Goal: Task Accomplishment & Management: Manage account settings

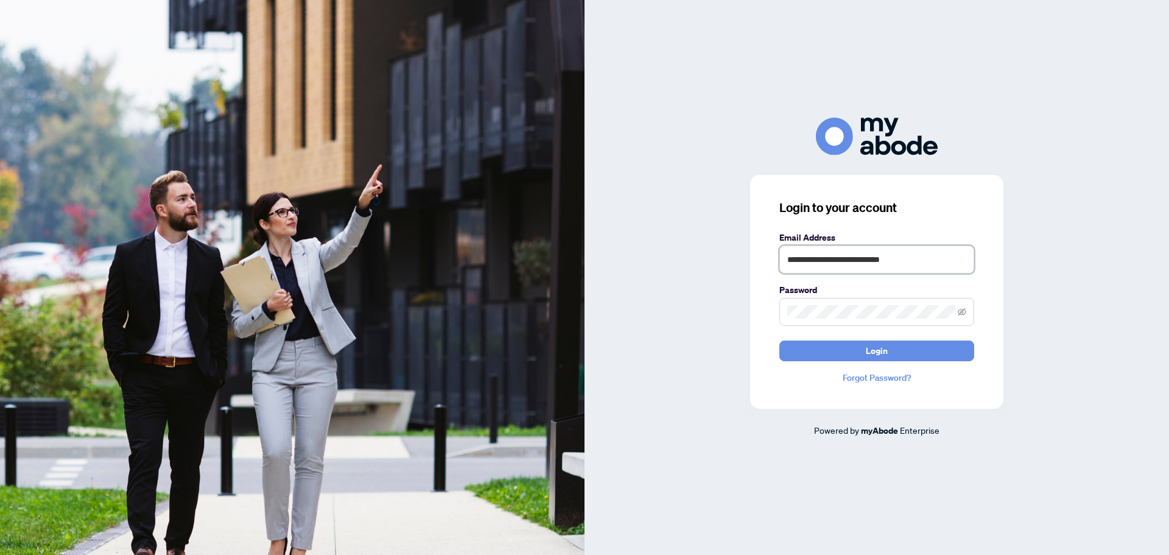
click at [958, 269] on input "**********" at bounding box center [876, 259] width 195 height 28
click at [958, 264] on keeper-lock "Open Keeper Popup" at bounding box center [959, 259] width 15 height 15
type input "**********"
click at [894, 354] on button "Login" at bounding box center [876, 350] width 195 height 21
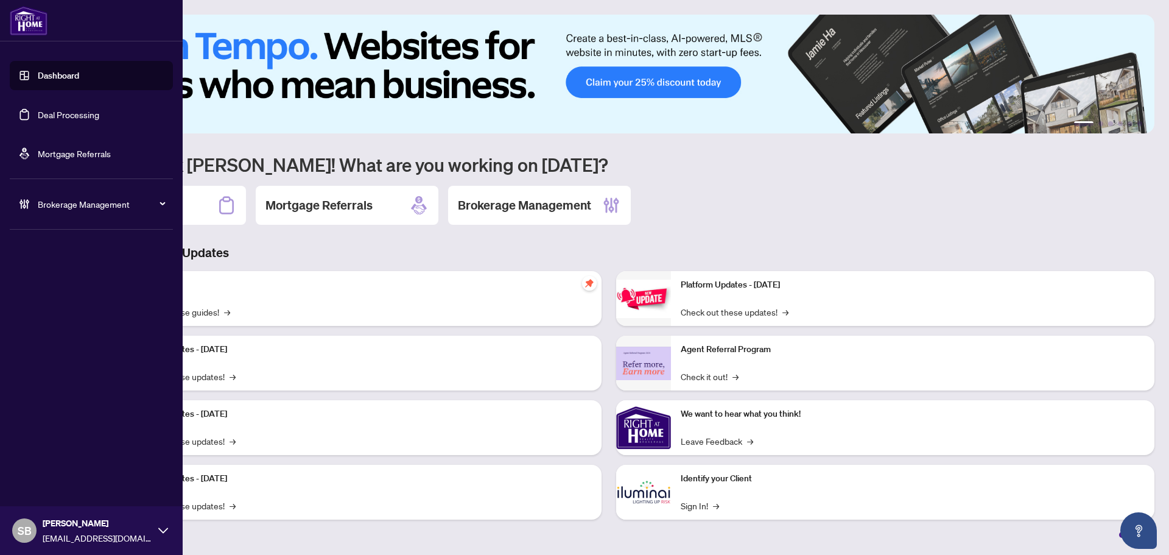
click at [38, 117] on link "Deal Processing" at bounding box center [68, 114] width 61 height 11
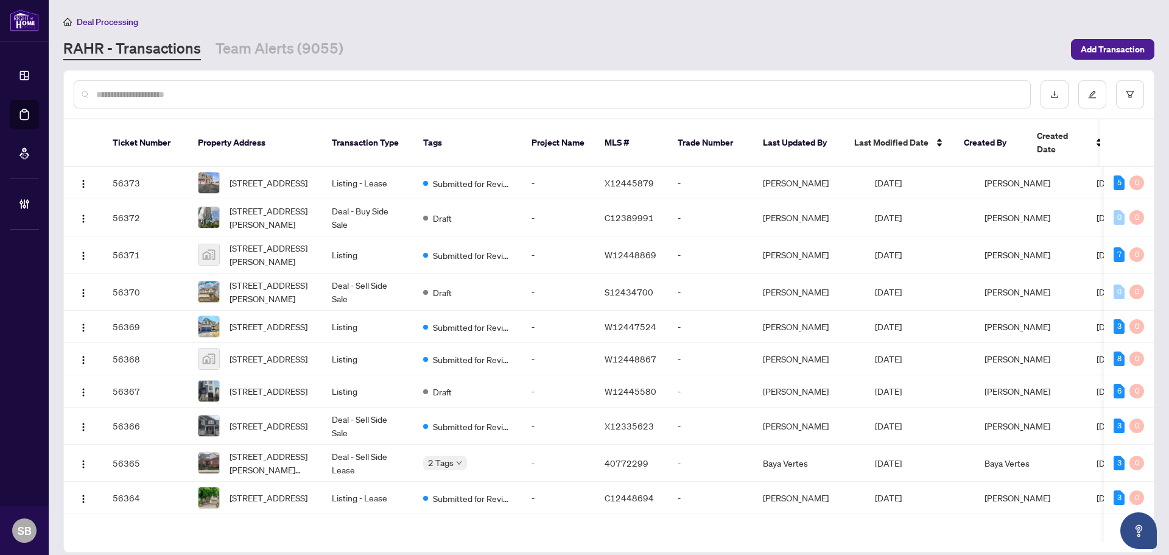
click at [287, 80] on div at bounding box center [552, 94] width 957 height 28
click at [287, 91] on input "text" at bounding box center [558, 94] width 924 height 13
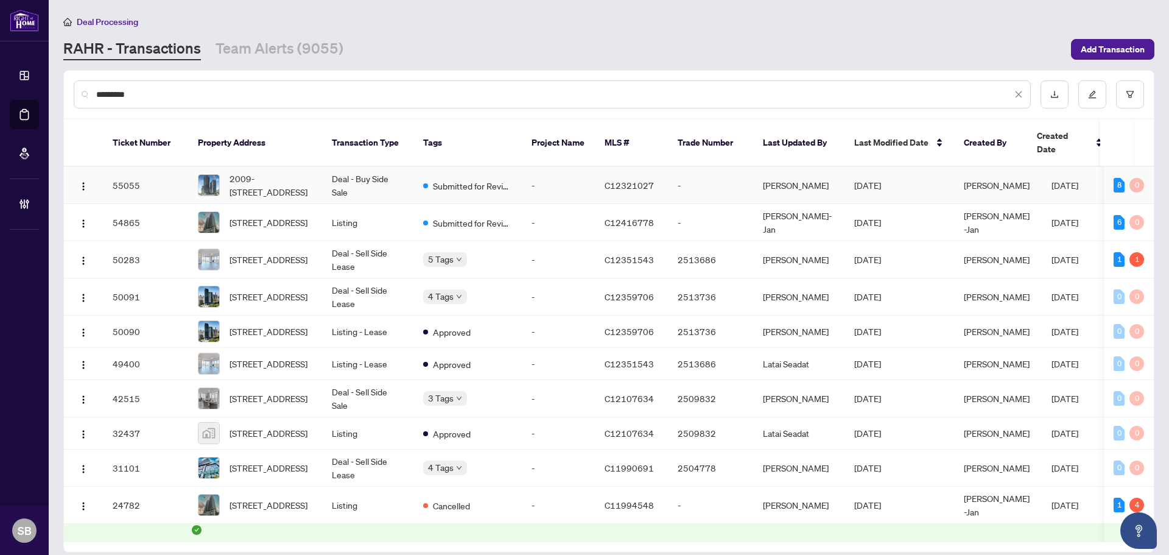
type input "*********"
click at [391, 172] on td "Deal - Buy Side Sale" at bounding box center [367, 185] width 91 height 37
click at [180, 101] on div "*********" at bounding box center [552, 94] width 957 height 28
click at [173, 93] on input "*********" at bounding box center [553, 94] width 915 height 13
click at [4, 91] on div "Dashboard Deal Processing Mortgage Referrals Brokerage Management SB Shelly Bar…" at bounding box center [584, 277] width 1169 height 555
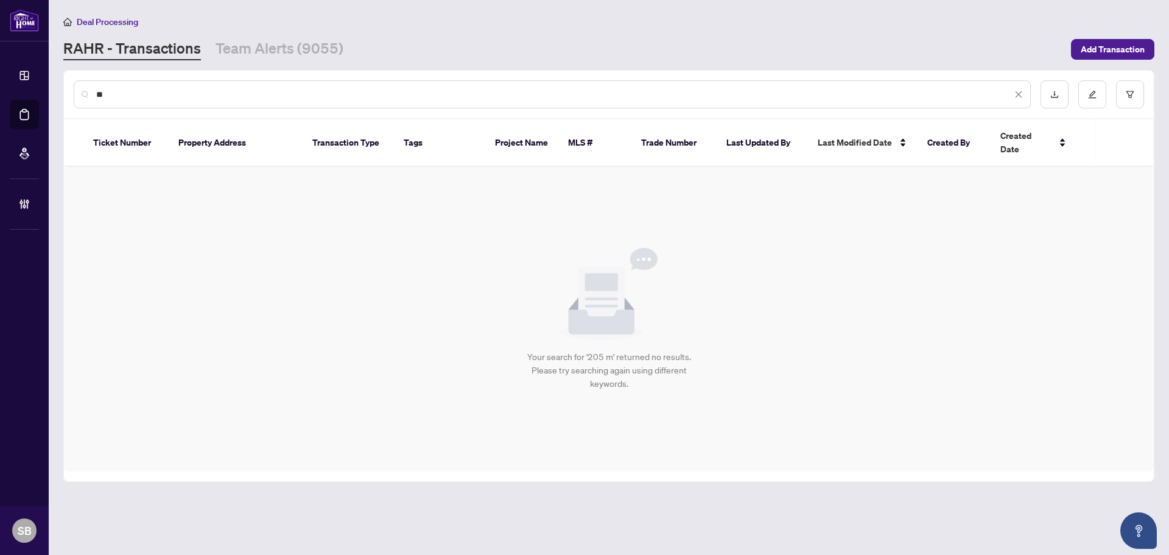
type input "*"
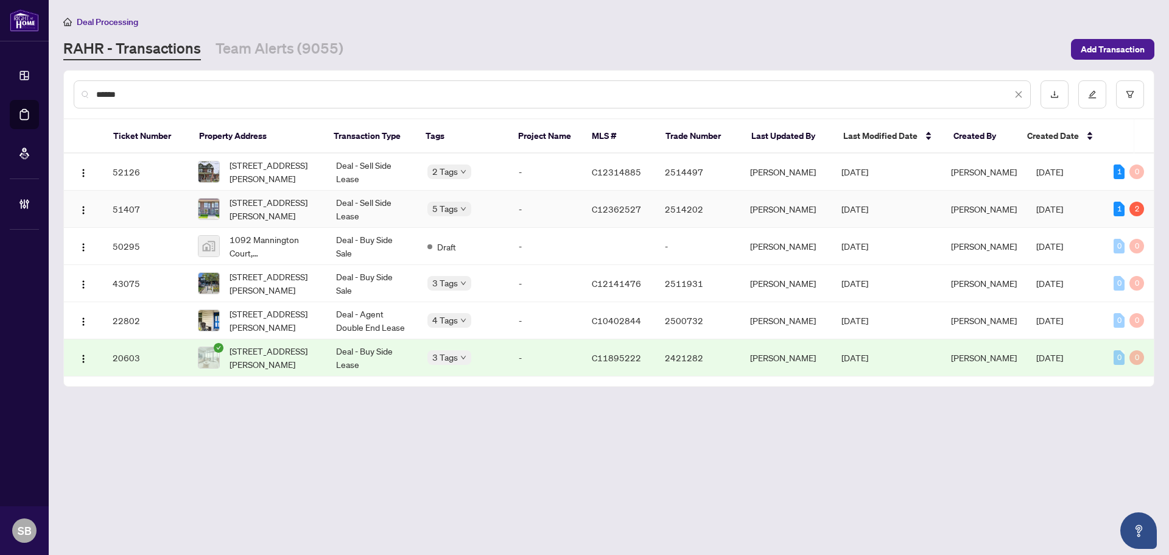
type input "******"
click at [379, 211] on td "Deal - Sell Side Lease" at bounding box center [371, 209] width 91 height 37
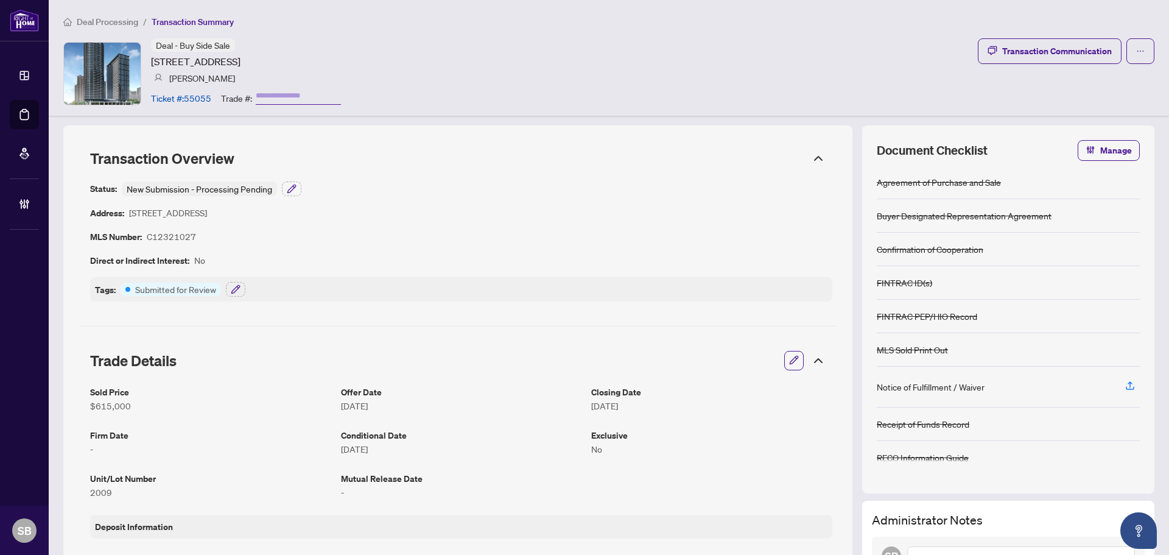
click at [812, 155] on icon at bounding box center [818, 158] width 15 height 15
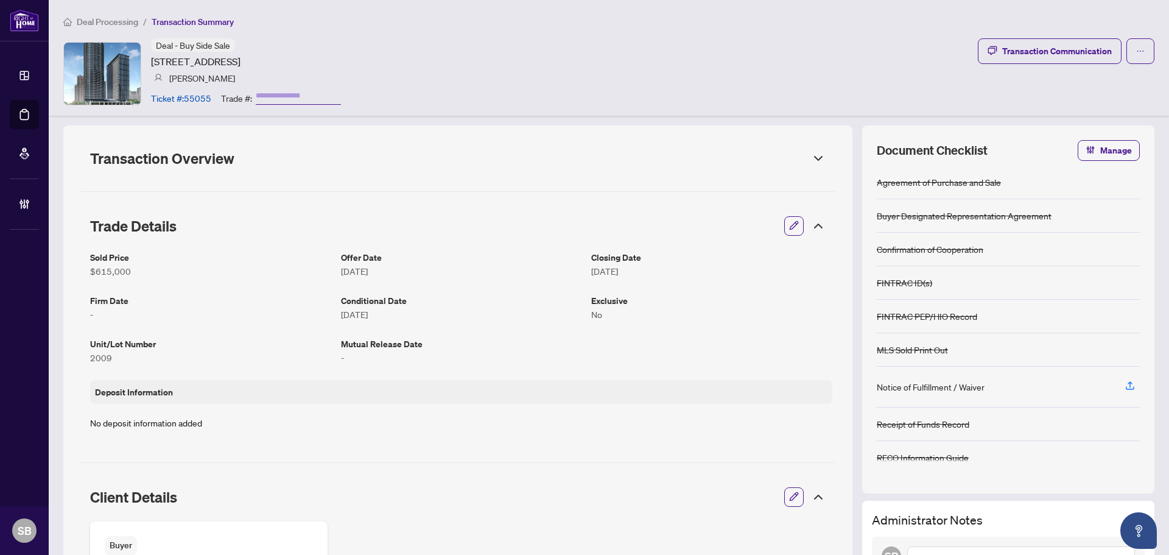
click at [812, 155] on icon at bounding box center [818, 158] width 15 height 15
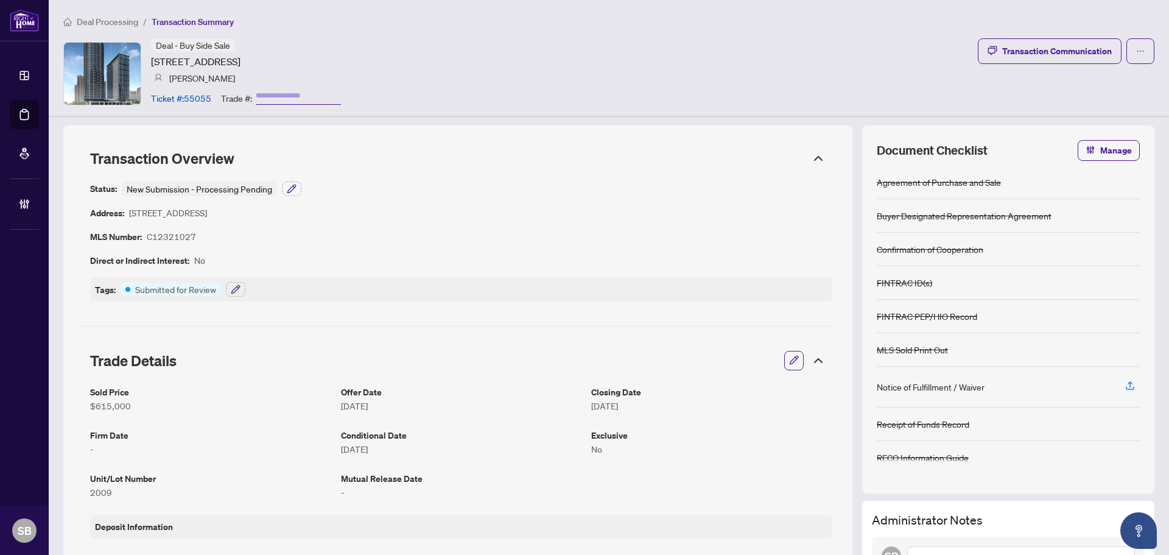
click at [811, 158] on icon at bounding box center [818, 158] width 15 height 15
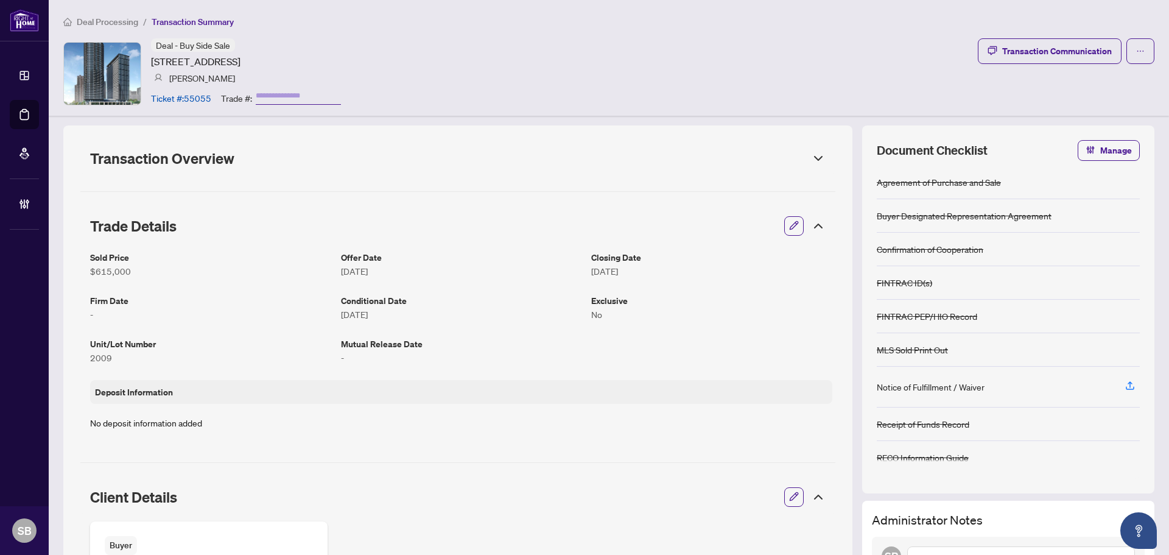
click at [814, 227] on icon at bounding box center [817, 226] width 7 height 4
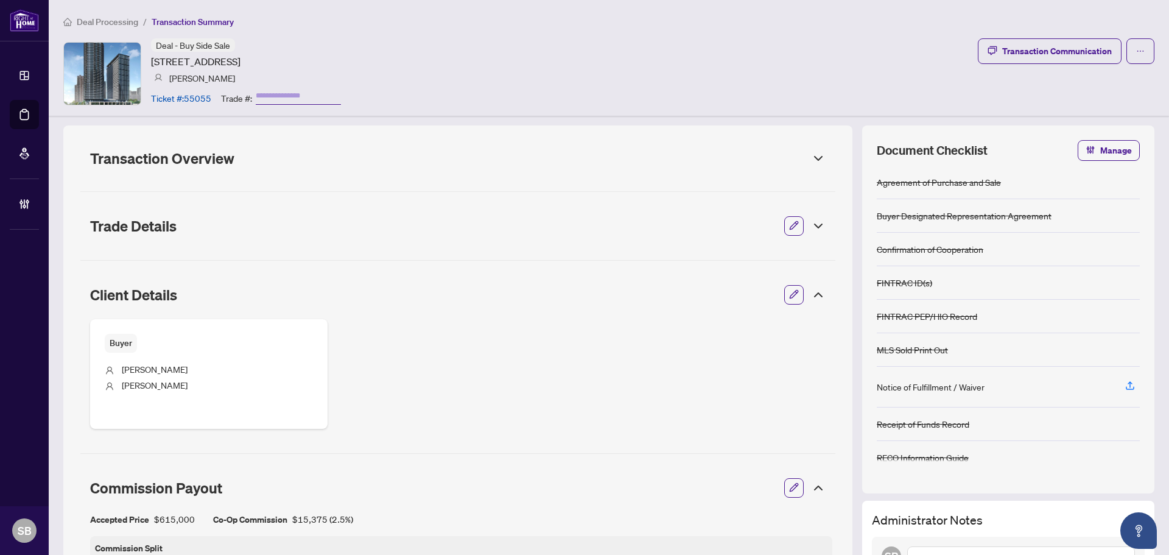
click at [789, 292] on icon "button" at bounding box center [794, 294] width 10 height 10
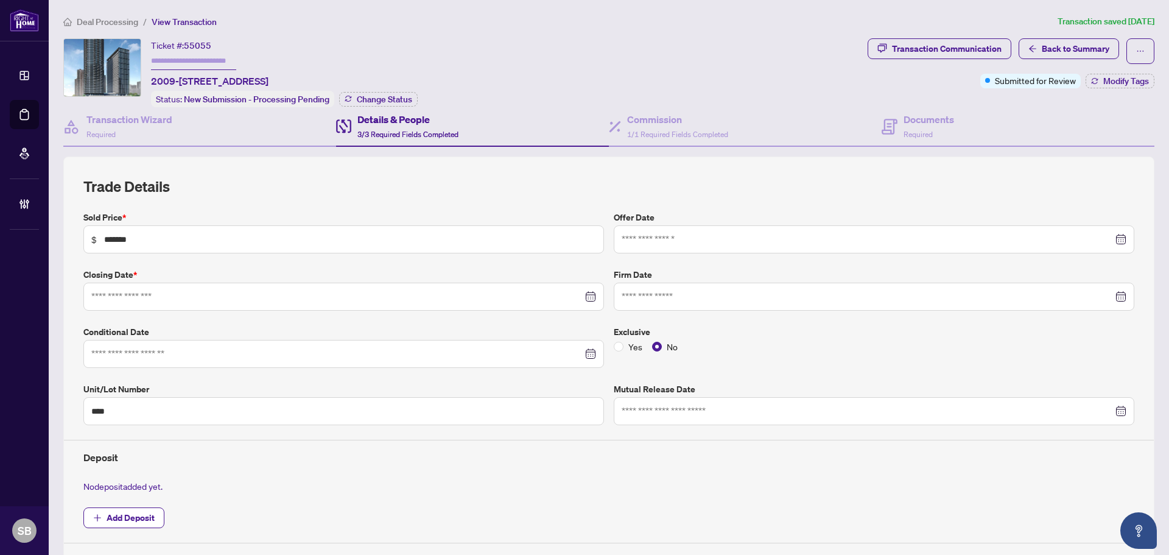
type input "**********"
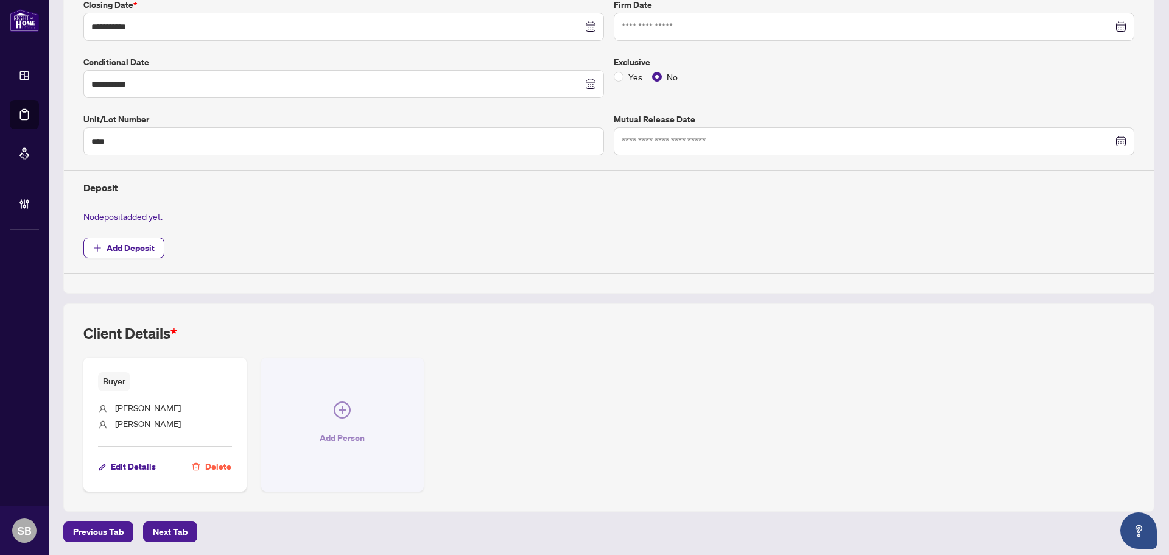
click at [352, 407] on button "Add Person" at bounding box center [342, 424] width 163 height 134
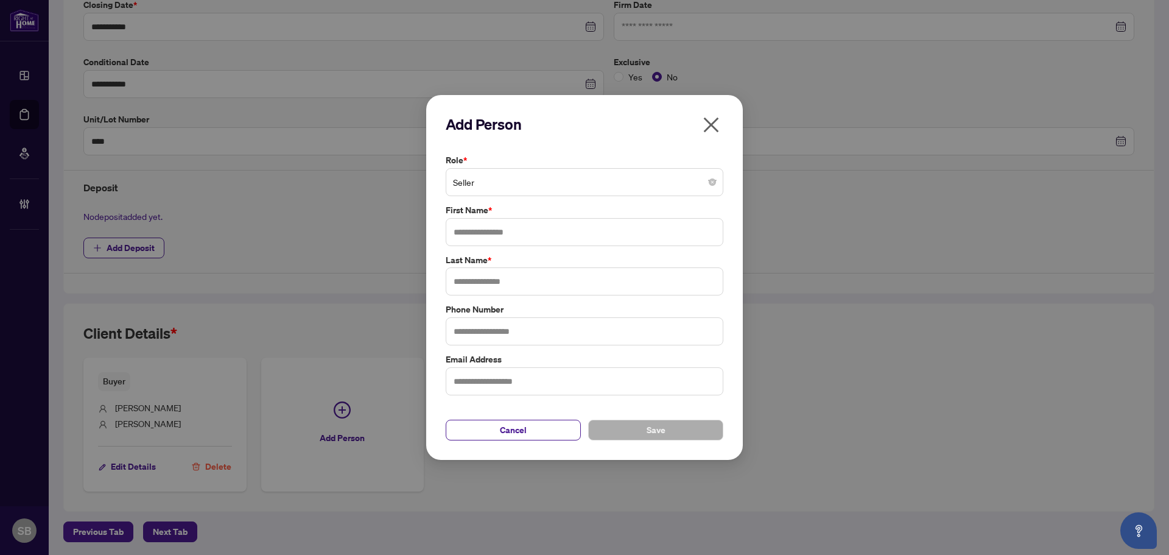
drag, startPoint x: 562, startPoint y: 177, endPoint x: 561, endPoint y: 158, distance: 18.3
click at [562, 164] on div "Role * Seller" at bounding box center [584, 174] width 285 height 43
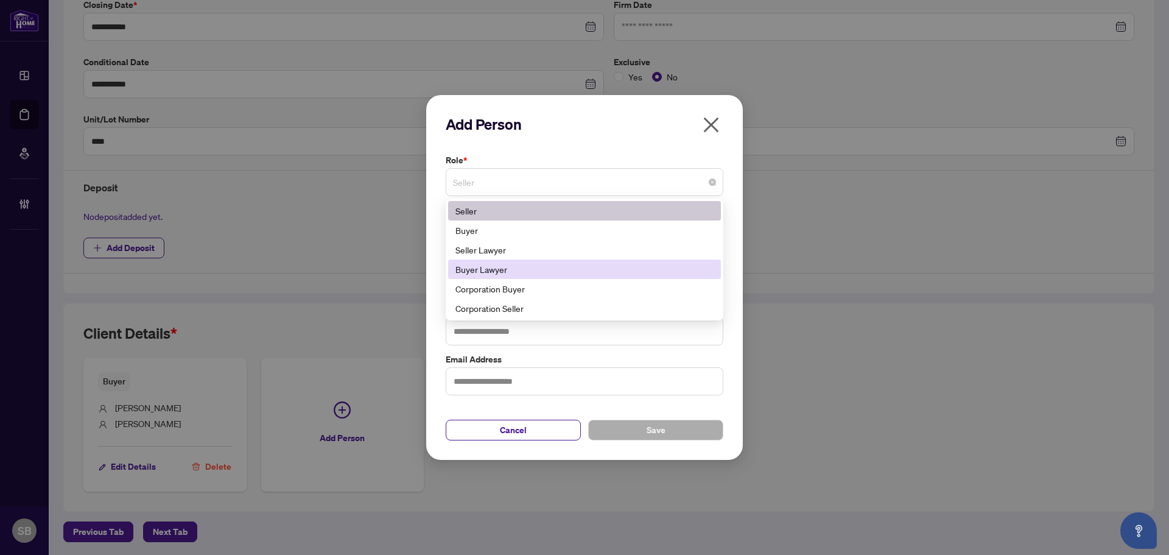
click at [514, 271] on div "Buyer Lawyer" at bounding box center [584, 268] width 258 height 13
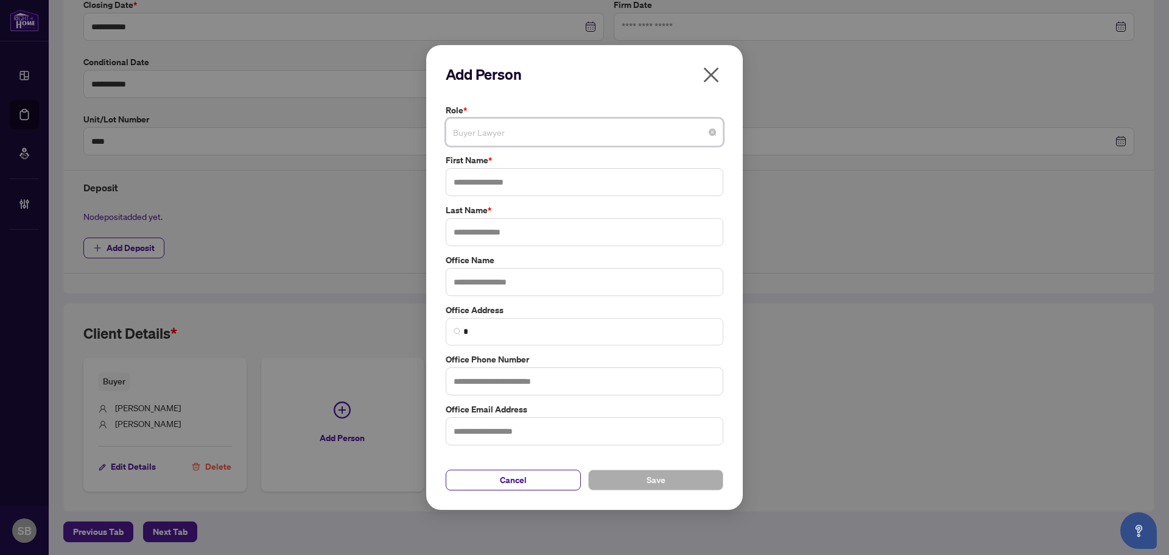
click at [512, 138] on span "Buyer Lawyer" at bounding box center [584, 132] width 263 height 23
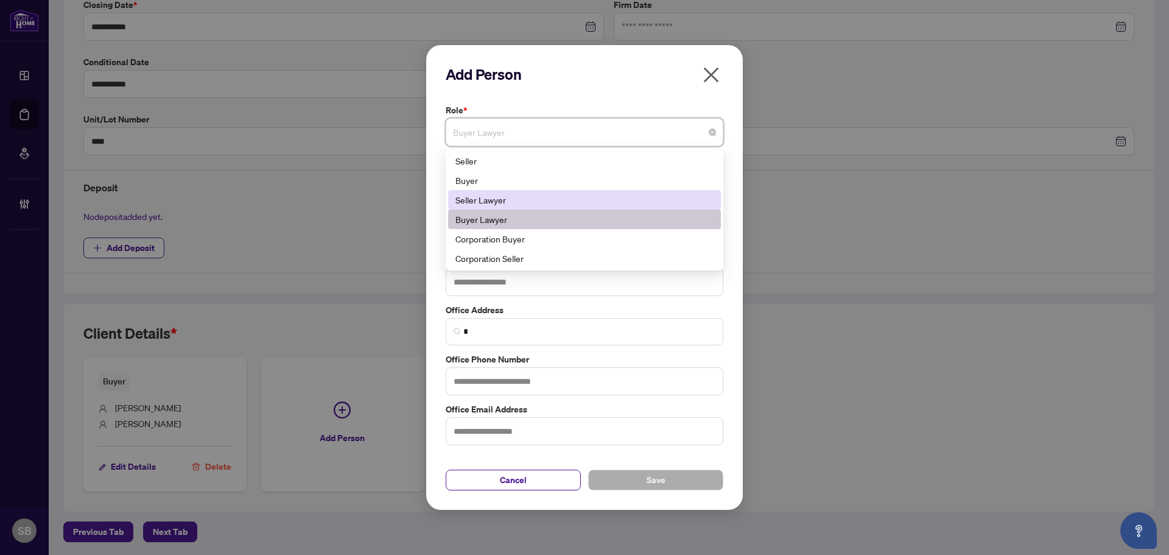
click at [522, 201] on div "Seller Lawyer" at bounding box center [584, 199] width 258 height 13
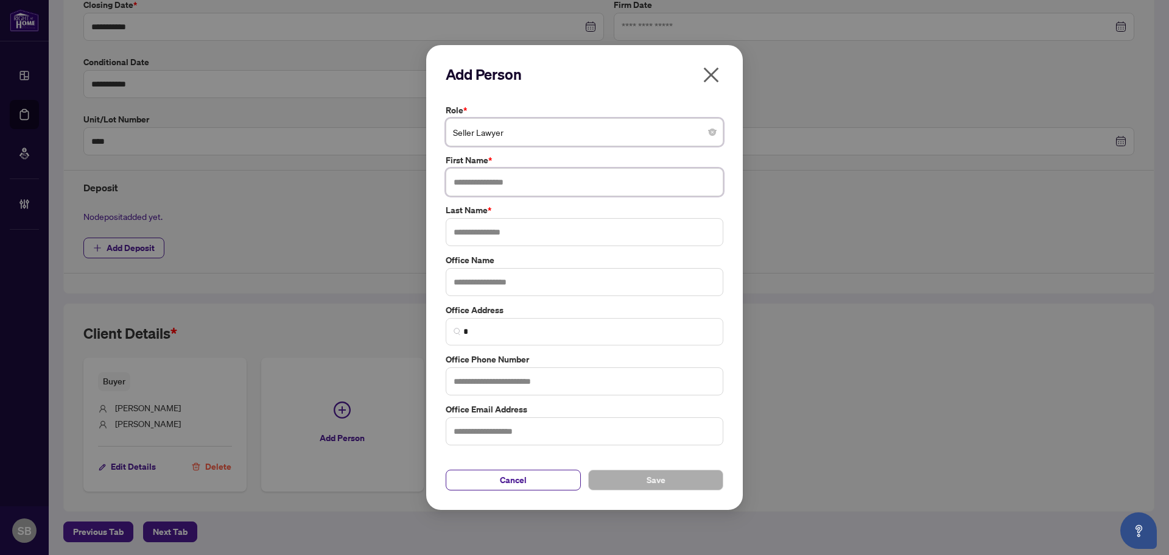
click at [592, 195] on input "text" at bounding box center [585, 182] width 278 height 28
click at [525, 429] on input "text" at bounding box center [585, 431] width 278 height 28
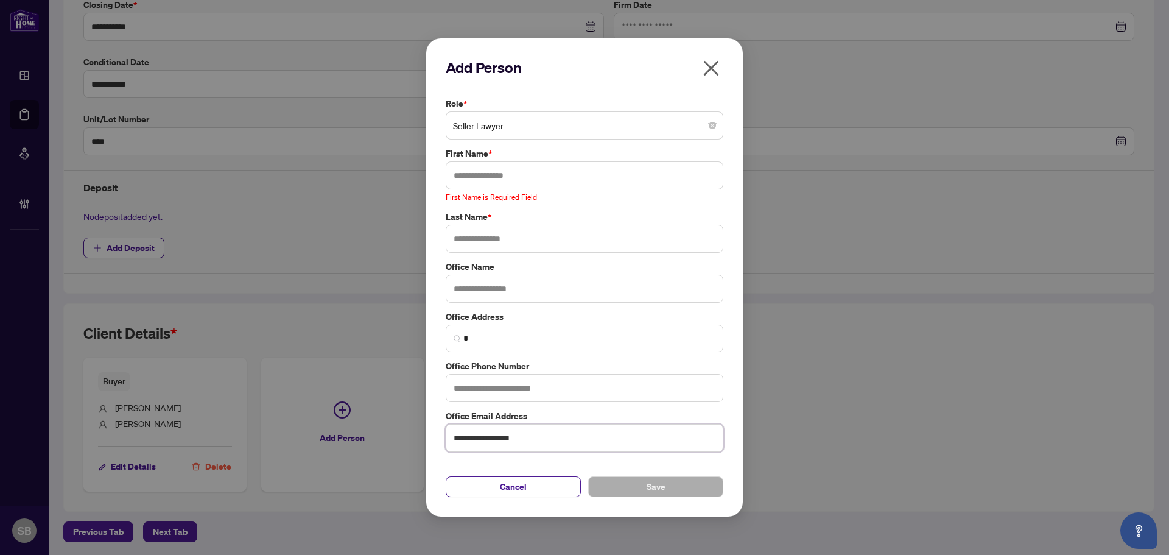
type input "**********"
click at [486, 387] on input "text" at bounding box center [585, 388] width 278 height 28
type input "**********"
click at [564, 186] on input "text" at bounding box center [585, 175] width 278 height 28
drag, startPoint x: 539, startPoint y: 385, endPoint x: 436, endPoint y: 386, distance: 102.3
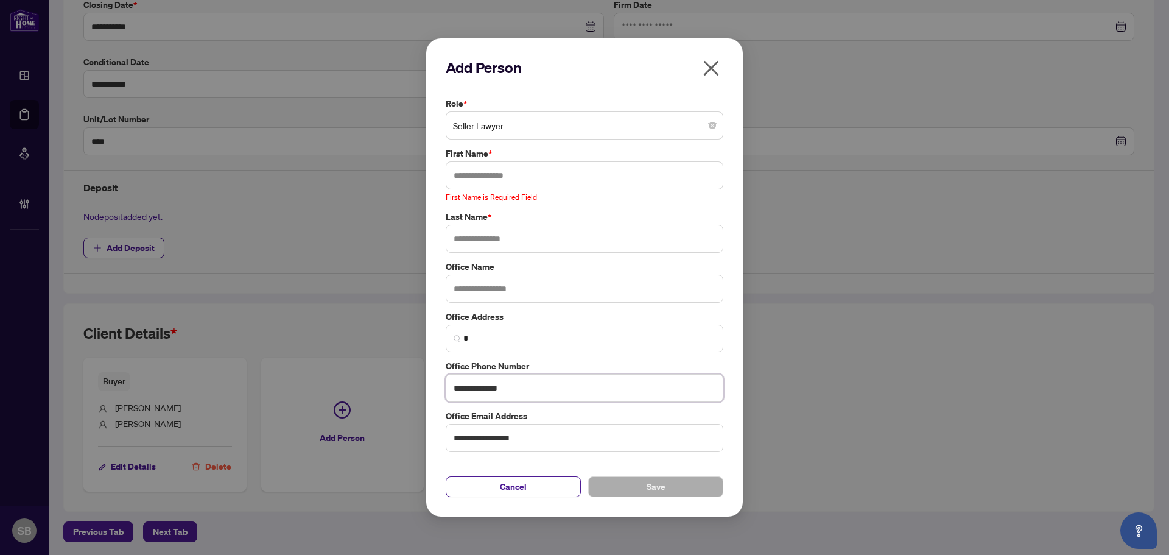
click at [436, 386] on div "**********" at bounding box center [584, 277] width 317 height 478
click at [541, 180] on input "text" at bounding box center [585, 175] width 278 height 28
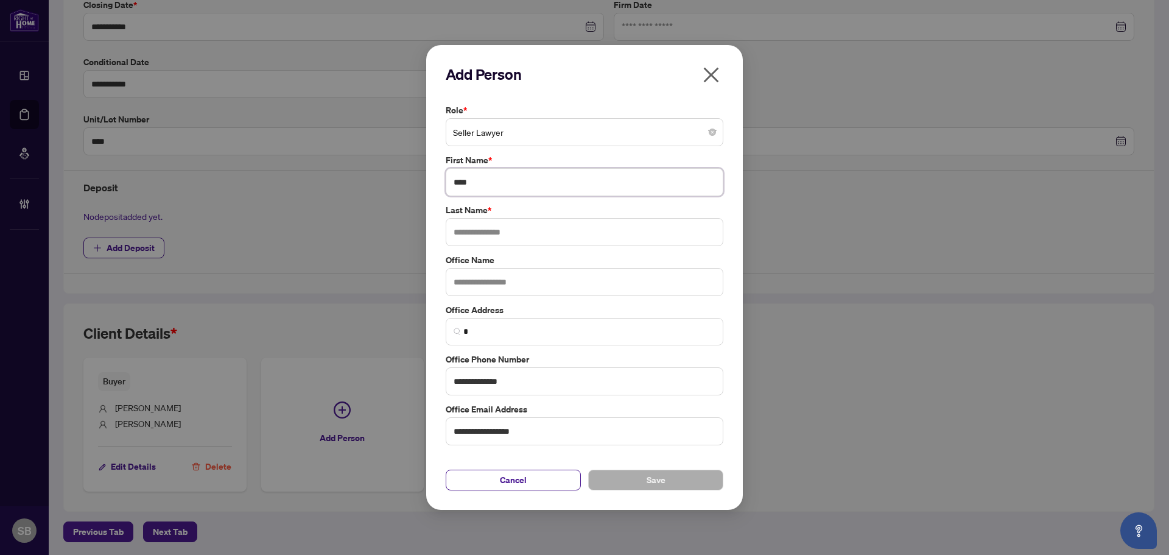
type input "****"
click at [530, 231] on input "text" at bounding box center [585, 232] width 278 height 28
type input "*"
drag, startPoint x: 566, startPoint y: 426, endPoint x: 426, endPoint y: 436, distance: 140.4
click at [427, 436] on div "**********" at bounding box center [584, 277] width 317 height 464
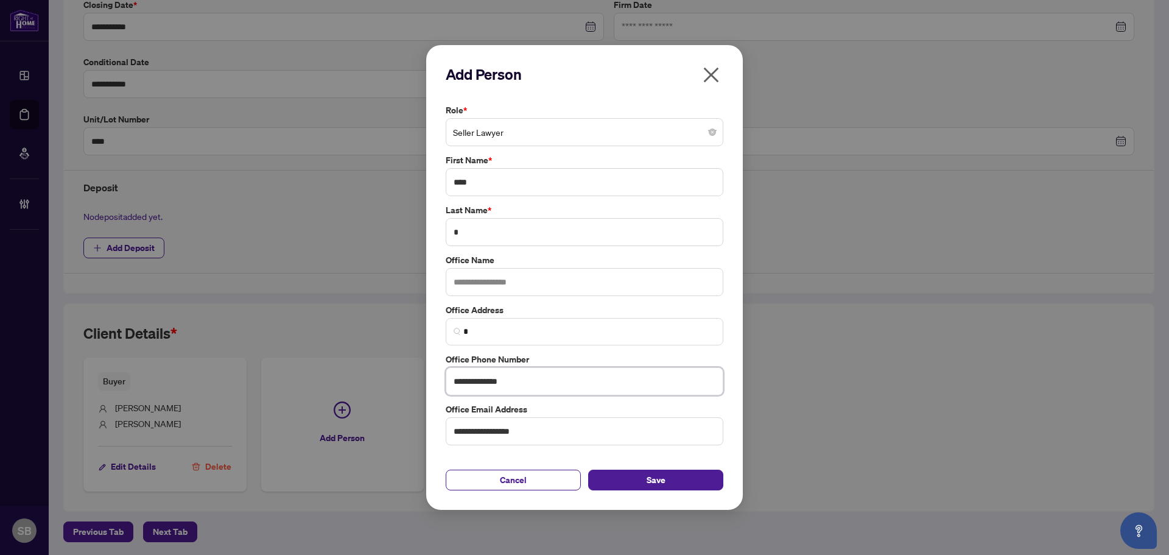
click at [544, 373] on input "**********" at bounding box center [585, 381] width 278 height 28
drag, startPoint x: 517, startPoint y: 376, endPoint x: 405, endPoint y: 371, distance: 112.1
click at [414, 372] on div "**********" at bounding box center [584, 277] width 1169 height 555
click at [1077, 40] on div "**********" at bounding box center [584, 277] width 1169 height 555
click at [613, 478] on button "Save" at bounding box center [655, 479] width 135 height 21
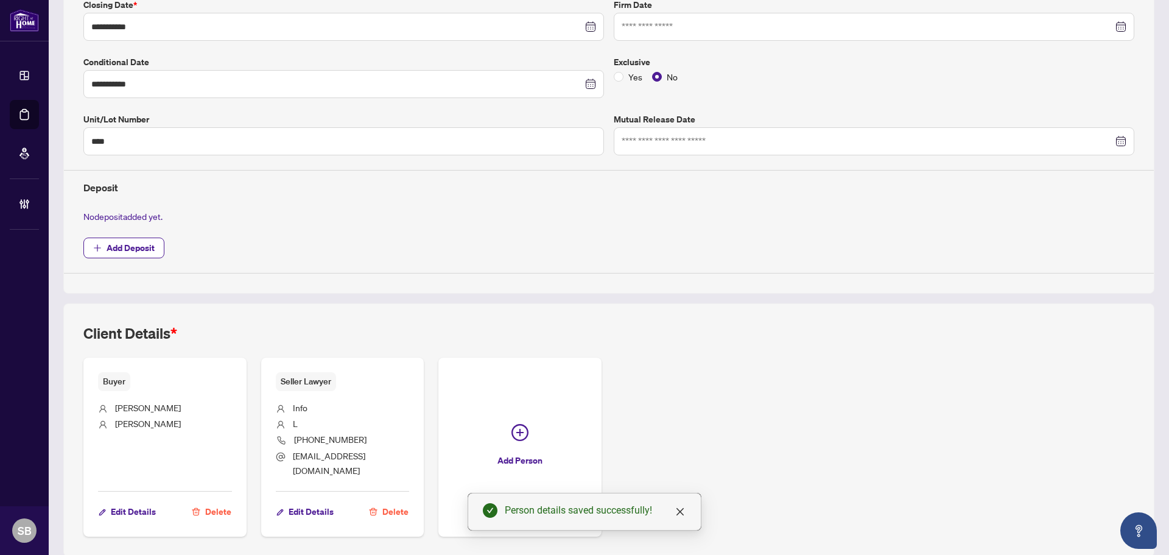
scroll to position [0, 0]
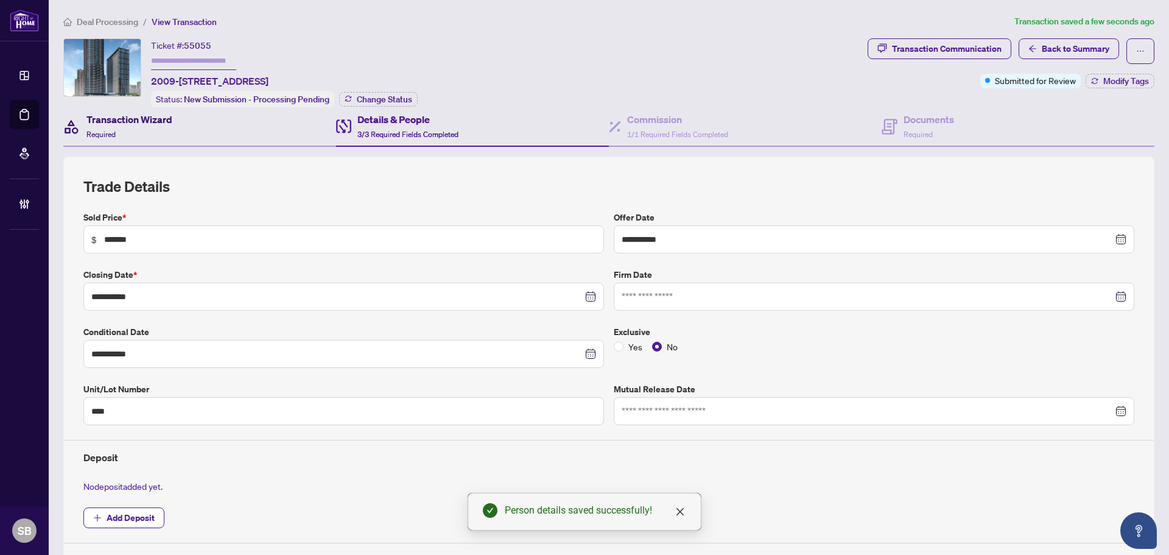
click at [113, 131] on span "Required" at bounding box center [100, 134] width 29 height 9
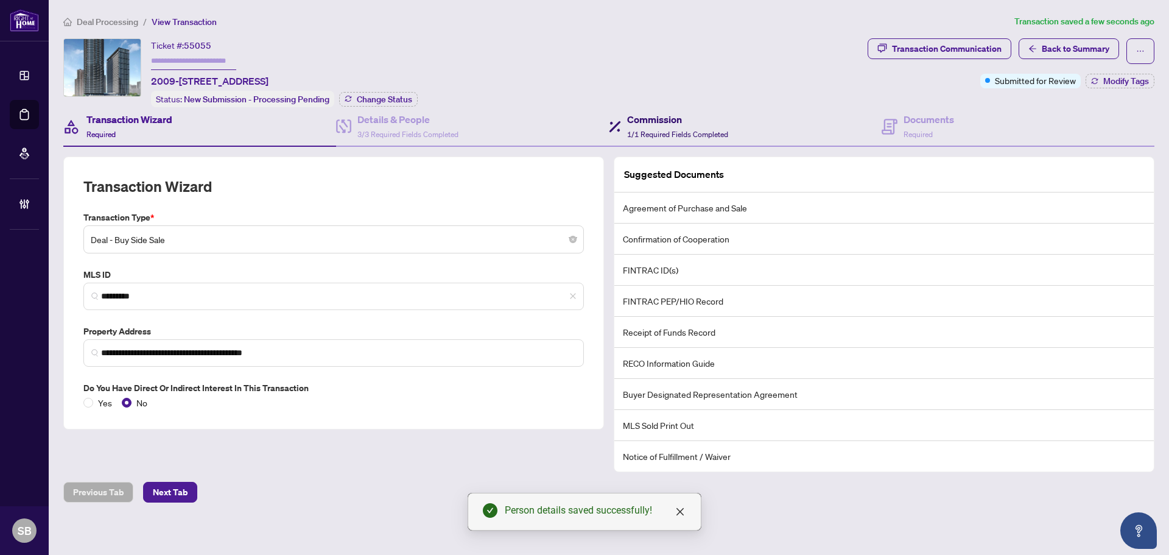
click at [635, 130] on span "1/1 Required Fields Completed" at bounding box center [677, 134] width 101 height 9
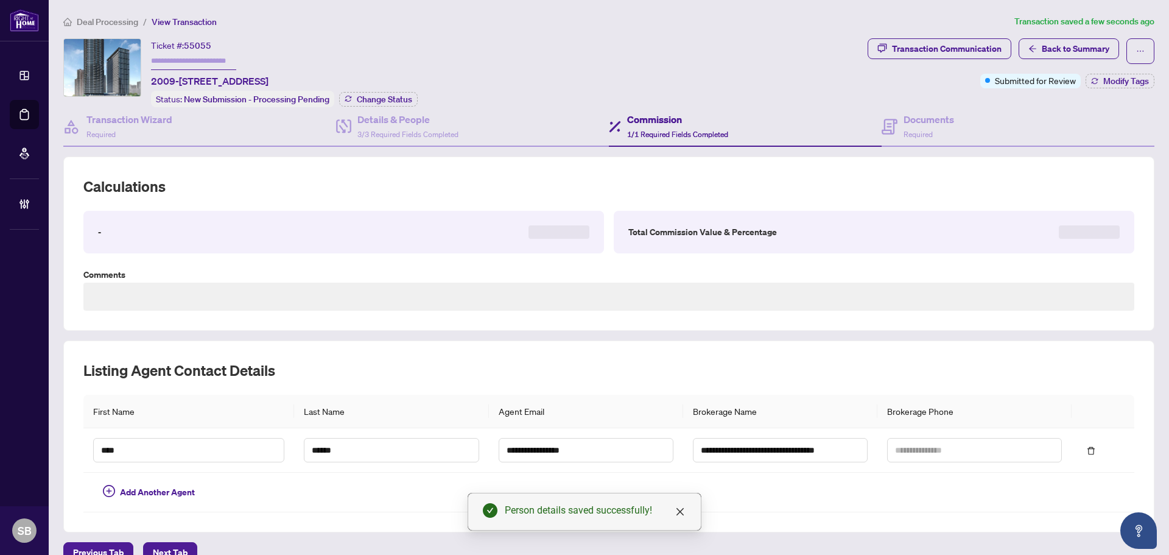
type textarea "*****"
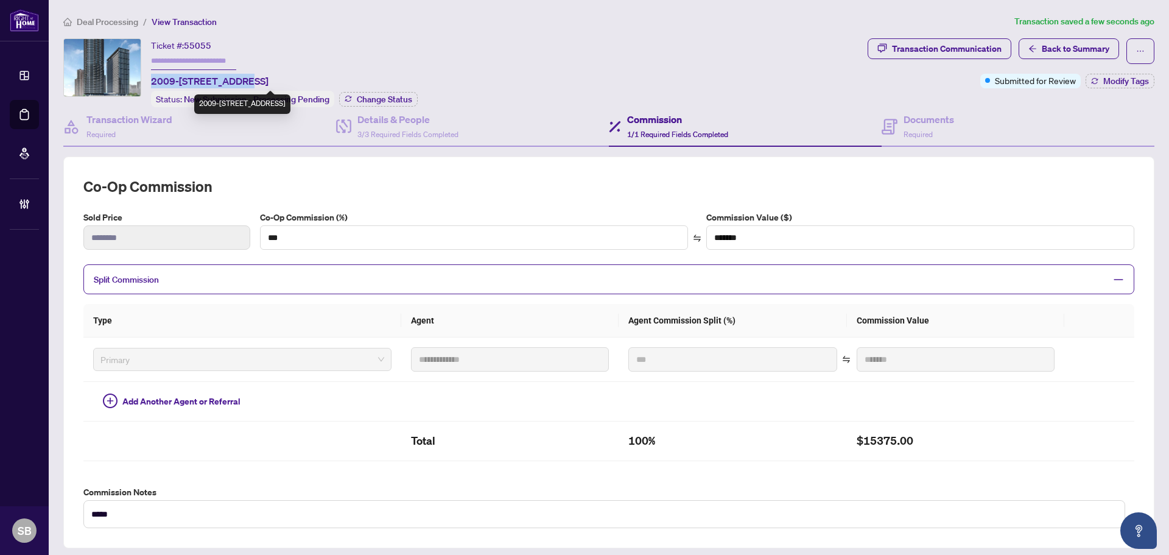
drag, startPoint x: 234, startPoint y: 79, endPoint x: 152, endPoint y: 81, distance: 81.6
click at [152, 81] on span "2009-575 Bloor St, Toronto, Ontario M4W 0B2, Canada" at bounding box center [209, 81] width 117 height 15
copy span "2009-575 Bloor St,"
drag, startPoint x: 422, startPoint y: 118, endPoint x: 617, endPoint y: 151, distance: 198.1
click at [422, 119] on h4 "Details & People" at bounding box center [407, 119] width 101 height 15
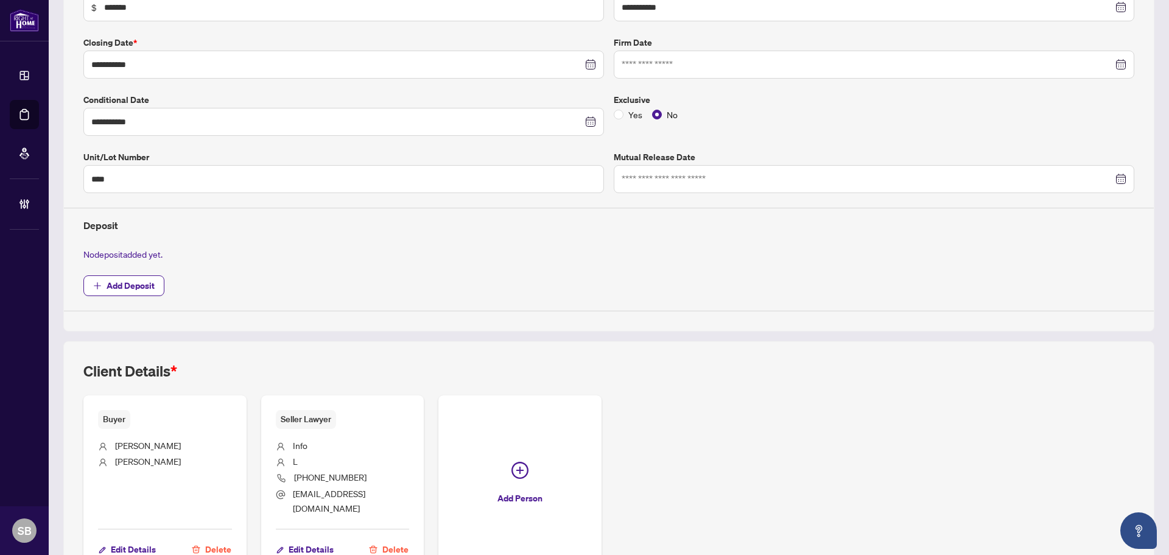
scroll to position [302, 0]
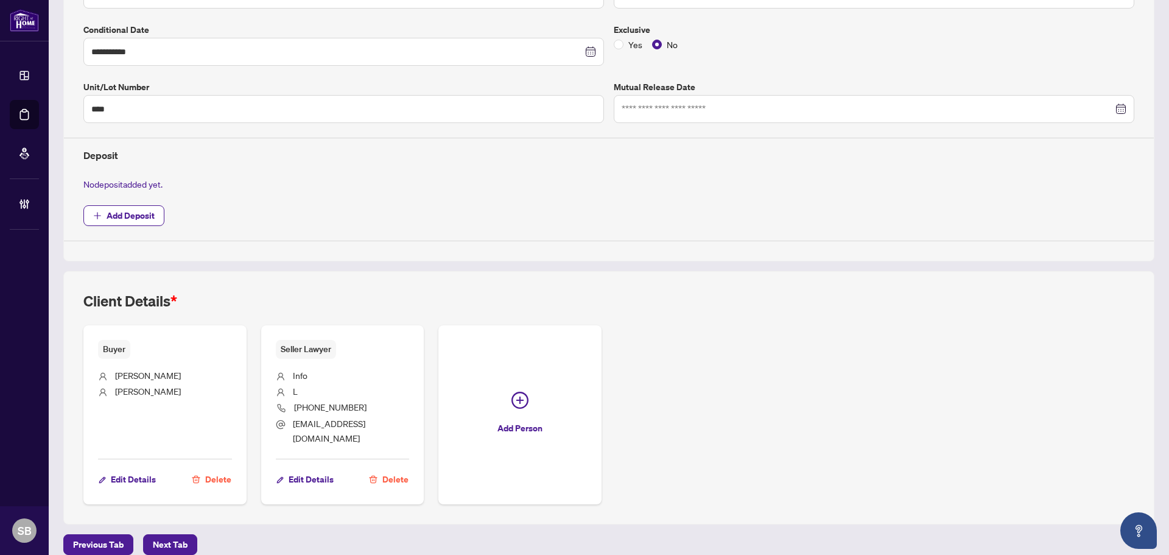
click at [394, 469] on span "Delete" at bounding box center [395, 478] width 26 height 19
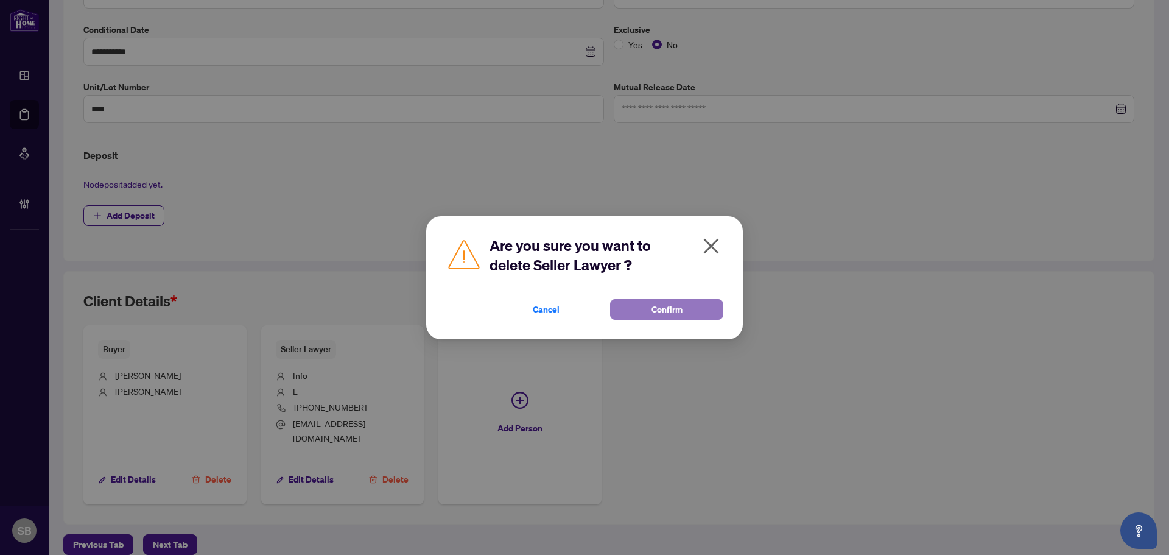
click at [660, 303] on span "Confirm" at bounding box center [666, 308] width 31 height 19
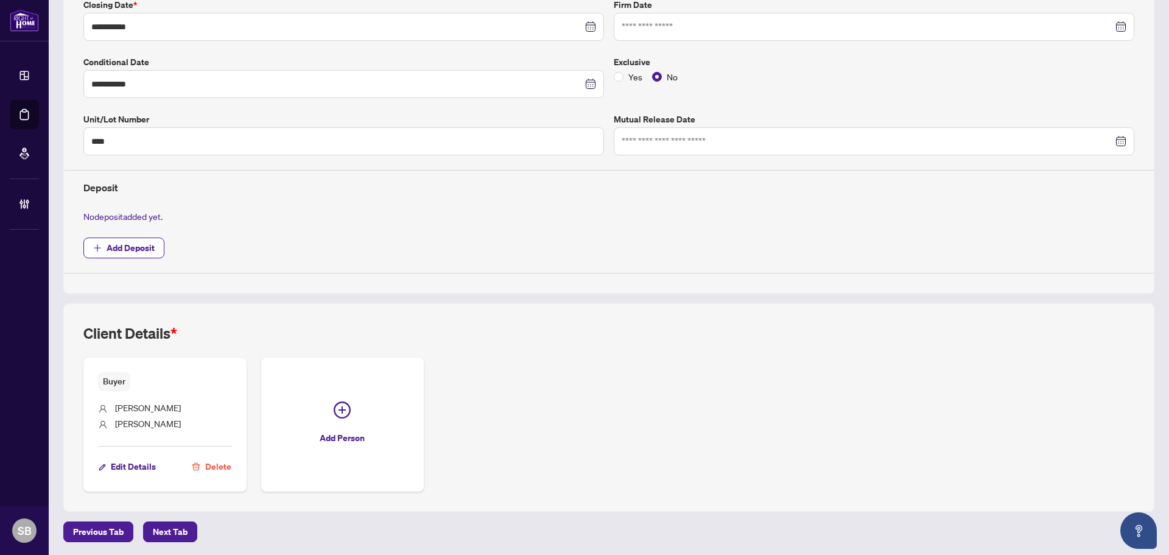
scroll to position [0, 0]
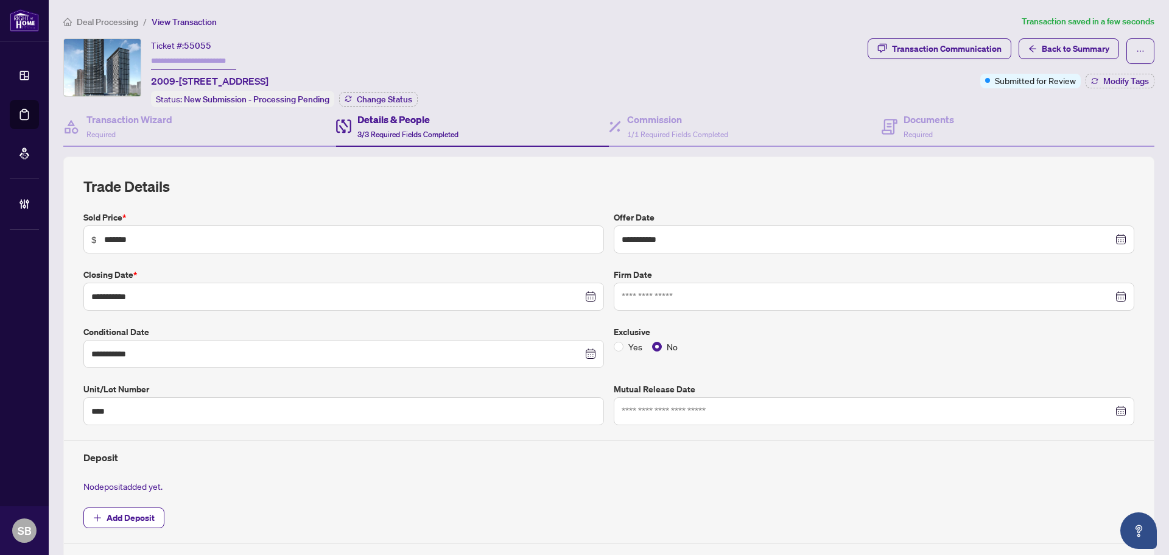
click at [91, 26] on span "Deal Processing" at bounding box center [107, 21] width 61 height 11
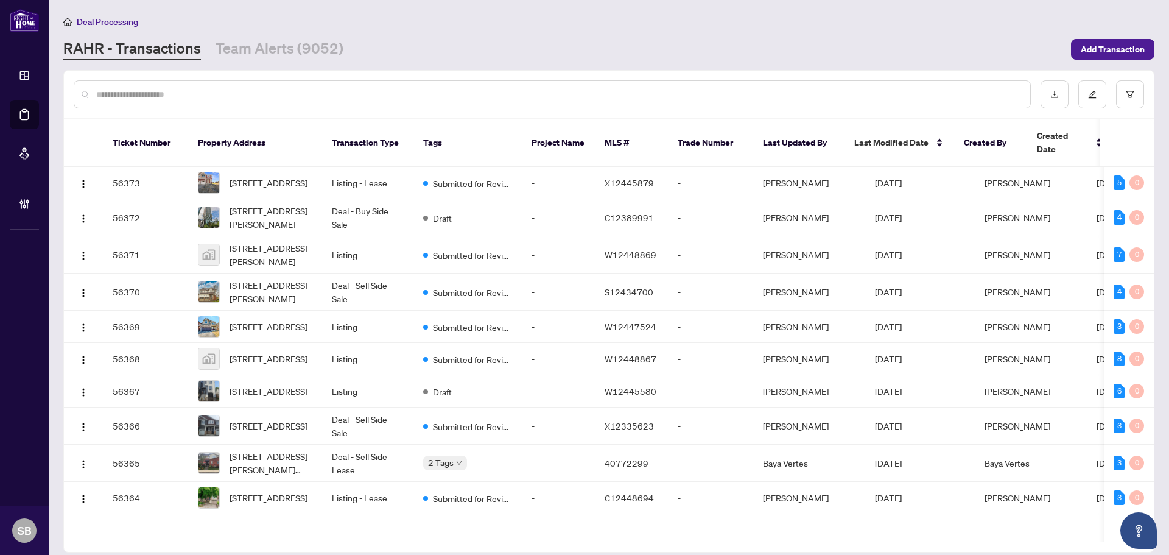
click at [416, 100] on div at bounding box center [552, 94] width 957 height 28
click at [416, 98] on input "text" at bounding box center [558, 94] width 924 height 13
click at [418, 91] on input "text" at bounding box center [558, 94] width 924 height 13
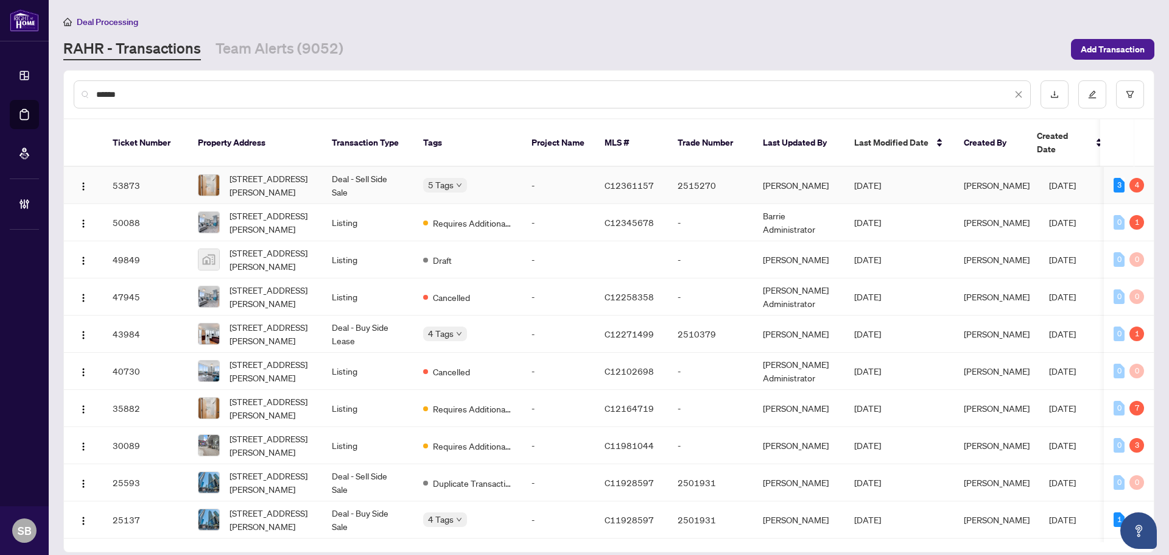
type input "******"
click at [386, 167] on td "Deal - Sell Side Sale" at bounding box center [367, 185] width 91 height 37
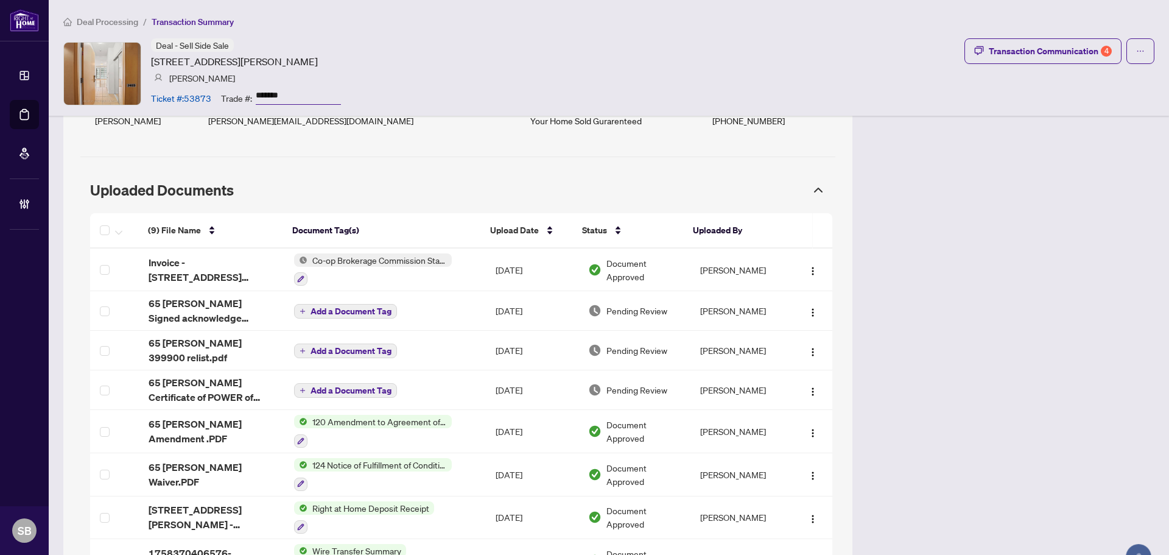
scroll to position [1217, 0]
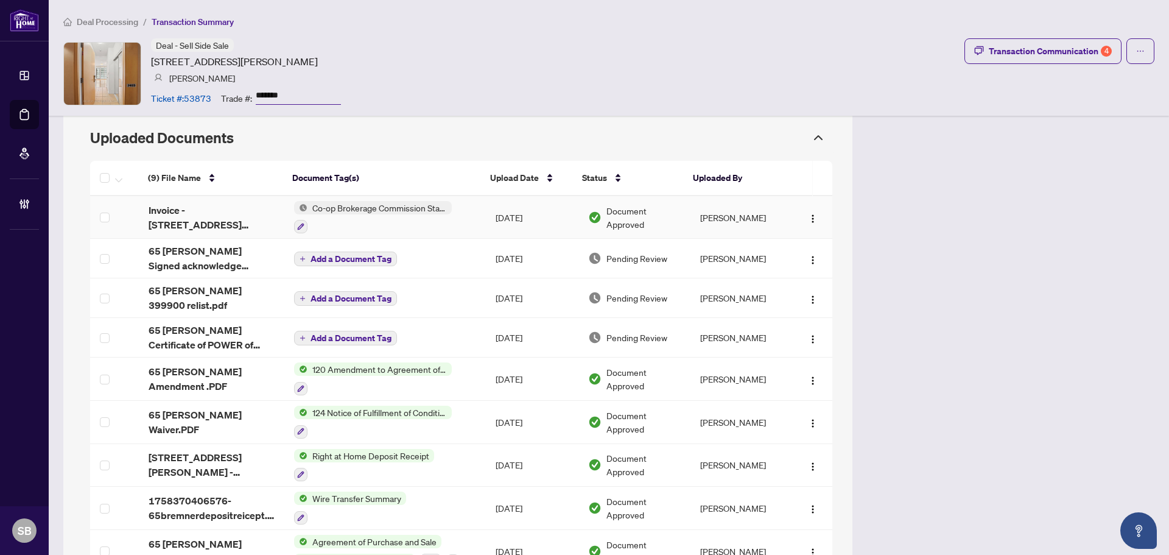
click at [453, 214] on td "Co-op Brokerage Commission Statement" at bounding box center [384, 217] width 201 height 43
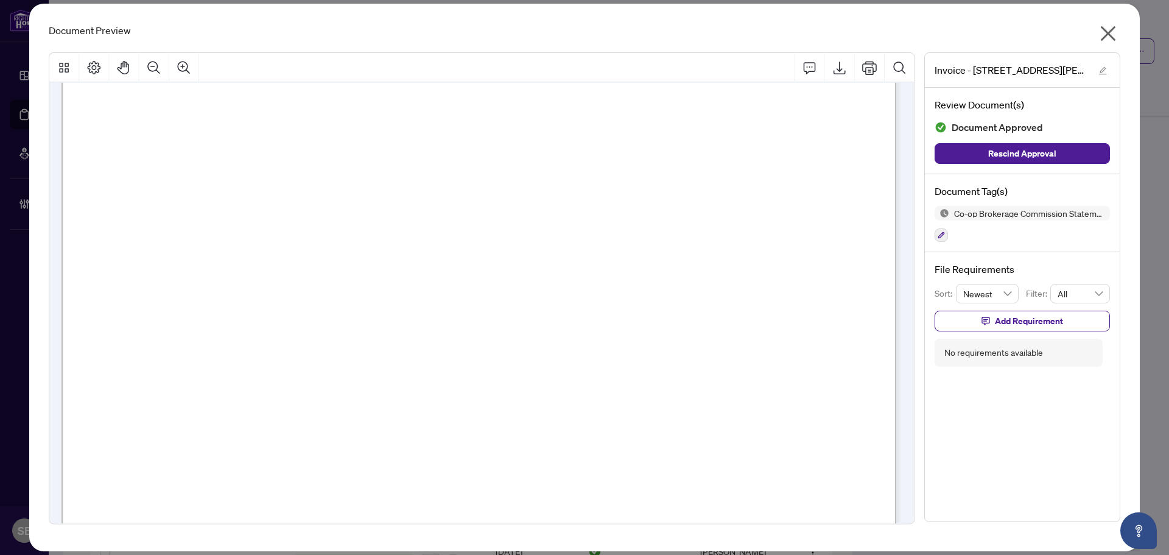
scroll to position [0, 0]
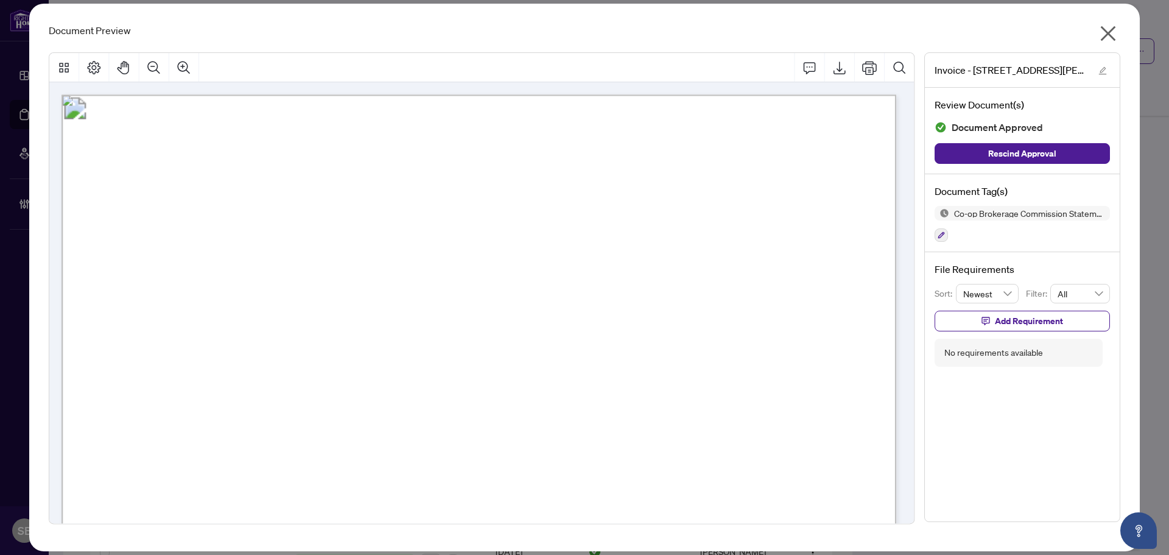
click at [1110, 33] on icon "close" at bounding box center [1107, 33] width 19 height 19
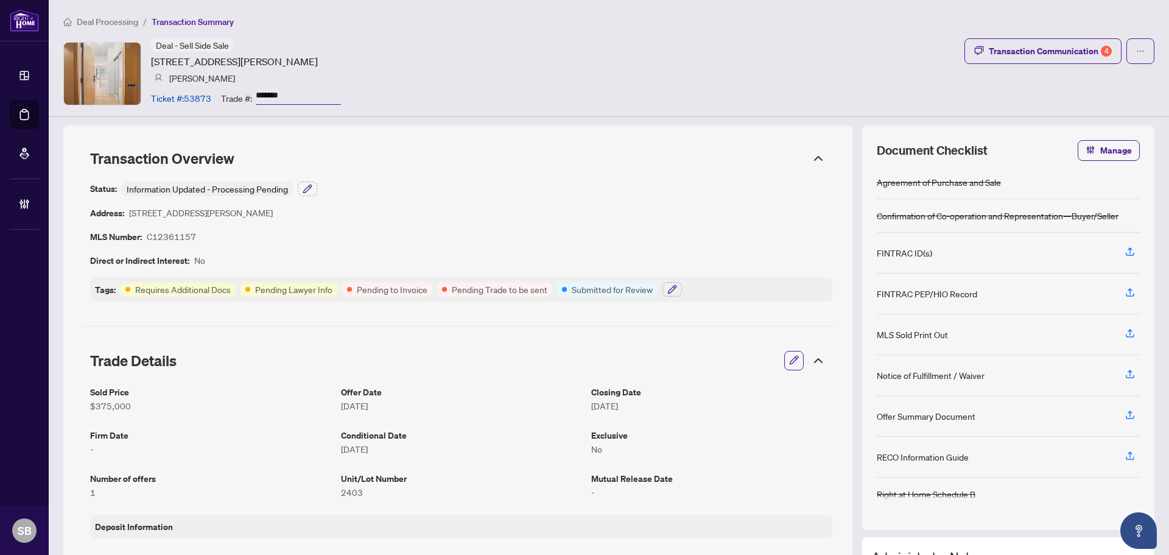
click at [812, 163] on icon at bounding box center [818, 158] width 15 height 15
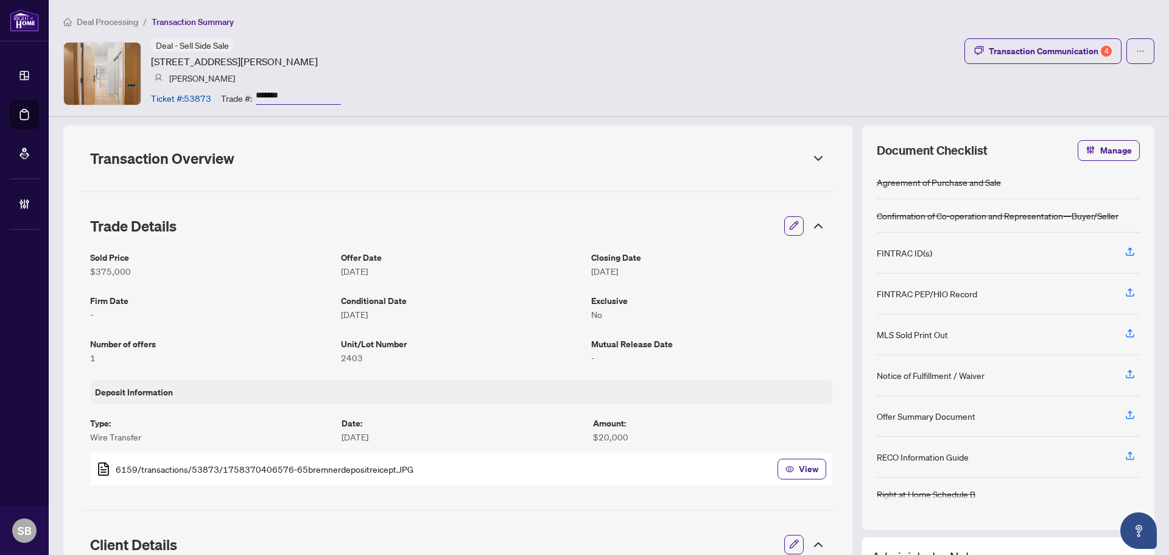
click at [811, 231] on icon at bounding box center [818, 226] width 15 height 15
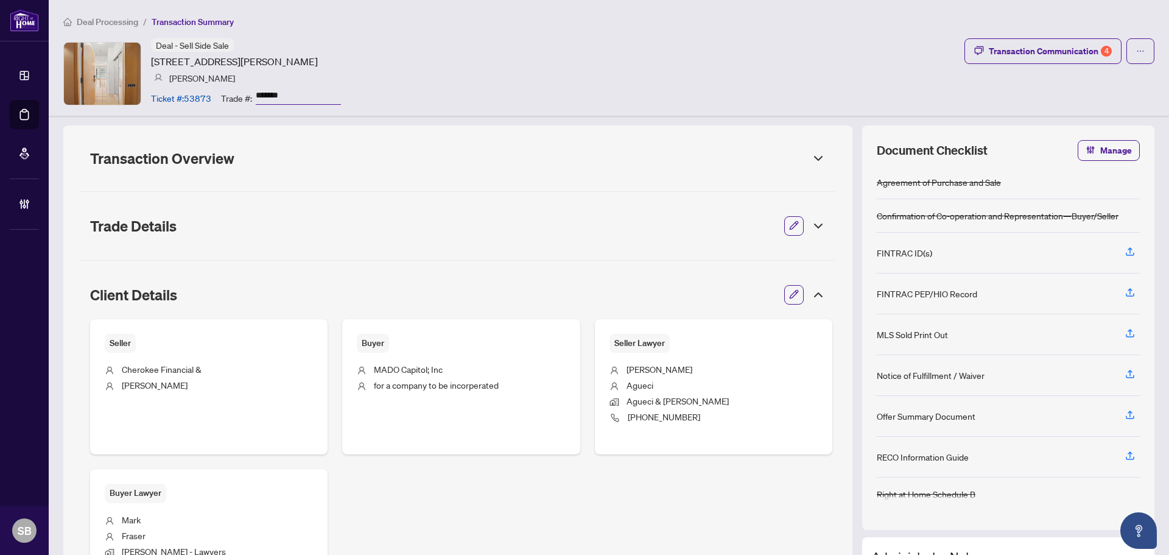
click at [811, 301] on icon at bounding box center [818, 294] width 15 height 15
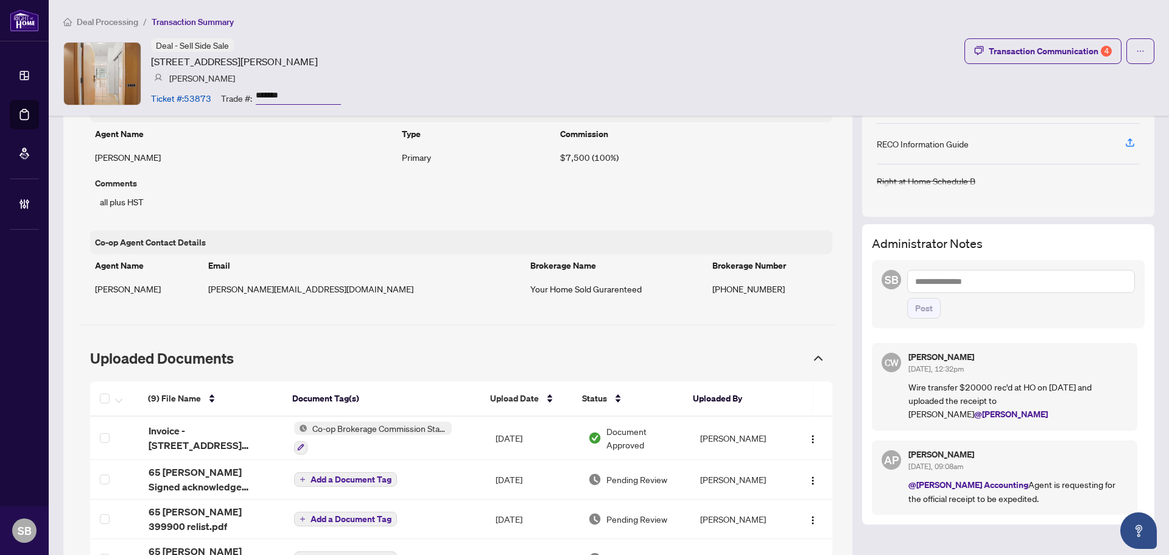
scroll to position [221, 0]
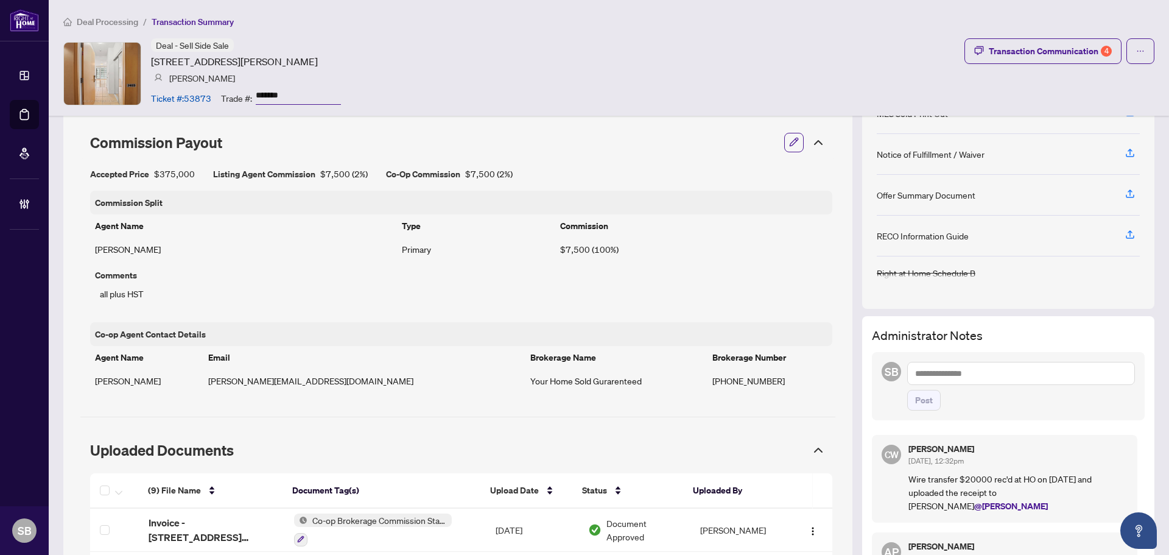
click at [814, 455] on icon at bounding box center [818, 450] width 15 height 15
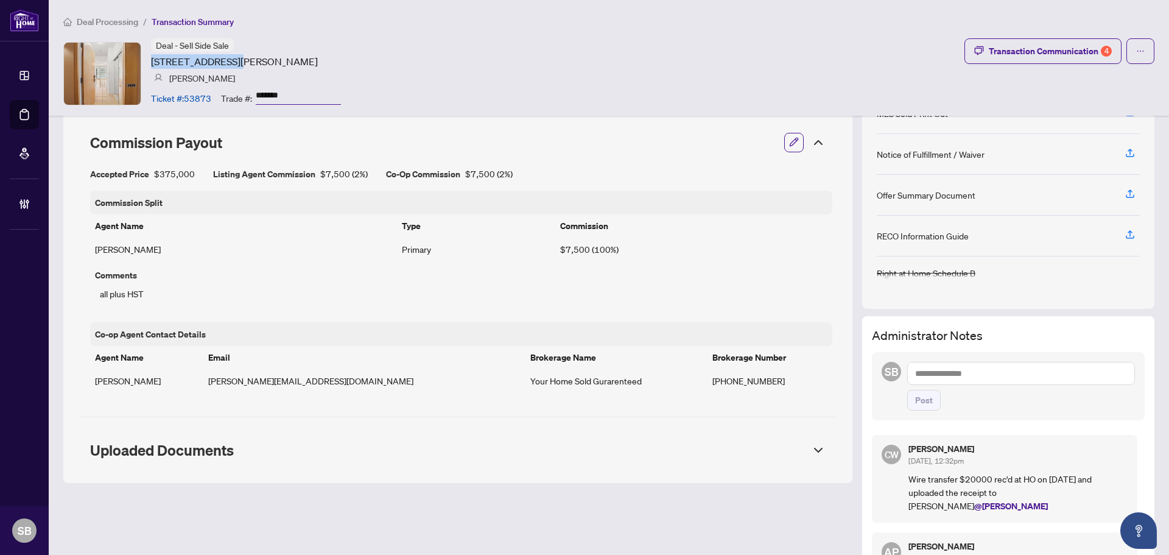
drag, startPoint x: 227, startPoint y: 61, endPoint x: 147, endPoint y: 61, distance: 80.3
click at [147, 61] on div "Deal - Sell Side Sale 65 Bremner Blvd, Toronto, Ontario M5J 0A7, Canada Elvis K…" at bounding box center [202, 73] width 278 height 70
copy article "65 Bremner Blvd,"
click at [576, 100] on div "Deal - Sell Side Sale 65 Bremner Blvd, Toronto, Ontario M5J 0A7, Canada Elvis K…" at bounding box center [608, 73] width 1091 height 70
click at [122, 16] on span "Deal Processing" at bounding box center [107, 21] width 61 height 11
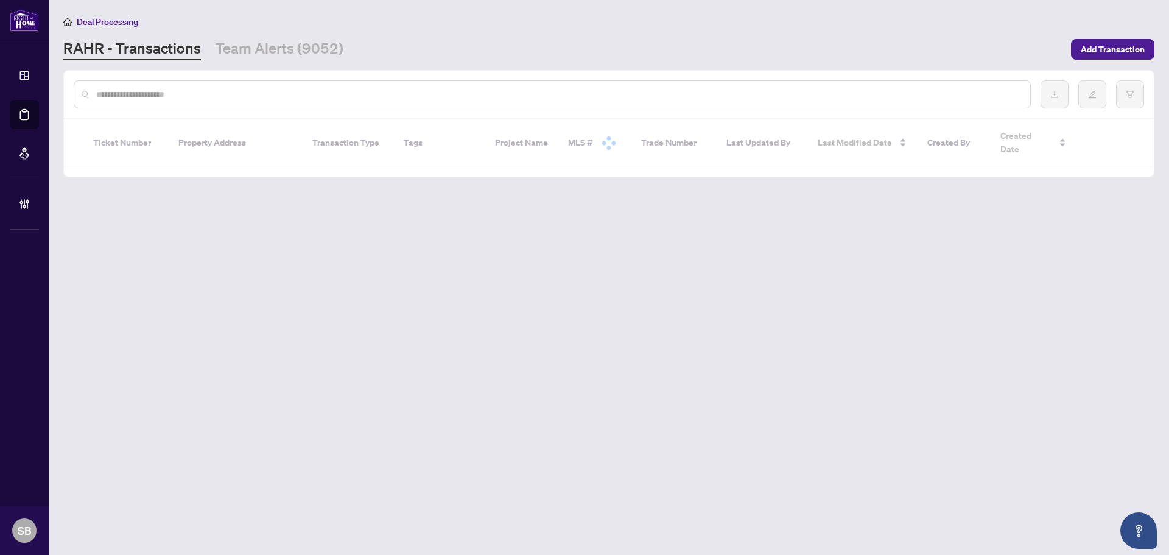
click at [237, 93] on input "text" at bounding box center [558, 94] width 924 height 13
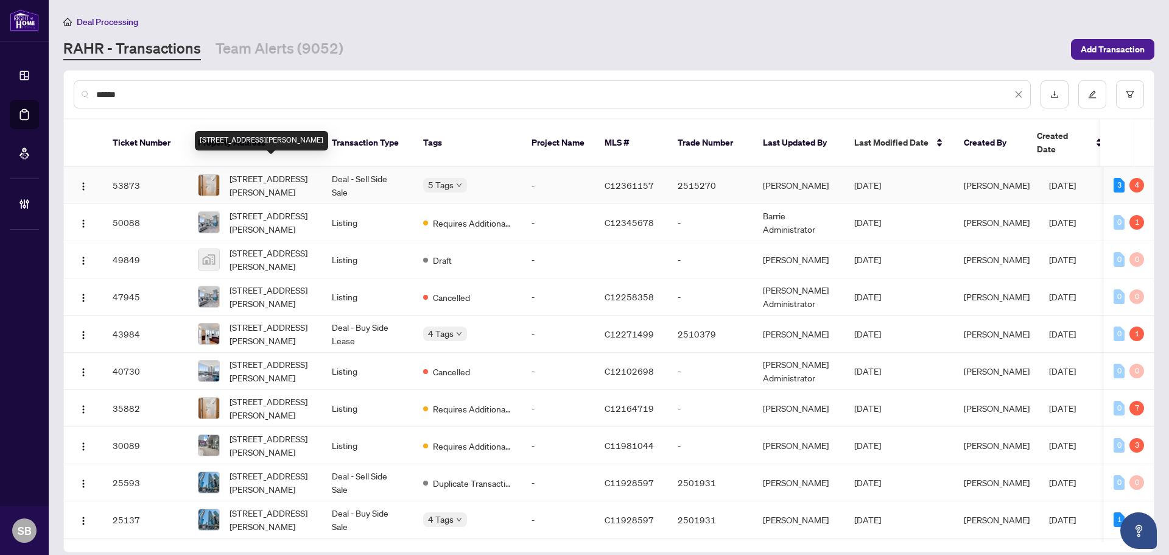
type input "******"
click at [285, 172] on span "2403-65 Bremner Blvd, Toronto, Ontario M5J 0A7, Canada" at bounding box center [270, 185] width 83 height 27
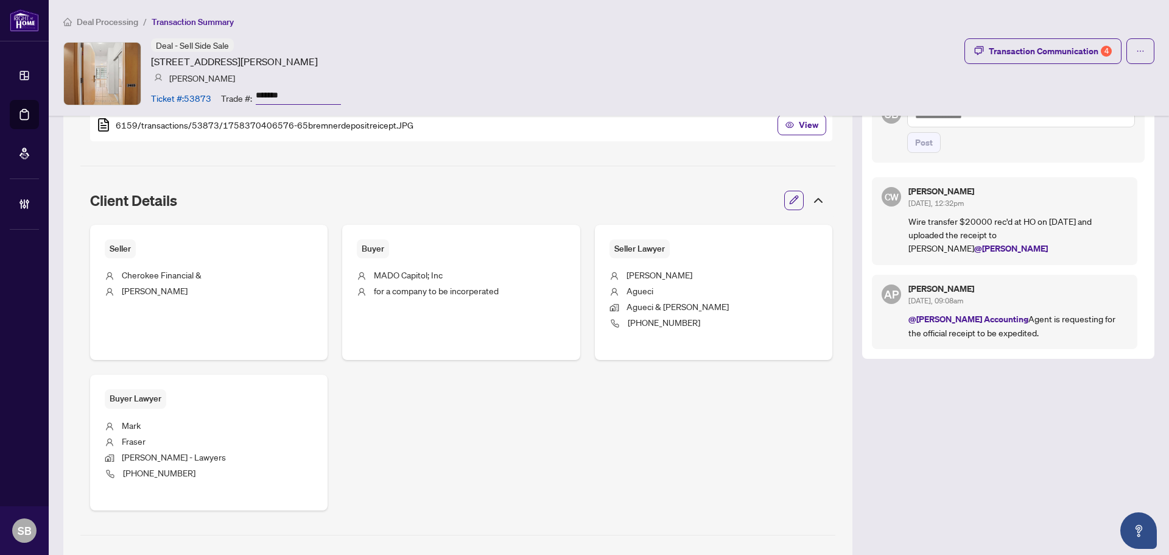
scroll to position [296, 0]
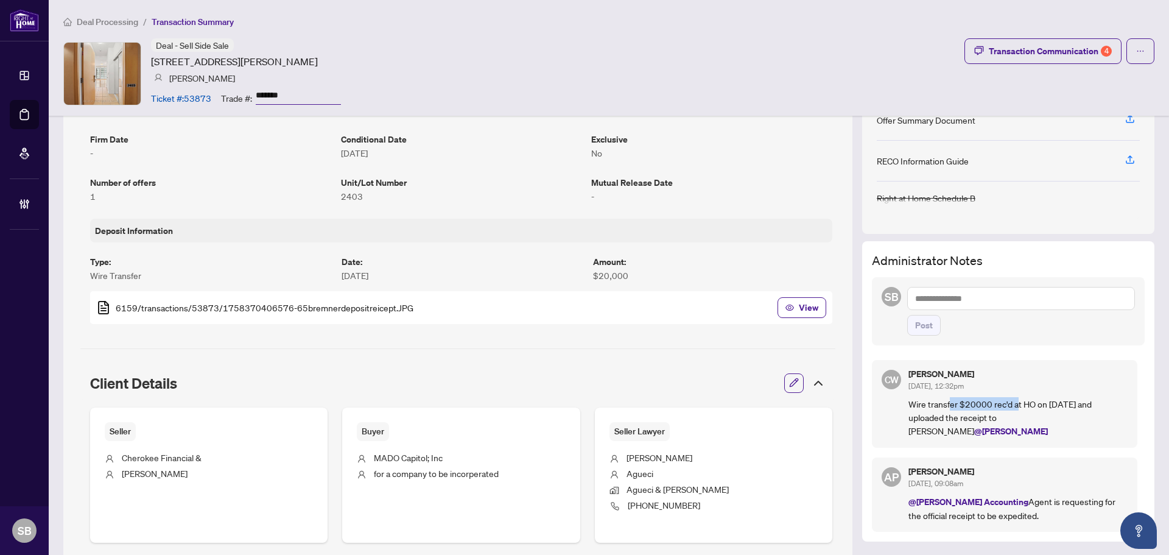
drag, startPoint x: 940, startPoint y: 408, endPoint x: 1015, endPoint y: 401, distance: 74.6
click at [1012, 402] on p "Wire transfer $20000 rec'd at HO on 09/22/2025 and uploaded the receipt to rHom…" at bounding box center [1017, 417] width 219 height 41
click at [978, 393] on div "Cheryl Wu Sep/23/2025, 12:32pm Wire transfer $20000 rec'd at HO on 09/22/2025 a…" at bounding box center [1017, 403] width 219 height 68
click at [110, 21] on span "Deal Processing" at bounding box center [107, 21] width 61 height 11
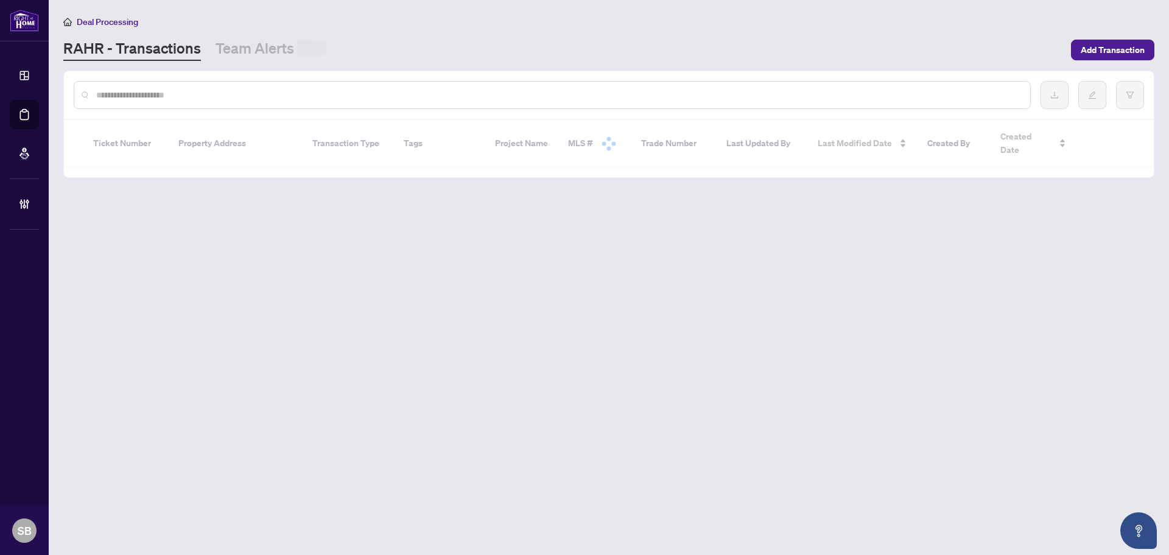
click at [220, 96] on input "text" at bounding box center [558, 94] width 924 height 13
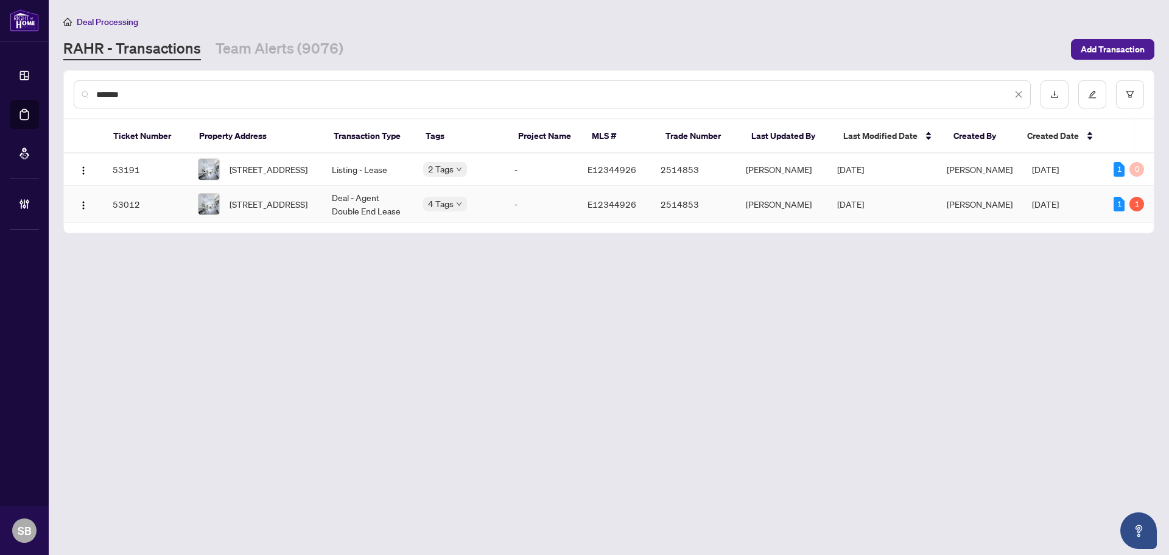
type input "*******"
click at [322, 212] on td "204-630 Greenwood Ave, Toronto, Ontario M4J 0A8, Canada" at bounding box center [255, 204] width 134 height 37
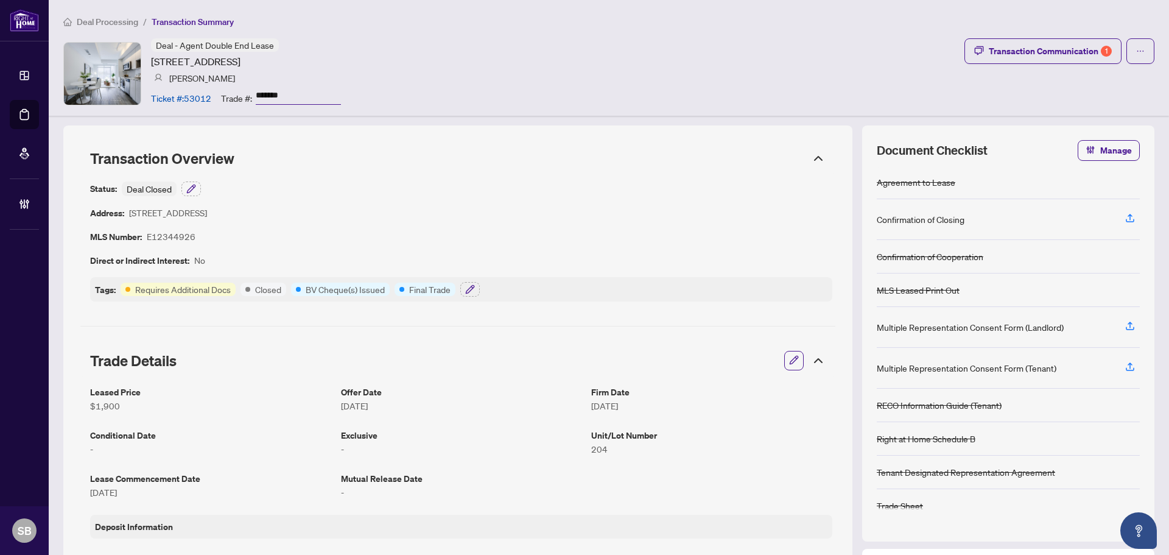
click at [811, 158] on icon at bounding box center [818, 158] width 15 height 15
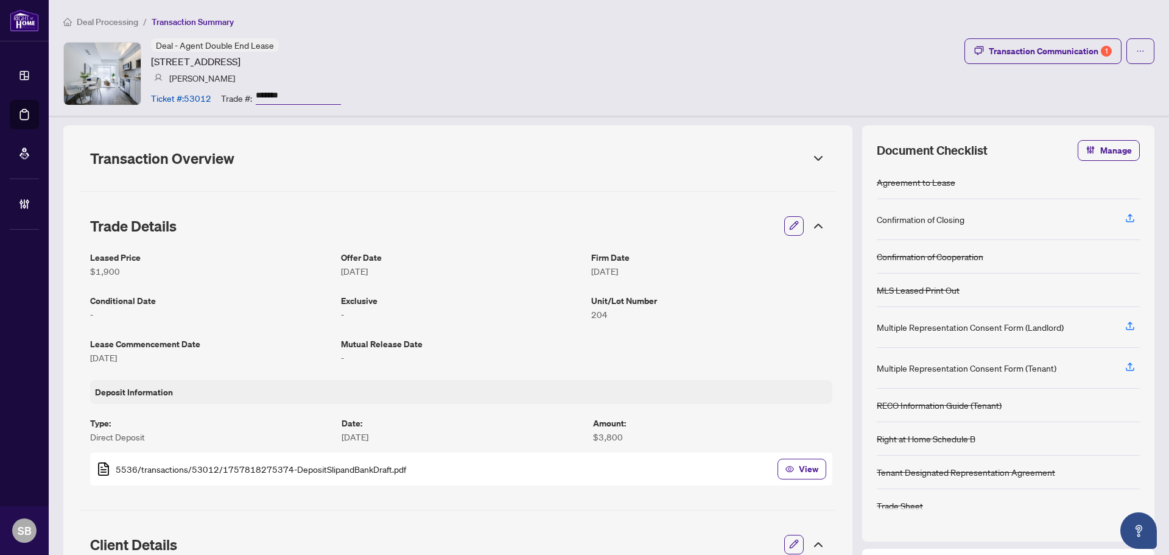
click at [811, 223] on icon at bounding box center [818, 226] width 15 height 15
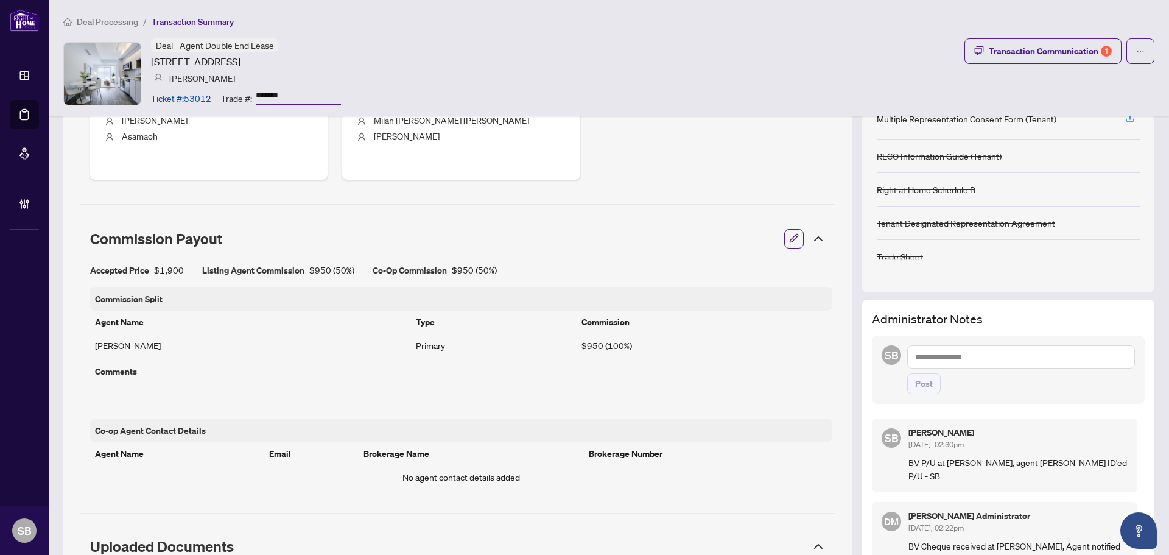
scroll to position [426, 0]
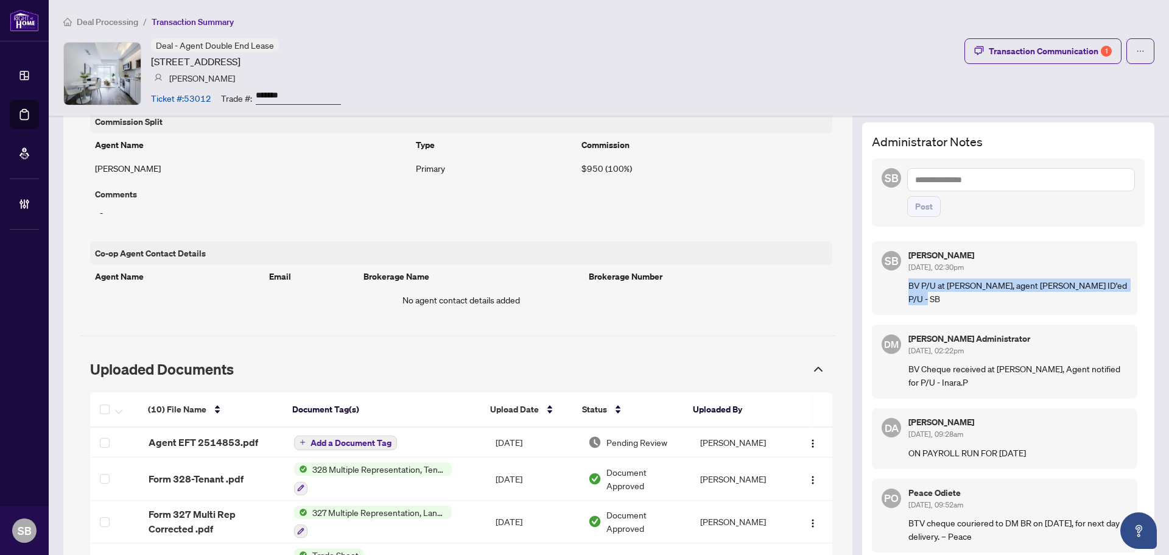
drag, startPoint x: 913, startPoint y: 294, endPoint x: 895, endPoint y: 287, distance: 18.9
click at [895, 287] on div "SB [PERSON_NAME] [DATE], 02:30pm BV P/U at [PERSON_NAME], agent [PERSON_NAME] I…" at bounding box center [1004, 278] width 265 height 74
copy p "BV P/U at [PERSON_NAME], agent [PERSON_NAME] ID'ed P/U - SB"
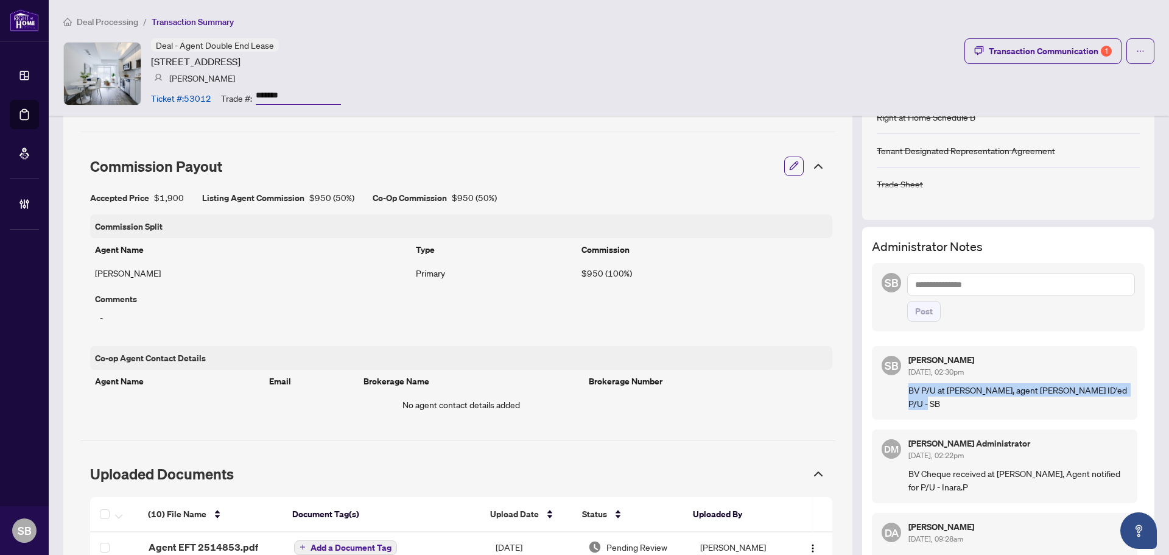
scroll to position [304, 0]
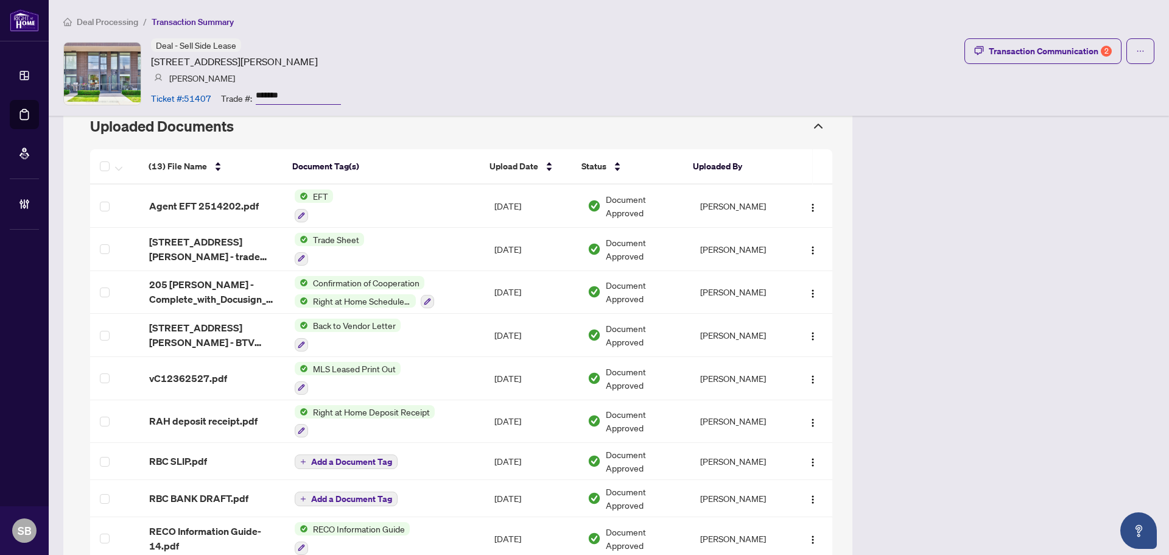
scroll to position [1278, 0]
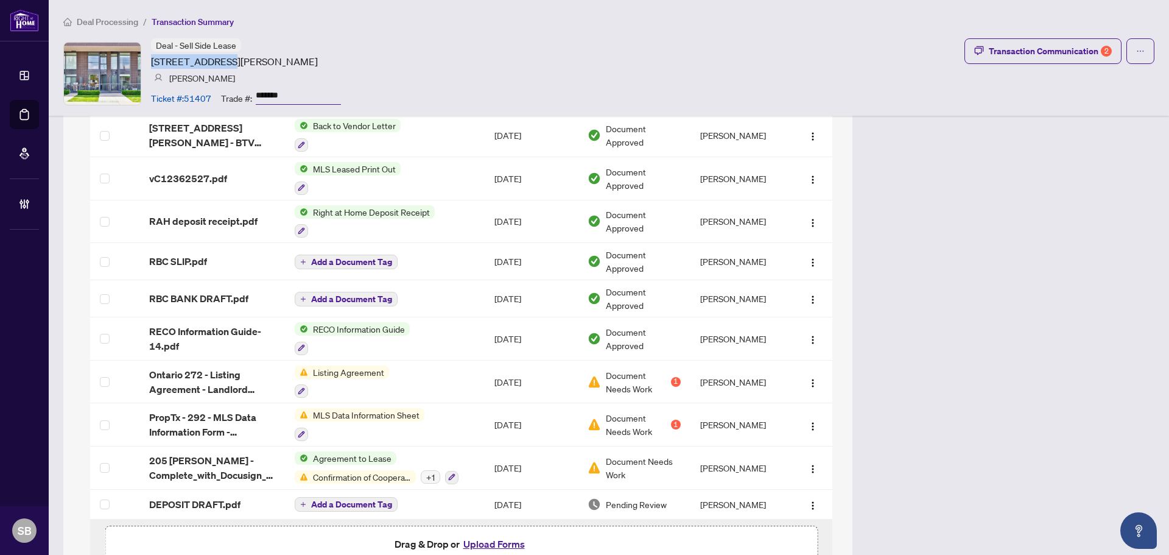
drag, startPoint x: 227, startPoint y: 60, endPoint x: 152, endPoint y: 56, distance: 75.6
click at [152, 56] on article "205 Manning Ave, Toronto, Ontario M6J 0E2, Canada" at bounding box center [234, 61] width 167 height 15
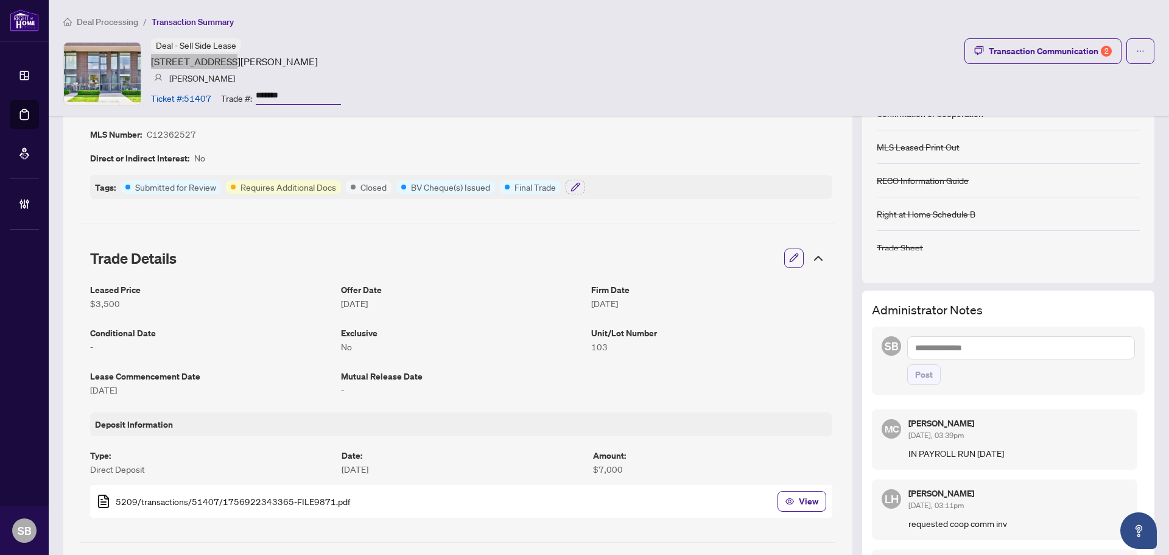
scroll to position [0, 0]
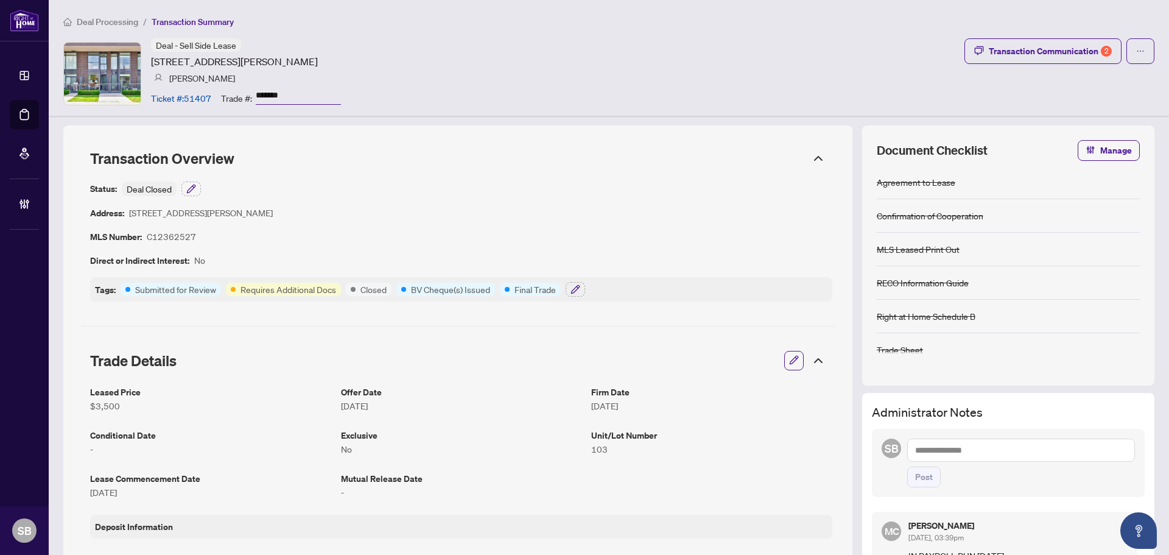
click at [814, 360] on icon at bounding box center [817, 361] width 7 height 4
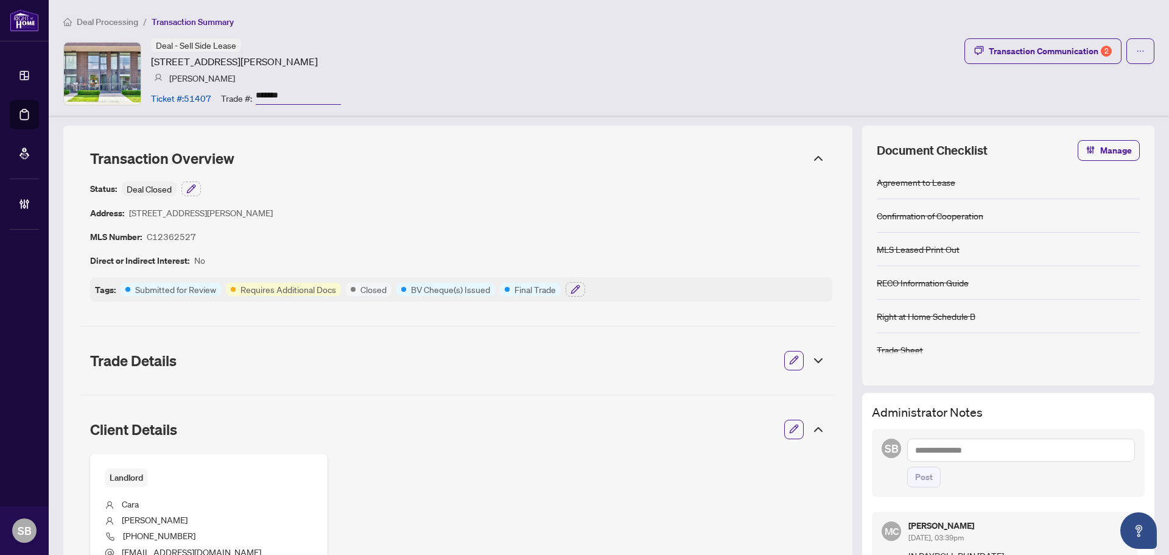
scroll to position [122, 0]
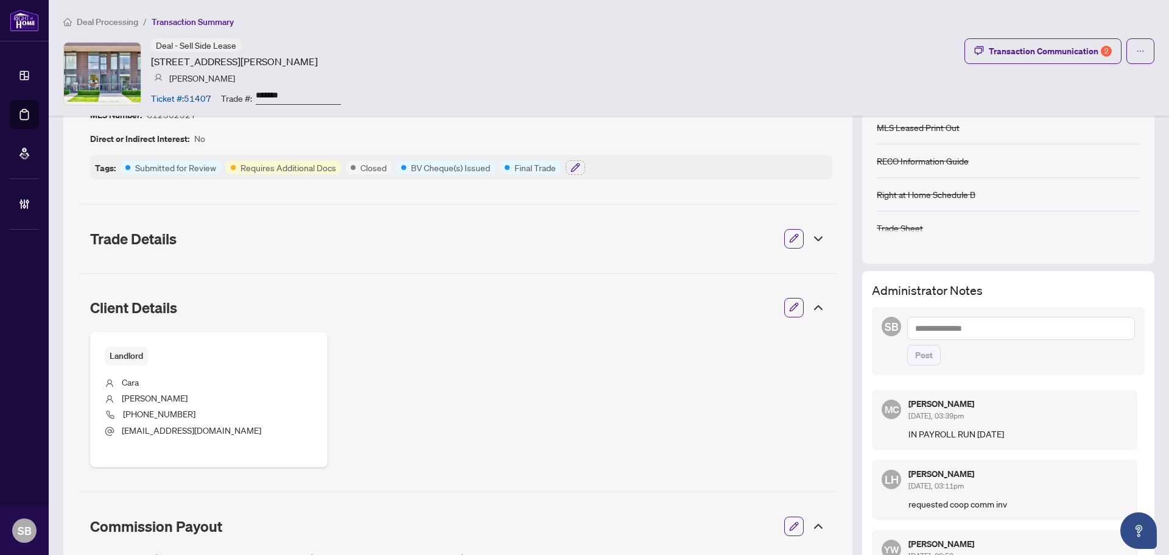
click at [811, 306] on icon at bounding box center [818, 307] width 15 height 15
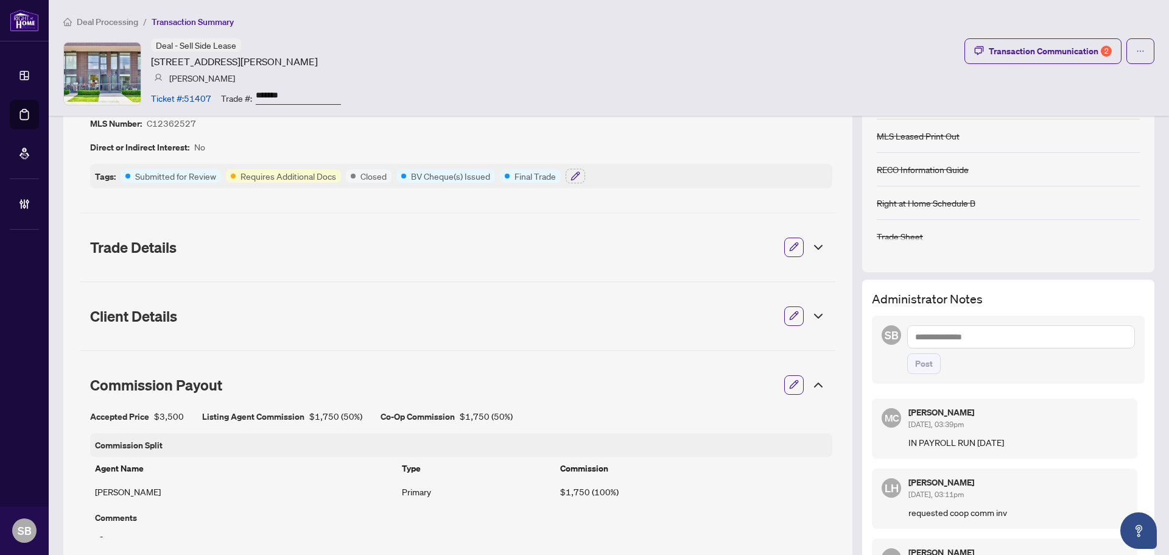
scroll to position [61, 0]
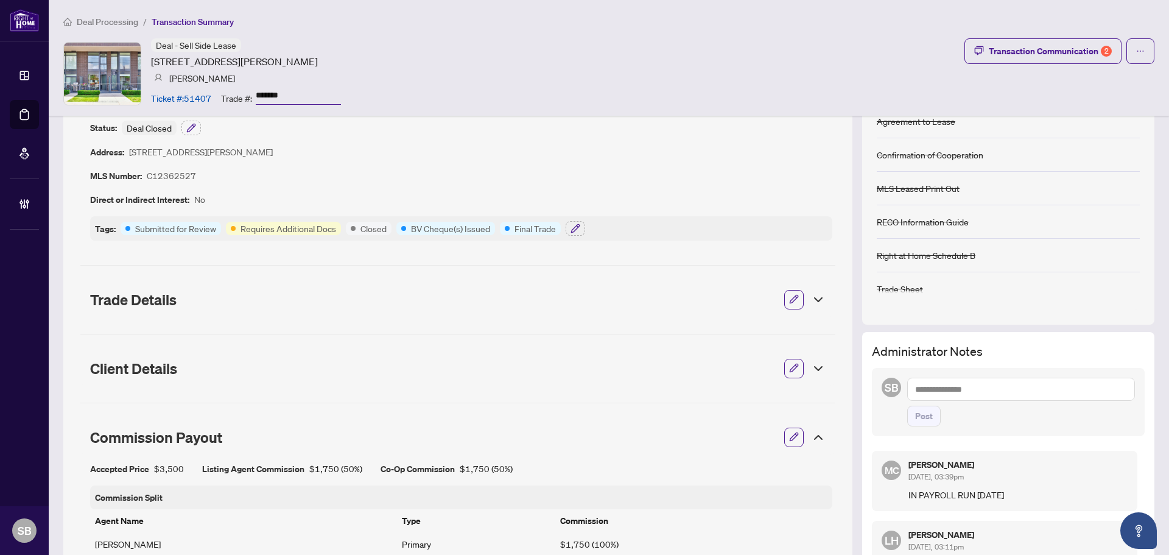
click at [811, 434] on icon at bounding box center [818, 437] width 15 height 15
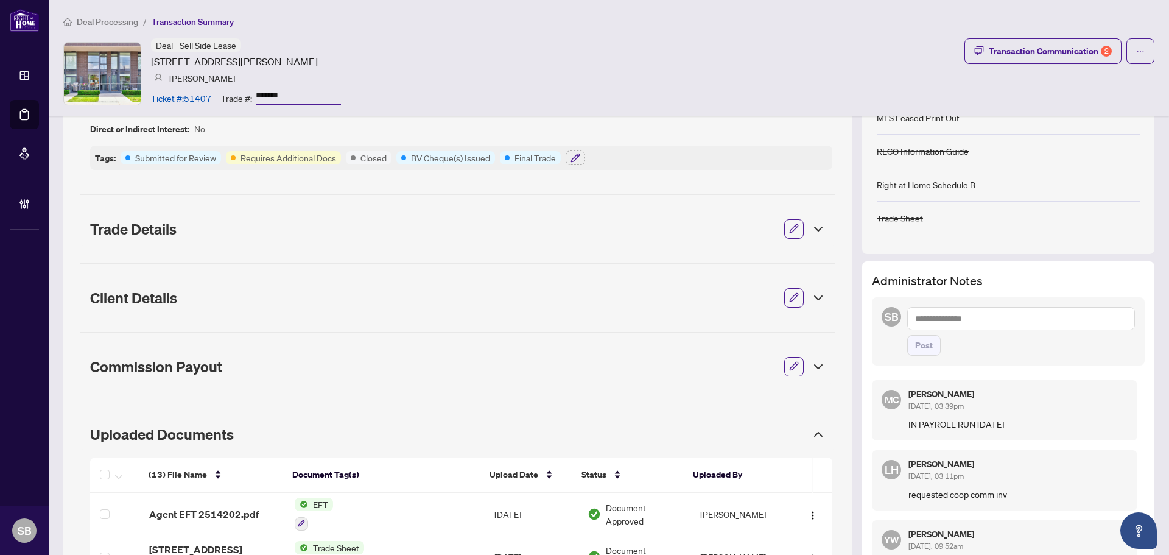
scroll to position [0, 0]
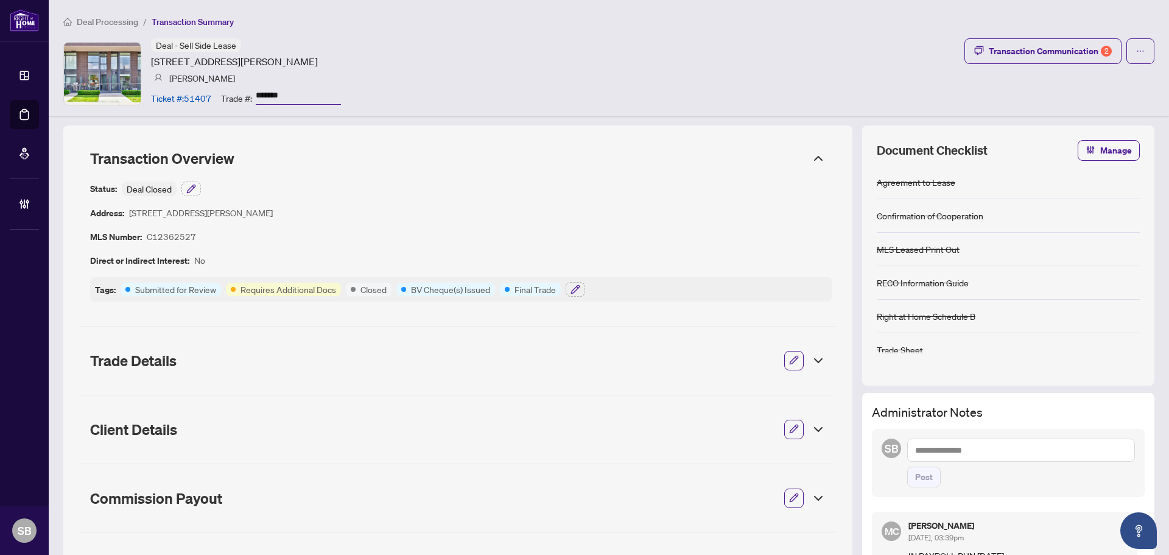
click at [814, 156] on icon at bounding box center [817, 158] width 7 height 4
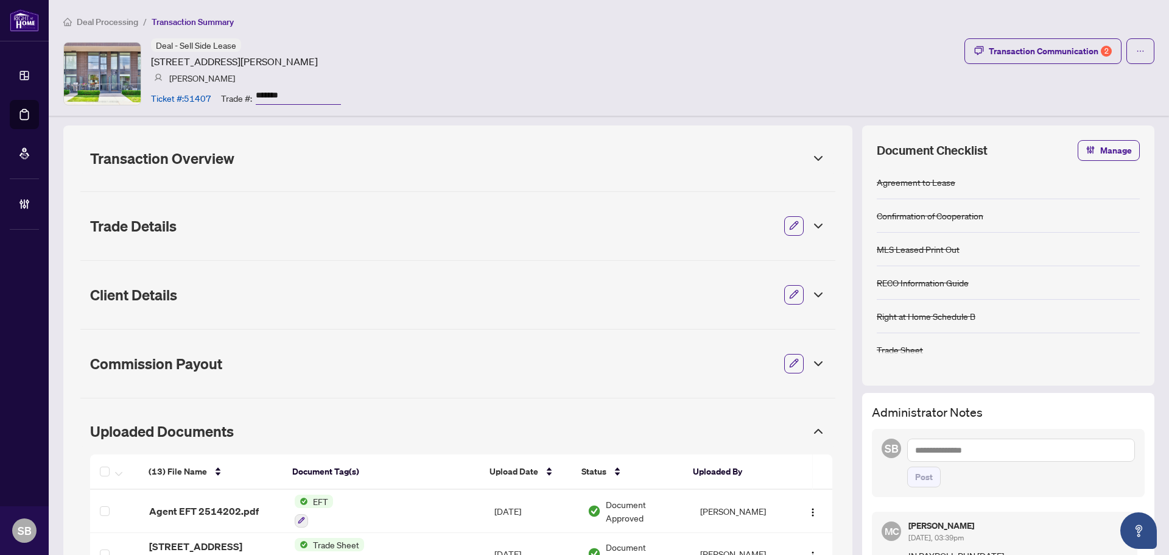
click at [811, 222] on icon at bounding box center [818, 226] width 15 height 15
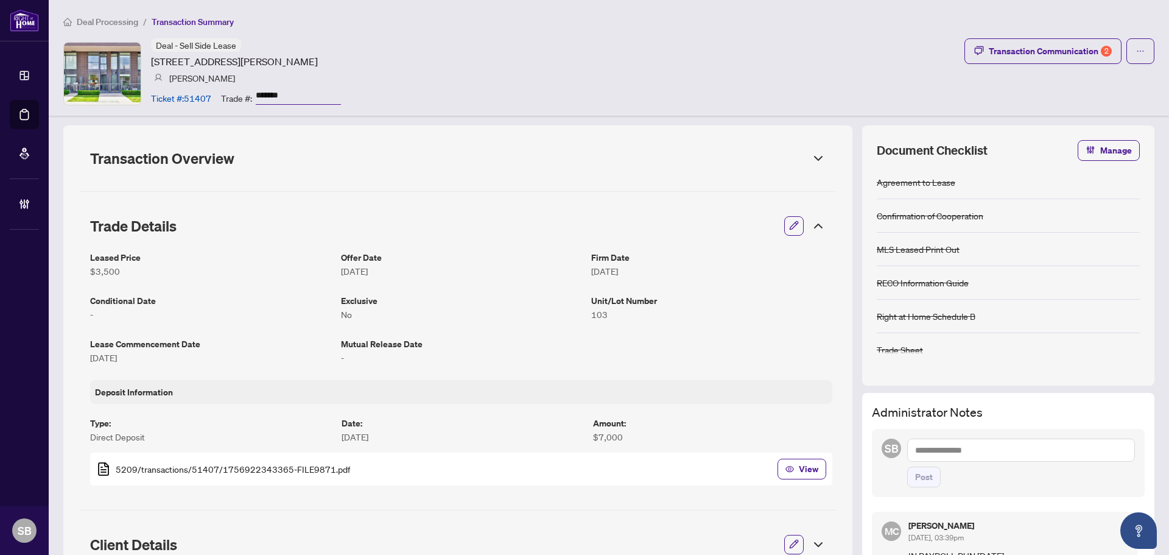
click at [811, 229] on icon at bounding box center [818, 226] width 15 height 15
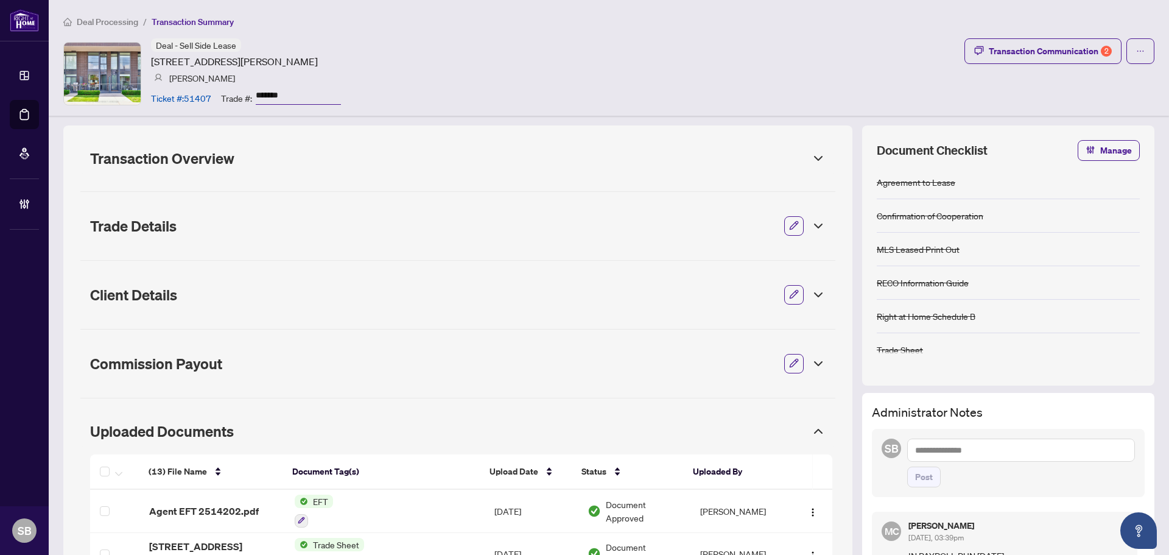
click at [811, 294] on icon at bounding box center [818, 294] width 15 height 15
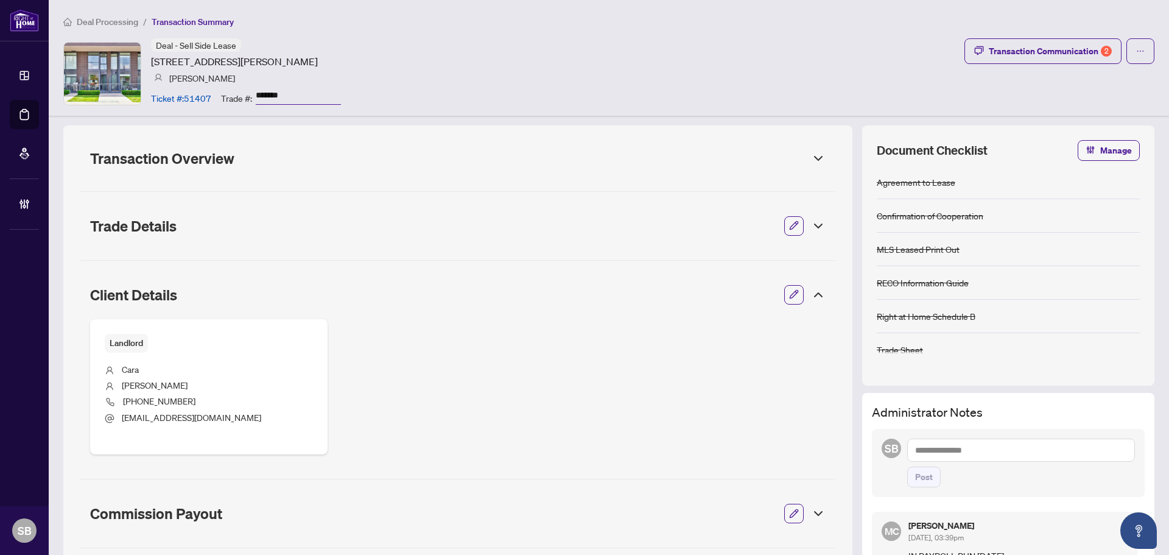
click at [811, 294] on icon at bounding box center [818, 294] width 15 height 15
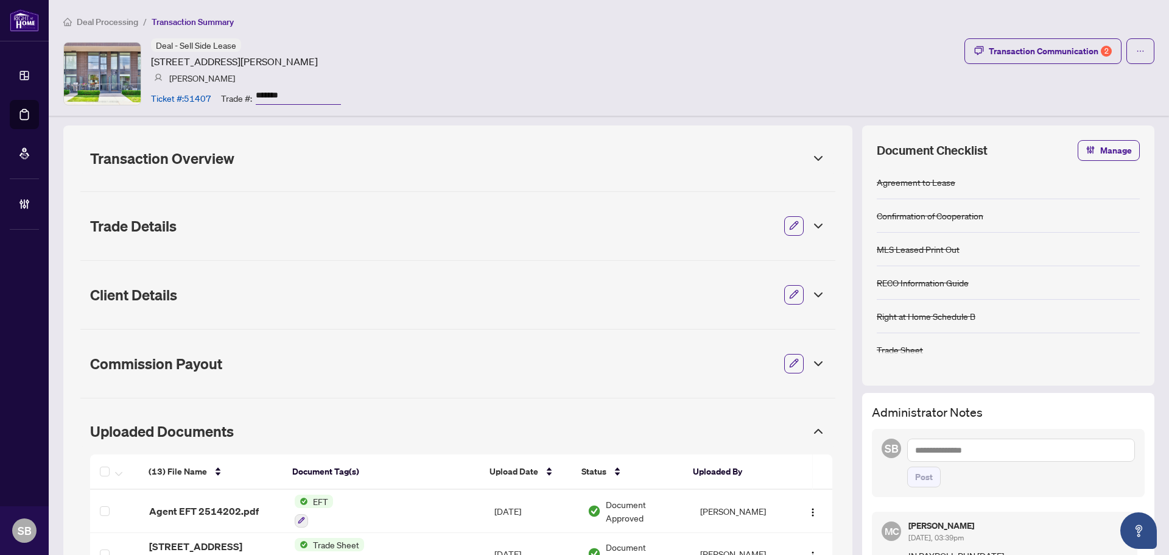
click at [814, 361] on icon at bounding box center [818, 363] width 15 height 15
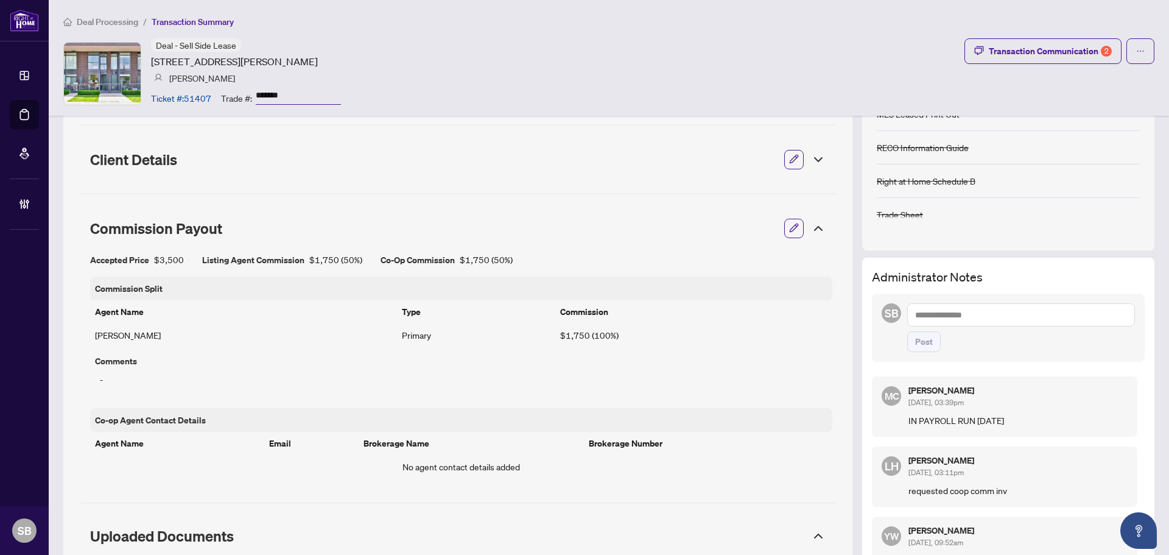
scroll to position [122, 0]
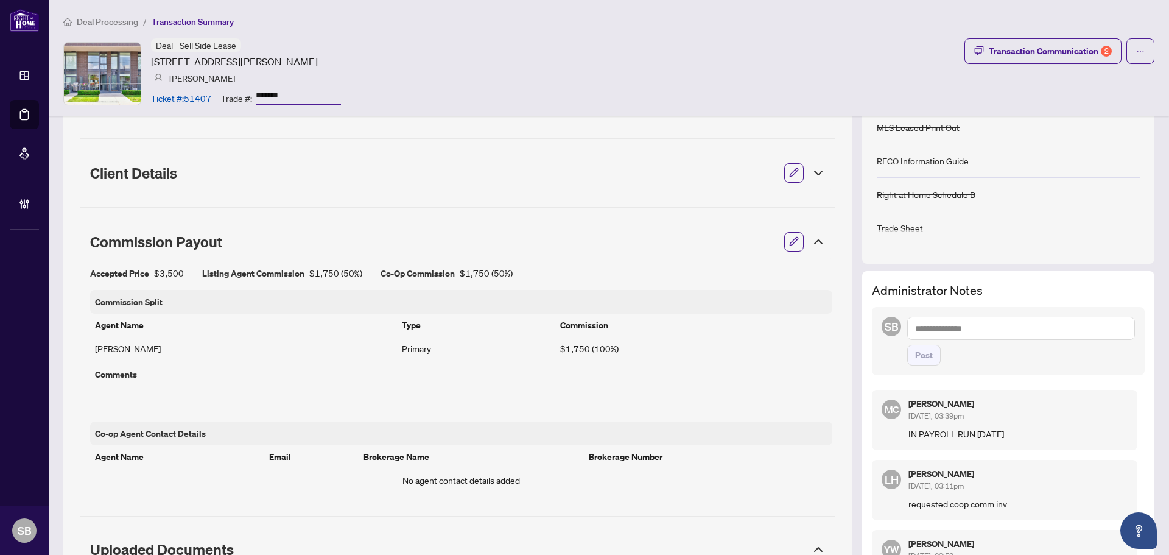
click at [786, 244] on button "button" at bounding box center [794, 241] width 16 height 21
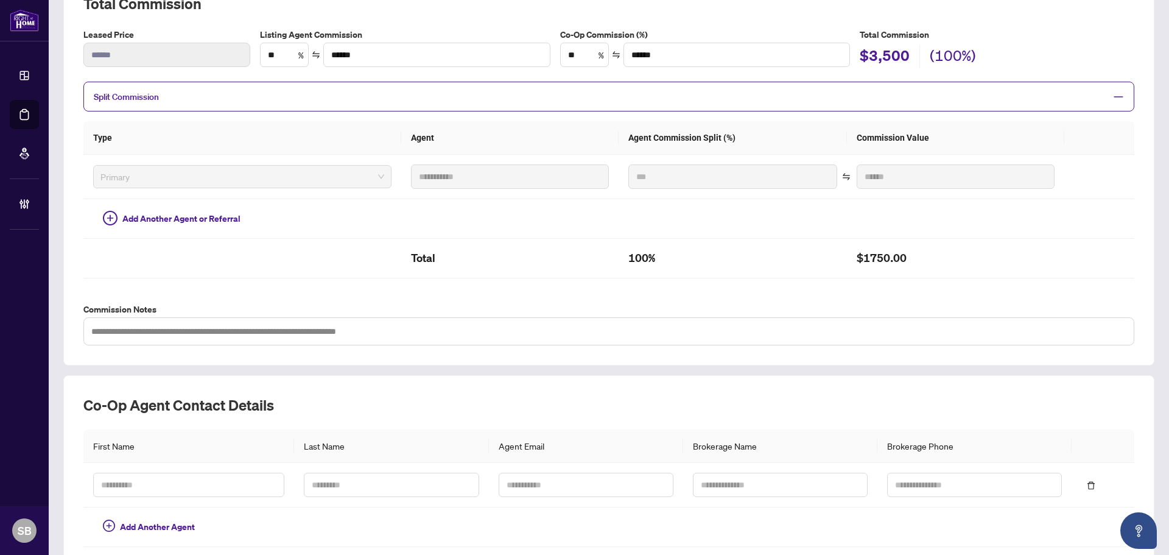
scroll to position [237, 0]
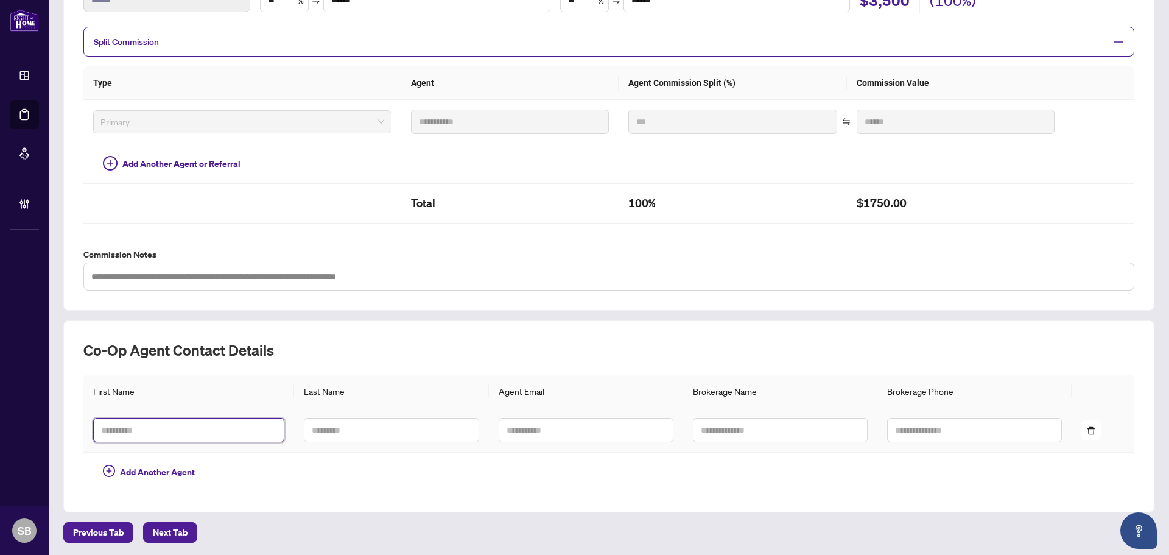
click at [141, 425] on input "text" at bounding box center [188, 430] width 191 height 24
type input "****"
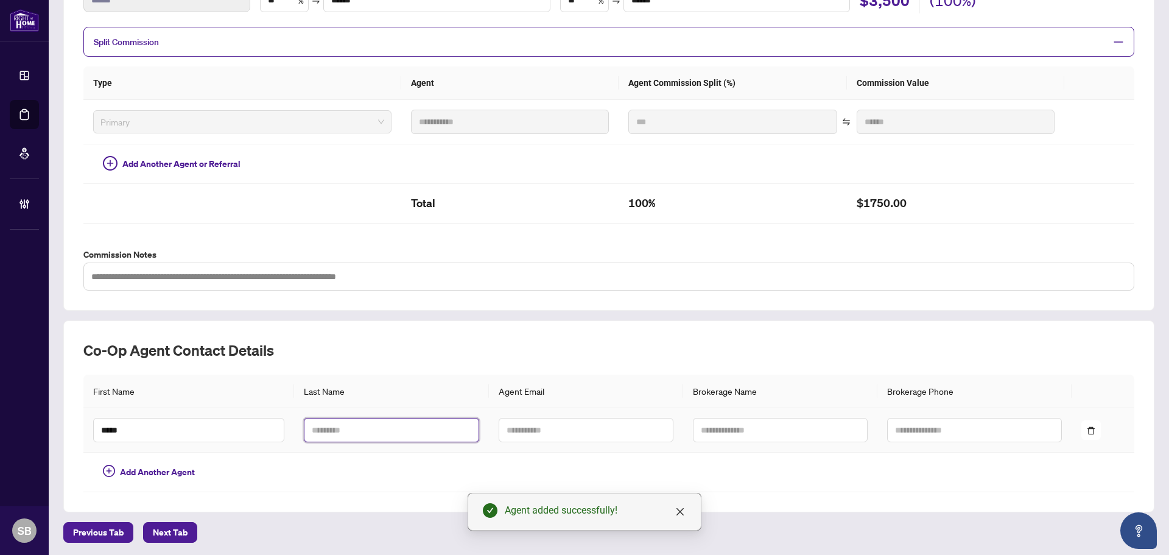
click at [322, 429] on input "text" at bounding box center [391, 430] width 175 height 24
type input "*****"
click at [683, 417] on td at bounding box center [780, 430] width 194 height 44
click at [597, 430] on input "text" at bounding box center [586, 430] width 175 height 24
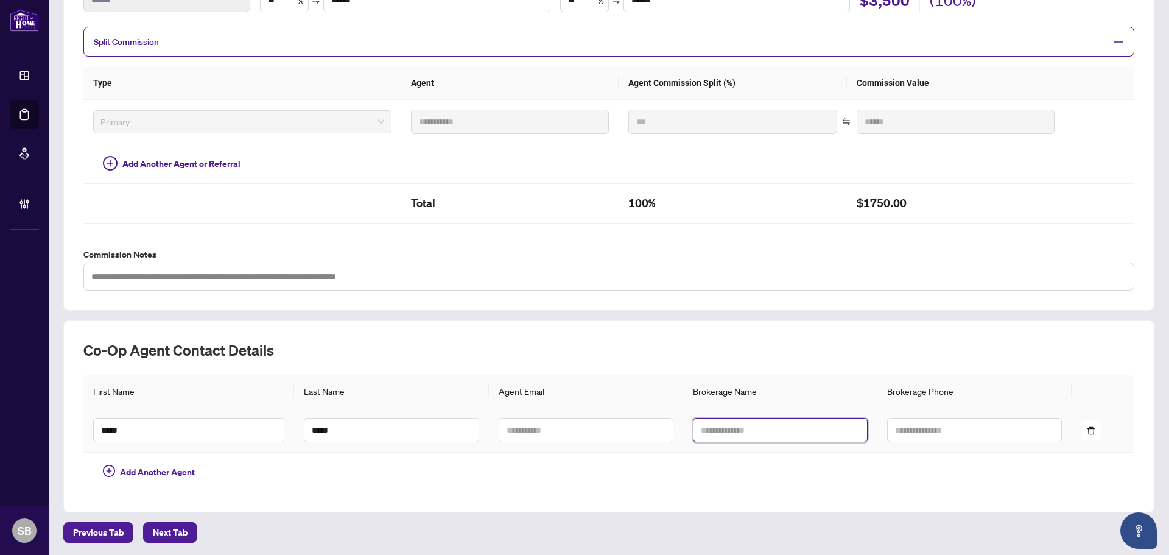
click at [797, 421] on input "text" at bounding box center [780, 430] width 175 height 24
drag, startPoint x: 800, startPoint y: 418, endPoint x: 670, endPoint y: 418, distance: 130.3
click at [670, 418] on tr "**********" at bounding box center [608, 430] width 1051 height 44
type input "**********"
click at [355, 429] on input "*****" at bounding box center [391, 430] width 175 height 24
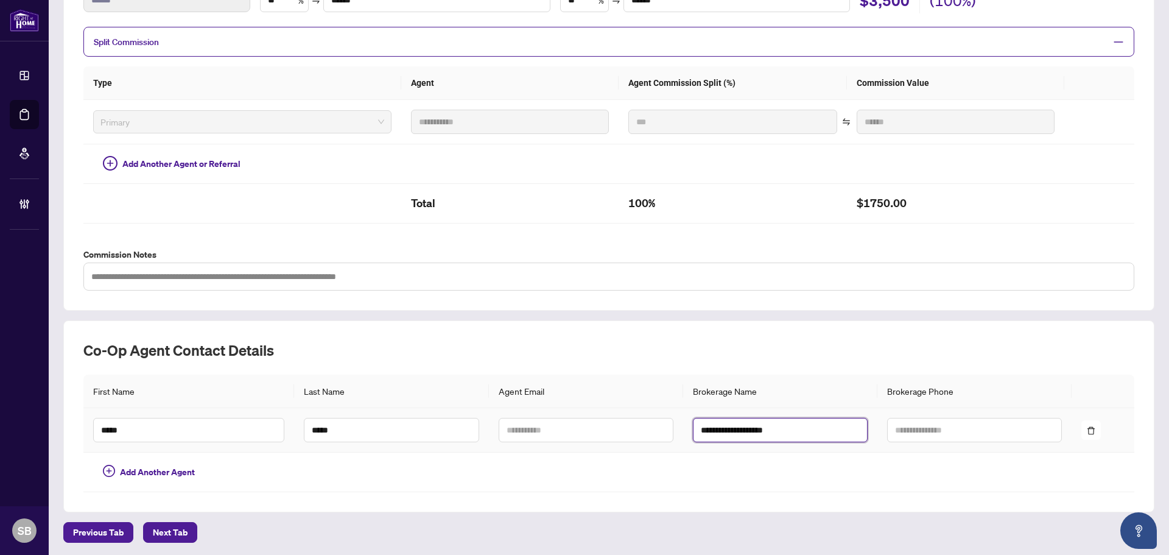
drag, startPoint x: 788, startPoint y: 426, endPoint x: 684, endPoint y: 418, distance: 105.0
click at [640, 418] on tr "**********" at bounding box center [608, 430] width 1051 height 44
click at [938, 439] on input "text" at bounding box center [974, 430] width 175 height 24
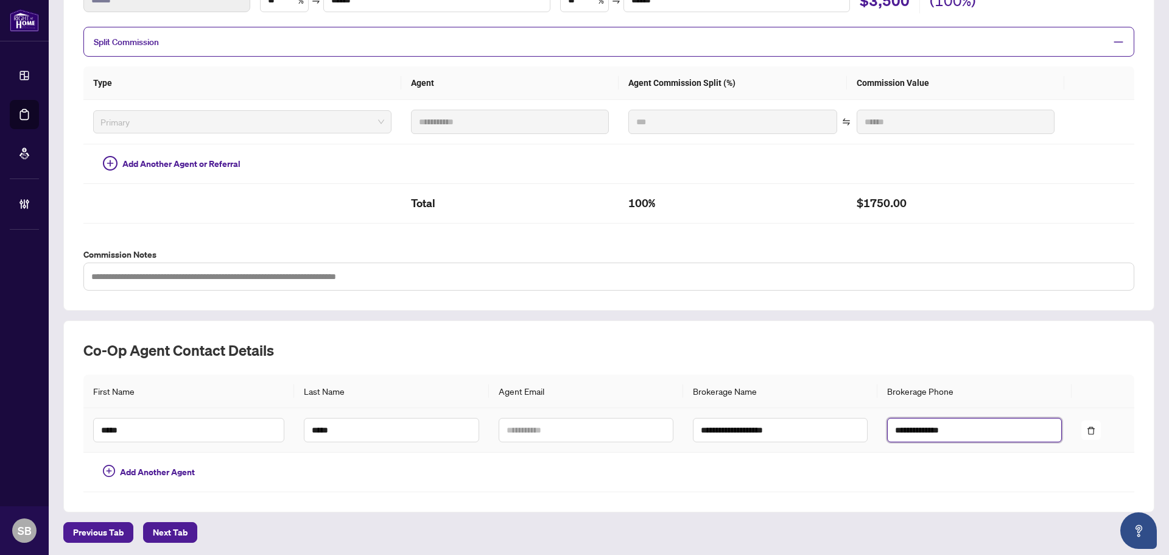
drag, startPoint x: 900, startPoint y: 423, endPoint x: 867, endPoint y: 413, distance: 33.7
click at [867, 413] on tr "**********" at bounding box center [608, 430] width 1051 height 44
type input "**********"
click at [556, 442] on td at bounding box center [586, 430] width 194 height 44
click at [548, 427] on input "text" at bounding box center [586, 430] width 175 height 24
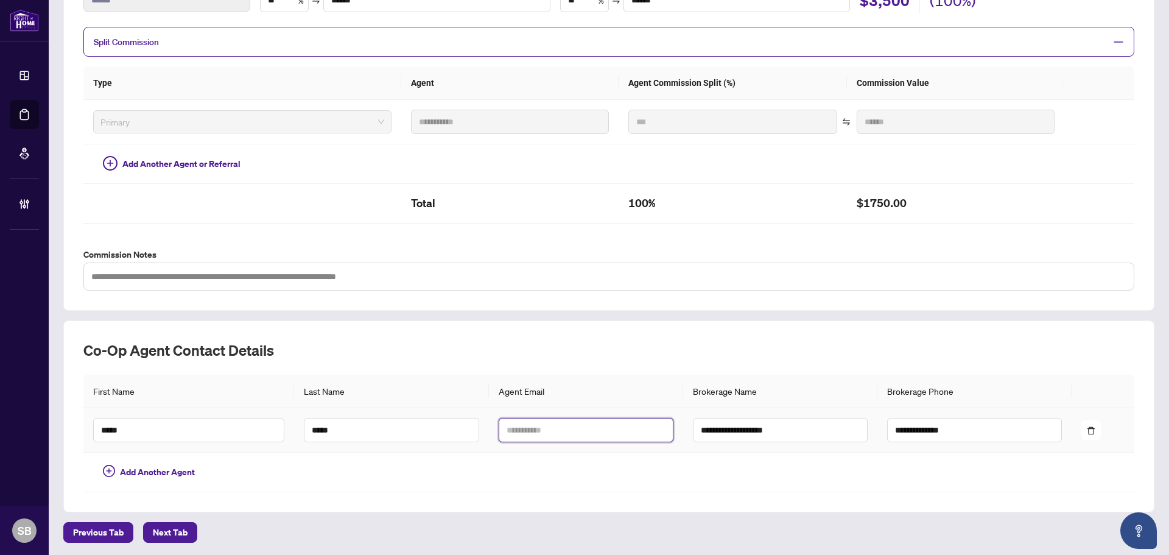
paste input "**********"
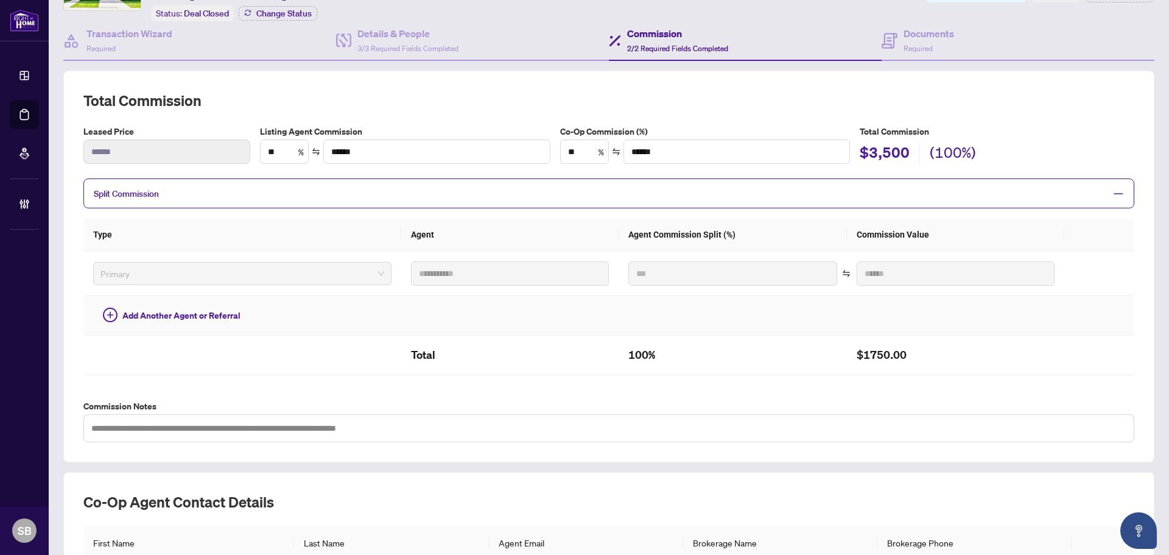
scroll to position [0, 0]
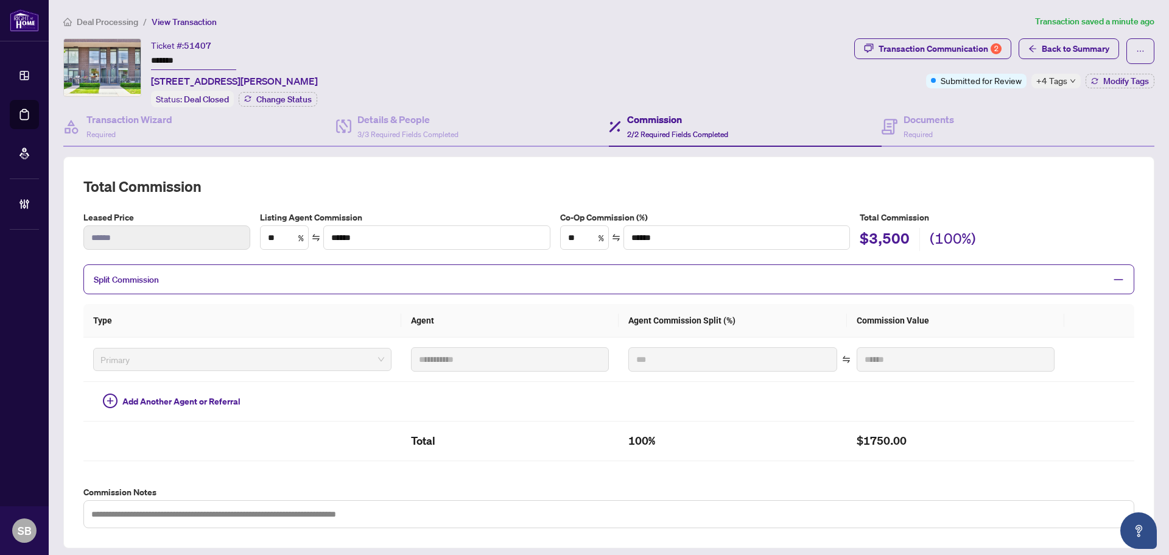
type input "**********"
drag, startPoint x: 233, startPoint y: 80, endPoint x: 152, endPoint y: 81, distance: 80.3
click at [152, 81] on span "103-205 Manning Ave, Toronto, Ontario M6J 0E2, Canada" at bounding box center [234, 81] width 167 height 15
copy span "103-205 Manning Ave"
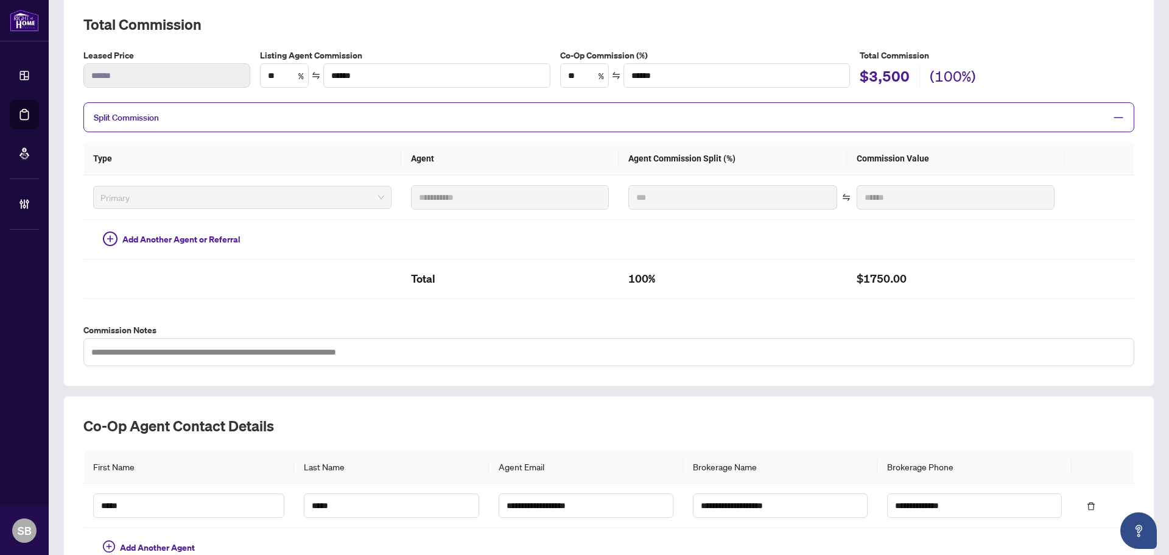
scroll to position [237, 0]
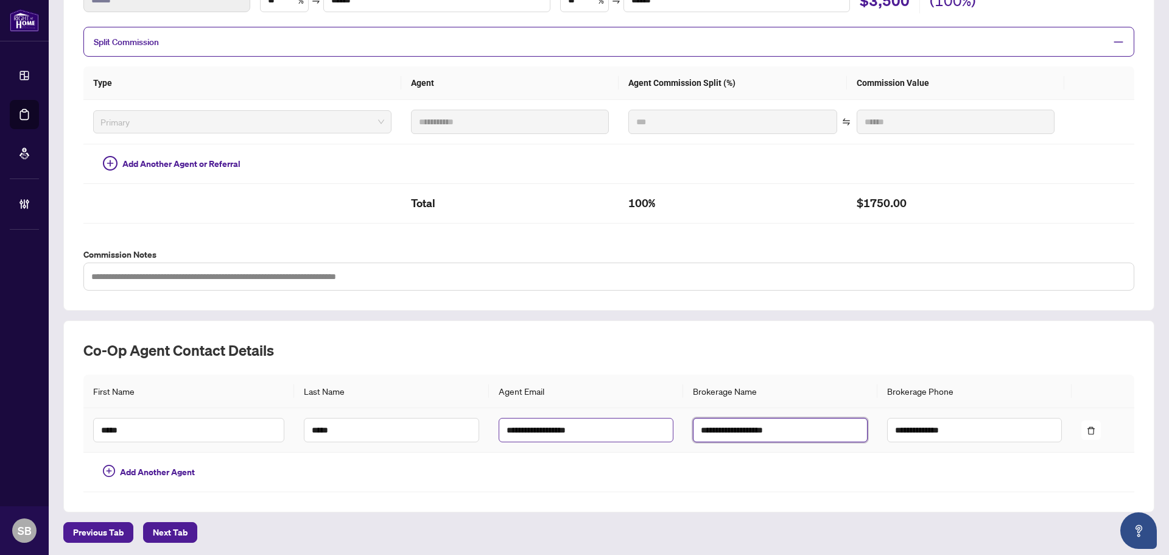
drag, startPoint x: 775, startPoint y: 429, endPoint x: 637, endPoint y: 420, distance: 138.5
click at [625, 413] on tr "**********" at bounding box center [608, 430] width 1051 height 44
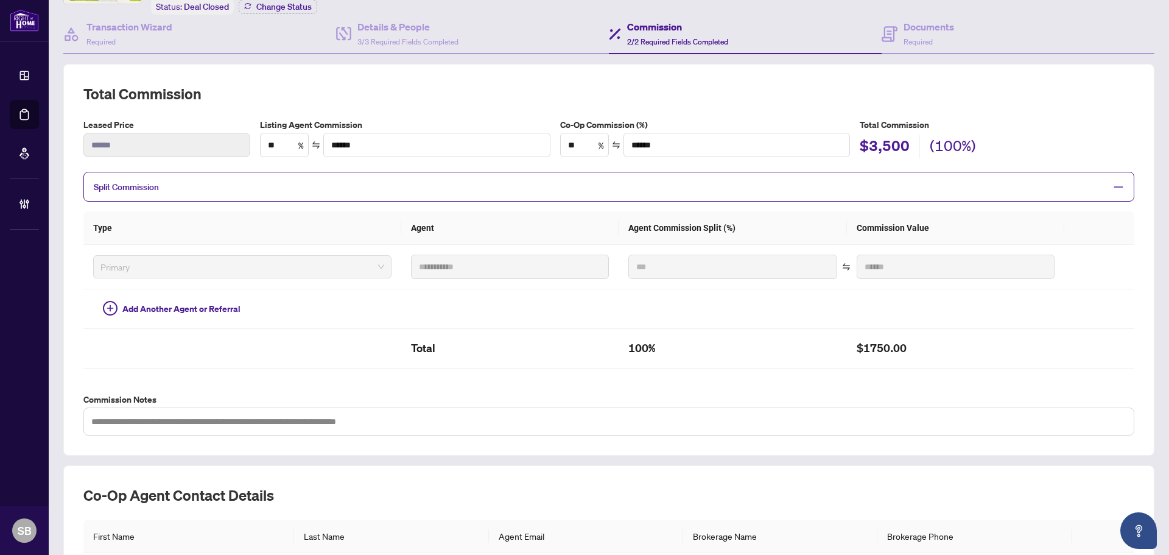
scroll to position [0, 0]
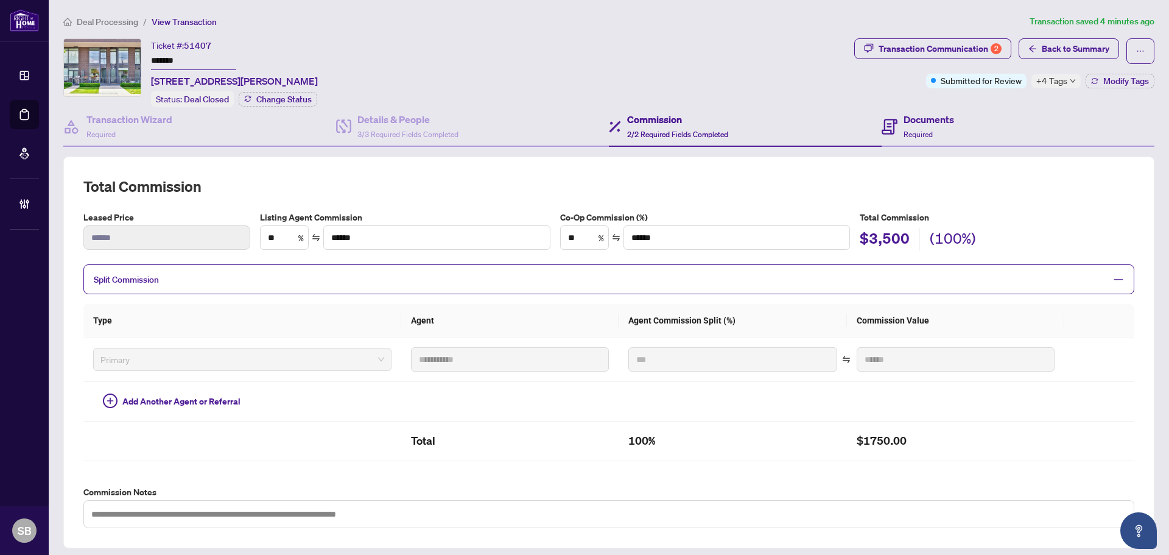
click at [908, 138] on div "Documents Required" at bounding box center [1017, 127] width 273 height 40
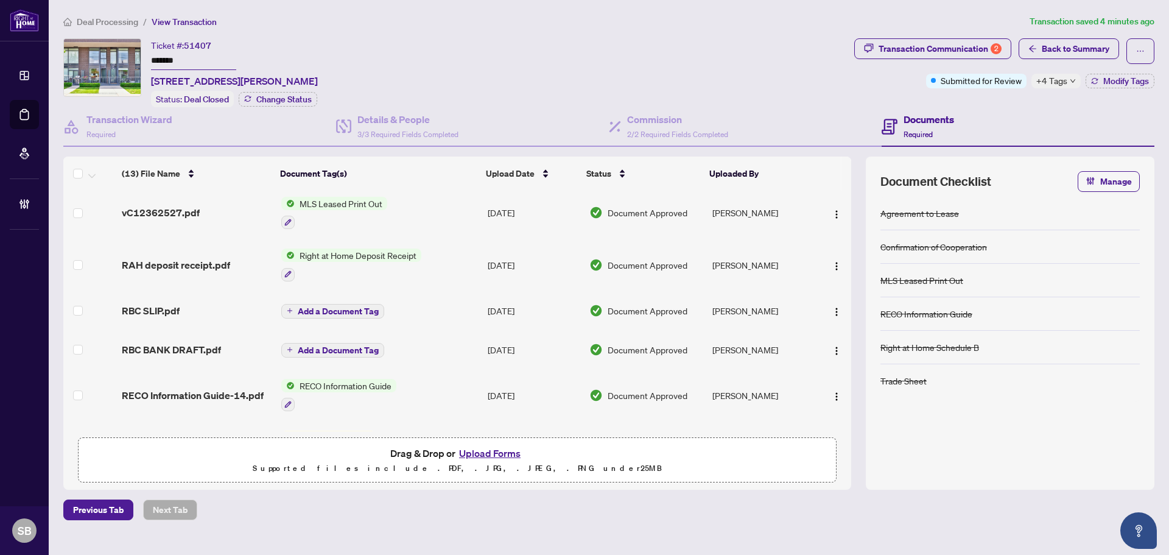
scroll to position [35, 0]
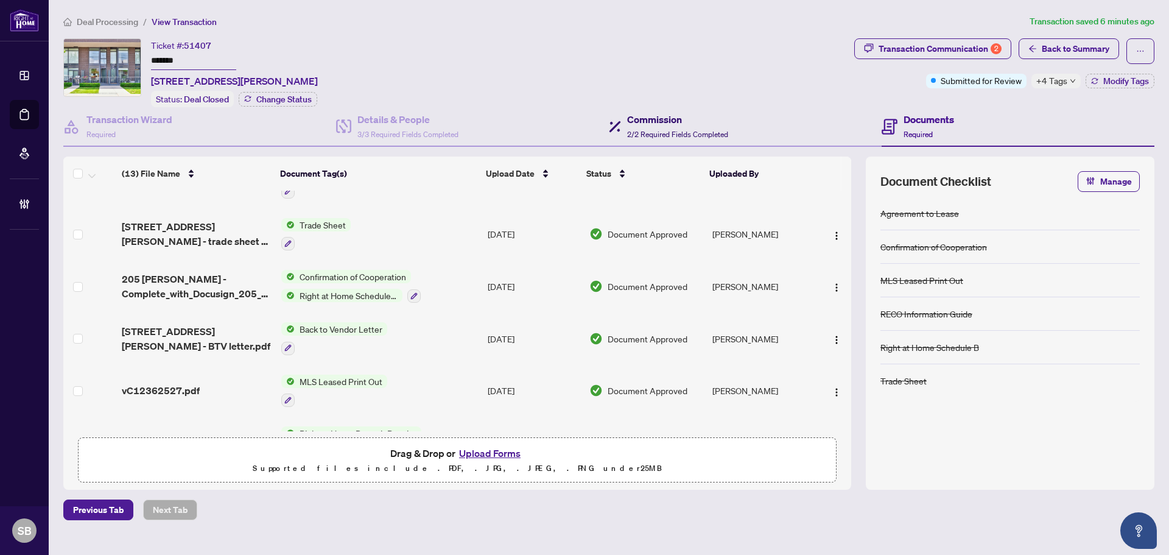
drag, startPoint x: 643, startPoint y: 133, endPoint x: 663, endPoint y: 131, distance: 19.6
click at [643, 133] on span "2/2 Required Fields Completed" at bounding box center [677, 134] width 101 height 9
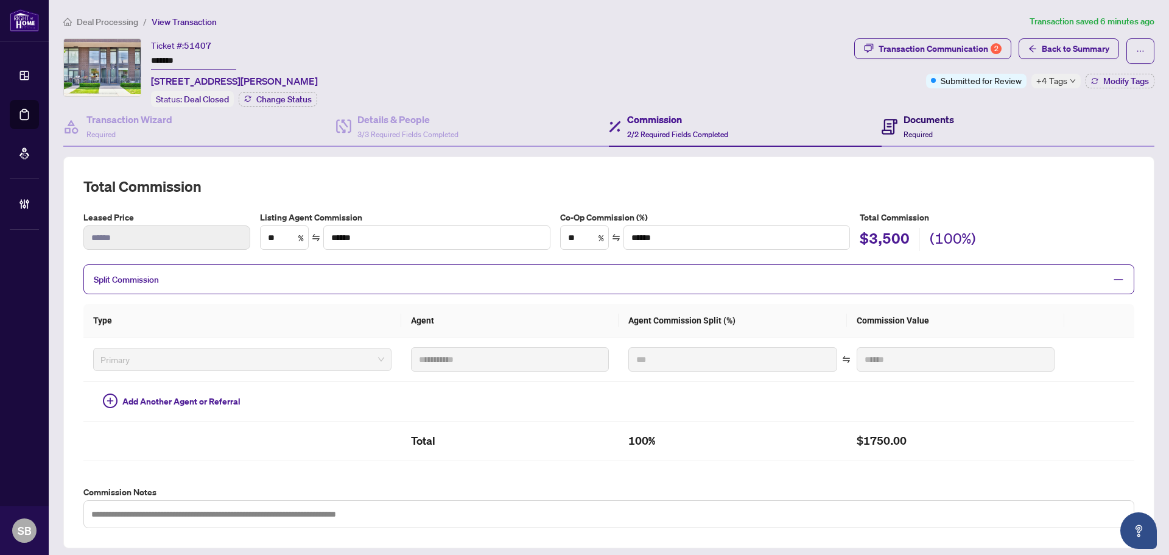
click at [906, 114] on h4 "Documents" at bounding box center [928, 119] width 51 height 15
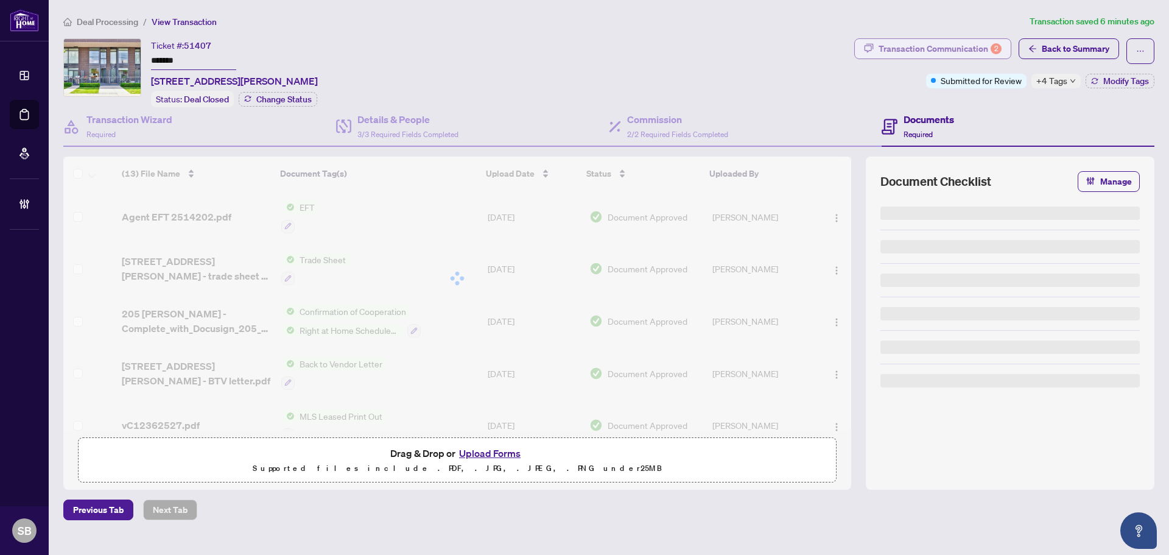
click at [964, 40] on div "Transaction Communication 2" at bounding box center [939, 48] width 123 height 19
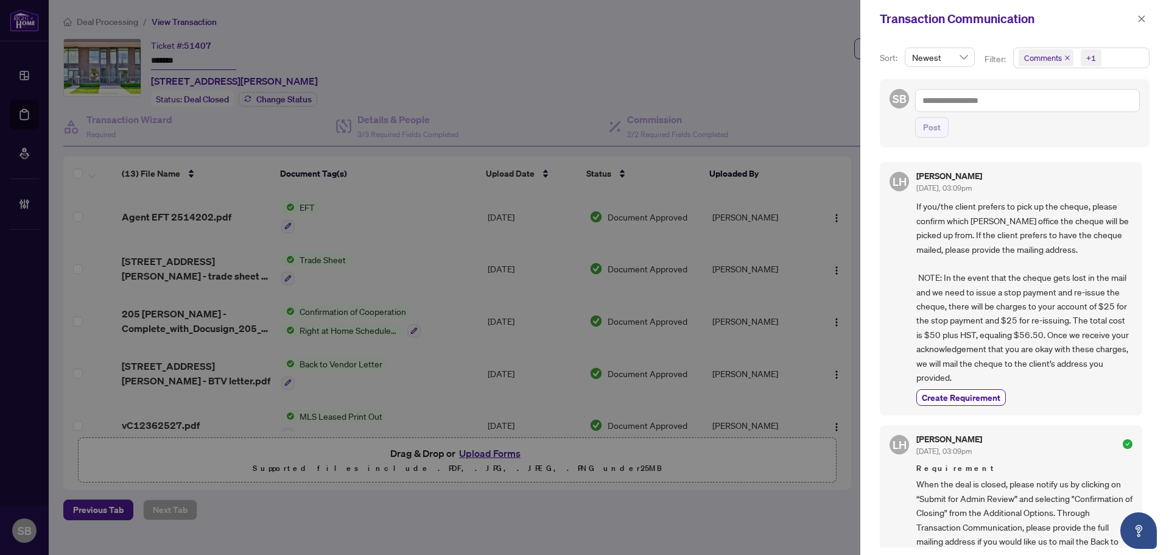
click at [1140, 16] on icon "close" at bounding box center [1141, 19] width 9 height 9
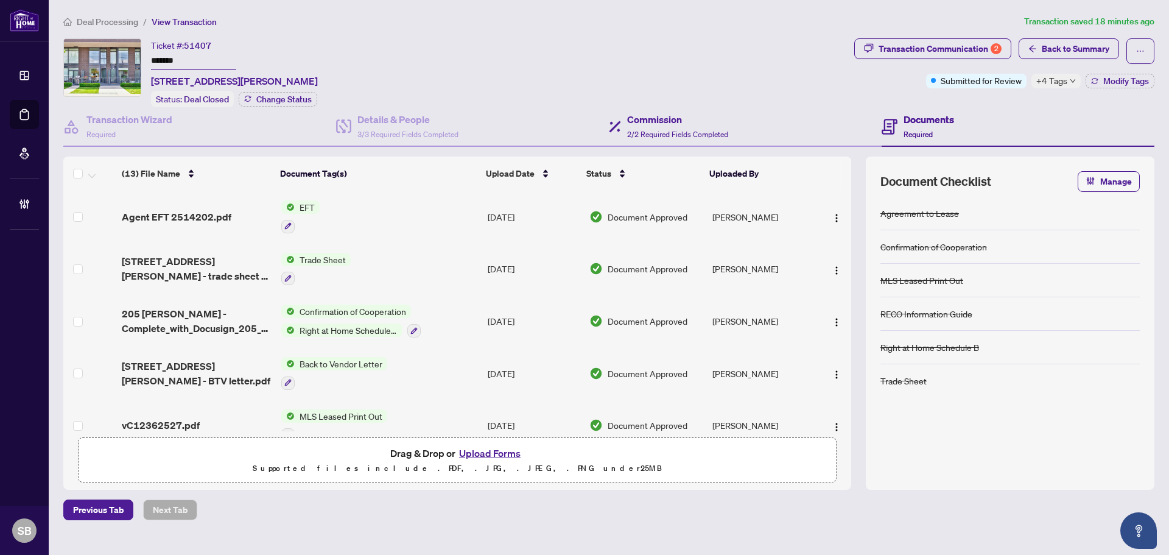
click at [670, 139] on div "Commission 2/2 Required Fields Completed" at bounding box center [745, 127] width 273 height 40
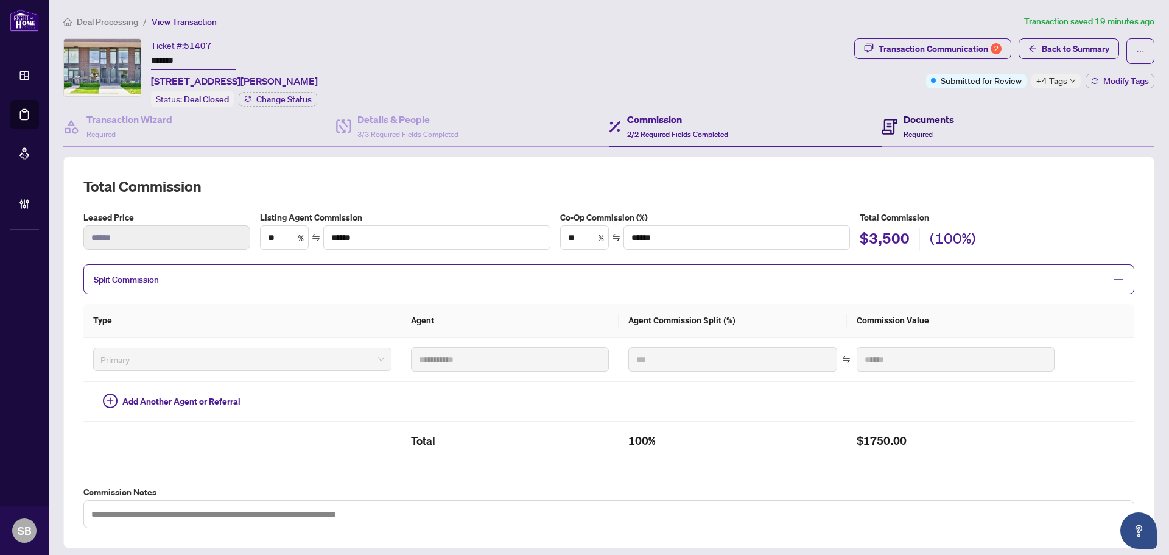
click at [932, 130] on div "Documents Required" at bounding box center [928, 126] width 51 height 29
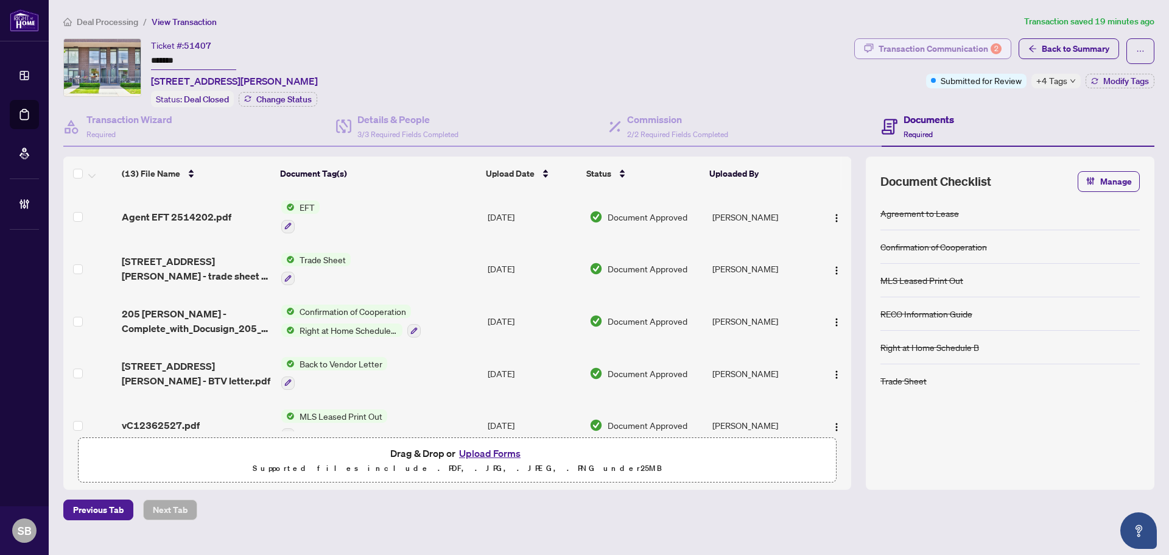
click at [1007, 46] on button "Transaction Communication 2" at bounding box center [932, 48] width 157 height 21
type textarea "**********"
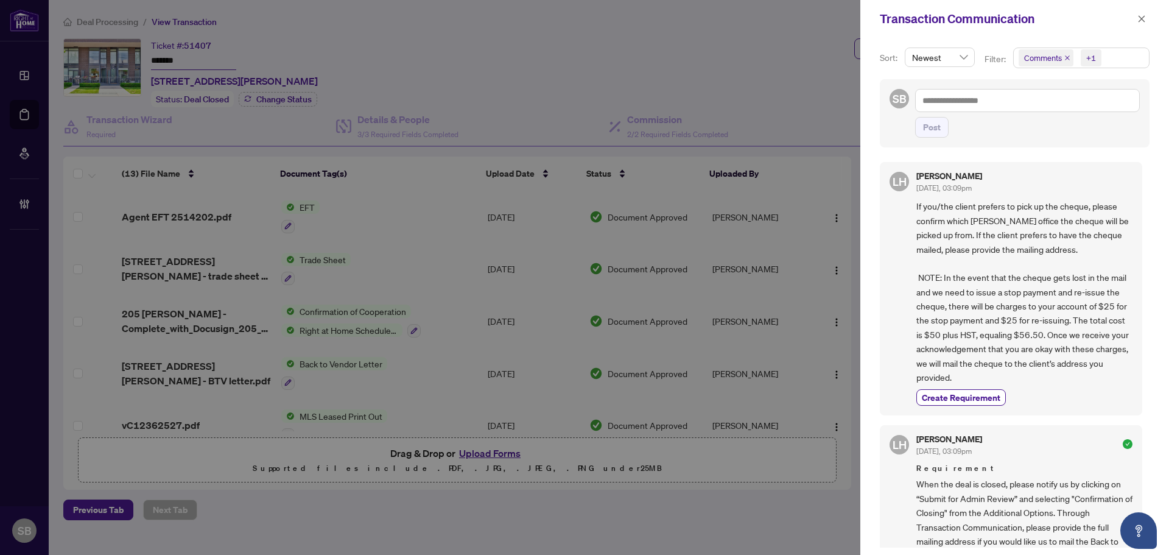
drag, startPoint x: 1146, startPoint y: 17, endPoint x: 1133, endPoint y: 23, distance: 13.9
click at [1146, 16] on button "button" at bounding box center [1141, 19] width 16 height 15
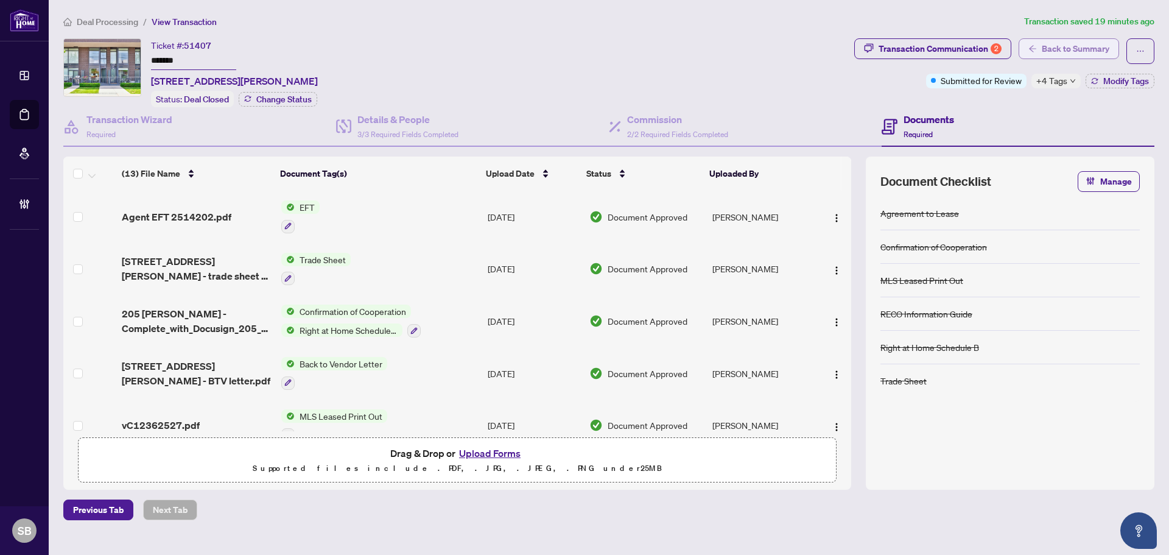
click at [1067, 52] on span "Back to Summary" at bounding box center [1075, 48] width 68 height 19
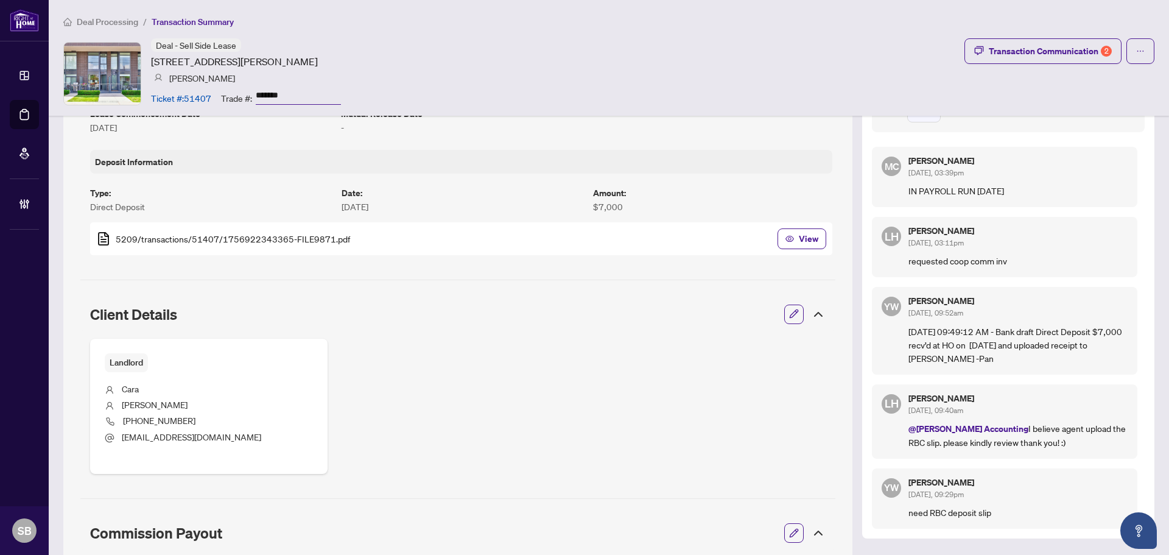
scroll to position [365, 0]
drag, startPoint x: 1031, startPoint y: 192, endPoint x: 900, endPoint y: 198, distance: 130.4
click at [900, 198] on div "MC Maria Cheng Oct/03/2025, 03:39pm IN PAYROLL RUN OCT 6, 2025" at bounding box center [1004, 176] width 265 height 60
click at [970, 184] on p "IN PAYROLL RUN OCT 6, 2025" at bounding box center [1017, 189] width 219 height 13
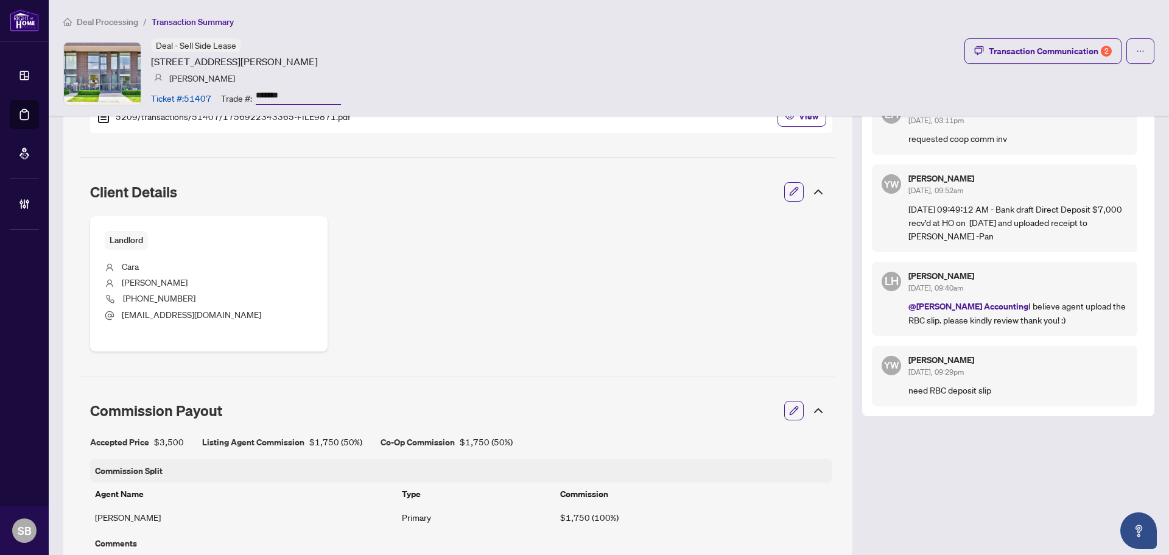
scroll to position [243, 0]
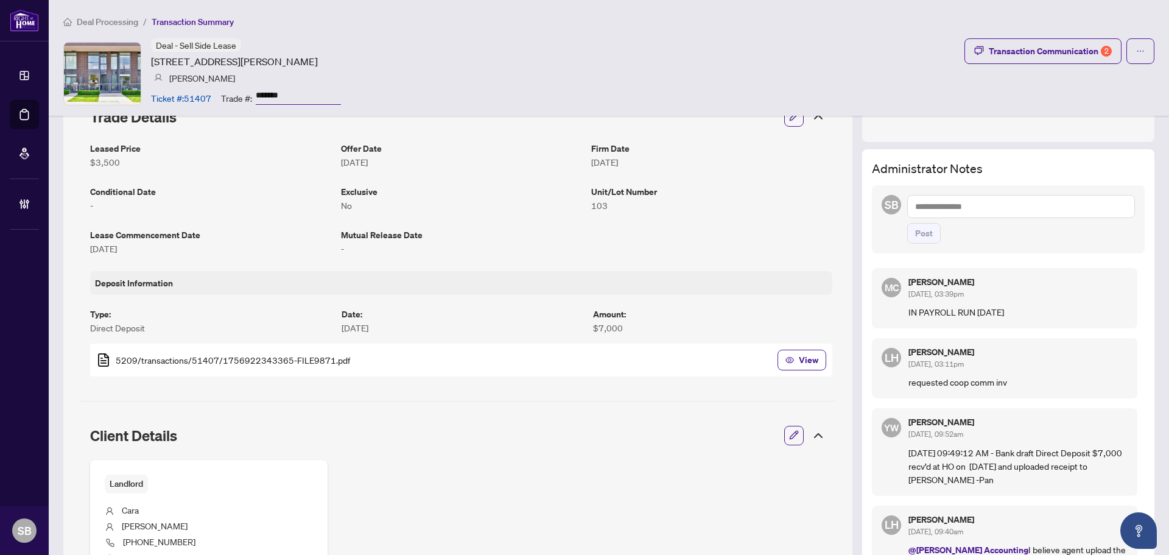
drag, startPoint x: 901, startPoint y: 313, endPoint x: 1077, endPoint y: 297, distance: 176.6
click at [1077, 297] on div "Maria Cheng Oct/03/2025, 03:39pm IN PAYROLL RUN OCT 6, 2025" at bounding box center [1017, 298] width 219 height 41
click at [1034, 298] on div "Maria Cheng Oct/03/2025, 03:39pm" at bounding box center [1017, 289] width 219 height 23
click at [1018, 310] on p "IN PAYROLL RUN OCT 6, 2025" at bounding box center [1017, 311] width 219 height 13
click at [909, 284] on h5 "Maria Cheng" at bounding box center [1017, 282] width 219 height 9
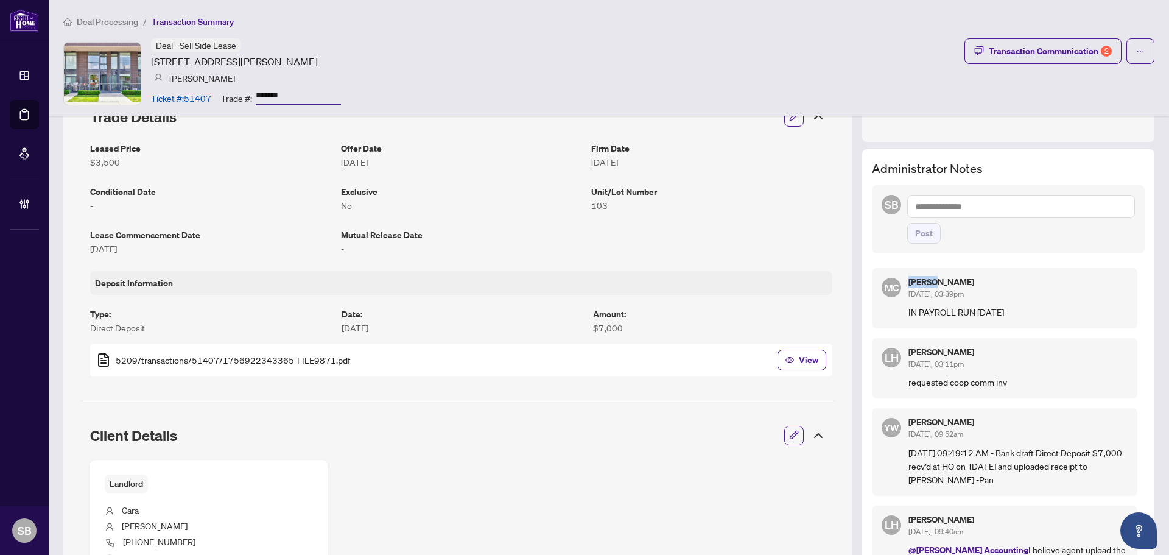
click at [909, 284] on h5 "Maria Cheng" at bounding box center [1017, 282] width 219 height 9
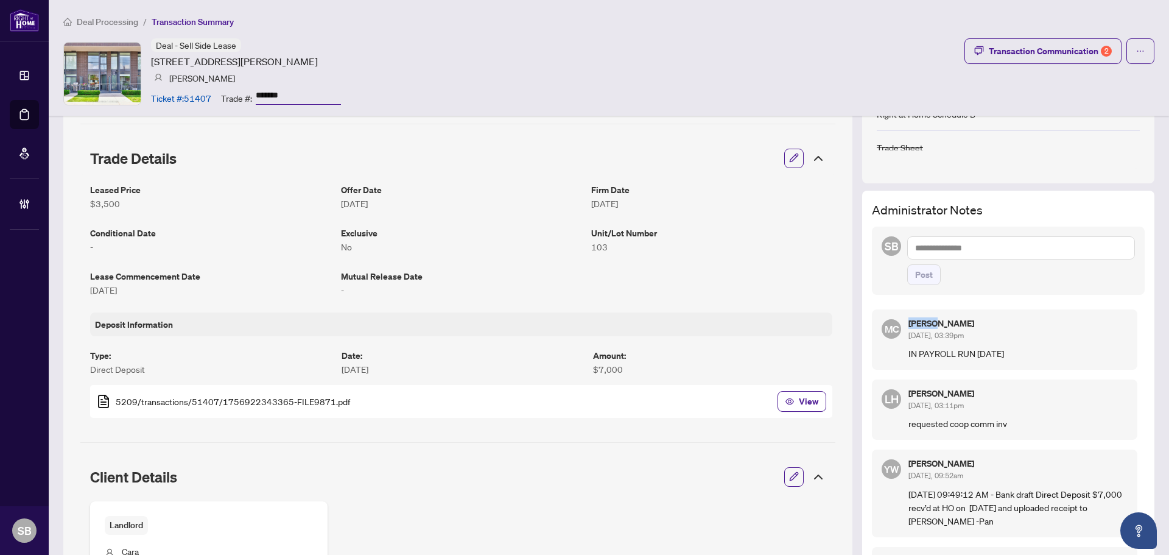
scroll to position [183, 0]
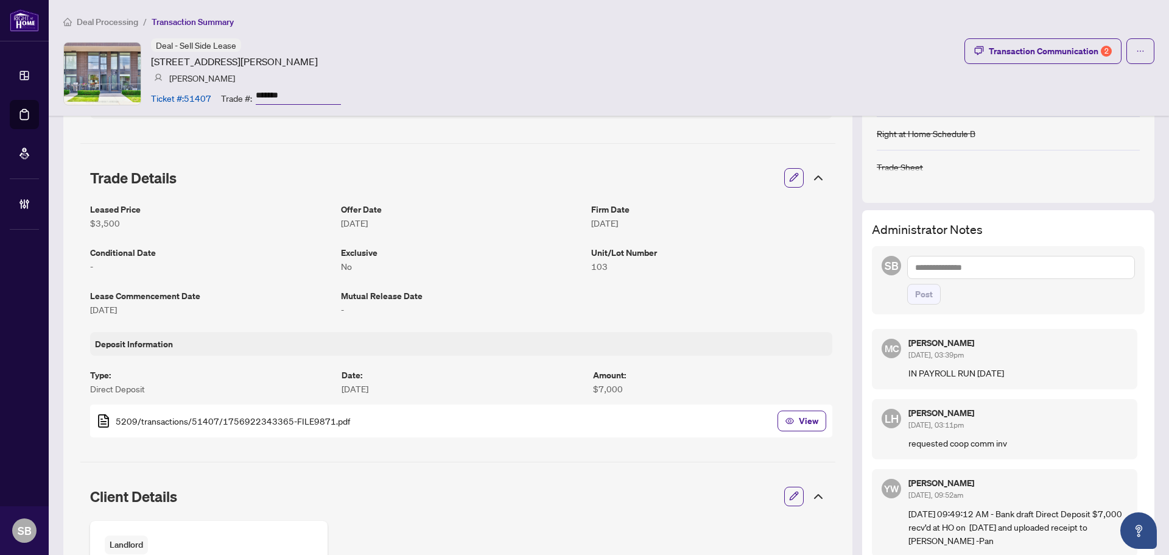
drag, startPoint x: 1036, startPoint y: 276, endPoint x: 1038, endPoint y: 261, distance: 15.4
click at [1036, 270] on textarea at bounding box center [1021, 267] width 228 height 23
click at [971, 274] on span "Maria Cheng" at bounding box center [1009, 275] width 131 height 11
click at [1044, 293] on span "RAH R Accounting" at bounding box center [1032, 296] width 69 height 11
click at [1078, 261] on textarea "**********" at bounding box center [1021, 267] width 228 height 23
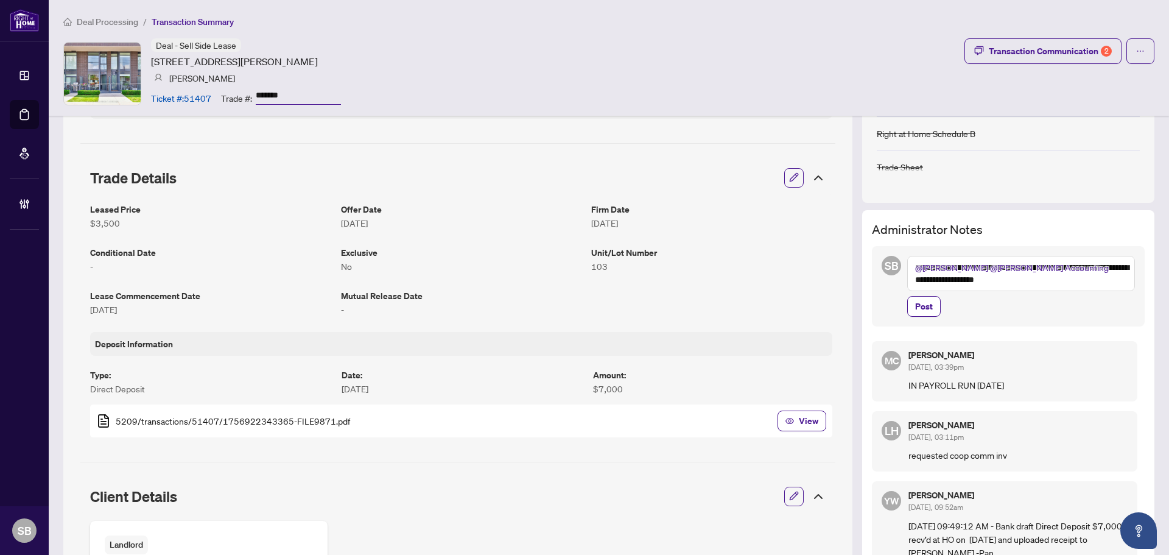
click at [1107, 269] on textarea "**********" at bounding box center [1021, 273] width 228 height 35
drag, startPoint x: 1016, startPoint y: 281, endPoint x: 915, endPoint y: 281, distance: 101.0
click at [915, 281] on textarea "**********" at bounding box center [1021, 273] width 228 height 35
click at [1043, 279] on textarea "**********" at bounding box center [1021, 273] width 228 height 35
click at [1110, 267] on textarea "**********" at bounding box center [1021, 273] width 228 height 35
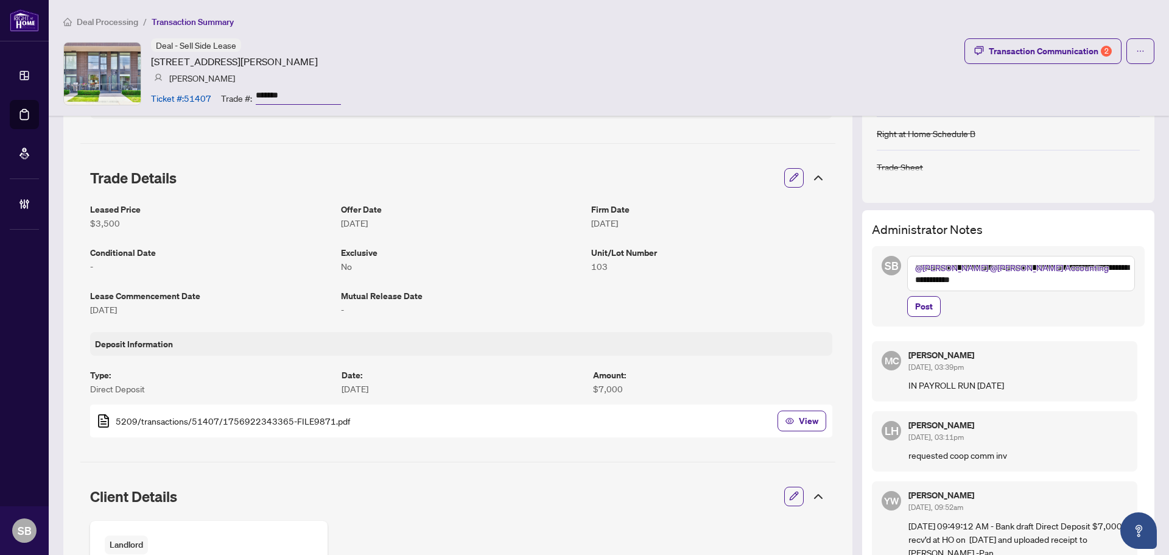
click at [1102, 265] on textarea "**********" at bounding box center [1021, 273] width 228 height 35
type textarea "**********"
click at [915, 305] on span "Post" at bounding box center [924, 305] width 18 height 19
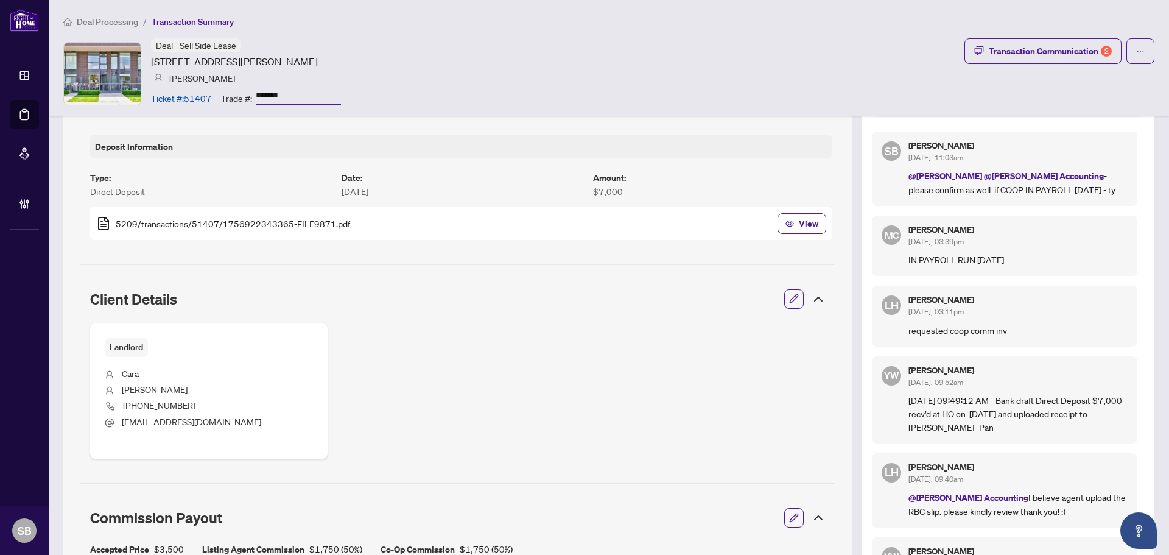
scroll to position [243, 0]
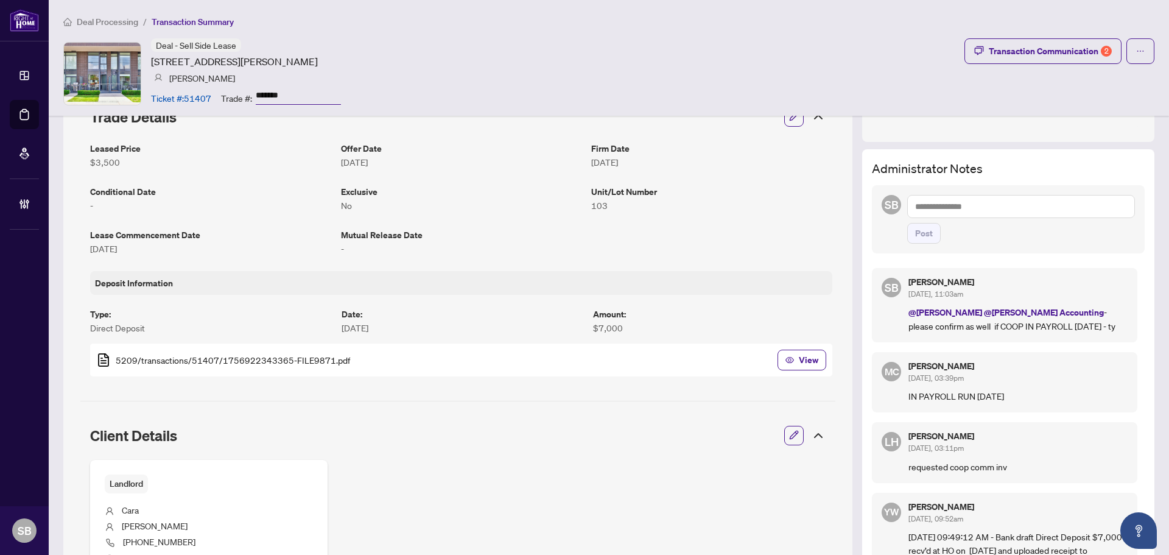
click at [136, 18] on span "Deal Processing" at bounding box center [107, 21] width 61 height 11
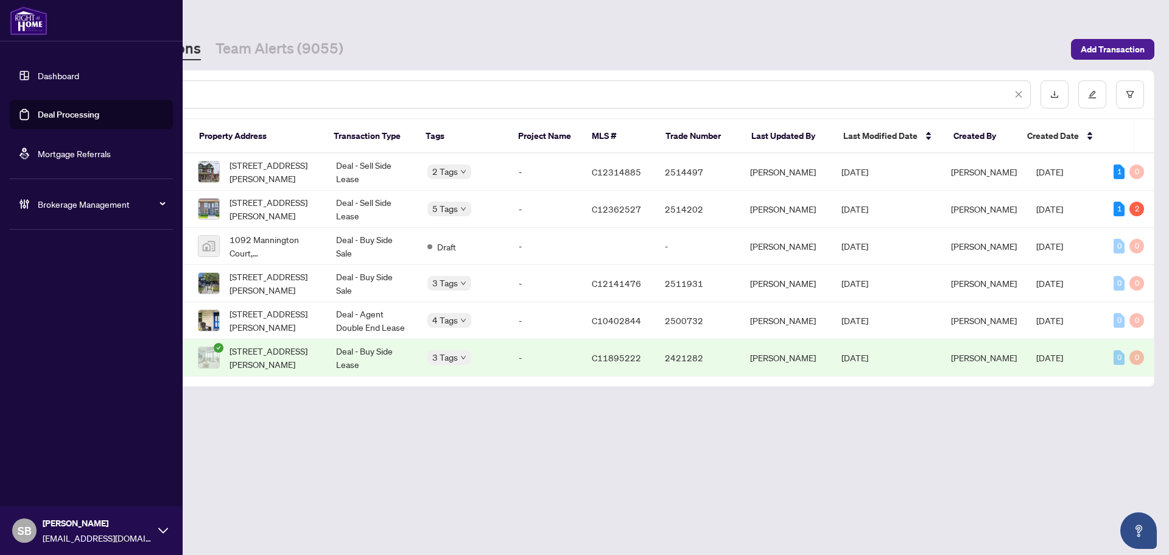
click at [83, 211] on div "Brokerage Management" at bounding box center [91, 203] width 163 height 29
click at [35, 207] on div "Brokerage Management" at bounding box center [91, 203] width 163 height 29
click at [61, 289] on link "Manage Agents" at bounding box center [56, 291] width 60 height 11
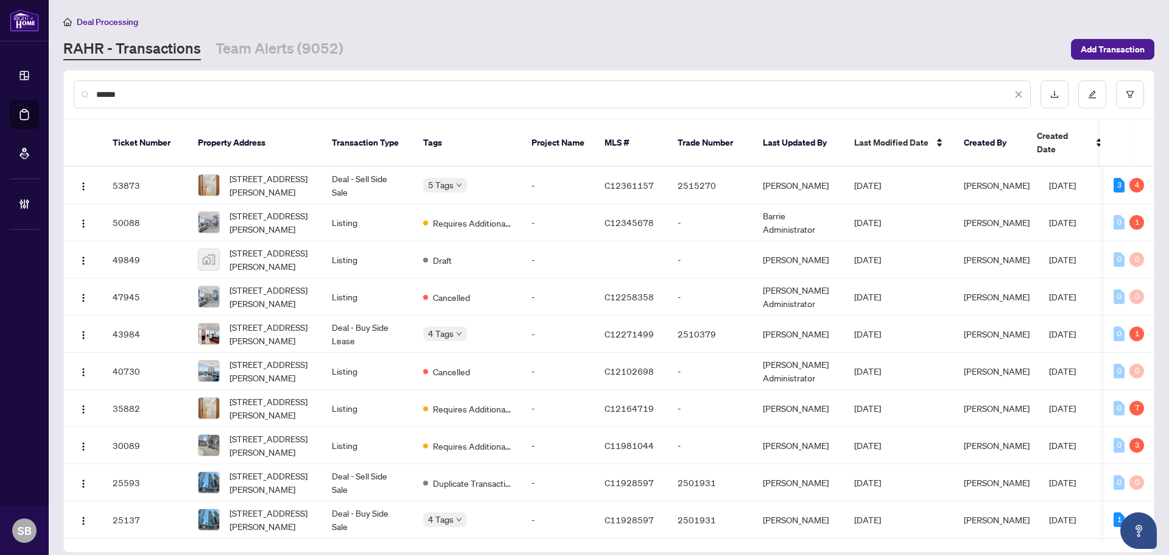
click at [294, 101] on div "******" at bounding box center [552, 94] width 957 height 28
click at [288, 96] on input "******" at bounding box center [553, 94] width 915 height 13
click at [124, 78] on div "******" at bounding box center [609, 94] width 1090 height 47
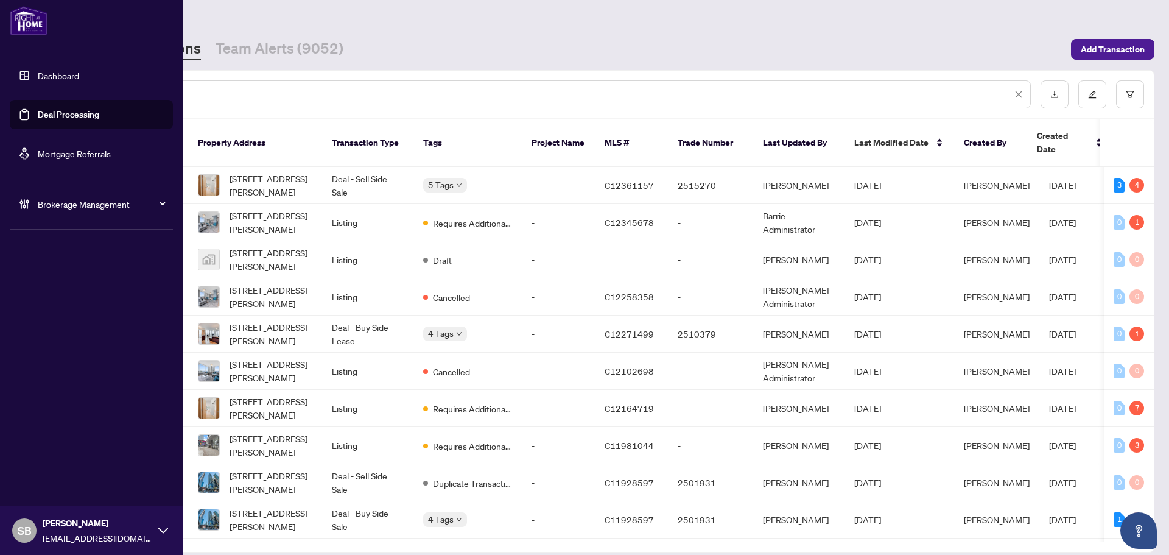
drag, startPoint x: 153, startPoint y: 93, endPoint x: 40, endPoint y: 84, distance: 113.5
click at [40, 86] on div "Dashboard Deal Processing Mortgage Referrals Brokerage Management SB Shelly Bar…" at bounding box center [584, 277] width 1169 height 555
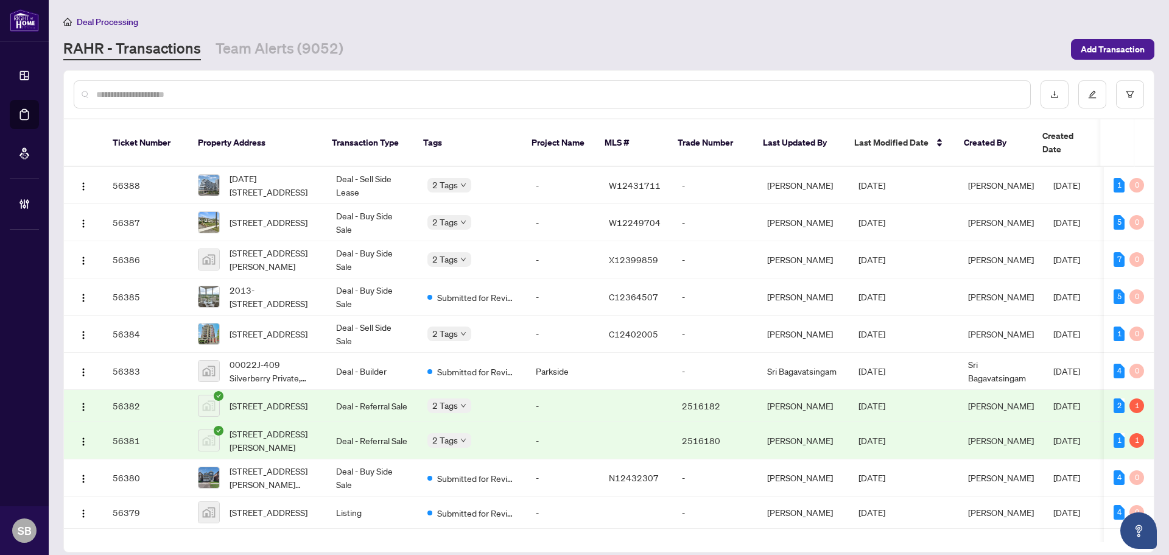
click at [356, 83] on div at bounding box center [552, 94] width 957 height 28
click at [362, 91] on input "text" at bounding box center [558, 94] width 924 height 13
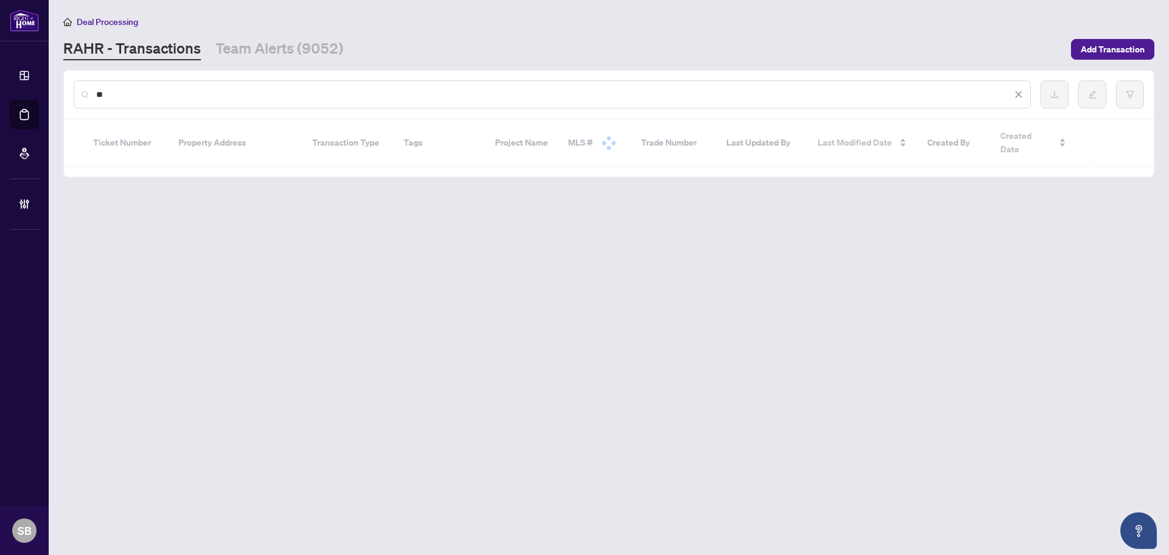
type input "*"
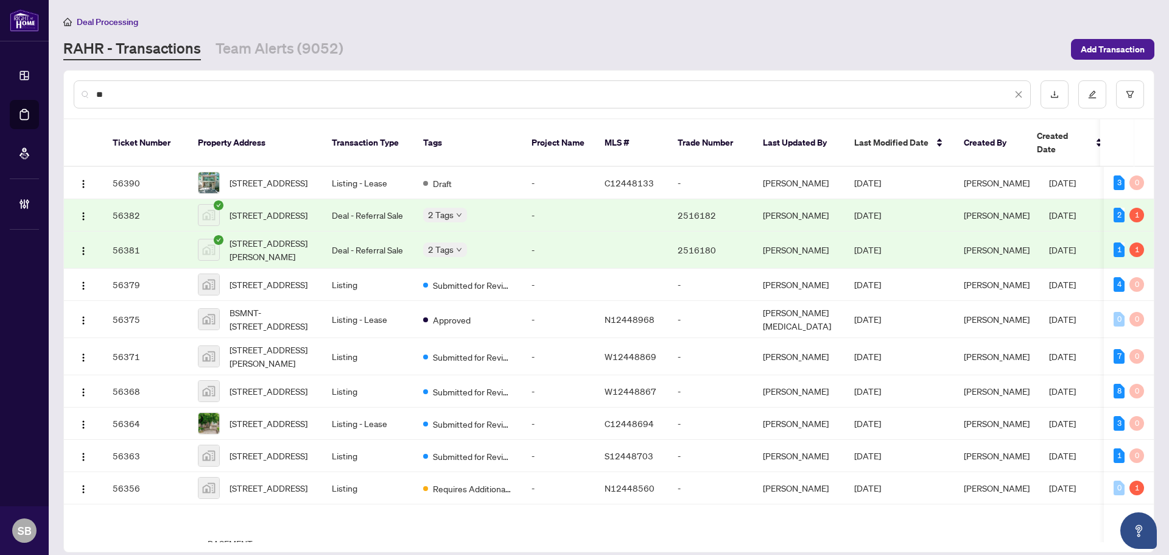
type input "*"
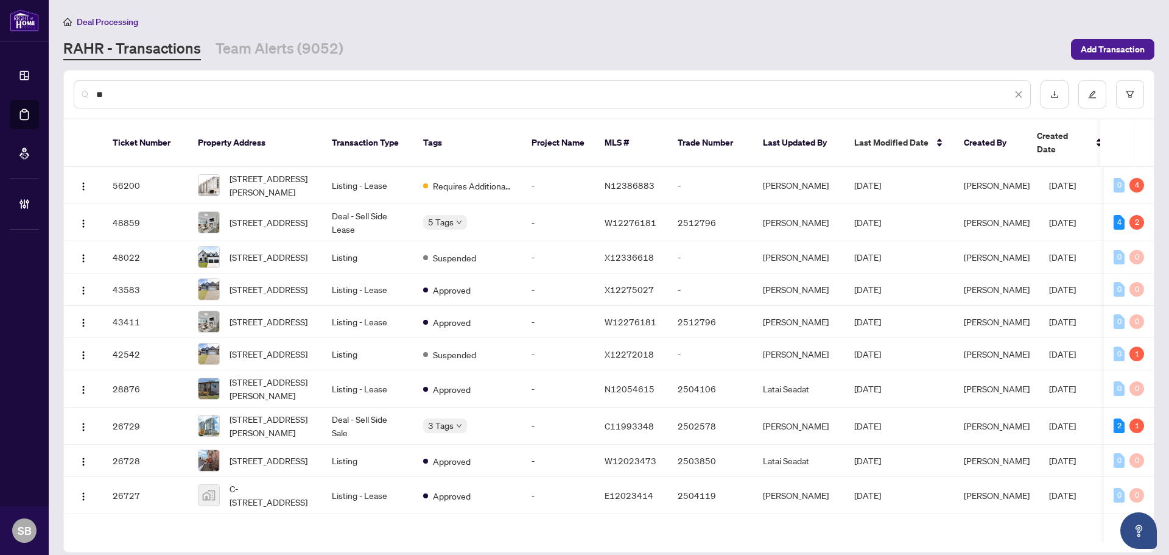
type input "*"
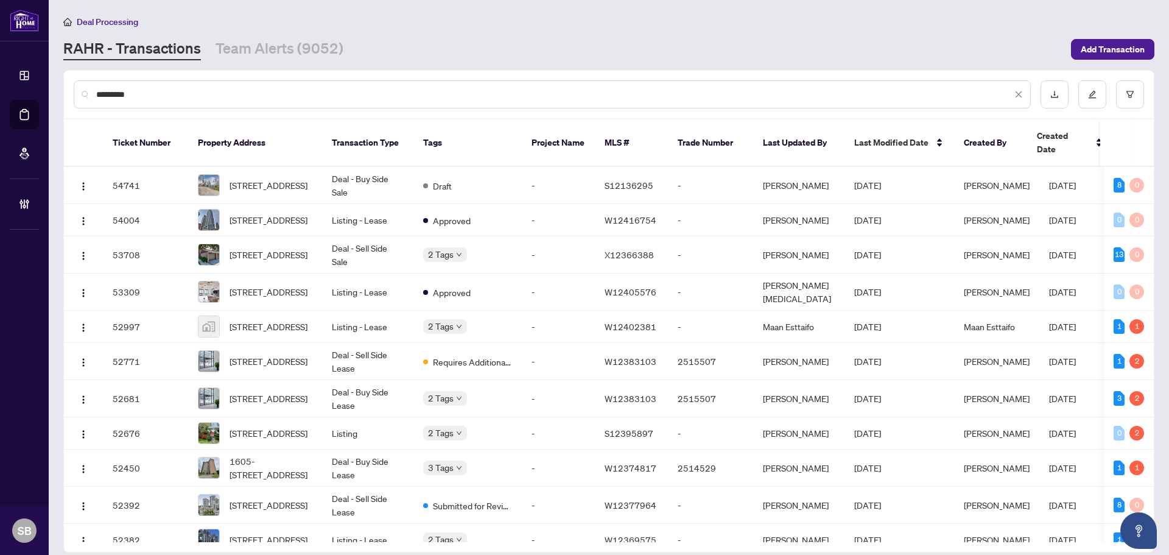
click at [110, 96] on input "*********" at bounding box center [553, 94] width 915 height 13
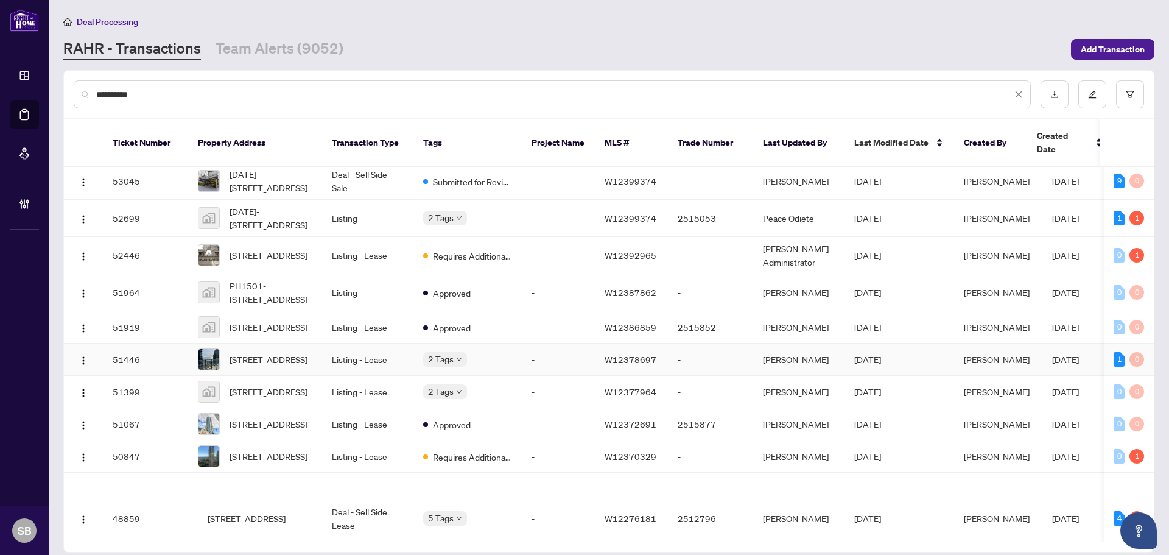
scroll to position [487, 0]
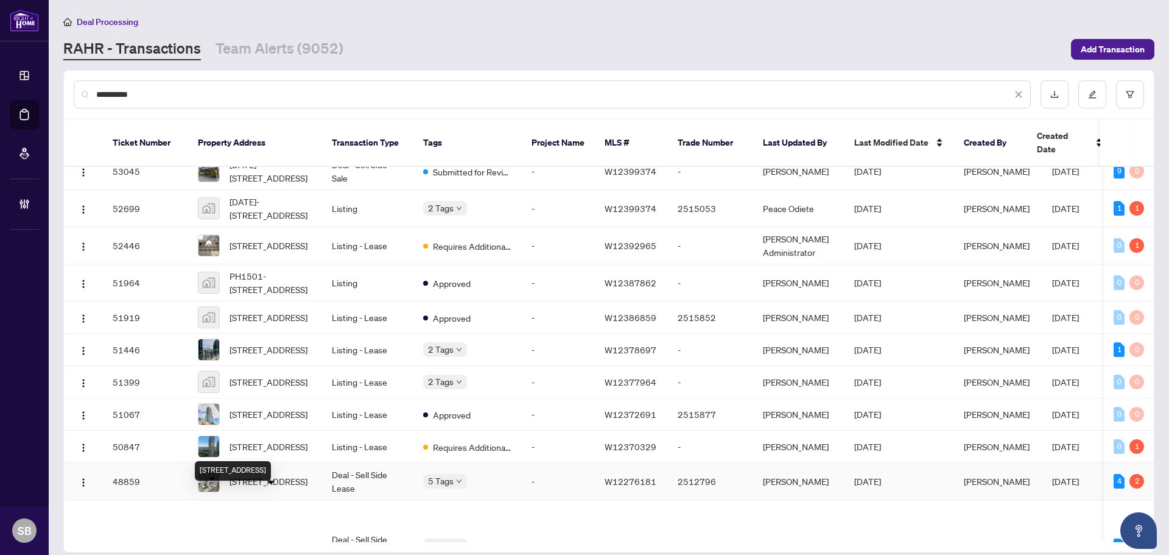
type input "**********"
click at [299, 488] on span "2672 Lake Shore Blvd, Toronto, Ontario M8V 1G8, Canada" at bounding box center [268, 480] width 78 height 13
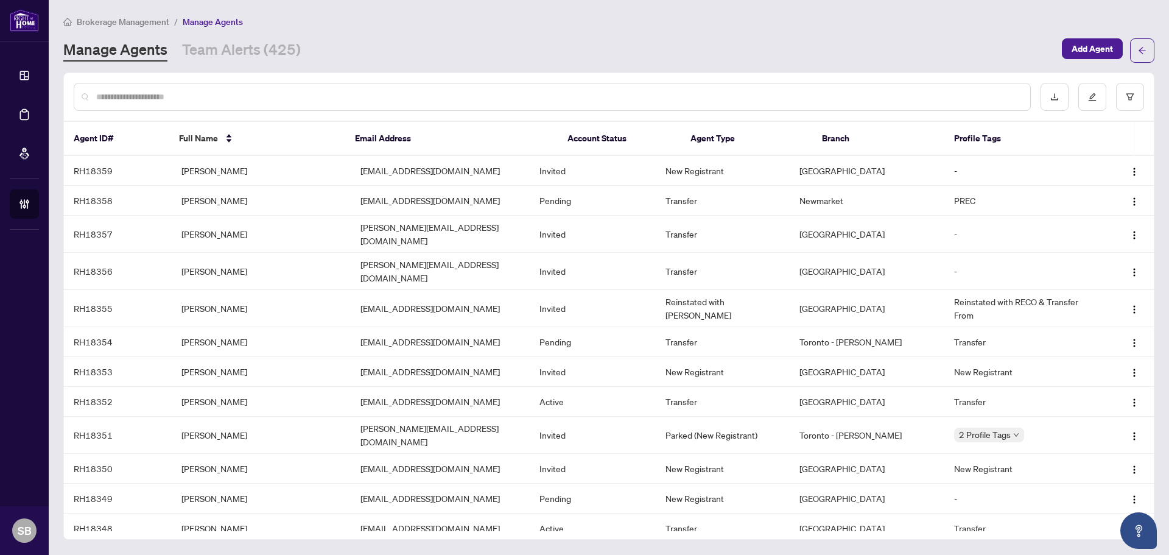
click at [145, 97] on input "text" at bounding box center [558, 96] width 924 height 13
paste input "**********"
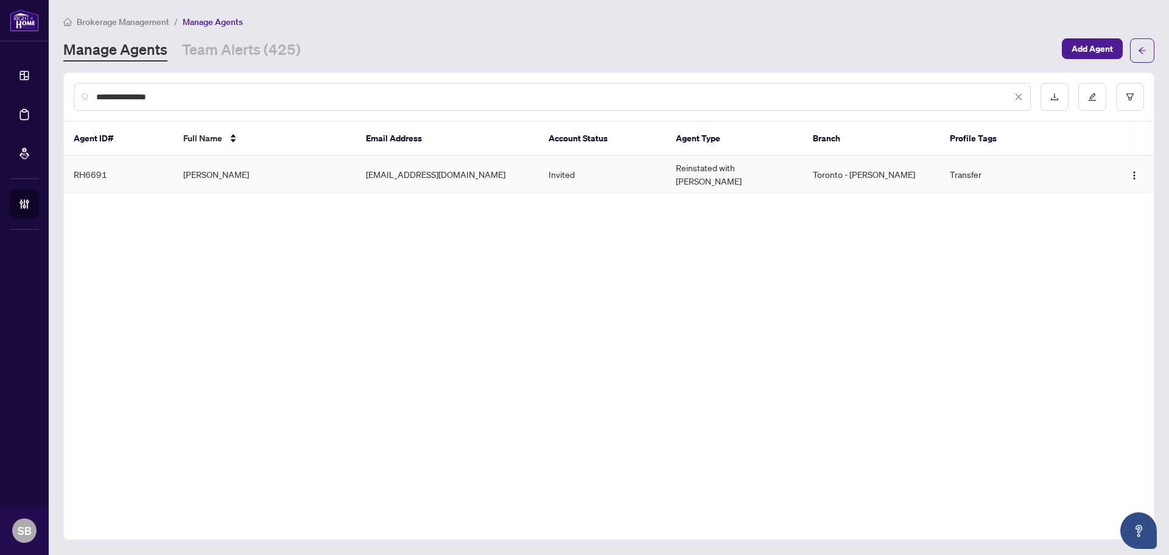
type input "**********"
click at [248, 170] on td "[PERSON_NAME]" at bounding box center [264, 174] width 183 height 37
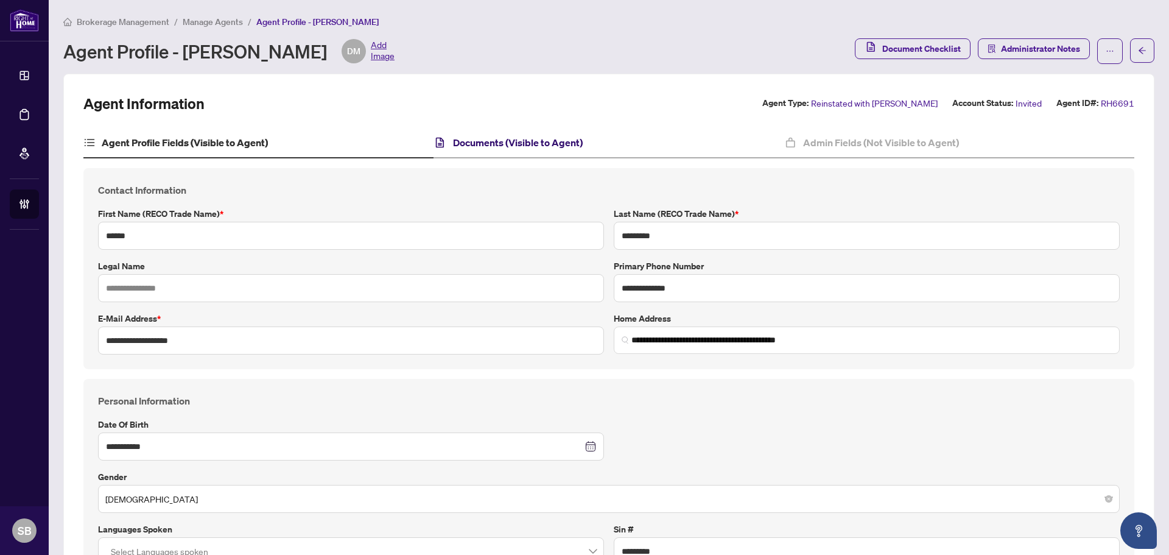
click at [530, 144] on h4 "Documents (Visible to Agent)" at bounding box center [518, 142] width 130 height 15
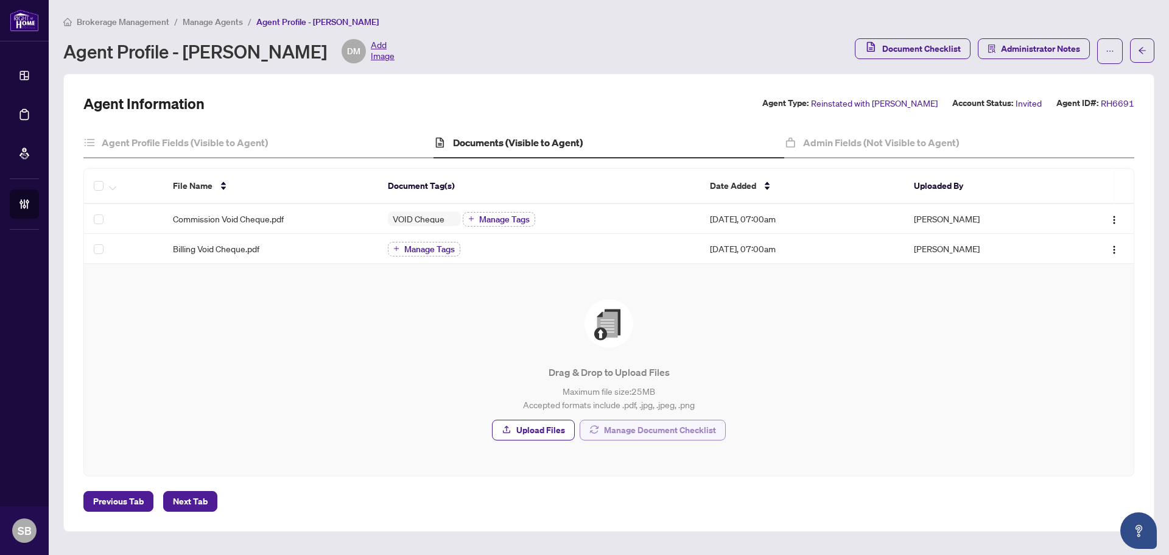
click at [688, 430] on span "Manage Document Checklist" at bounding box center [660, 429] width 112 height 19
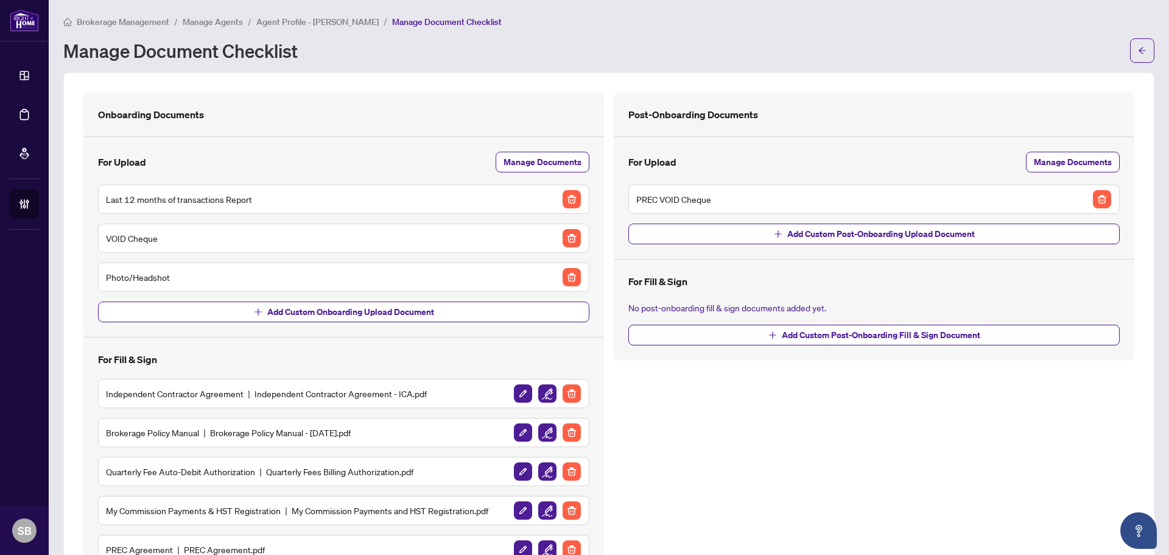
click at [335, 18] on span "Agent Profile - Daniel Maclellan" at bounding box center [317, 21] width 122 height 11
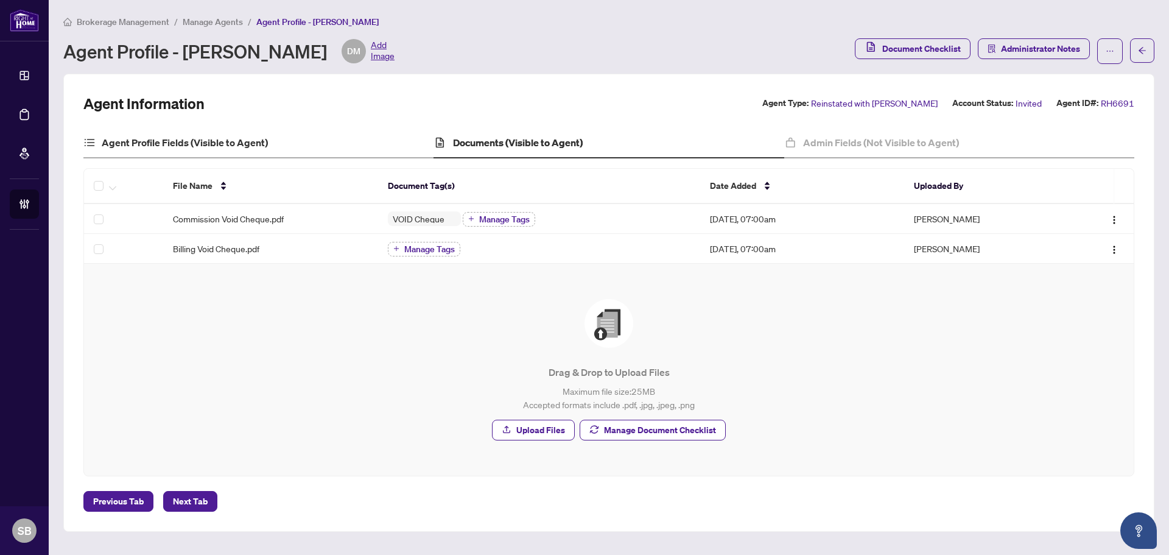
click at [231, 155] on div "Agent Profile Fields (Visible to Agent)" at bounding box center [258, 143] width 350 height 30
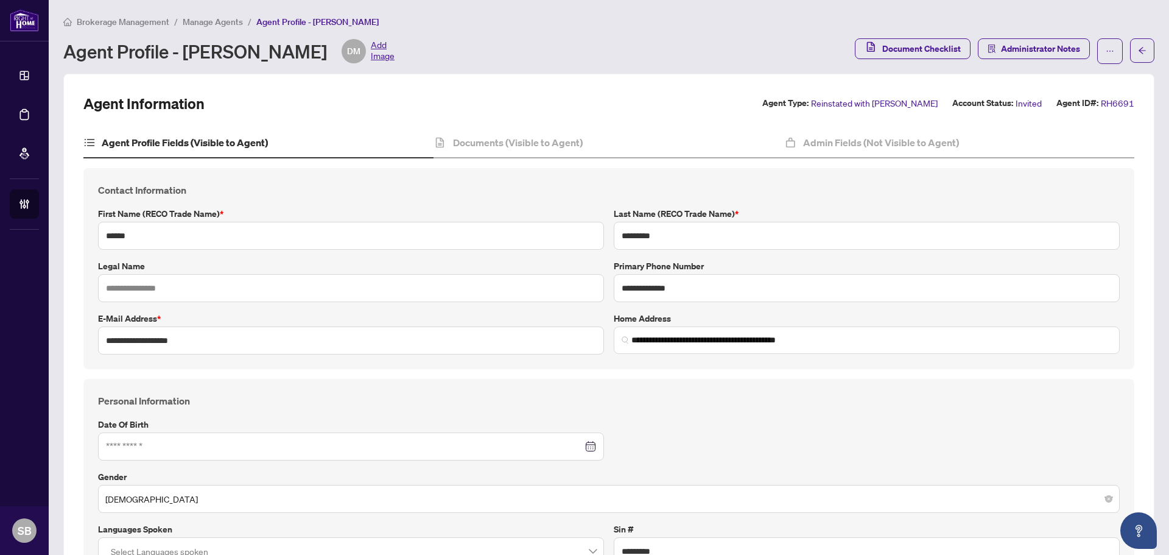
type input "**********"
click at [519, 138] on h4 "Documents (Visible to Agent)" at bounding box center [518, 142] width 130 height 15
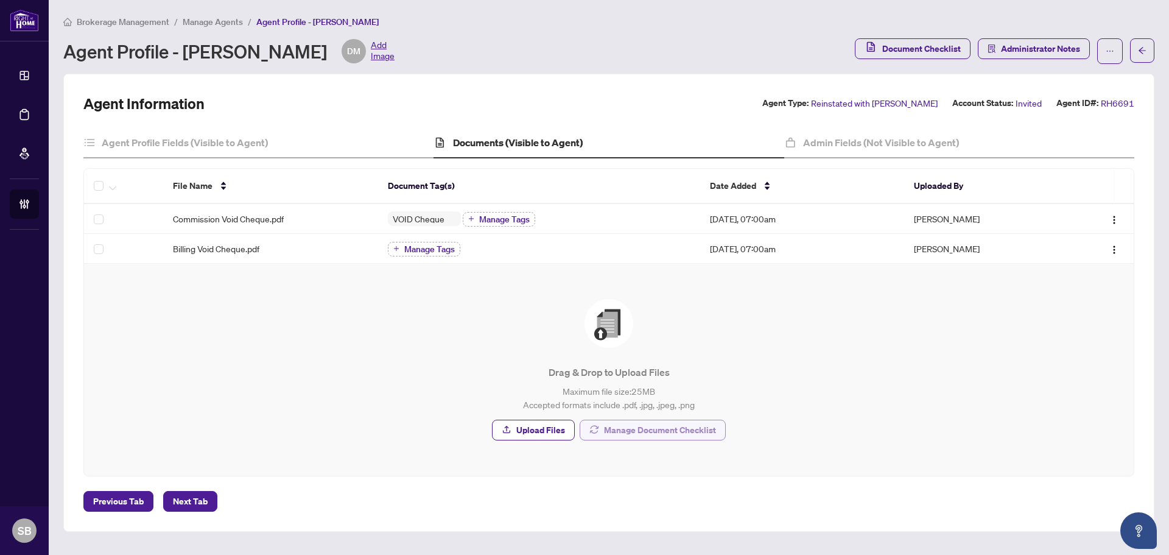
click at [626, 435] on span "Manage Document Checklist" at bounding box center [660, 429] width 112 height 19
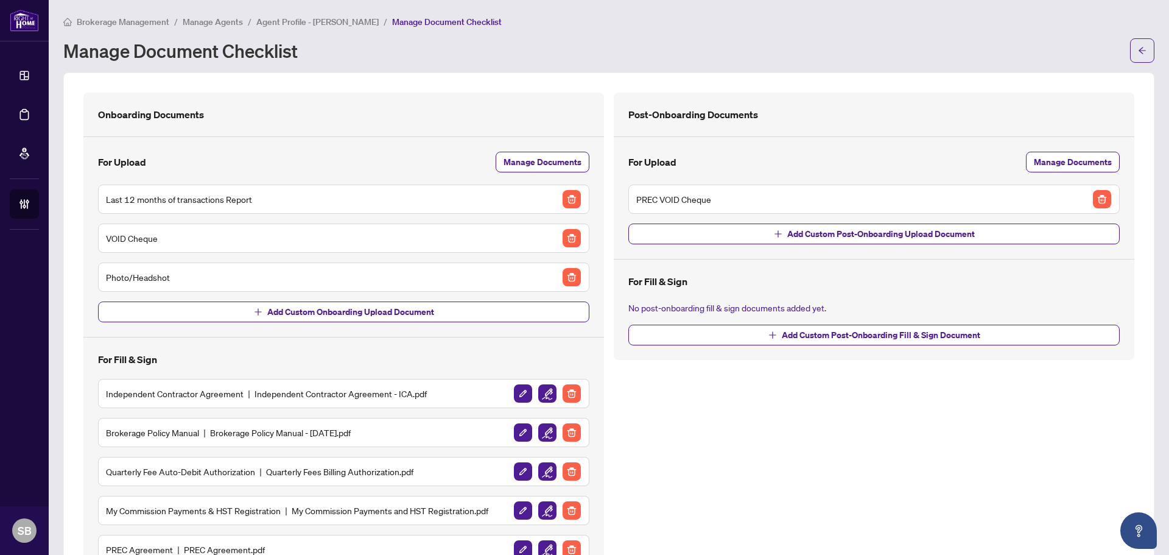
scroll to position [166, 0]
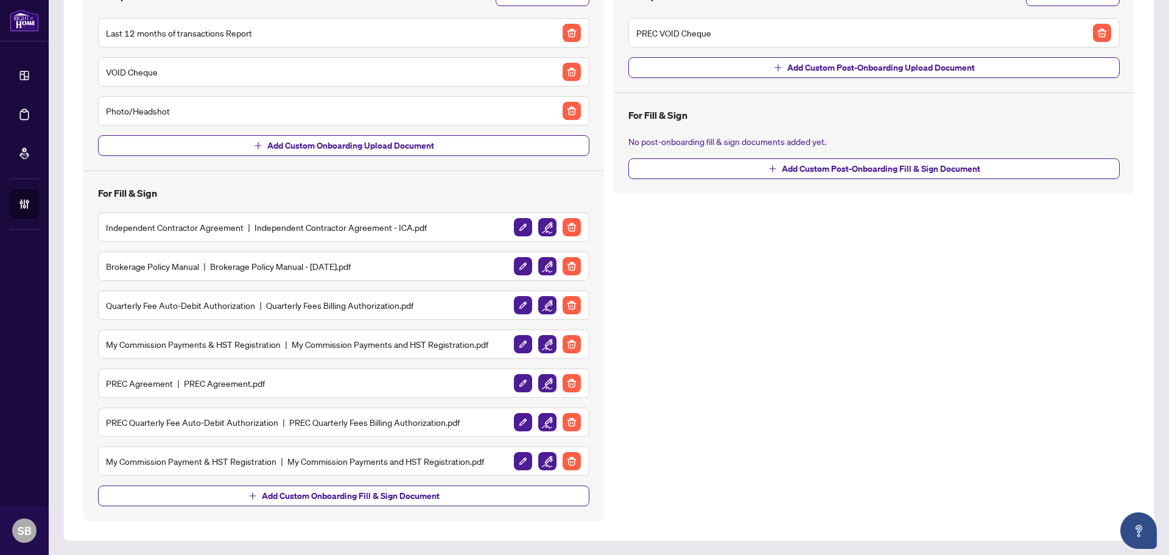
click at [569, 387] on img "button" at bounding box center [571, 383] width 18 height 18
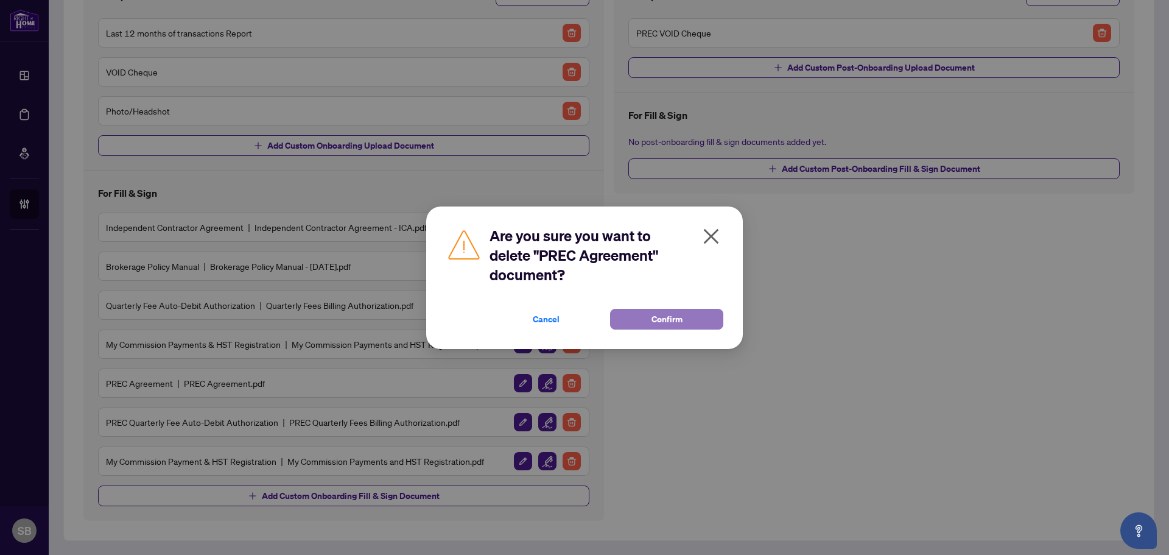
click at [631, 315] on button "Confirm" at bounding box center [666, 319] width 113 height 21
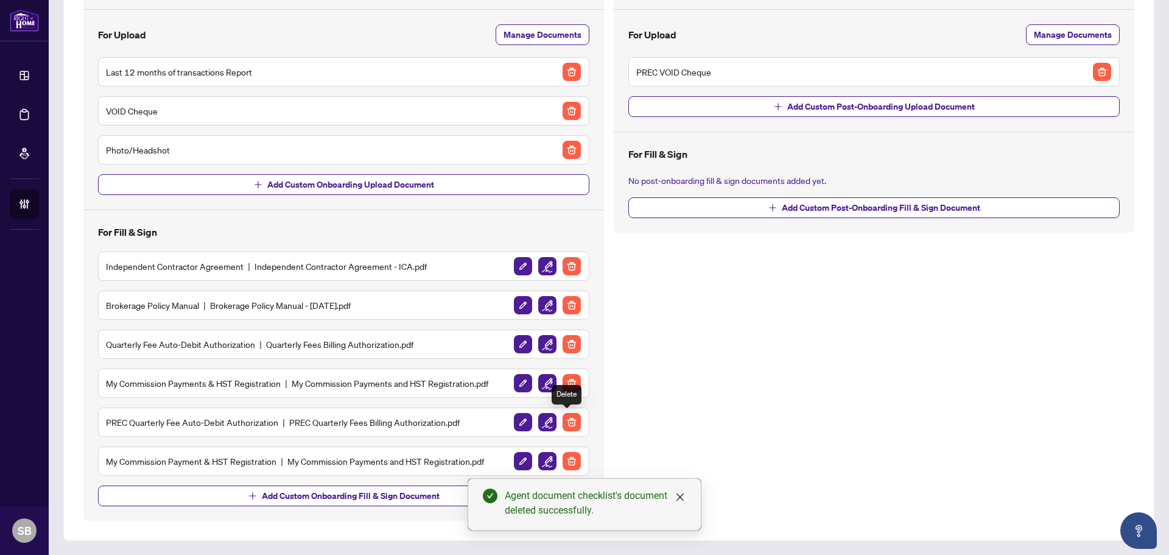
click at [569, 423] on img "button" at bounding box center [571, 422] width 18 height 18
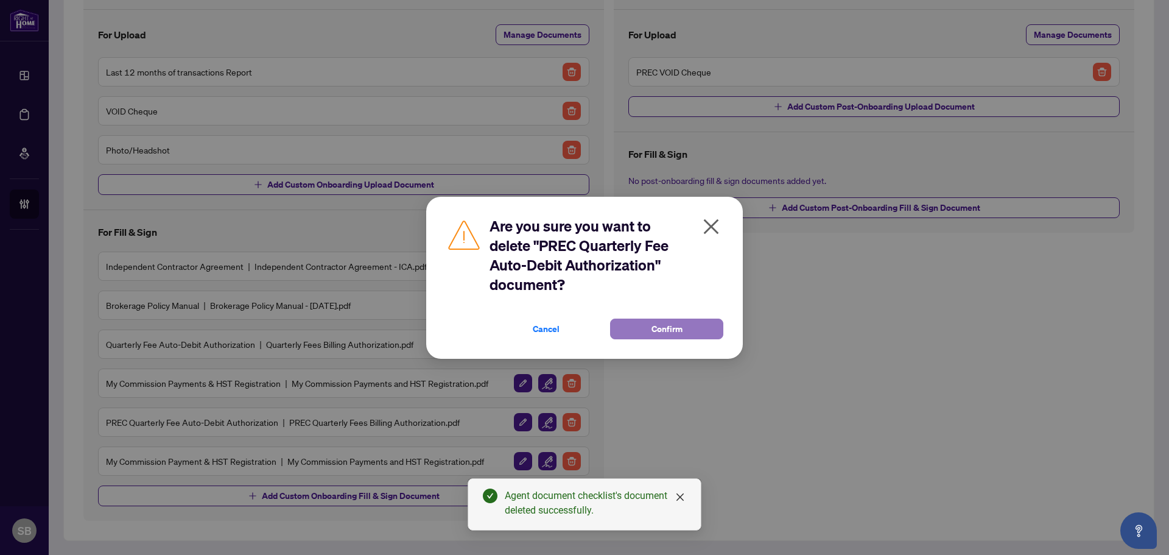
click at [656, 318] on button "Confirm" at bounding box center [666, 328] width 113 height 21
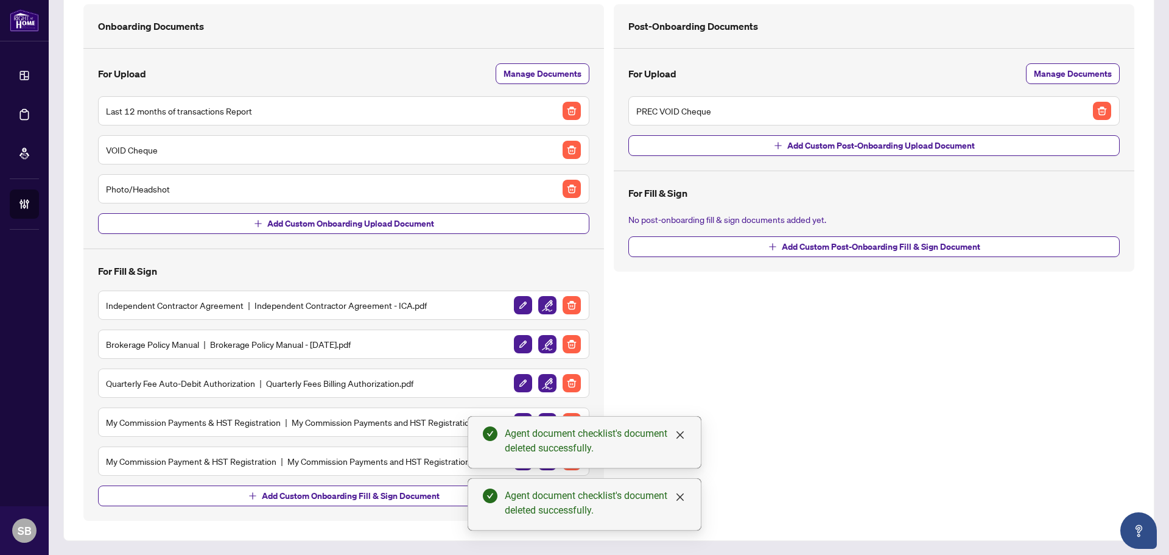
click at [654, 325] on div "Post-Onboarding Documents For Upload Manage Documents PREC VOID Cheque Add Cust…" at bounding box center [874, 262] width 530 height 516
click at [1092, 101] on button "button" at bounding box center [1101, 110] width 19 height 19
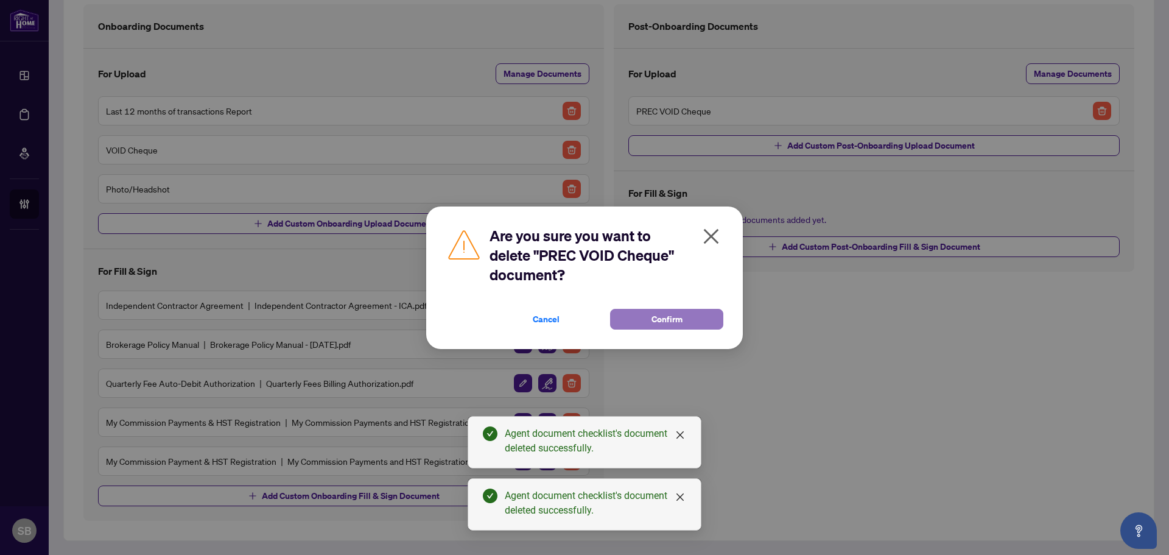
click at [648, 313] on button "Confirm" at bounding box center [666, 319] width 113 height 21
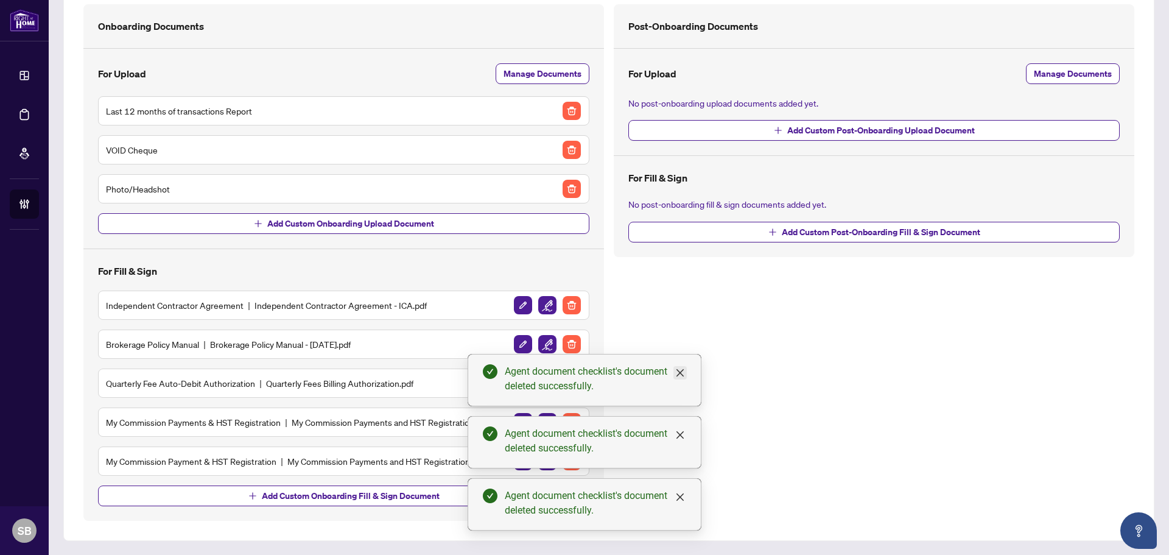
click at [685, 372] on link "Close" at bounding box center [679, 372] width 13 height 13
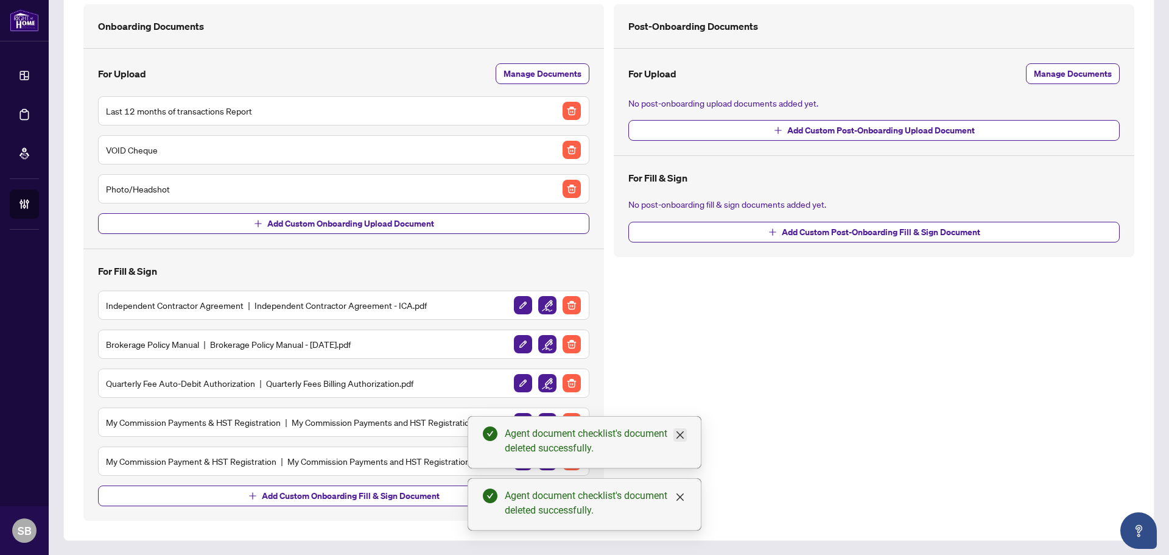
click at [679, 436] on icon "close" at bounding box center [679, 434] width 7 height 7
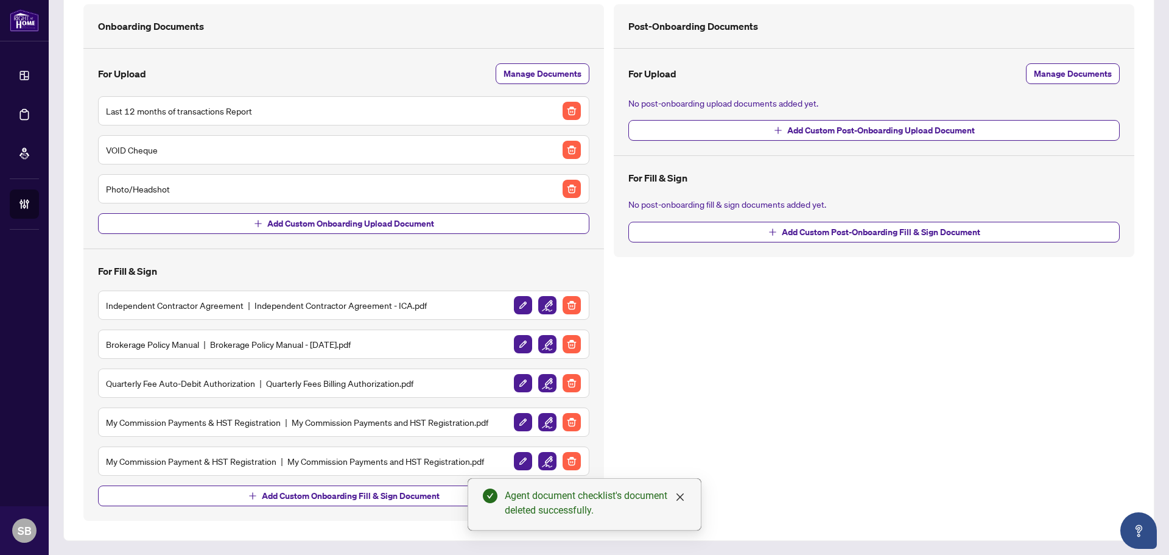
click at [681, 504] on div "Agent document checklist's document deleted successfully." at bounding box center [595, 502] width 181 height 29
click at [681, 495] on icon "close" at bounding box center [679, 496] width 7 height 7
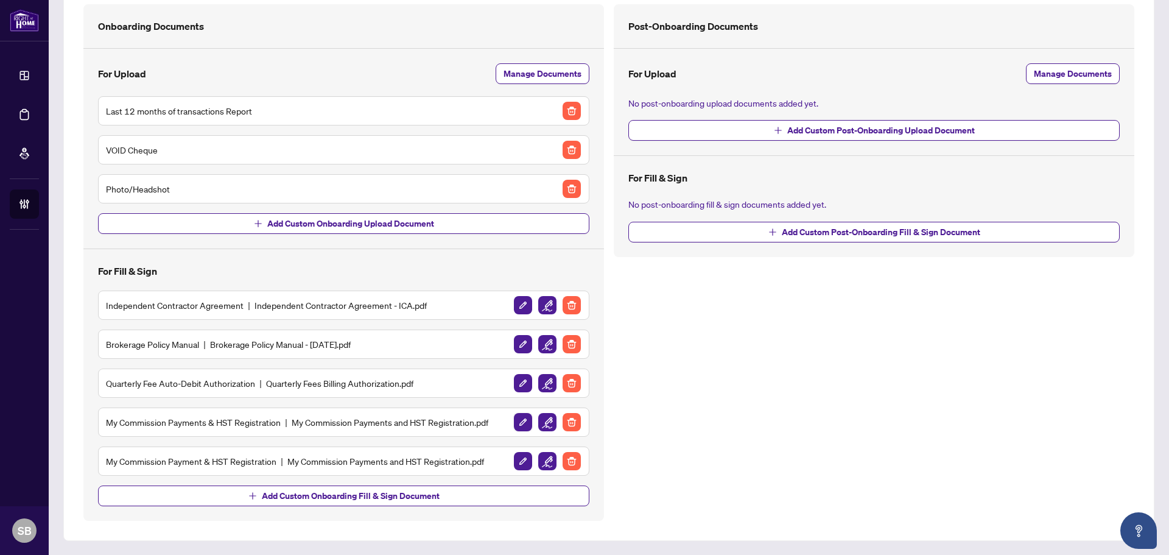
click at [508, 424] on div "My Commission Payments & HST Registration My Commission Payments and HST Regist…" at bounding box center [343, 421] width 475 height 19
click at [515, 424] on img "button" at bounding box center [523, 422] width 18 height 18
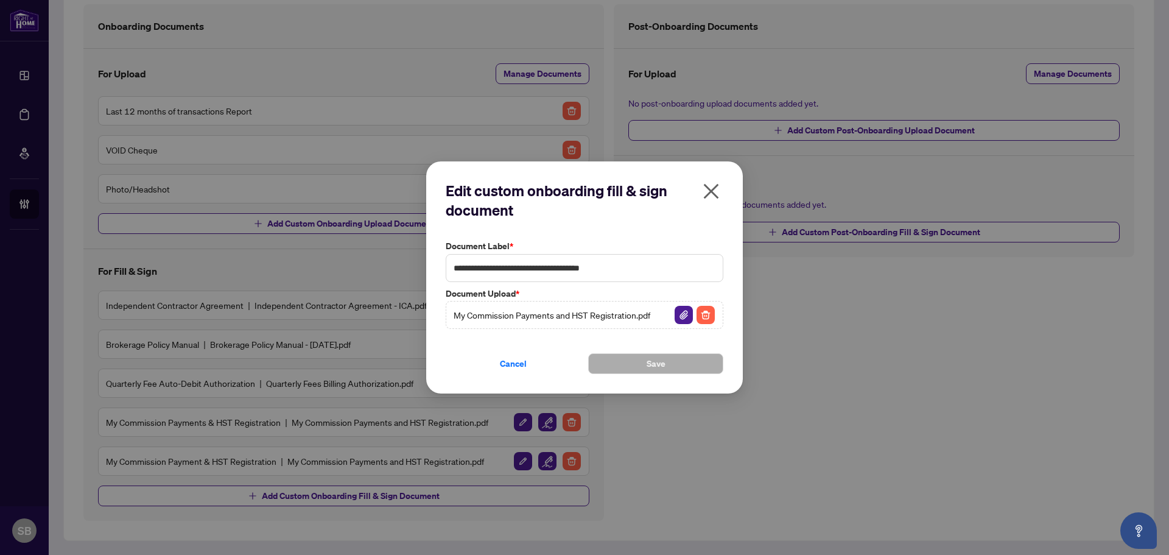
click at [719, 185] on icon "close" at bounding box center [710, 190] width 19 height 19
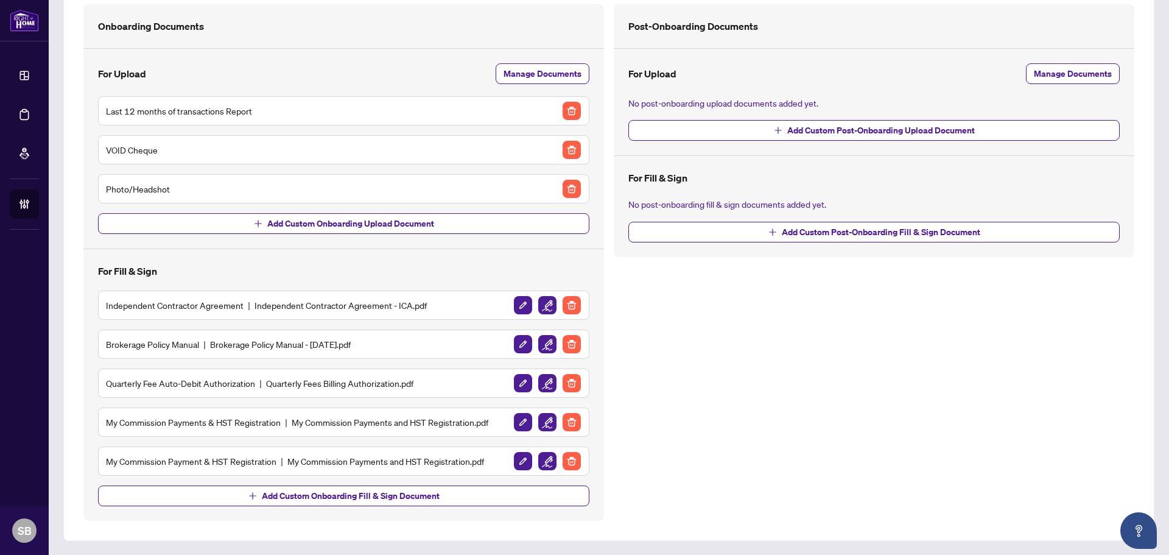
click at [548, 419] on img "button" at bounding box center [547, 422] width 18 height 18
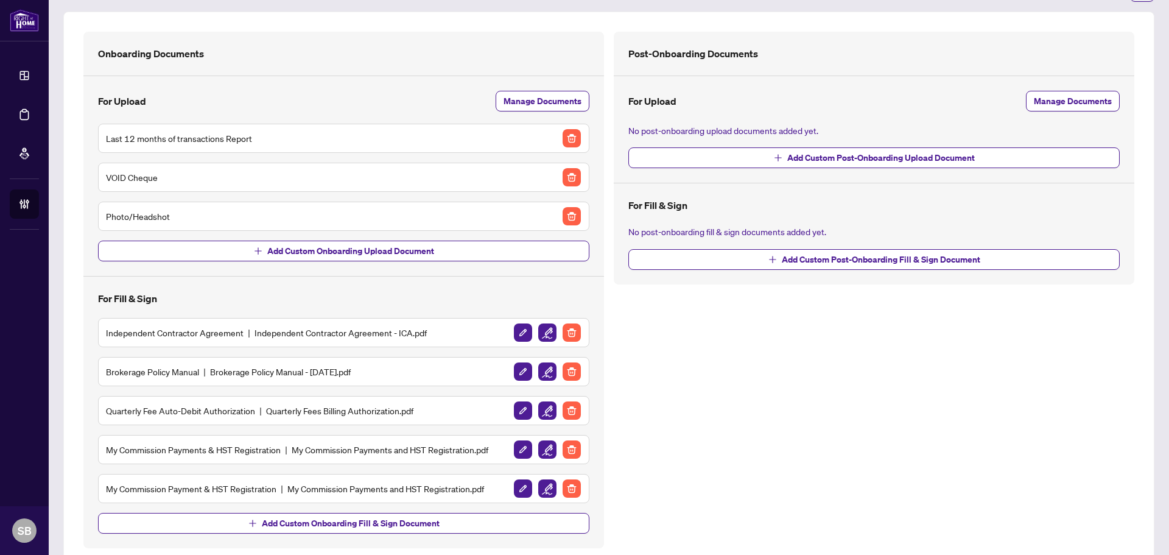
scroll to position [88, 0]
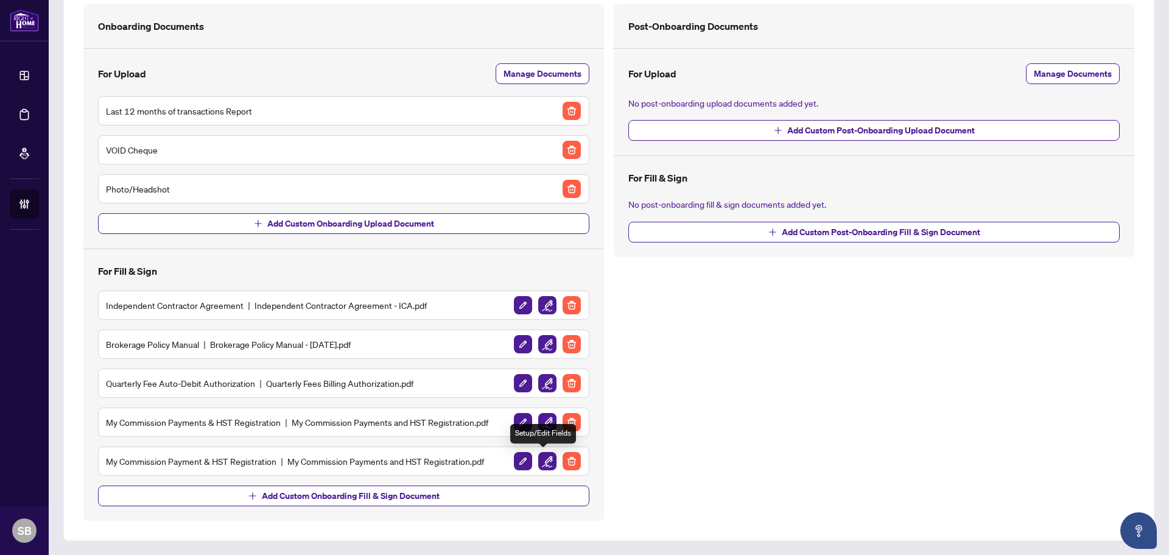
click at [543, 463] on img "button" at bounding box center [547, 461] width 18 height 18
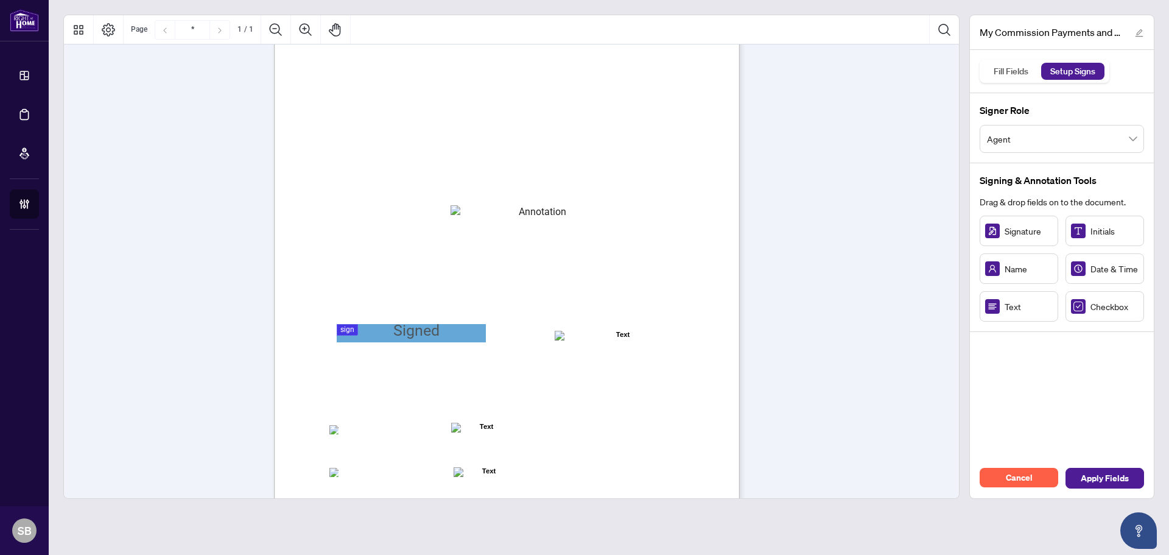
scroll to position [61, 0]
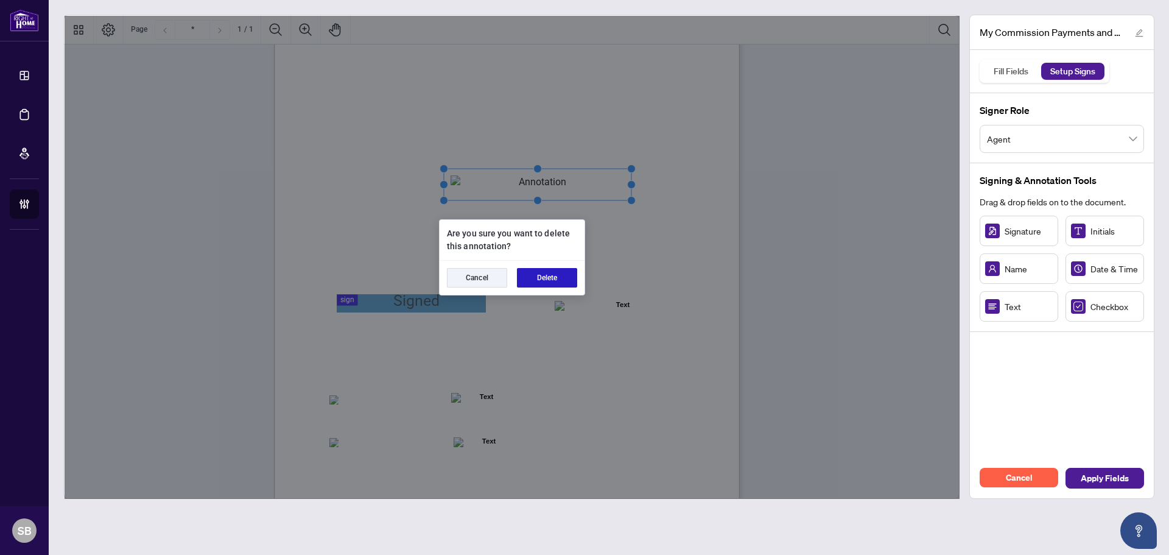
click at [553, 285] on button "Delete" at bounding box center [547, 277] width 60 height 19
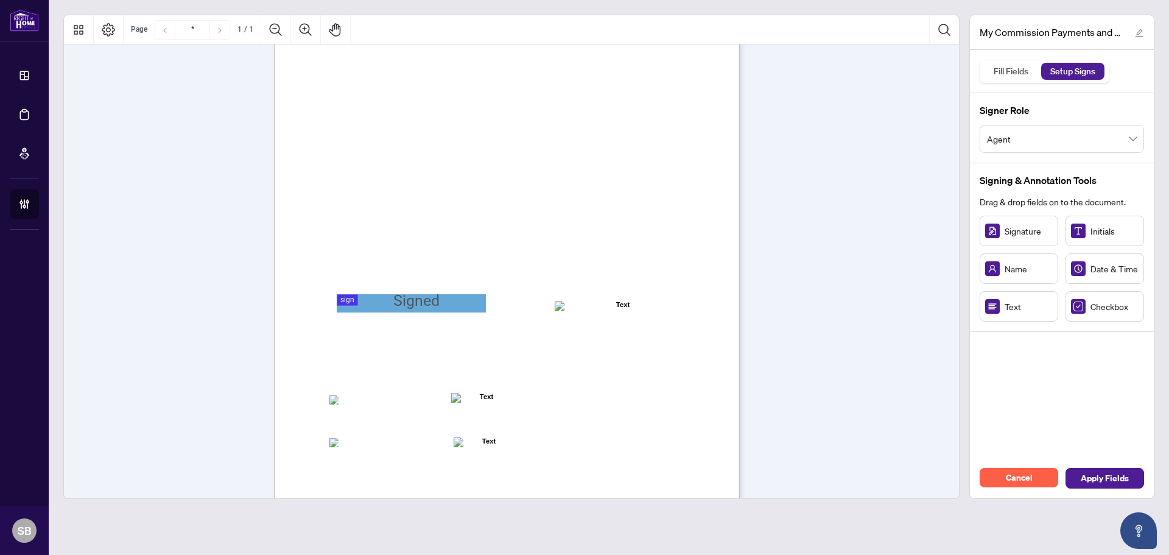
click at [1008, 312] on span "Text" at bounding box center [1028, 305] width 48 height 13
click at [435, 184] on span "My HST Registration Number is:" at bounding box center [382, 189] width 106 height 11
drag, startPoint x: 514, startPoint y: 166, endPoint x: 476, endPoint y: 187, distance: 43.9
drag, startPoint x: 472, startPoint y: 187, endPoint x: 491, endPoint y: 183, distance: 18.8
click at [491, 183] on rect "Page 1" at bounding box center [492, 185] width 74 height 32
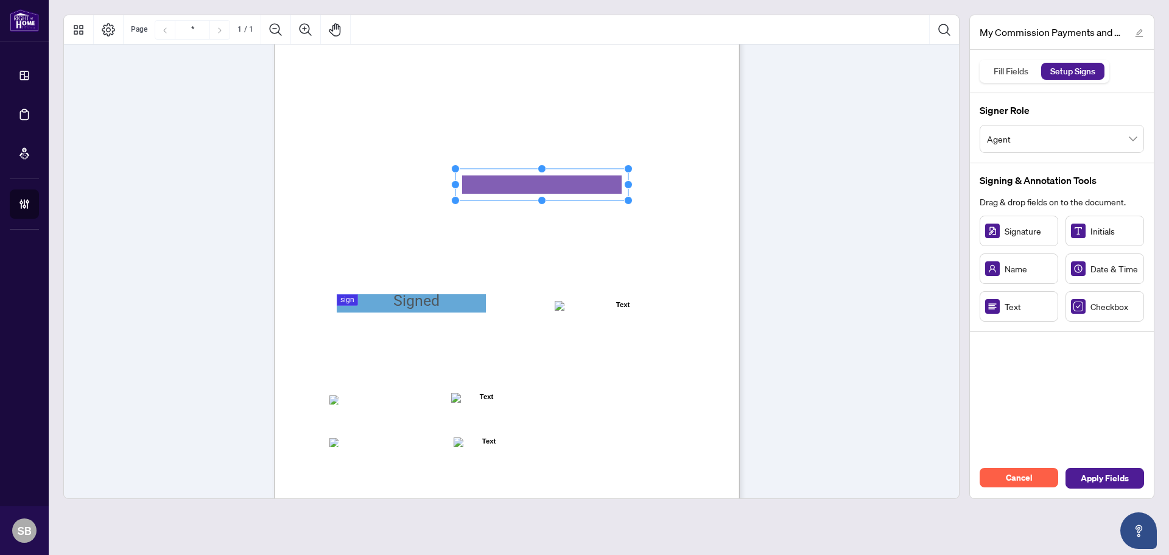
drag, startPoint x: 529, startPoint y: 184, endPoint x: 627, endPoint y: 185, distance: 98.0
click at [627, 185] on circle "Resize, Right" at bounding box center [629, 185] width 8 height 8
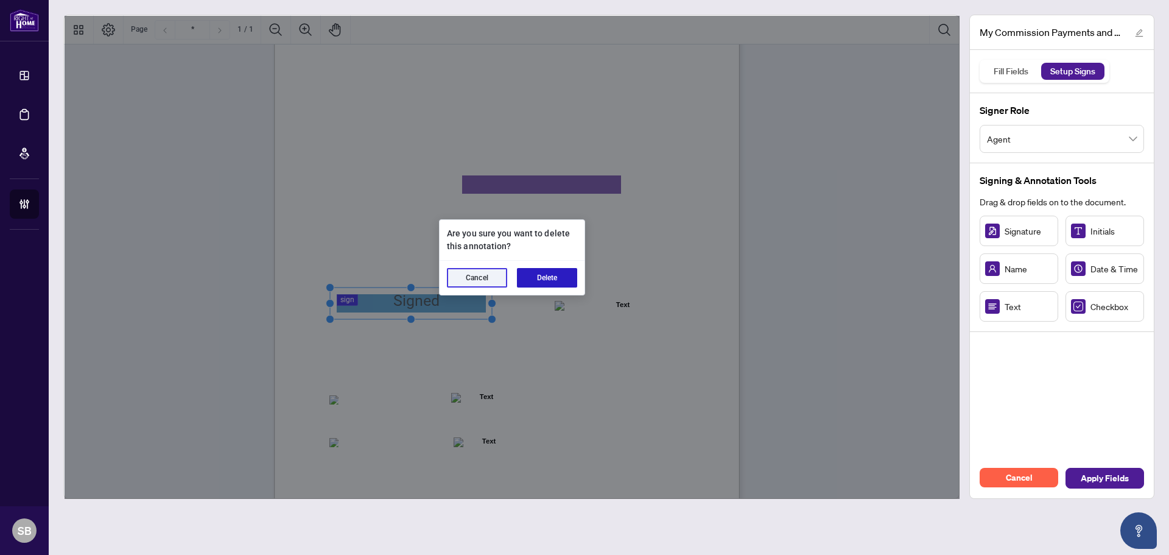
click at [553, 276] on button "Delete" at bounding box center [547, 277] width 60 height 19
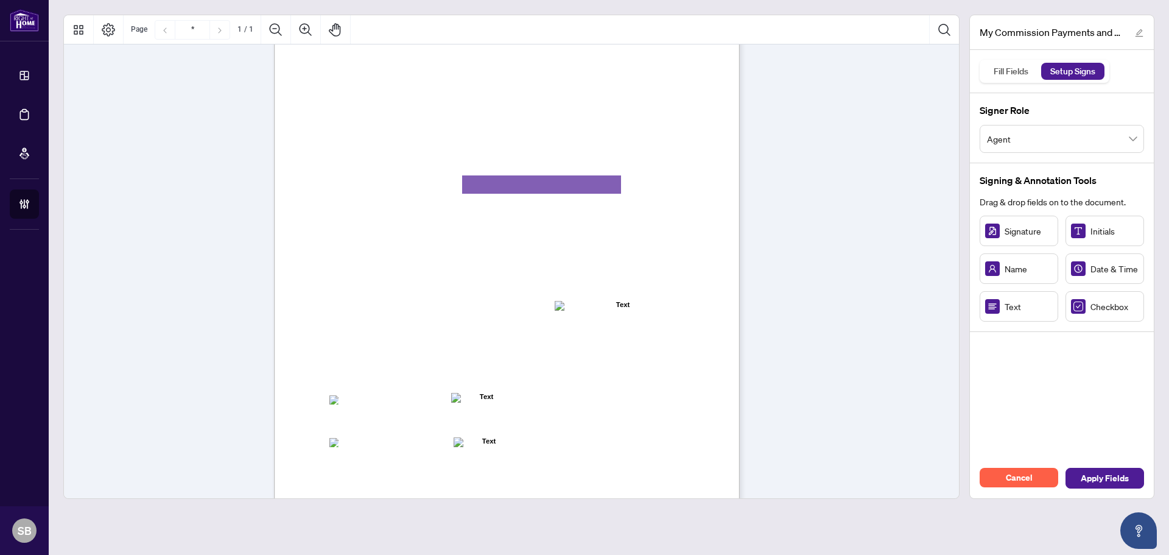
click at [1008, 232] on span "Signature" at bounding box center [1028, 230] width 48 height 13
drag, startPoint x: 406, startPoint y: 299, endPoint x: 415, endPoint y: 299, distance: 9.2
drag, startPoint x: 408, startPoint y: 299, endPoint x: 386, endPoint y: 297, distance: 22.0
click at [386, 297] on rect "Page 1" at bounding box center [388, 301] width 56 height 32
drag, startPoint x: 408, startPoint y: 301, endPoint x: 495, endPoint y: 306, distance: 87.8
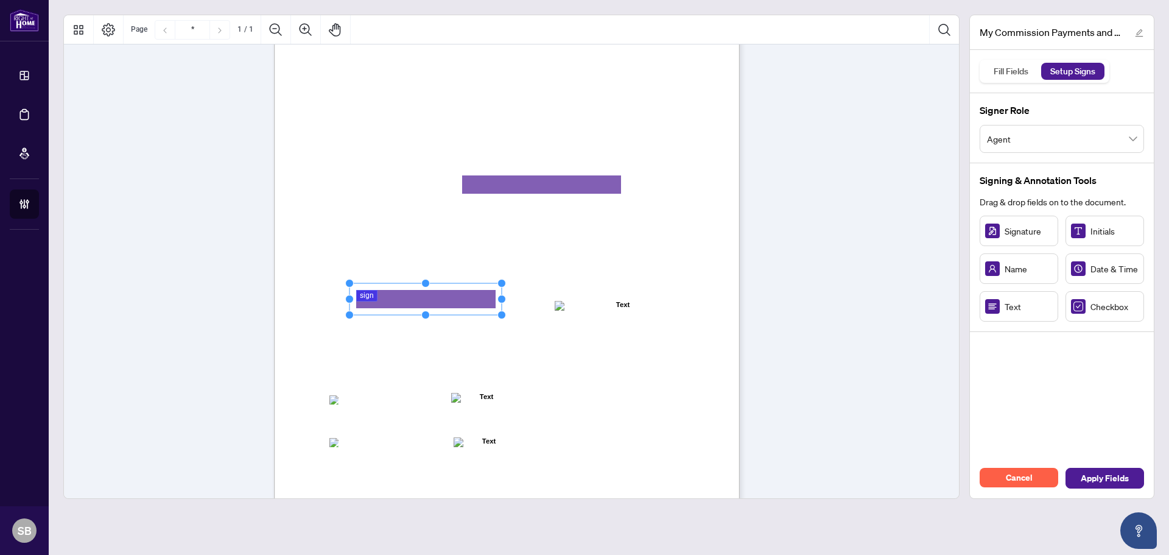
click at [495, 306] on div "MY COMMISSION PAYMENTS AND HST REGISTRATION For Right at Home Realty to pay out…" at bounding box center [507, 297] width 466 height 603
drag, startPoint x: 441, startPoint y: 300, endPoint x: 425, endPoint y: 303, distance: 15.5
click at [425, 303] on rect "Page 1" at bounding box center [403, 302] width 144 height 32
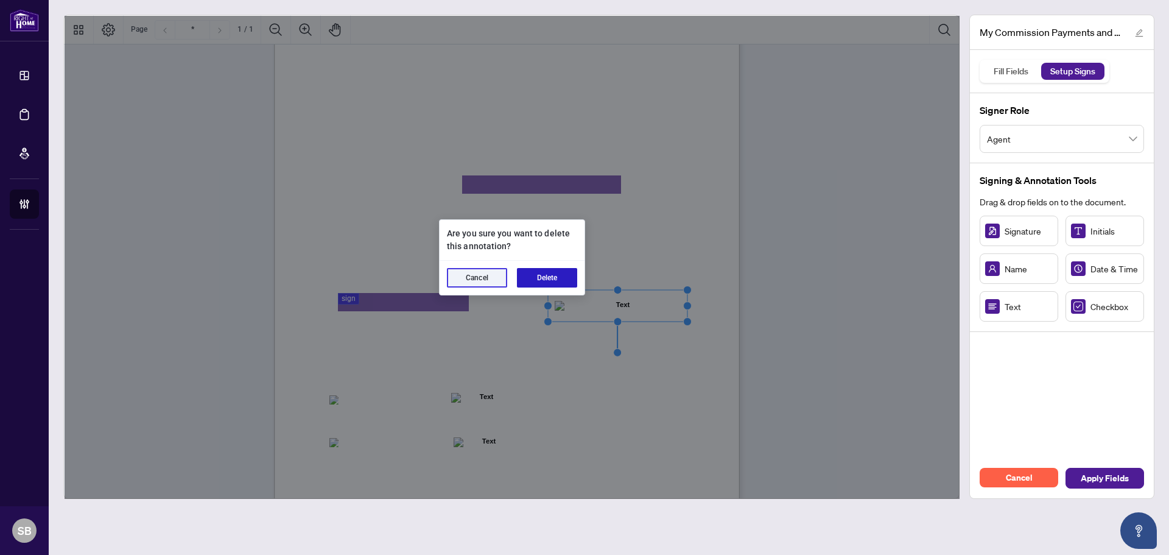
click at [541, 278] on button "Delete" at bounding box center [547, 277] width 60 height 19
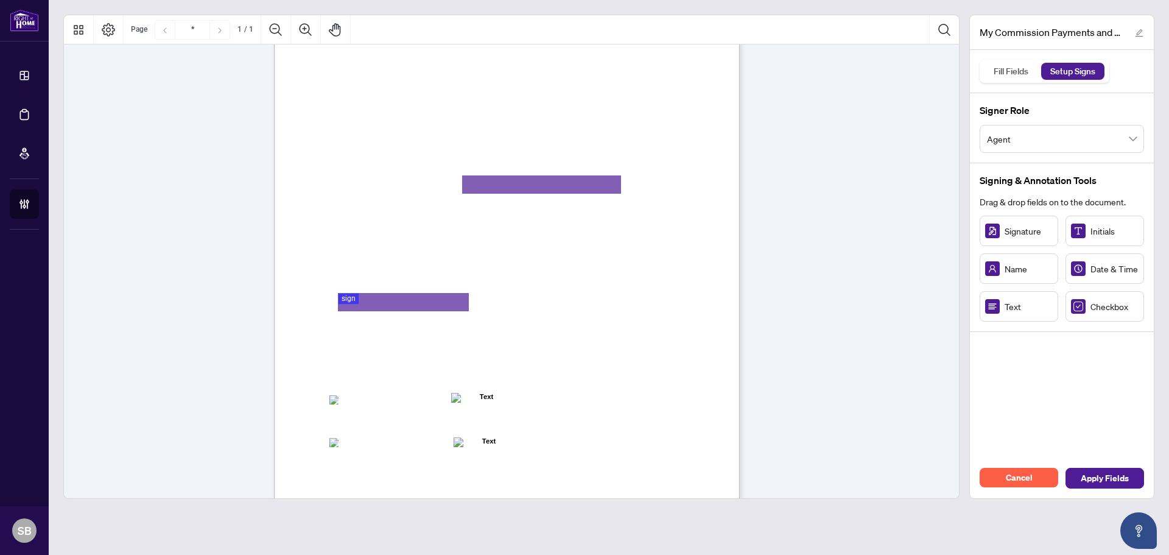
click at [1116, 273] on span "Date & Time" at bounding box center [1114, 268] width 48 height 13
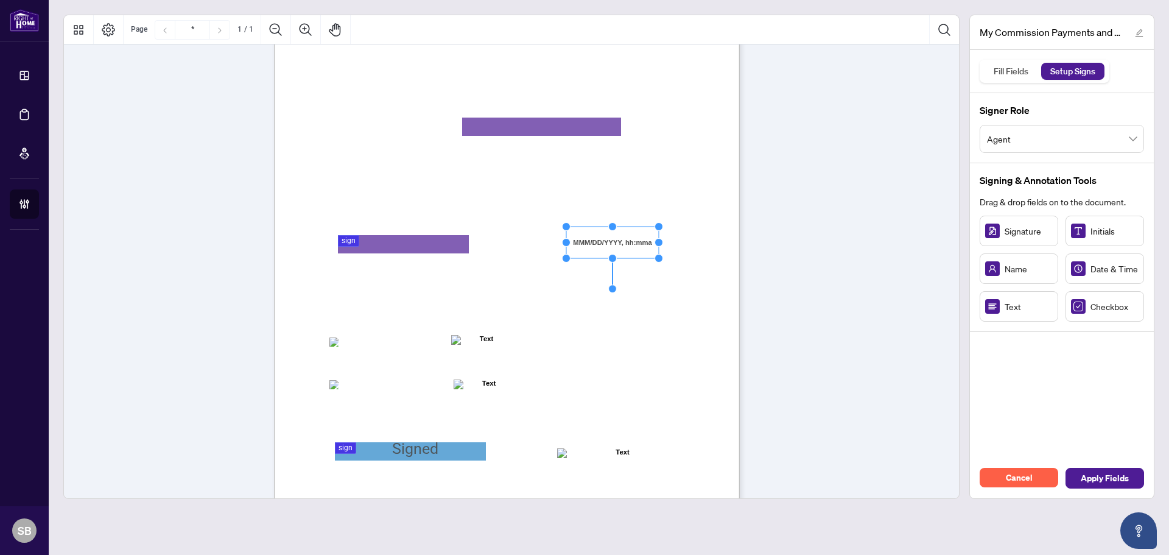
scroll to position [173, 0]
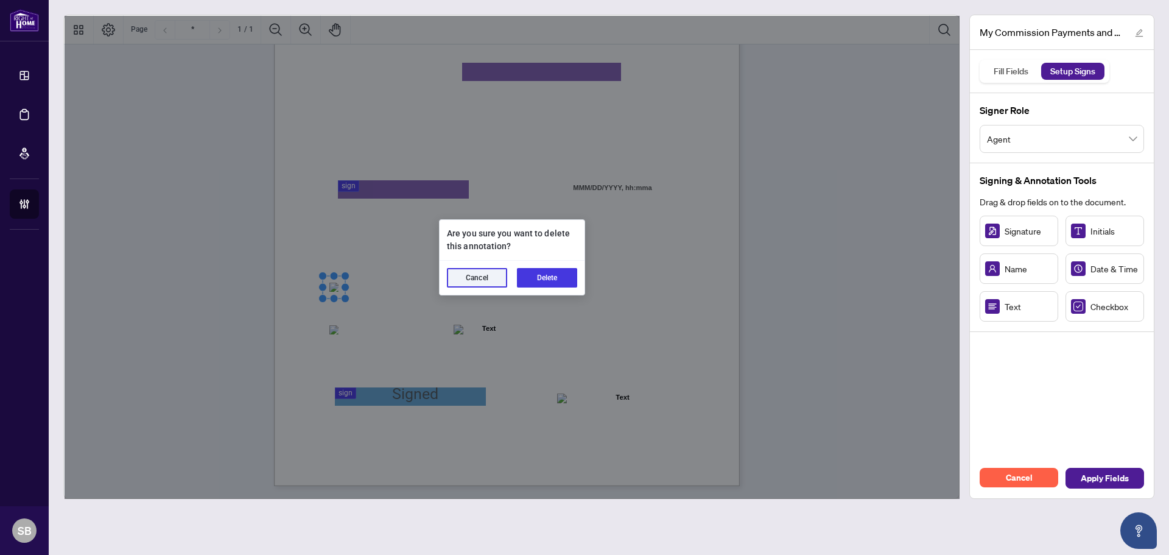
click at [571, 277] on button "Delete" at bounding box center [547, 277] width 60 height 19
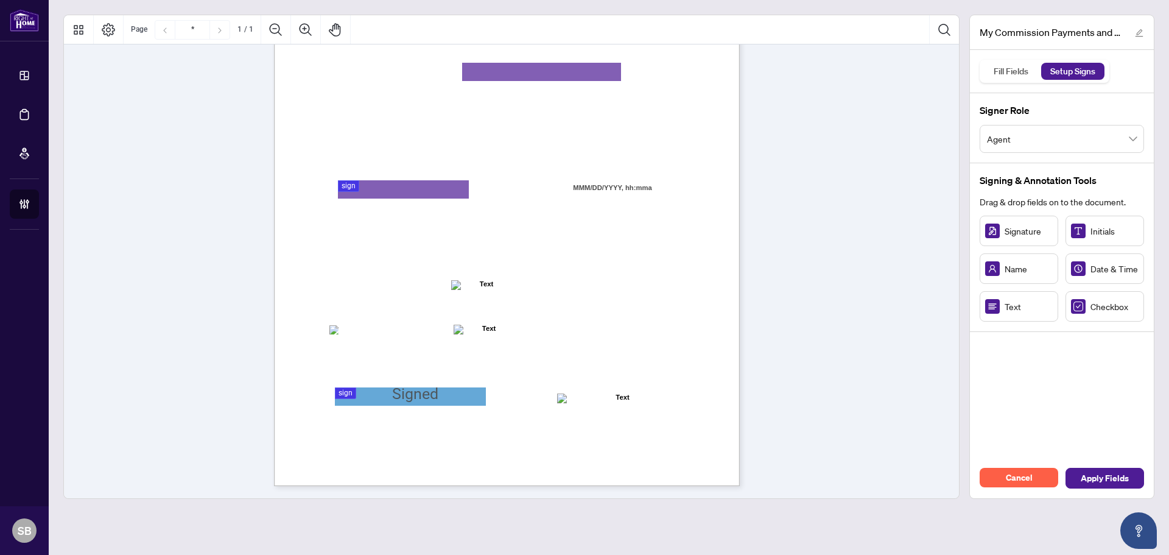
click at [1105, 306] on span "Checkbox" at bounding box center [1114, 305] width 48 height 13
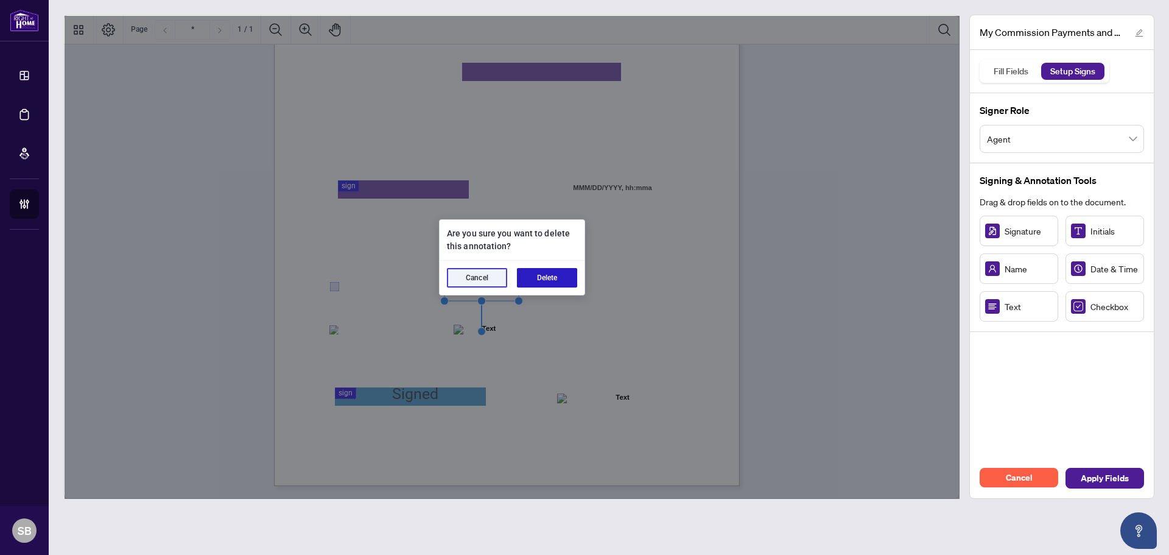
click at [558, 274] on button "Delete" at bounding box center [547, 277] width 60 height 19
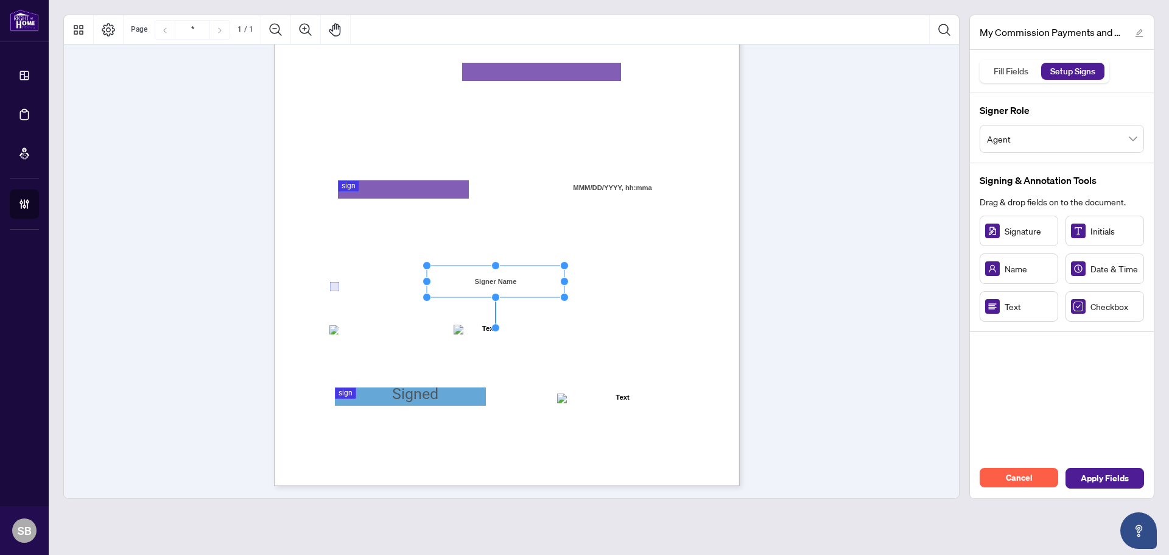
drag, startPoint x: 503, startPoint y: 281, endPoint x: 569, endPoint y: 284, distance: 65.2
click at [569, 284] on circle "Resize, Right" at bounding box center [565, 282] width 8 height 8
drag, startPoint x: 532, startPoint y: 279, endPoint x: 525, endPoint y: 284, distance: 7.9
click at [525, 284] on rect "Page 1" at bounding box center [491, 286] width 142 height 32
click at [716, 273] on div "MY COMMISSION PAYMENTS AND HST REGISTRATION For Right at Home Realty to pay out…" at bounding box center [565, 260] width 582 height 754
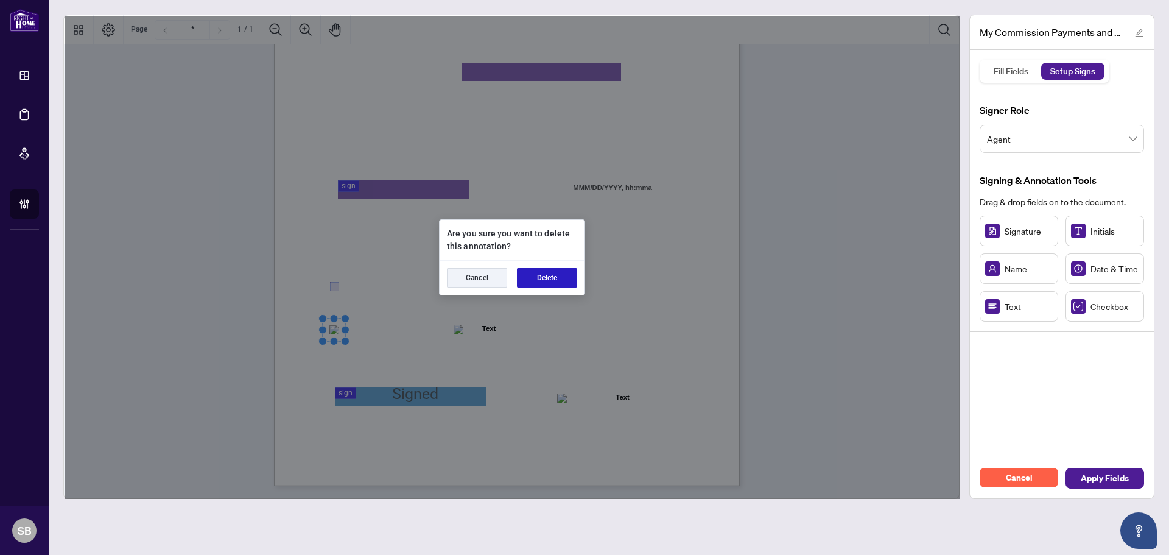
click at [552, 278] on button "Delete" at bounding box center [547, 277] width 60 height 19
click at [539, 278] on button "Delete" at bounding box center [547, 277] width 60 height 19
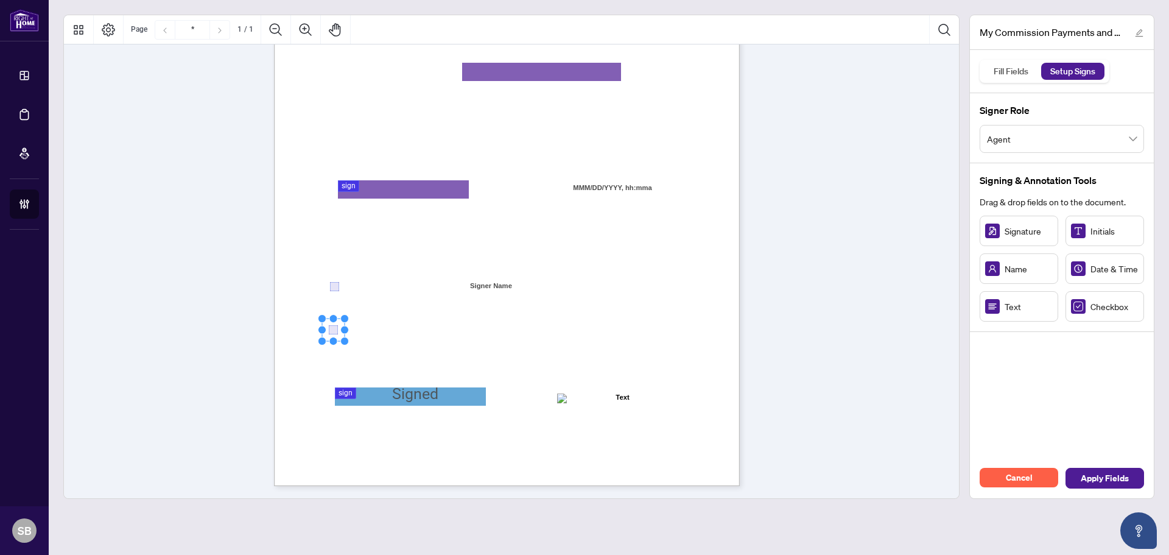
drag, startPoint x: 326, startPoint y: 316, endPoint x: 329, endPoint y: 327, distance: 11.4
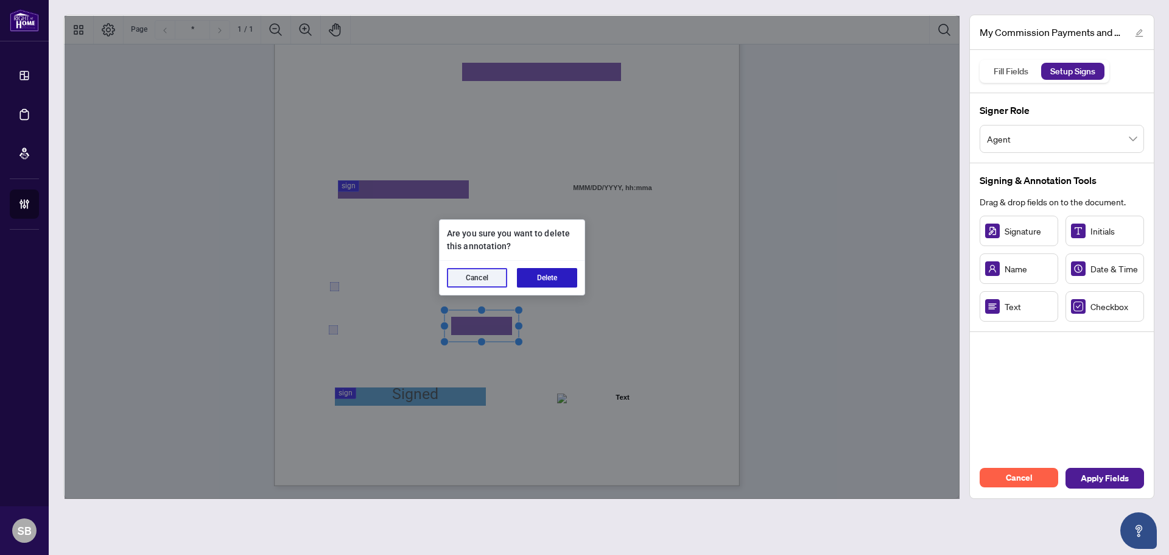
click at [540, 278] on button "Delete" at bounding box center [547, 277] width 60 height 19
click at [544, 278] on button "Delete" at bounding box center [547, 277] width 60 height 19
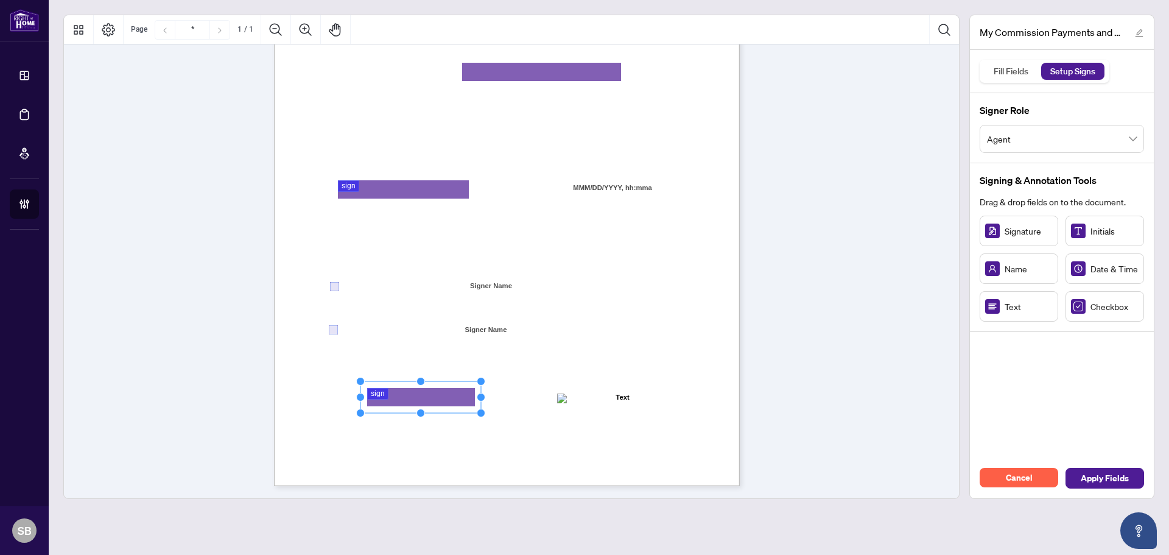
drag, startPoint x: 418, startPoint y: 399, endPoint x: 483, endPoint y: 404, distance: 65.3
click at [483, 404] on div "MY COMMISSION PAYMENTS AND HST REGISTRATION For Right at Home Realty to pay out…" at bounding box center [507, 184] width 466 height 603
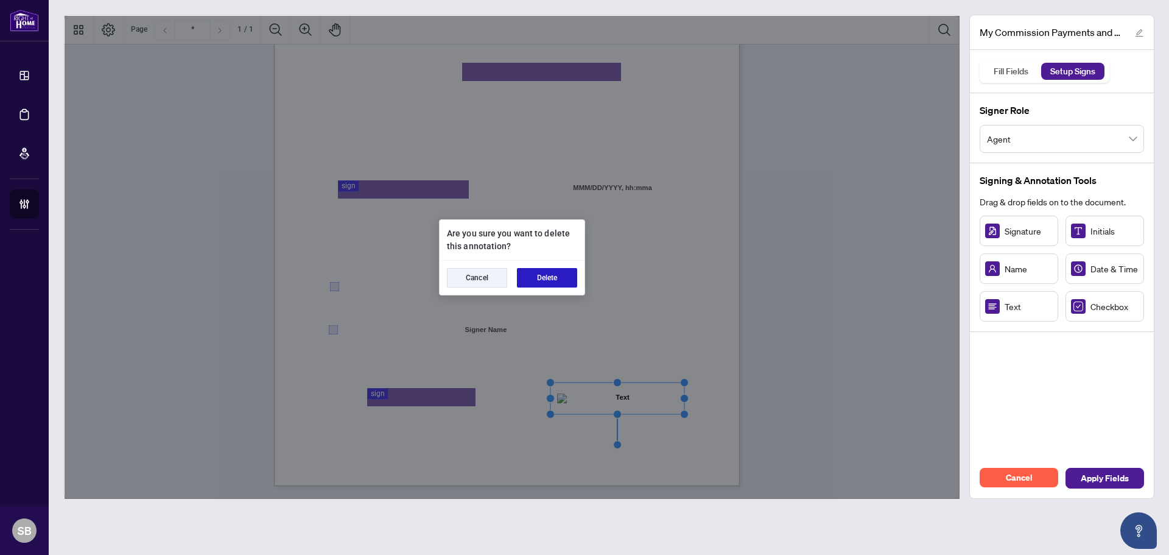
click at [553, 278] on button "Delete" at bounding box center [547, 277] width 60 height 19
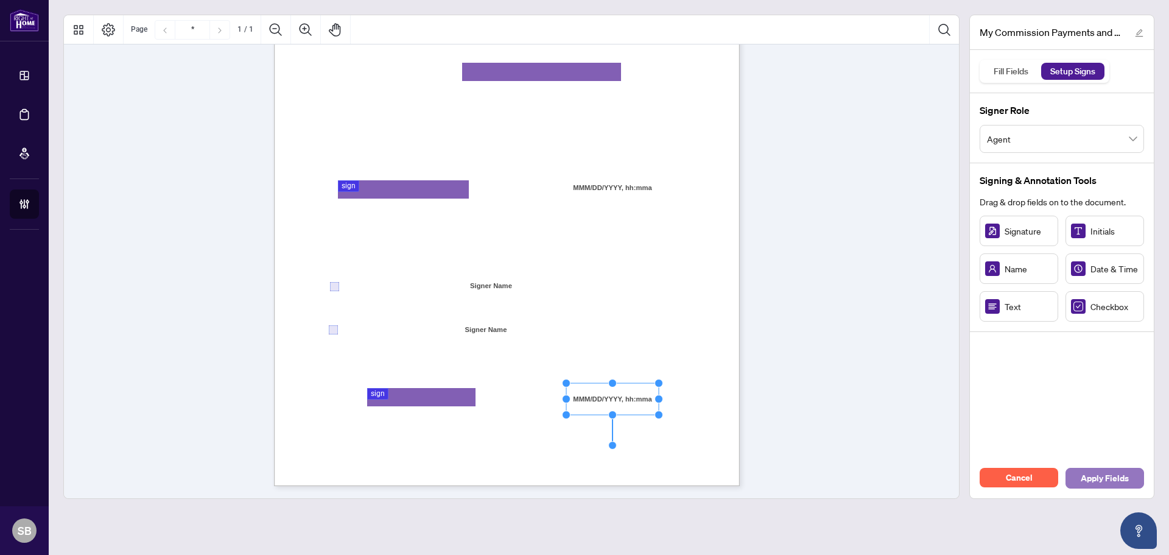
click at [1086, 481] on span "Apply Fields" at bounding box center [1104, 477] width 48 height 19
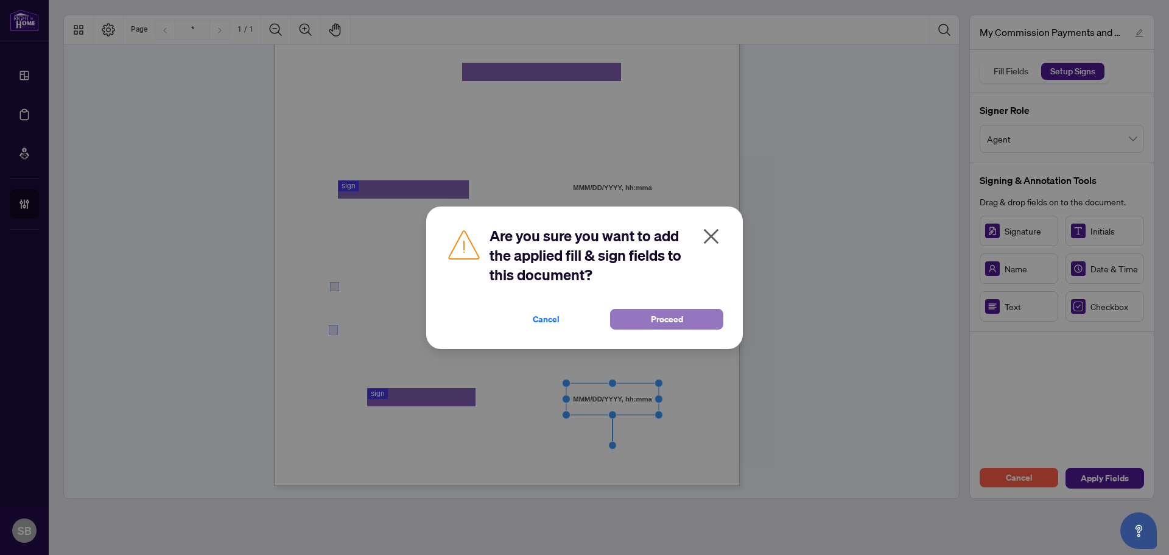
click at [667, 317] on span "Proceed" at bounding box center [667, 318] width 32 height 19
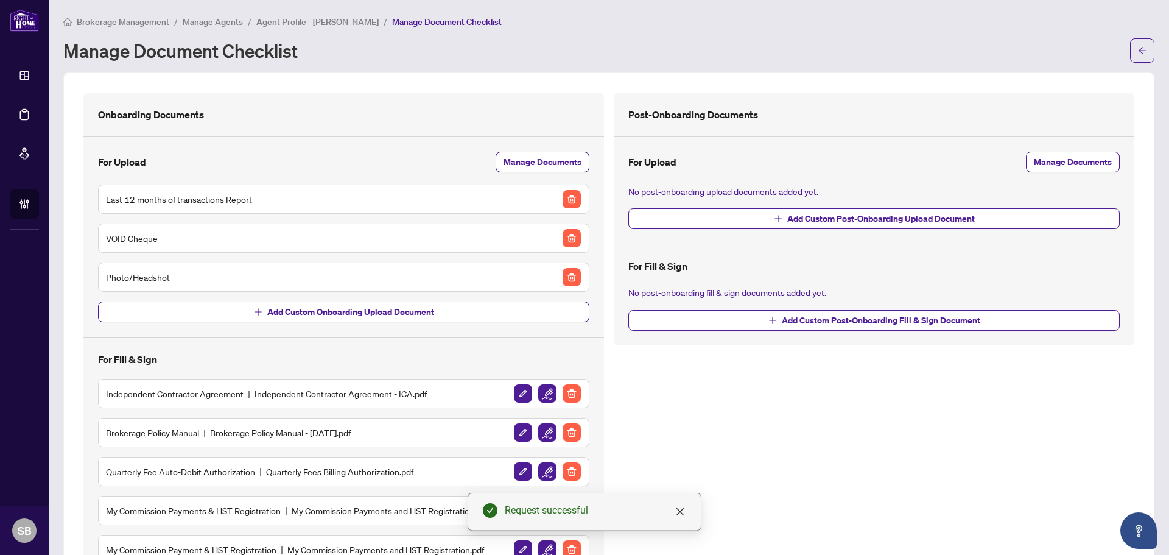
scroll to position [88, 0]
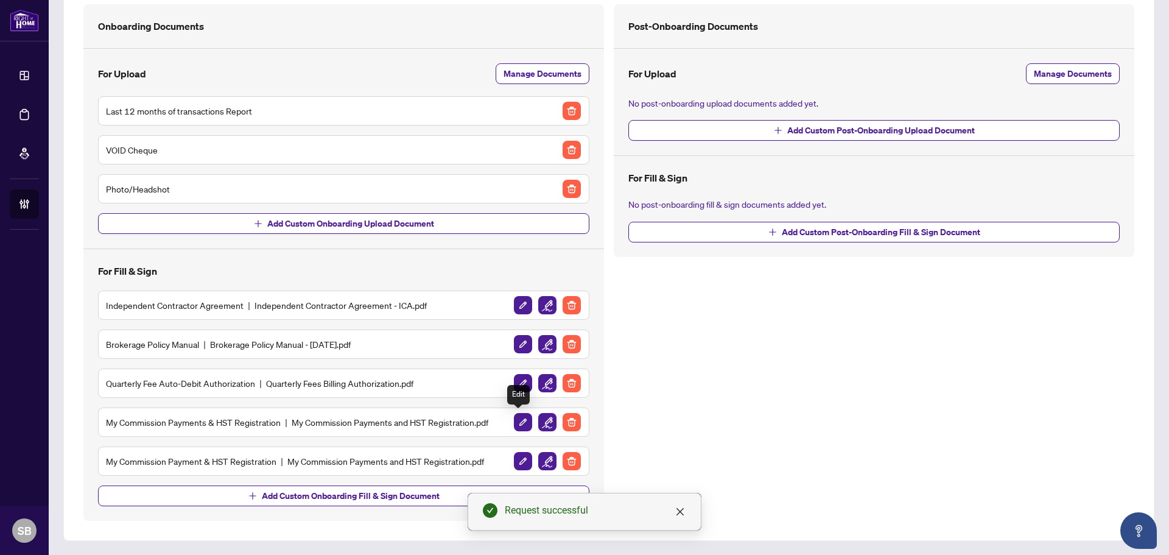
click at [542, 422] on img "button" at bounding box center [547, 422] width 18 height 18
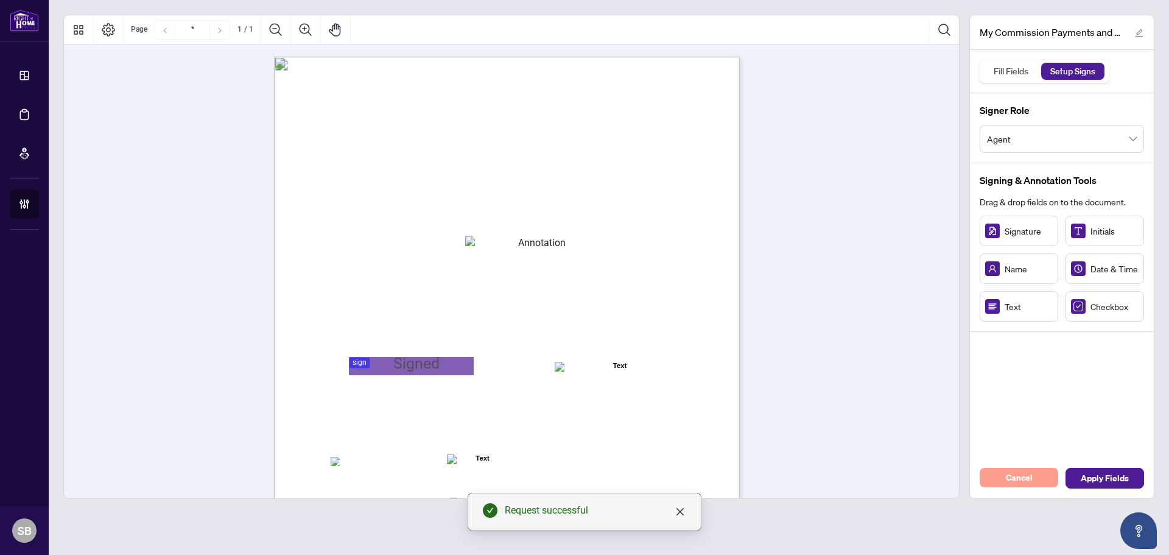
click at [1034, 481] on button "Cancel" at bounding box center [1018, 476] width 79 height 19
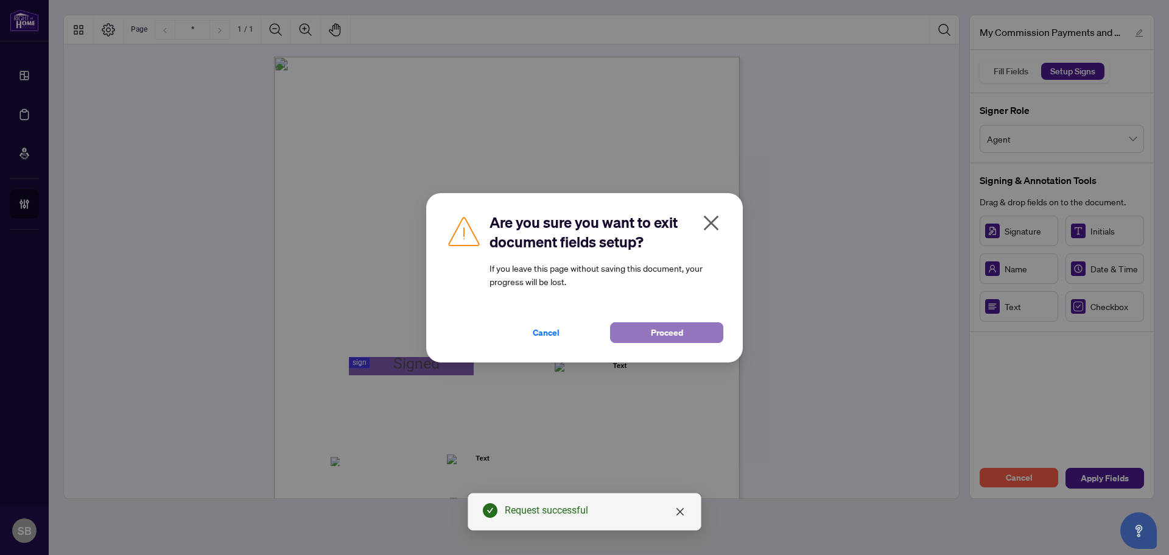
click at [649, 335] on button "Proceed" at bounding box center [666, 332] width 113 height 21
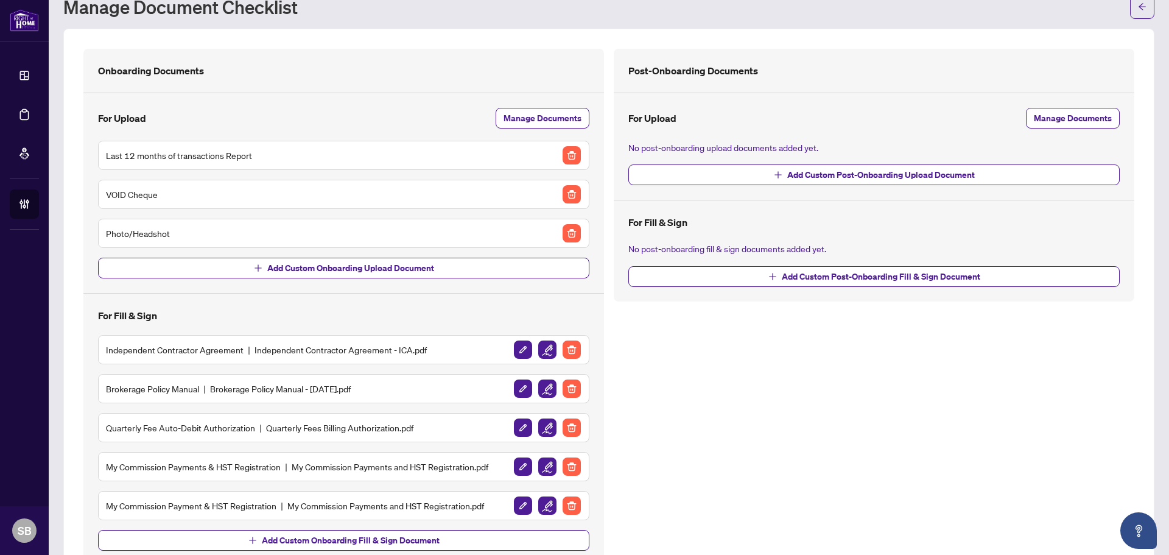
scroll to position [88, 0]
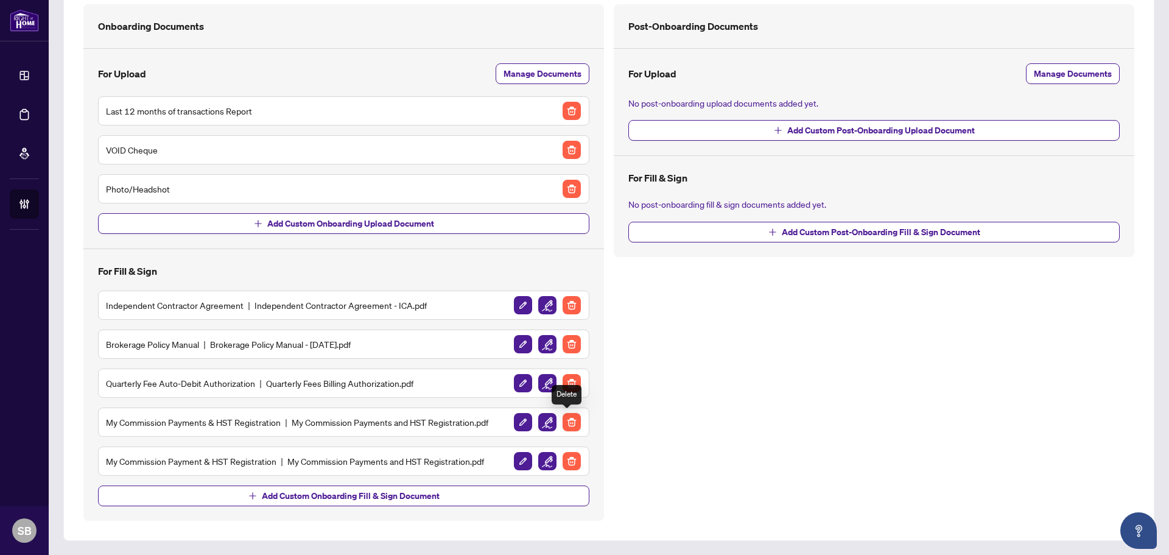
click at [570, 416] on img "button" at bounding box center [571, 422] width 18 height 18
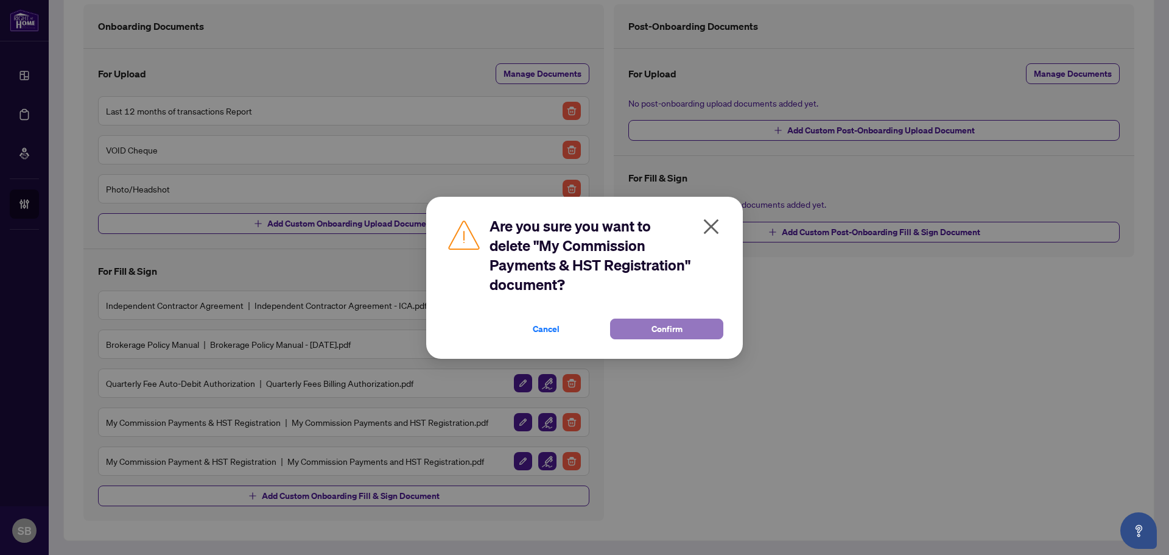
click at [656, 324] on span "Confirm" at bounding box center [666, 328] width 31 height 19
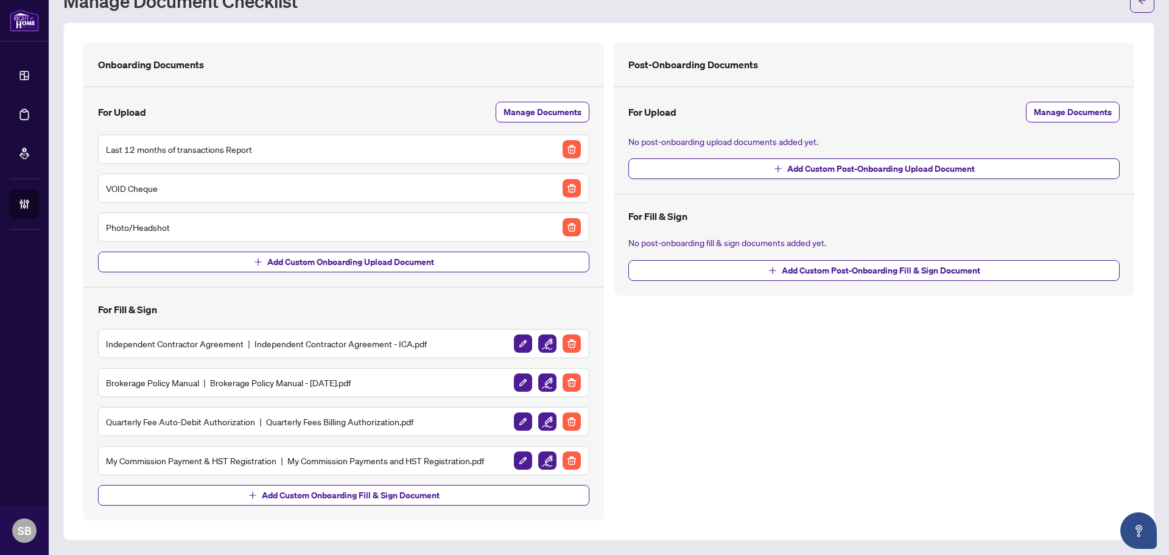
scroll to position [49, 0]
click at [938, 47] on div "Post-Onboarding Documents For Upload Manage Documents No post-onboarding upload…" at bounding box center [874, 169] width 520 height 253
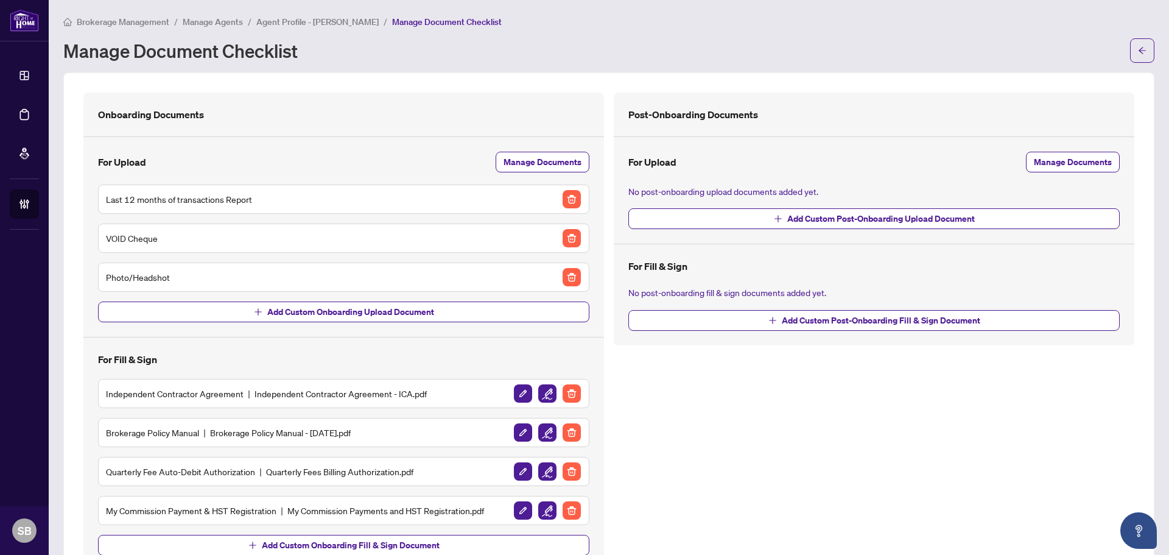
click at [340, 21] on ol "Brokerage Management / Manage Agents / Agent Profile - Daniel Maclellan / Manag…" at bounding box center [282, 22] width 438 height 14
copy span "Maclellan"
click at [321, 12] on main "Brokerage Management / Manage Agents / Agent Profile - Daniel Maclellan / Manag…" at bounding box center [609, 277] width 1120 height 555
click at [329, 23] on span "Agent Profile - Daniel Maclellan" at bounding box center [317, 21] width 122 height 11
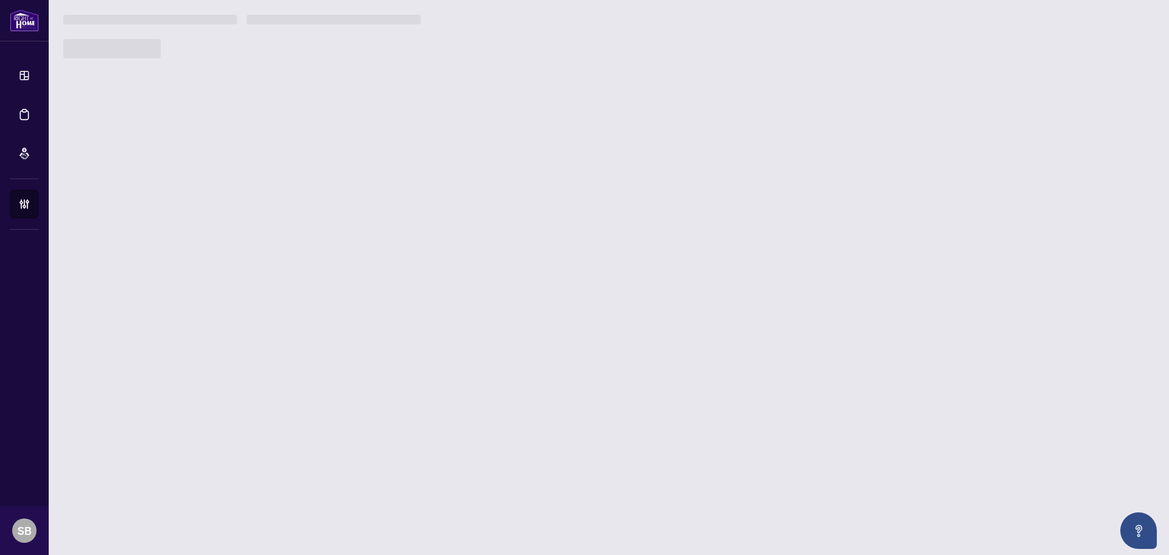
click at [326, 18] on h3 at bounding box center [333, 20] width 173 height 10
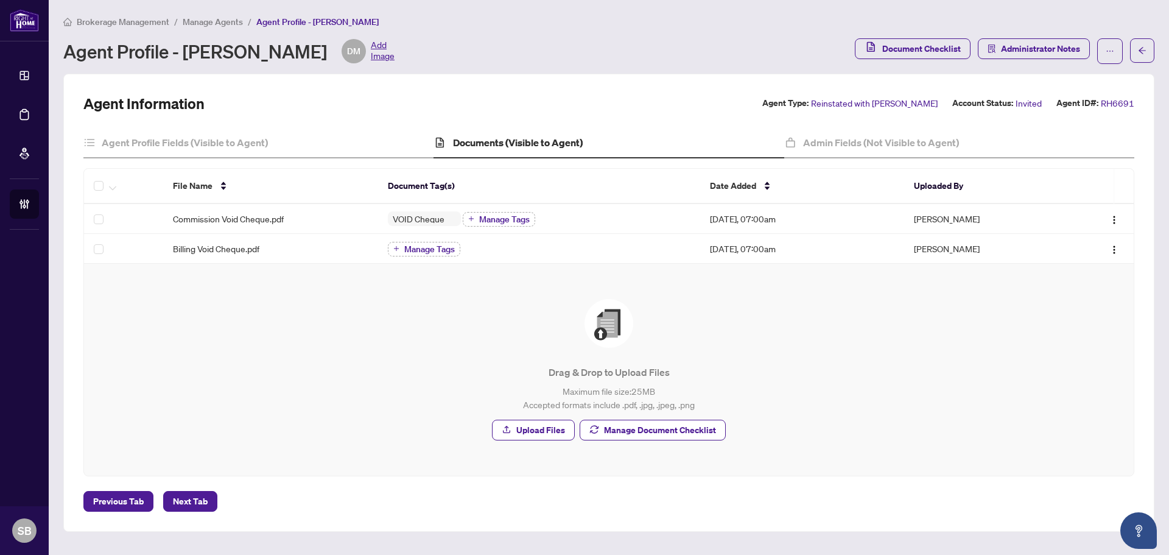
click at [548, 150] on div "Documents (Visible to Agent)" at bounding box center [608, 143] width 350 height 30
click at [824, 139] on h4 "Admin Fields (Not Visible to Agent)" at bounding box center [881, 142] width 156 height 15
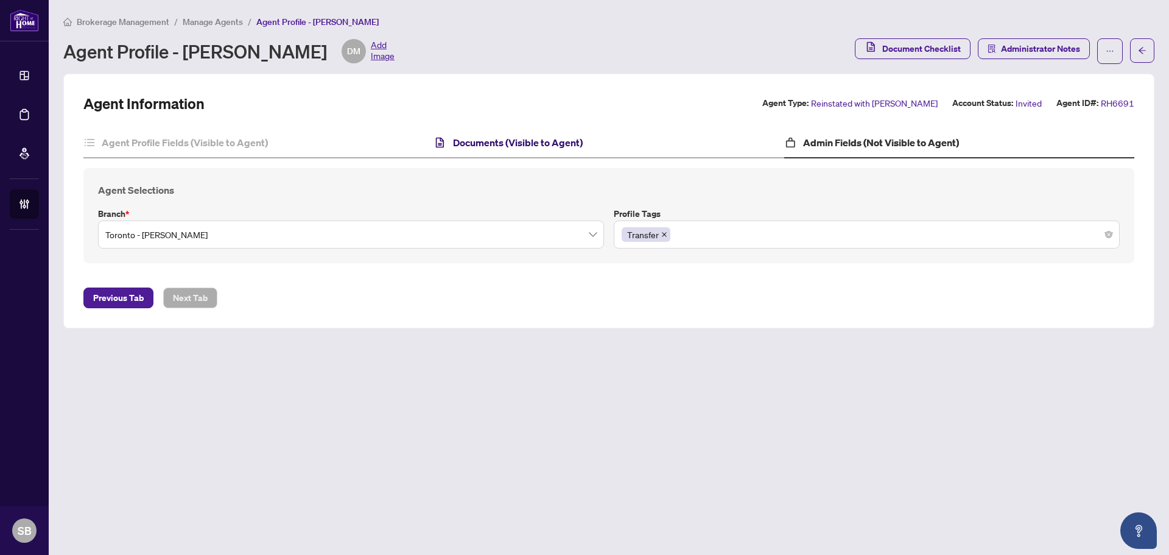
click at [515, 143] on h4 "Documents (Visible to Agent)" at bounding box center [518, 142] width 130 height 15
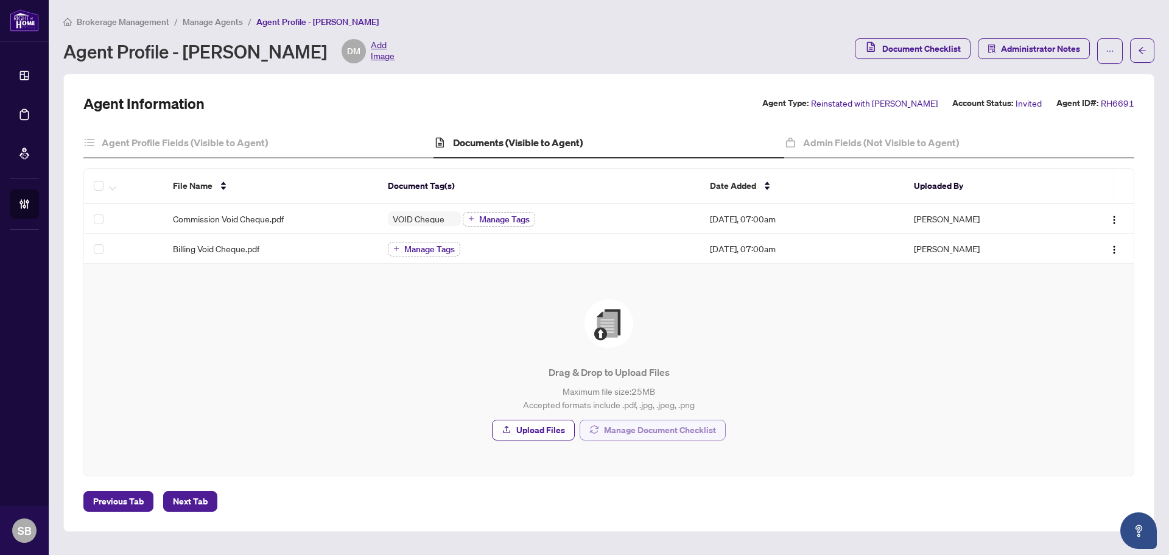
click at [617, 432] on span "Manage Document Checklist" at bounding box center [660, 429] width 112 height 19
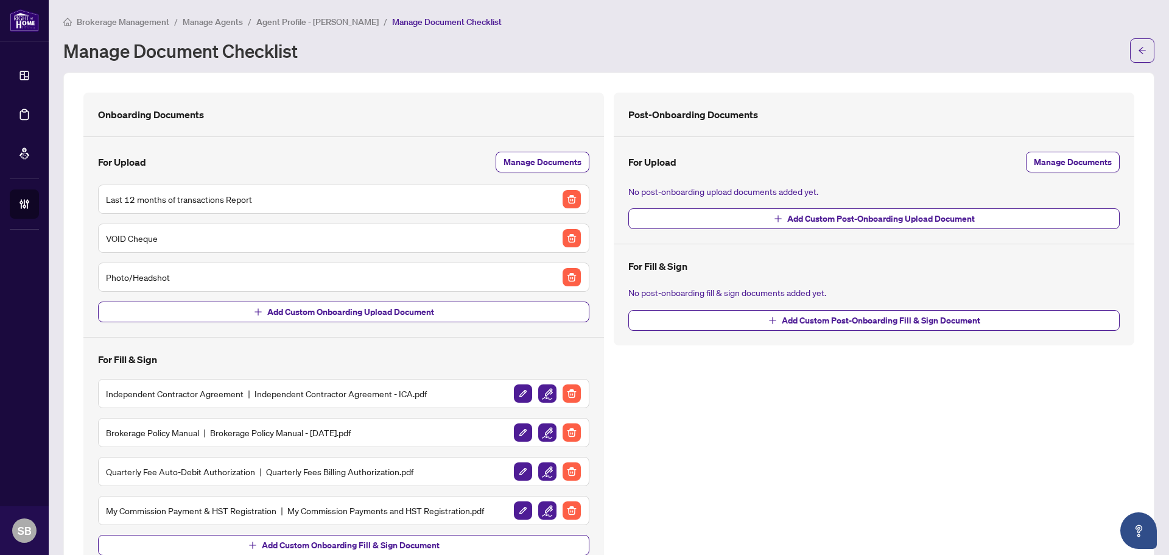
click at [347, 20] on span "Agent Profile - Daniel Maclellan" at bounding box center [317, 21] width 122 height 11
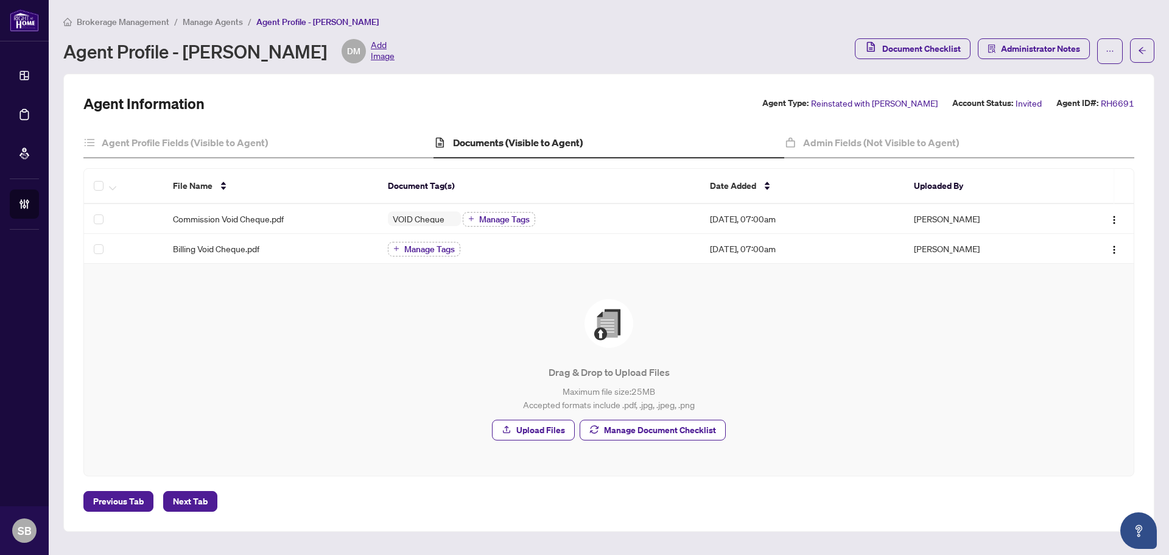
click at [1021, 104] on span "Invited" at bounding box center [1028, 103] width 26 height 14
click at [1115, 48] on button "button" at bounding box center [1110, 51] width 26 height 26
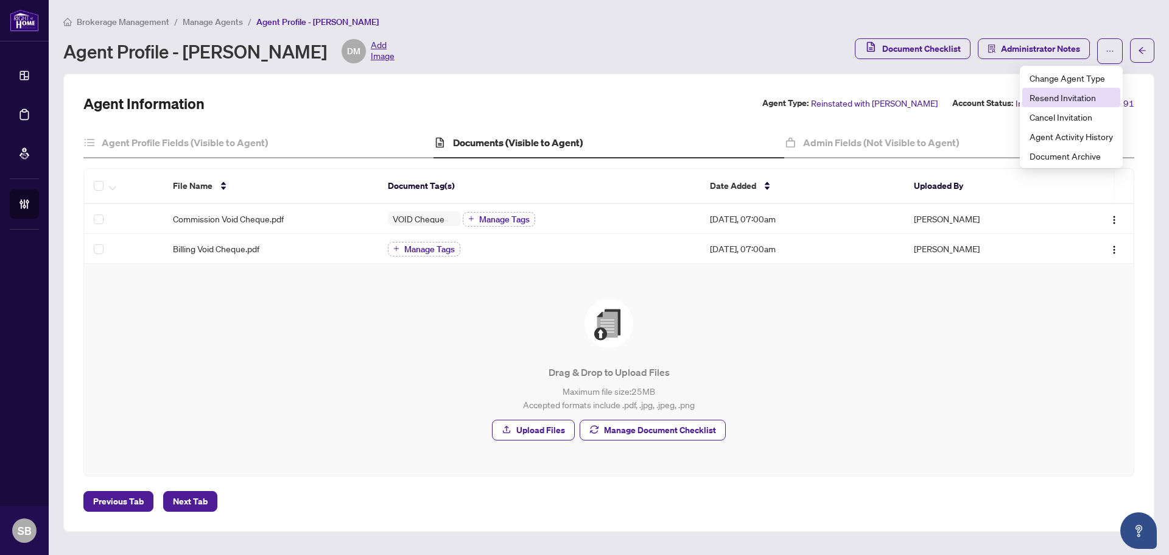
click at [1107, 98] on span "Resend Invitation" at bounding box center [1070, 97] width 83 height 13
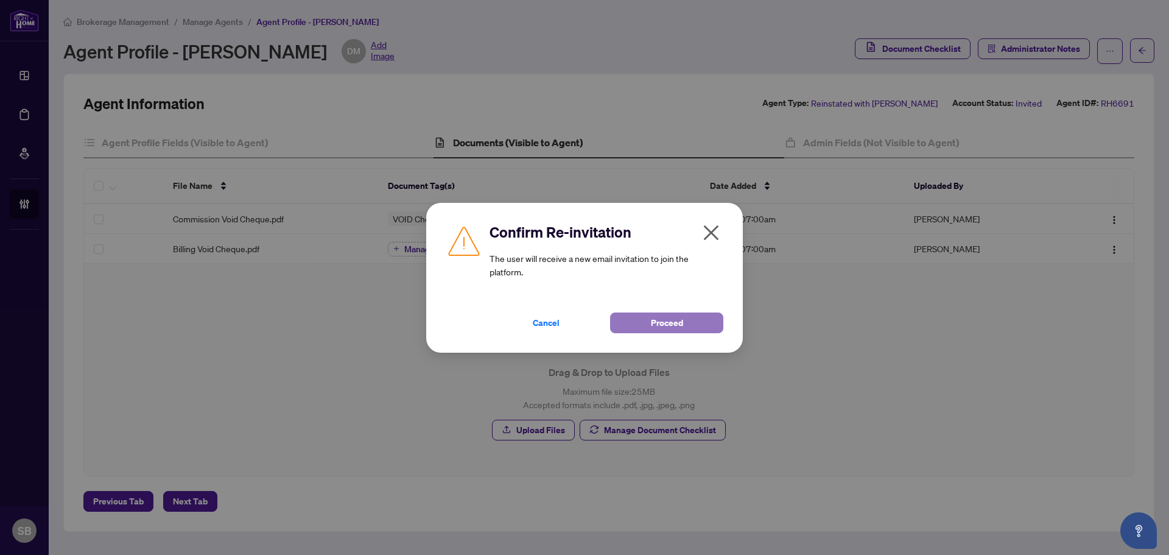
click at [663, 327] on span "Proceed" at bounding box center [667, 322] width 32 height 19
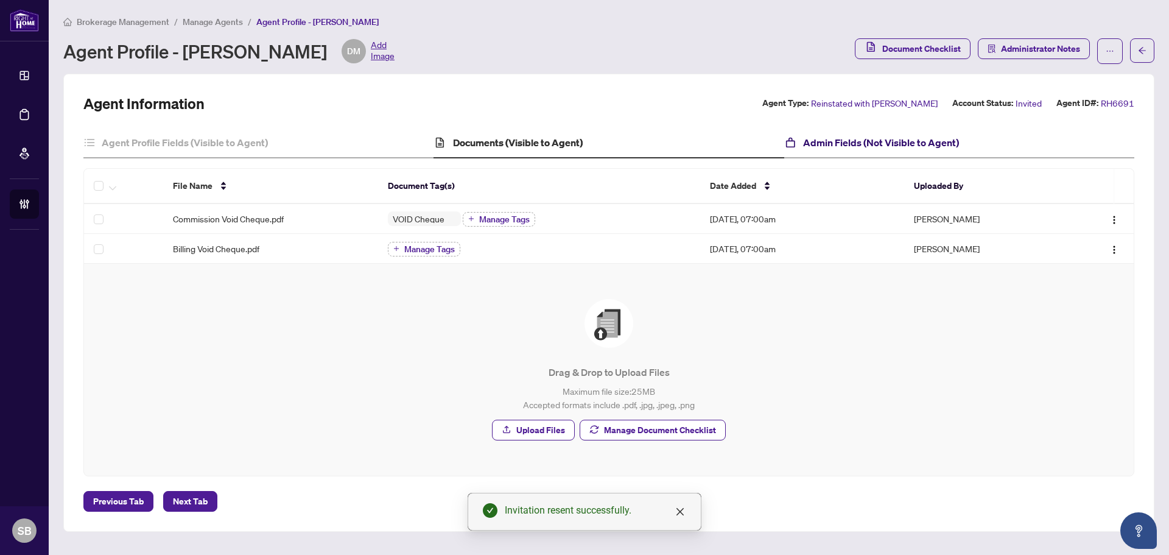
click at [836, 144] on h4 "Admin Fields (Not Visible to Agent)" at bounding box center [881, 142] width 156 height 15
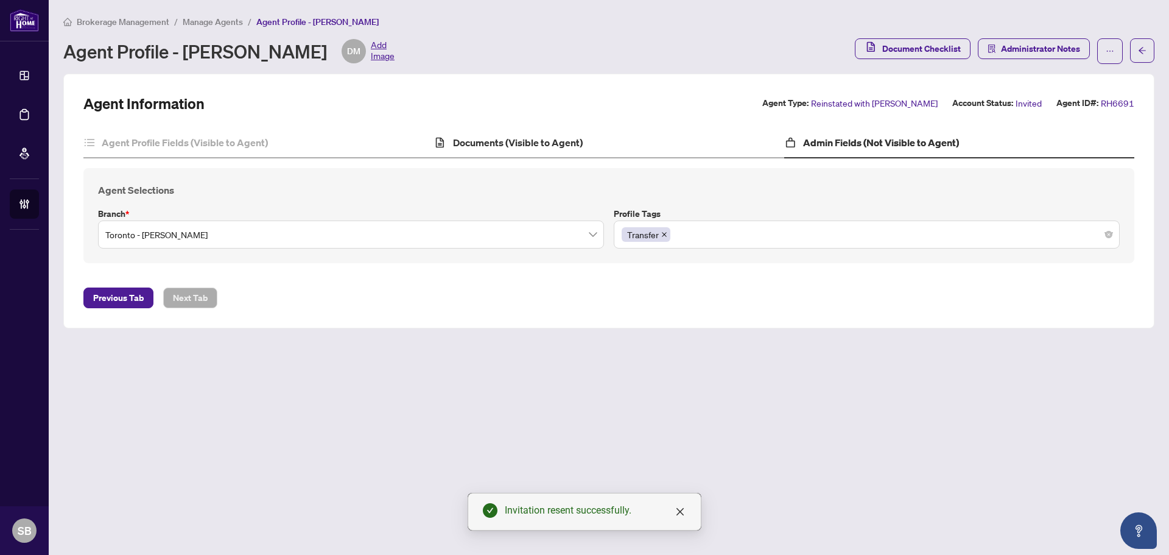
click at [520, 150] on div "Documents (Visible to Agent)" at bounding box center [608, 143] width 350 height 30
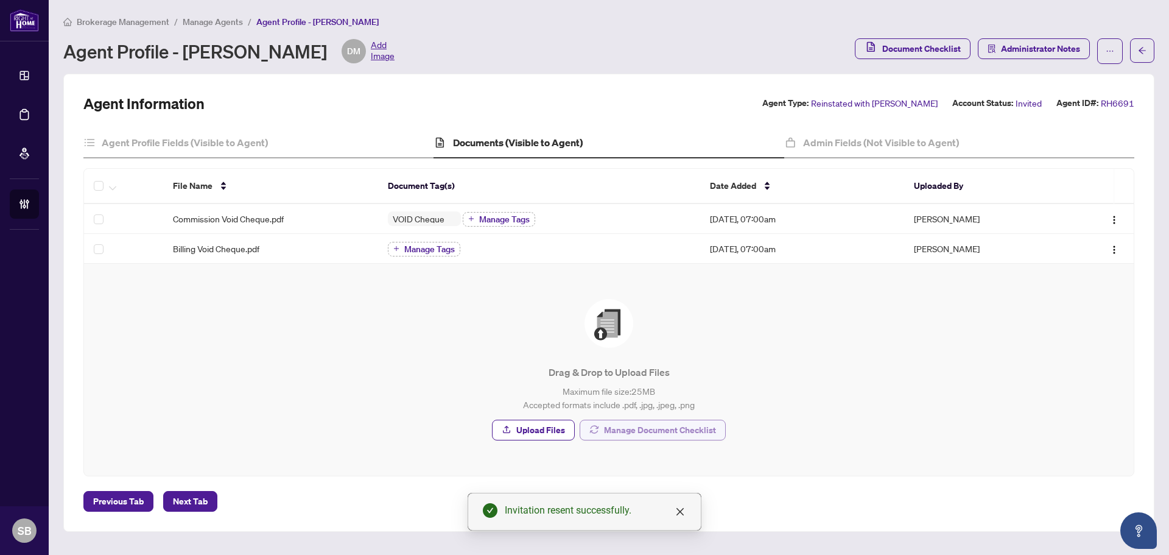
click at [660, 432] on span "Manage Document Checklist" at bounding box center [660, 429] width 112 height 19
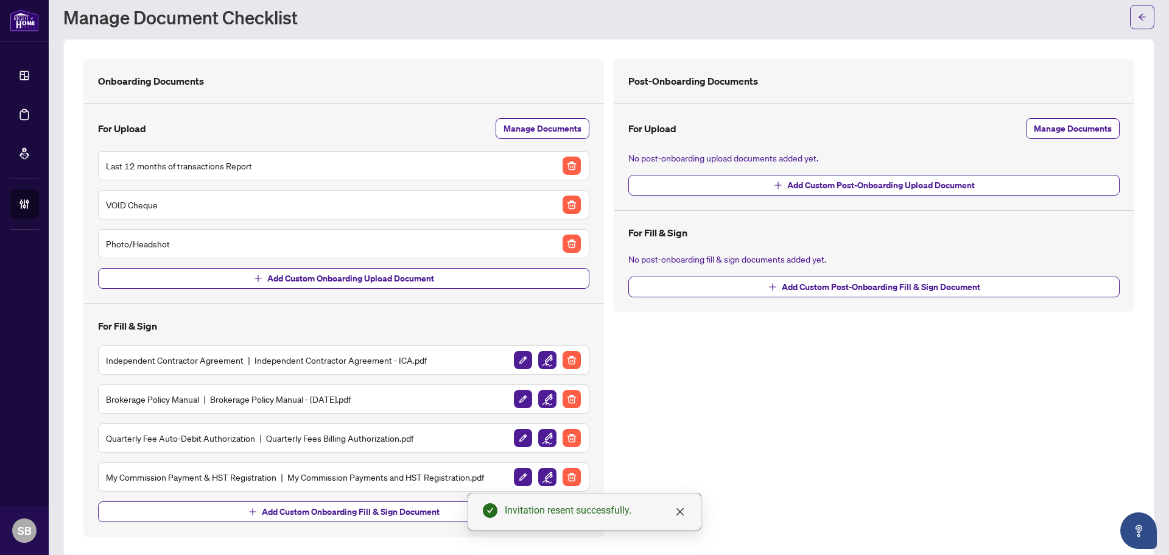
scroll to position [49, 0]
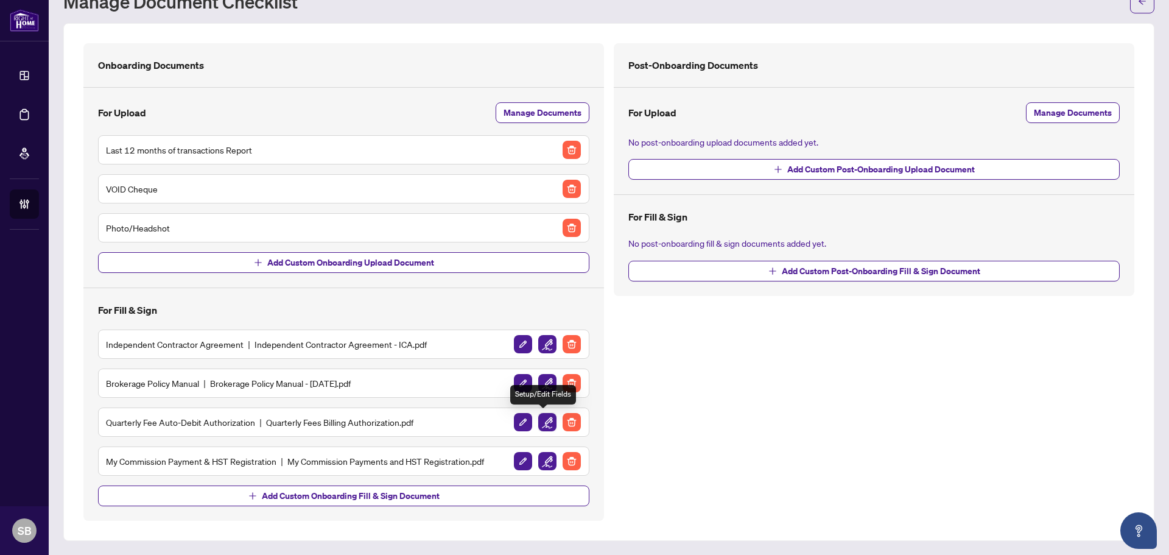
click at [542, 421] on img "button" at bounding box center [547, 422] width 18 height 18
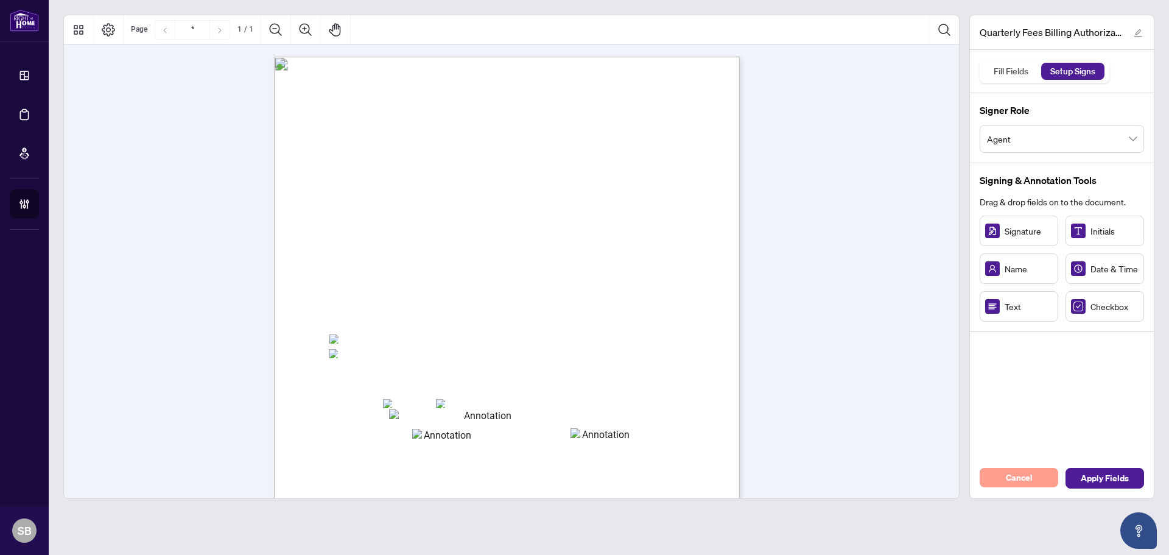
click at [1013, 478] on span "Cancel" at bounding box center [1019, 476] width 27 height 19
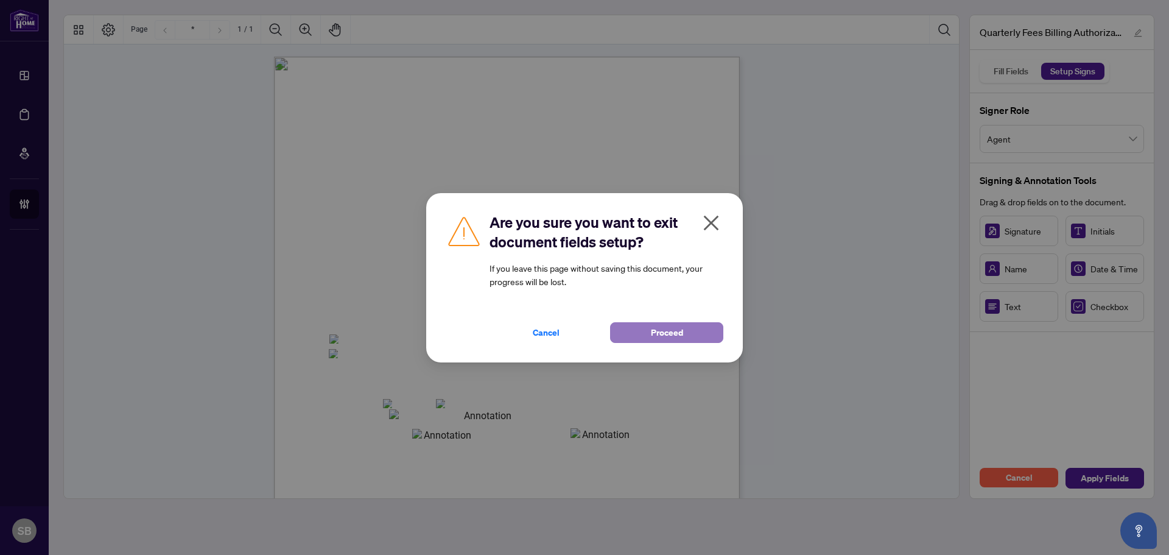
click at [705, 335] on button "Proceed" at bounding box center [666, 332] width 113 height 21
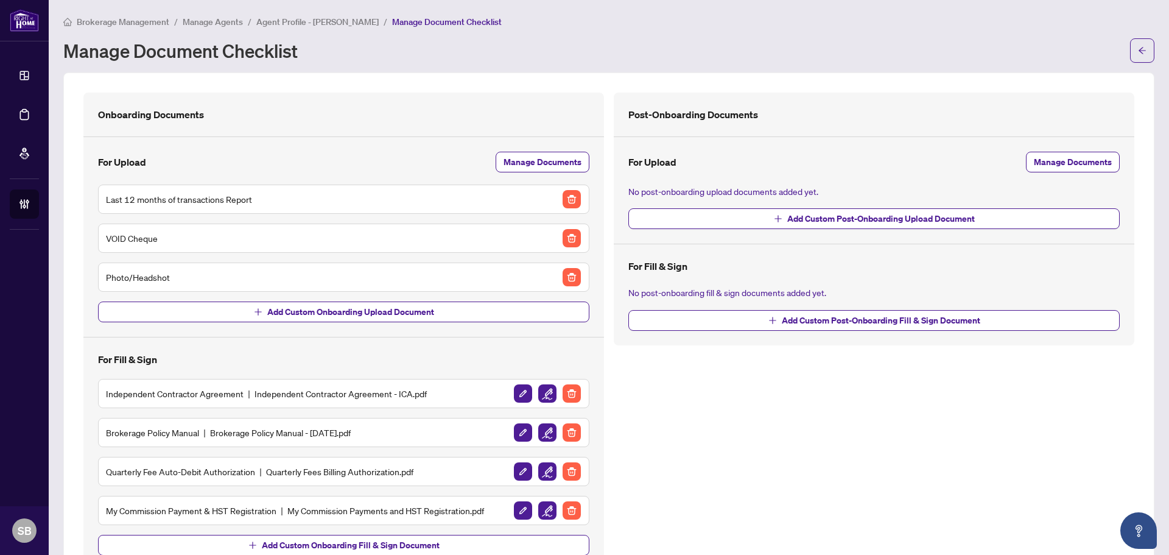
scroll to position [49, 0]
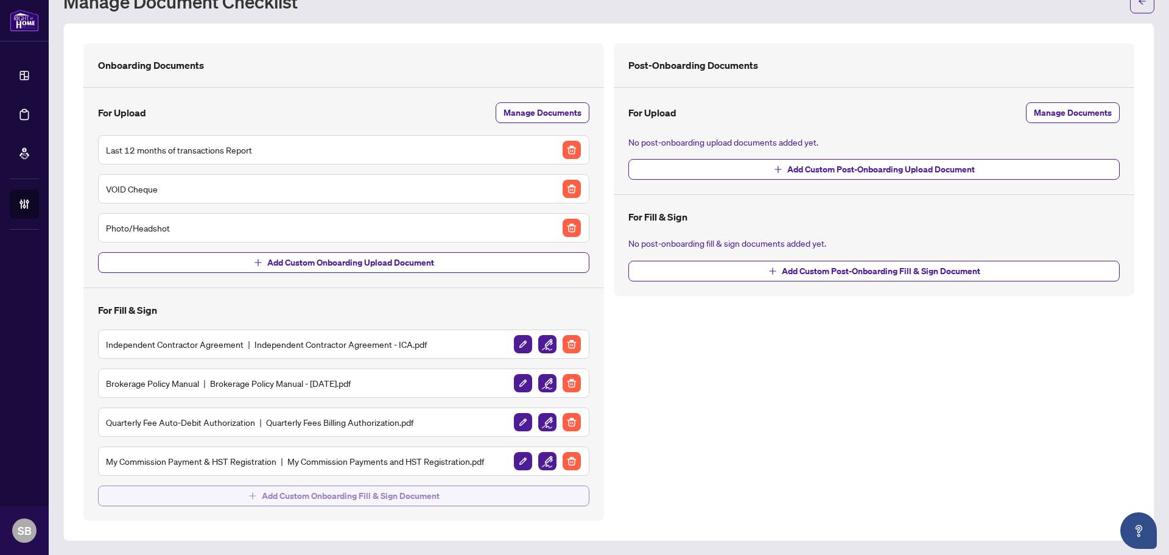
click at [443, 496] on button "Add Custom Onboarding Fill & Sign Document" at bounding box center [343, 495] width 491 height 21
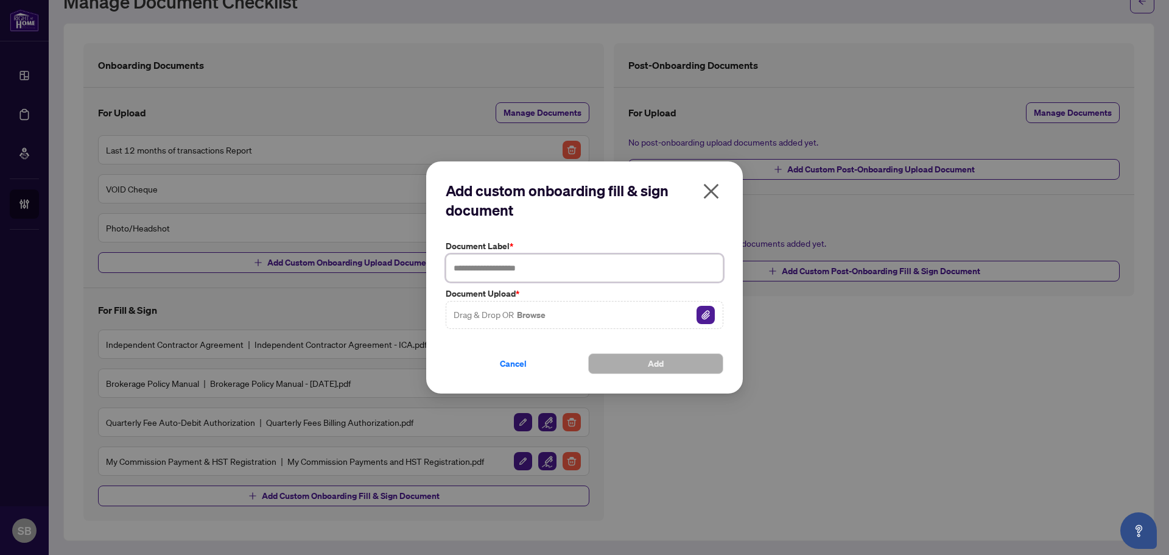
click at [481, 266] on input "text" at bounding box center [585, 268] width 278 height 28
type input "**********"
click at [673, 360] on button "Add" at bounding box center [655, 363] width 135 height 21
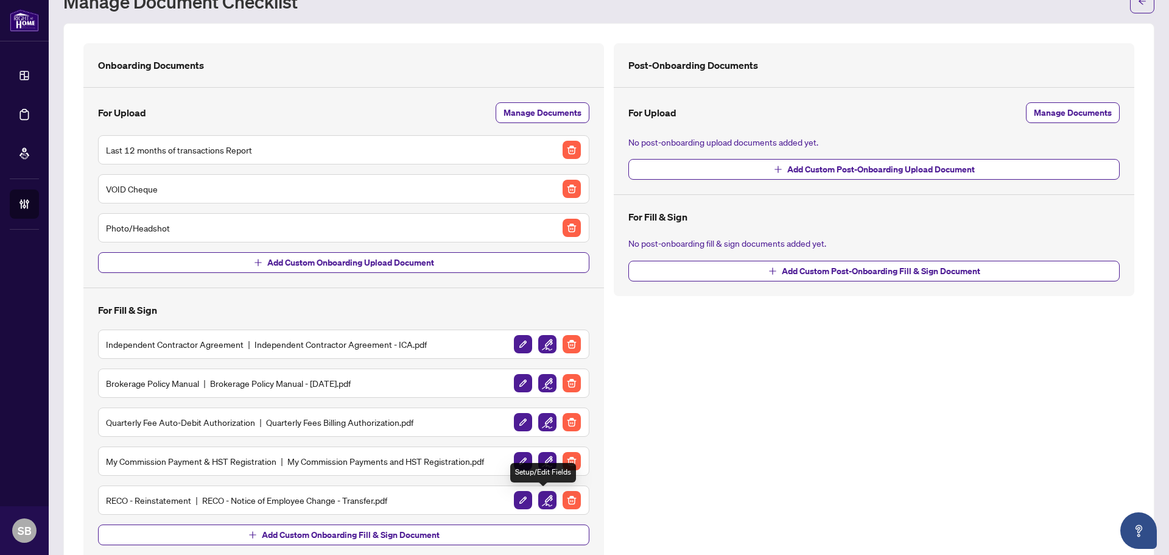
click at [547, 494] on img "button" at bounding box center [547, 500] width 18 height 18
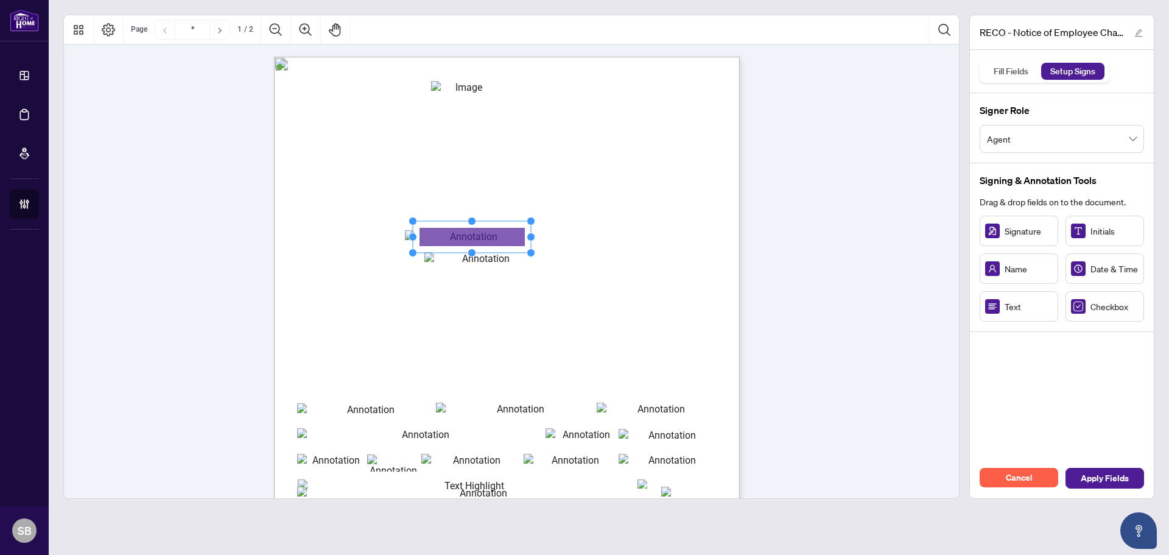
drag, startPoint x: 488, startPoint y: 235, endPoint x: 531, endPoint y: 237, distance: 43.9
click at [531, 237] on circle "Resize, Right" at bounding box center [531, 237] width 8 height 8
click at [472, 224] on circle "Resize, Top" at bounding box center [472, 222] width 8 height 8
drag, startPoint x: 483, startPoint y: 236, endPoint x: 472, endPoint y: 236, distance: 11.0
click at [472, 236] on rect "Page 1" at bounding box center [461, 237] width 118 height 31
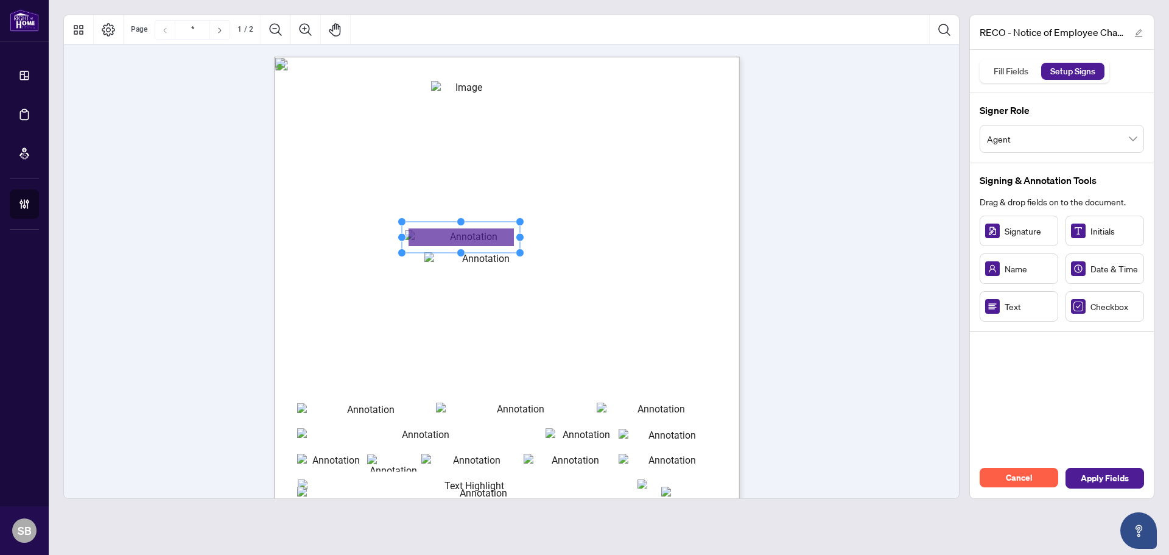
click at [1011, 307] on span "Text" at bounding box center [1028, 305] width 48 height 13
drag, startPoint x: 495, startPoint y: 271, endPoint x: 555, endPoint y: 268, distance: 59.1
click at [555, 268] on circle "Resize, Right" at bounding box center [554, 268] width 8 height 8
drag, startPoint x: 508, startPoint y: 271, endPoint x: 500, endPoint y: 269, distance: 7.7
click at [500, 269] on rect "Page 1" at bounding box center [481, 266] width 133 height 32
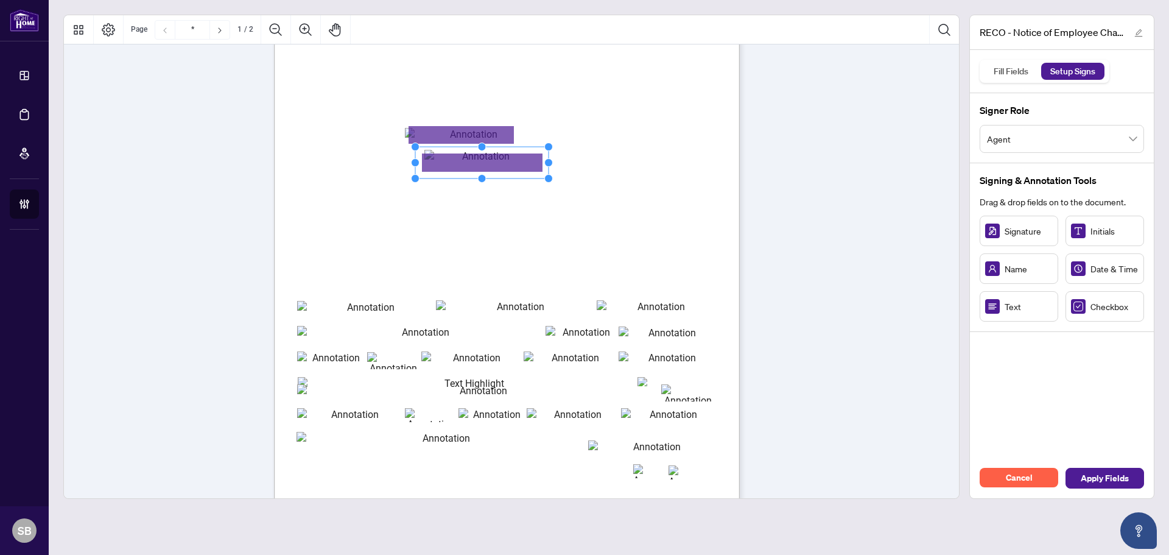
scroll to position [183, 0]
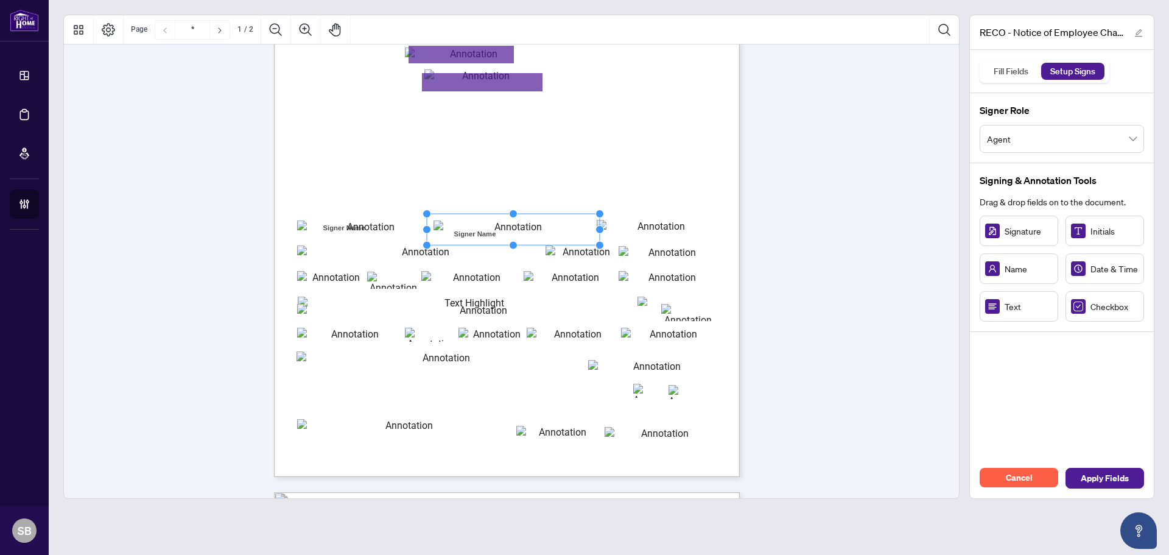
click at [467, 232] on rect "Page 1" at bounding box center [513, 229] width 173 height 31
click at [735, 225] on div "Page 1" at bounding box center [565, 251] width 582 height 754
drag, startPoint x: 588, startPoint y: 430, endPoint x: 606, endPoint y: 433, distance: 17.9
click at [606, 433] on circle "Resize, Right" at bounding box center [607, 433] width 8 height 8
click at [565, 435] on rect "Page 1" at bounding box center [557, 434] width 92 height 32
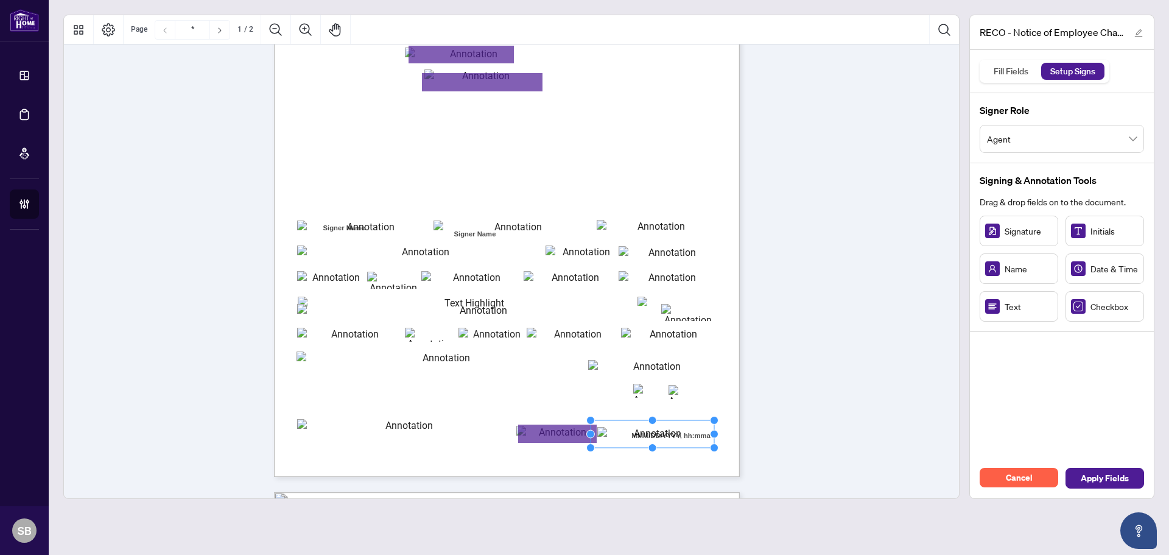
drag, startPoint x: 691, startPoint y: 438, endPoint x: 684, endPoint y: 438, distance: 7.3
drag, startPoint x: 374, startPoint y: 252, endPoint x: 358, endPoint y: 254, distance: 16.0
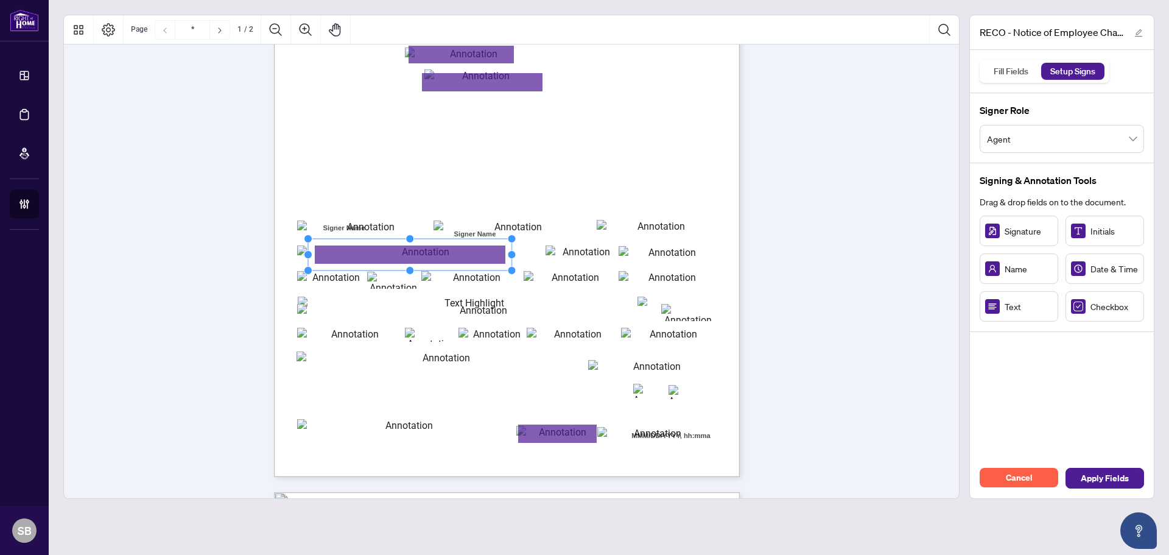
drag, startPoint x: 382, startPoint y: 253, endPoint x: 525, endPoint y: 251, distance: 142.4
drag, startPoint x: 676, startPoint y: 253, endPoint x: 667, endPoint y: 247, distance: 10.5
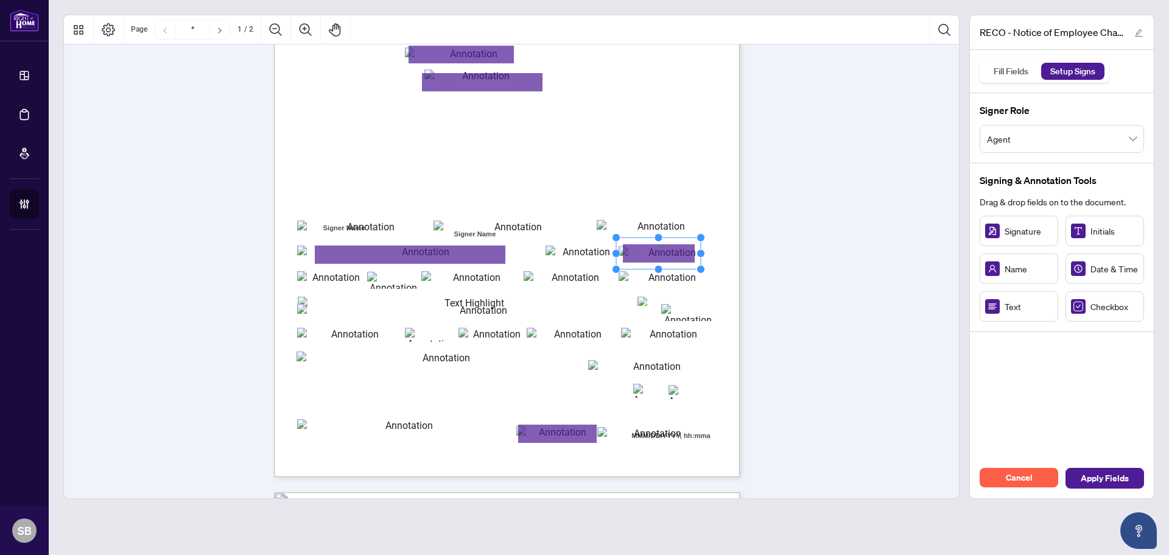
drag, startPoint x: 691, startPoint y: 251, endPoint x: 705, endPoint y: 251, distance: 14.0
click at [705, 251] on circle "Resize, Right" at bounding box center [701, 254] width 8 height 8
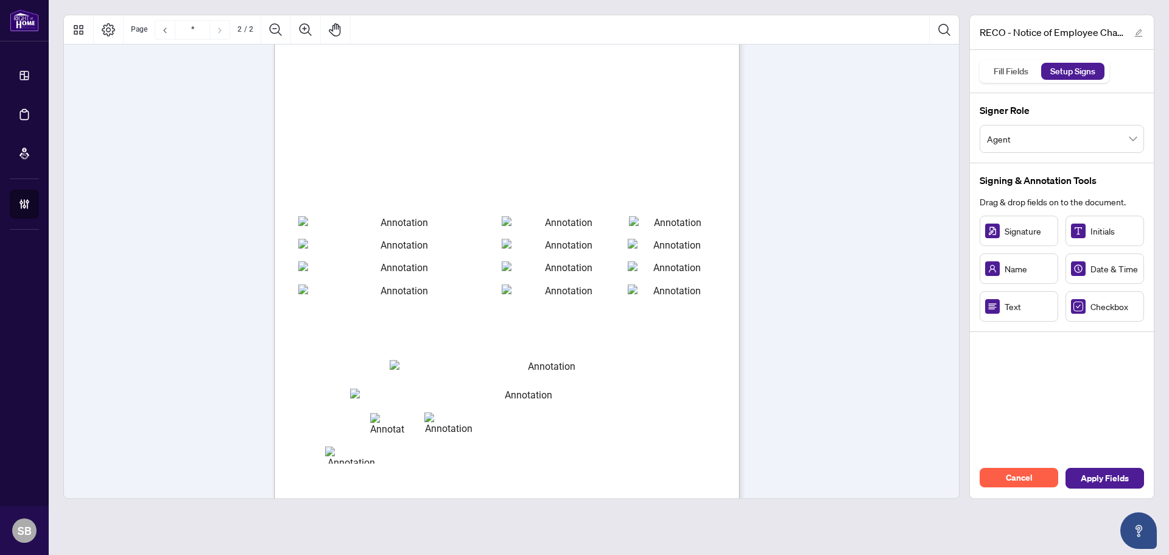
scroll to position [730, 0]
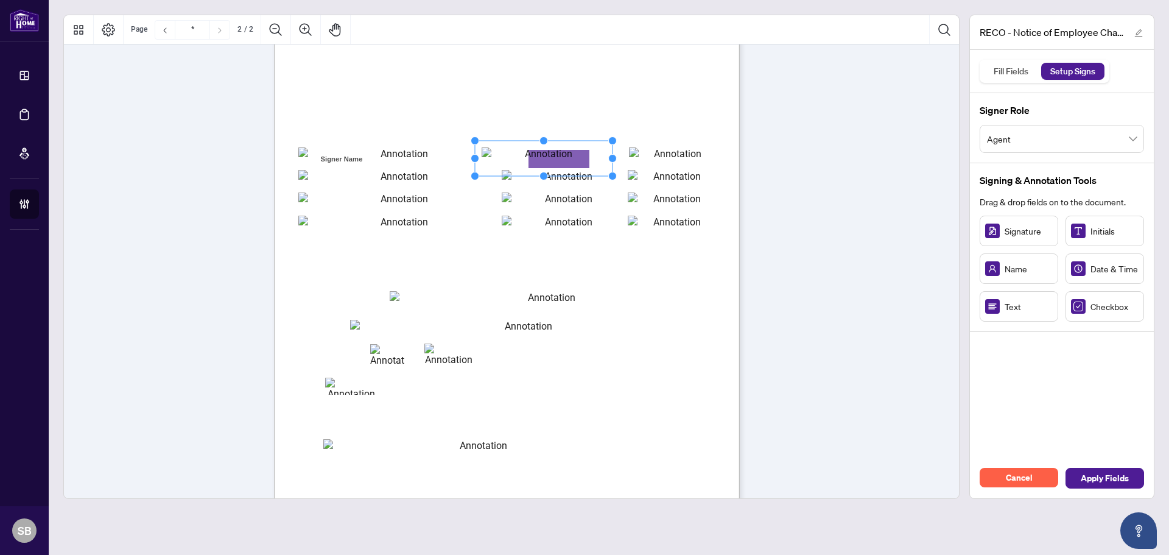
drag, startPoint x: 569, startPoint y: 159, endPoint x: 548, endPoint y: 159, distance: 20.7
click at [548, 159] on rect "Page 2" at bounding box center [544, 158] width 138 height 35
drag, startPoint x: 561, startPoint y: 159, endPoint x: 585, endPoint y: 159, distance: 23.7
click at [585, 159] on rect "Page 2" at bounding box center [566, 158] width 138 height 35
click at [582, 156] on rect "Page 2" at bounding box center [567, 158] width 138 height 35
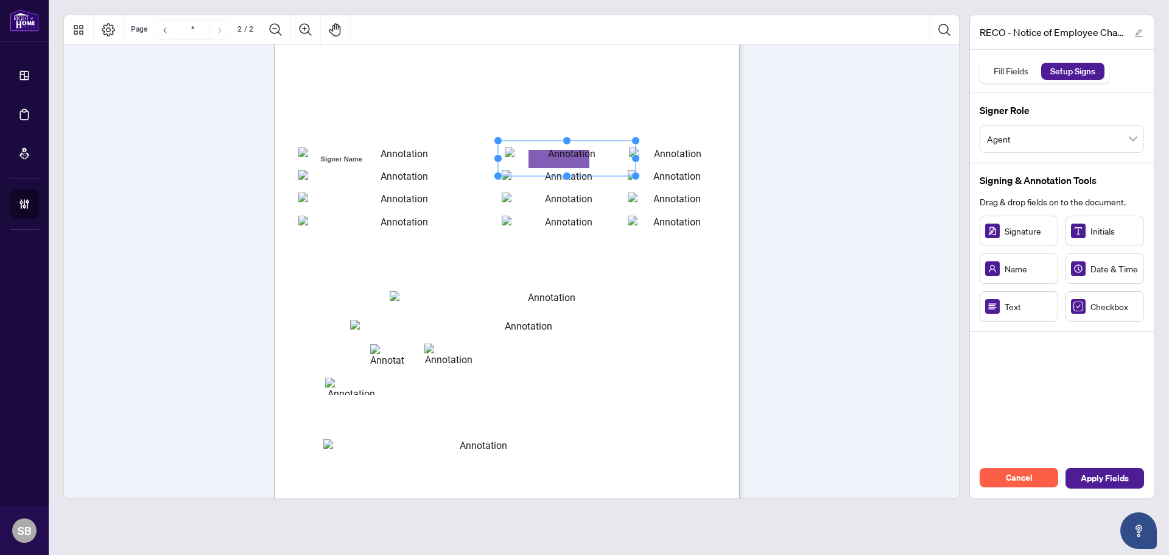
click at [587, 158] on rect "Page 2" at bounding box center [567, 158] width 138 height 35
click at [599, 159] on rect "Page 2" at bounding box center [567, 158] width 138 height 35
click at [628, 161] on rect "Page 2" at bounding box center [567, 158] width 138 height 35
click at [729, 177] on div "Page 2" at bounding box center [565, 321] width 582 height 754
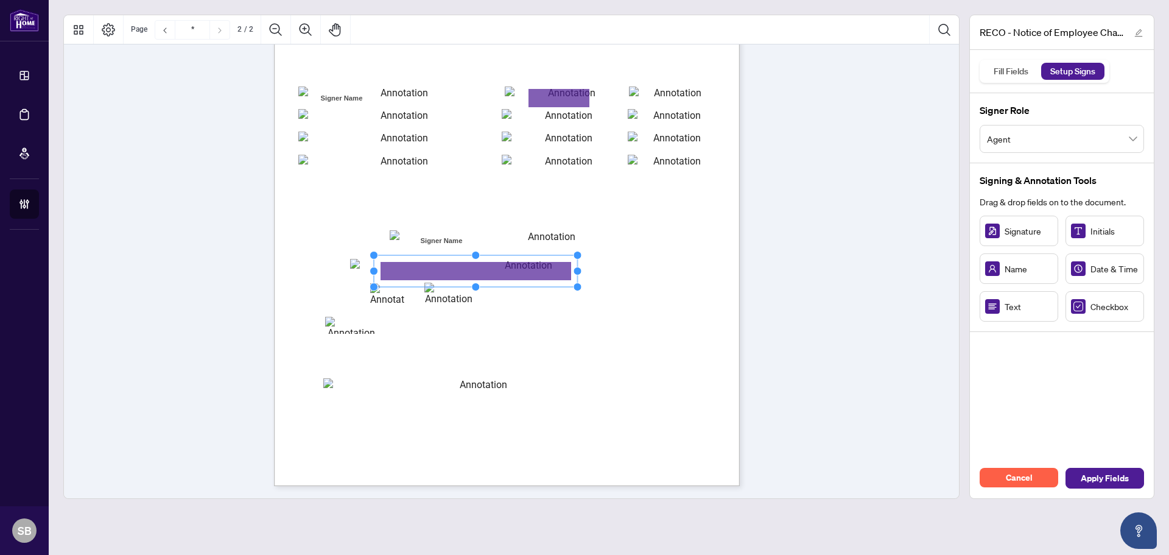
drag, startPoint x: 449, startPoint y: 272, endPoint x: 667, endPoint y: 267, distance: 217.4
click at [1108, 267] on span "Date & Time" at bounding box center [1114, 268] width 48 height 13
click at [1035, 270] on span "Name" at bounding box center [1028, 268] width 48 height 13
drag, startPoint x: 403, startPoint y: 302, endPoint x: 395, endPoint y: 296, distance: 9.6
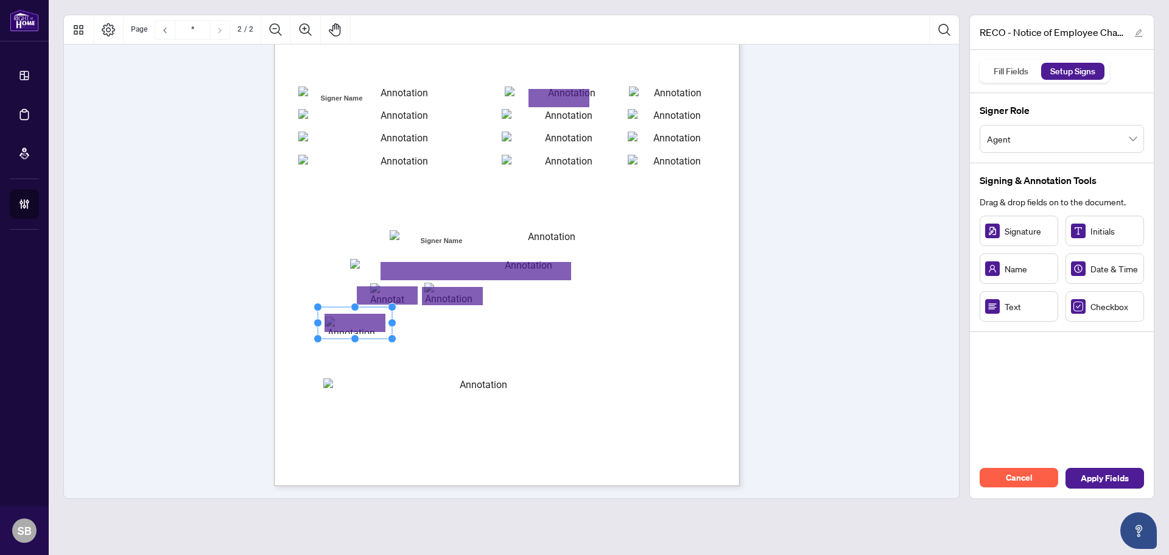
drag, startPoint x: 342, startPoint y: 319, endPoint x: 365, endPoint y: 318, distance: 23.2
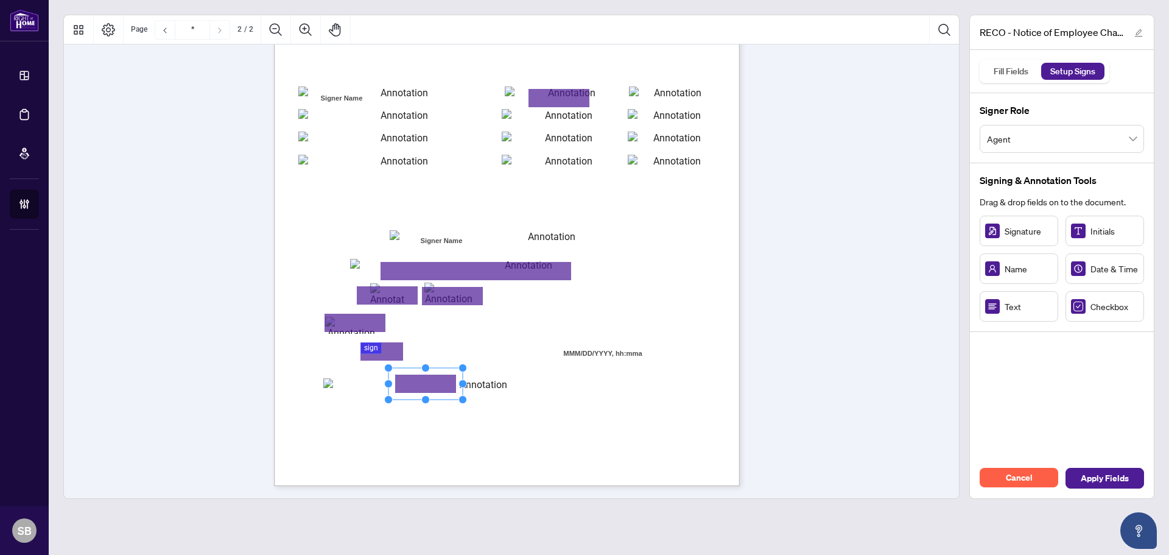
drag, startPoint x: 434, startPoint y: 390, endPoint x: 429, endPoint y: 382, distance: 9.8
drag, startPoint x: 466, startPoint y: 383, endPoint x: 650, endPoint y: 396, distance: 184.2
click at [651, 396] on div "Signer Name Signer Name MMM/DD/YYYY, hh:mma ****** Sign 01K6ZPK49E08GKPKYQZBJN4…" at bounding box center [507, 184] width 466 height 603
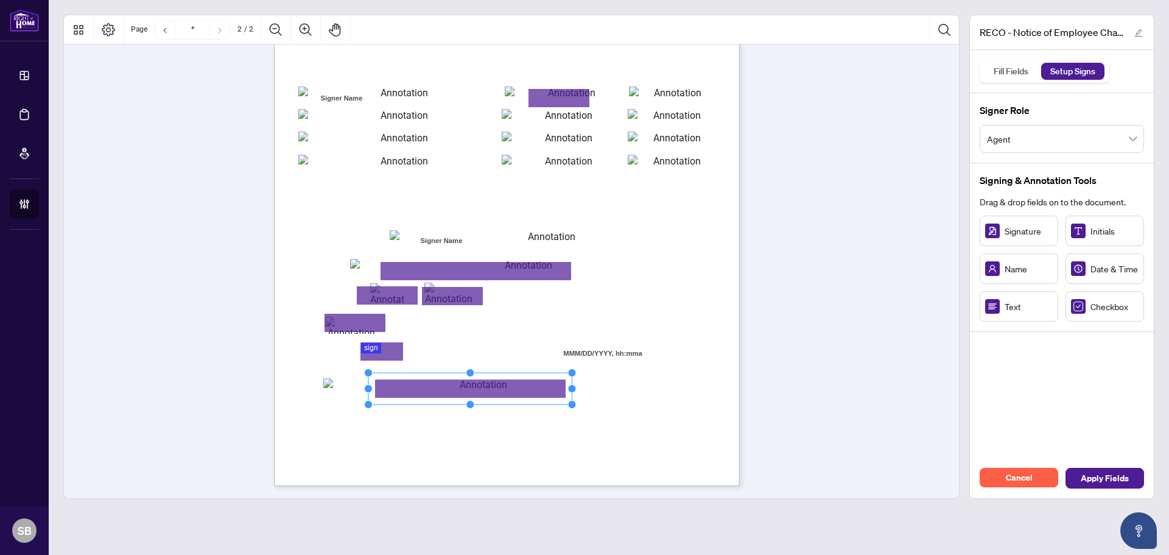
drag, startPoint x: 518, startPoint y: 380, endPoint x: 509, endPoint y: 378, distance: 8.9
click at [509, 378] on rect "Page 2" at bounding box center [470, 389] width 204 height 32
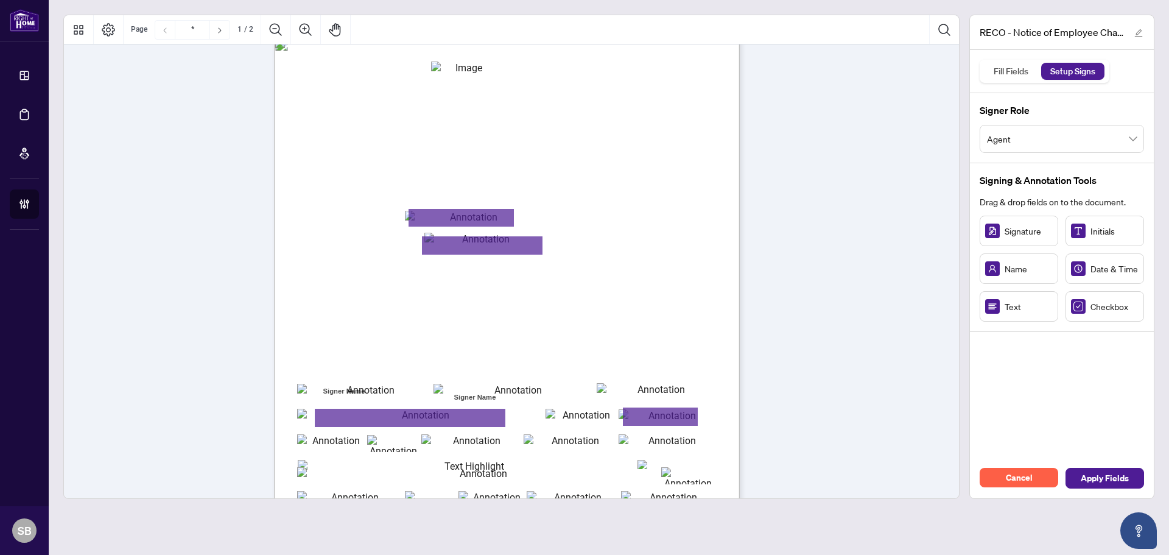
scroll to position [0, 0]
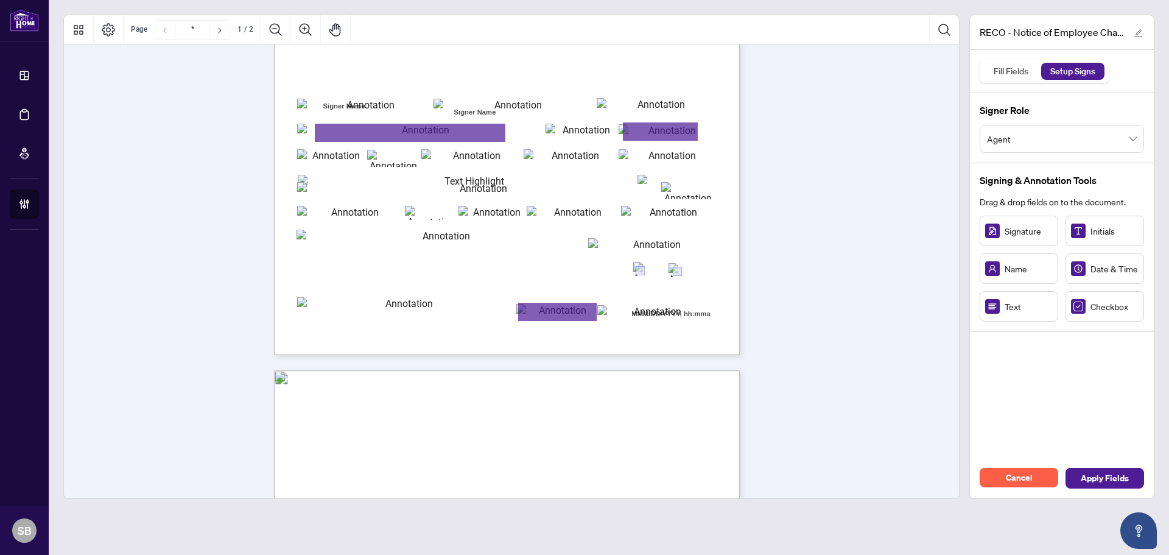
type input "*"
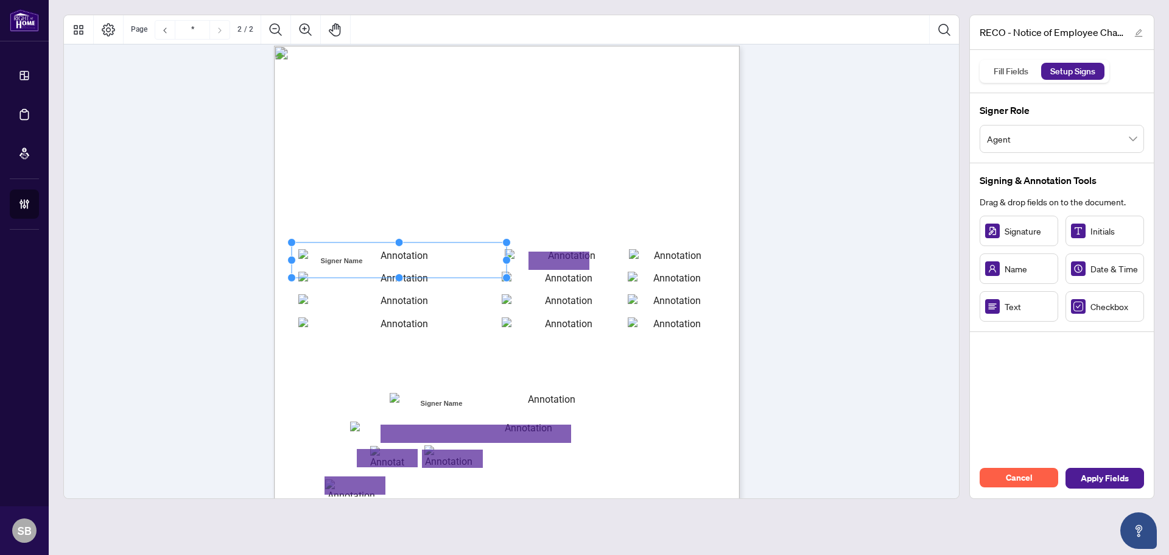
scroll to position [609, 0]
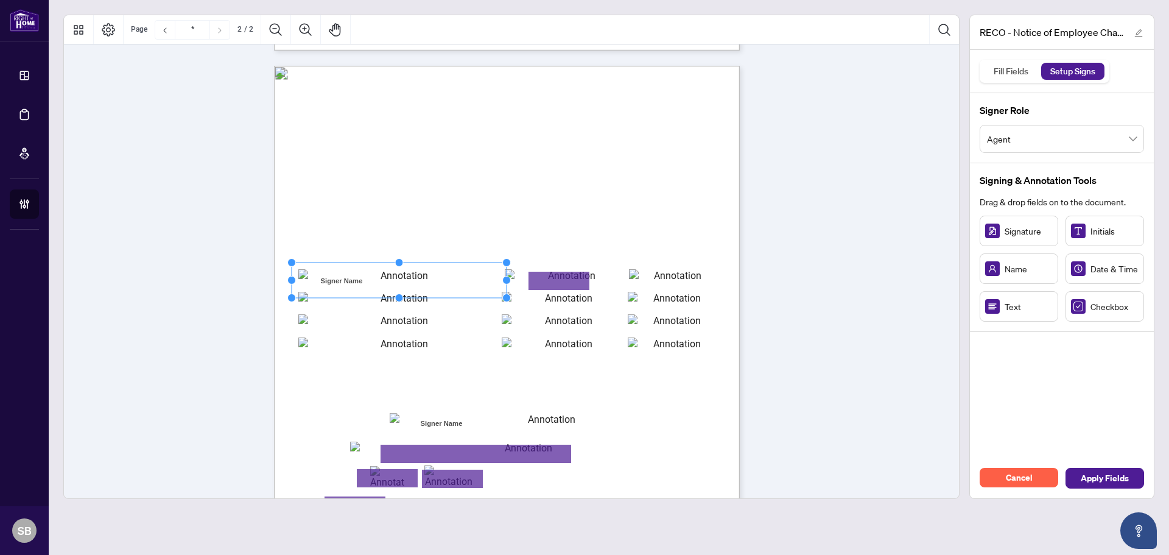
click at [377, 276] on rect "Page 2" at bounding box center [399, 279] width 215 height 35
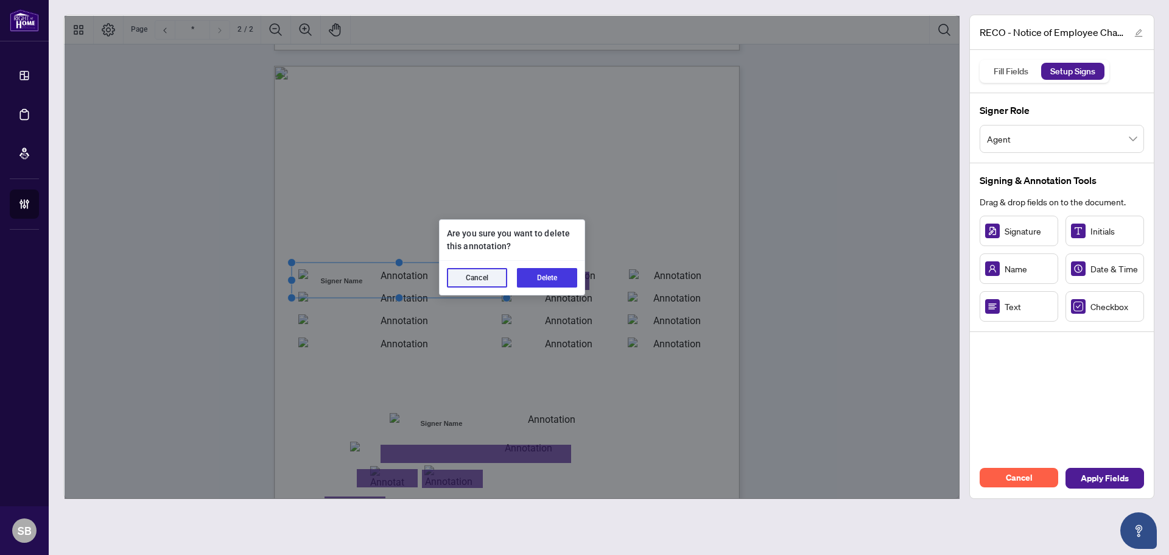
click at [566, 282] on button "Delete" at bounding box center [547, 277] width 60 height 19
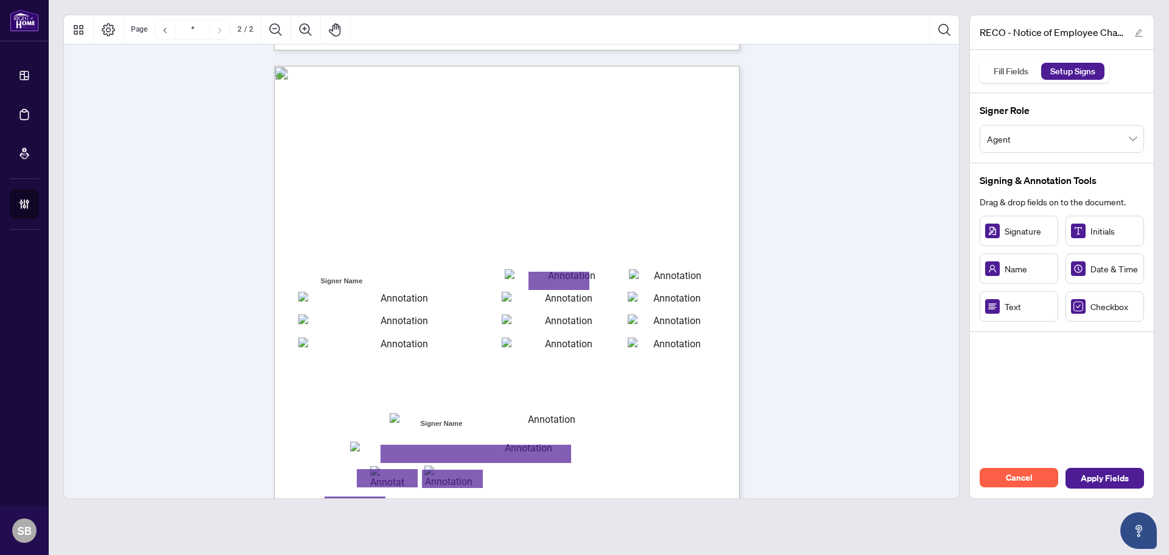
click at [389, 276] on div "Page 2" at bounding box center [565, 443] width 582 height 754
click at [345, 281] on rect "Page 2" at bounding box center [341, 281] width 74 height 32
drag, startPoint x: 331, startPoint y: 278, endPoint x: 342, endPoint y: 288, distance: 14.7
click at [342, 66] on div "**********" at bounding box center [507, 66] width 466 height 0
click at [373, 282] on div "Page 2" at bounding box center [565, 443] width 582 height 754
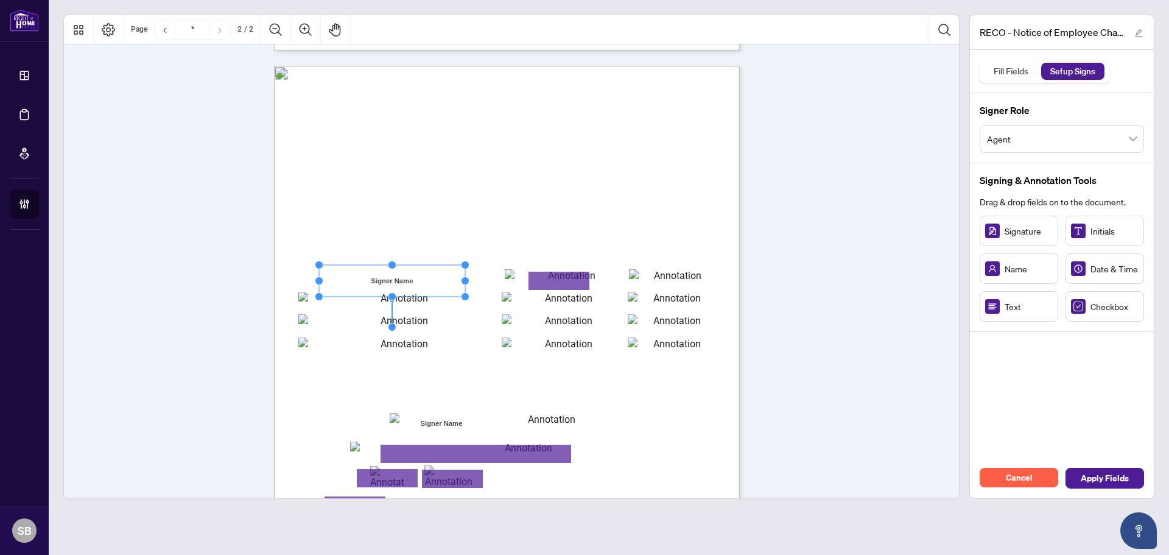
drag, startPoint x: 395, startPoint y: 281, endPoint x: 468, endPoint y: 281, distance: 73.0
click at [467, 281] on circle "Resize, Right" at bounding box center [465, 281] width 8 height 8
click at [813, 257] on div "**********" at bounding box center [511, 52] width 895 height 1233
drag, startPoint x: 599, startPoint y: 280, endPoint x: 634, endPoint y: 280, distance: 35.3
click at [634, 280] on circle "Resize, Right" at bounding box center [632, 281] width 8 height 8
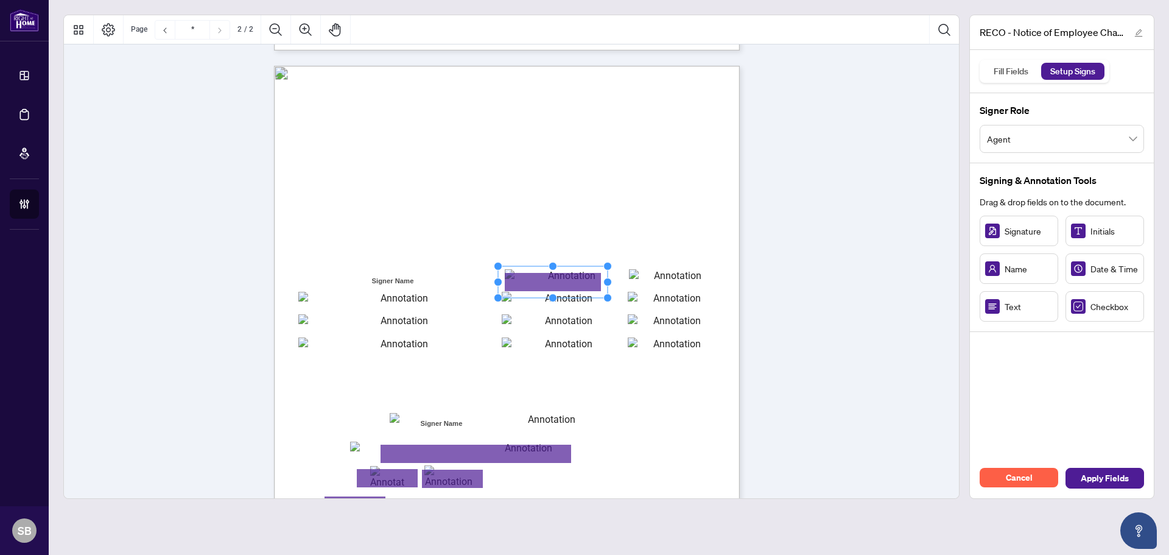
click at [552, 284] on rect "Page 2" at bounding box center [553, 282] width 110 height 32
drag, startPoint x: 613, startPoint y: 281, endPoint x: 625, endPoint y: 281, distance: 11.6
click at [625, 281] on circle "Resize, Right" at bounding box center [622, 281] width 8 height 8
click at [1105, 483] on span "Apply Fields" at bounding box center [1104, 477] width 48 height 19
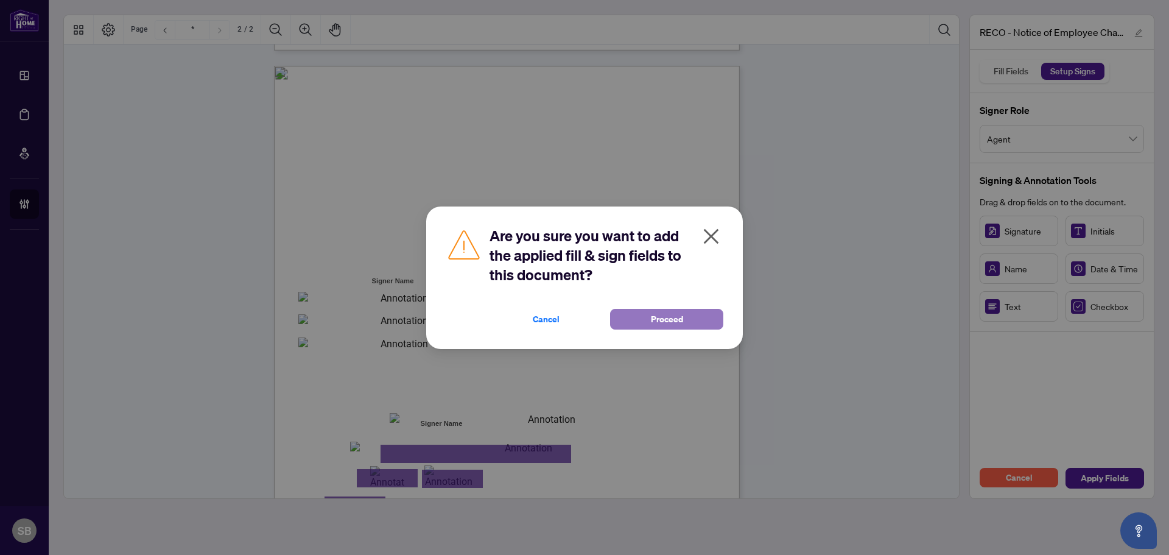
click at [654, 318] on span "Proceed" at bounding box center [667, 318] width 32 height 19
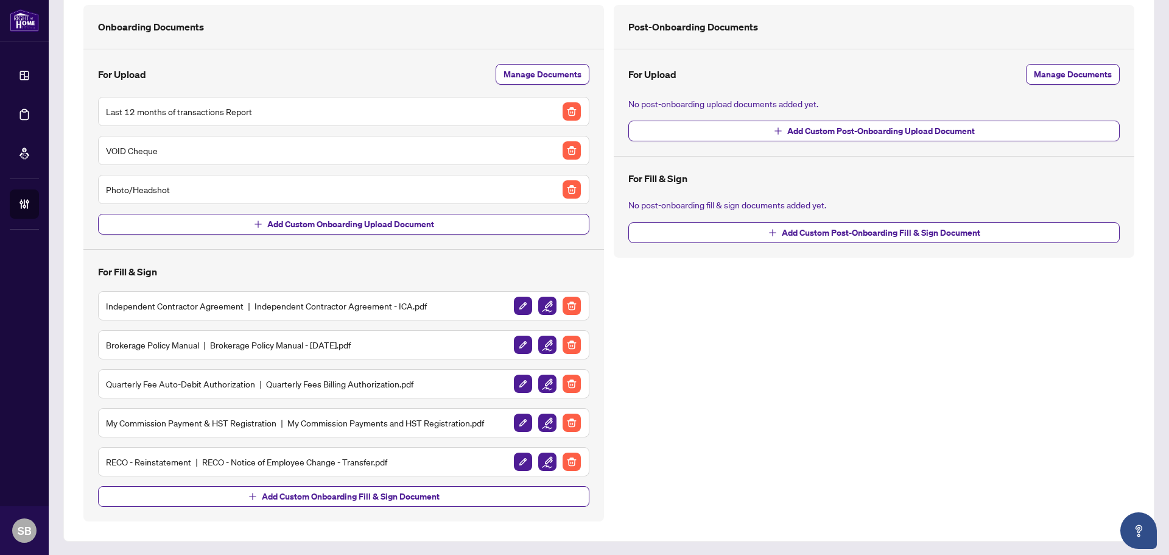
scroll to position [88, 0]
drag, startPoint x: 141, startPoint y: 380, endPoint x: 309, endPoint y: 380, distance: 168.6
click at [295, 381] on div "Quarterly Fee Auto-Debit Authorization Quarterly Fees Billing Authorization.pdf" at bounding box center [343, 382] width 475 height 19
drag, startPoint x: 321, startPoint y: 383, endPoint x: 404, endPoint y: 379, distance: 83.5
click at [327, 383] on h5 "Quarterly Fee Auto-Debit Authorization Quarterly Fees Billing Authorization.pdf" at bounding box center [259, 382] width 307 height 13
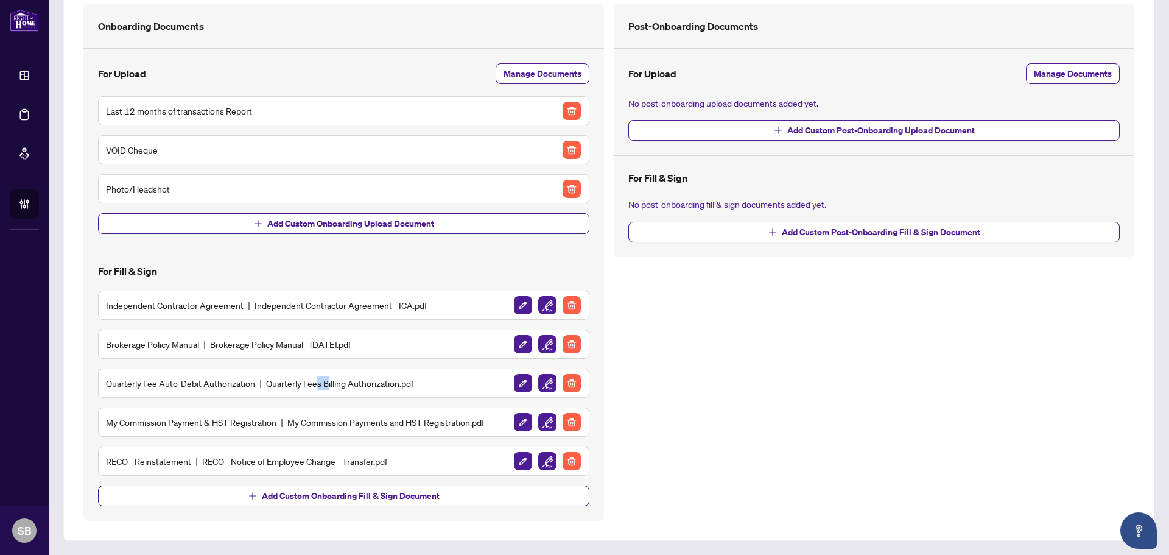
drag, startPoint x: 145, startPoint y: 343, endPoint x: 398, endPoint y: 343, distance: 253.2
click at [391, 343] on div "Brokerage Policy Manual Brokerage Policy Manual - July 2025.pdf" at bounding box center [343, 343] width 475 height 19
click at [398, 343] on div "Brokerage Policy Manual Brokerage Policy Manual - July 2025.pdf" at bounding box center [343, 343] width 475 height 19
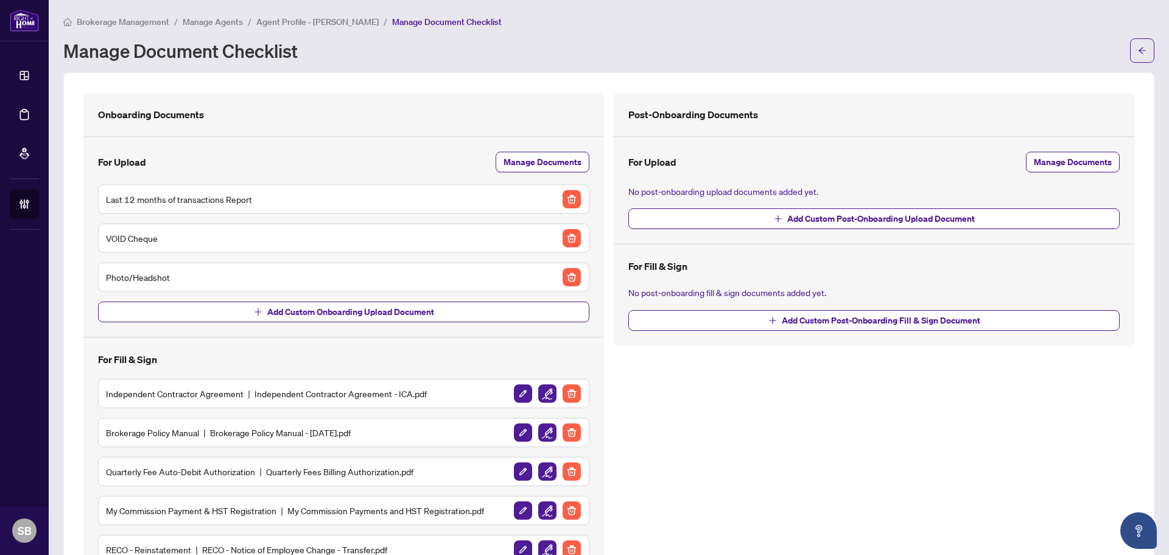
click at [309, 18] on span "Agent Profile - Daniel Maclellan" at bounding box center [317, 21] width 122 height 11
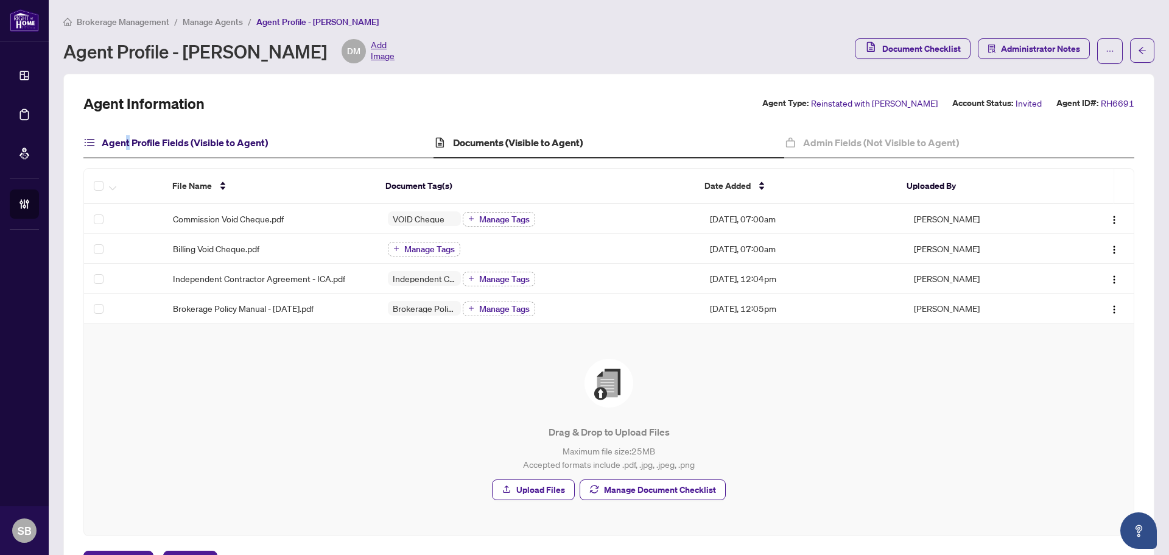
click at [126, 136] on h4 "Agent Profile Fields (Visible to Agent)" at bounding box center [185, 142] width 166 height 15
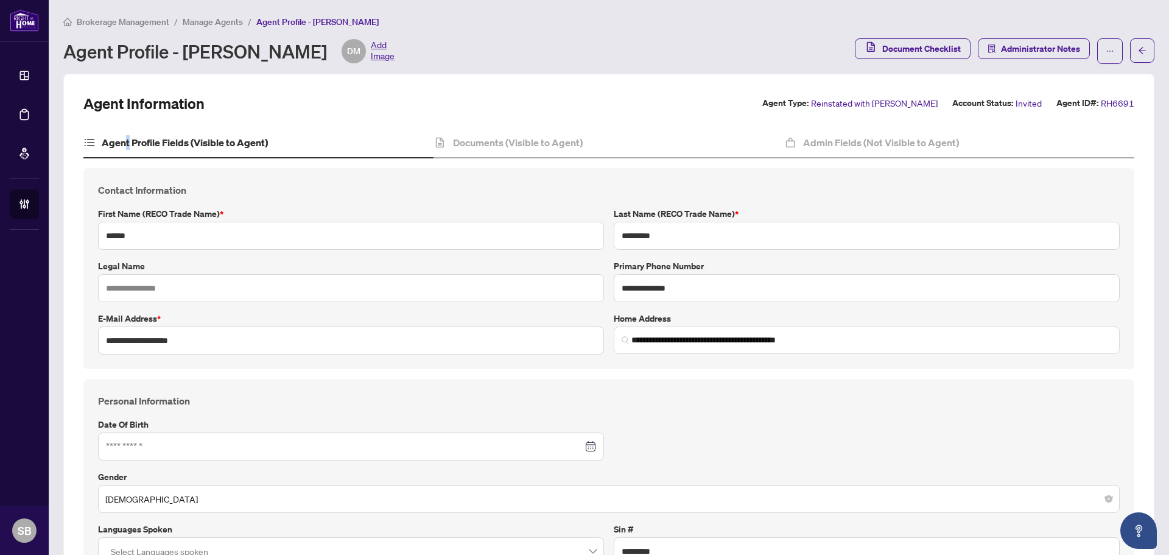
type input "**********"
type input "****"
type input "**********"
click at [470, 136] on h4 "Documents (Visible to Agent)" at bounding box center [518, 142] width 130 height 15
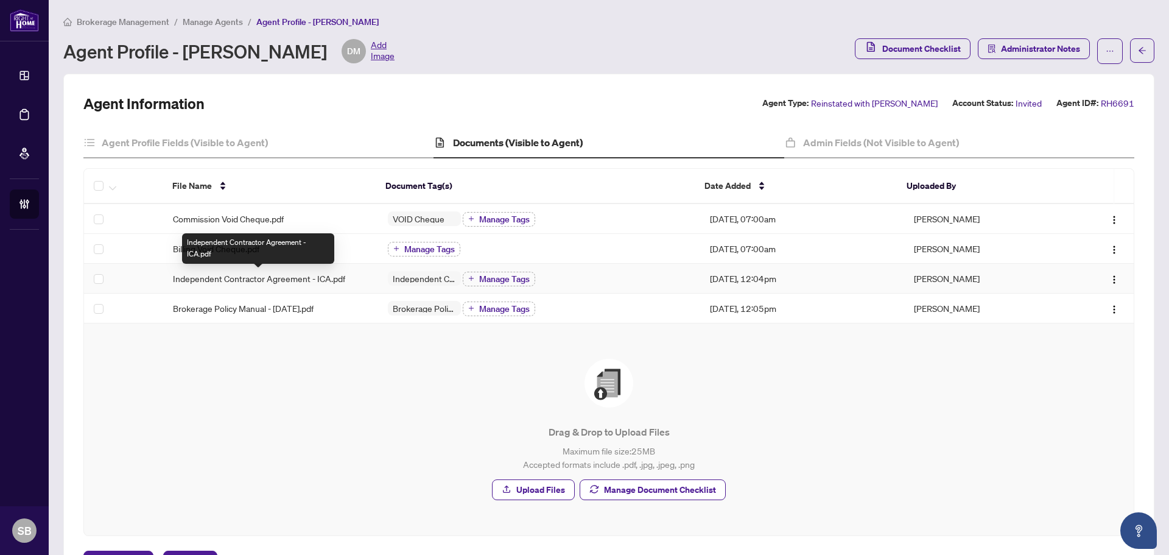
click at [299, 281] on span "Independent Contractor Agreement - ICA.pdf" at bounding box center [259, 277] width 172 height 13
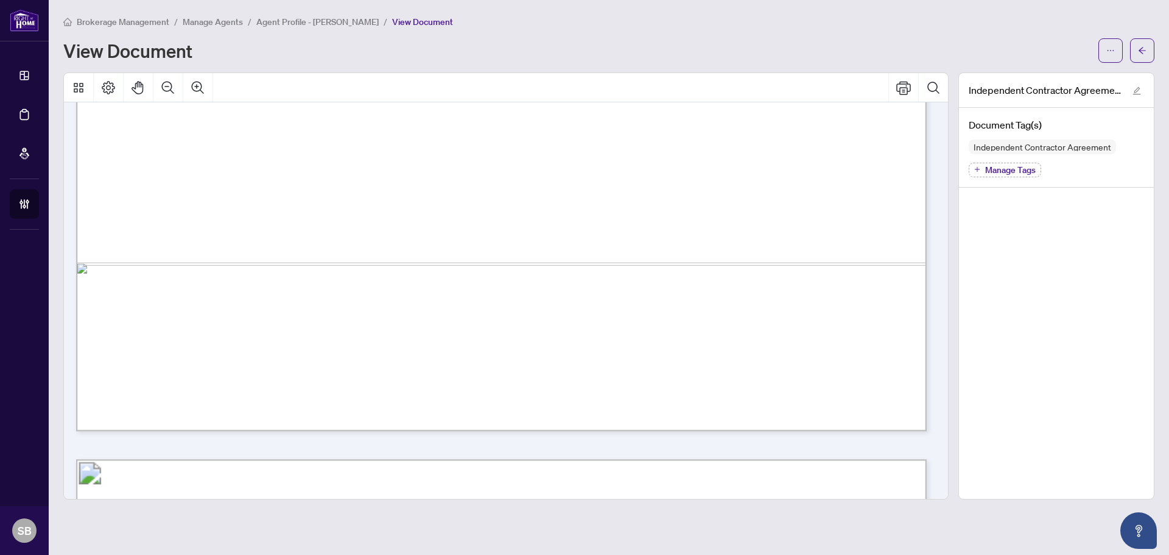
scroll to position [852, 0]
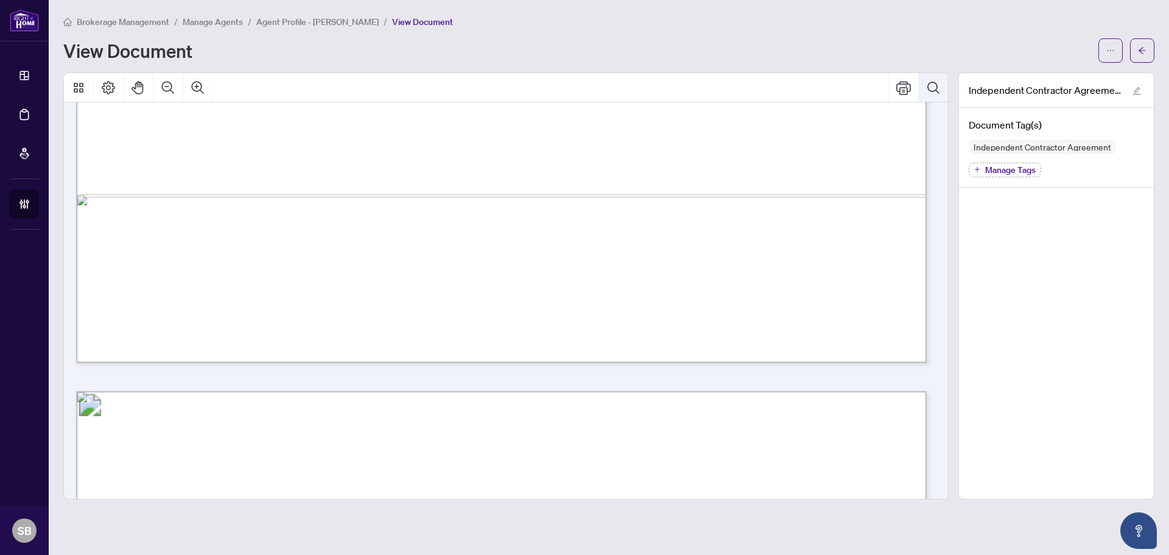
click at [935, 85] on icon "Search Document" at bounding box center [933, 87] width 15 height 15
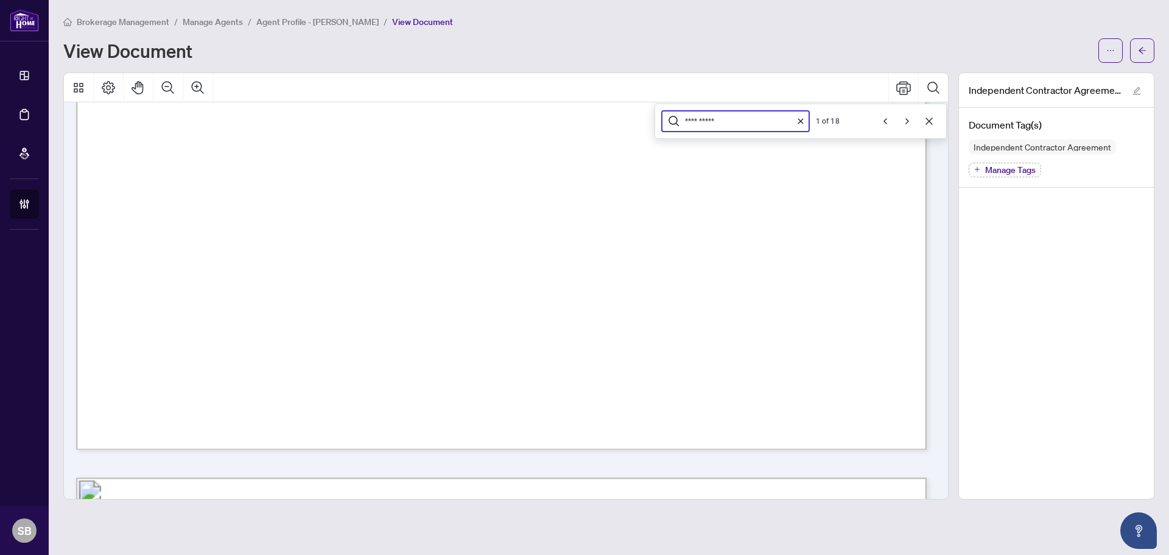
scroll to position [4674, 0]
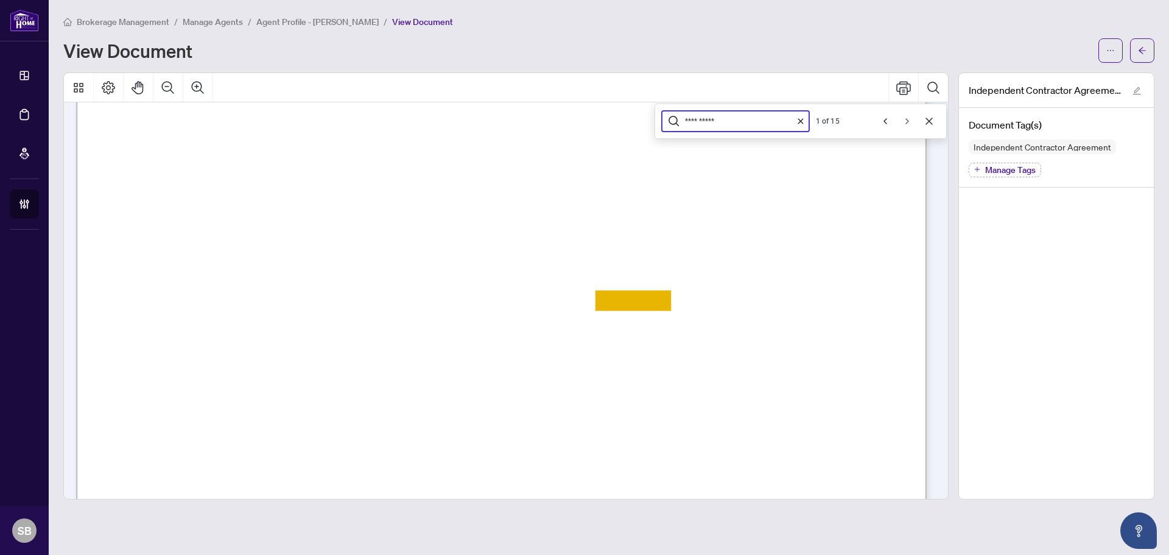
type input "**********"
click at [911, 122] on icon "Next" at bounding box center [907, 121] width 10 height 10
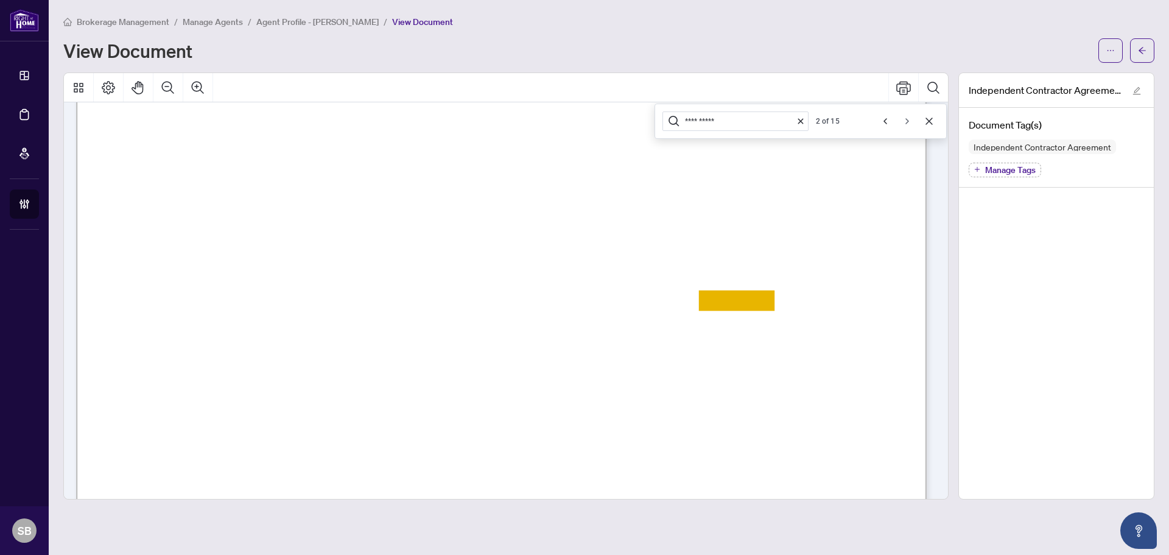
click at [911, 122] on icon "Next" at bounding box center [907, 121] width 10 height 10
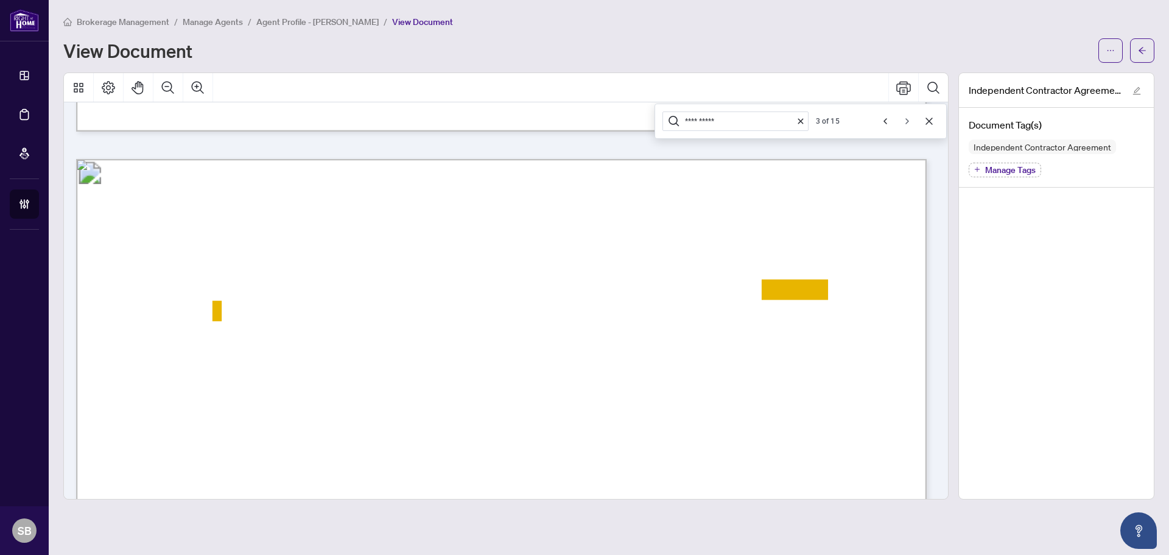
click at [911, 122] on icon "Next" at bounding box center [907, 121] width 10 height 10
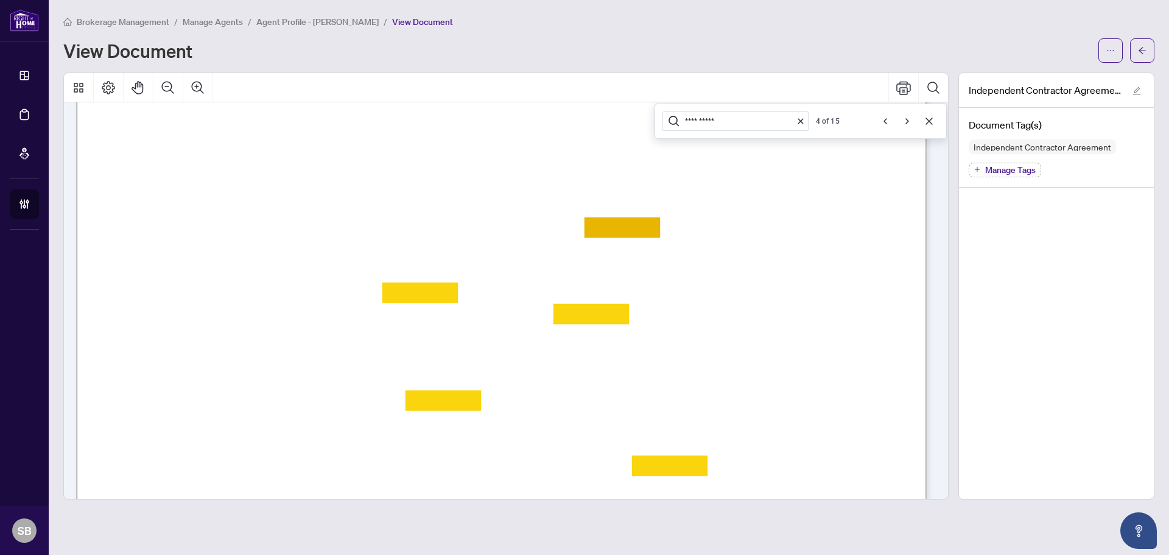
scroll to position [9304, 0]
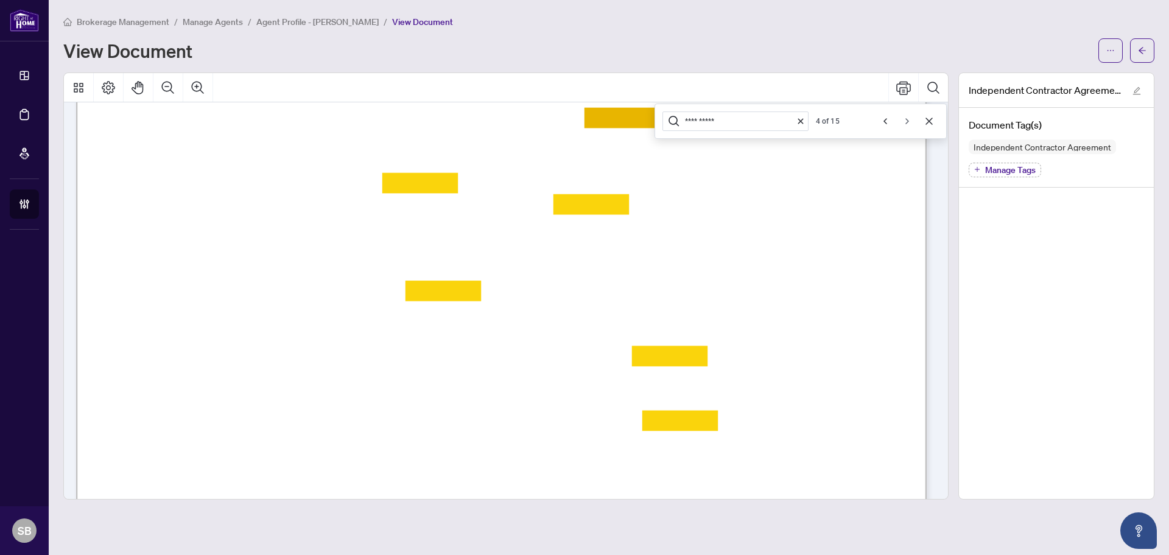
click at [906, 122] on icon "Next" at bounding box center [907, 121] width 4 height 6
click at [907, 122] on icon "Next" at bounding box center [907, 121] width 4 height 6
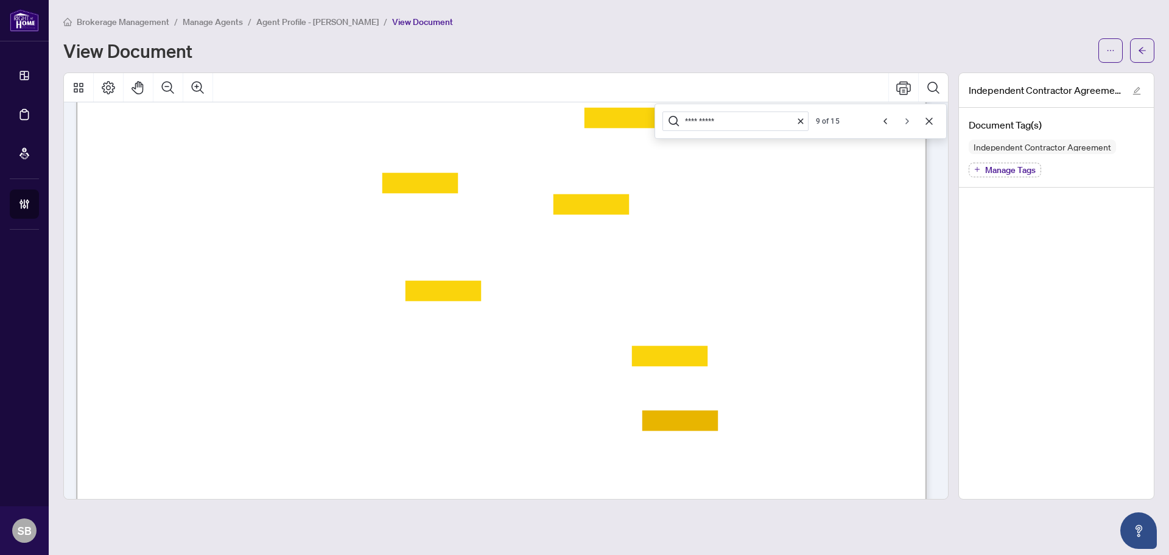
click at [907, 122] on icon "Next" at bounding box center [907, 121] width 4 height 6
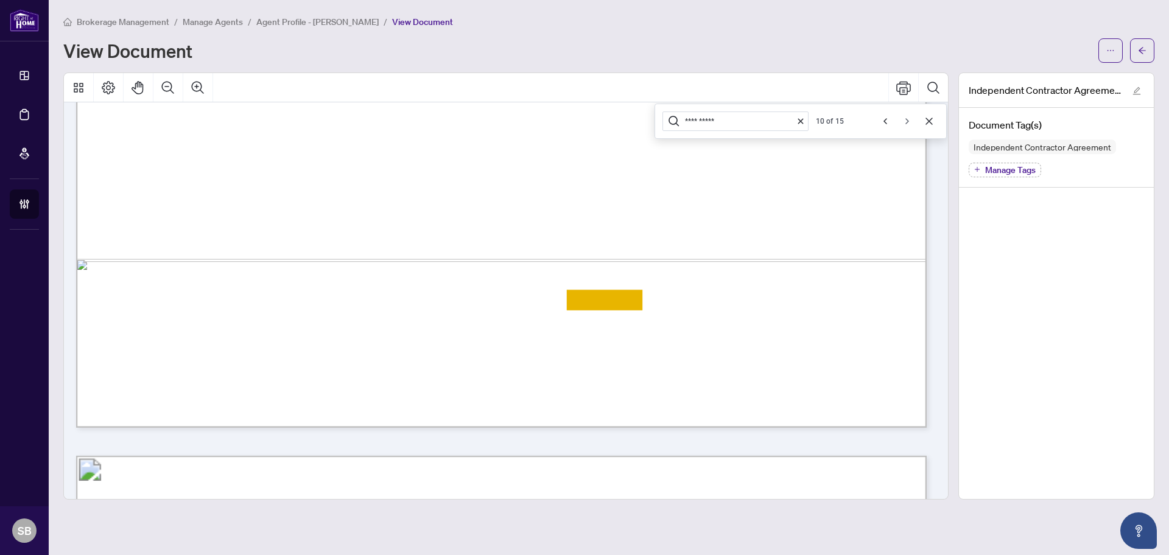
click at [907, 122] on icon "Next" at bounding box center [907, 121] width 4 height 6
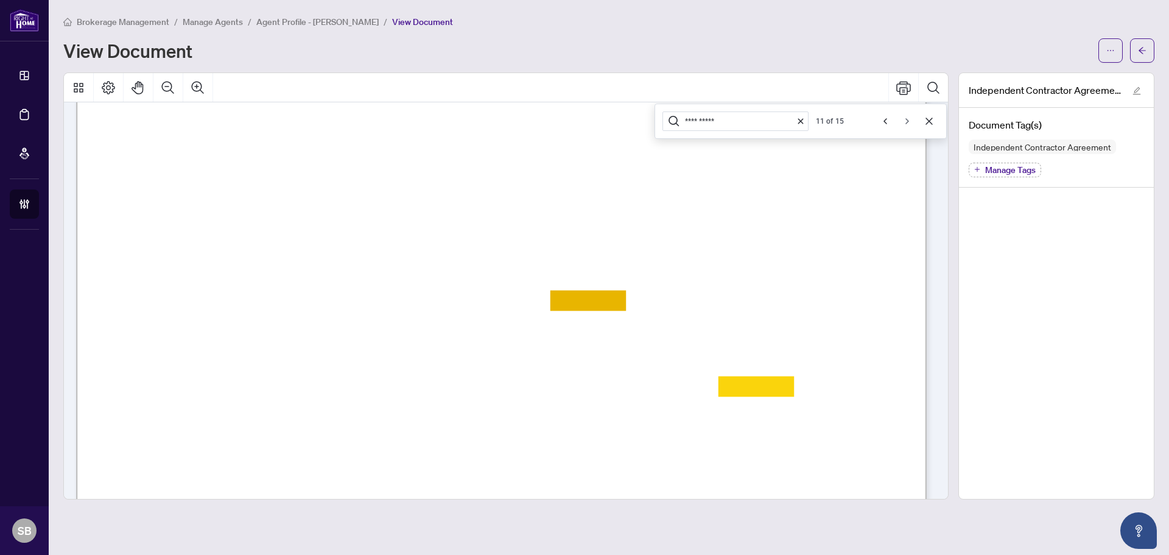
click at [907, 122] on icon "Next" at bounding box center [907, 121] width 4 height 6
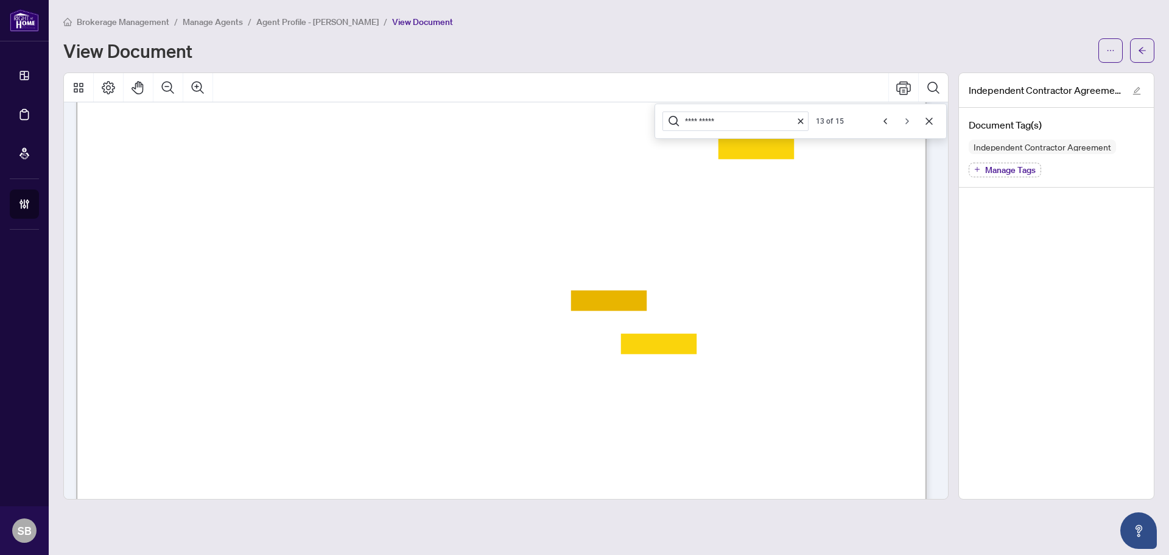
click at [907, 122] on icon "Next" at bounding box center [907, 121] width 4 height 6
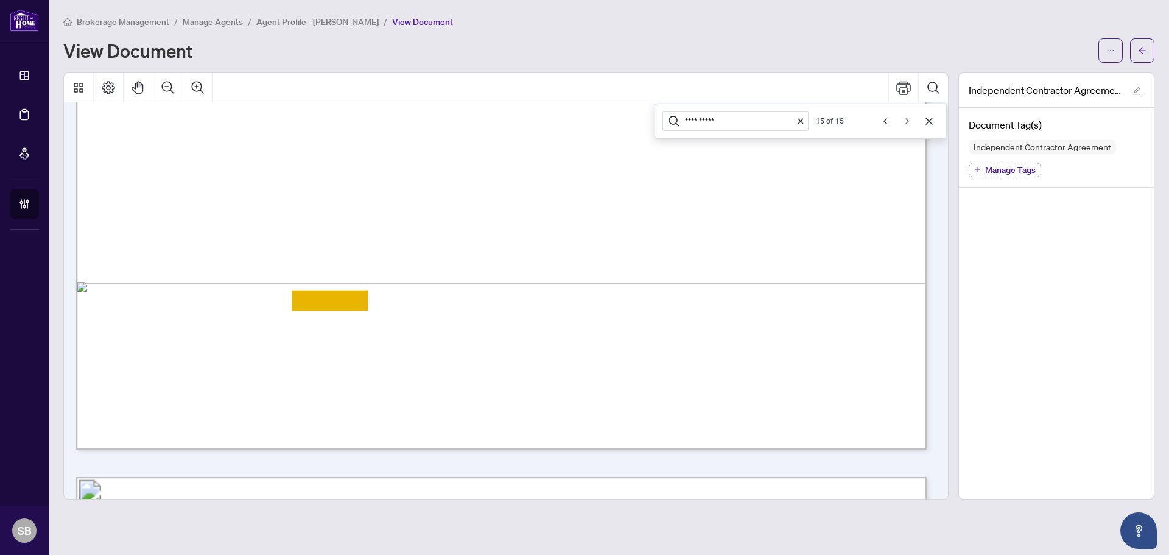
click at [907, 122] on icon "Next" at bounding box center [907, 121] width 4 height 6
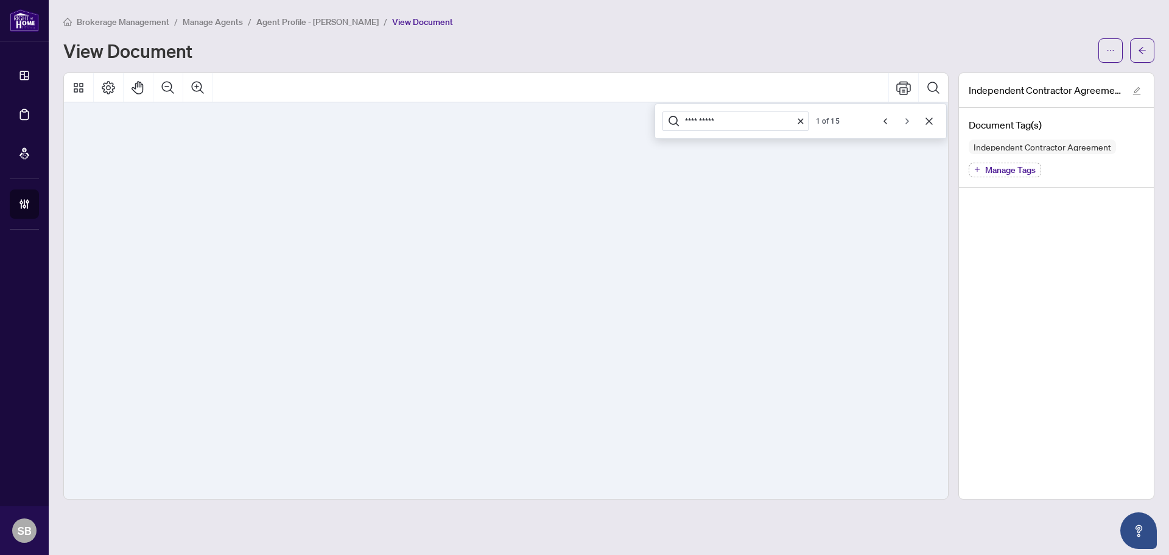
scroll to position [4674, 0]
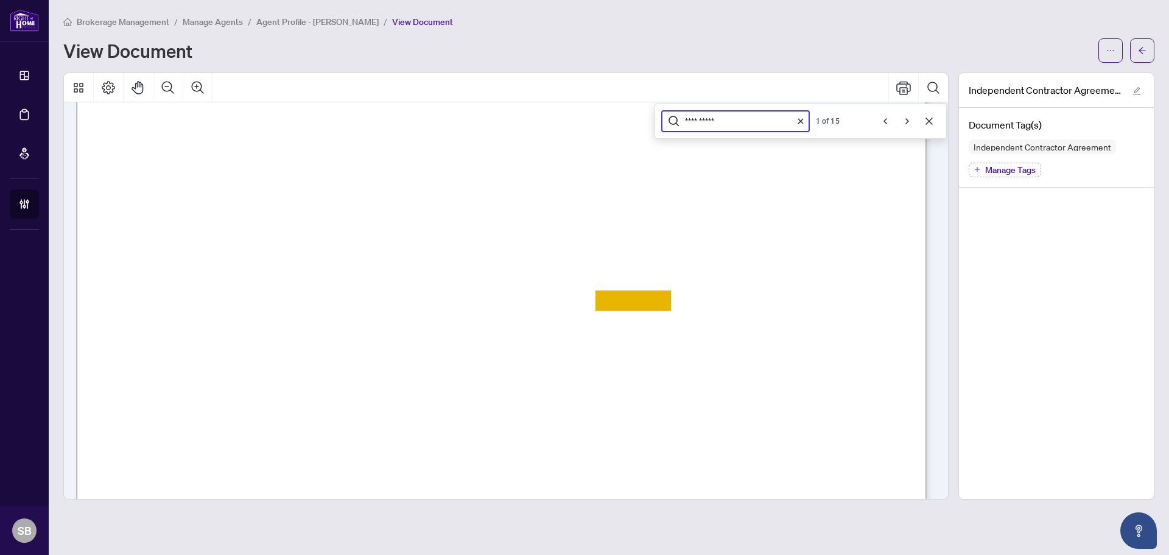
drag, startPoint x: 748, startPoint y: 124, endPoint x: 567, endPoint y: 126, distance: 181.4
click at [567, 126] on div "**********" at bounding box center [506, 285] width 884 height 425
click at [699, 118] on input "***" at bounding box center [736, 121] width 103 height 10
click at [705, 118] on input "***" at bounding box center [736, 121] width 103 height 10
type input "*"
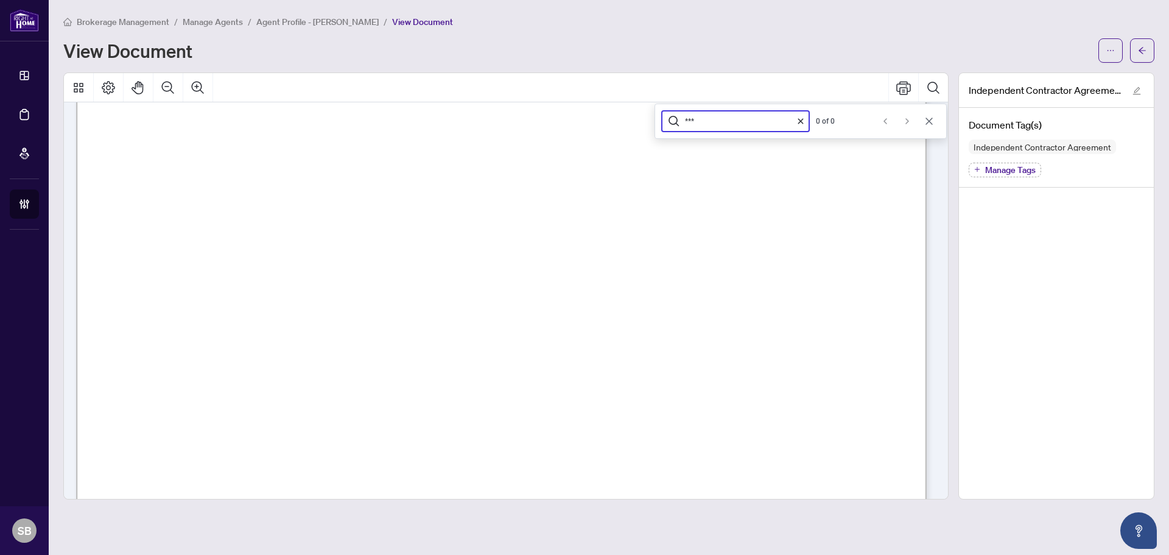
type input "***"
click at [926, 121] on icon "Cancel" at bounding box center [929, 121] width 10 height 10
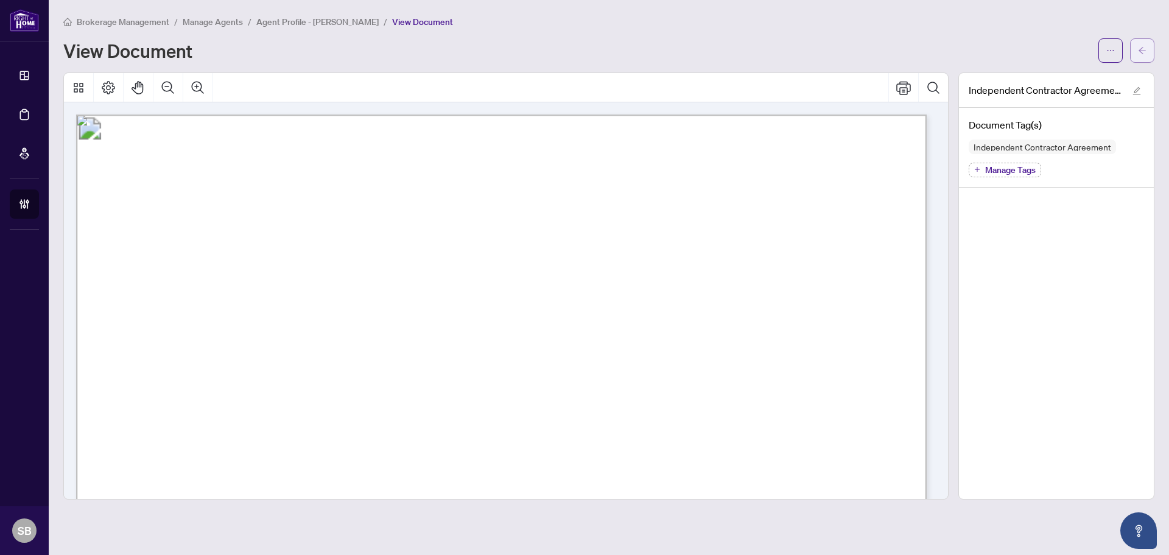
click at [1137, 47] on button "button" at bounding box center [1142, 50] width 24 height 24
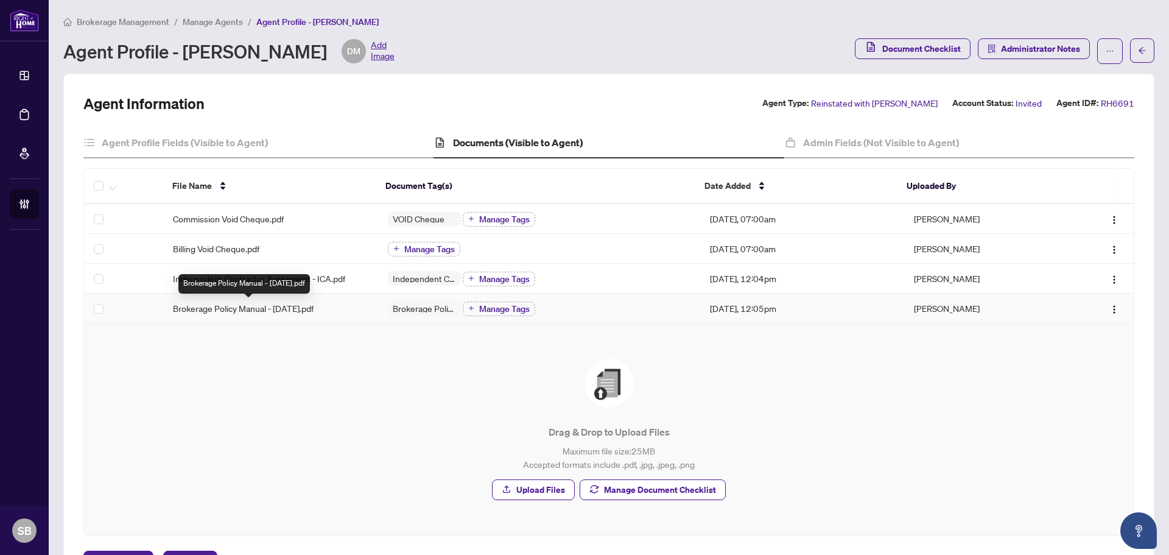
click at [313, 309] on span "Brokerage Policy Manual - July 2025.pdf" at bounding box center [243, 307] width 141 height 13
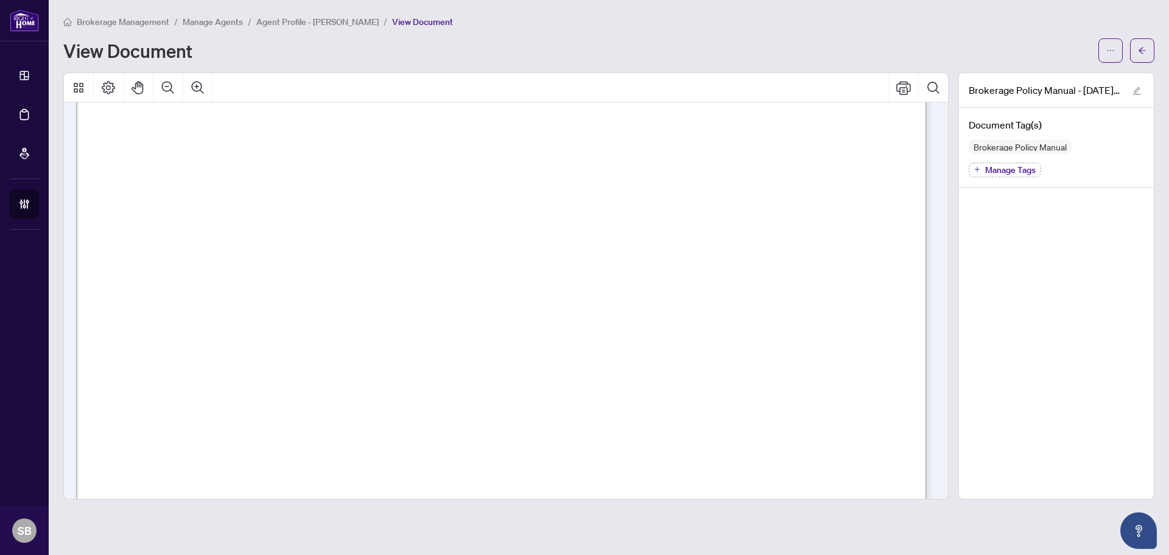
scroll to position [65923, 0]
click at [1147, 51] on button "button" at bounding box center [1142, 50] width 24 height 24
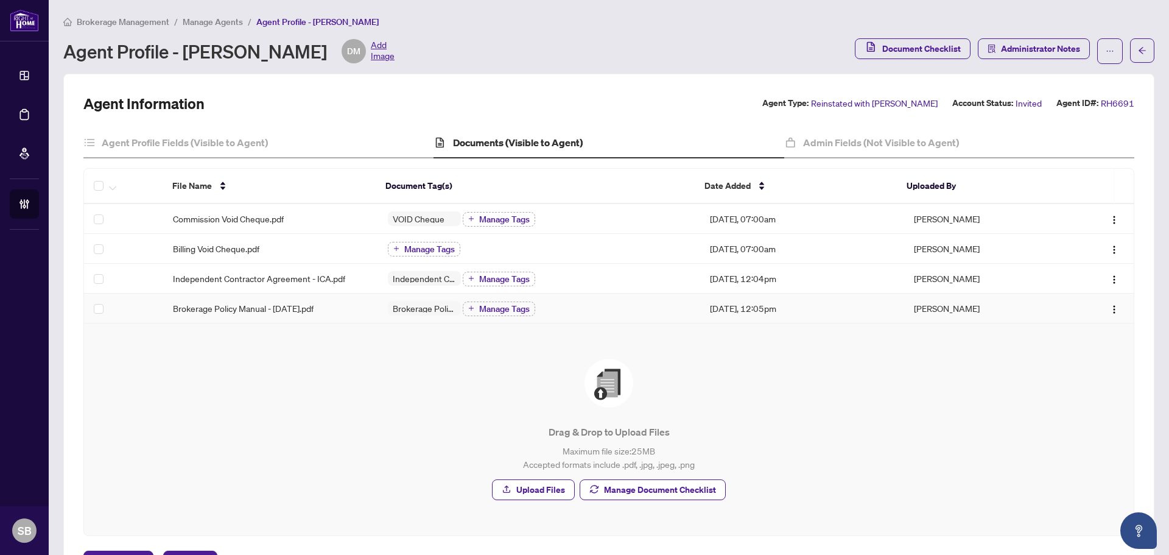
click at [345, 304] on div "Brokerage Policy Manual - July 2025.pdf" at bounding box center [270, 307] width 195 height 13
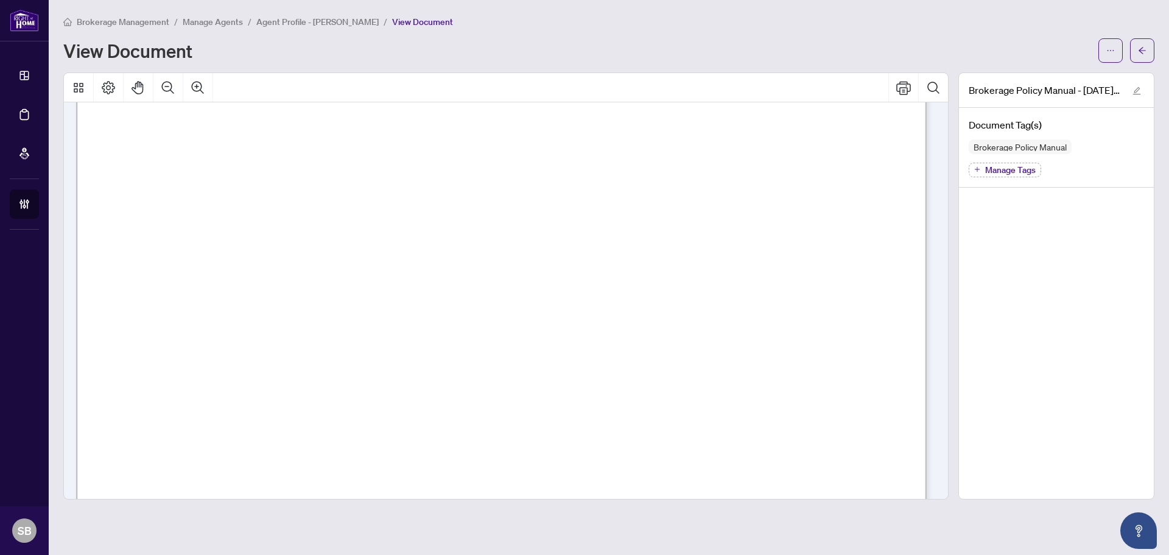
scroll to position [59876, 0]
drag, startPoint x: 726, startPoint y: 293, endPoint x: 802, endPoint y: 297, distance: 75.6
click at [747, 294] on span "termination within 48 hours and completes the exit survey before their effectiv…" at bounding box center [522, 300] width 592 height 21
click at [818, 299] on span "termination within 48 hours and completes the exit survey before their effectiv…" at bounding box center [522, 300] width 592 height 21
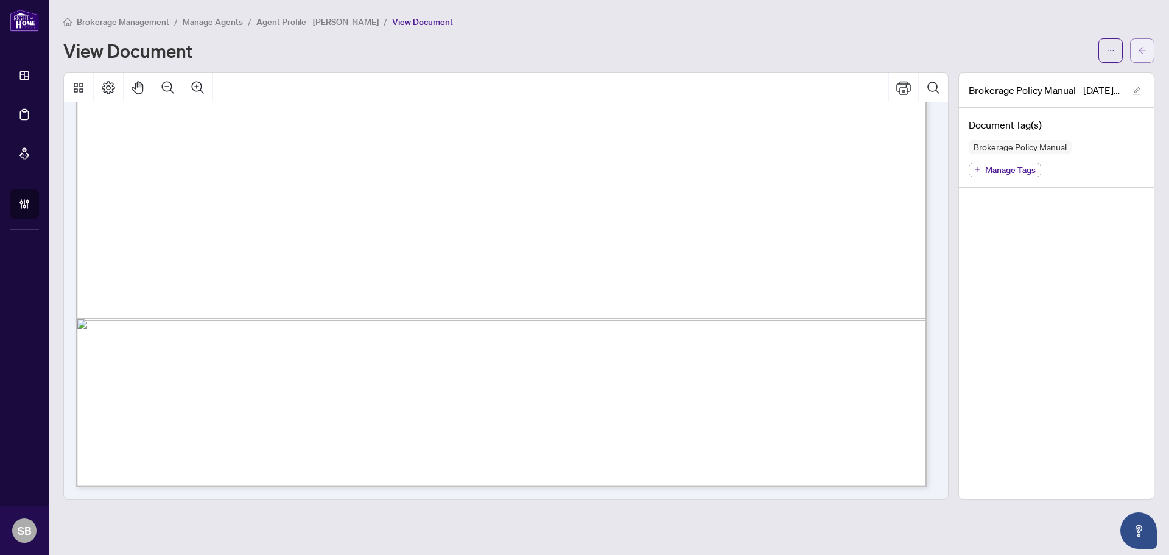
click at [1141, 49] on icon "arrow-left" at bounding box center [1142, 50] width 9 height 9
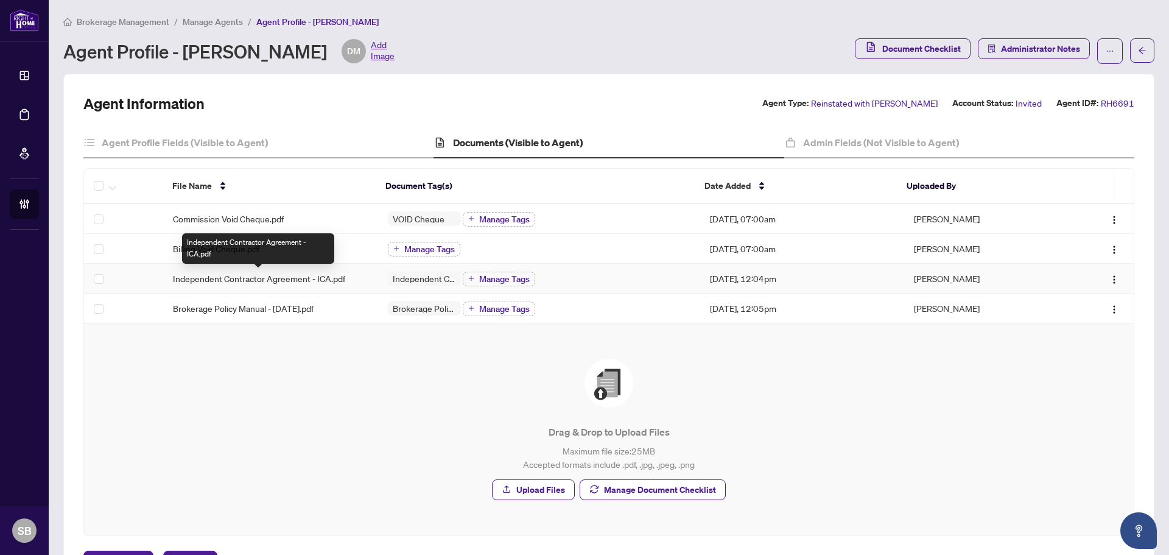
click at [316, 280] on span "Independent Contractor Agreement - ICA.pdf" at bounding box center [259, 277] width 172 height 13
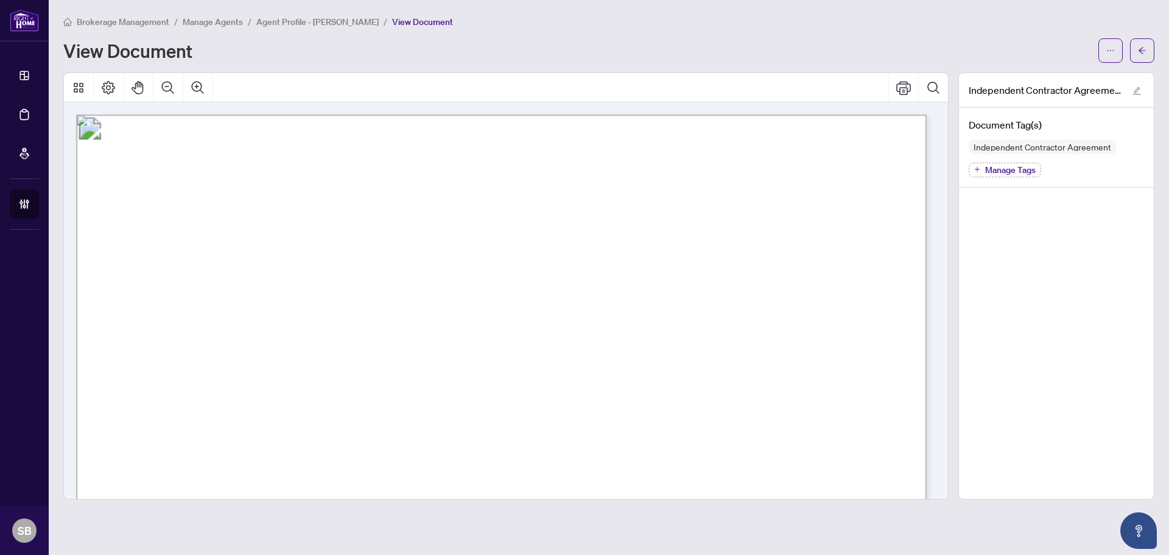
click at [926, 89] on icon "Search Document" at bounding box center [933, 87] width 15 height 15
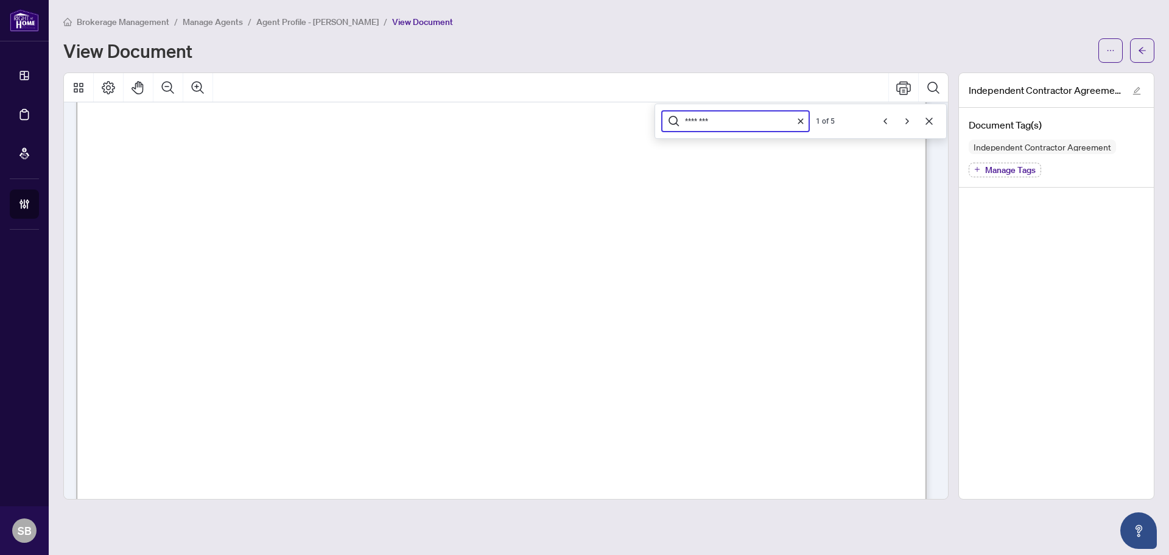
scroll to position [1872, 0]
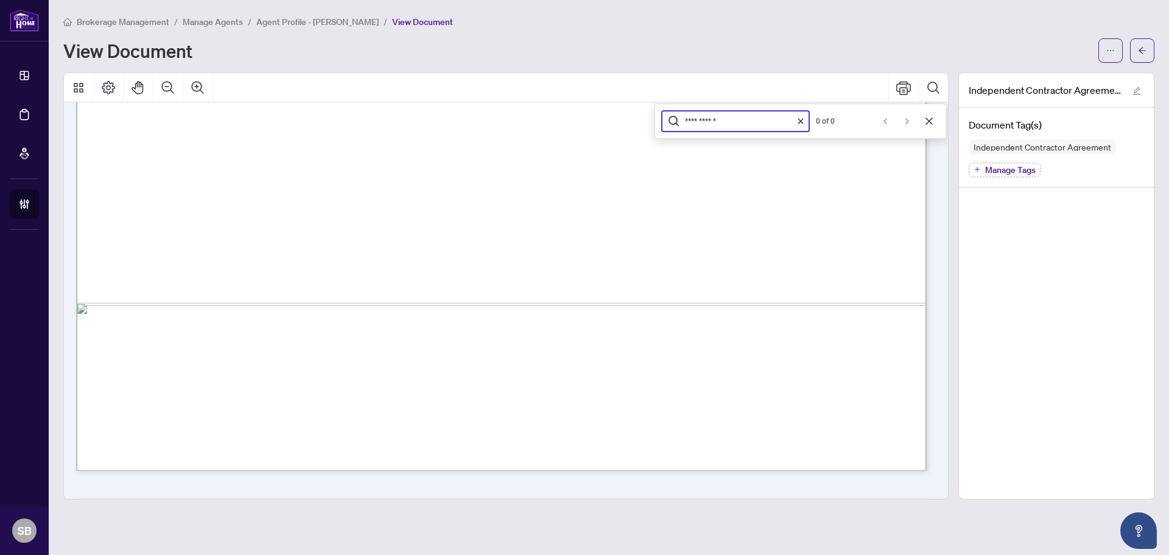
click at [743, 116] on input "**********" at bounding box center [736, 121] width 103 height 10
type input "**********"
click at [912, 117] on button "Next" at bounding box center [906, 120] width 19 height 19
click at [926, 113] on button "Cancel" at bounding box center [928, 120] width 19 height 19
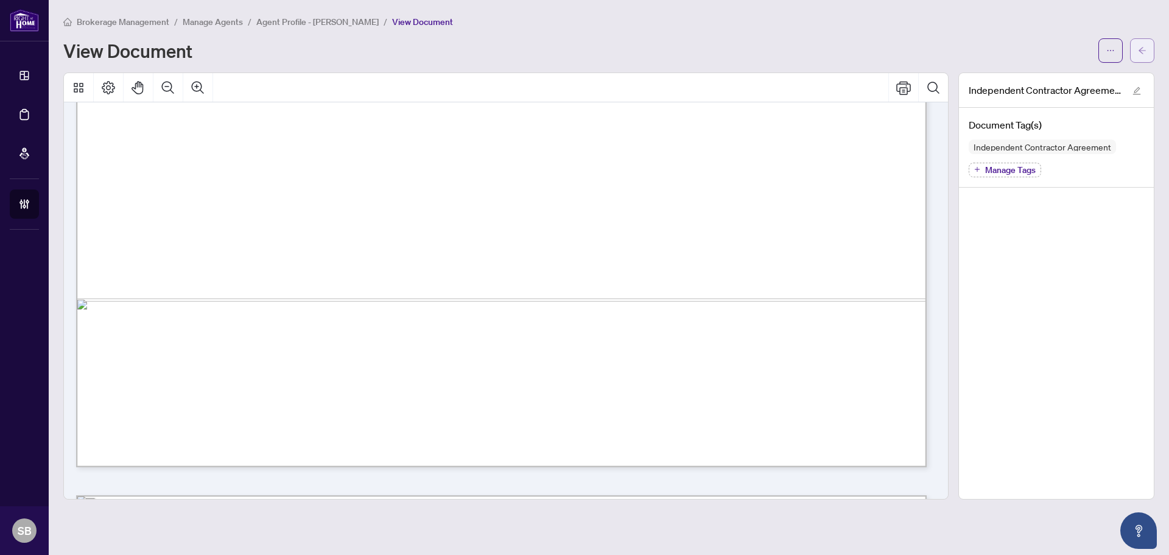
click at [1139, 56] on span "button" at bounding box center [1142, 50] width 9 height 19
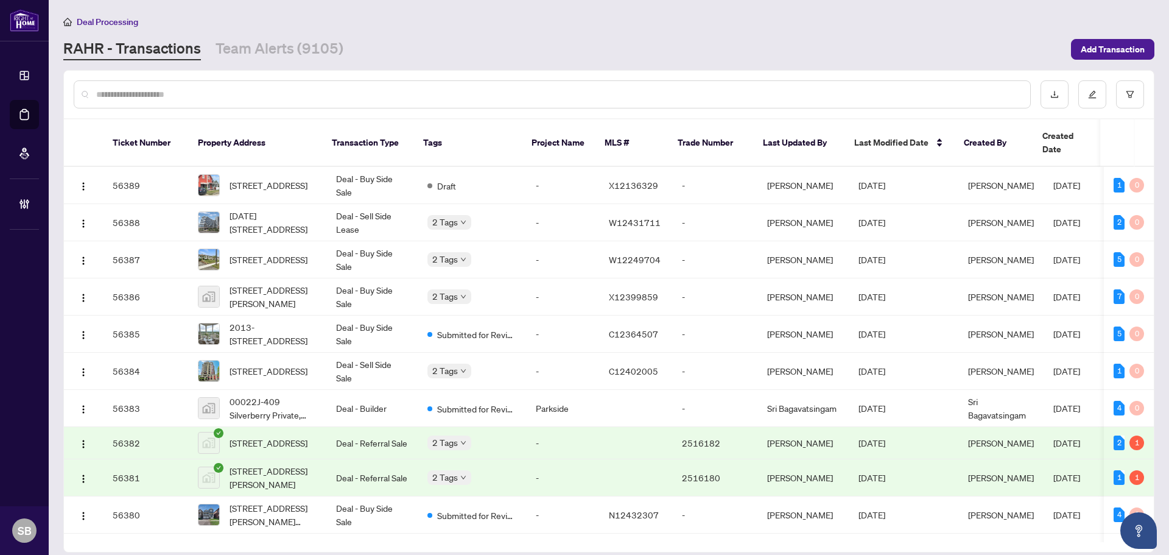
click at [172, 99] on input "text" at bounding box center [558, 94] width 924 height 13
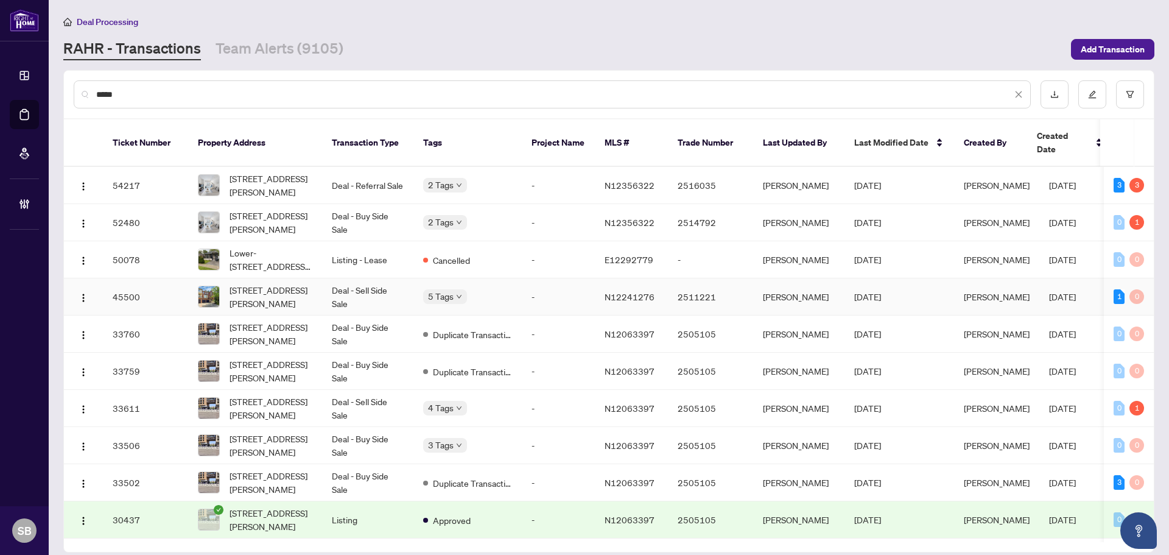
type input "*****"
click at [267, 283] on span "[STREET_ADDRESS][PERSON_NAME]" at bounding box center [270, 296] width 83 height 27
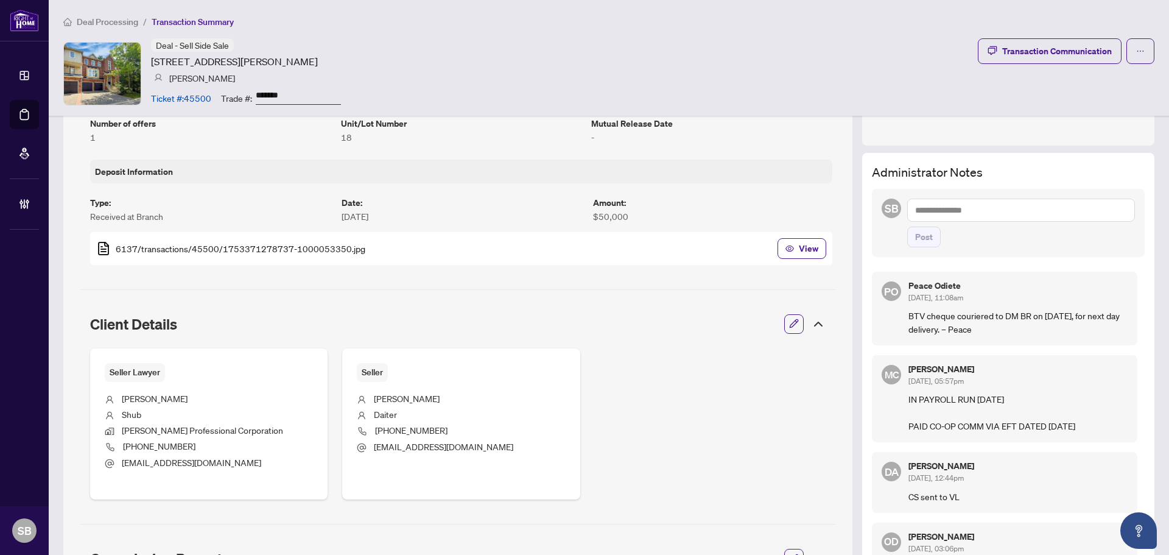
scroll to position [365, 0]
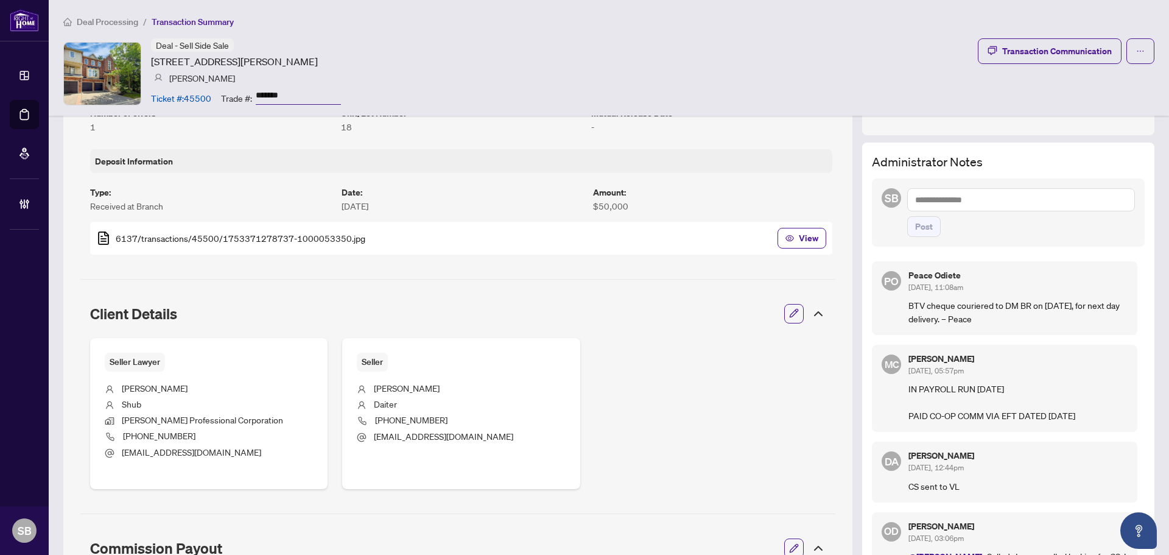
click at [86, 23] on span "Deal Processing" at bounding box center [107, 21] width 61 height 11
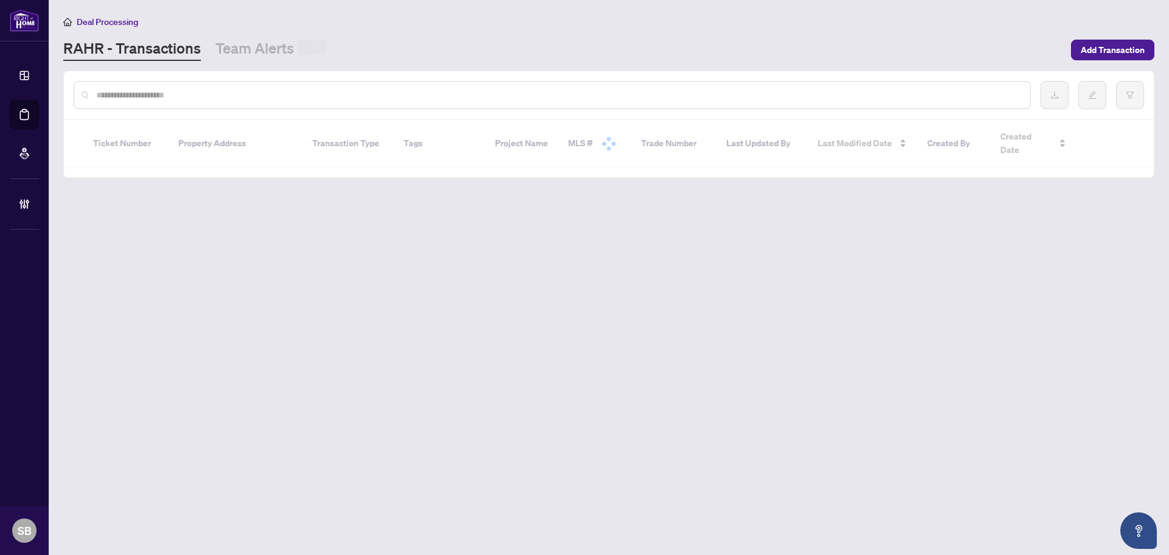
click at [237, 99] on input "text" at bounding box center [558, 94] width 924 height 13
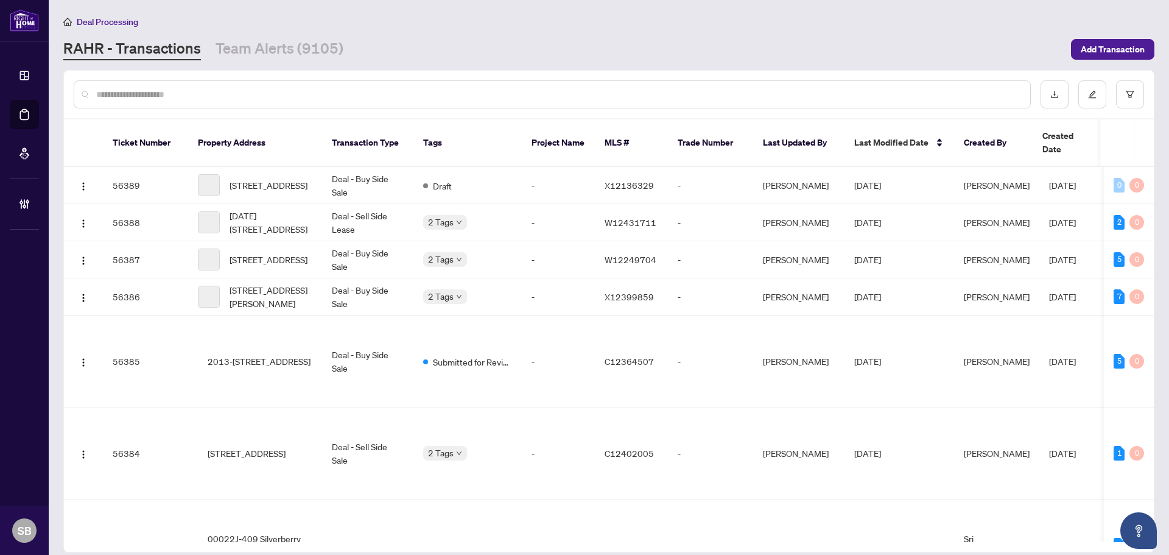
click at [233, 99] on input "text" at bounding box center [558, 94] width 924 height 13
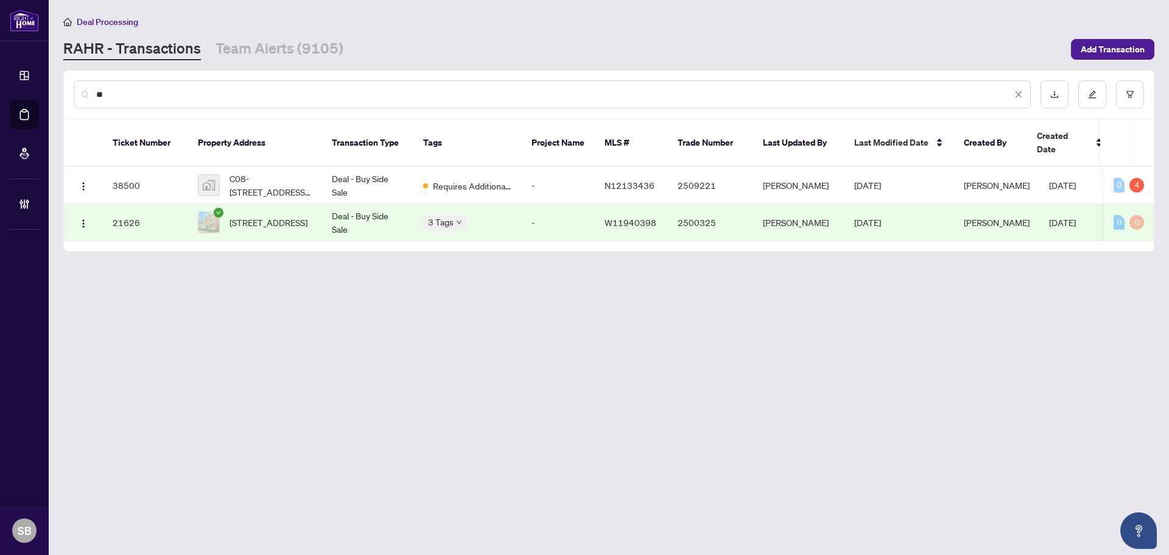
type input "*"
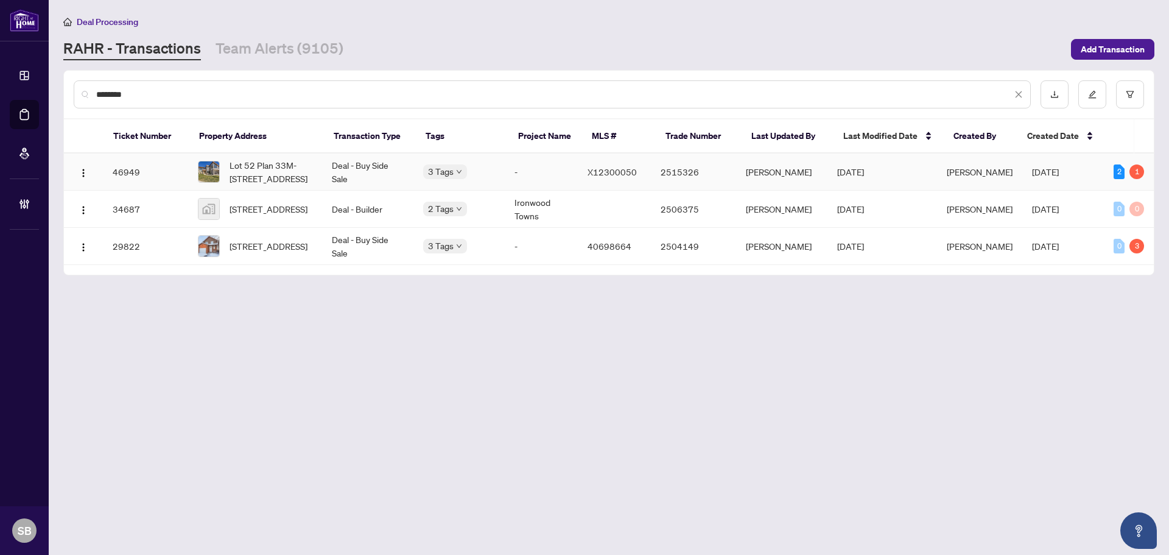
type input "********"
click at [267, 172] on span "Lot 52 Plan 33M-[STREET_ADDRESS]" at bounding box center [270, 171] width 83 height 27
drag, startPoint x: 185, startPoint y: 96, endPoint x: 22, endPoint y: 69, distance: 165.2
click at [22, 69] on div "Dashboard Deal Processing Mortgage Referrals Brokerage Management SB [PERSON_NA…" at bounding box center [584, 277] width 1169 height 555
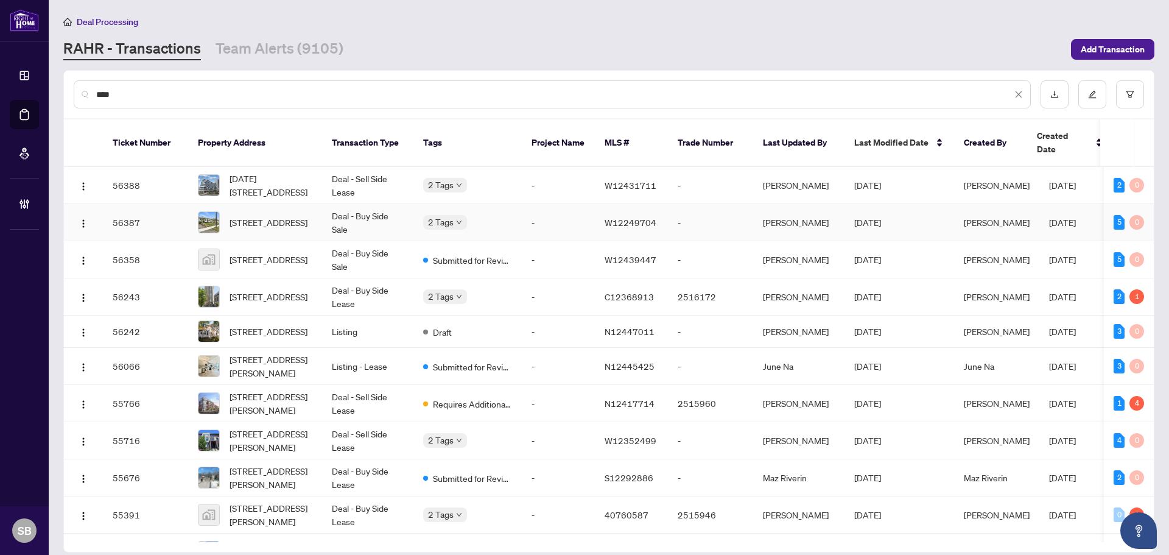
type input "***"
click at [350, 215] on td "Deal - Buy Side Sale" at bounding box center [367, 222] width 91 height 37
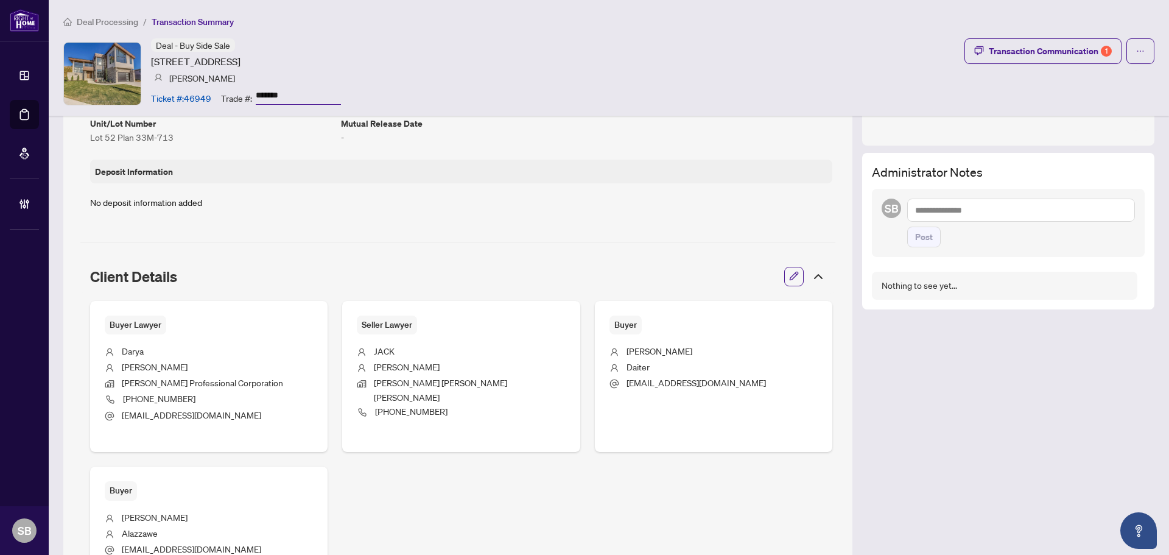
scroll to position [61, 0]
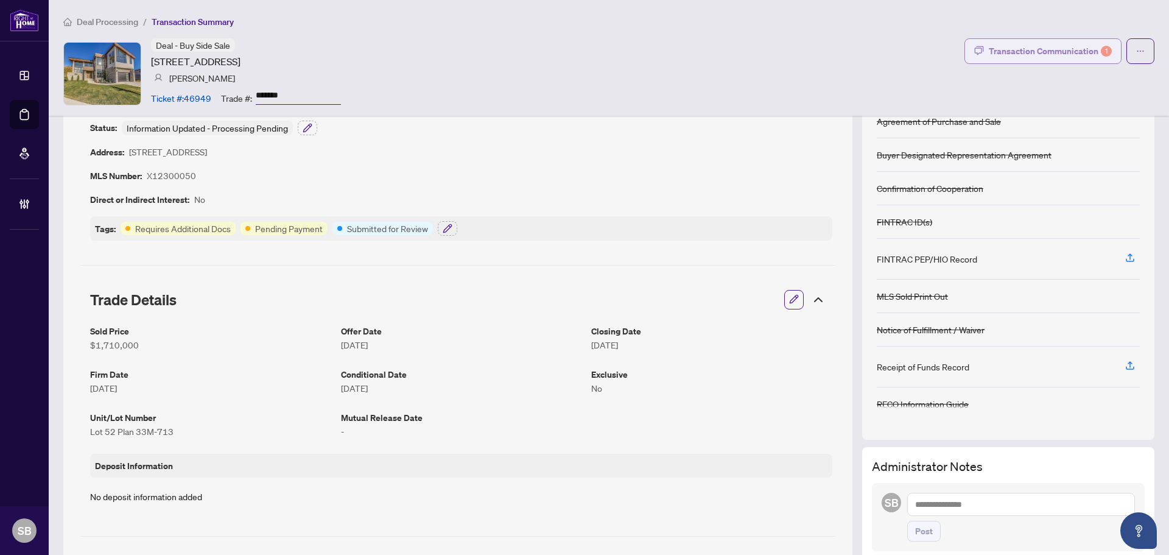
click at [1063, 52] on div "Transaction Communication 1" at bounding box center [1050, 50] width 123 height 19
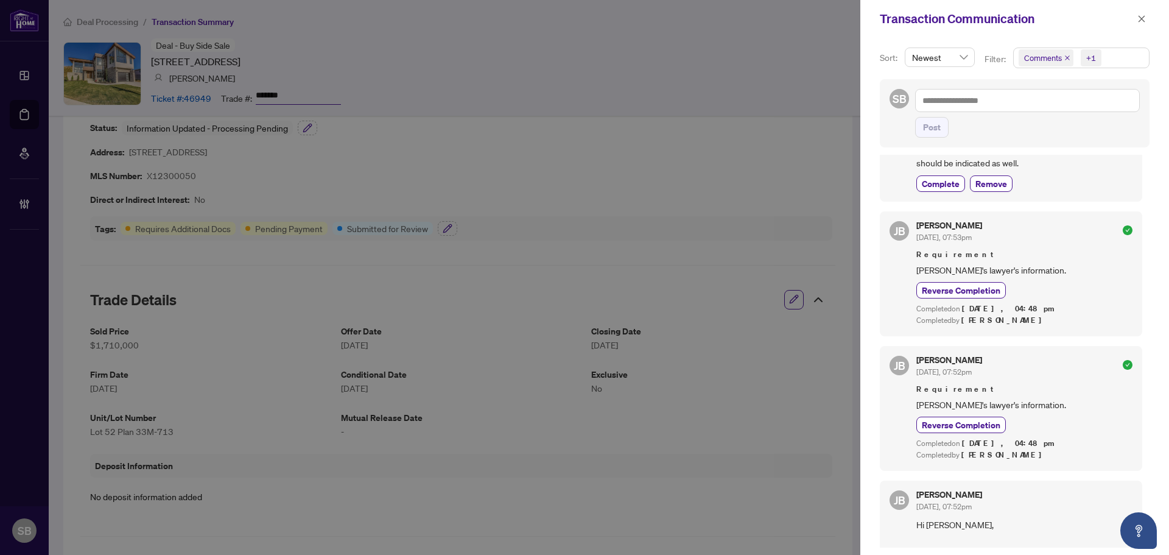
scroll to position [0, 0]
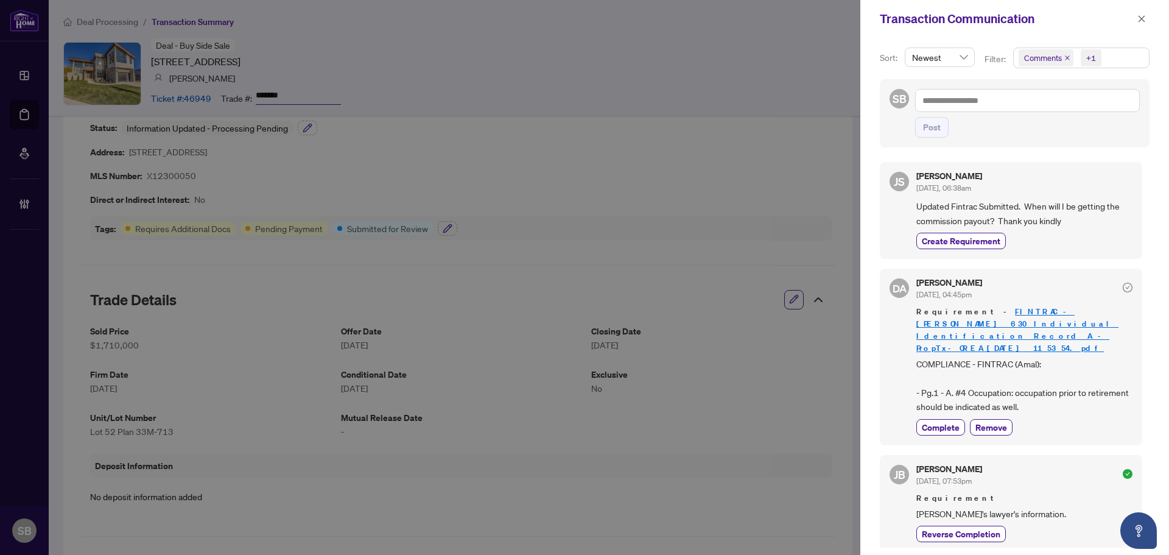
click at [690, 131] on div at bounding box center [584, 277] width 1169 height 555
click at [1141, 19] on icon "close" at bounding box center [1141, 18] width 7 height 7
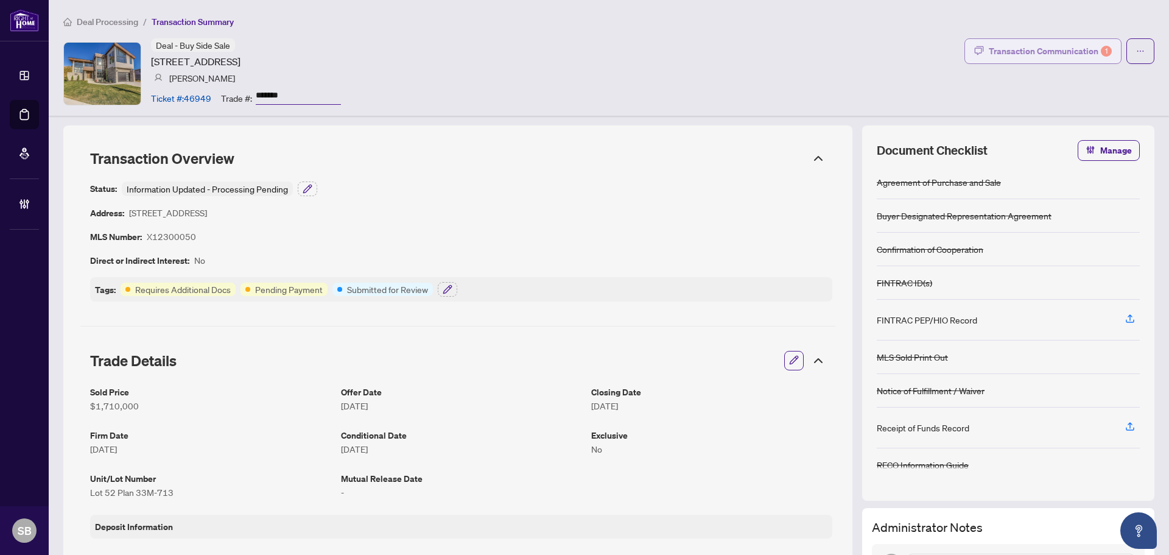
click at [1035, 46] on div "Transaction Communication 1" at bounding box center [1050, 50] width 123 height 19
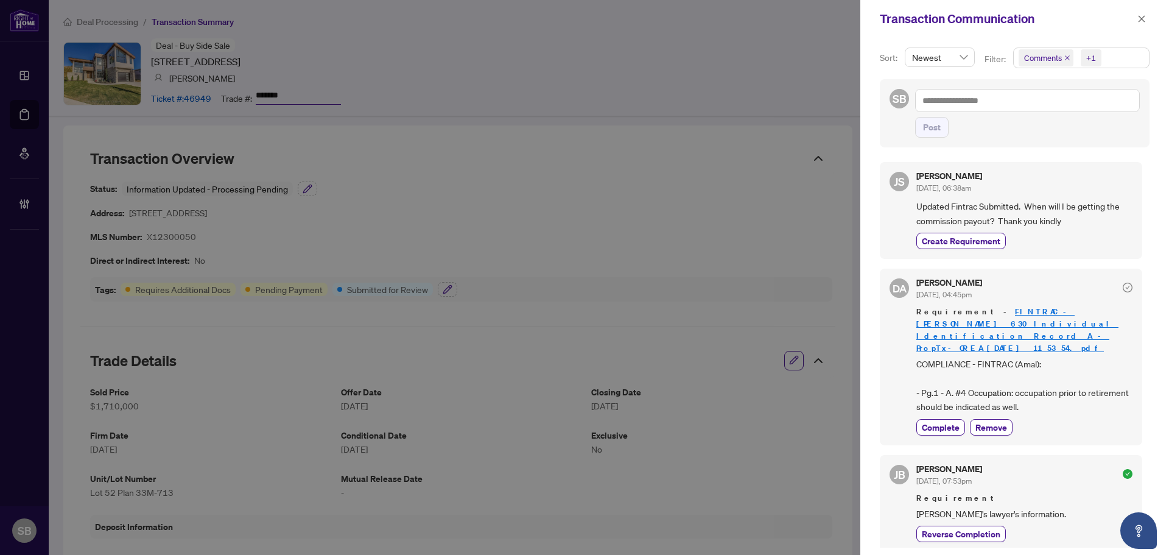
click at [621, 47] on div at bounding box center [584, 277] width 1169 height 555
click at [1139, 18] on icon "close" at bounding box center [1141, 19] width 9 height 9
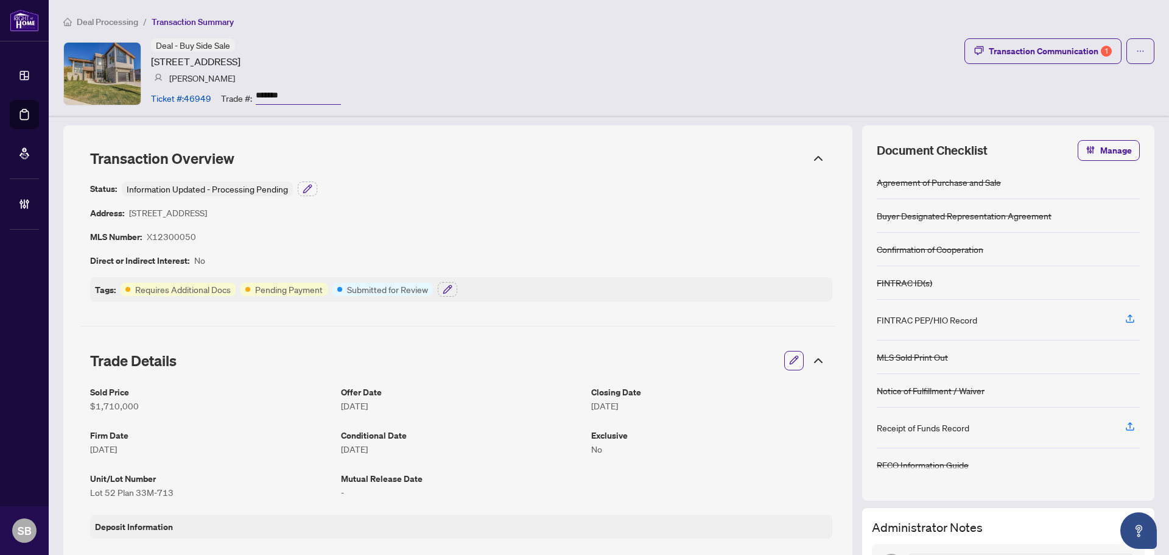
drag, startPoint x: 245, startPoint y: 60, endPoint x: 150, endPoint y: 59, distance: 94.4
click at [150, 59] on div "Deal - Buy Side Sale [STREET_ADDRESS] [PERSON_NAME] Ticket #: 46949 Trade #: **…" at bounding box center [202, 73] width 278 height 70
copy article "[STREET_ADDRESS]"
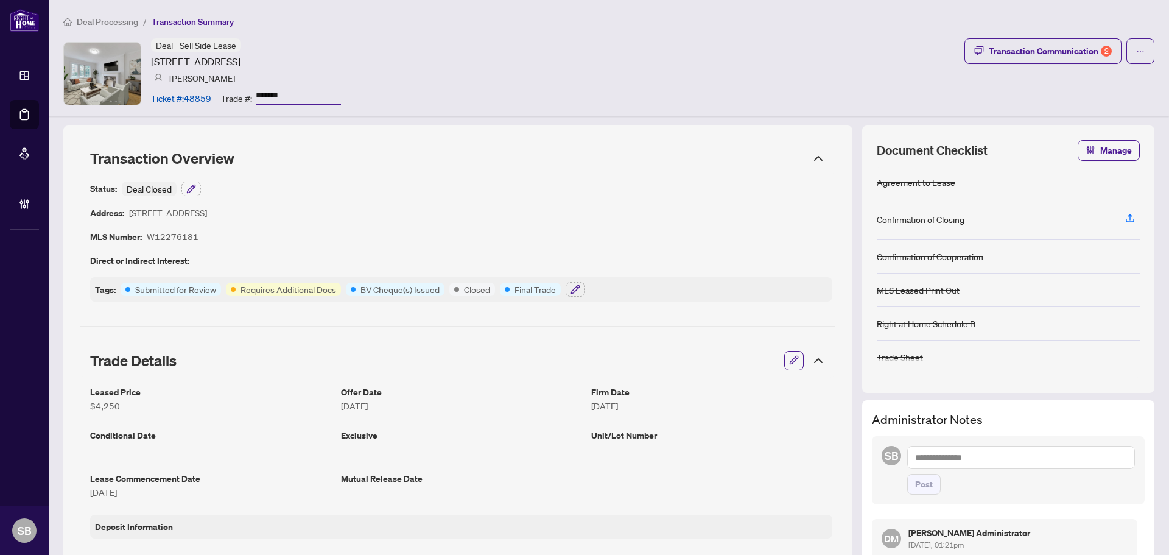
click at [812, 161] on icon at bounding box center [818, 158] width 15 height 15
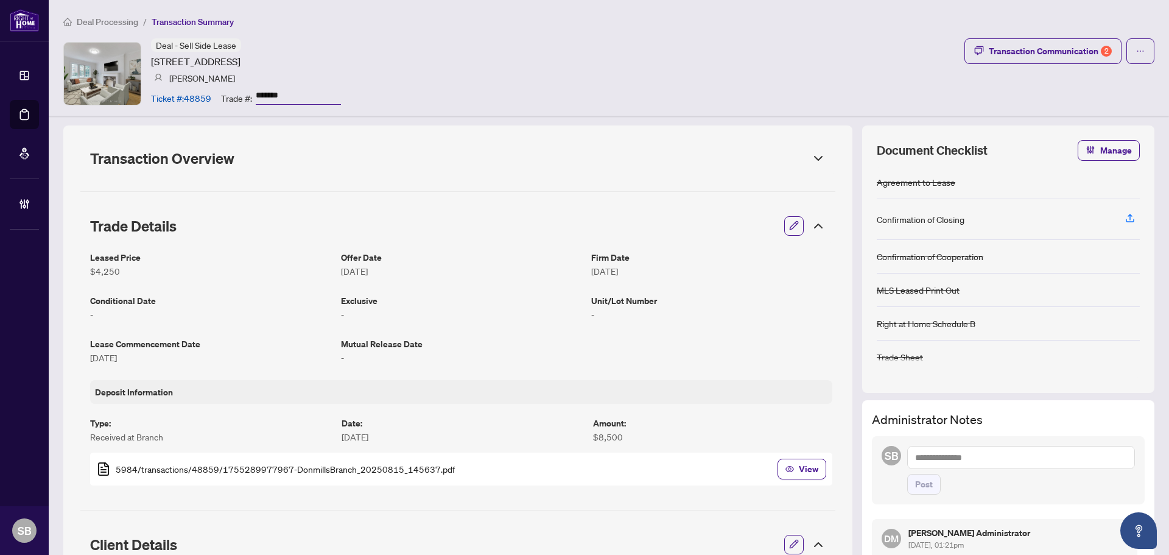
click at [812, 219] on icon at bounding box center [818, 226] width 15 height 15
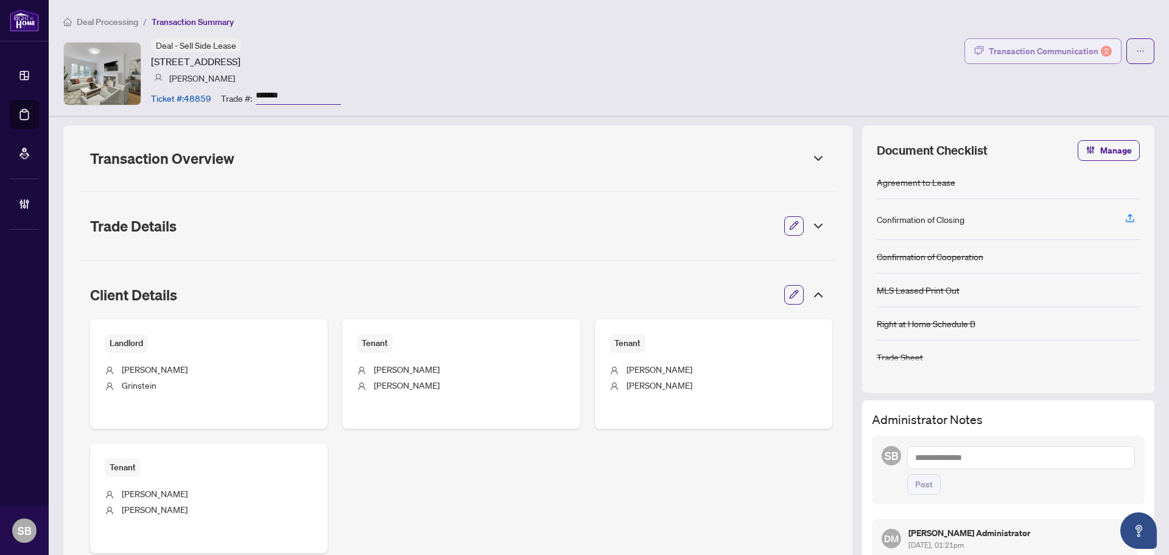
click at [1037, 58] on div "Transaction Communication 2" at bounding box center [1050, 50] width 123 height 19
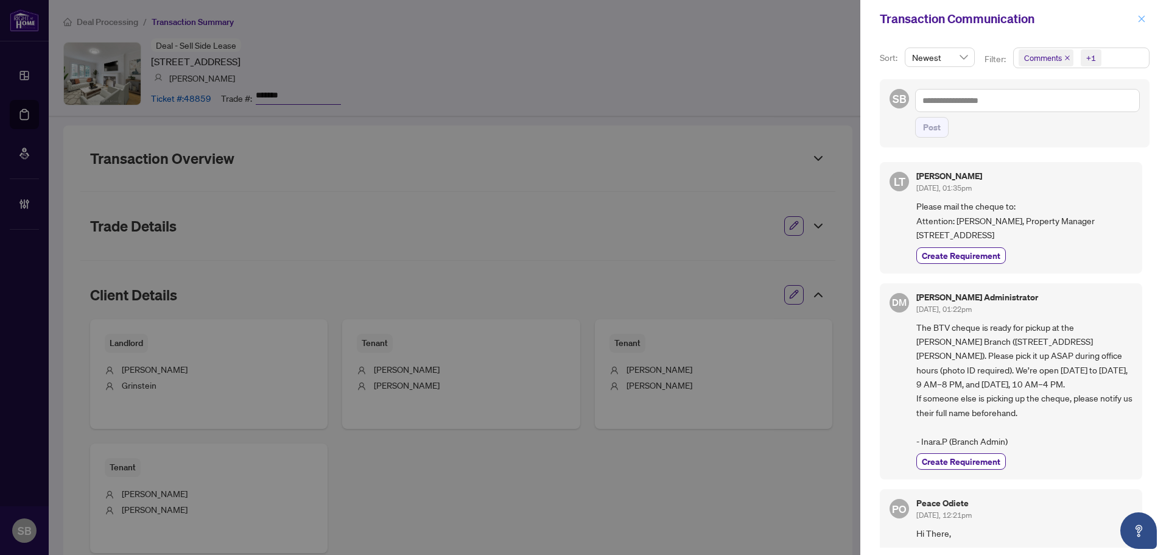
click at [1142, 11] on span "button" at bounding box center [1141, 18] width 9 height 19
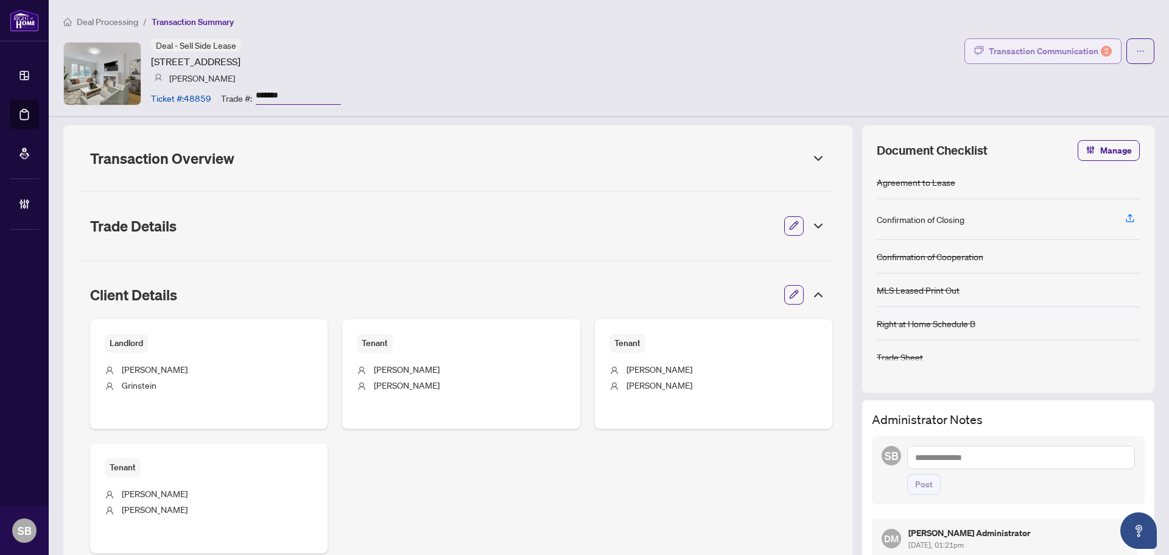
click at [1043, 54] on div "Transaction Communication 2" at bounding box center [1050, 50] width 123 height 19
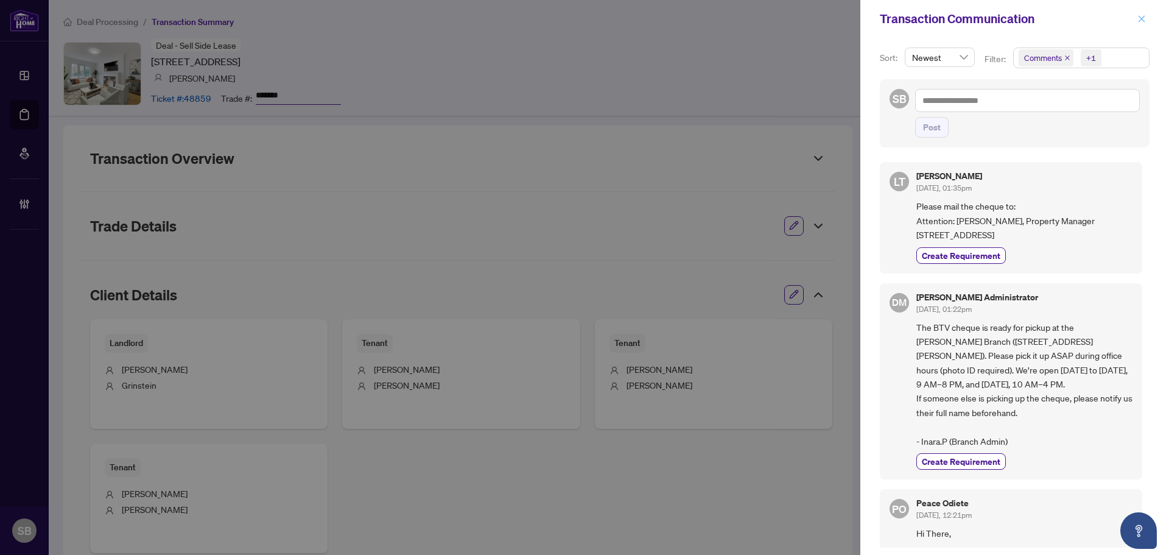
click at [1138, 20] on icon "close" at bounding box center [1141, 19] width 9 height 9
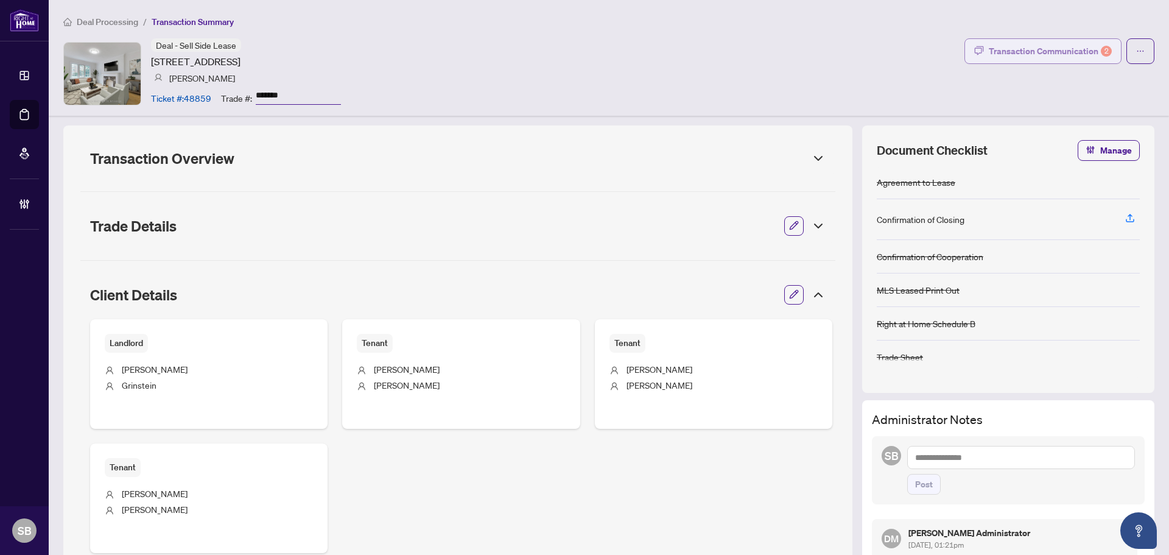
click at [1046, 57] on div "Transaction Communication 2" at bounding box center [1050, 50] width 123 height 19
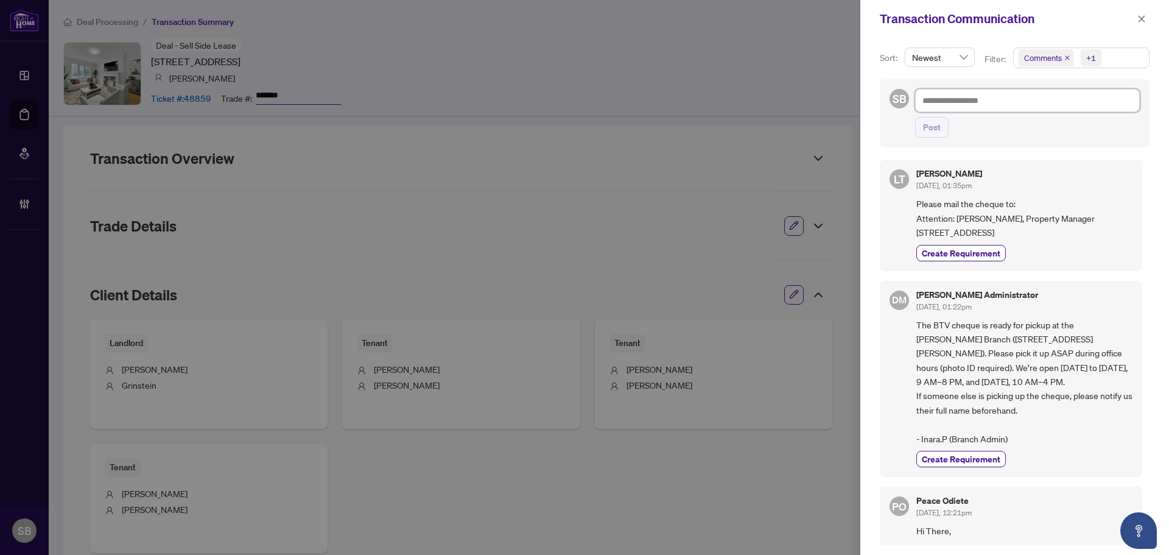
click at [993, 100] on textarea at bounding box center [1027, 100] width 225 height 23
click at [1140, 15] on icon "close" at bounding box center [1141, 19] width 9 height 9
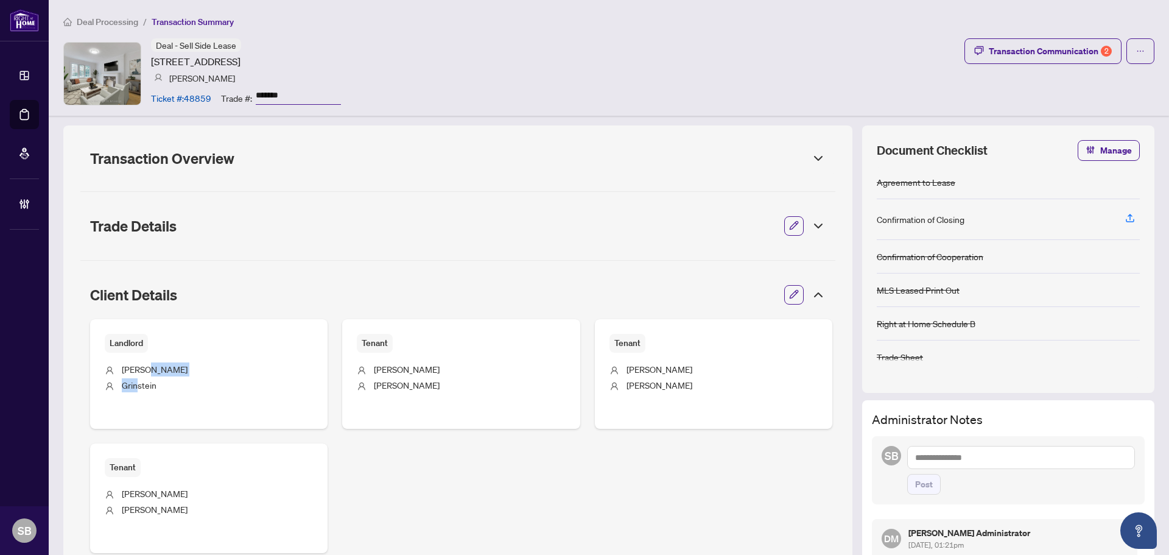
drag, startPoint x: 166, startPoint y: 375, endPoint x: 140, endPoint y: 381, distance: 26.9
click at [140, 381] on ul "Martin Grinstein" at bounding box center [209, 378] width 208 height 53
click at [162, 390] on li "Grinstein" at bounding box center [209, 386] width 208 height 16
drag, startPoint x: 162, startPoint y: 387, endPoint x: 119, endPoint y: 368, distance: 46.4
click at [119, 368] on ul "Martin Grinstein" at bounding box center [209, 378] width 208 height 53
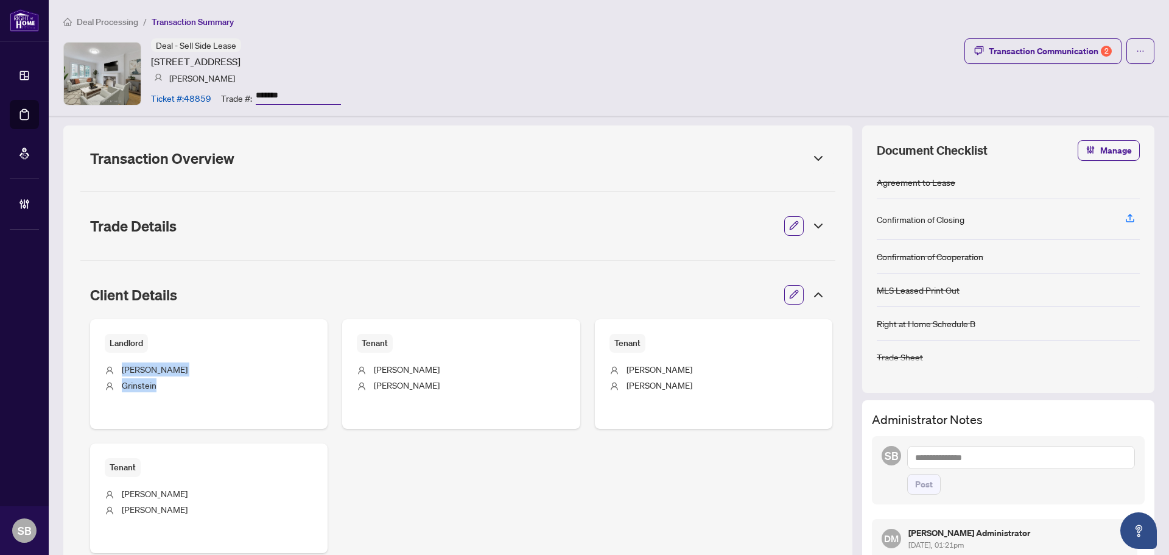
copy ul "Martin Grinstein"
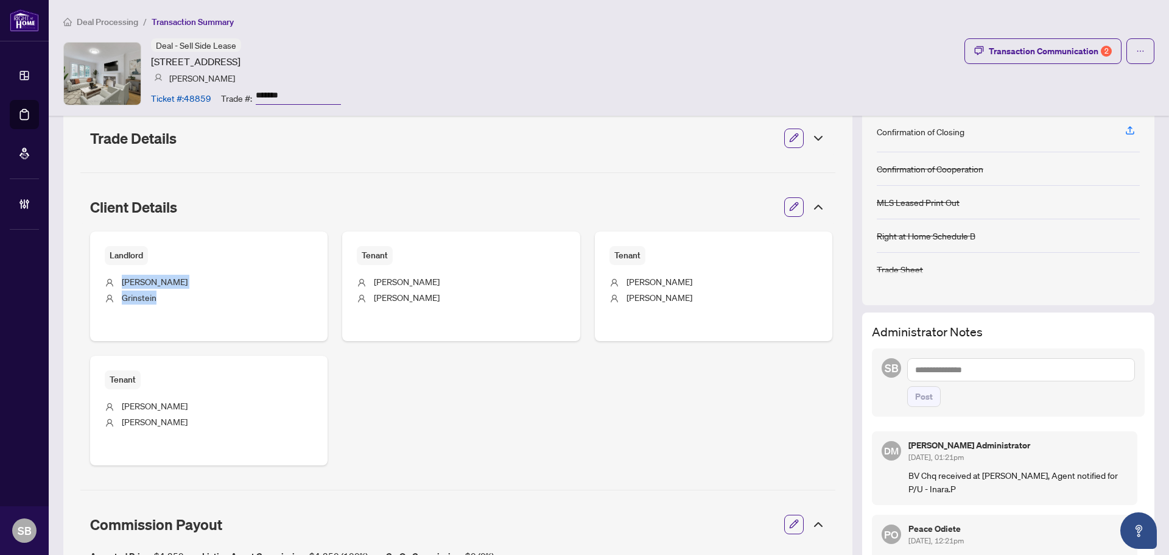
scroll to position [183, 0]
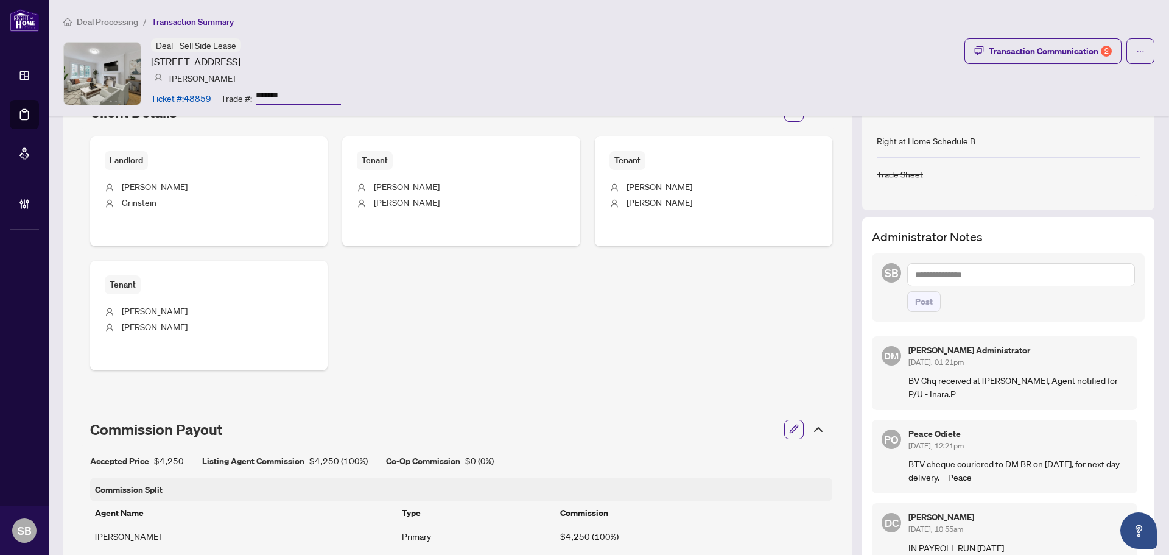
click at [1012, 268] on textarea at bounding box center [1021, 274] width 228 height 23
type textarea "*"
paste textarea "****** *********"
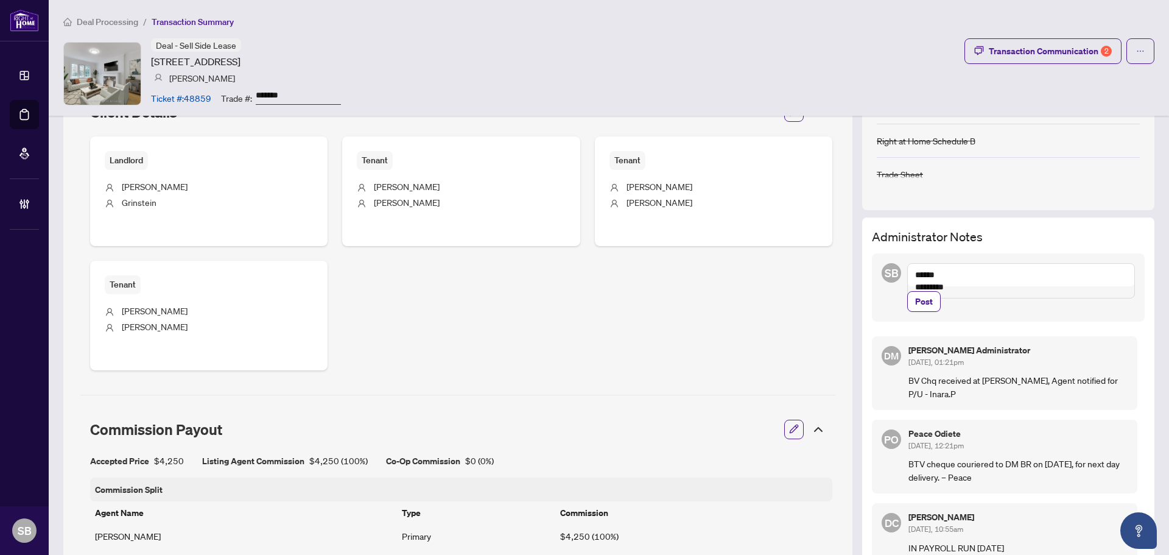
click at [907, 289] on textarea "****** *********" at bounding box center [1021, 280] width 228 height 35
click at [992, 273] on textarea "**********" at bounding box center [1021, 274] width 228 height 23
drag, startPoint x: 1061, startPoint y: 276, endPoint x: 1099, endPoint y: 279, distance: 38.5
click at [1099, 279] on textarea "**********" at bounding box center [1021, 274] width 228 height 23
drag, startPoint x: 1096, startPoint y: 276, endPoint x: 1163, endPoint y: 368, distance: 113.6
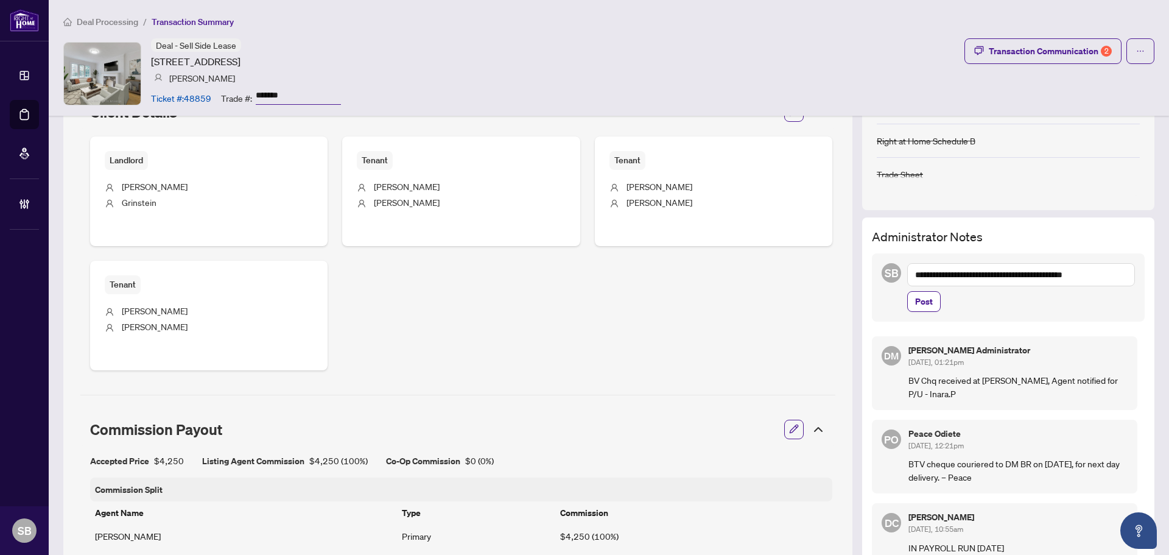
click at [1065, 273] on textarea "**********" at bounding box center [1021, 274] width 228 height 23
click at [1118, 278] on textarea "**********" at bounding box center [1021, 274] width 228 height 23
click at [907, 275] on textarea "**********" at bounding box center [1021, 274] width 228 height 23
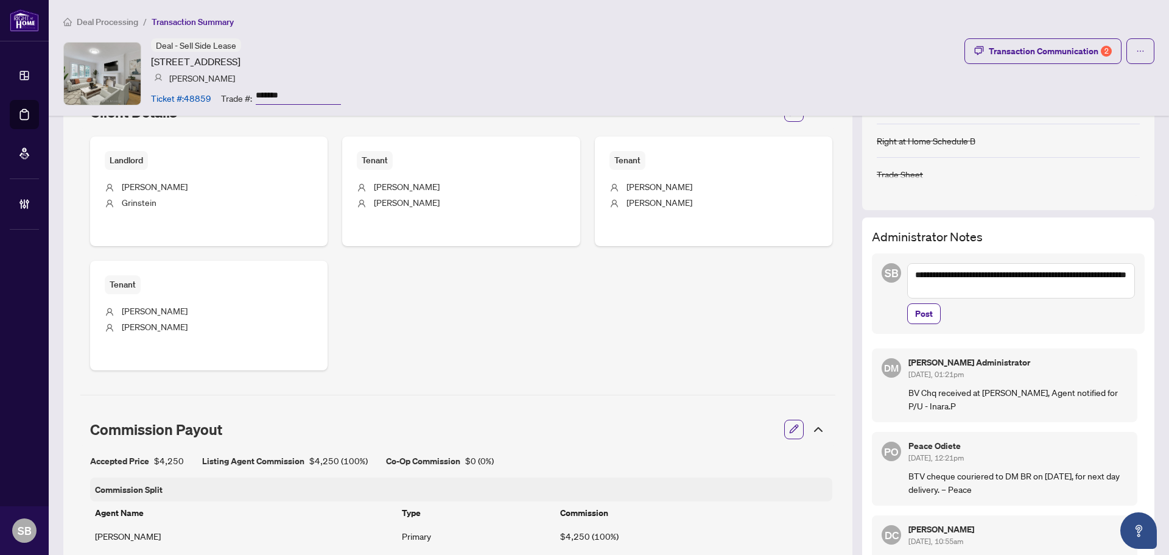
drag, startPoint x: 970, startPoint y: 277, endPoint x: 943, endPoint y: 279, distance: 26.2
click at [944, 276] on textarea "**********" at bounding box center [1021, 280] width 228 height 35
click at [933, 290] on textarea "**********" at bounding box center [1021, 280] width 228 height 35
click at [988, 289] on textarea "**********" at bounding box center [1021, 280] width 228 height 35
type textarea "**********"
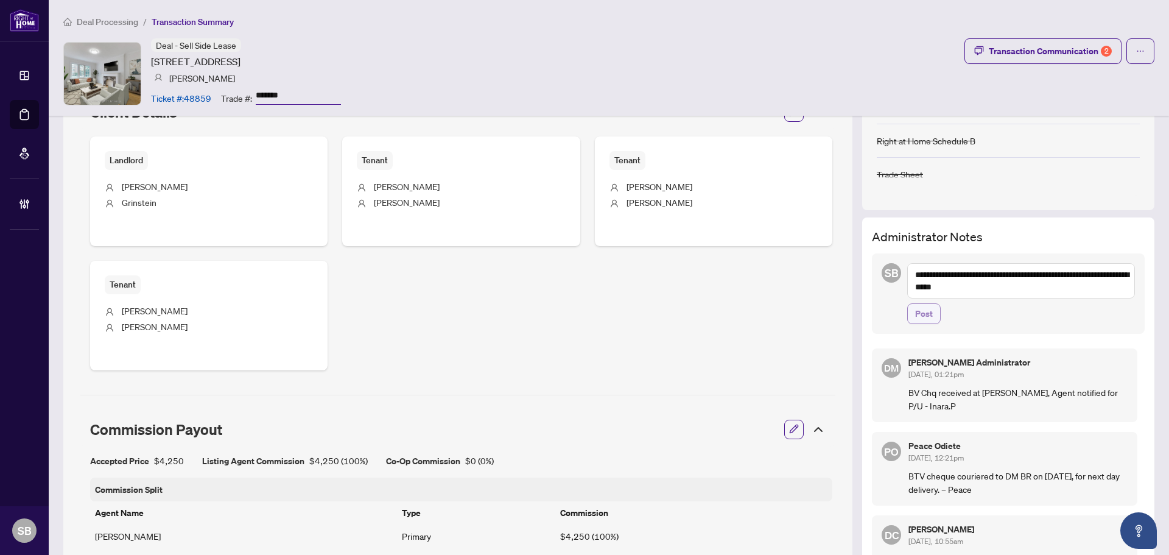
click at [915, 316] on span "Post" at bounding box center [924, 313] width 18 height 19
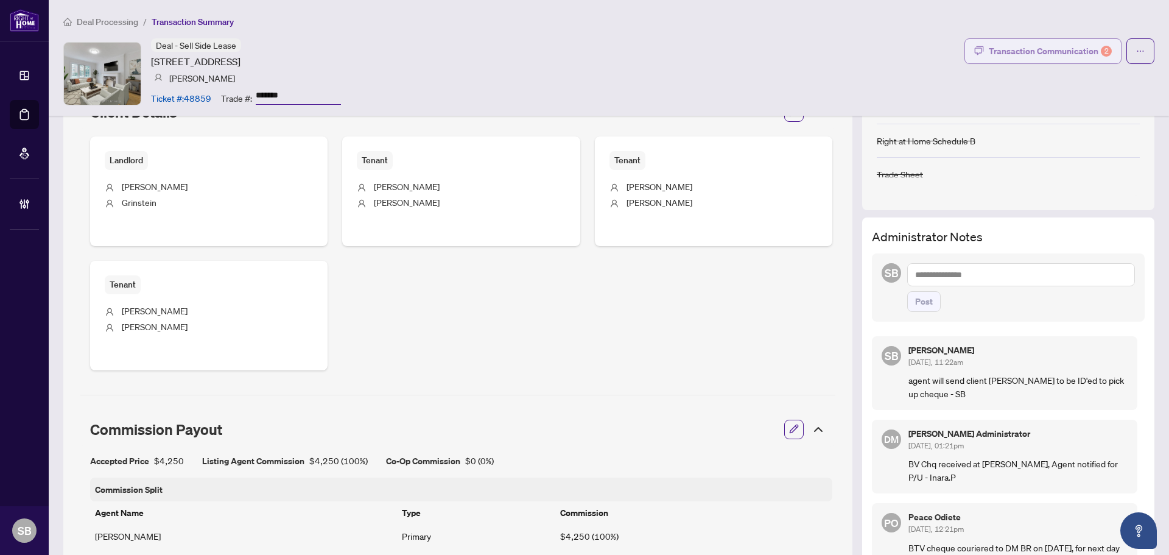
click at [1101, 51] on div "2" at bounding box center [1106, 51] width 11 height 11
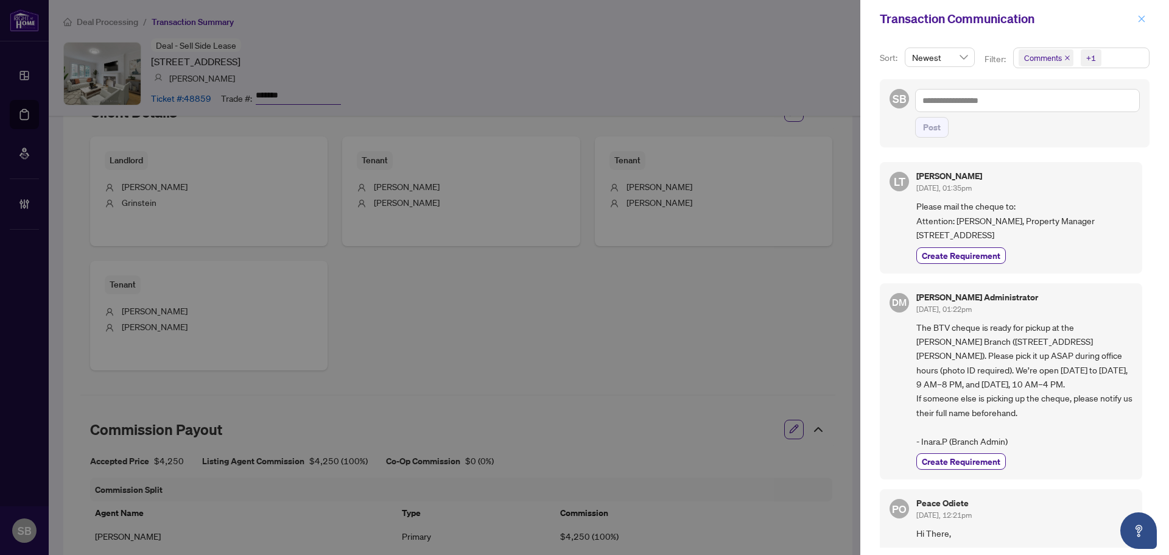
click at [1147, 15] on button "button" at bounding box center [1141, 19] width 16 height 15
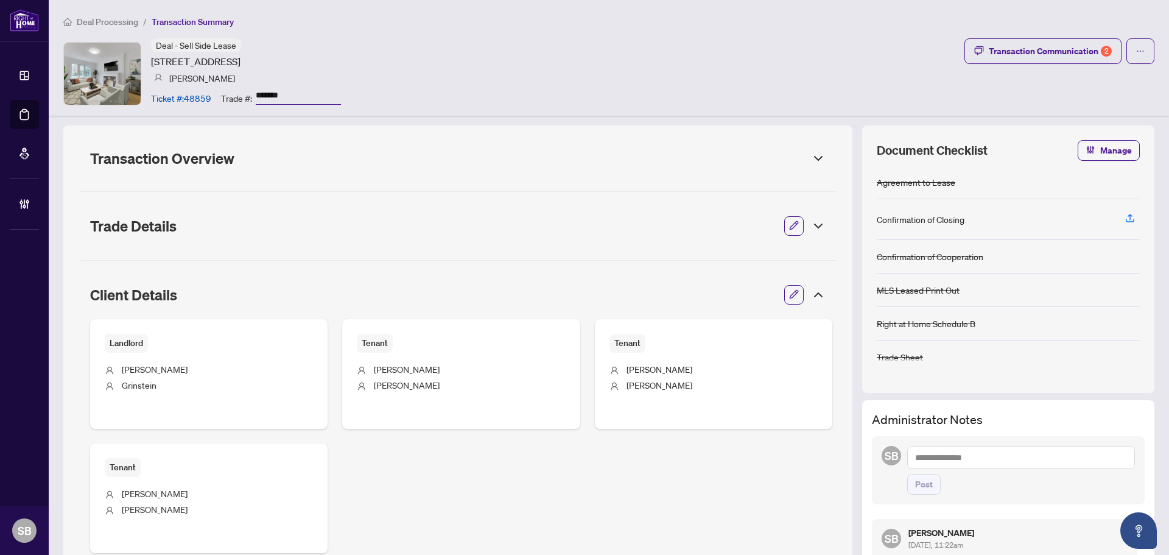
scroll to position [243, 0]
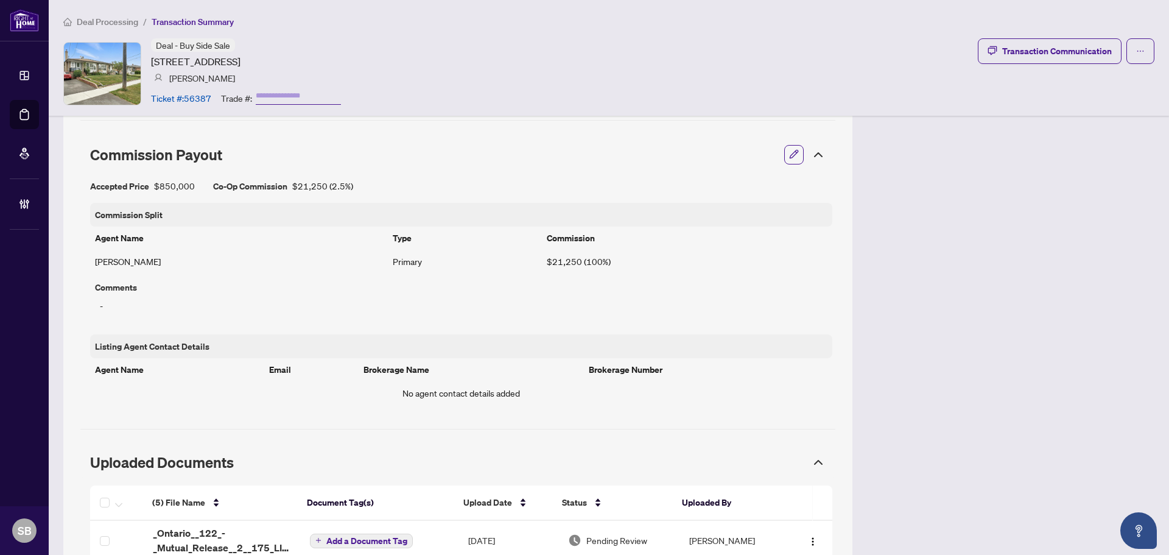
scroll to position [852, 0]
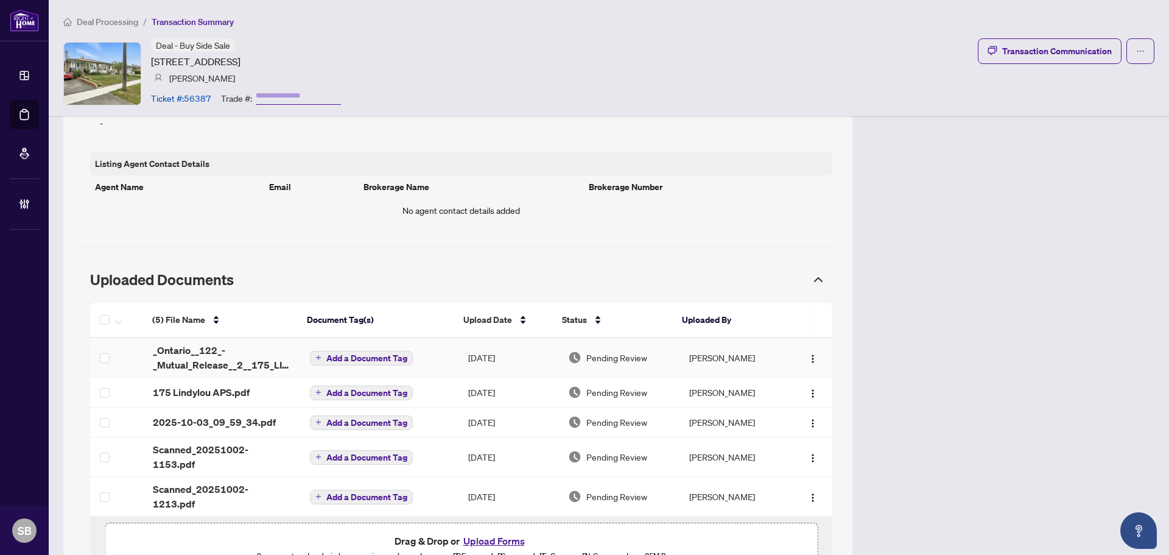
click at [473, 355] on td "[DATE]" at bounding box center [508, 358] width 100 height 40
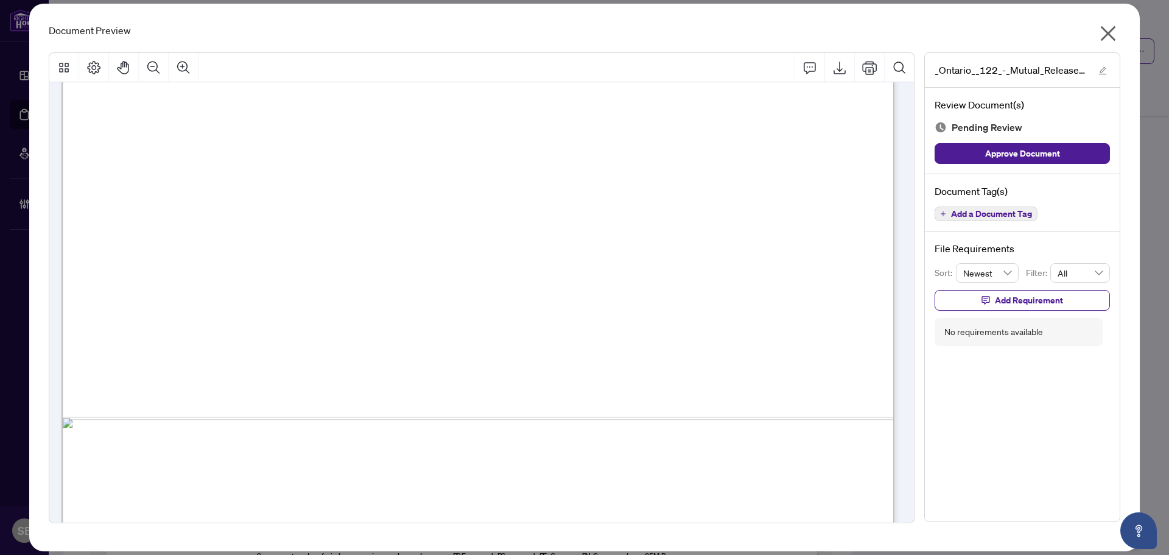
scroll to position [659, 0]
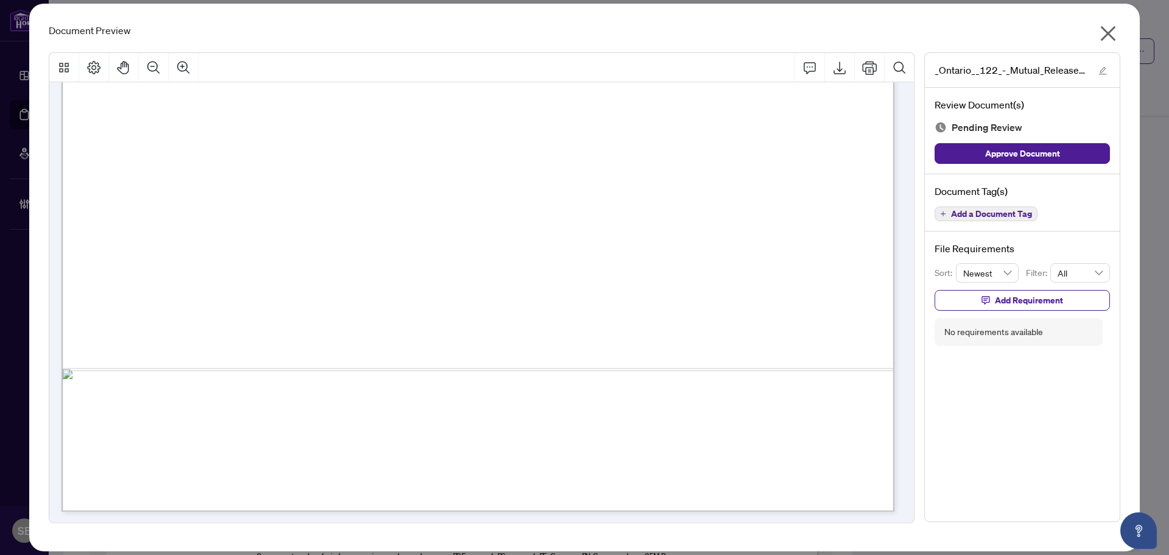
click at [1110, 34] on icon "close" at bounding box center [1107, 33] width 19 height 19
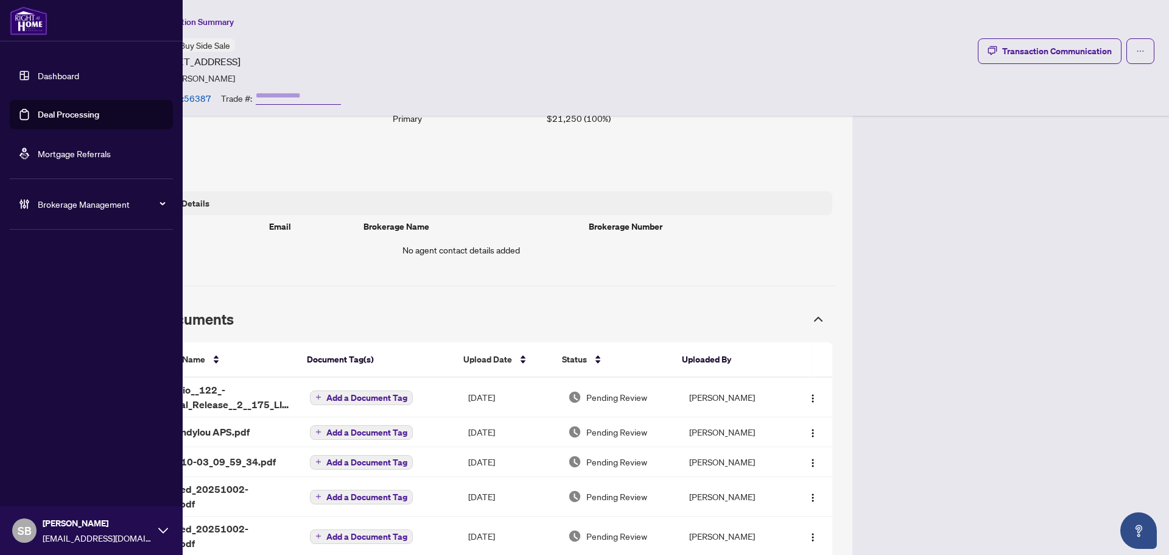
scroll to position [791, 0]
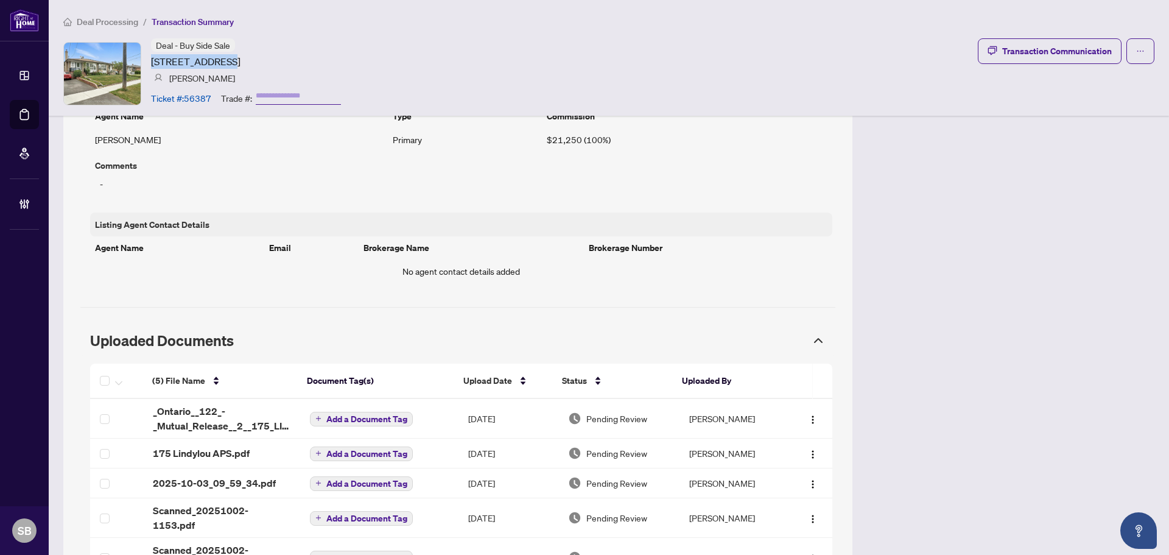
drag, startPoint x: 220, startPoint y: 65, endPoint x: 157, endPoint y: 61, distance: 63.4
click at [155, 61] on article "[STREET_ADDRESS]" at bounding box center [195, 61] width 89 height 15
drag, startPoint x: 159, startPoint y: 60, endPoint x: 184, endPoint y: 57, distance: 24.5
click at [177, 63] on article "[STREET_ADDRESS]" at bounding box center [195, 61] width 89 height 15
drag, startPoint x: 223, startPoint y: 60, endPoint x: 151, endPoint y: 58, distance: 71.8
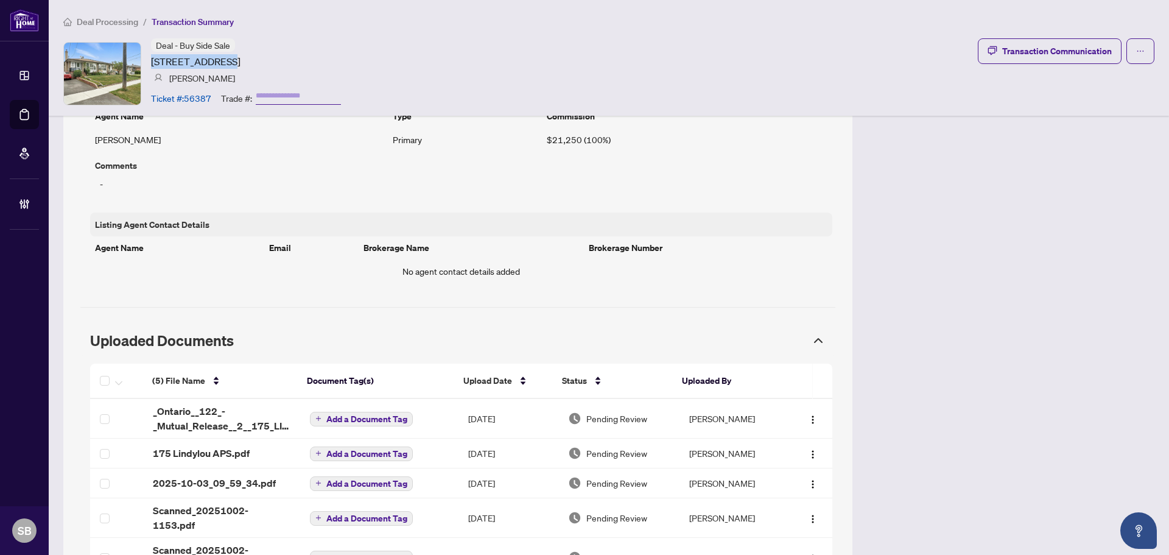
click at [151, 58] on article "[STREET_ADDRESS]" at bounding box center [195, 61] width 89 height 15
copy article "[STREET_ADDRESS]"
click at [752, 421] on td "[PERSON_NAME]" at bounding box center [732, 419] width 107 height 40
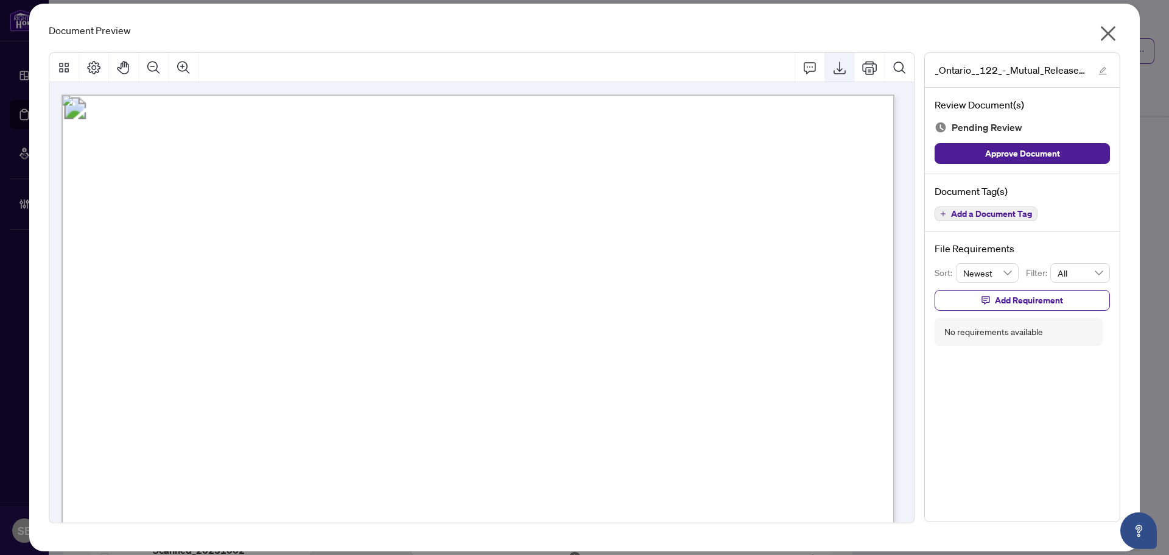
click at [842, 68] on icon "Export" at bounding box center [839, 67] width 12 height 13
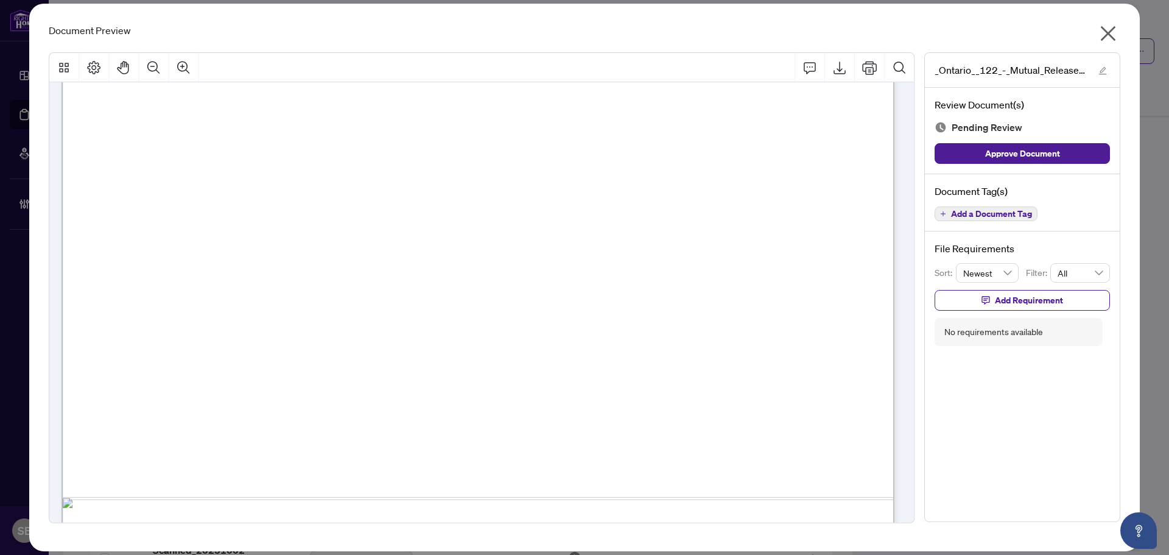
scroll to position [416, 0]
click at [1115, 40] on icon "close" at bounding box center [1107, 33] width 19 height 19
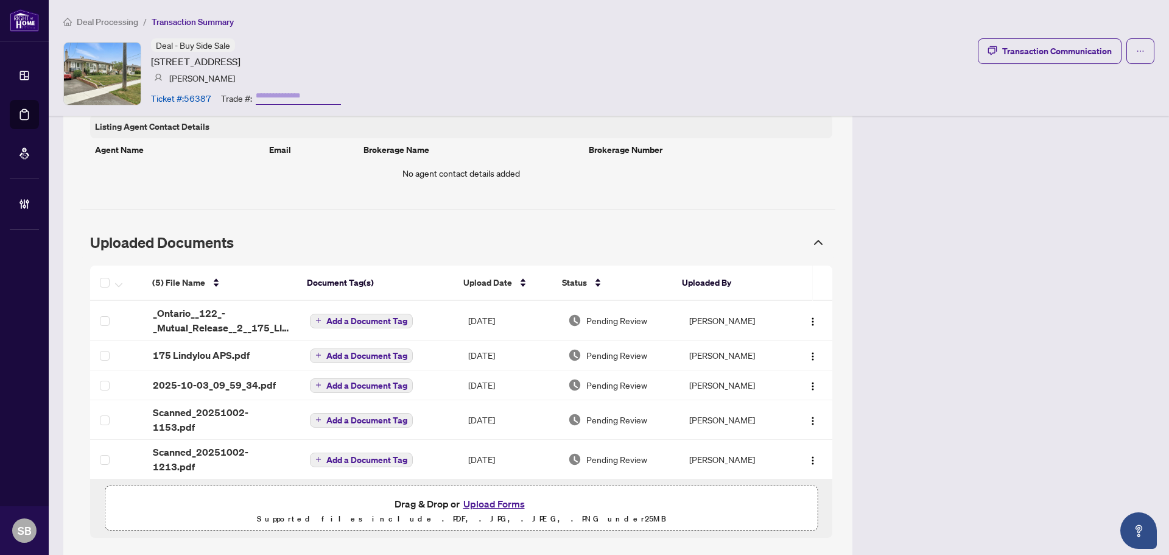
scroll to position [891, 0]
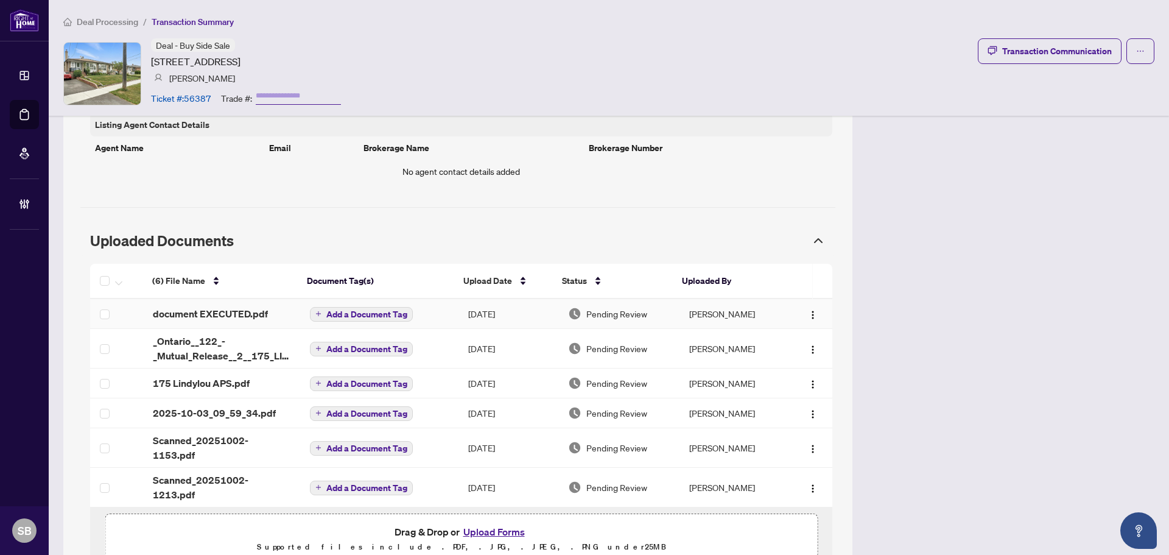
click at [262, 312] on span "document EXECUTED.pdf" at bounding box center [210, 313] width 115 height 15
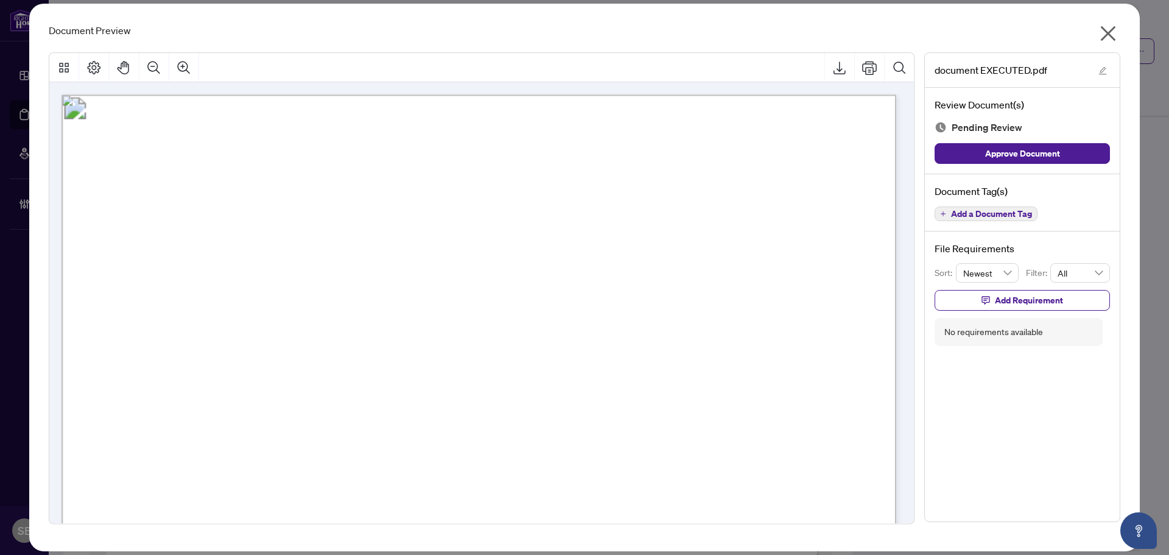
click at [1111, 30] on icon "close" at bounding box center [1108, 33] width 15 height 15
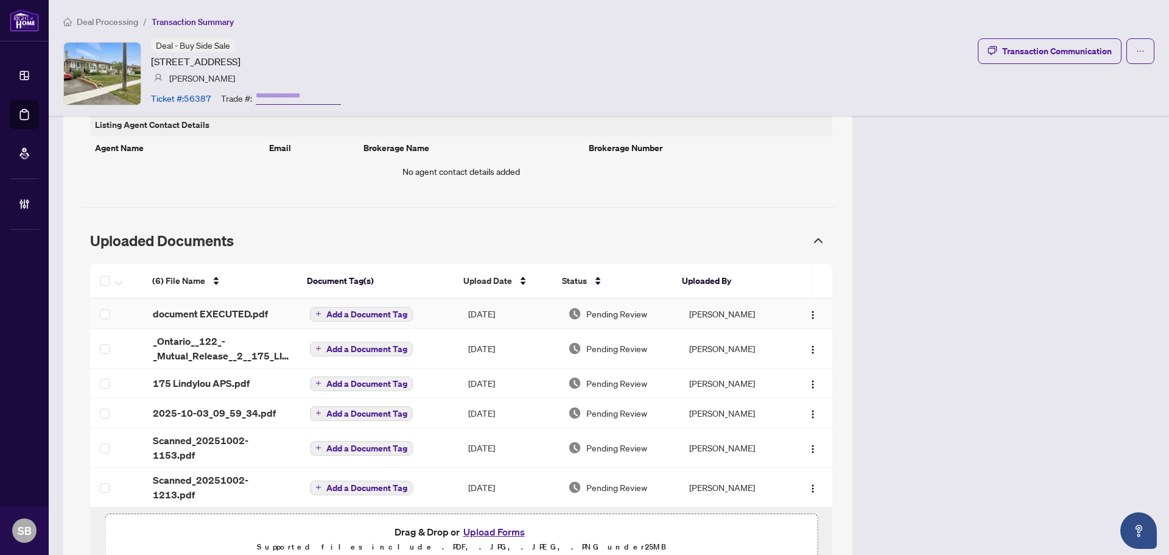
click at [373, 317] on span "Add a Document Tag" at bounding box center [366, 314] width 81 height 9
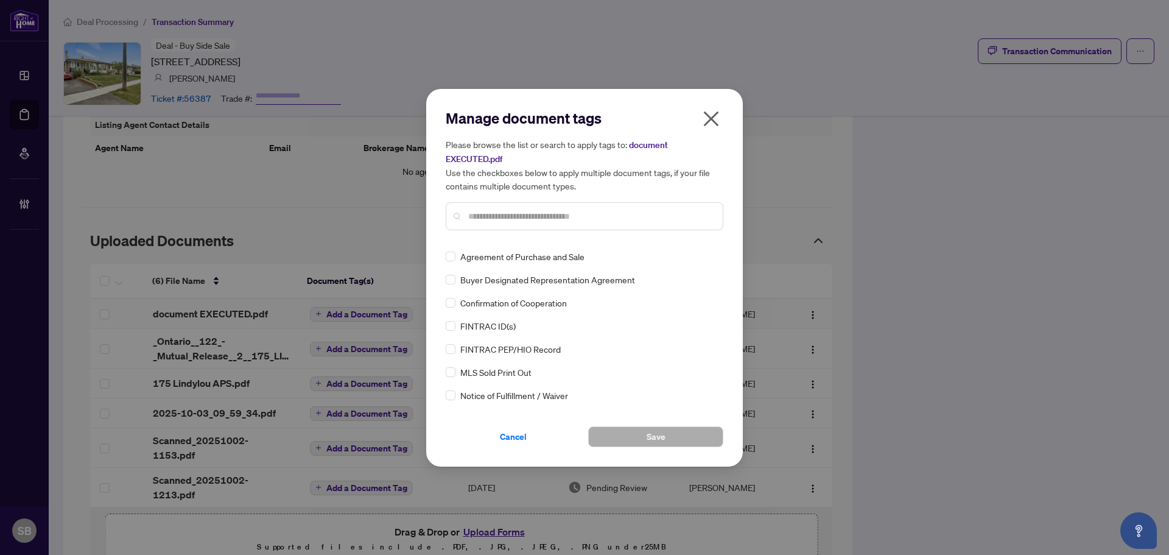
click at [516, 240] on div "Manage document tags Please browse the list or search to apply tags to: documen…" at bounding box center [585, 277] width 278 height 338
click at [512, 222] on div at bounding box center [585, 216] width 278 height 28
click at [517, 209] on input "text" at bounding box center [590, 215] width 245 height 13
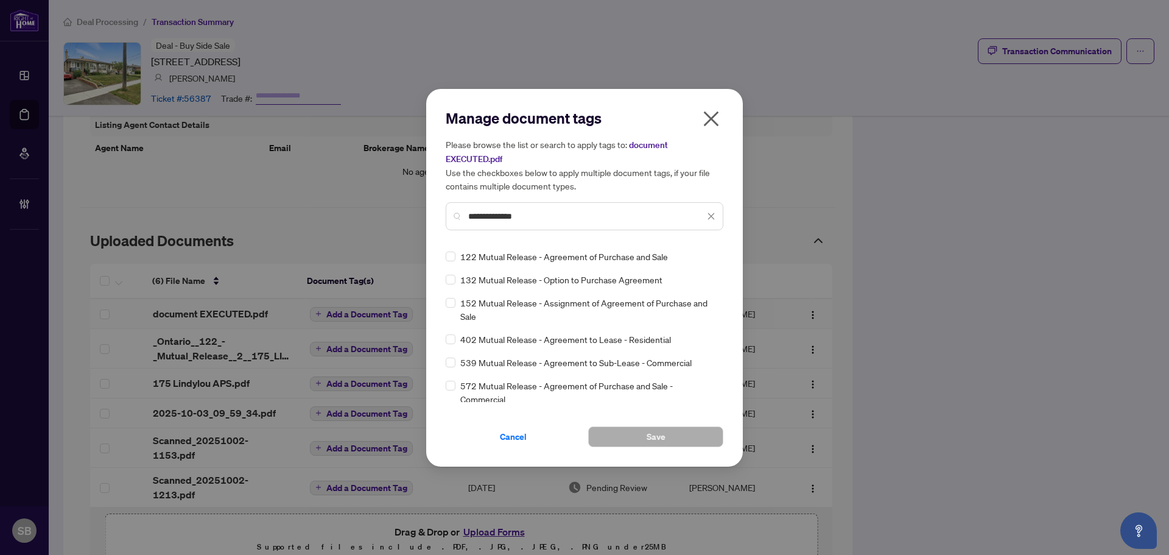
type input "**********"
click at [446, 255] on div "**********" at bounding box center [584, 277] width 317 height 377
click at [459, 256] on div "122 Mutual Release - Agreement of Purchase and Sale" at bounding box center [581, 256] width 270 height 13
click at [649, 436] on span "Save" at bounding box center [655, 436] width 19 height 19
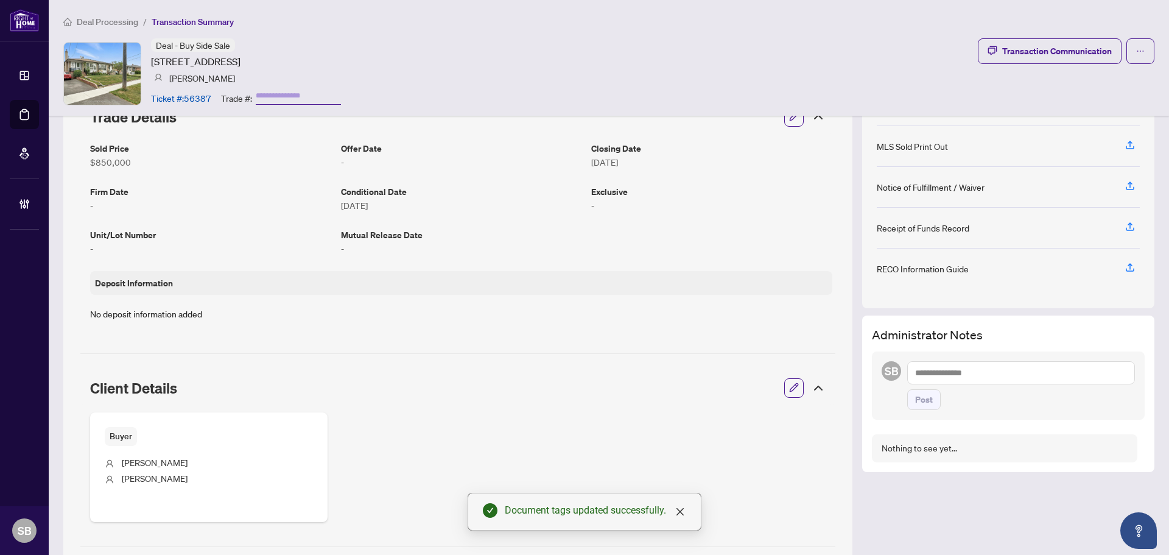
scroll to position [0, 0]
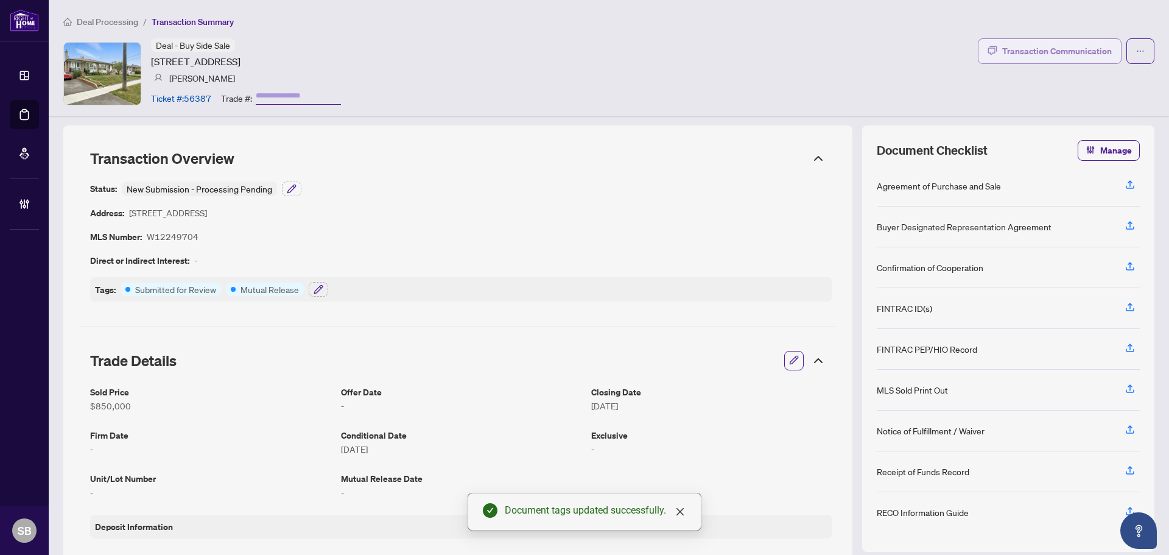
click at [1050, 51] on div "Transaction Communication" at bounding box center [1057, 50] width 110 height 19
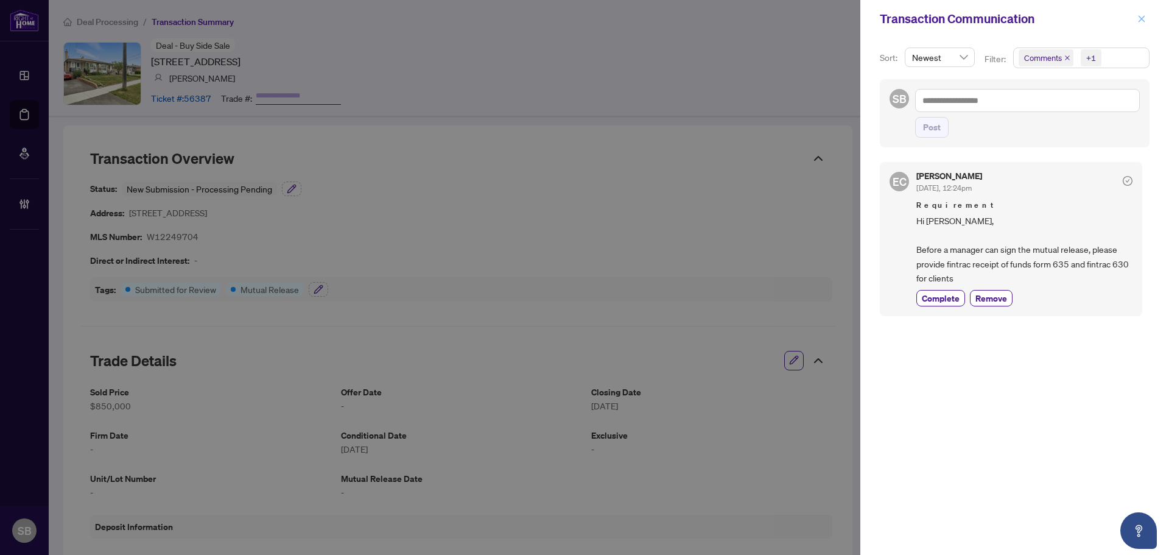
click at [1141, 12] on span "button" at bounding box center [1141, 18] width 9 height 19
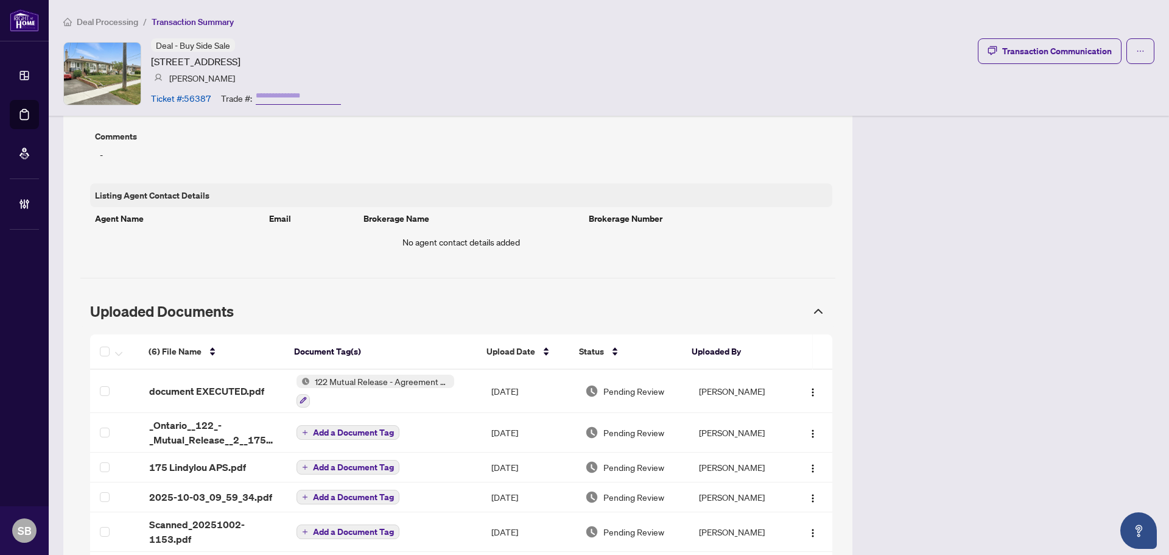
scroll to position [852, 0]
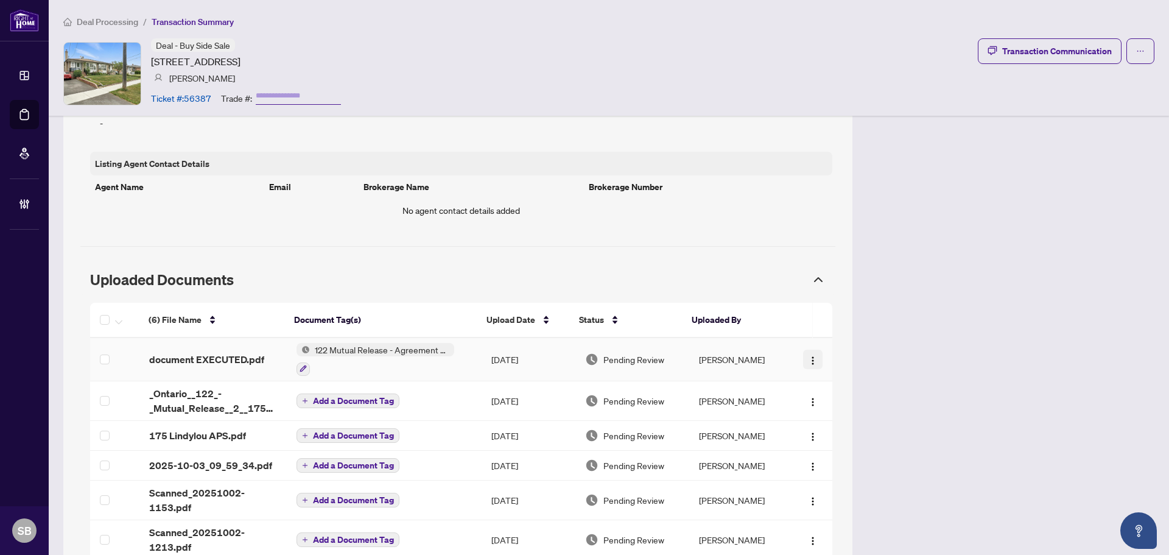
click at [808, 356] on img "button" at bounding box center [813, 360] width 10 height 10
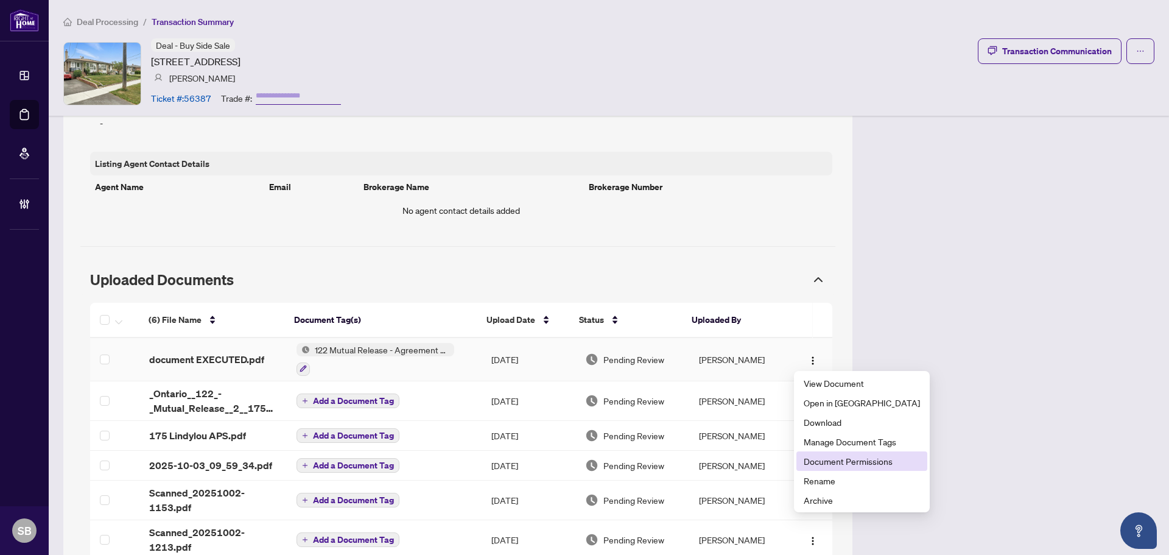
click at [872, 462] on span "Document Permissions" at bounding box center [861, 460] width 116 height 13
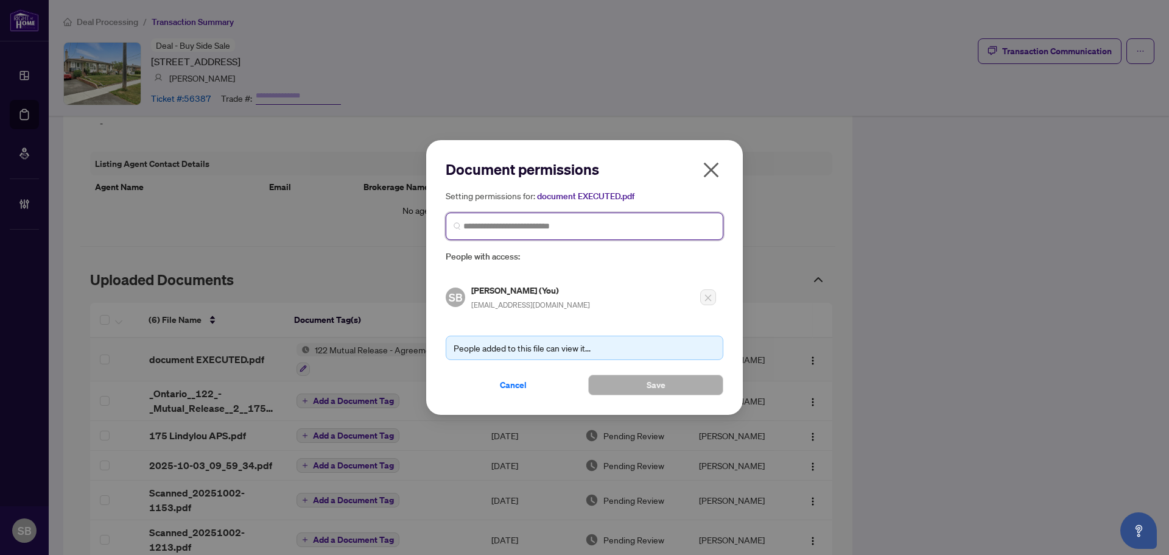
click at [544, 222] on input "search" at bounding box center [589, 226] width 252 height 13
type input "*********"
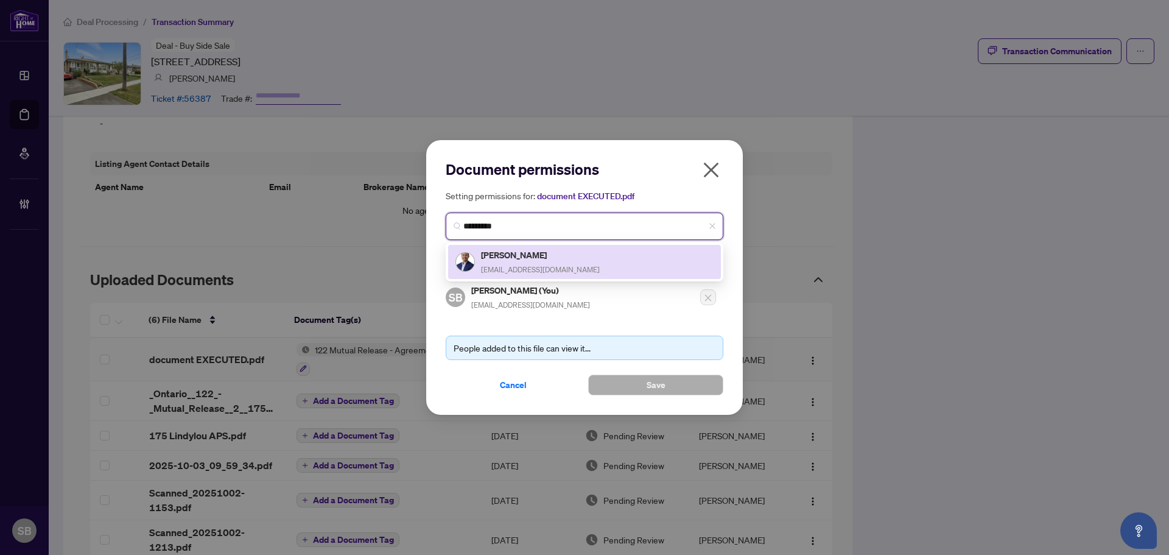
click at [522, 268] on span "Thomasdo.home@gmail.com" at bounding box center [540, 269] width 119 height 9
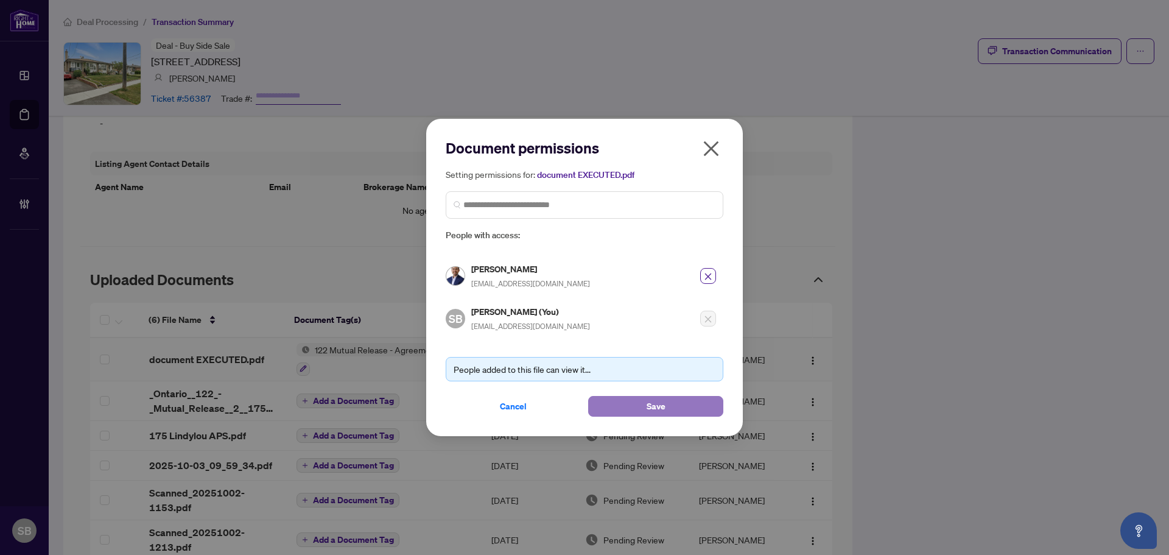
click at [634, 411] on button "Save" at bounding box center [655, 406] width 135 height 21
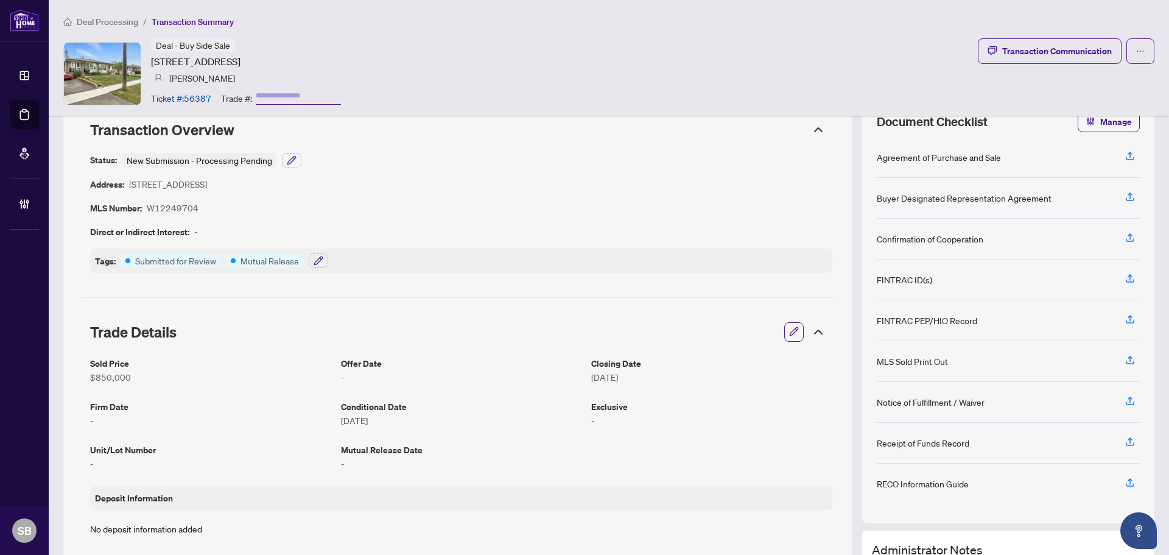
scroll to position [0, 0]
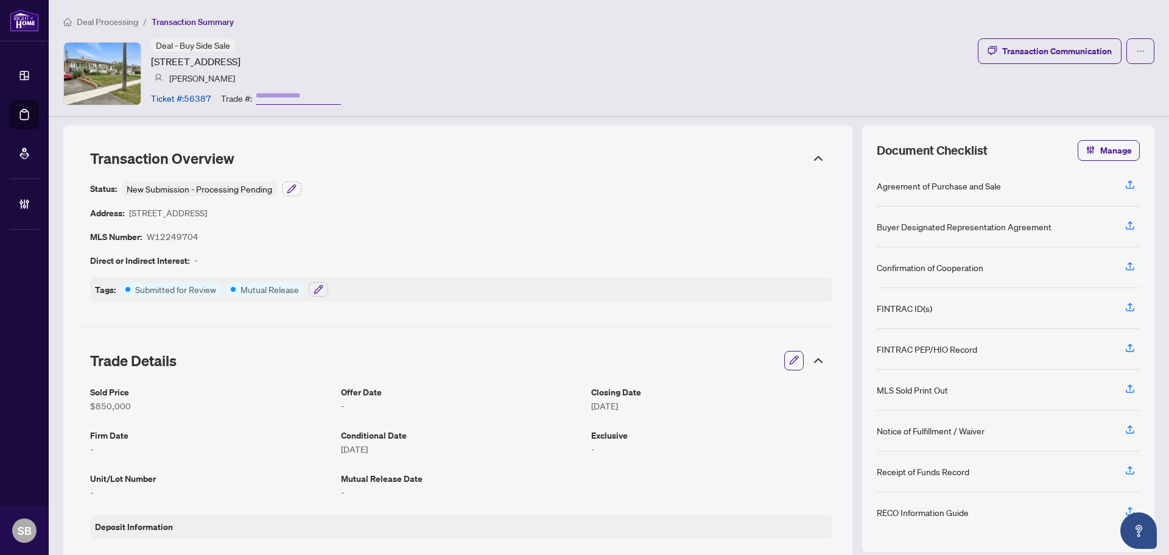
click at [130, 26] on span "Deal Processing" at bounding box center [107, 21] width 61 height 11
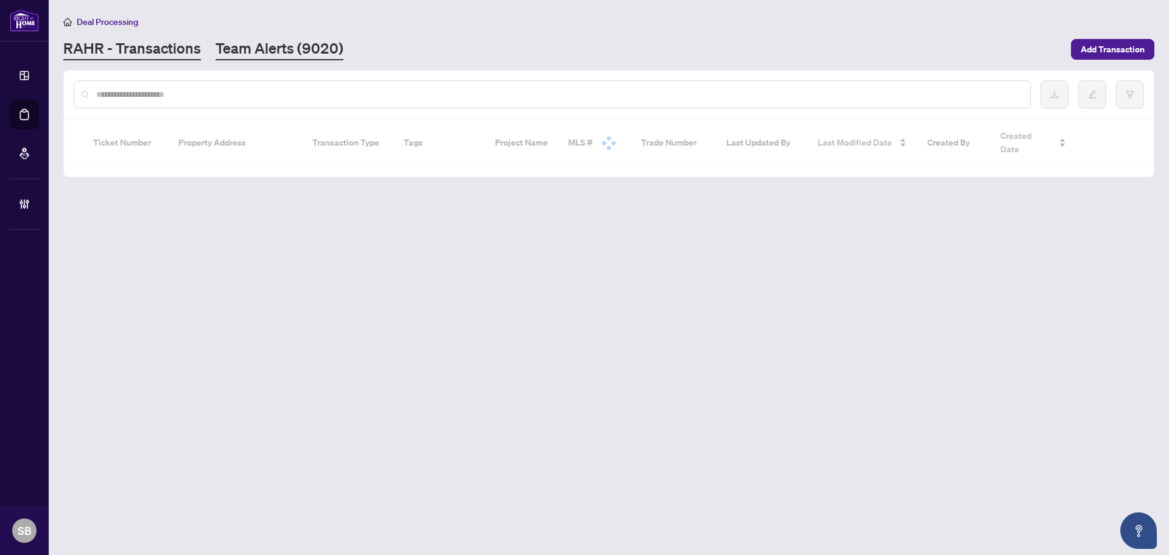
click at [292, 55] on link "Team Alerts (9020)" at bounding box center [279, 49] width 128 height 22
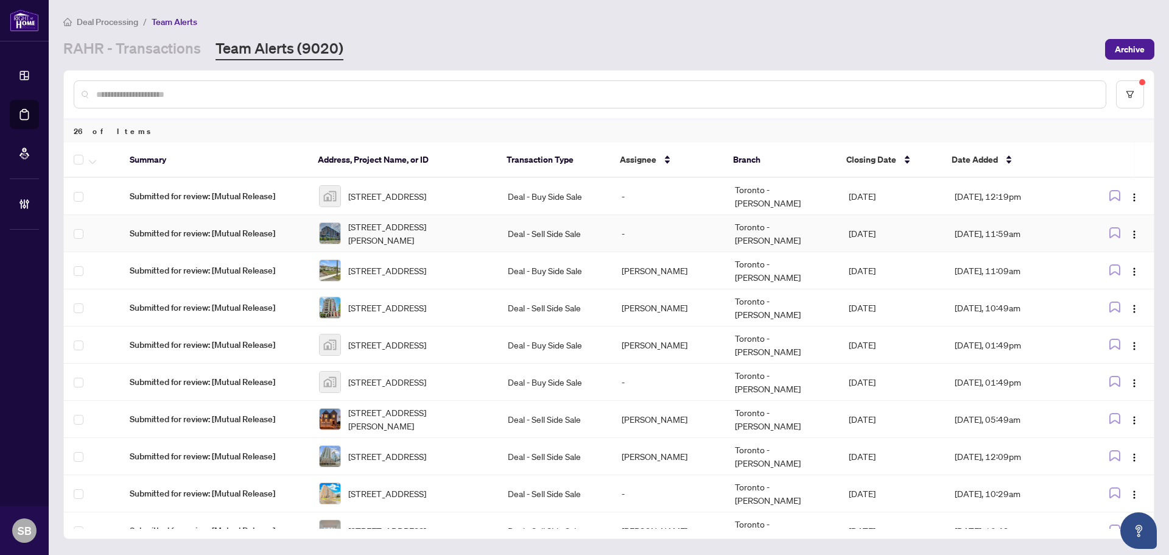
click at [656, 237] on td "-" at bounding box center [668, 233] width 113 height 37
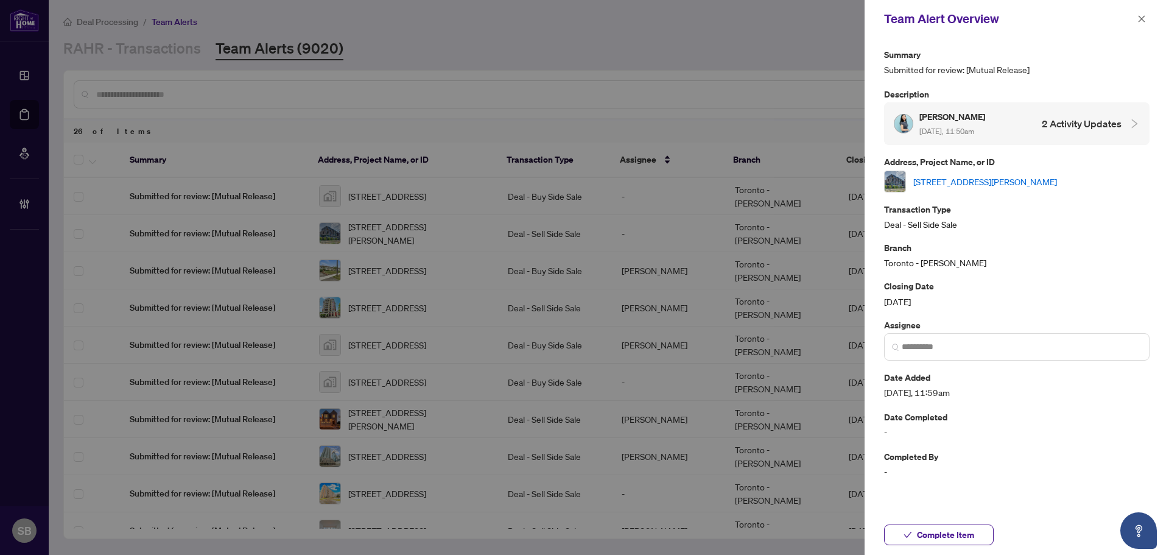
click at [976, 175] on link "415-10 Gibbs Rd, Toronto, Ontario M9B 6L6, Canada" at bounding box center [985, 181] width 144 height 13
click at [1144, 20] on icon "close" at bounding box center [1141, 19] width 9 height 9
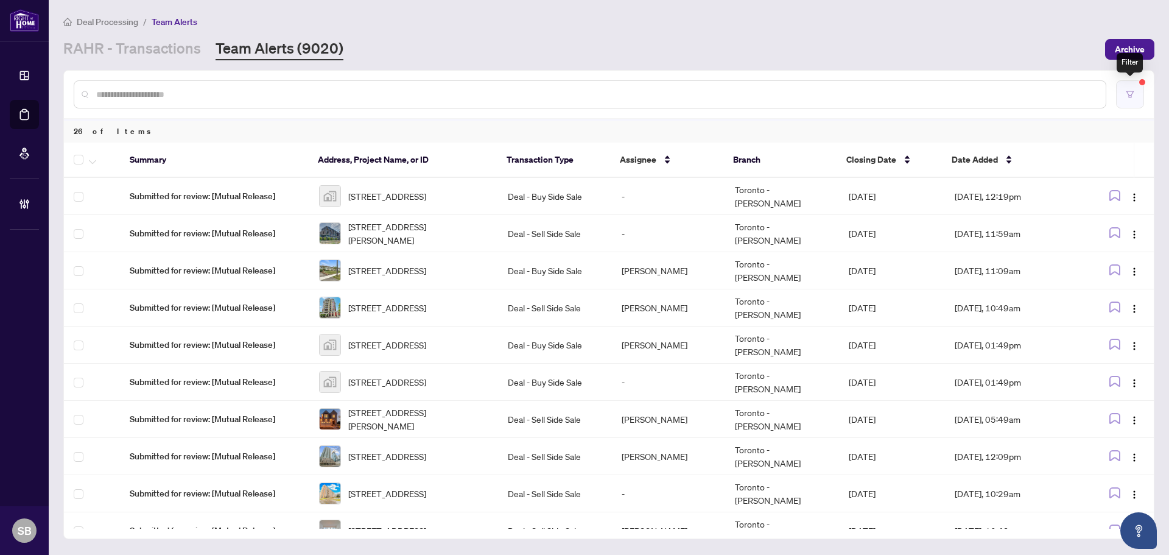
click at [1135, 93] on button "button" at bounding box center [1130, 94] width 28 height 28
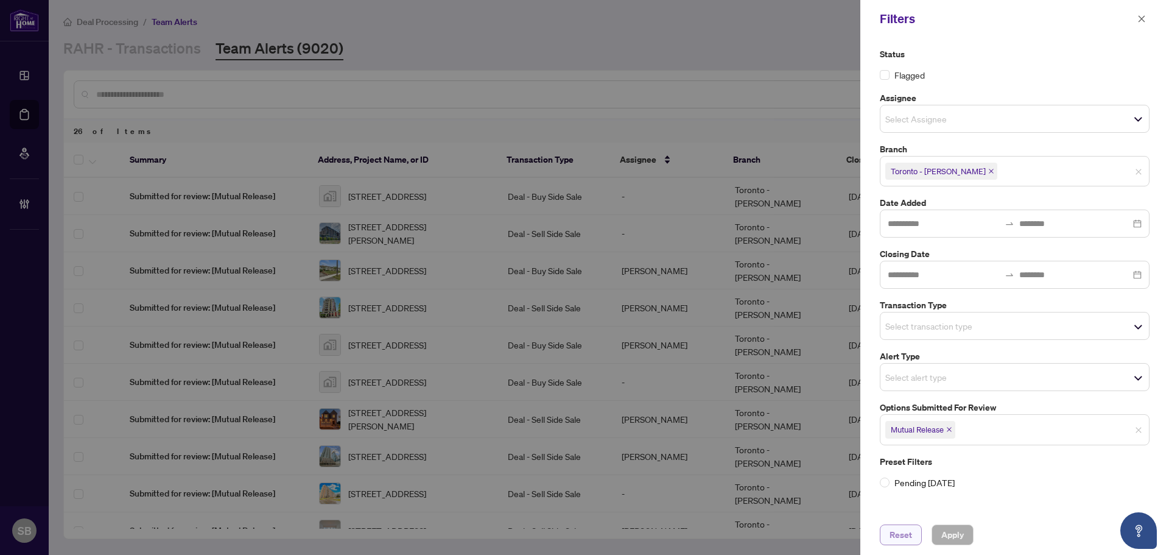
click at [905, 534] on span "Reset" at bounding box center [900, 534] width 23 height 19
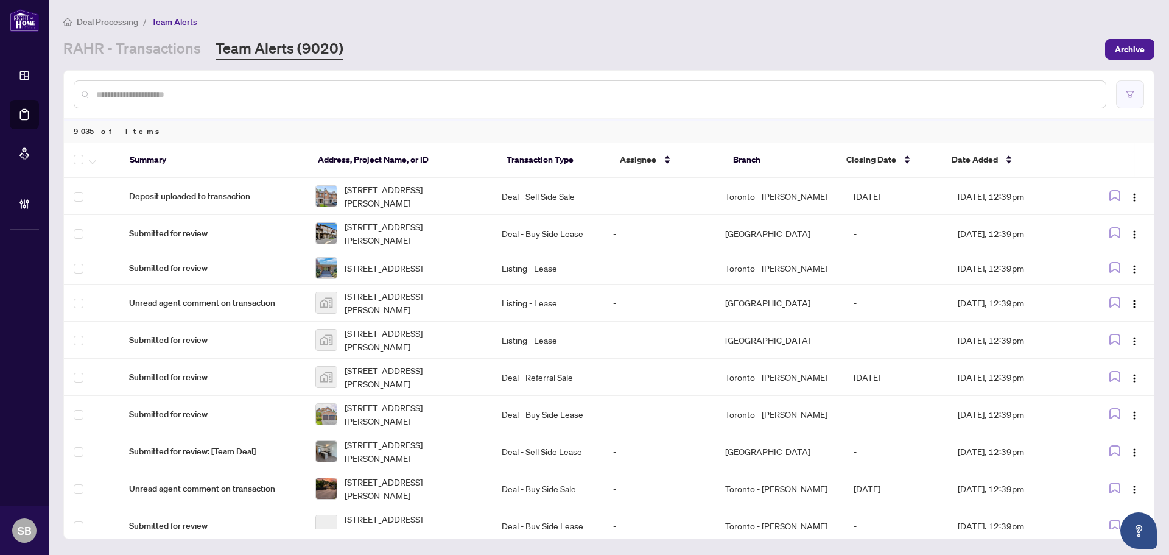
click at [1123, 89] on button "button" at bounding box center [1130, 94] width 28 height 28
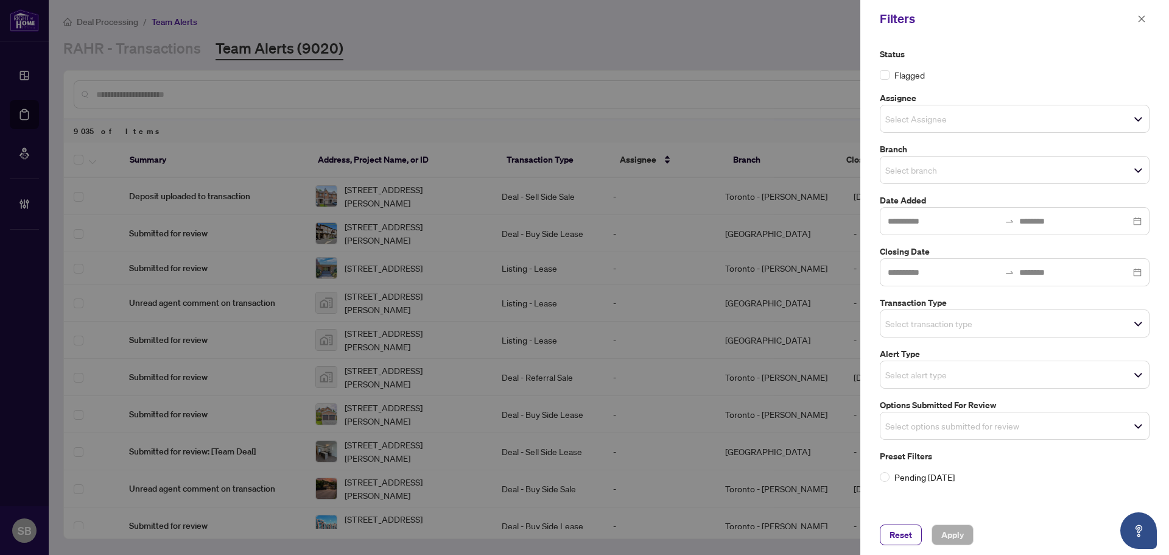
click at [954, 183] on div "Select branch" at bounding box center [1015, 170] width 270 height 28
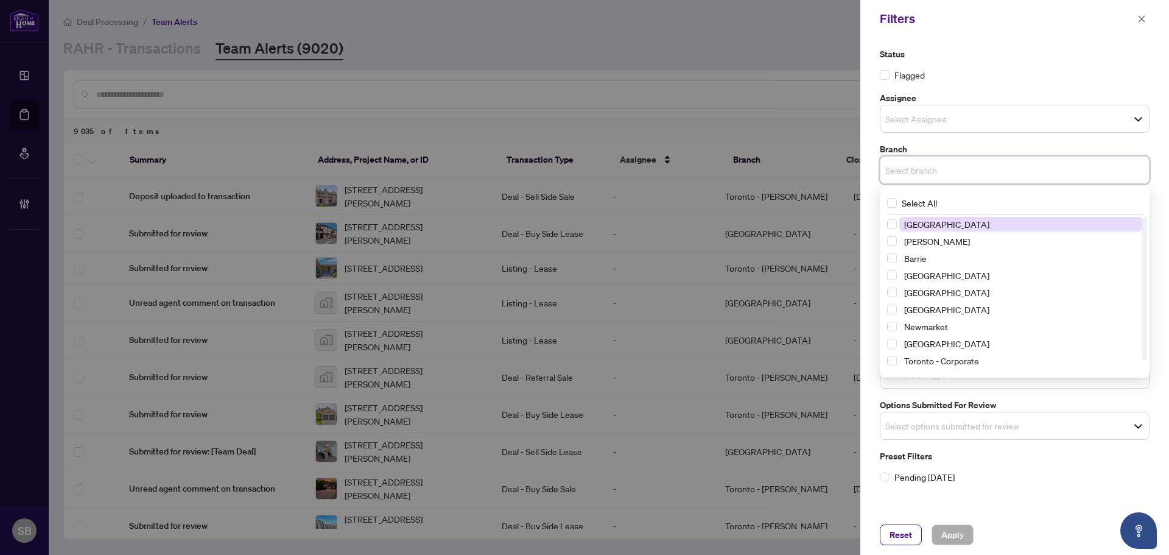
click at [948, 175] on input "search" at bounding box center [927, 170] width 85 height 15
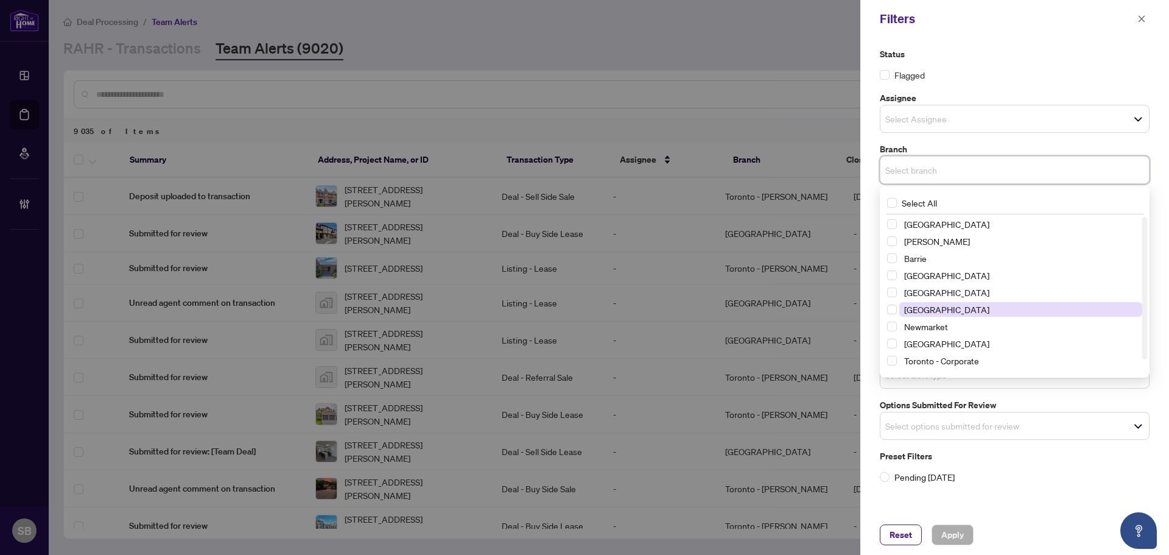
scroll to position [15, 0]
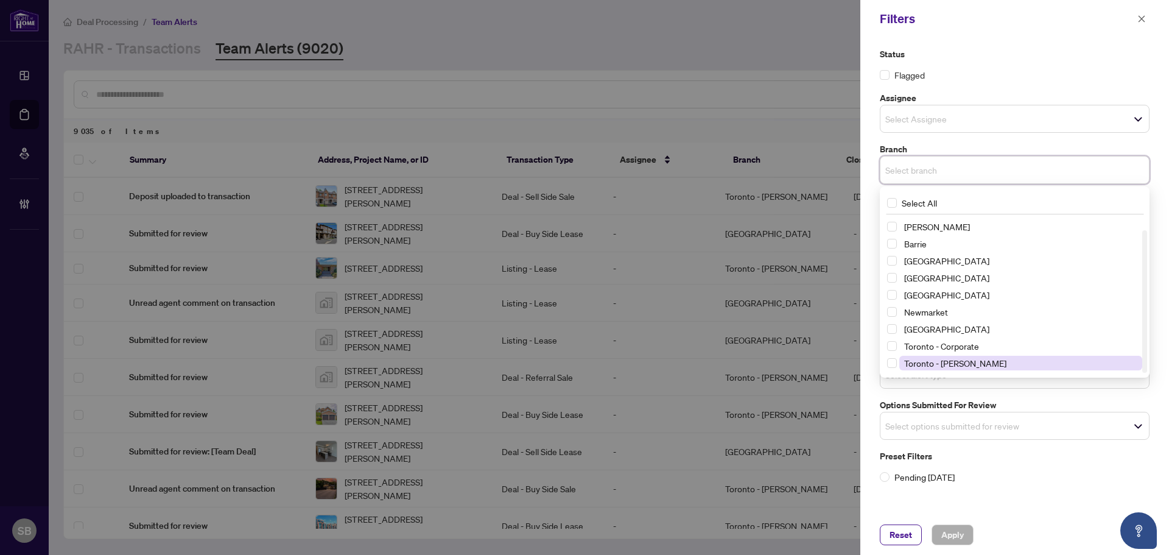
click at [954, 363] on span "Toronto - Don Mills" at bounding box center [955, 362] width 102 height 11
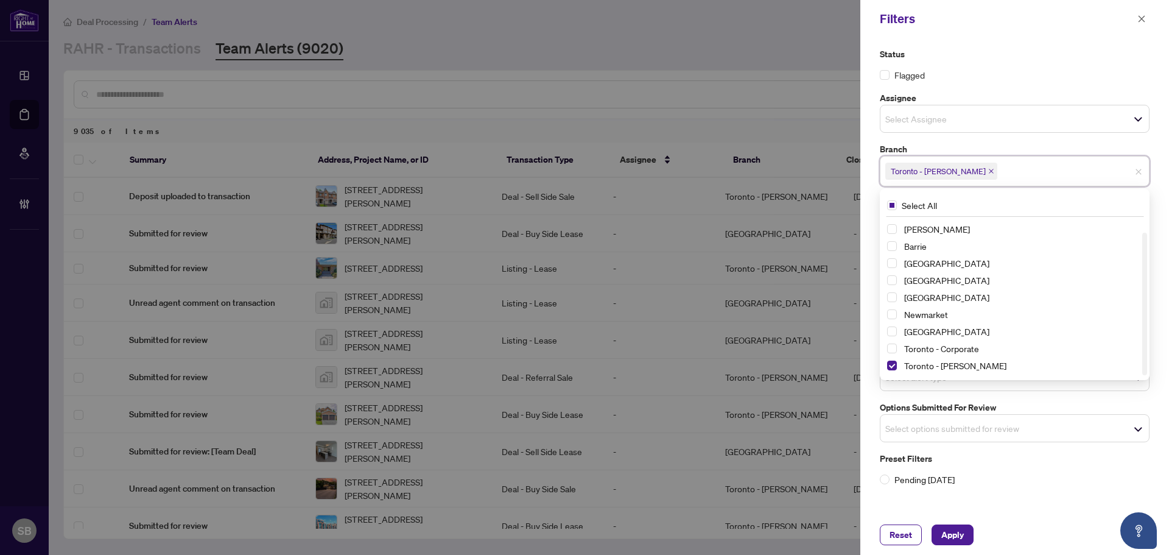
click at [866, 217] on div "Status Flagged Assignee Select Assignee Branch Toronto - Don Mills Select All R…" at bounding box center [1014, 276] width 309 height 477
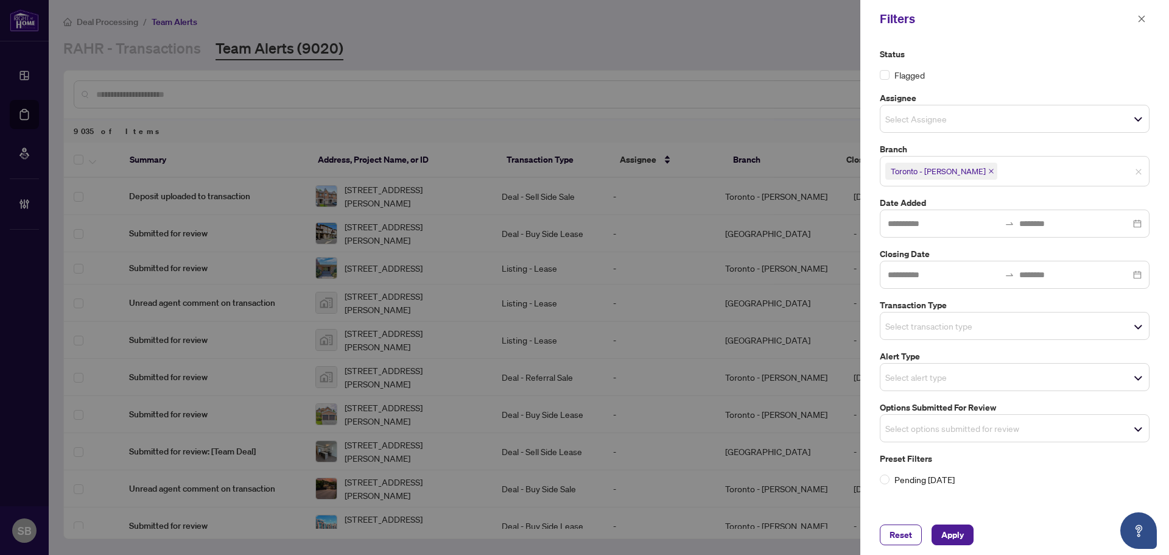
click at [918, 429] on input "search" at bounding box center [927, 428] width 85 height 15
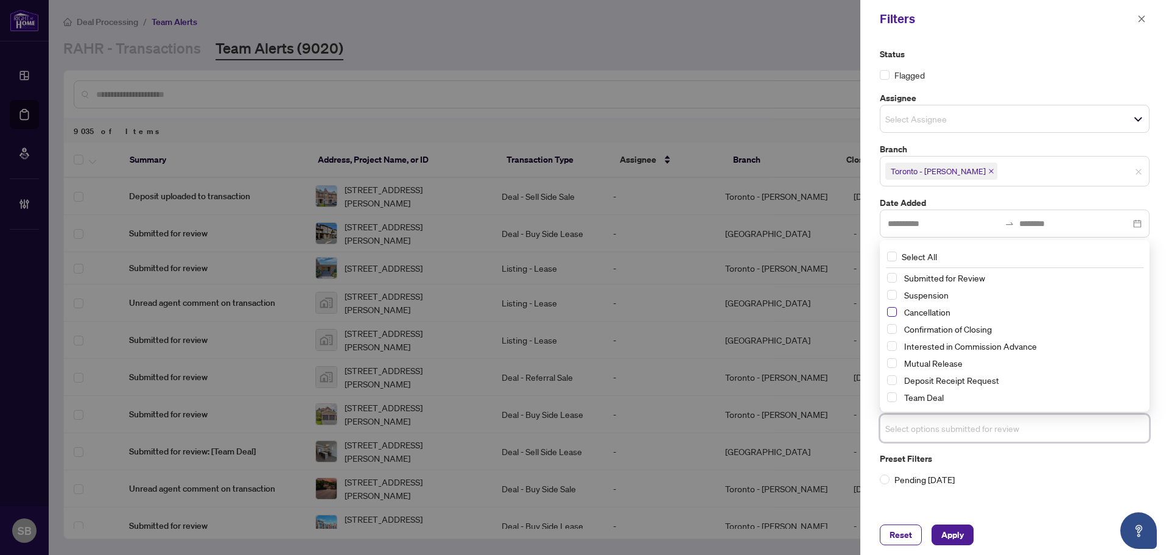
click at [891, 307] on span "Select Cancellation" at bounding box center [892, 312] width 10 height 10
click at [950, 526] on span "Apply" at bounding box center [952, 534] width 23 height 19
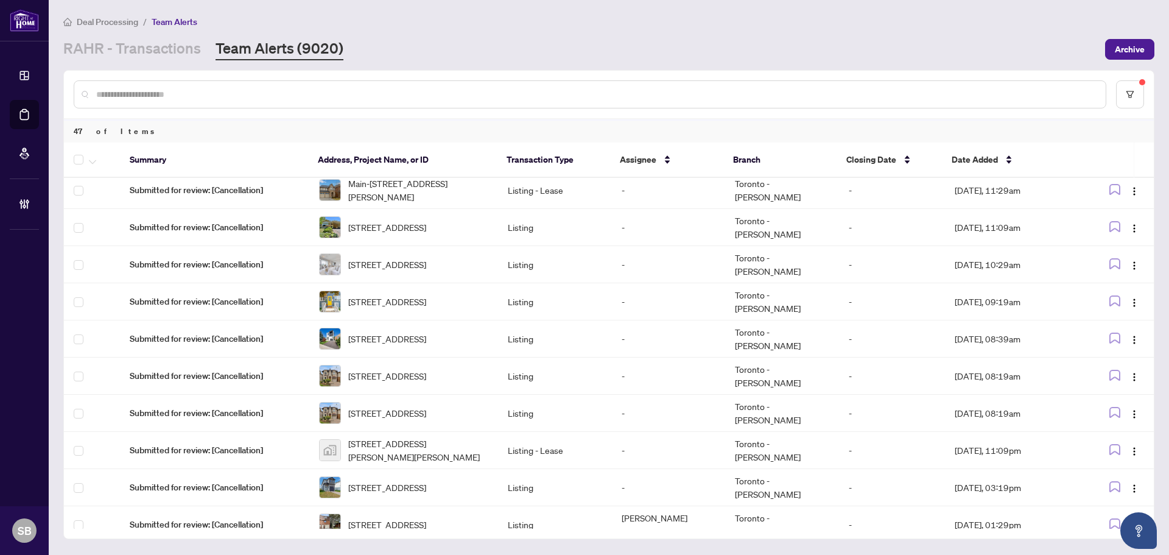
scroll to position [243, 0]
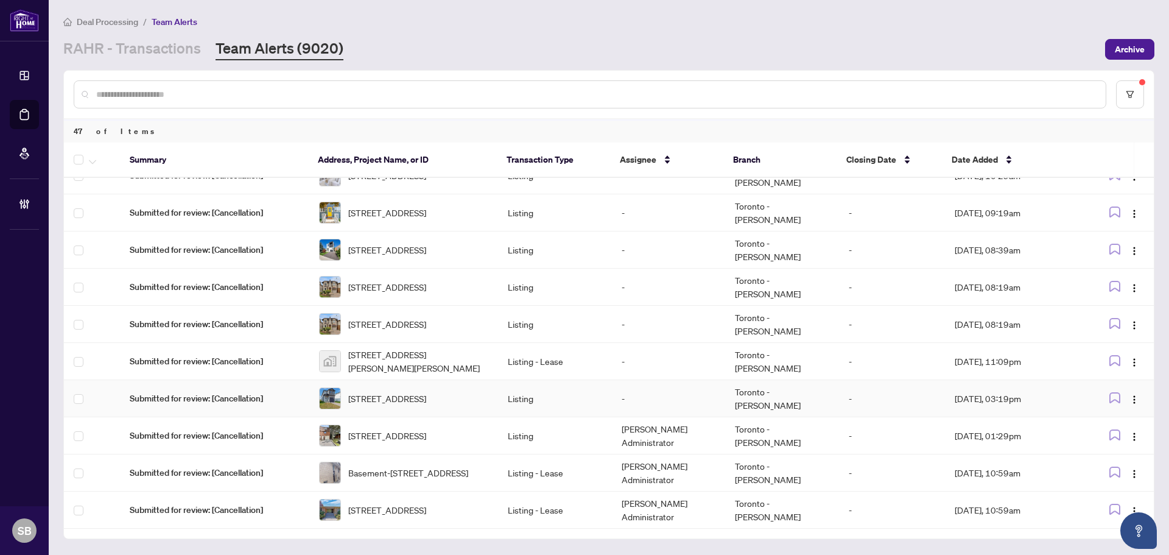
click at [684, 406] on td "-" at bounding box center [668, 398] width 113 height 37
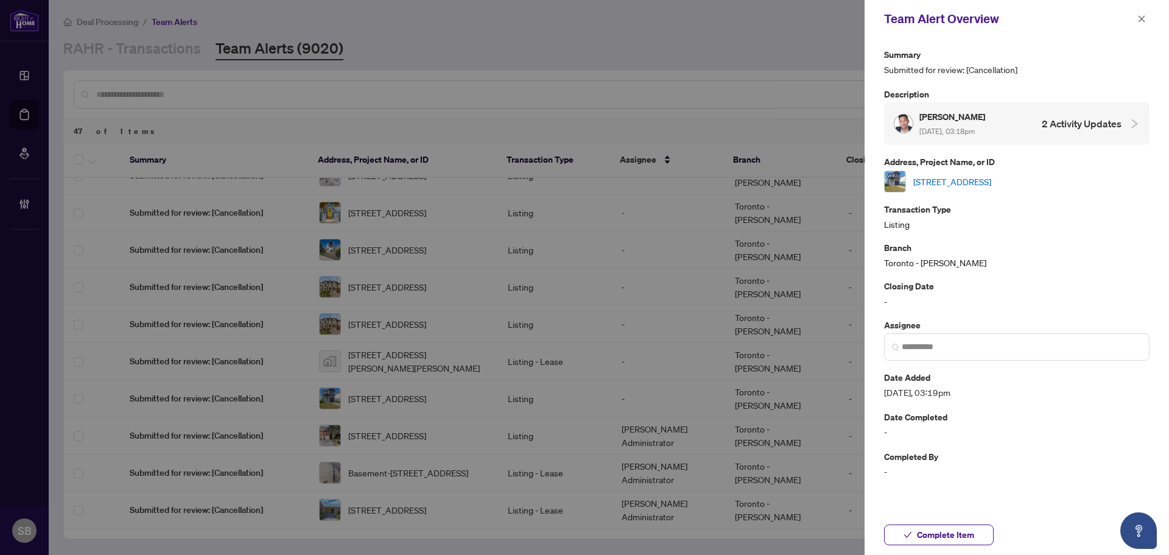
click at [948, 179] on link "1608 Capri Cres, London North, Ontario N6G 0S8, Canada" at bounding box center [952, 181] width 78 height 13
click at [950, 353] on span at bounding box center [1016, 346] width 265 height 27
click at [947, 334] on span at bounding box center [1016, 346] width 265 height 27
click at [947, 348] on input "search" at bounding box center [1021, 346] width 240 height 13
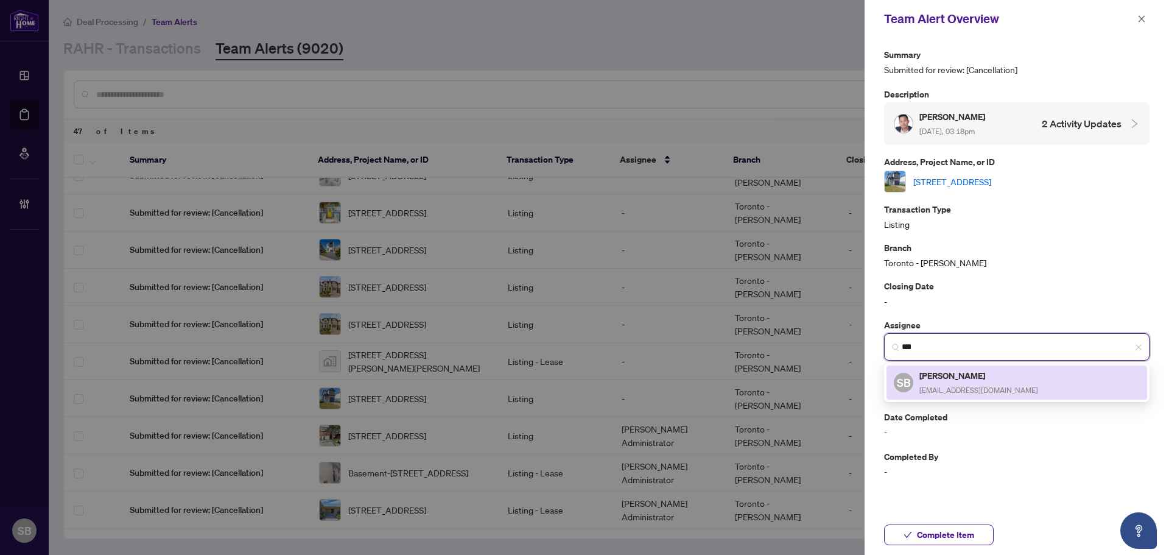
drag, startPoint x: 969, startPoint y: 385, endPoint x: 978, endPoint y: 373, distance: 14.4
click at [967, 385] on span "[EMAIL_ADDRESS][DOMAIN_NAME]" at bounding box center [978, 389] width 119 height 9
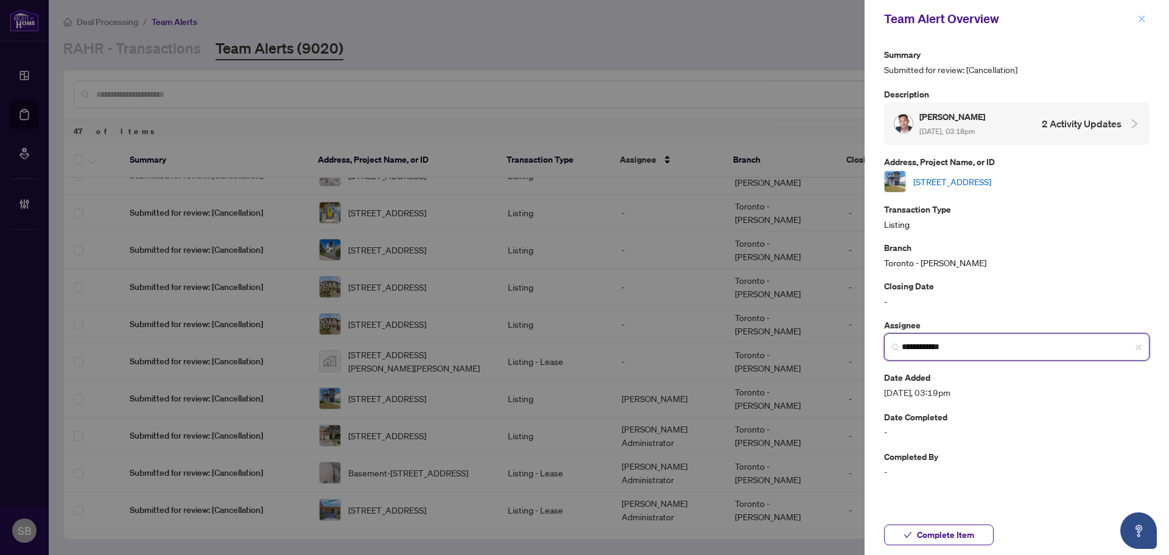
type input "**********"
click at [1133, 23] on button "button" at bounding box center [1141, 19] width 16 height 15
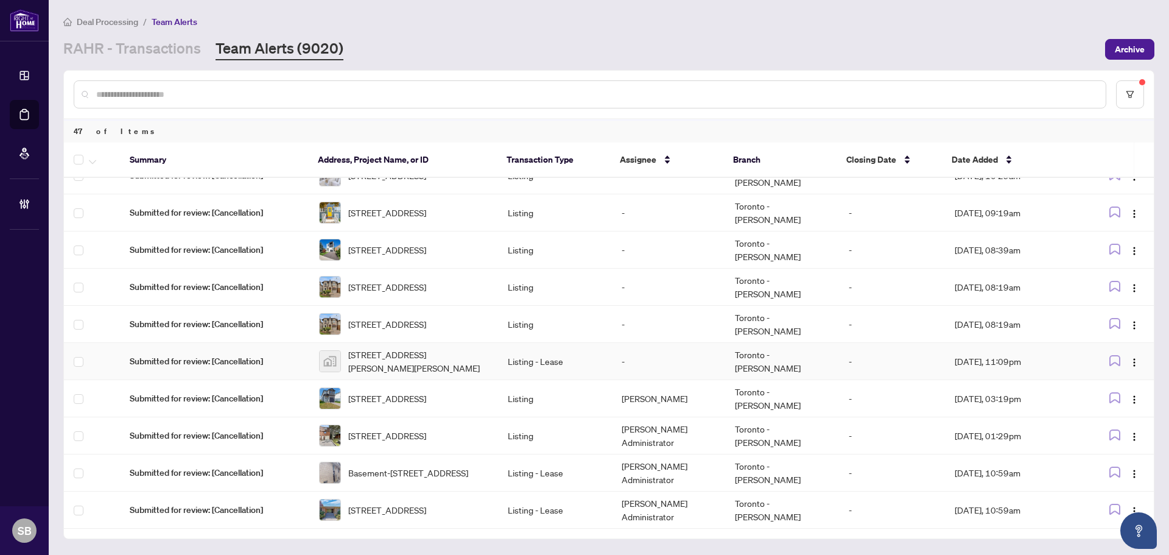
click at [648, 362] on td "-" at bounding box center [668, 361] width 113 height 37
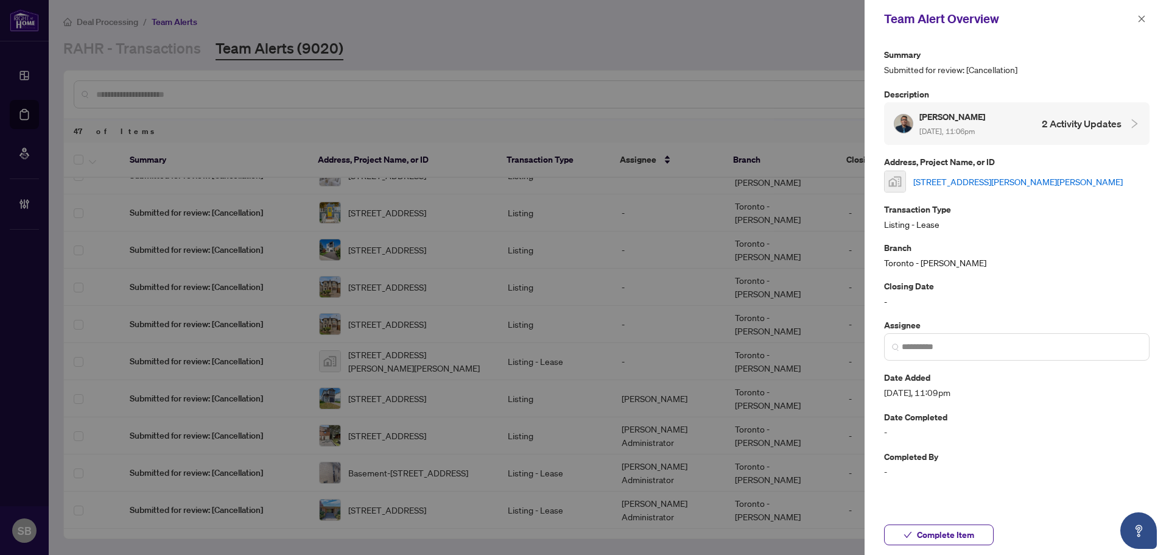
click at [961, 175] on link "3522-2031 Kennedy Rd, Scarborough, Toronto, Ontario M1P 5B7, Canada" at bounding box center [1017, 181] width 209 height 13
click at [908, 351] on input "search" at bounding box center [1021, 346] width 240 height 13
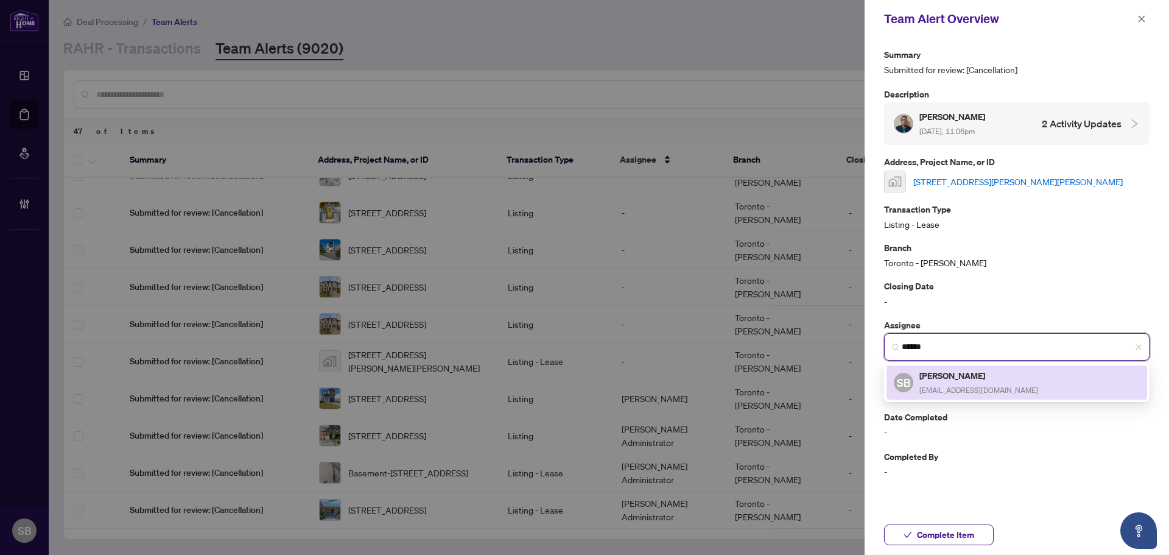
click at [927, 381] on h5 "[PERSON_NAME]" at bounding box center [978, 375] width 119 height 14
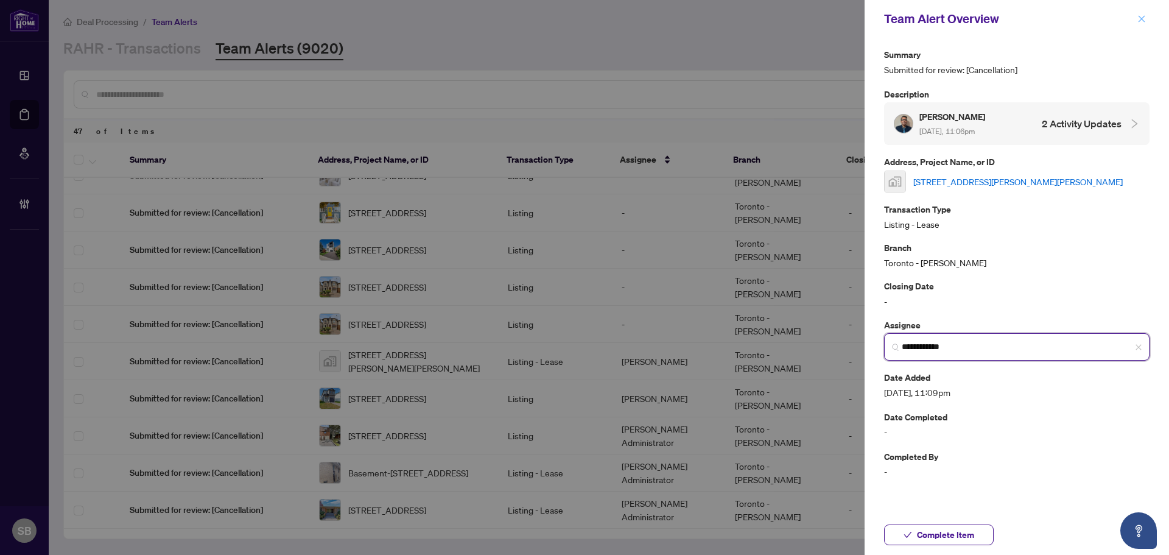
type input "**********"
click at [1141, 27] on span "button" at bounding box center [1141, 18] width 9 height 19
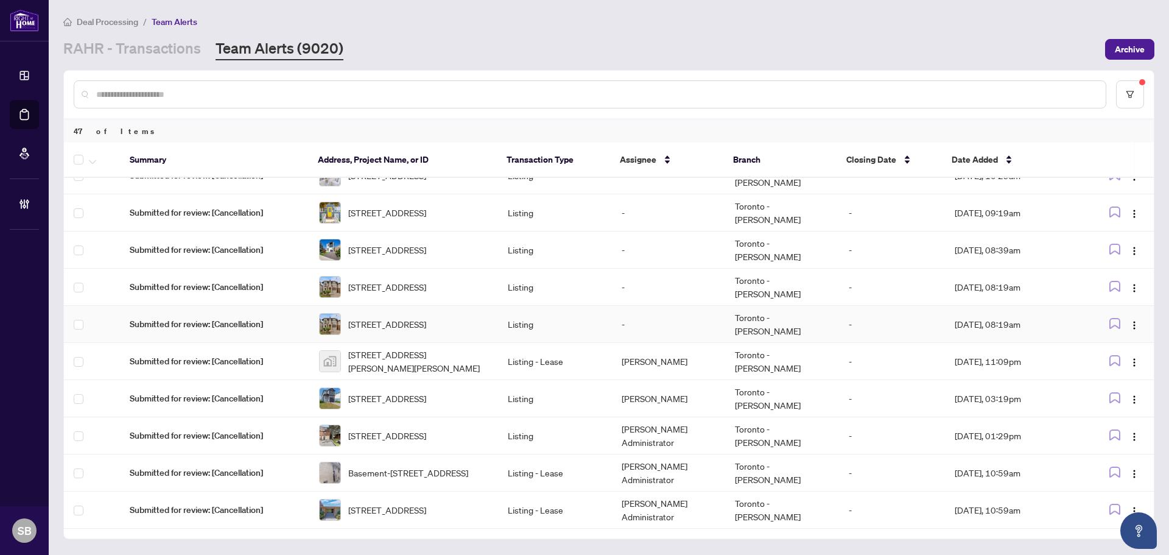
click at [668, 324] on td "-" at bounding box center [668, 324] width 113 height 37
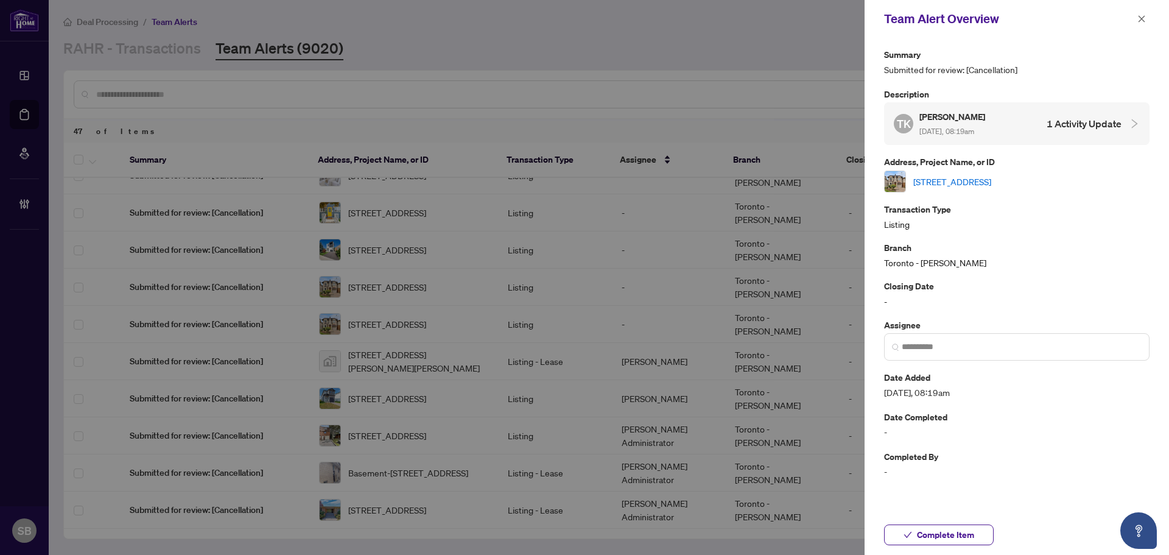
click at [937, 176] on link "8 Rutherglen Rd, Toronto, Ontario M4G 1L6, Canada" at bounding box center [952, 181] width 78 height 13
click at [938, 349] on input "search" at bounding box center [1021, 346] width 240 height 13
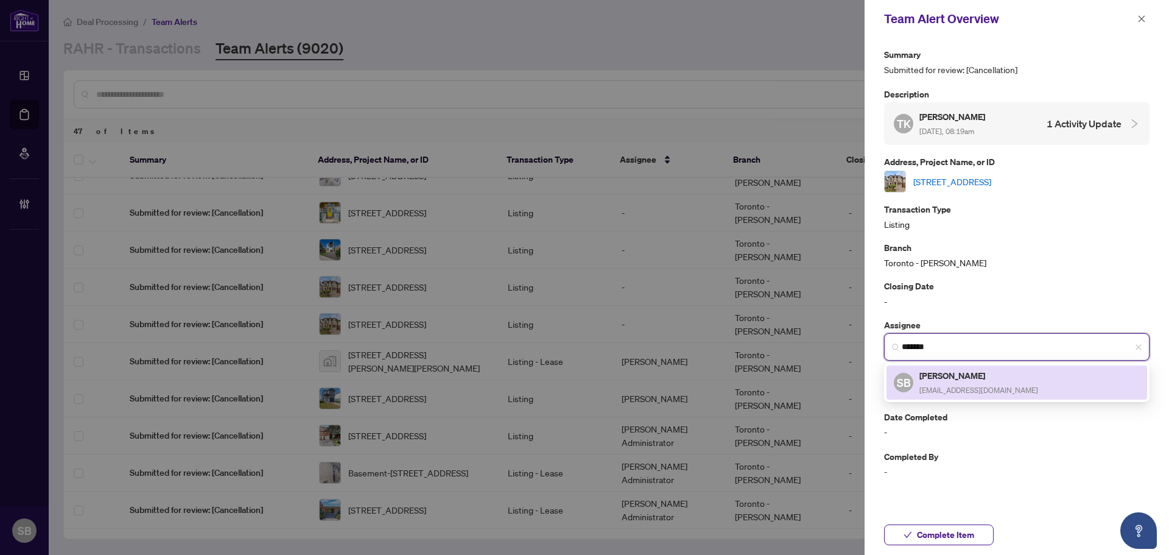
click at [944, 378] on h5 "[PERSON_NAME]" at bounding box center [978, 375] width 119 height 14
type input "**********"
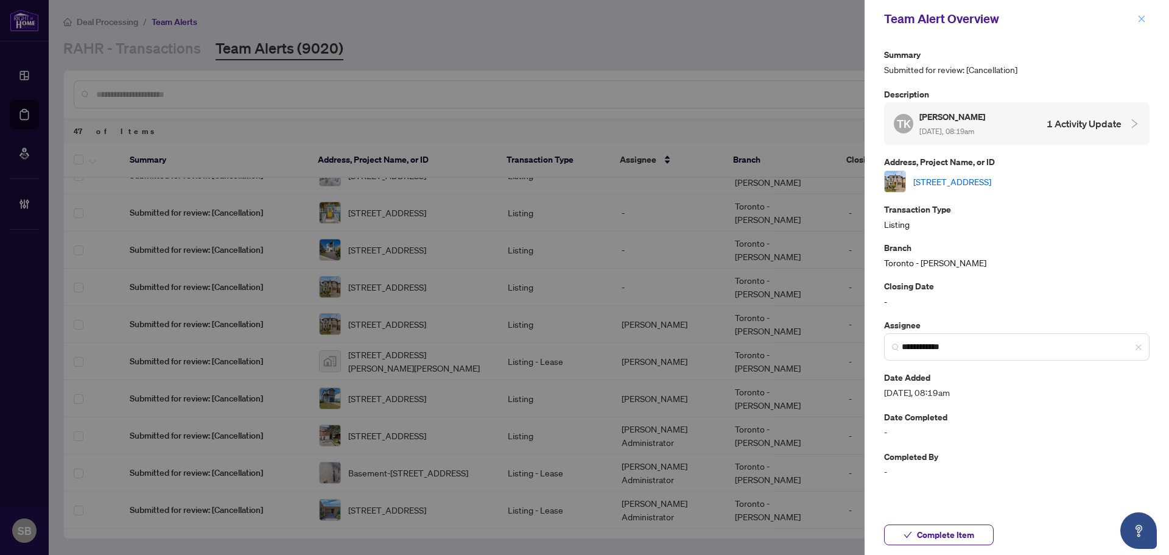
click at [1136, 17] on button "button" at bounding box center [1141, 19] width 16 height 15
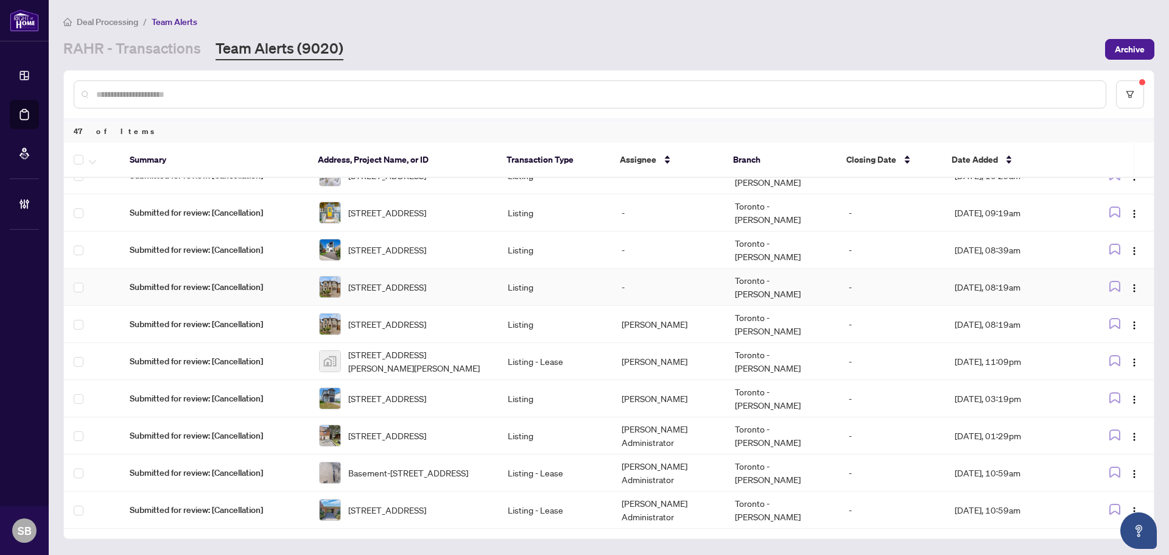
click at [635, 283] on td "-" at bounding box center [668, 286] width 113 height 37
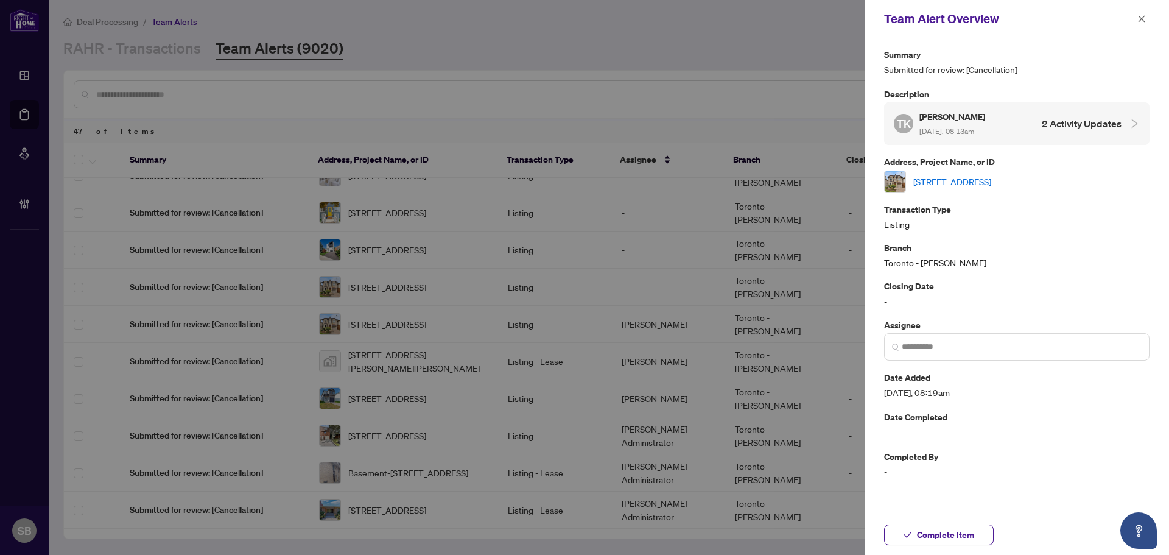
click at [962, 180] on link "8 Rutherglen Rd, Toronto, Ontario M4G 1L6, Canada" at bounding box center [952, 181] width 78 height 13
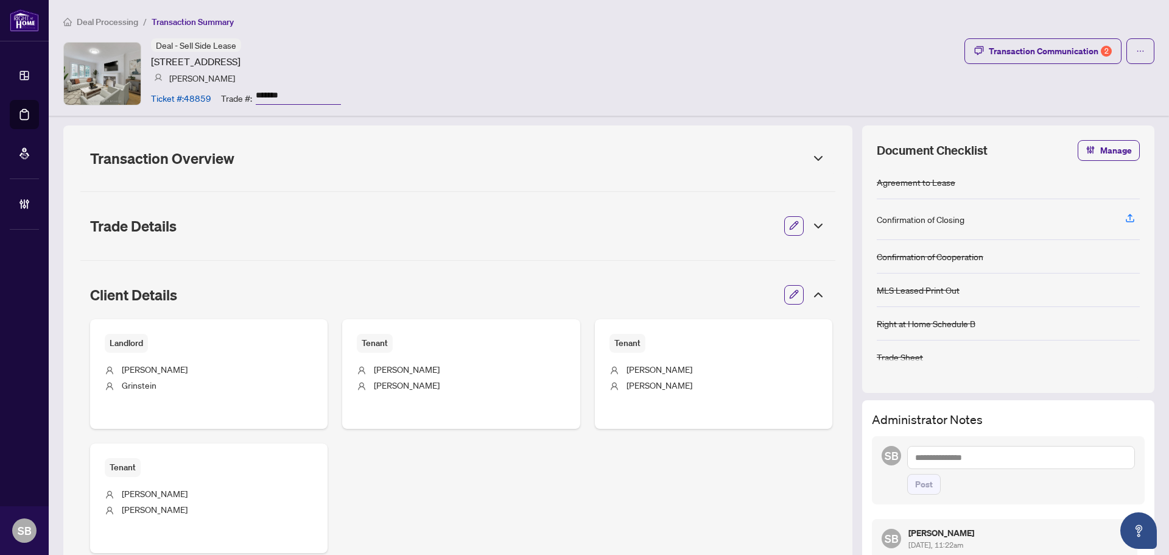
scroll to position [243, 0]
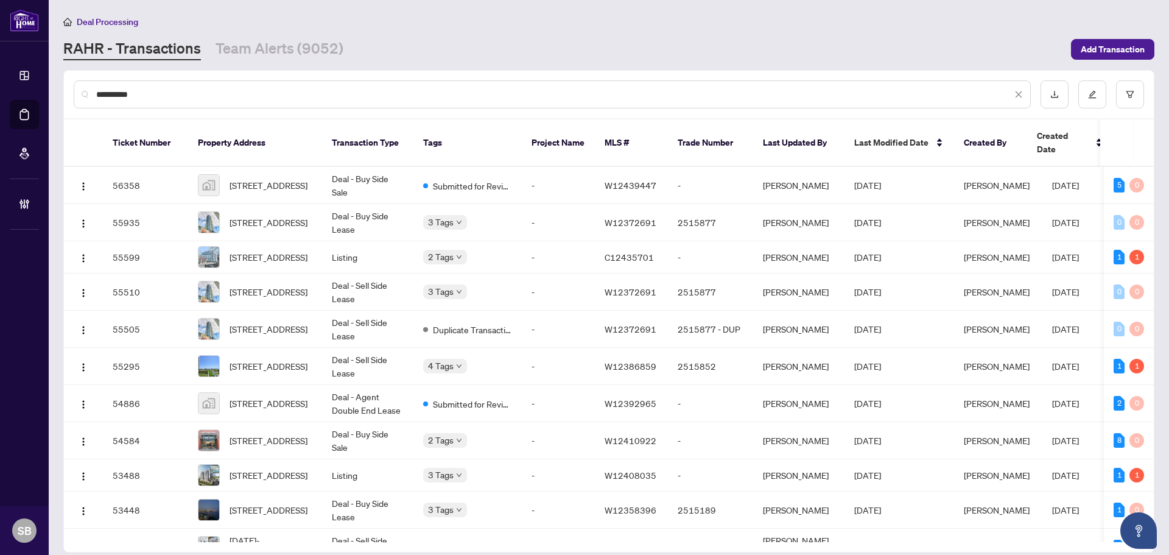
scroll to position [487, 0]
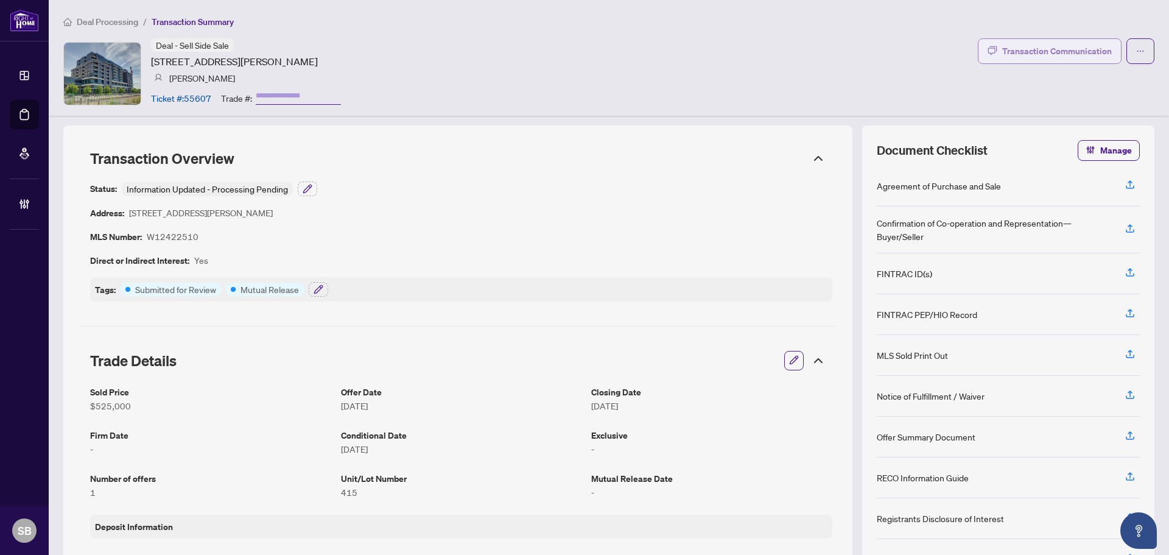
click at [1013, 53] on div "Transaction Communication" at bounding box center [1057, 50] width 110 height 19
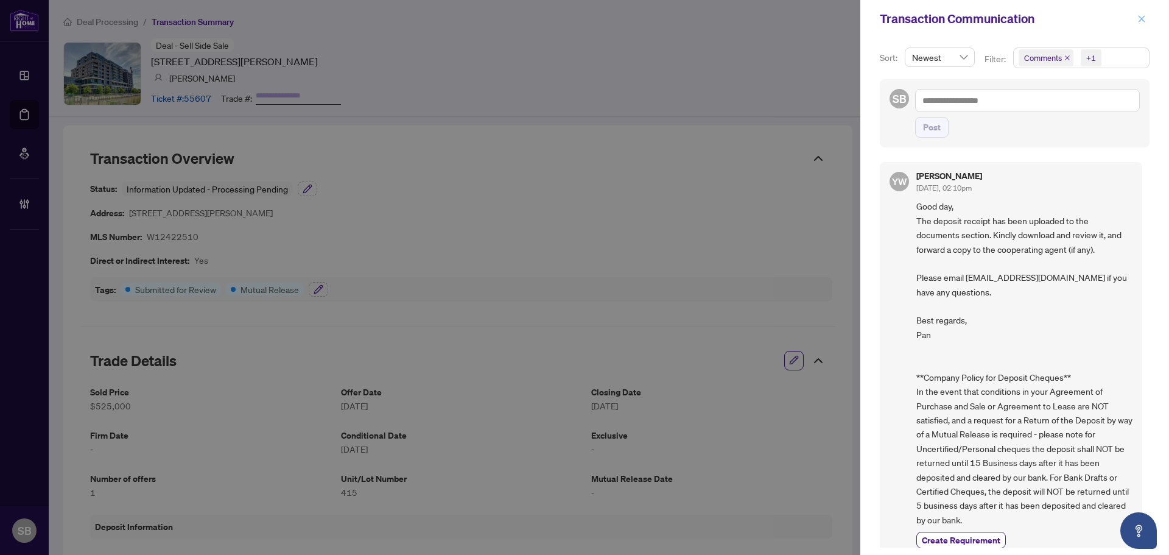
click at [1133, 16] on button "button" at bounding box center [1141, 19] width 16 height 15
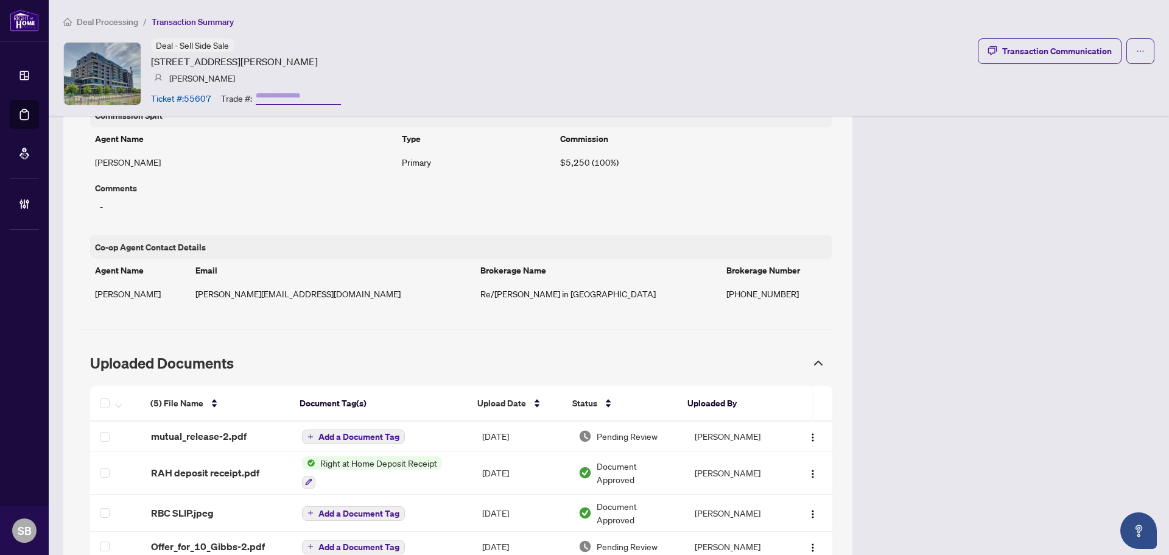
scroll to position [913, 0]
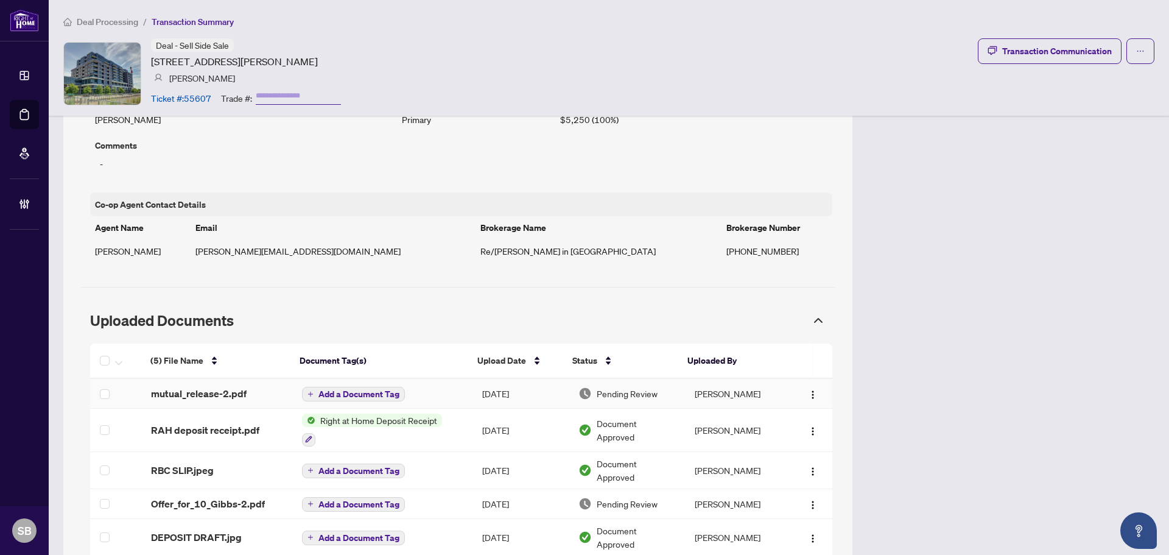
click at [456, 388] on td "Add a Document Tag" at bounding box center [382, 394] width 180 height 30
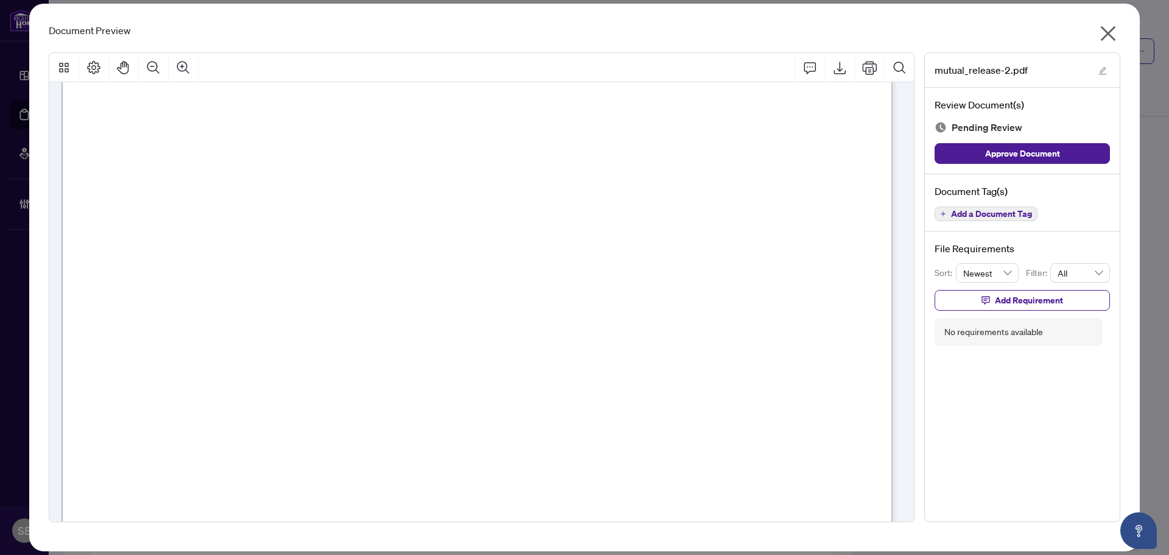
scroll to position [0, 0]
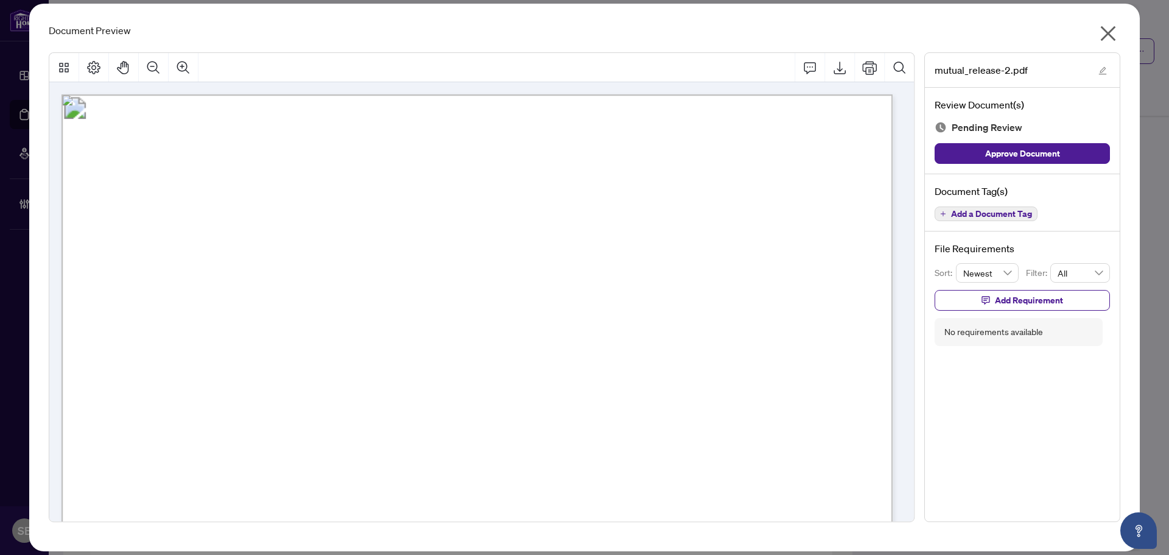
click at [1110, 29] on icon "close" at bounding box center [1107, 33] width 19 height 19
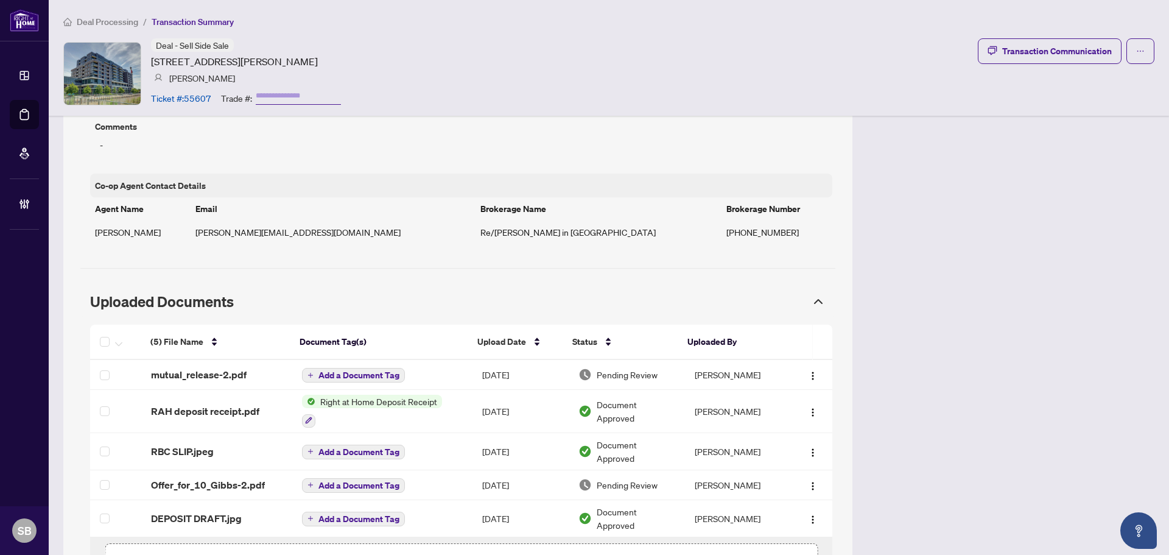
scroll to position [940, 0]
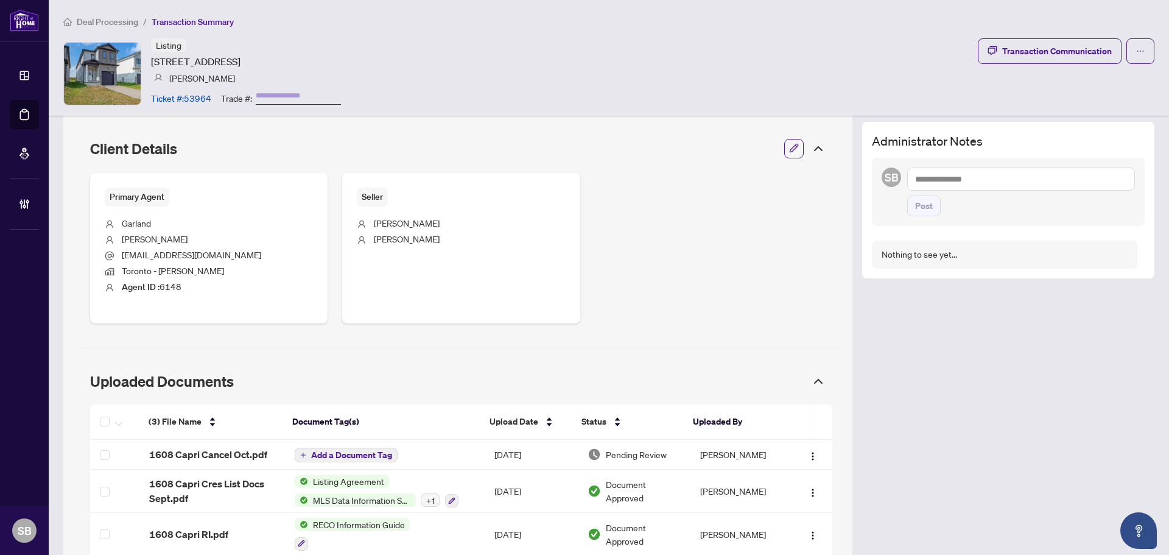
scroll to position [513, 0]
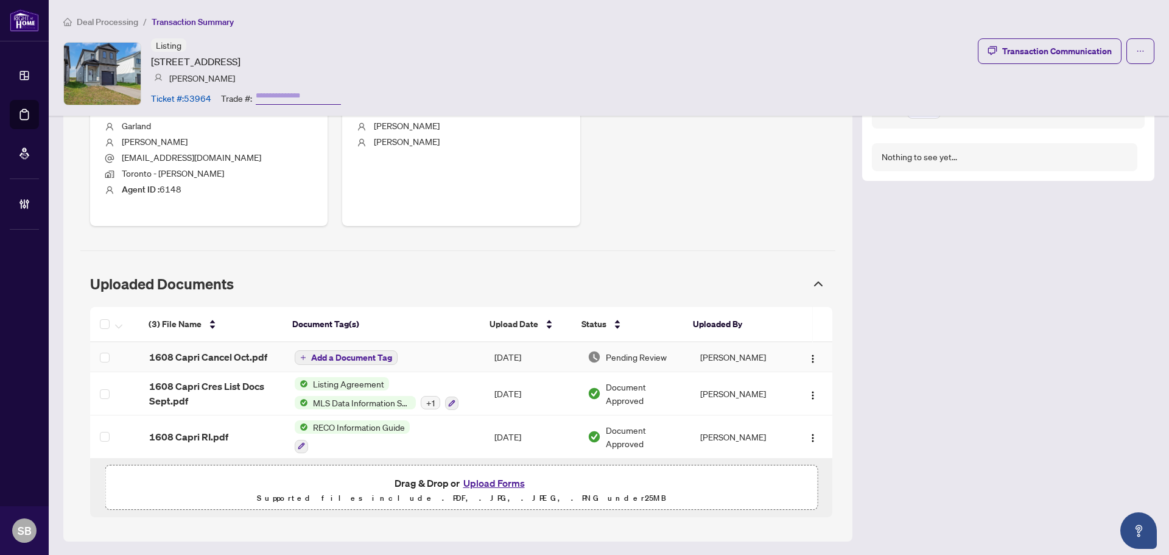
click at [690, 360] on td "[PERSON_NAME]" at bounding box center [739, 357] width 99 height 30
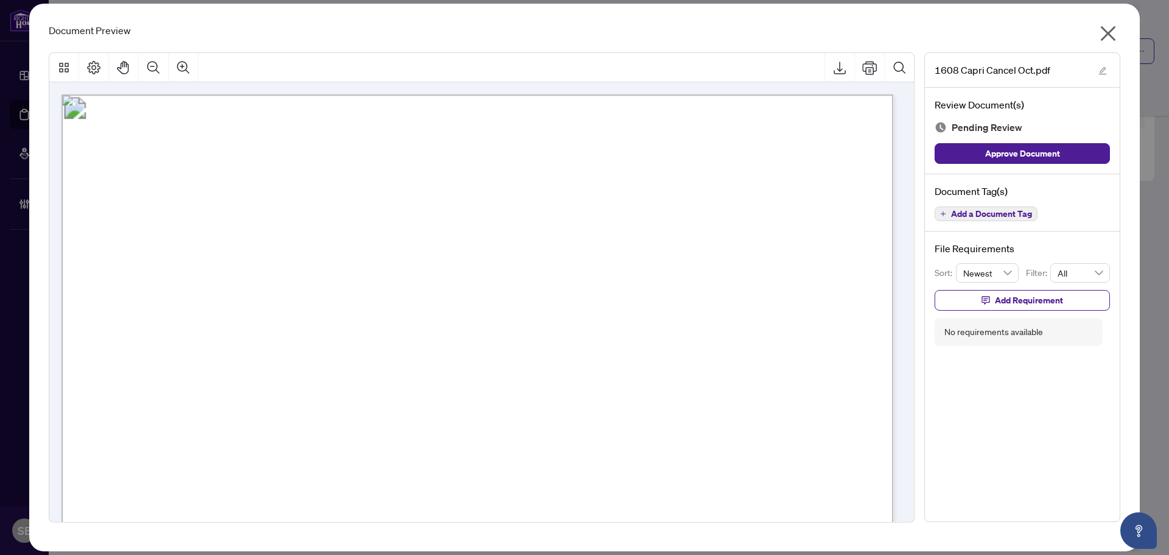
click at [1109, 31] on icon "close" at bounding box center [1108, 33] width 15 height 15
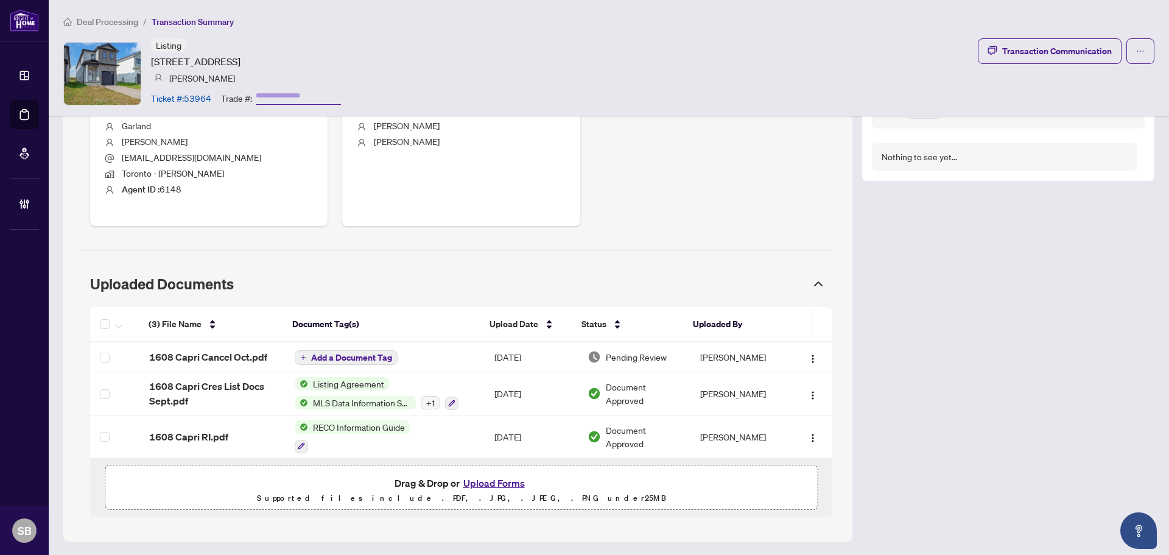
click at [96, 10] on div "Deal Processing / Transaction Summary Listing 1608 Capri Cres, London North, On…" at bounding box center [609, 58] width 1120 height 116
click at [103, 21] on span "Deal Processing" at bounding box center [107, 21] width 61 height 11
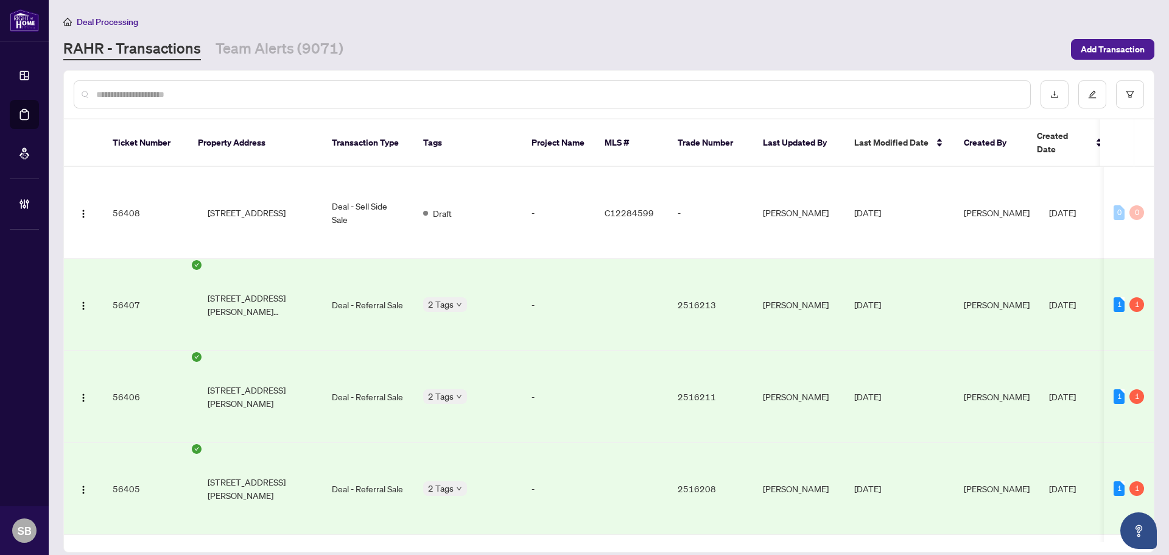
click at [295, 96] on input "text" at bounding box center [558, 94] width 924 height 13
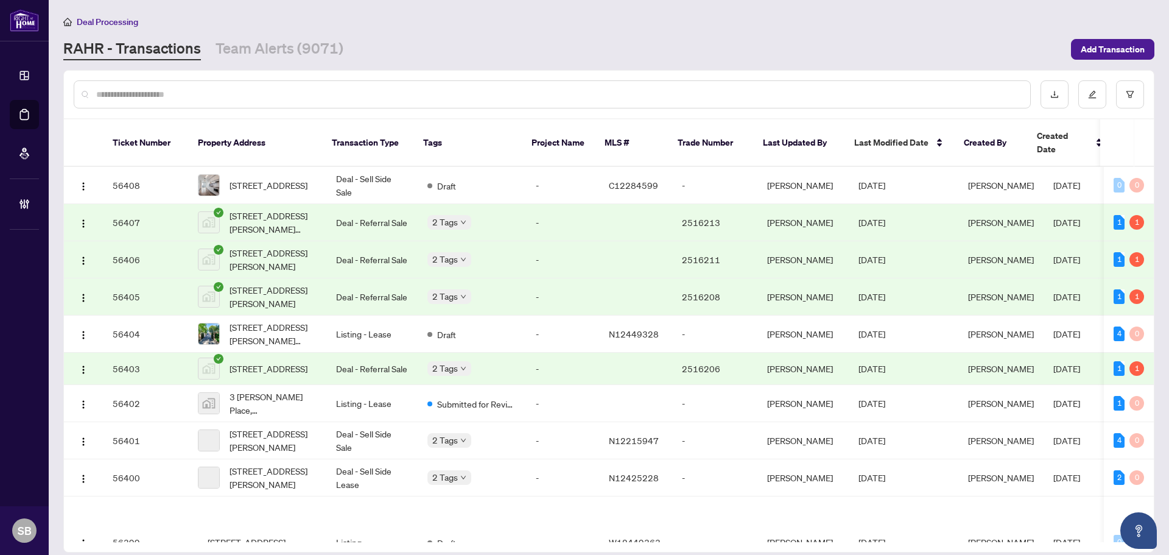
click at [295, 96] on input "text" at bounding box center [558, 94] width 924 height 13
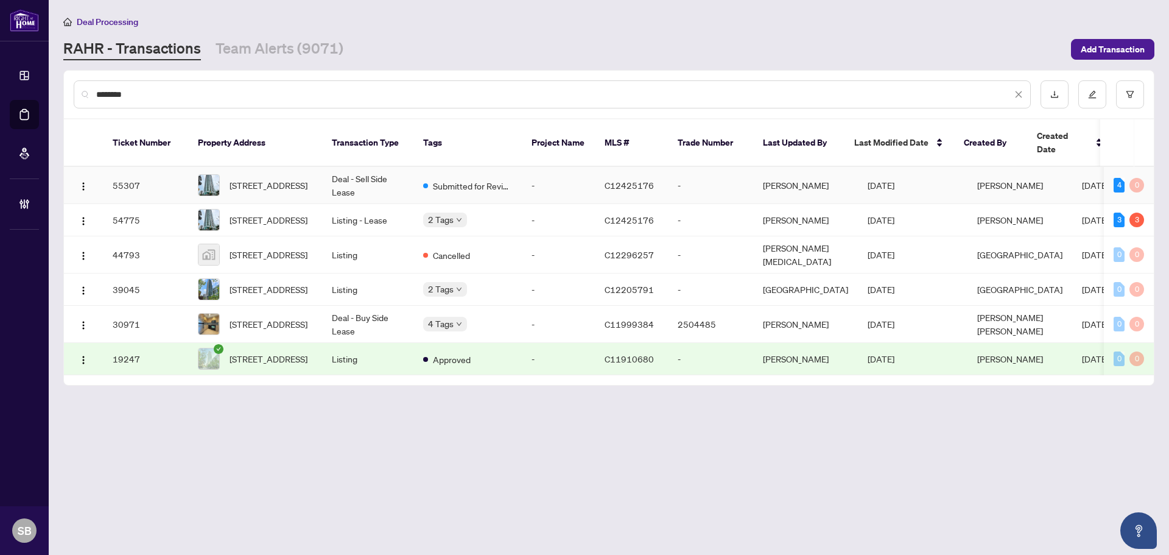
type input "********"
click at [362, 173] on td "Deal - Sell Side Lease" at bounding box center [367, 185] width 91 height 37
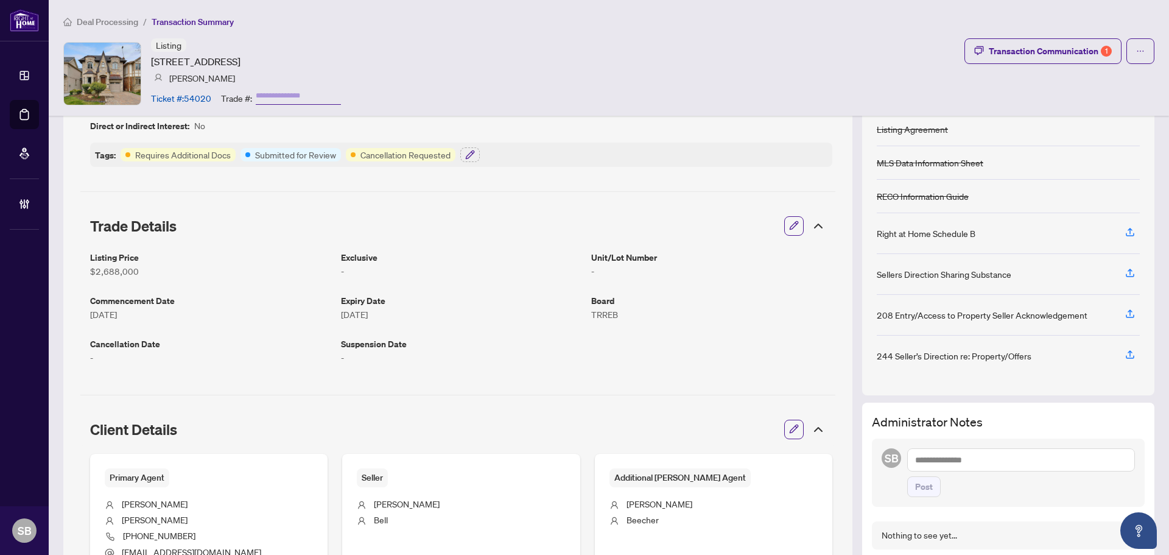
scroll to position [122, 0]
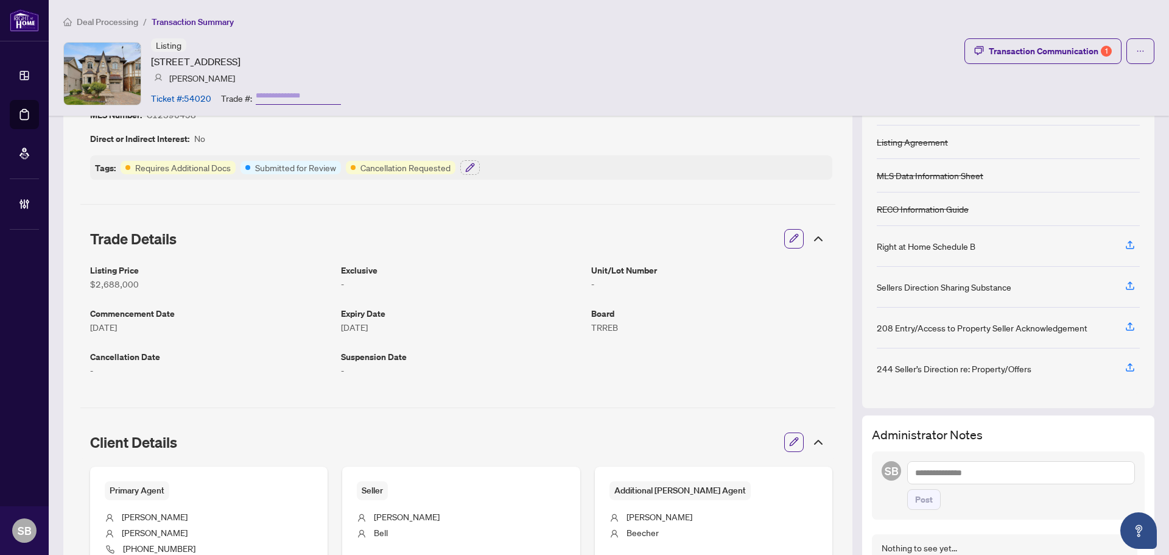
click at [1044, 34] on div "Deal Processing / Transaction Summary Listing [STREET_ADDRESS] [PERSON_NAME] Ti…" at bounding box center [609, 58] width 1120 height 116
click at [1049, 51] on div "Transaction Communication 1" at bounding box center [1050, 50] width 123 height 19
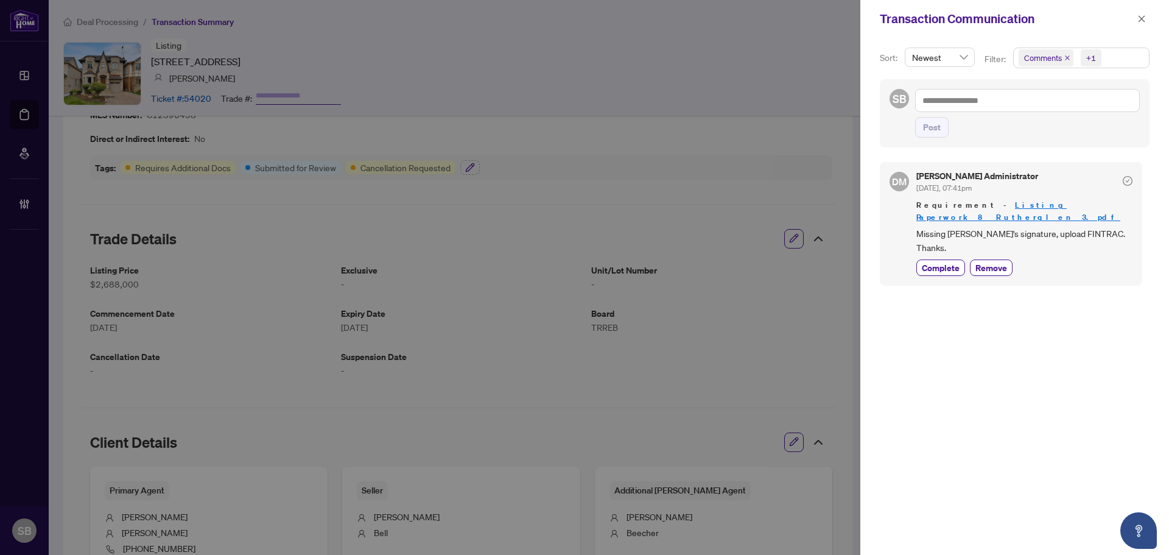
click at [1143, 22] on icon "close" at bounding box center [1141, 19] width 9 height 9
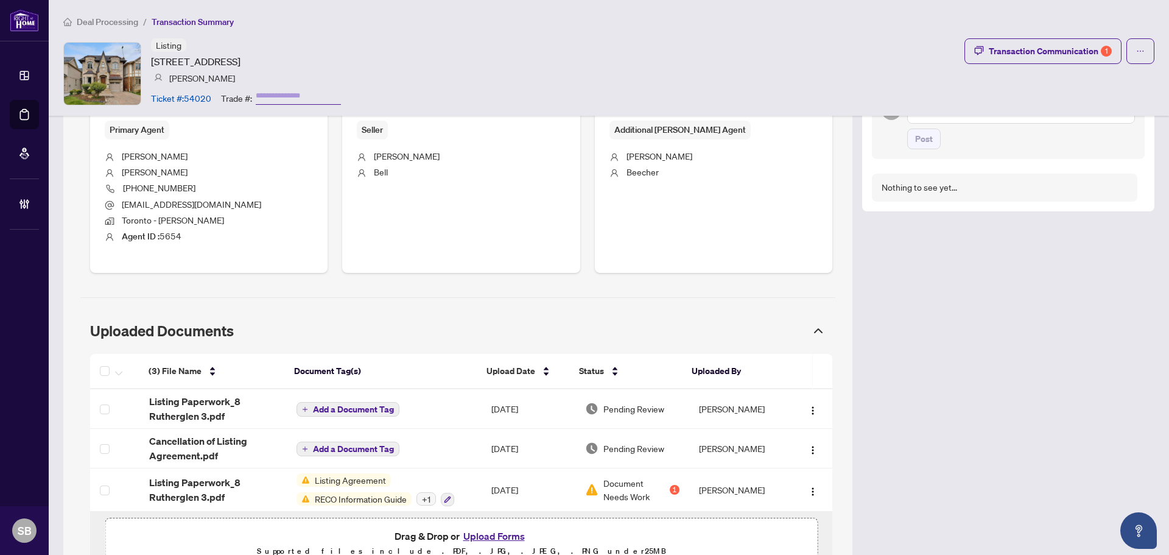
scroll to position [536, 0]
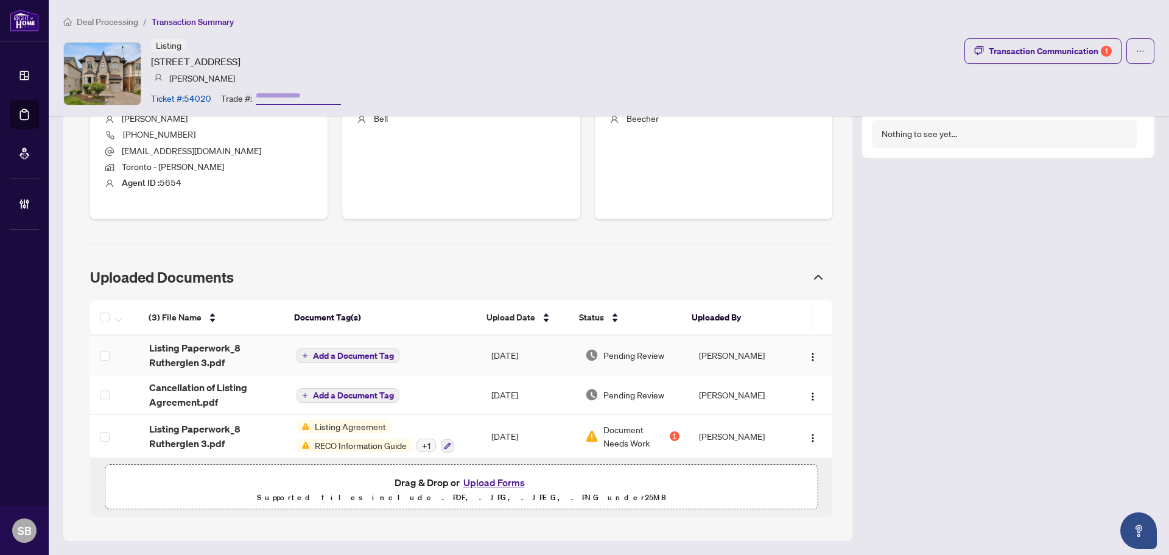
click at [481, 357] on td "[DATE]" at bounding box center [528, 355] width 94 height 40
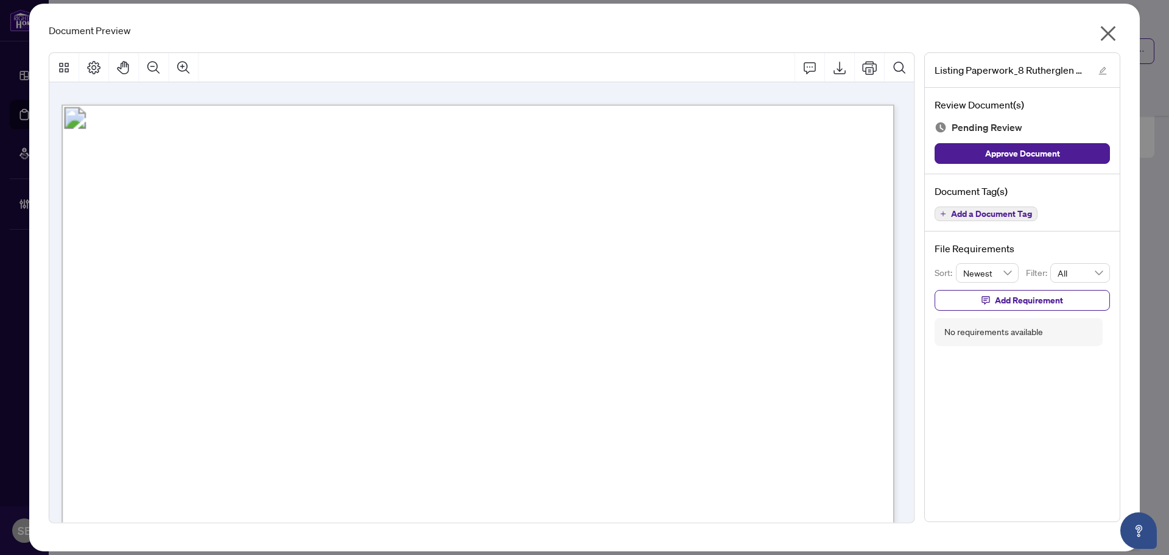
scroll to position [0, 0]
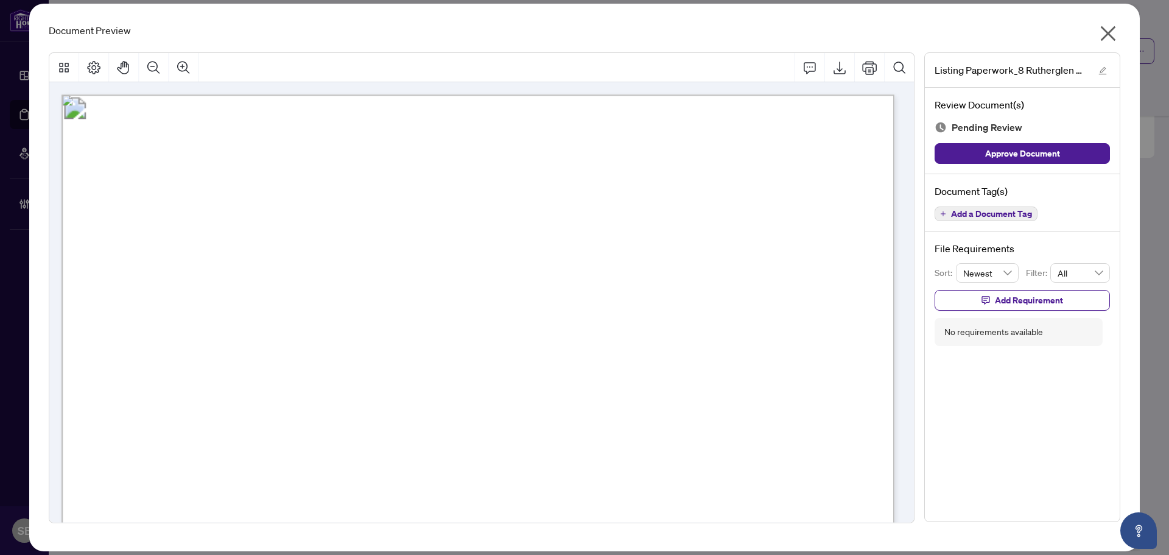
click at [1104, 34] on icon "close" at bounding box center [1107, 33] width 19 height 19
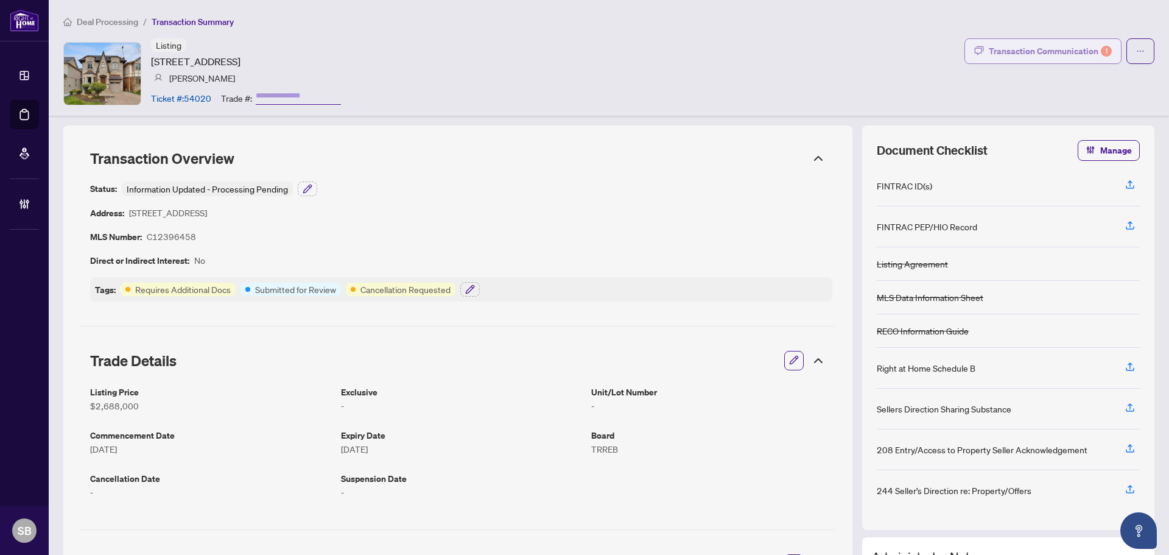
click at [1012, 51] on div "Transaction Communication 1" at bounding box center [1050, 50] width 123 height 19
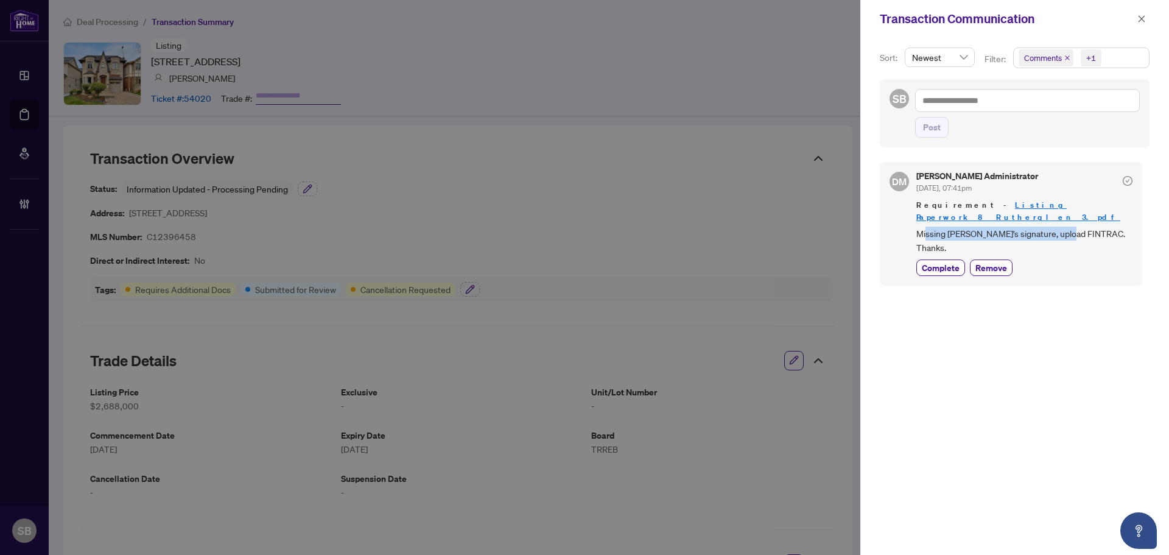
drag, startPoint x: 925, startPoint y: 220, endPoint x: 1093, endPoint y: 224, distance: 168.7
click at [1074, 226] on span "Missing Philip's signature, upload FINTRAC. Thanks." at bounding box center [1024, 240] width 216 height 29
click at [1093, 226] on span "Missing Philip's signature, upload FINTRAC. Thanks." at bounding box center [1024, 240] width 216 height 29
click at [989, 226] on span "Missing Philip's signature, upload FINTRAC. Thanks." at bounding box center [1024, 240] width 216 height 29
drag, startPoint x: 989, startPoint y: 222, endPoint x: 1135, endPoint y: 242, distance: 147.4
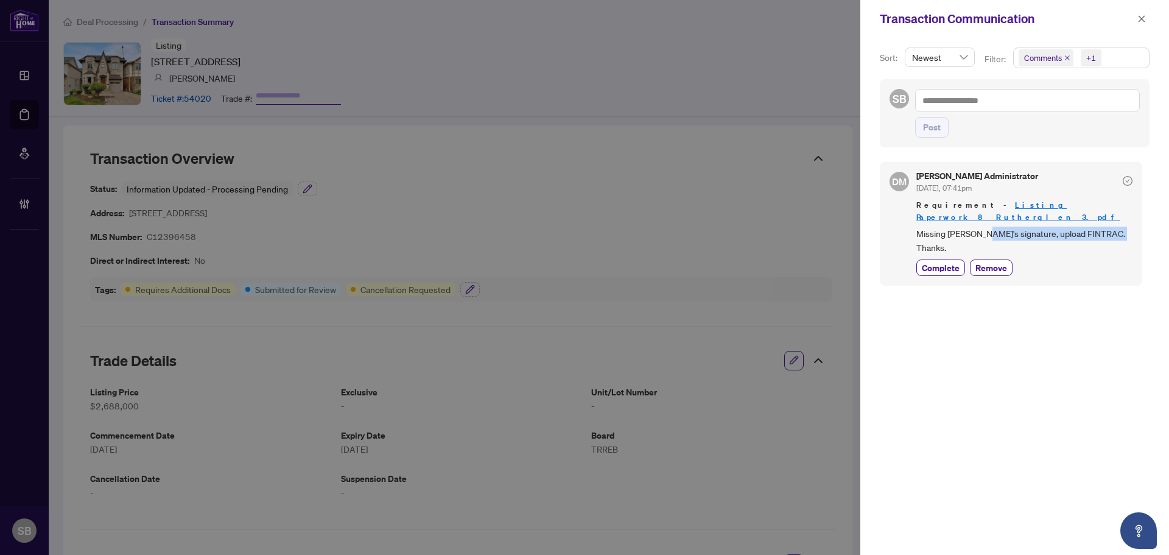
click at [1133, 242] on div "DM Don Mills Administrator Sep/23/2025, 07:41pm Requirement - Listing Paperwork…" at bounding box center [1011, 224] width 262 height 124
click at [1079, 226] on span "Missing Philip's signature, upload FINTRAC. Thanks." at bounding box center [1024, 240] width 216 height 29
drag, startPoint x: 1037, startPoint y: 219, endPoint x: 1031, endPoint y: 218, distance: 6.8
click at [1037, 226] on span "Missing Philip's signature, upload FINTRAC. Thanks." at bounding box center [1024, 240] width 216 height 29
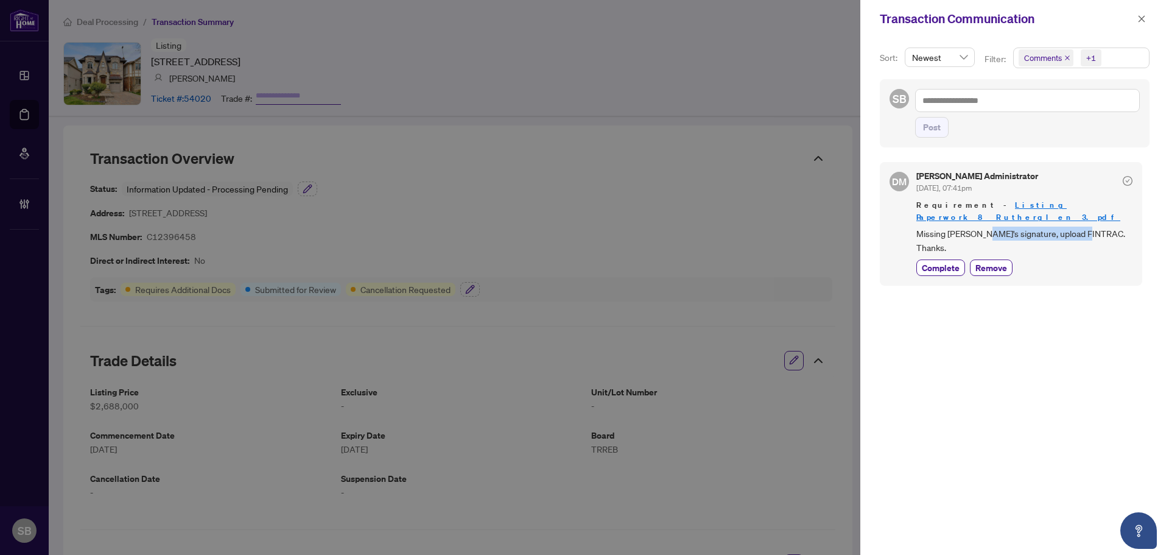
click at [999, 226] on span "Missing Philip's signature, upload FINTRAC. Thanks." at bounding box center [1024, 240] width 216 height 29
drag, startPoint x: 943, startPoint y: 220, endPoint x: 1042, endPoint y: 223, distance: 99.3
click at [1039, 226] on span "Missing Philip's signature, upload FINTRAC. Thanks." at bounding box center [1024, 240] width 216 height 29
click at [1046, 226] on span "Missing Philip's signature, upload FINTRAC. Thanks." at bounding box center [1024, 240] width 216 height 29
click at [937, 226] on span "Missing Philip's signature, upload FINTRAC. Thanks." at bounding box center [1024, 240] width 216 height 29
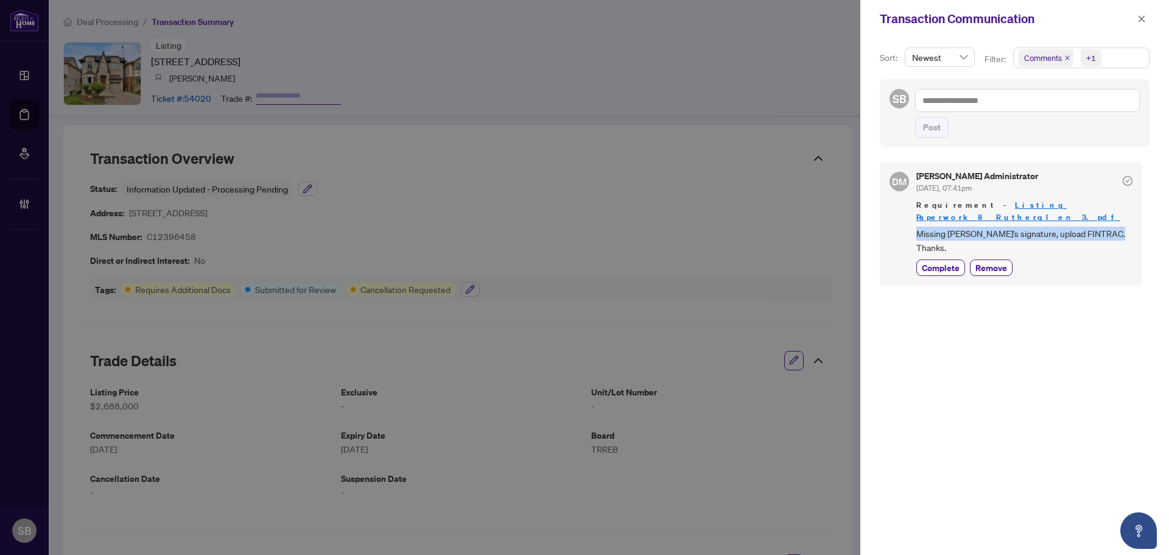
drag, startPoint x: 937, startPoint y: 219, endPoint x: 1100, endPoint y: 224, distance: 162.6
click at [1093, 226] on span "Missing Philip's signature, upload FINTRAC. Thanks." at bounding box center [1024, 240] width 216 height 29
click at [1099, 226] on span "Missing Philip's signature, upload FINTRAC. Thanks." at bounding box center [1024, 240] width 216 height 29
click at [1058, 226] on span "Missing Philip's signature, upload FINTRAC. Thanks." at bounding box center [1024, 240] width 216 height 29
click at [1139, 15] on icon "close" at bounding box center [1141, 19] width 9 height 9
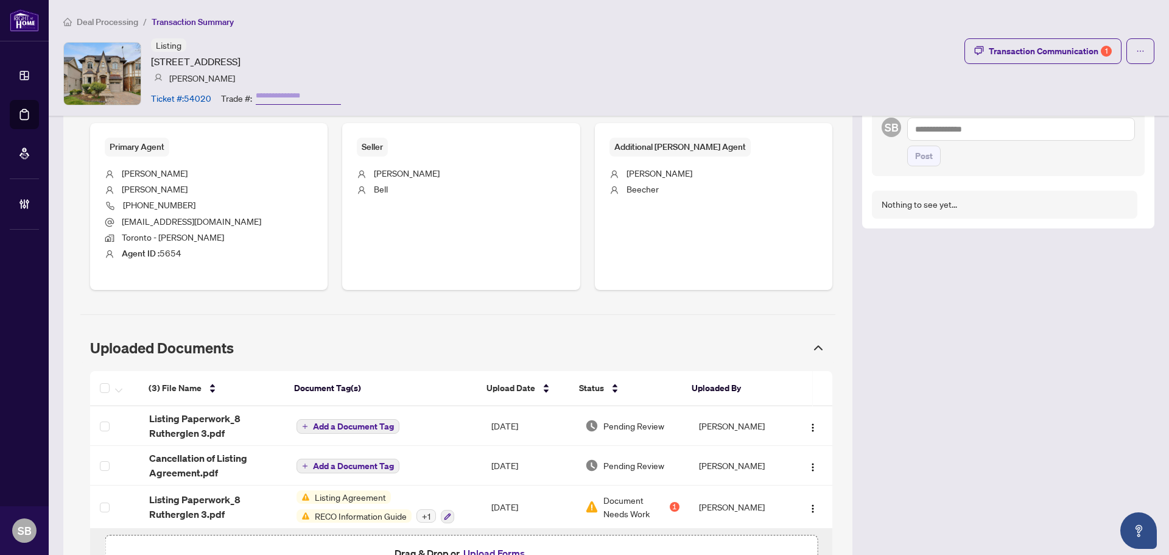
scroll to position [536, 0]
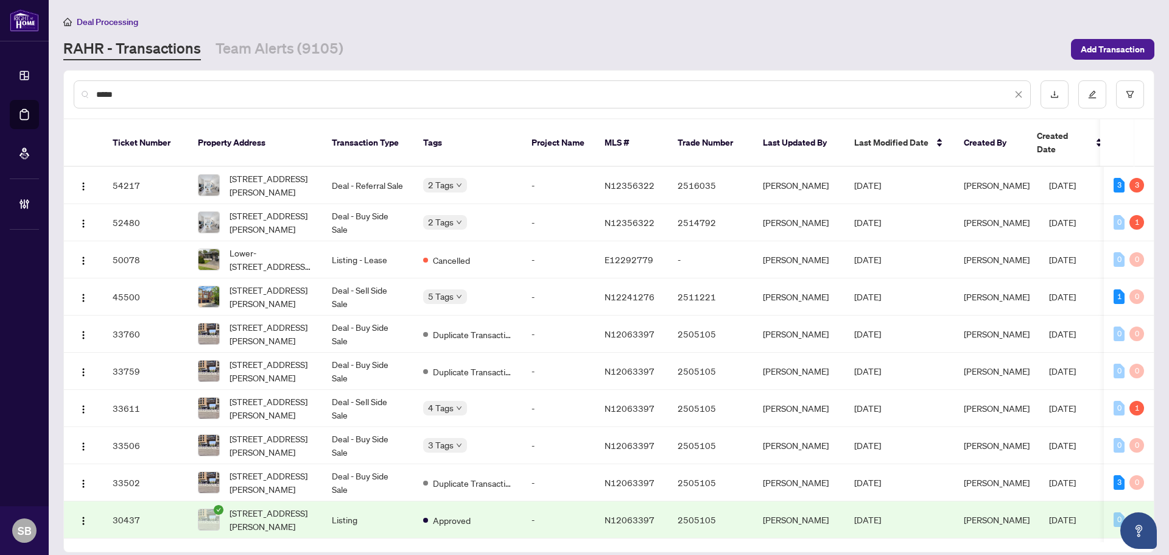
click at [205, 91] on input "*****" at bounding box center [553, 94] width 915 height 13
click at [92, 92] on div "*****" at bounding box center [552, 94] width 957 height 28
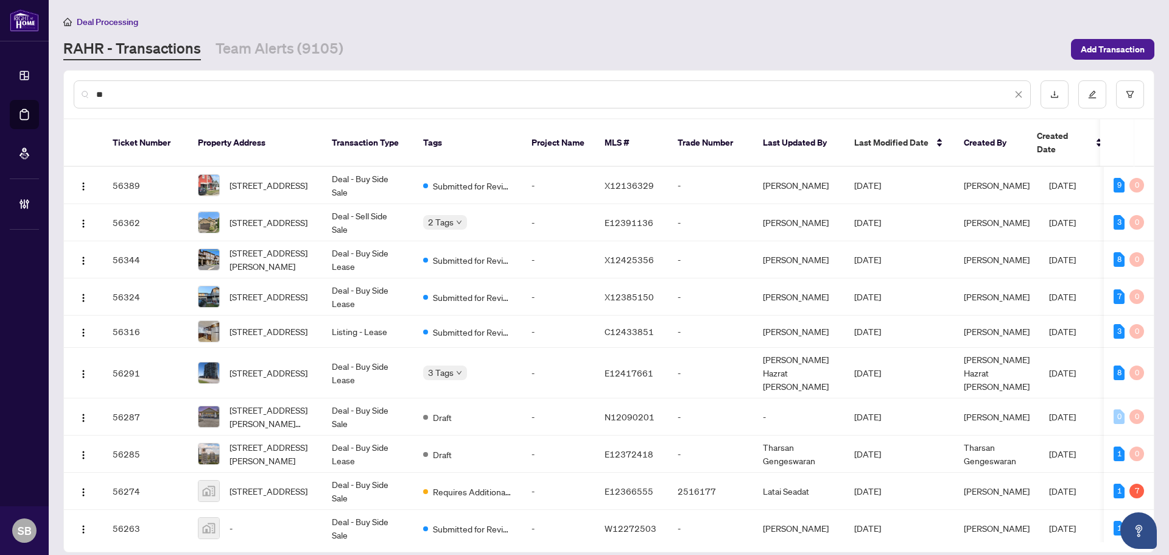
type input "*"
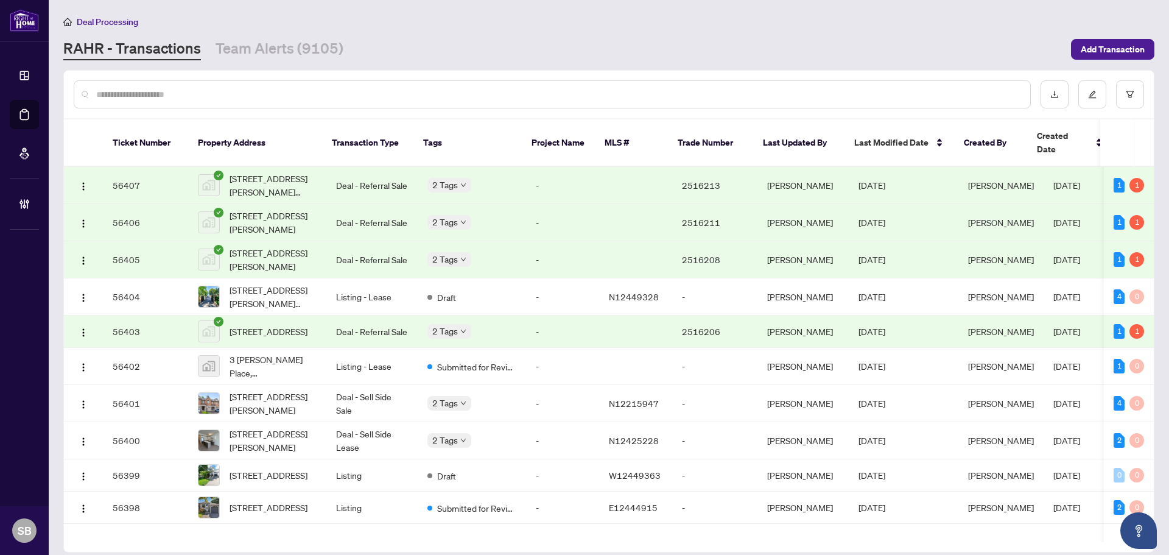
click at [291, 80] on div at bounding box center [552, 94] width 957 height 28
click at [292, 96] on input "text" at bounding box center [558, 94] width 924 height 13
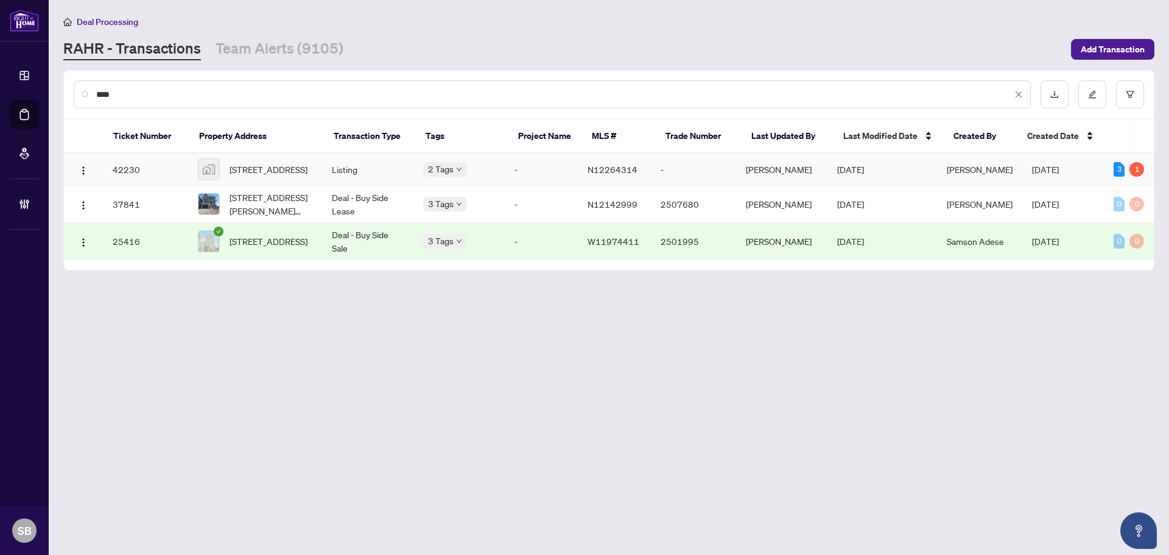
type input "****"
click at [351, 167] on td "Listing" at bounding box center [367, 169] width 91 height 32
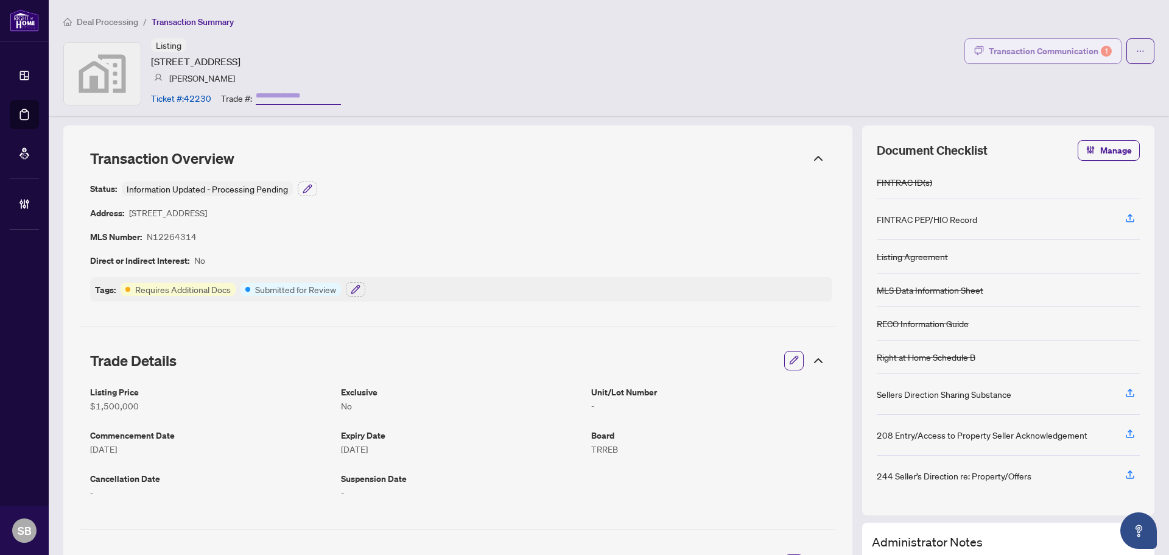
click at [1071, 52] on div "Transaction Communication 1" at bounding box center [1050, 50] width 123 height 19
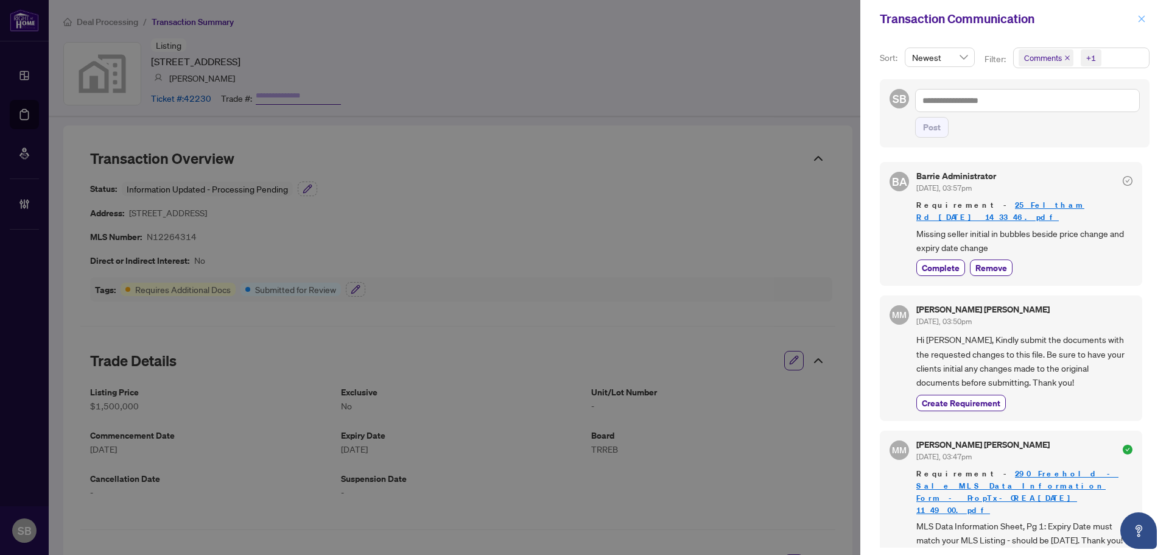
click at [1136, 23] on button "button" at bounding box center [1141, 19] width 16 height 15
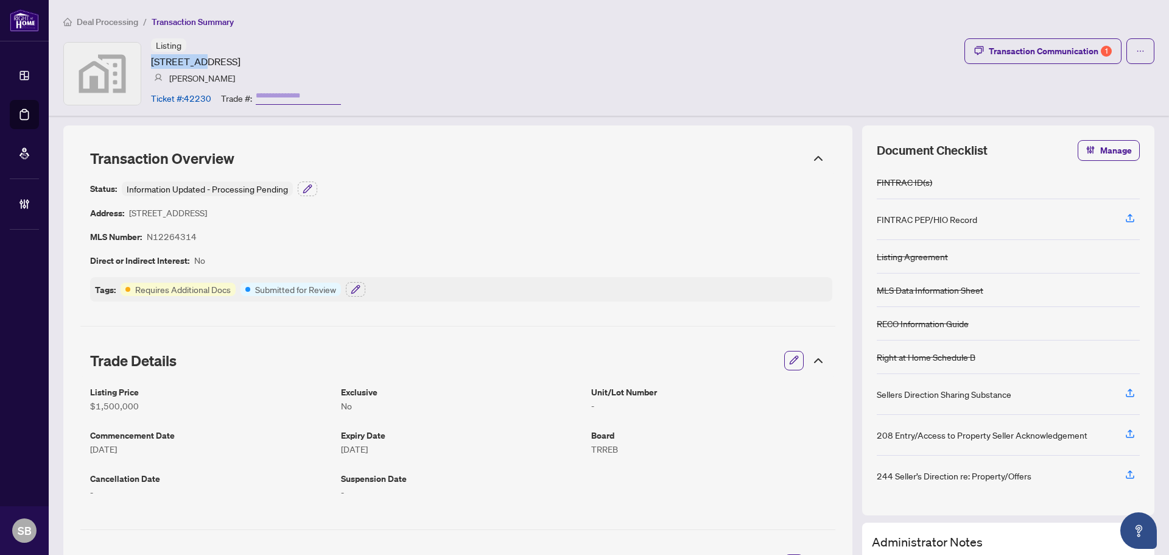
drag, startPoint x: 197, startPoint y: 61, endPoint x: 153, endPoint y: 55, distance: 43.6
click at [153, 55] on article "[STREET_ADDRESS]" at bounding box center [195, 61] width 89 height 15
copy article "25 Feltham"
click at [105, 21] on span "Deal Processing" at bounding box center [107, 21] width 61 height 11
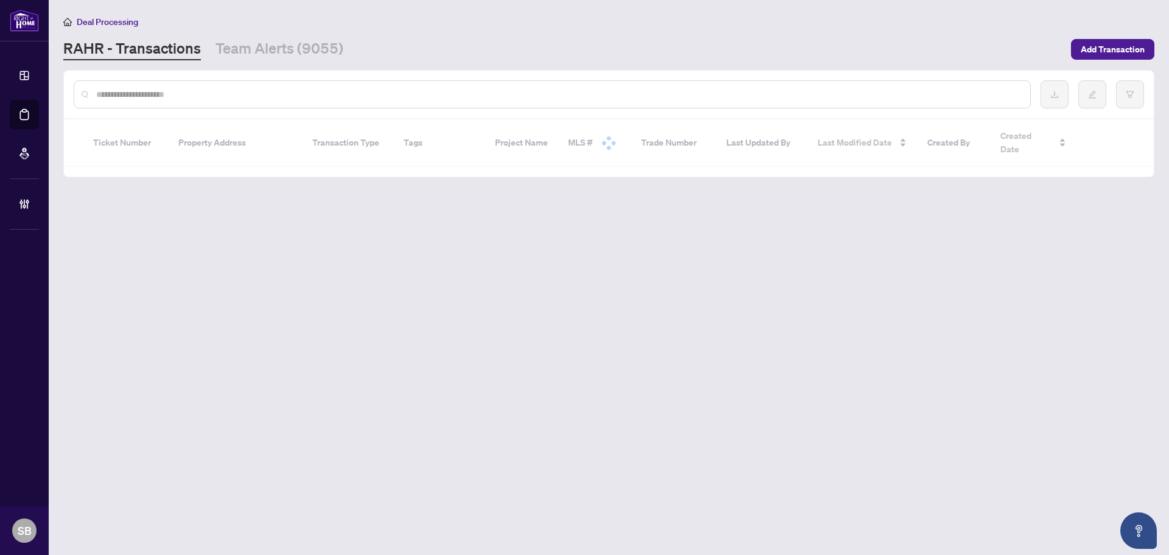
click at [430, 96] on input "text" at bounding box center [558, 94] width 924 height 13
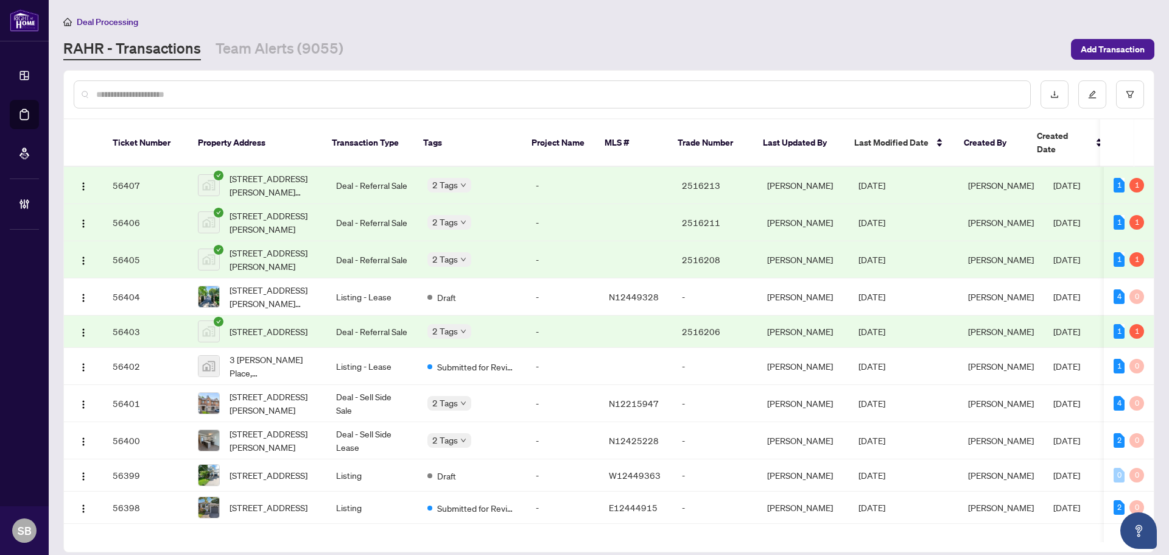
paste input "**********"
type input "**********"
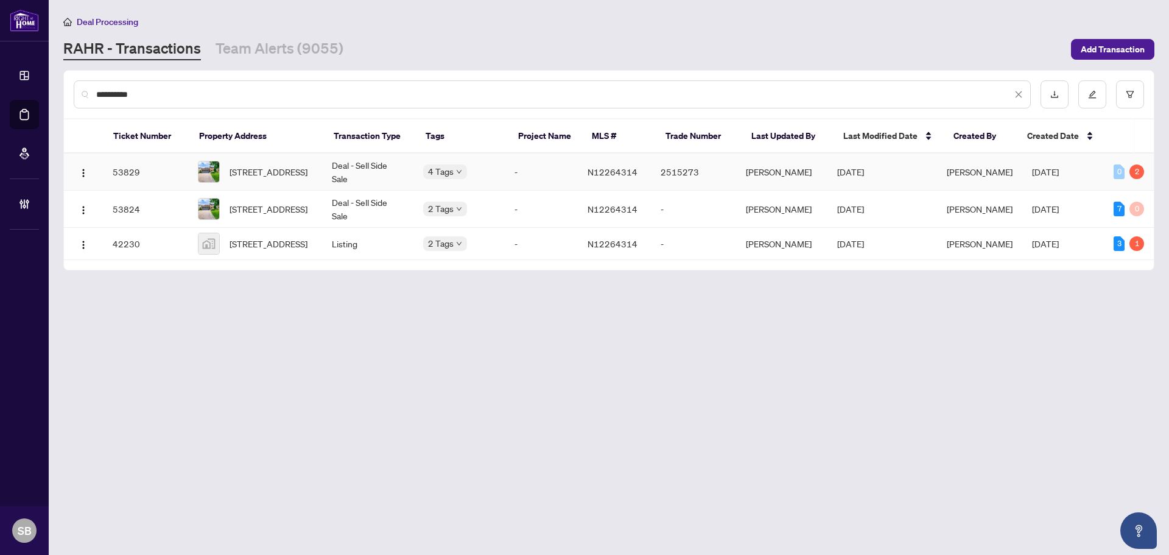
click at [351, 175] on td "Deal - Sell Side Sale" at bounding box center [367, 171] width 91 height 37
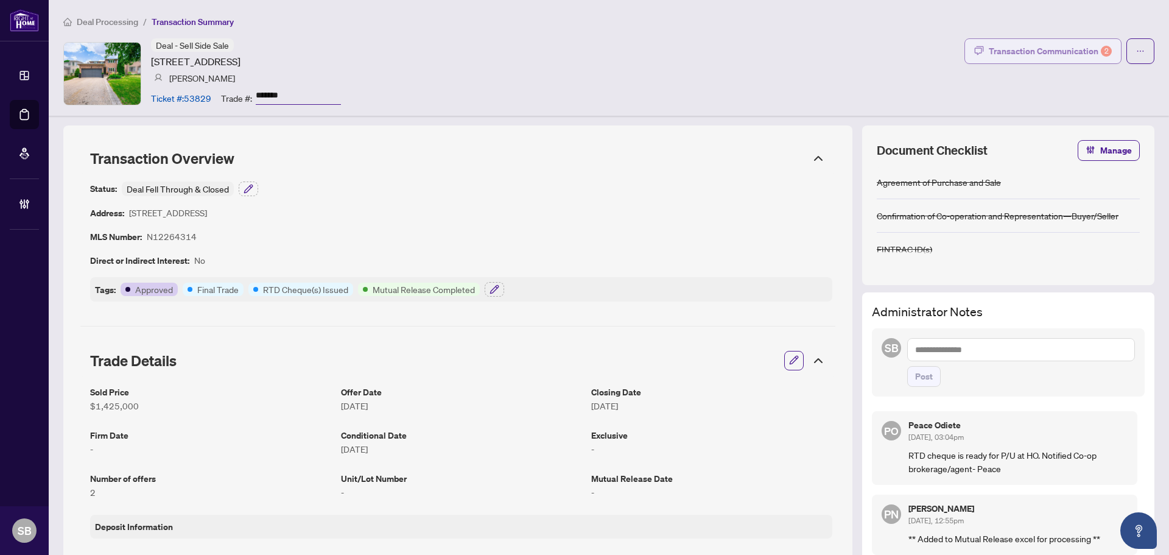
click at [1054, 47] on div "Transaction Communication 2" at bounding box center [1050, 50] width 123 height 19
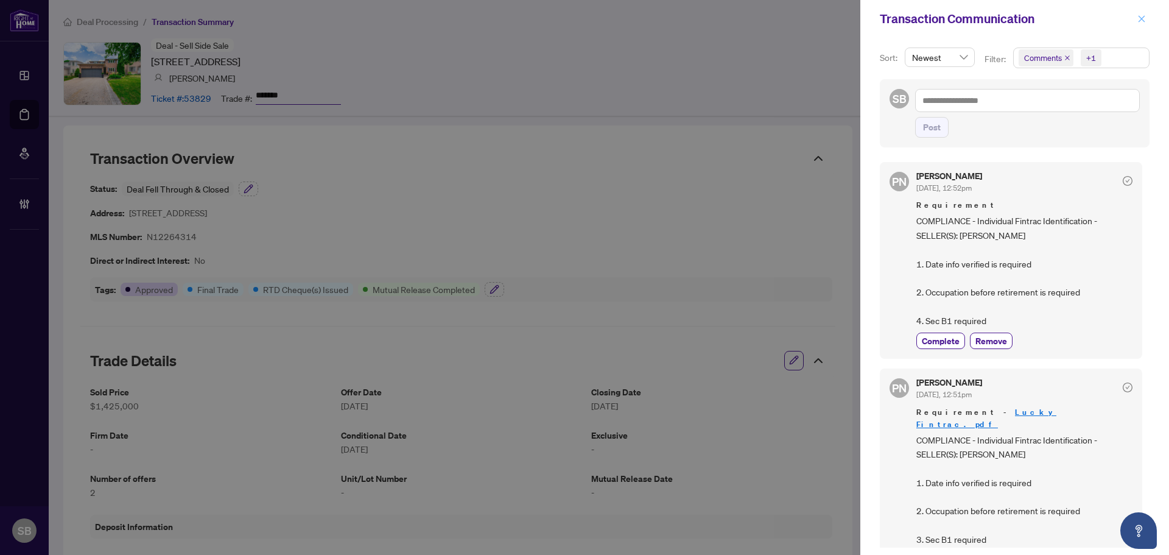
click at [1142, 23] on icon "close" at bounding box center [1141, 19] width 9 height 9
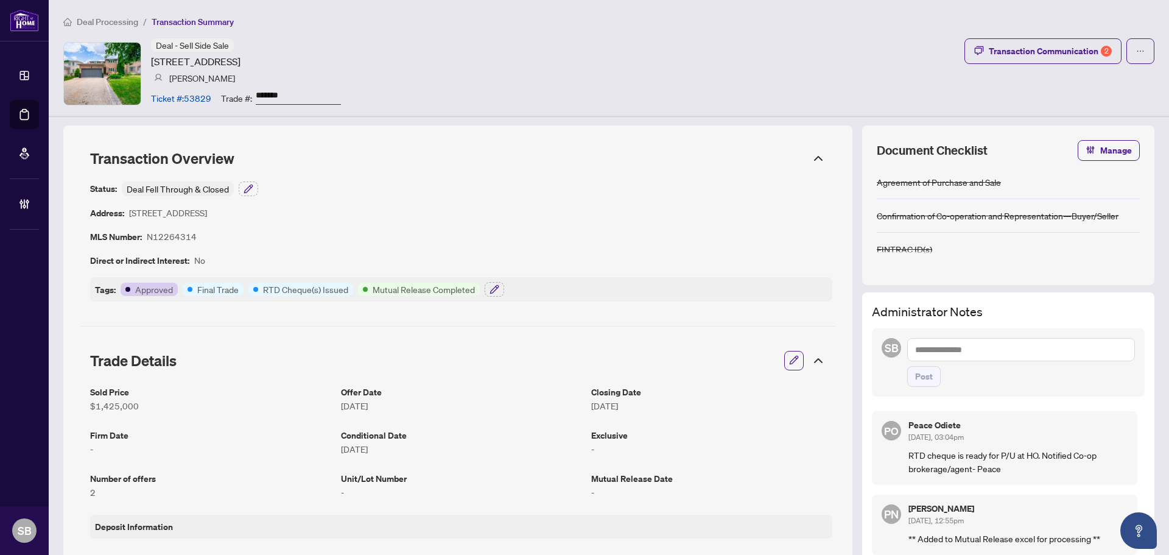
click at [110, 24] on span "Deal Processing" at bounding box center [107, 21] width 61 height 11
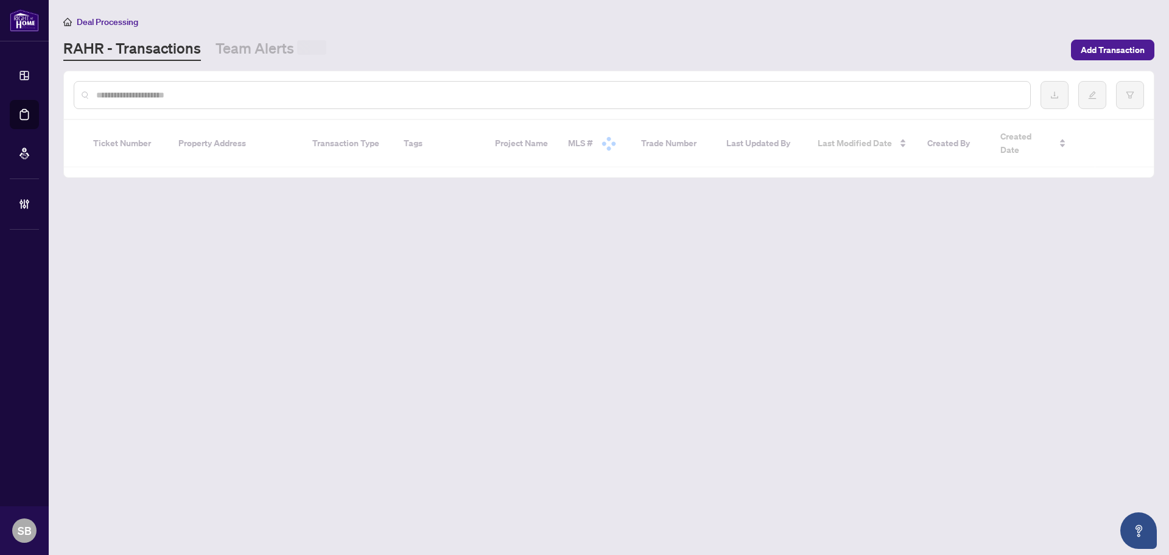
click at [269, 102] on div at bounding box center [552, 95] width 957 height 28
click at [268, 100] on input "text" at bounding box center [558, 94] width 924 height 13
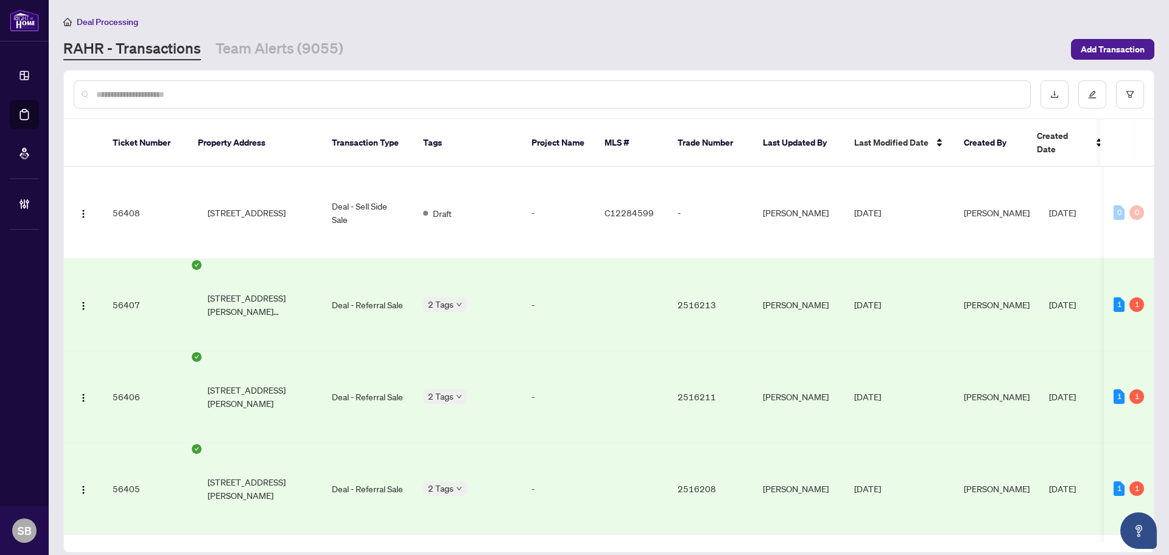
click at [268, 95] on input "text" at bounding box center [558, 94] width 924 height 13
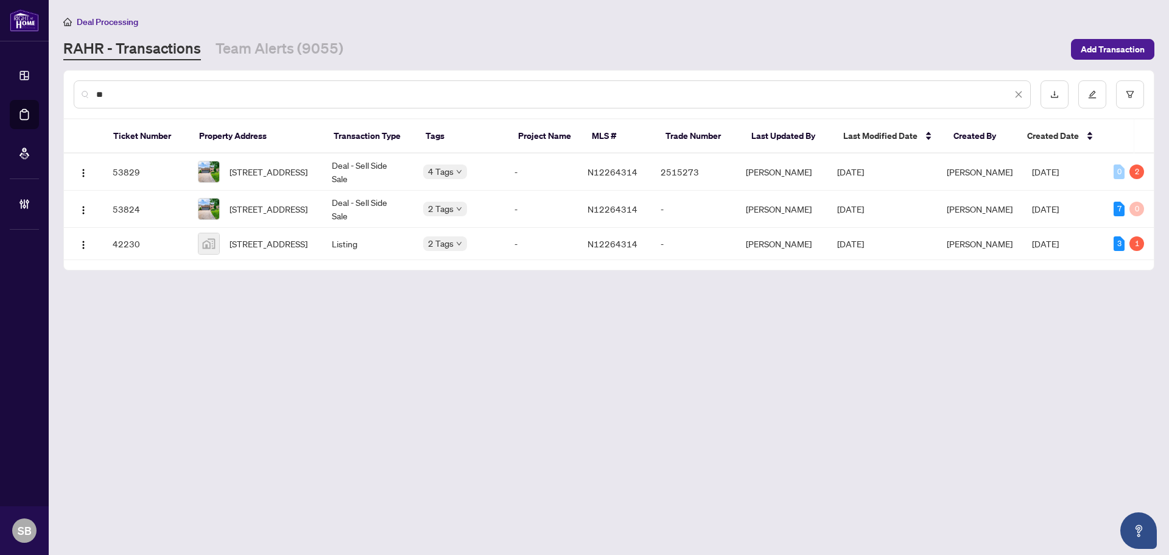
type input "*"
type input "**********"
click at [379, 162] on td "Deal - Sell Side Sale" at bounding box center [367, 171] width 91 height 37
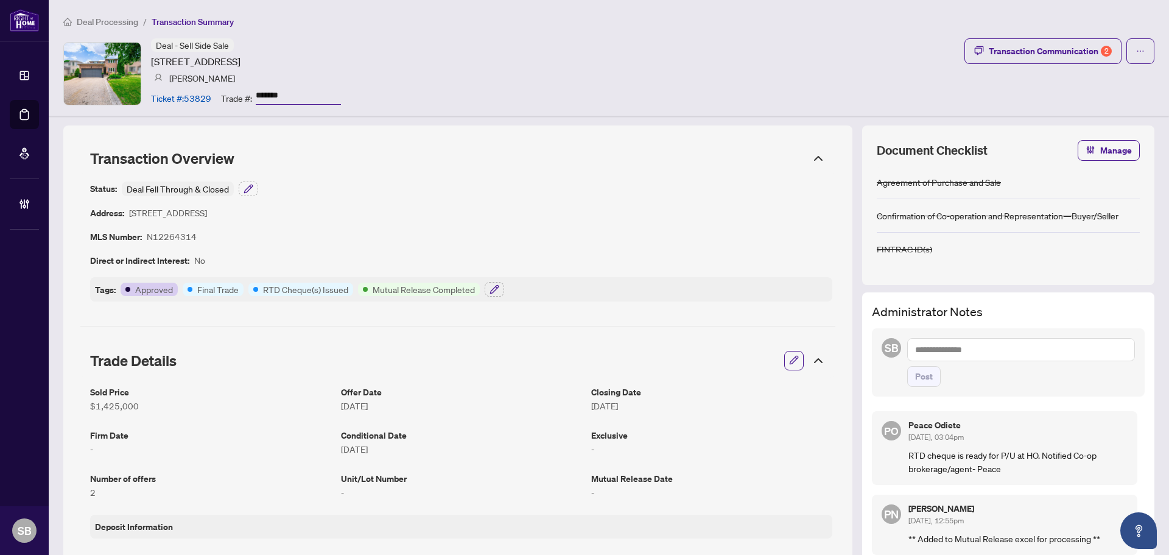
click at [116, 26] on span "Deal Processing" at bounding box center [107, 21] width 61 height 11
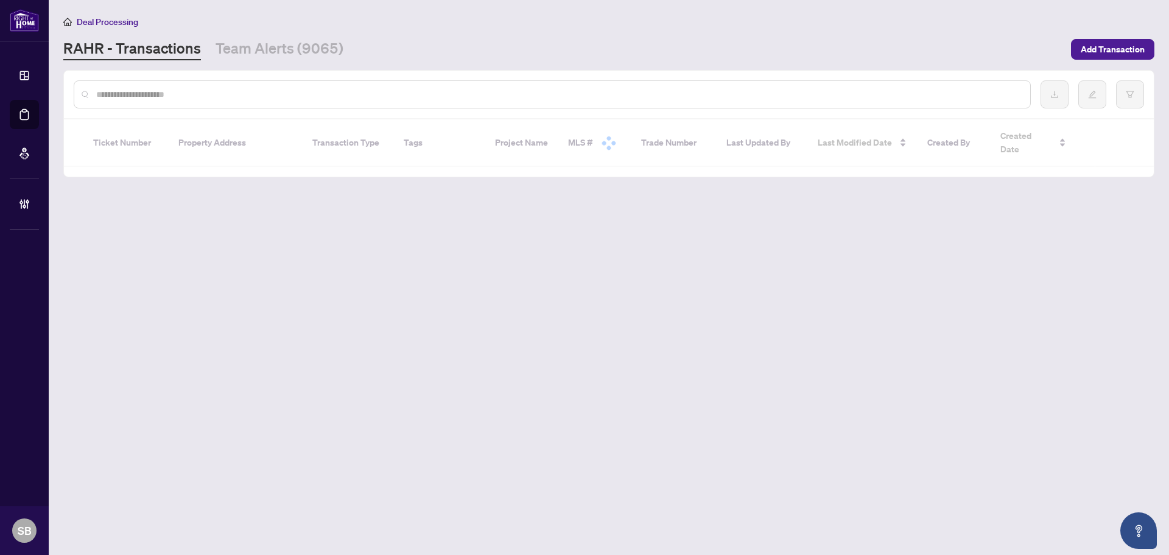
click at [142, 85] on div at bounding box center [552, 94] width 957 height 28
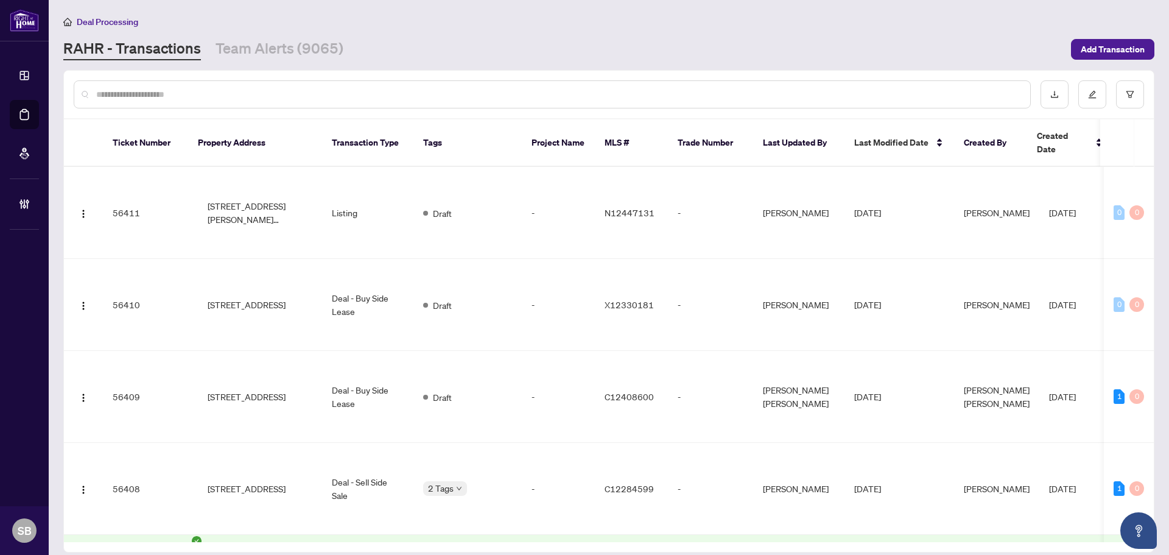
click at [142, 88] on input "text" at bounding box center [558, 94] width 924 height 13
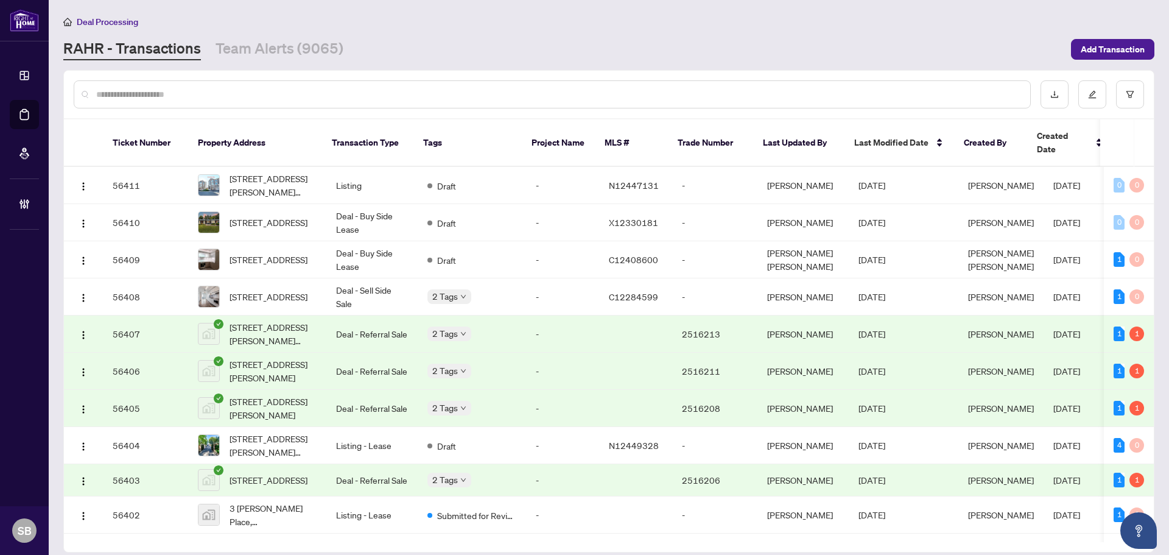
paste input "**********"
type input "**********"
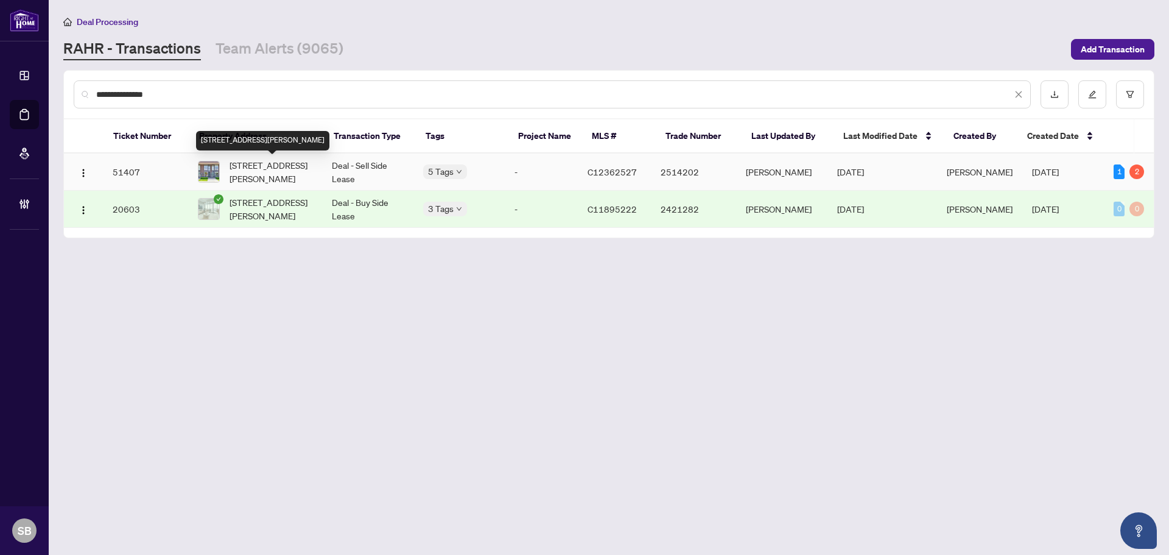
click at [284, 180] on span "[STREET_ADDRESS][PERSON_NAME]" at bounding box center [270, 171] width 83 height 27
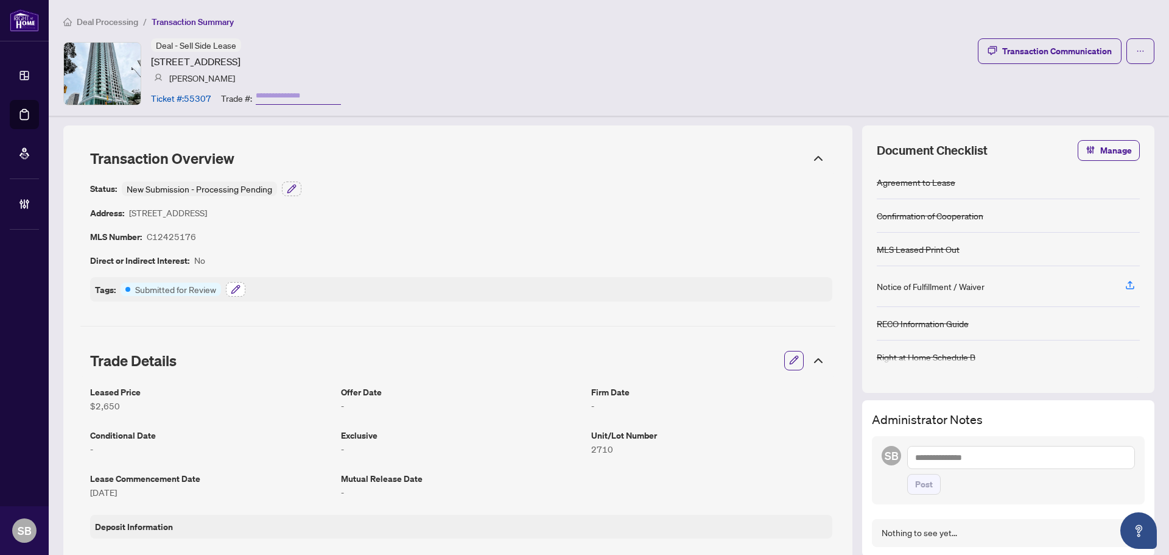
click at [240, 289] on icon "button" at bounding box center [236, 289] width 10 height 10
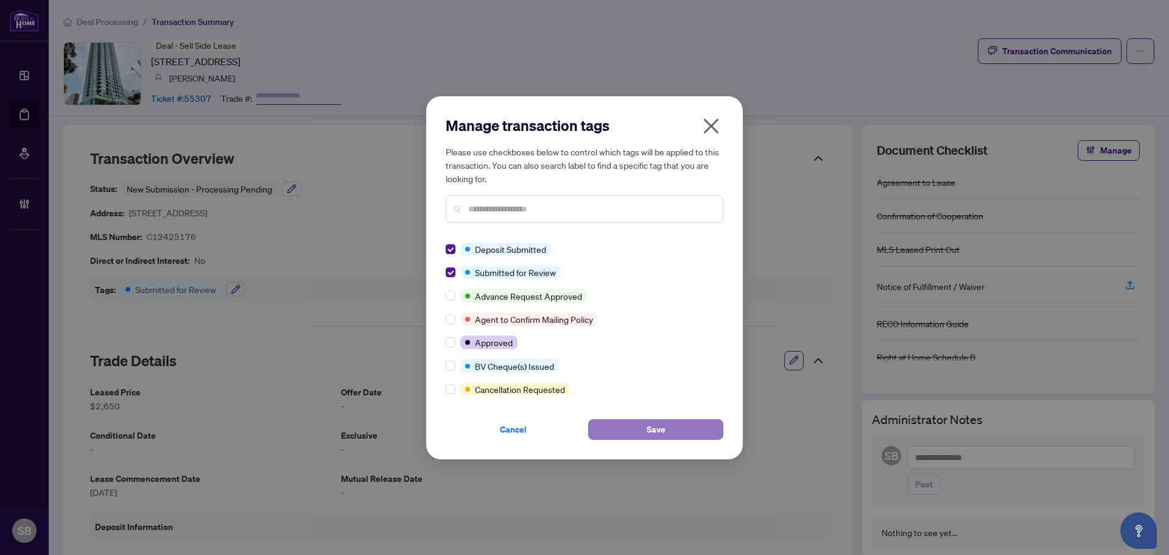
click at [631, 430] on button "Save" at bounding box center [655, 429] width 135 height 21
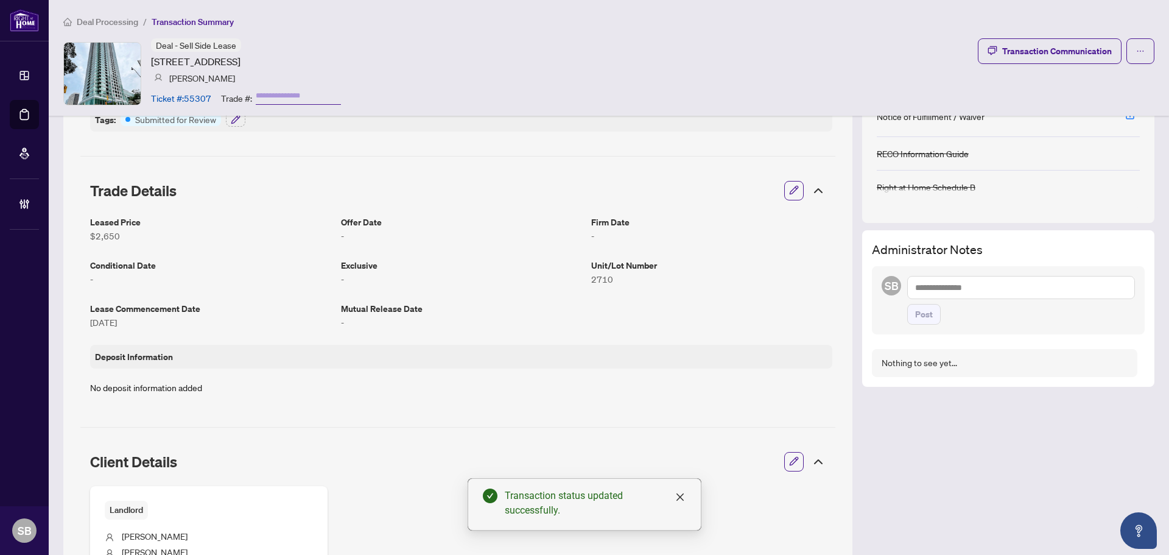
scroll to position [61, 0]
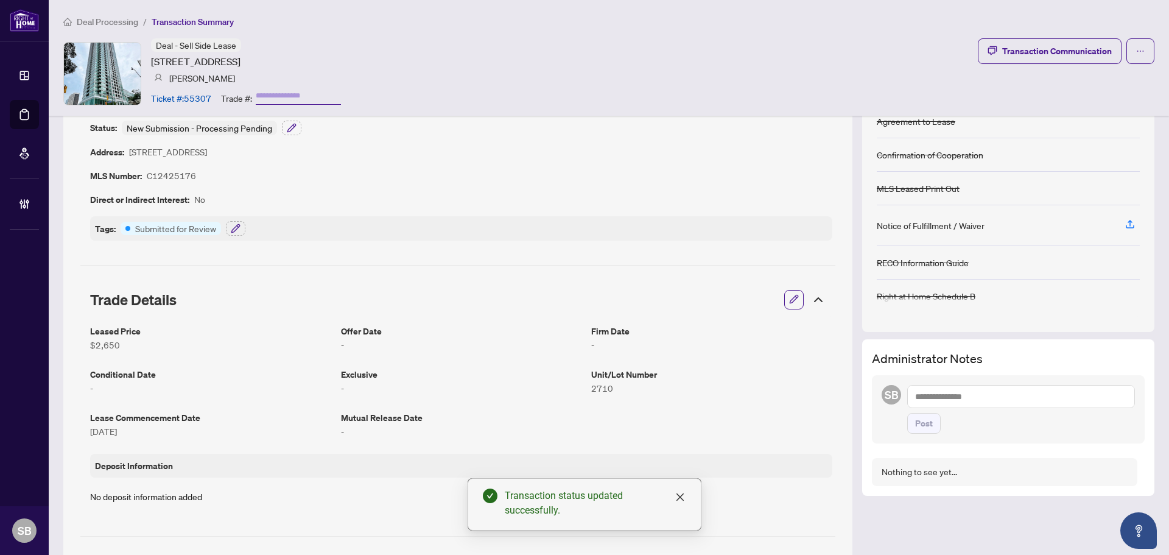
click at [948, 395] on textarea at bounding box center [1021, 396] width 228 height 23
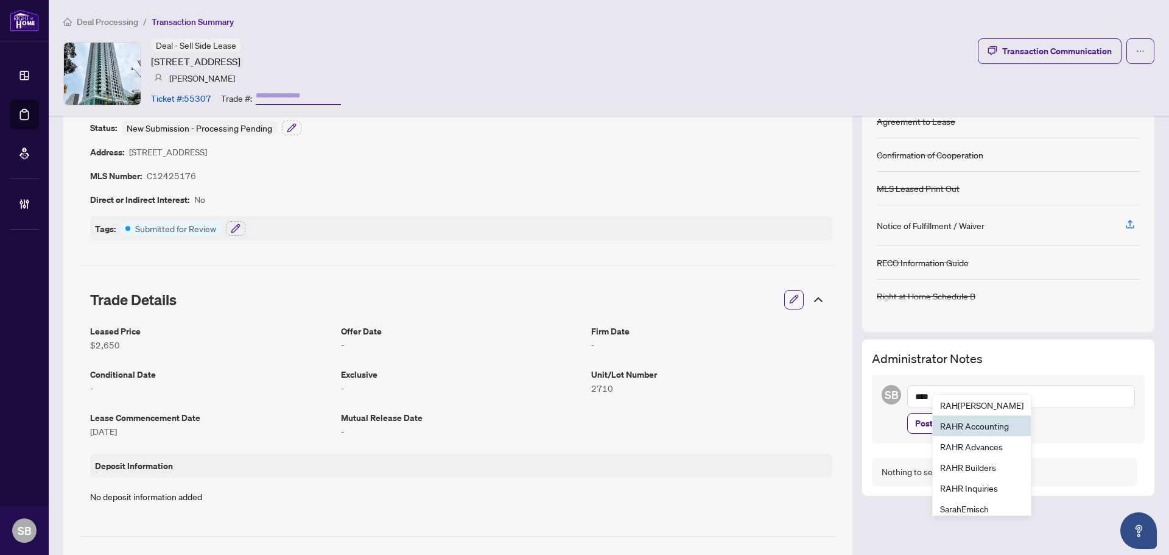
click at [945, 425] on b "RAH" at bounding box center [949, 425] width 18 height 11
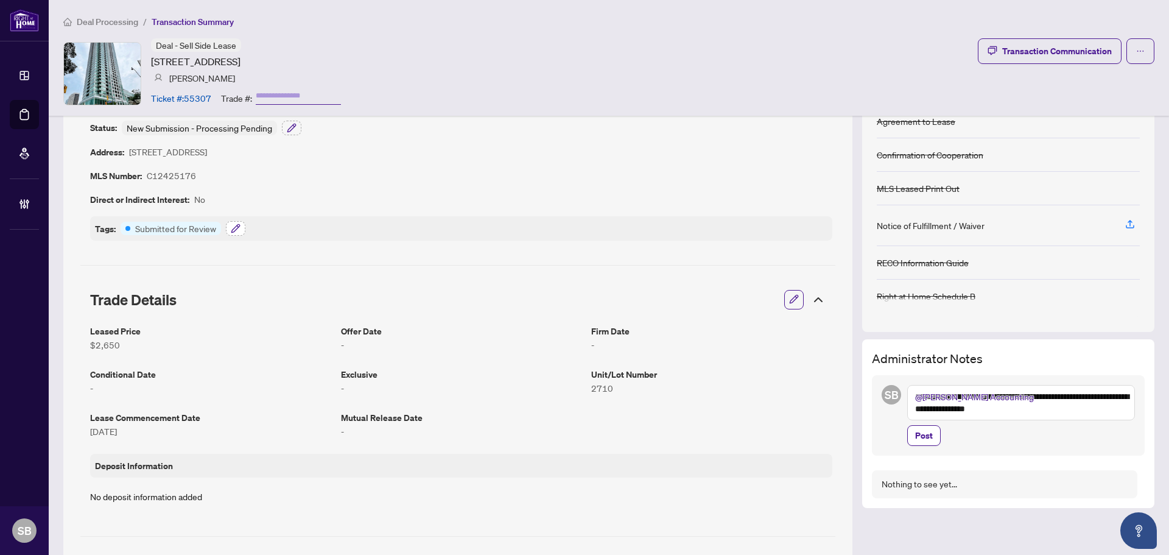
type textarea "**********"
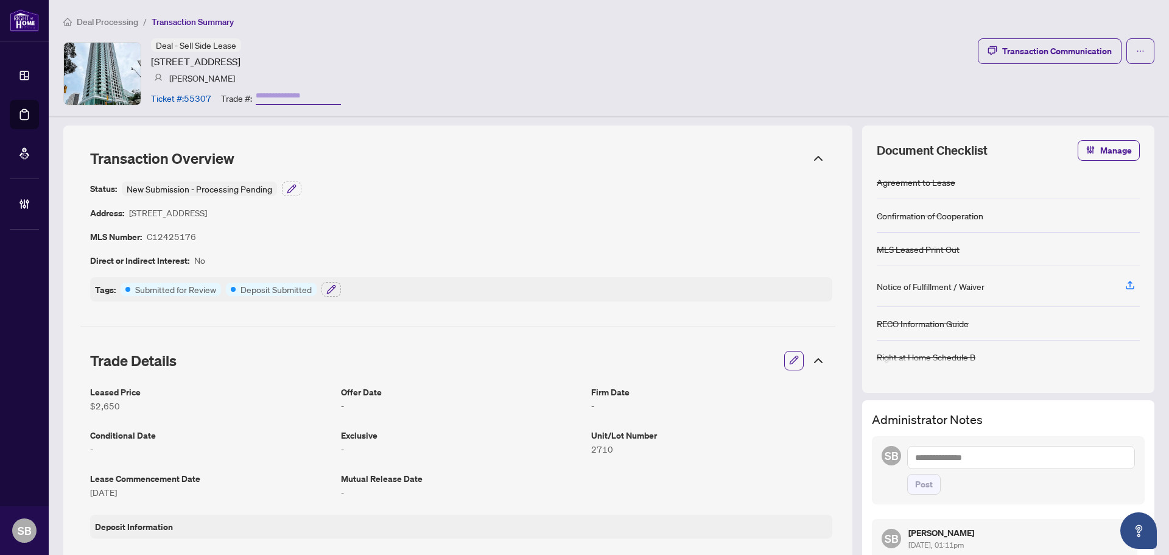
click at [109, 23] on span "Deal Processing" at bounding box center [107, 21] width 61 height 11
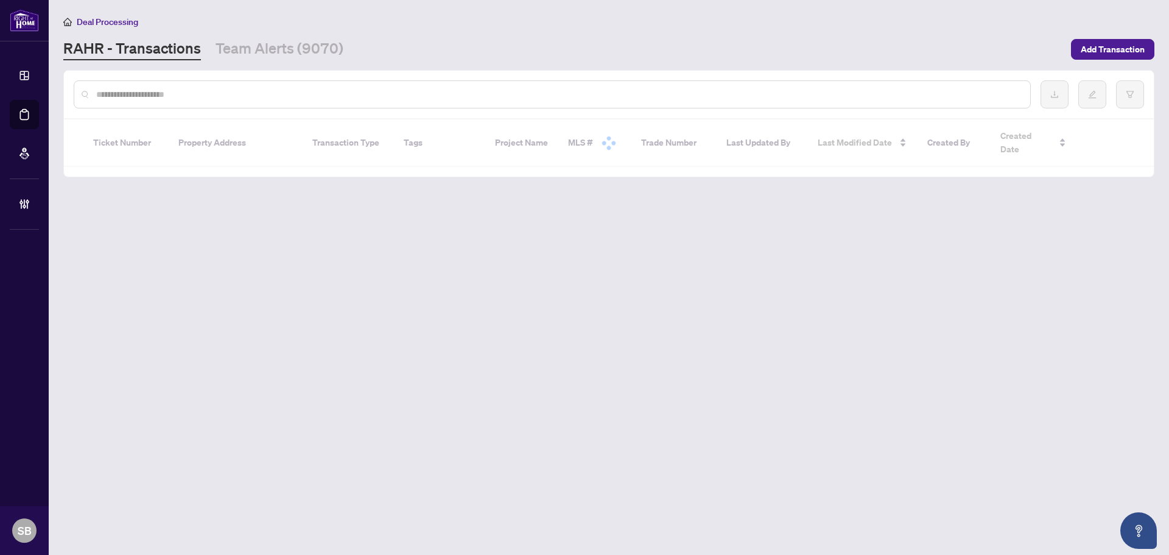
click at [273, 97] on input "text" at bounding box center [558, 94] width 924 height 13
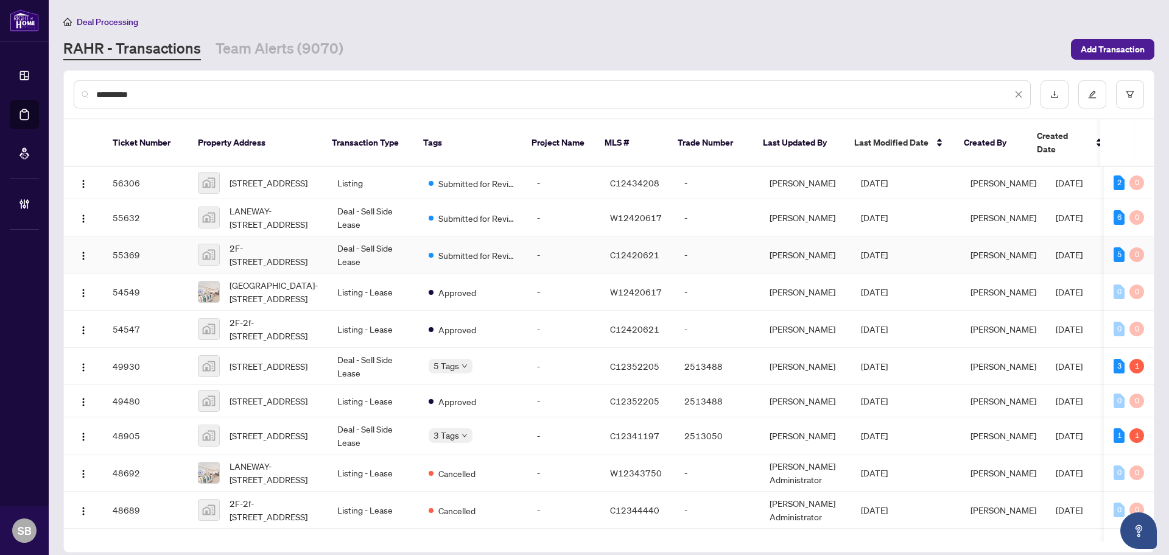
type input "*********"
click at [345, 256] on td "Deal - Sell Side Lease" at bounding box center [372, 254] width 91 height 37
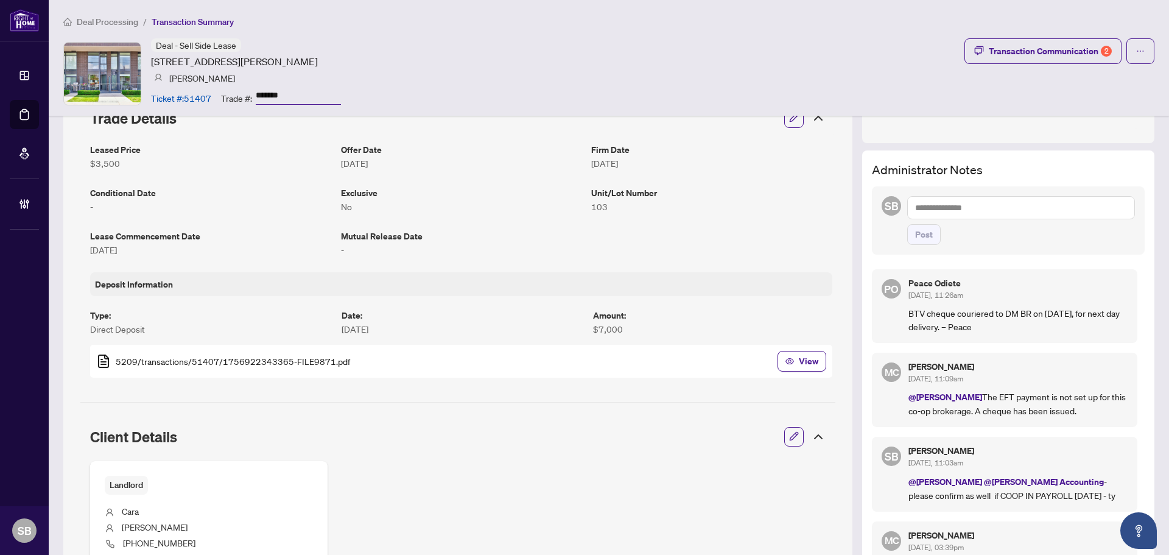
scroll to position [243, 0]
click at [976, 203] on textarea at bounding box center [1021, 206] width 228 height 23
click at [978, 207] on li "[PERSON_NAME]" at bounding box center [1010, 215] width 146 height 21
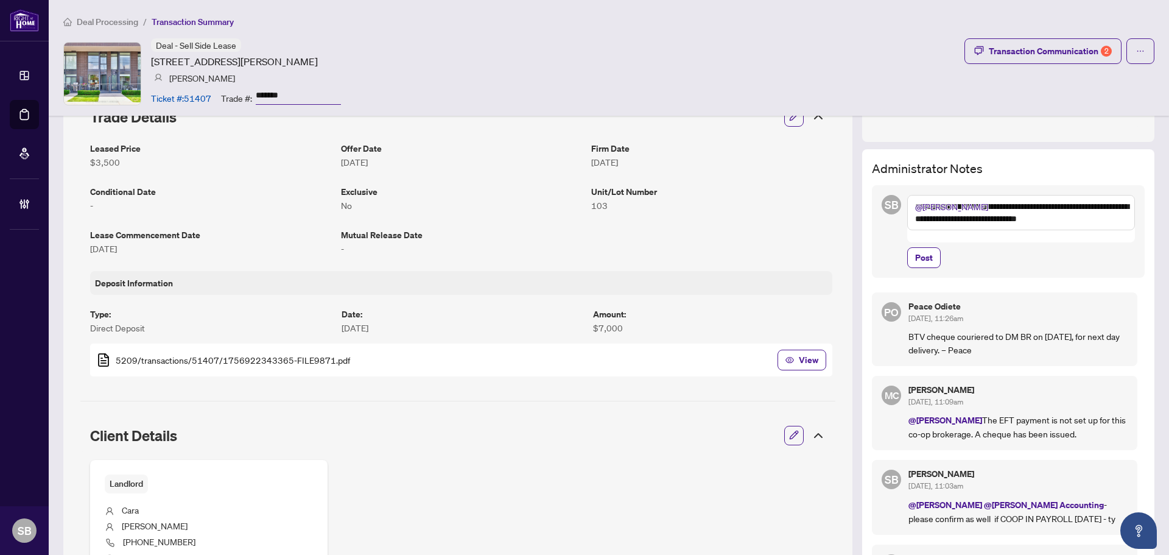
click at [1112, 205] on textarea "**********" at bounding box center [1021, 212] width 228 height 35
click at [1066, 218] on textarea "**********" at bounding box center [1021, 212] width 228 height 35
drag, startPoint x: 1031, startPoint y: 221, endPoint x: 1070, endPoint y: 220, distance: 39.0
click at [1062, 220] on textarea "**********" at bounding box center [1021, 218] width 228 height 47
click at [1081, 221] on textarea "**********" at bounding box center [1021, 218] width 228 height 47
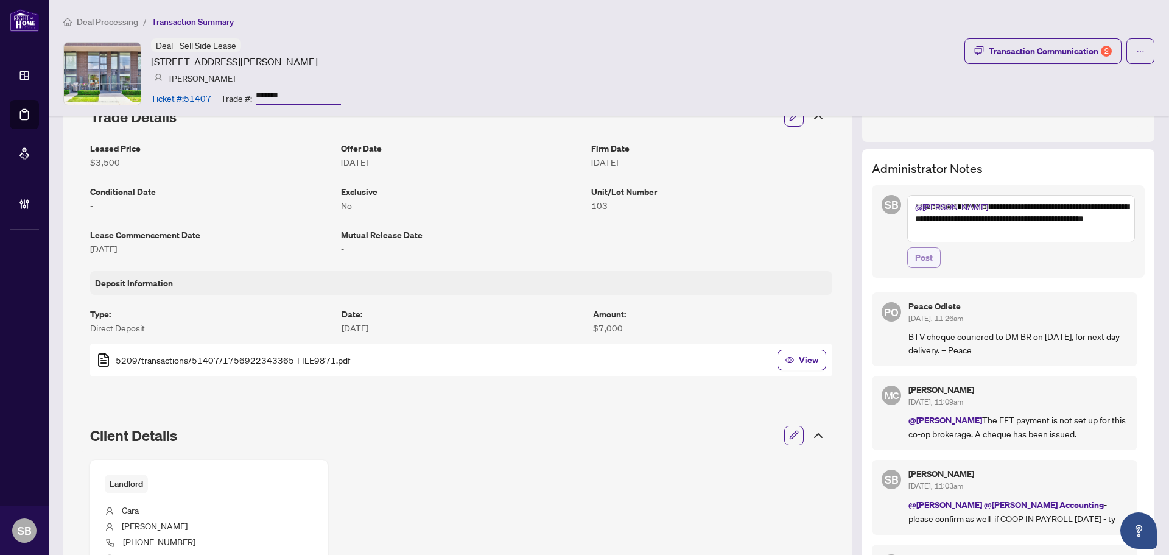
type textarea "**********"
click at [915, 256] on span "Post" at bounding box center [924, 257] width 18 height 19
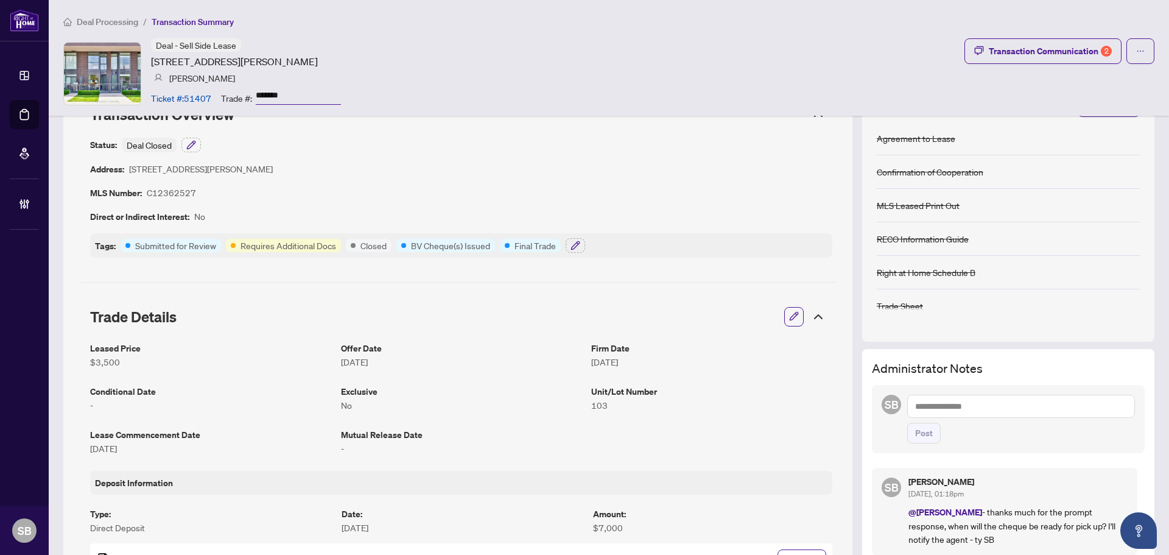
scroll to position [0, 0]
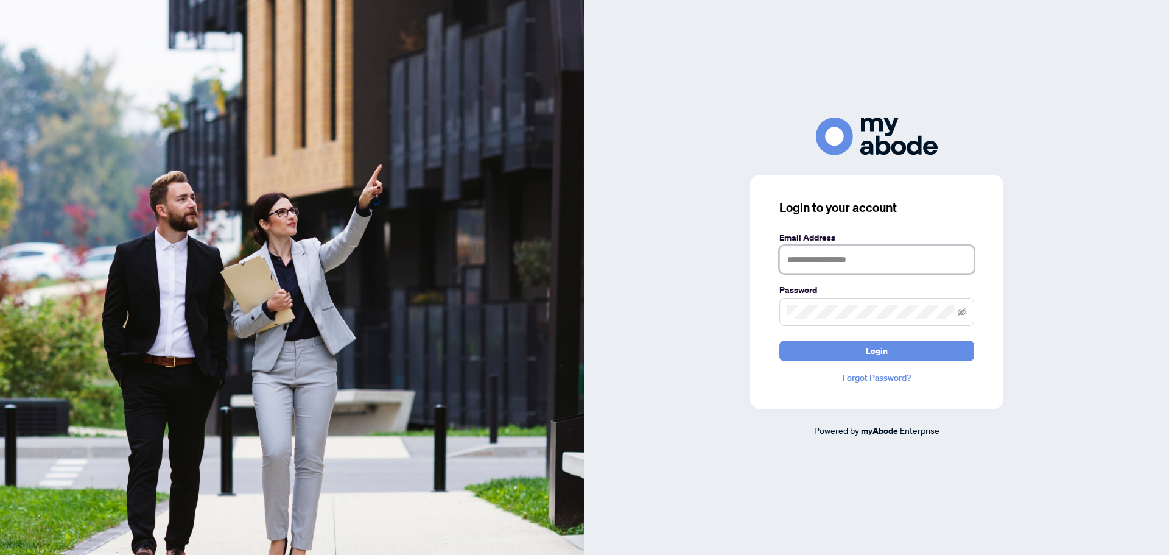
type input "**********"
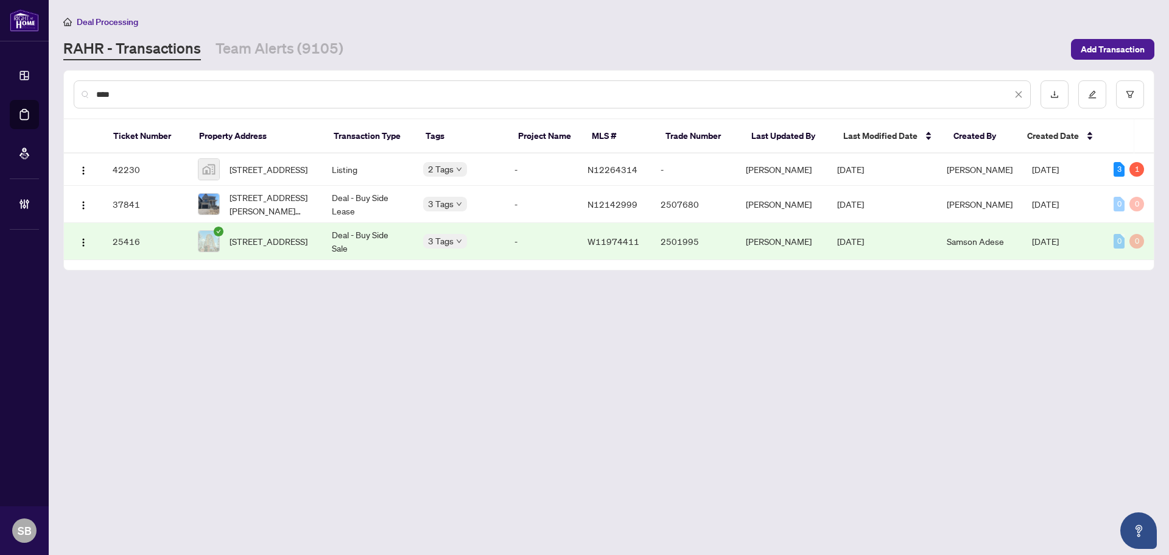
drag, startPoint x: 165, startPoint y: 94, endPoint x: 33, endPoint y: 91, distance: 131.5
click at [33, 91] on div "Dashboard Deal Processing Mortgage Referrals Brokerage Management SB [PERSON_NA…" at bounding box center [584, 277] width 1169 height 555
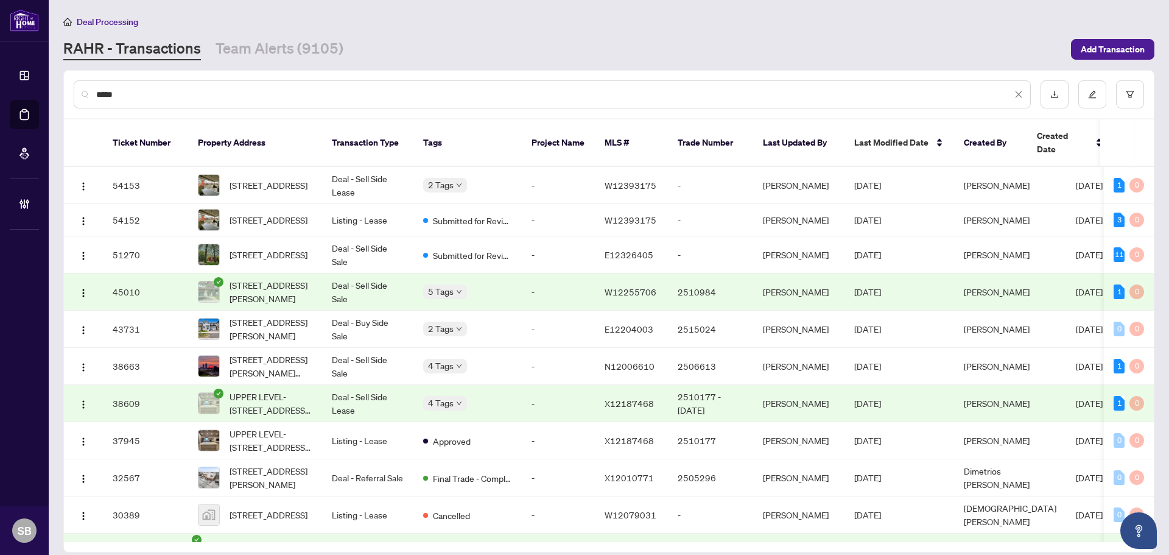
click at [250, 91] on input "****" at bounding box center [553, 94] width 915 height 13
paste input "**********"
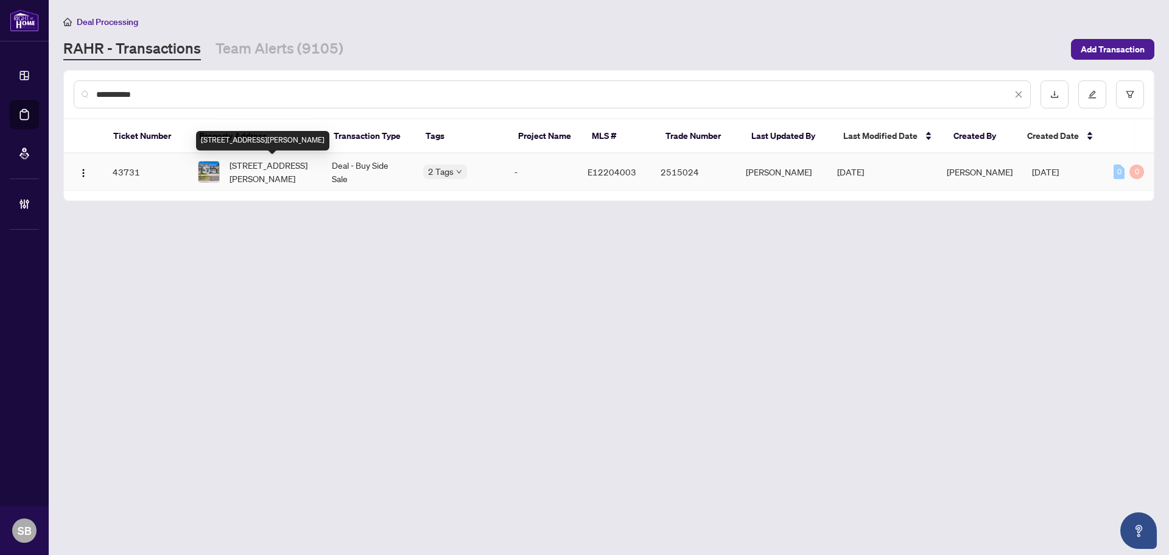
type input "**********"
click at [293, 175] on span "[STREET_ADDRESS][PERSON_NAME]" at bounding box center [270, 171] width 83 height 27
drag, startPoint x: 310, startPoint y: 40, endPoint x: 395, endPoint y: 72, distance: 91.1
click at [310, 40] on link "Team Alerts (9105)" at bounding box center [279, 49] width 128 height 22
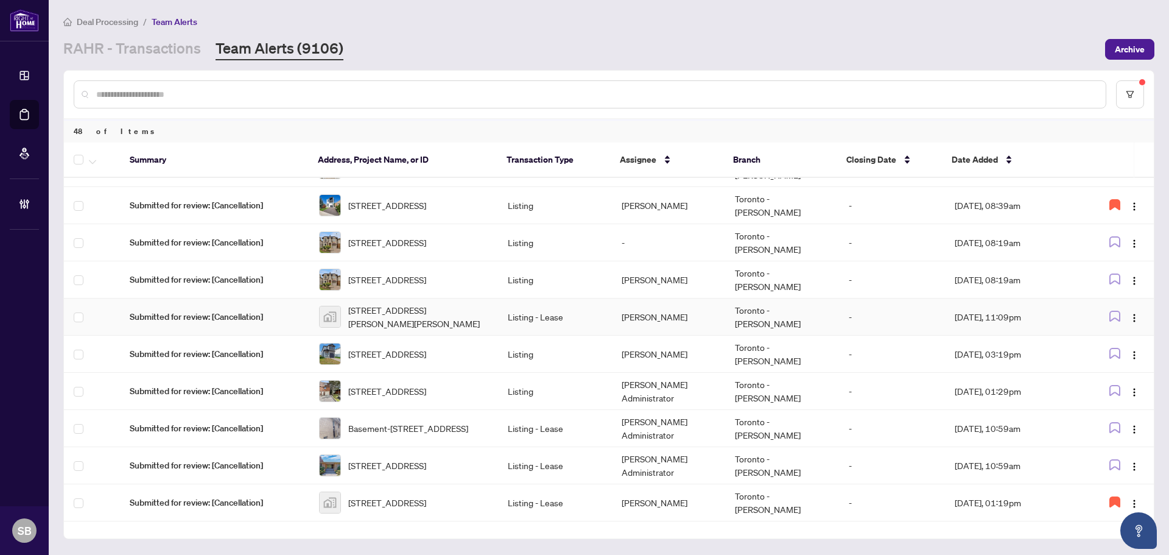
scroll to position [304, 0]
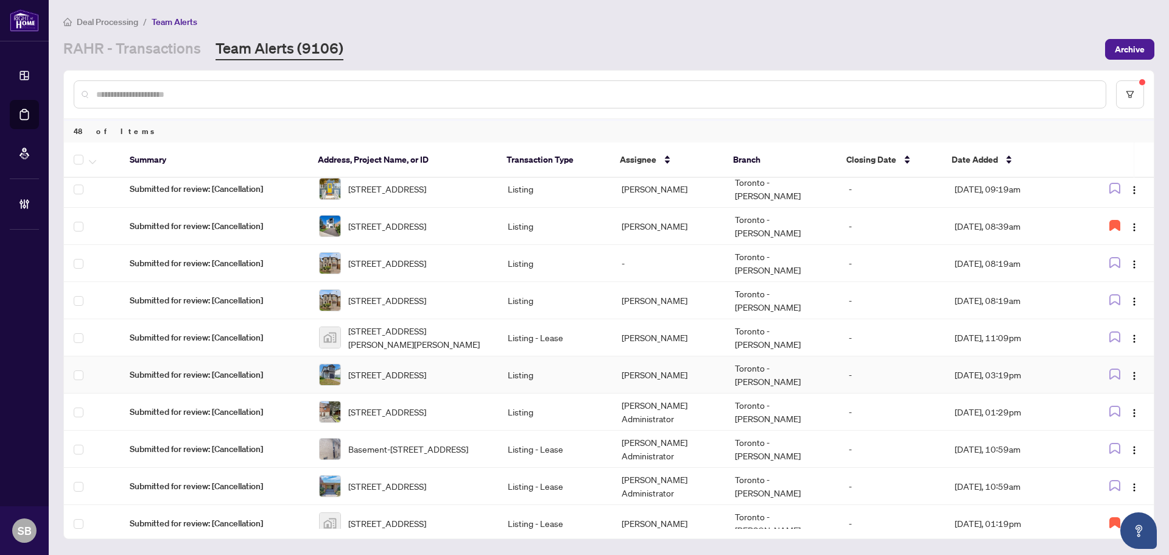
click at [651, 377] on td "[PERSON_NAME]" at bounding box center [668, 374] width 113 height 37
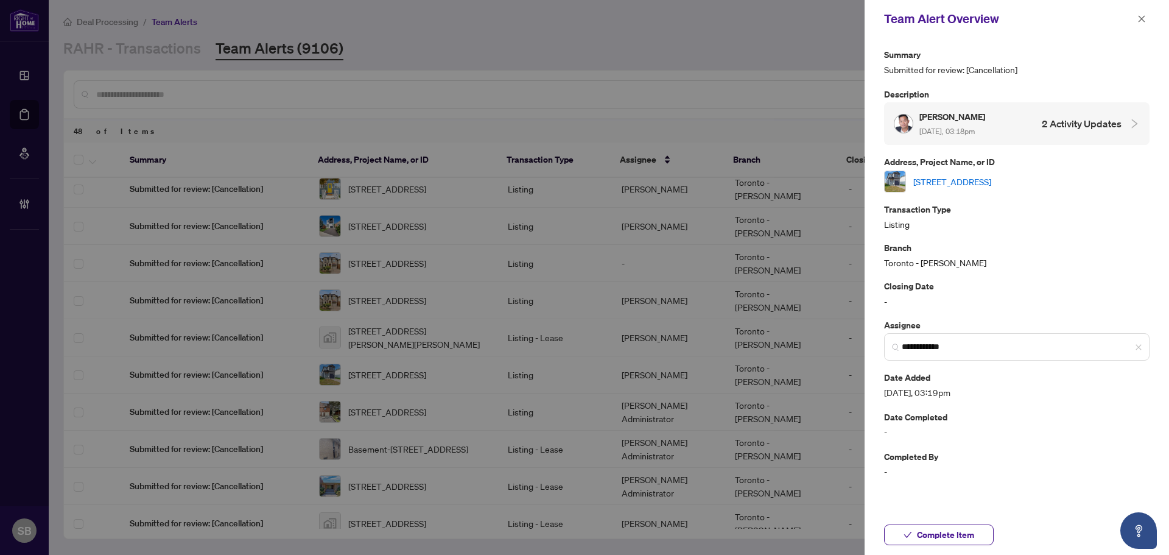
click at [991, 181] on link "1608 Capri Cres, London North, Ontario N6G 0S8, Canada" at bounding box center [952, 181] width 78 height 13
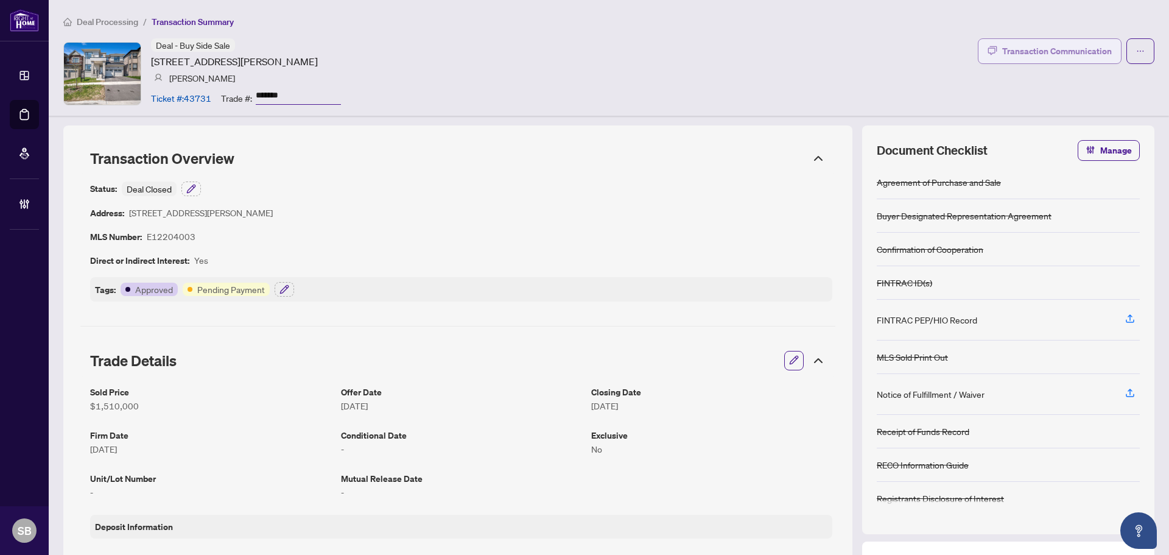
click at [1052, 57] on div "Transaction Communication" at bounding box center [1057, 50] width 110 height 19
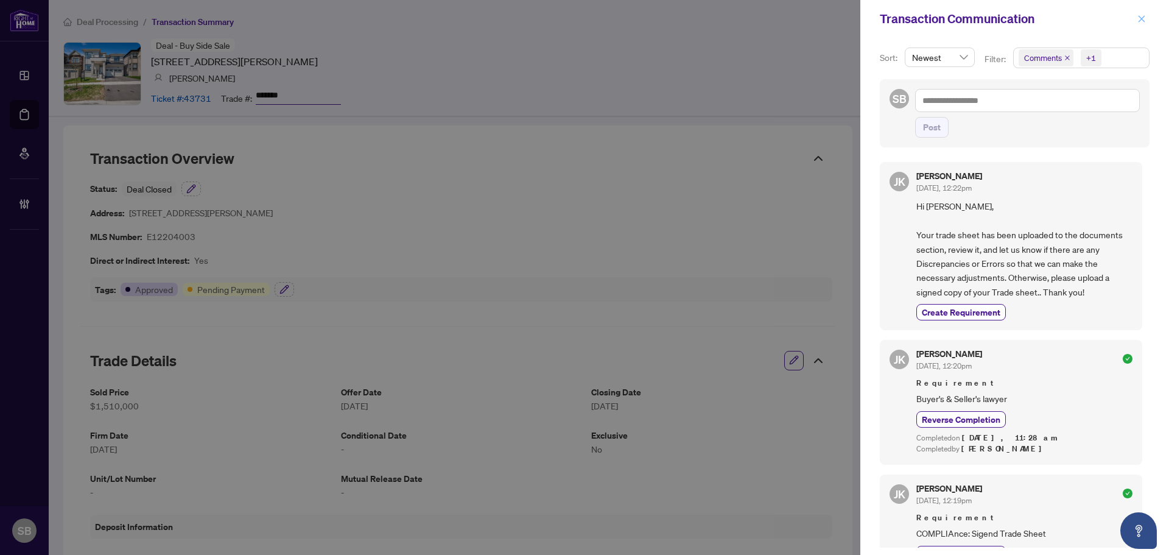
click at [1144, 19] on icon "close" at bounding box center [1141, 19] width 9 height 9
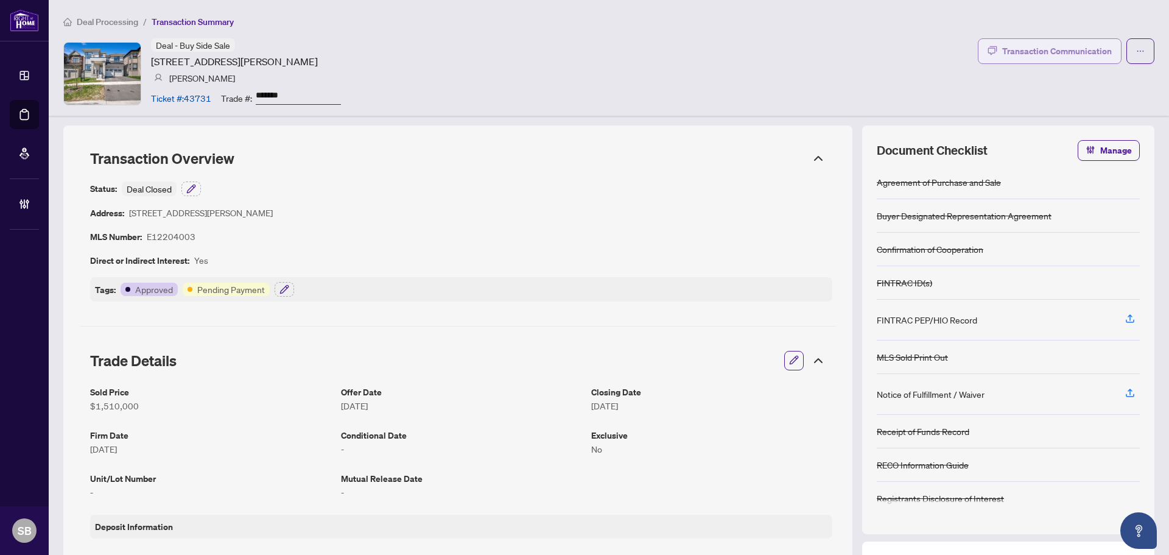
click at [1052, 57] on div "Transaction Communication" at bounding box center [1057, 50] width 110 height 19
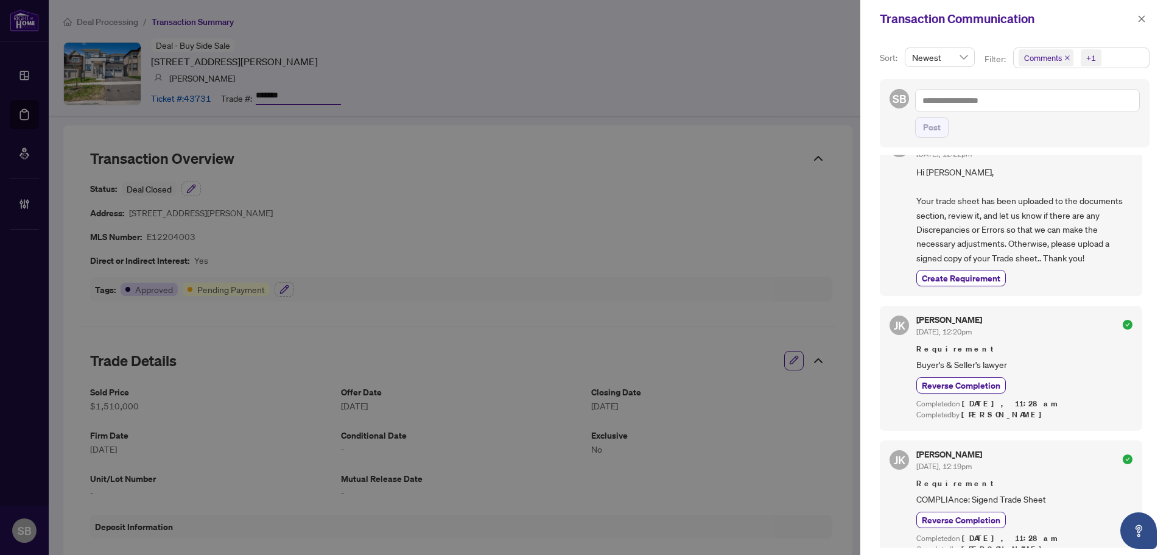
scroll to position [52, 0]
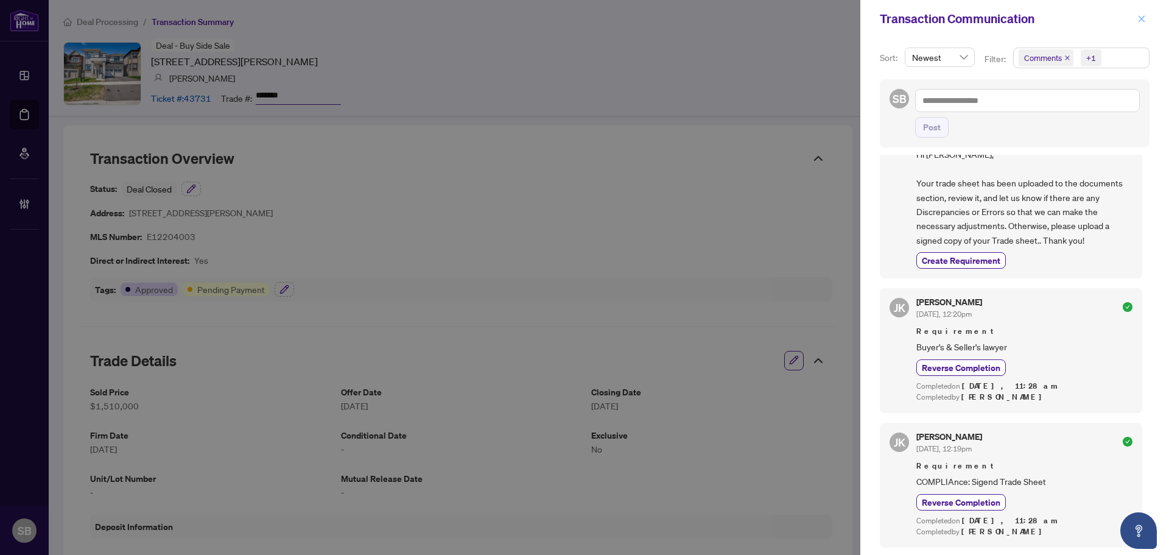
click at [1143, 17] on icon "close" at bounding box center [1141, 19] width 9 height 9
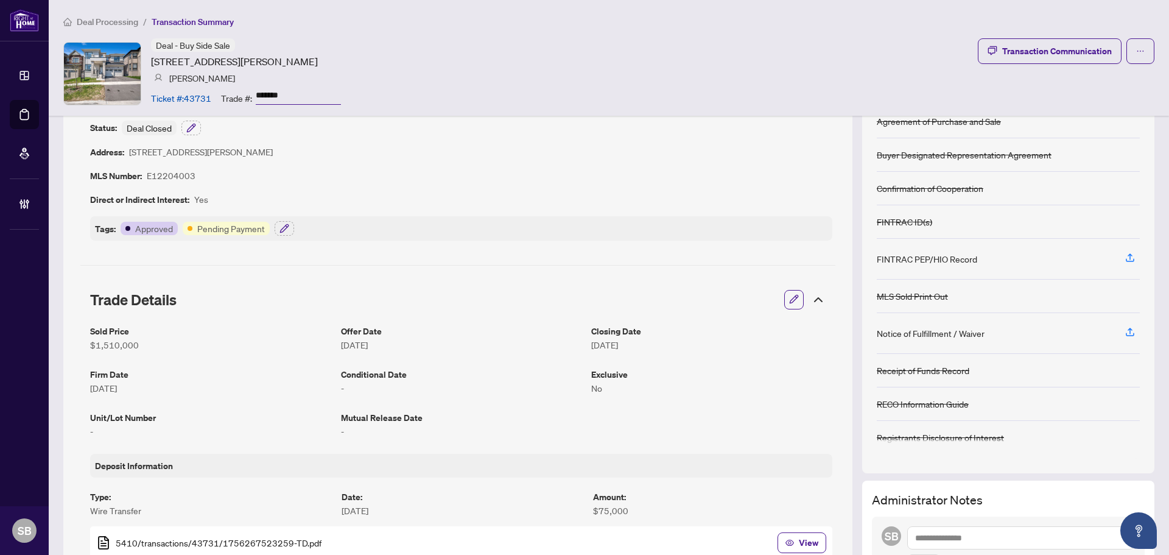
scroll to position [0, 0]
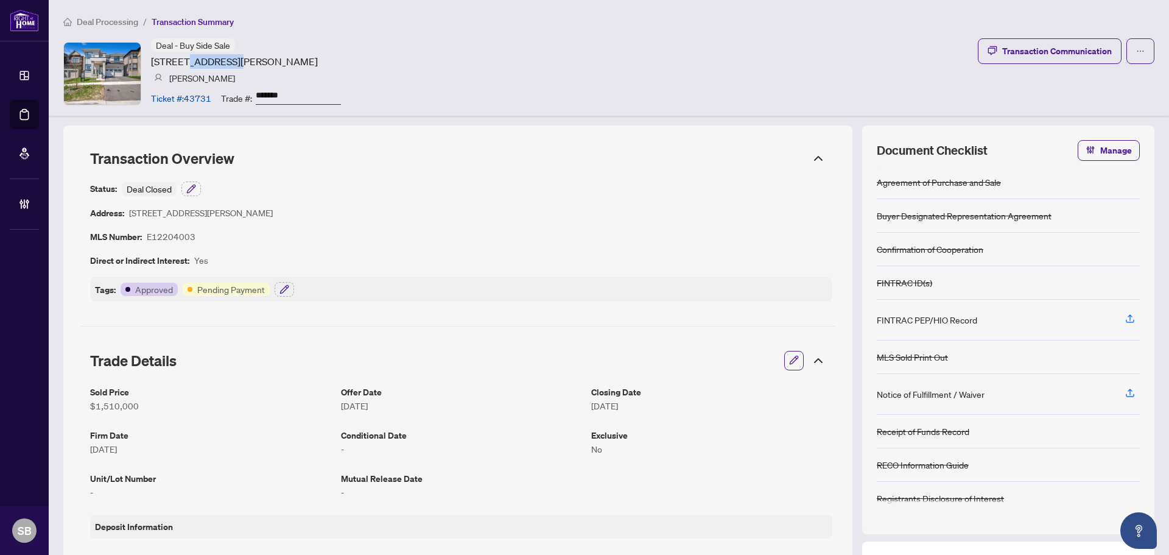
drag, startPoint x: 230, startPoint y: 58, endPoint x: 187, endPoint y: 64, distance: 43.0
click at [187, 64] on article "3038 Hollyberry Tr, Pickering, Ontario L1X 0N5, Canada" at bounding box center [234, 61] width 167 height 15
click at [187, 63] on article "3038 Hollyberry Tr, Pickering, Ontario L1X 0N5, Canada" at bounding box center [234, 61] width 167 height 15
drag, startPoint x: 234, startPoint y: 62, endPoint x: 153, endPoint y: 61, distance: 80.4
click at [153, 61] on article "3038 Hollyberry Tr, Pickering, Ontario L1X 0N5, Canada" at bounding box center [234, 61] width 167 height 15
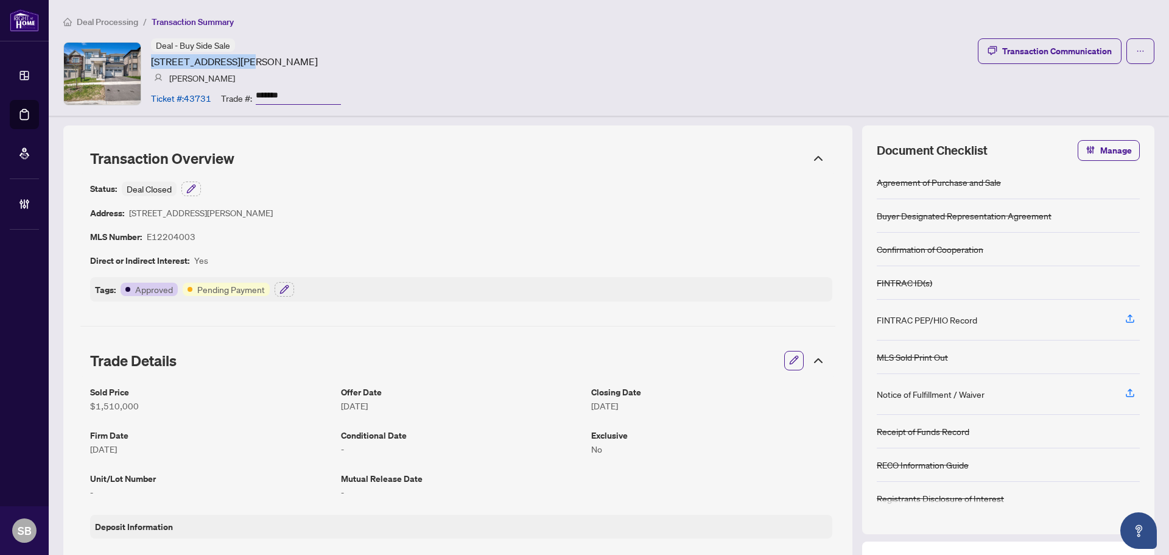
copy article "3038 Hollyberry Tr,"
click at [1072, 58] on div "Transaction Communication" at bounding box center [1057, 50] width 110 height 19
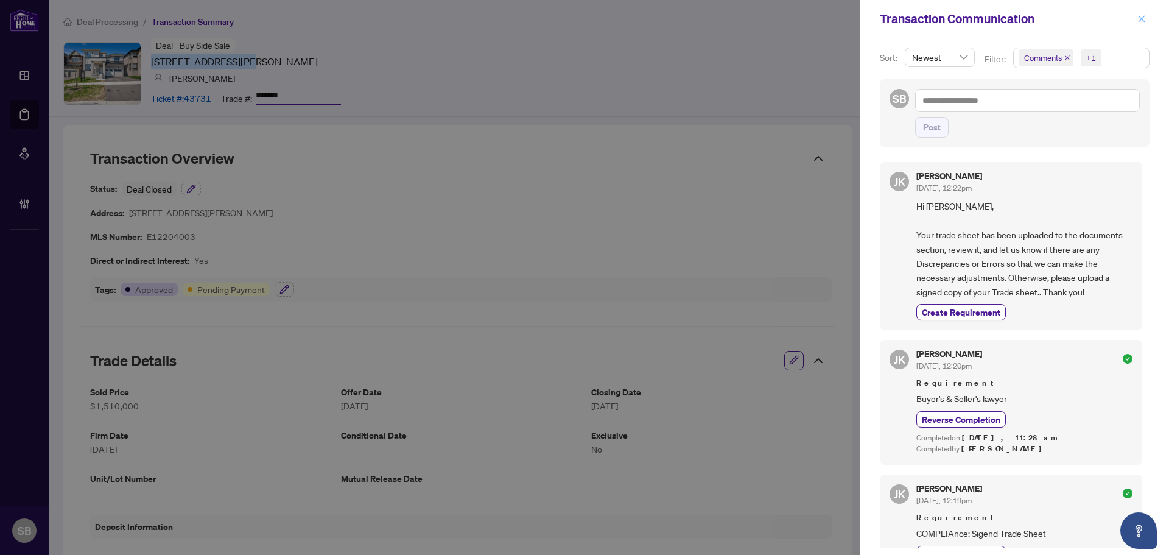
click at [1139, 18] on icon "close" at bounding box center [1141, 19] width 9 height 9
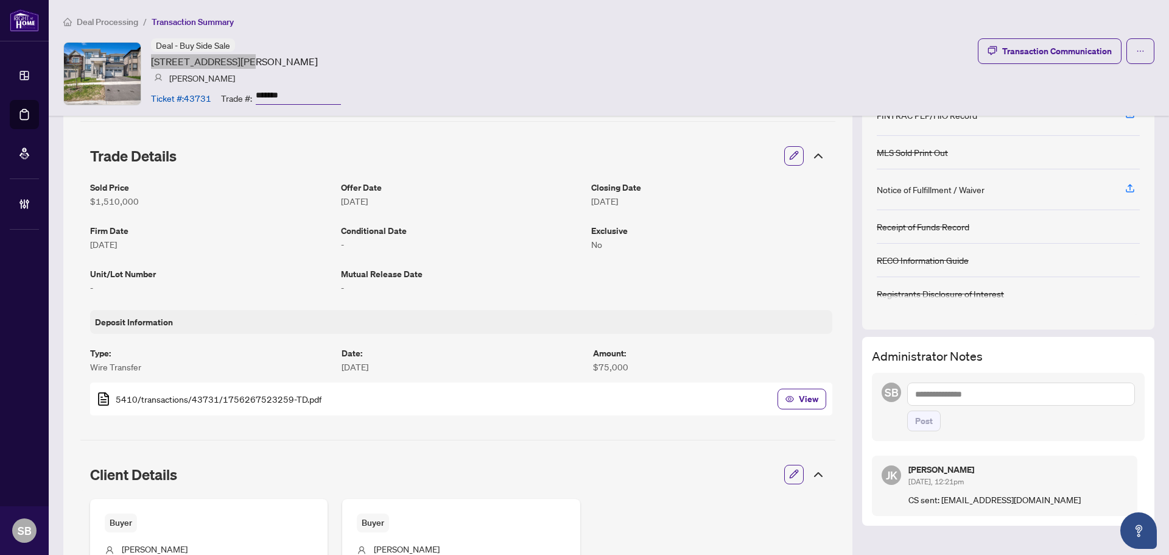
scroll to position [194, 0]
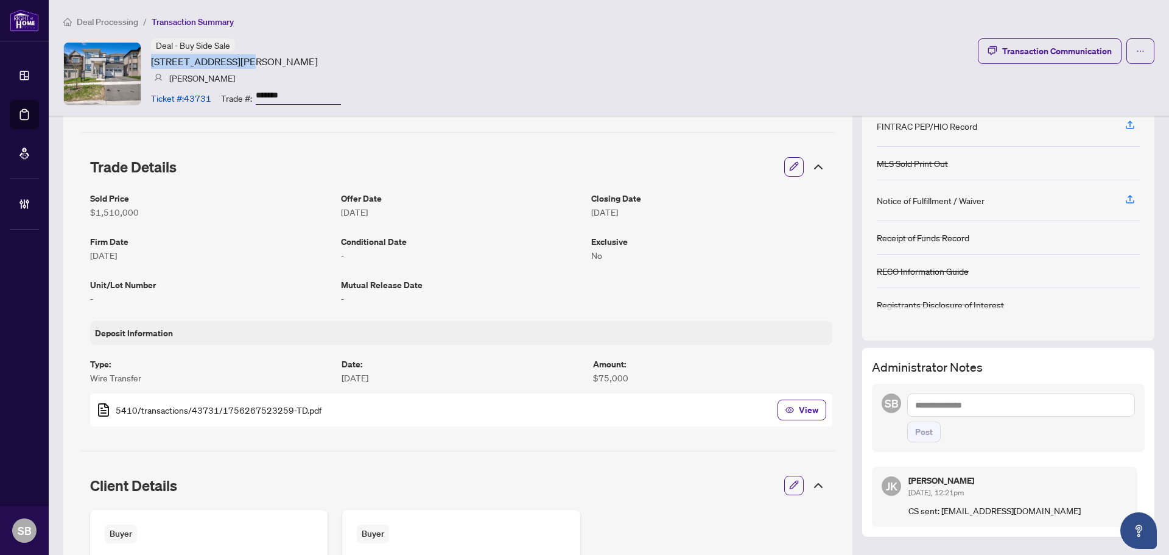
drag, startPoint x: 124, startPoint y: 30, endPoint x: 122, endPoint y: 24, distance: 6.2
click at [124, 30] on div "Deal Processing / Transaction Summary Deal - Buy Side Sale 3038 Hollyberry Tr, …" at bounding box center [609, 58] width 1120 height 116
click at [122, 21] on span "Deal Processing" at bounding box center [107, 21] width 61 height 11
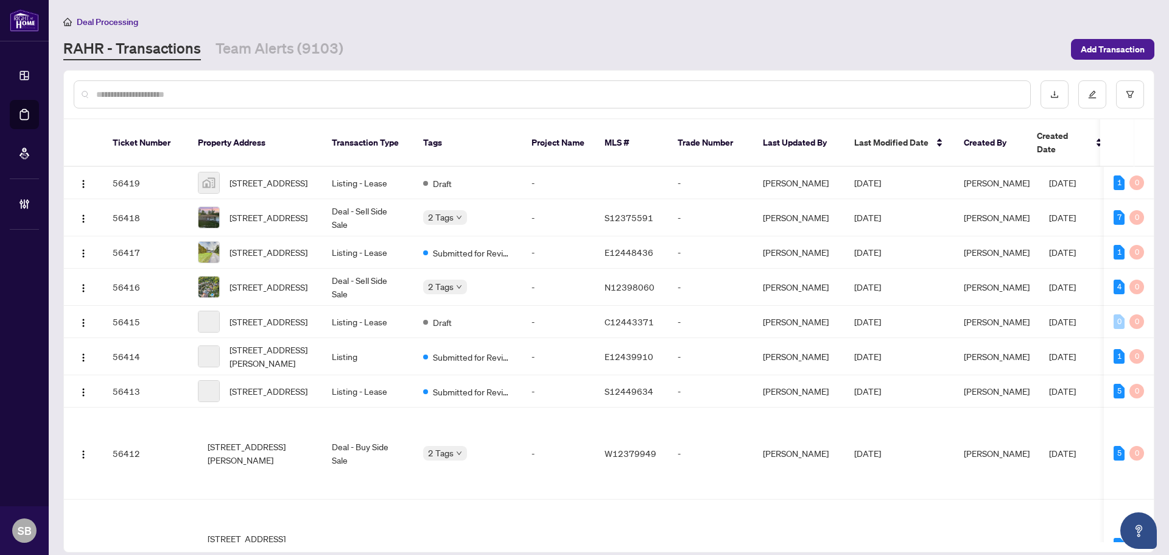
click at [243, 89] on input "text" at bounding box center [558, 94] width 924 height 13
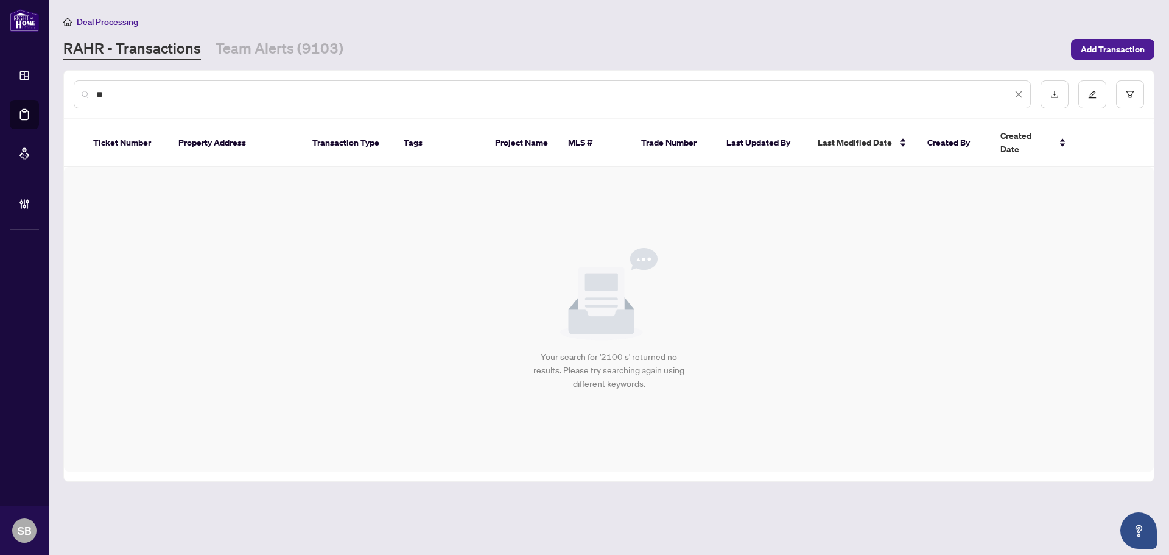
type input "*"
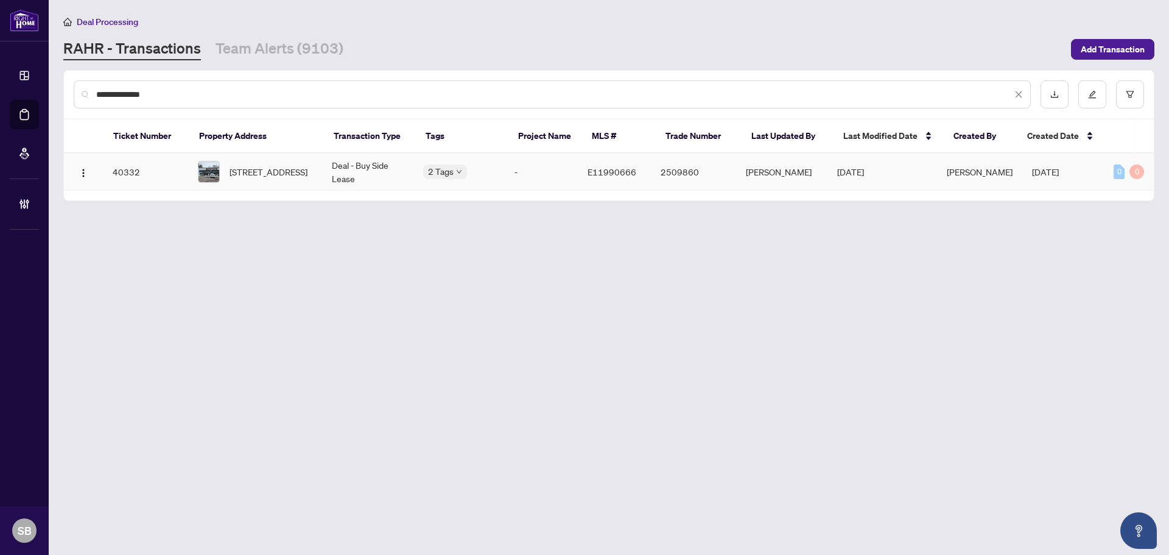
type input "**********"
click at [383, 170] on td "Deal - Buy Side Lease" at bounding box center [367, 171] width 91 height 37
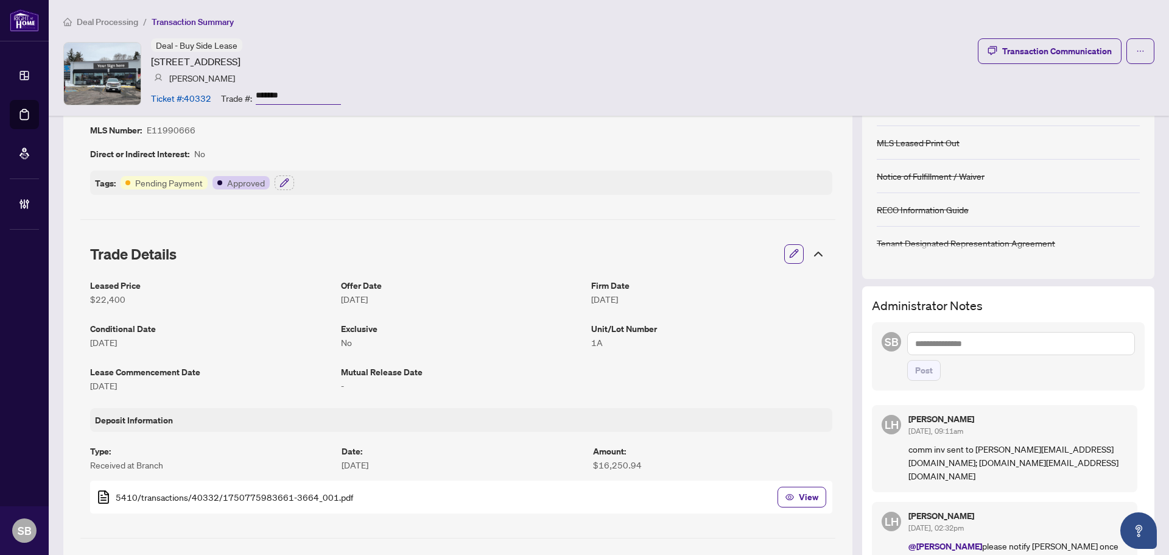
scroll to position [183, 0]
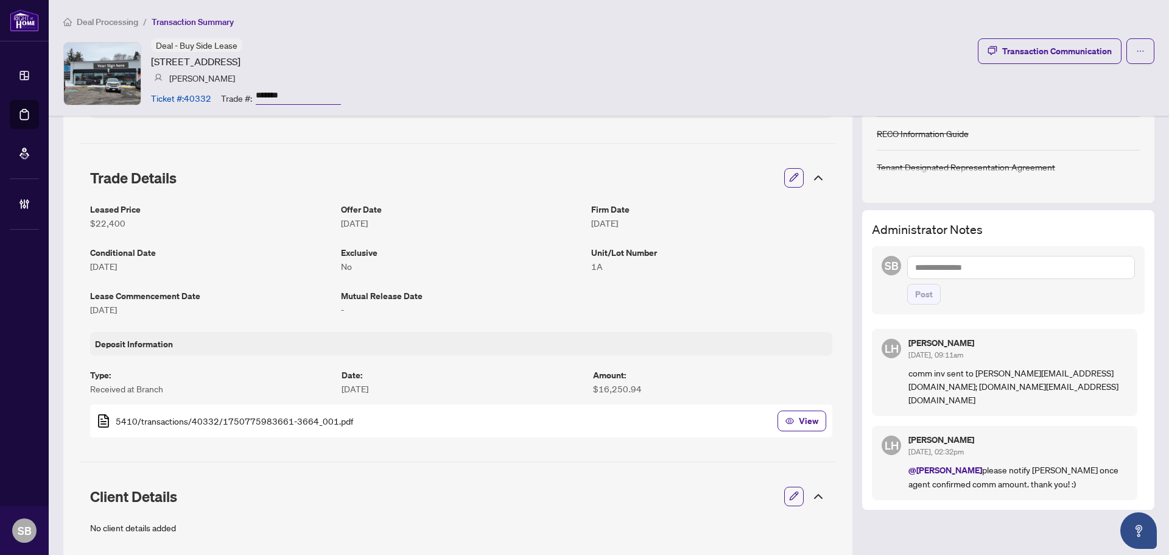
drag, startPoint x: 259, startPoint y: 65, endPoint x: 151, endPoint y: 64, distance: 108.4
click at [151, 64] on article "[STREET_ADDRESS]" at bounding box center [195, 61] width 89 height 15
copy article "[STREET_ADDRESS]"
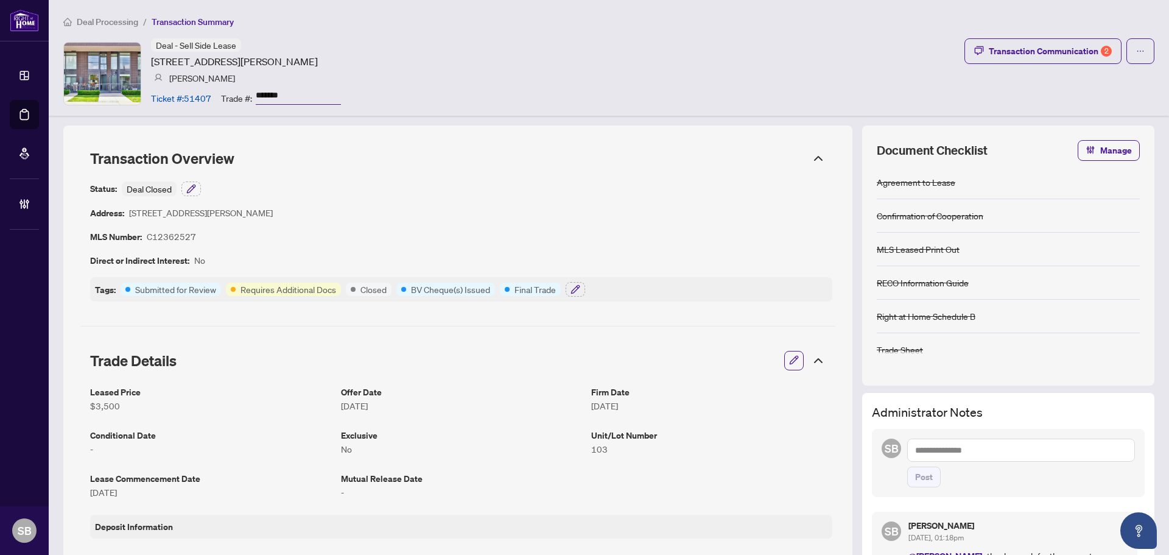
click at [821, 65] on div "Deal - Sell Side Lease [STREET_ADDRESS][PERSON_NAME] [PERSON_NAME] Ticket #: 51…" at bounding box center [608, 73] width 1091 height 70
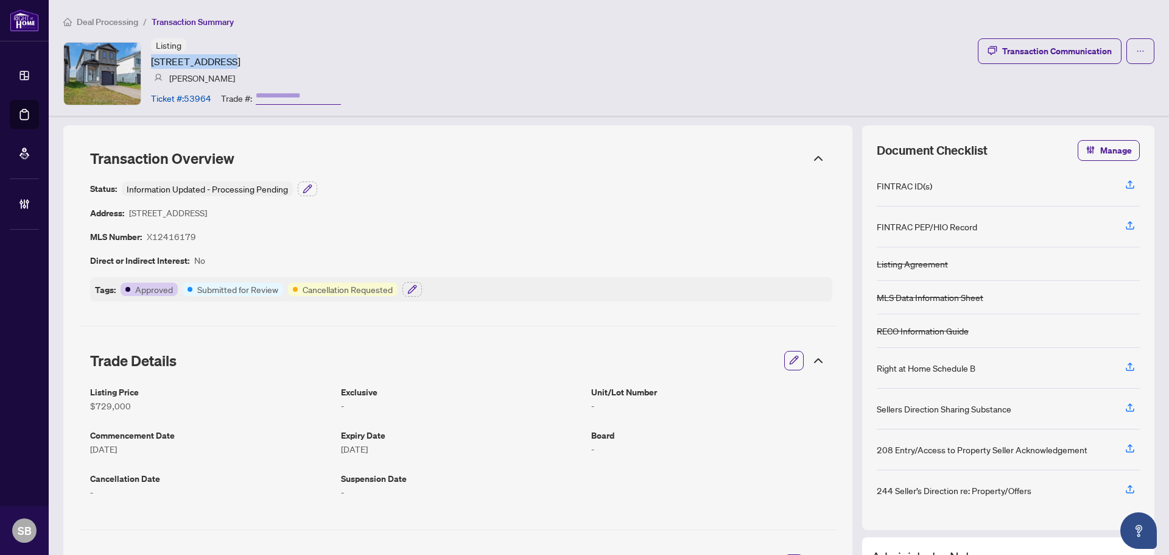
drag, startPoint x: 223, startPoint y: 62, endPoint x: 153, endPoint y: 61, distance: 70.0
click at [153, 61] on article "[STREET_ADDRESS]" at bounding box center [195, 61] width 89 height 15
copy article "1608 Capri Cres"
